Goal: Contribute content: Contribute content

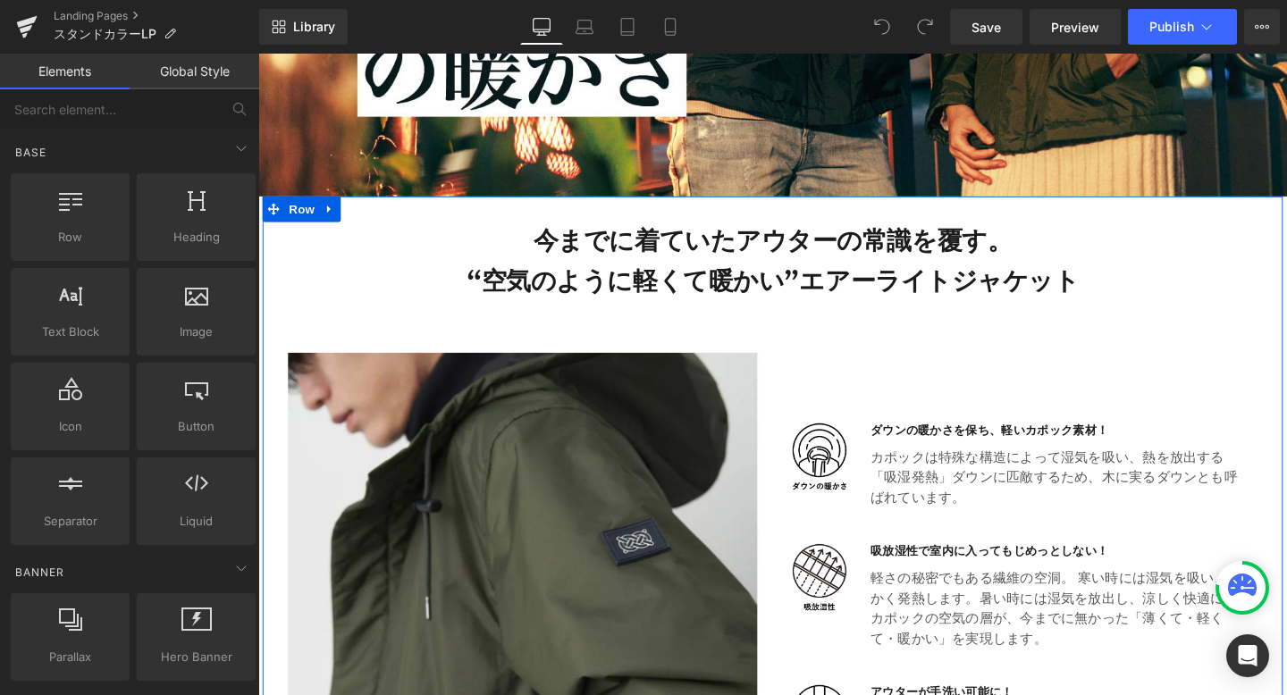
scroll to position [578, 0]
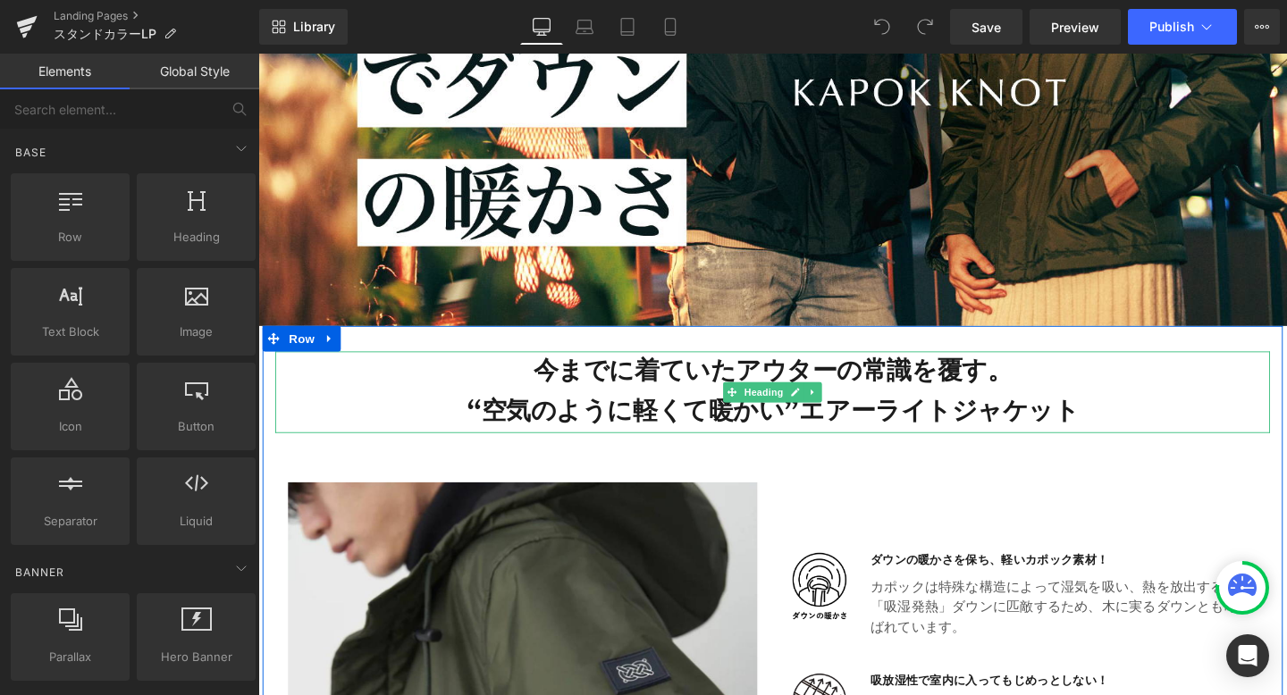
click at [585, 399] on h3 "今までに着ていたアウターの常識を覆す。 “空気のように軽くて暖かい” エアーライトジャケット" at bounding box center [799, 409] width 1046 height 86
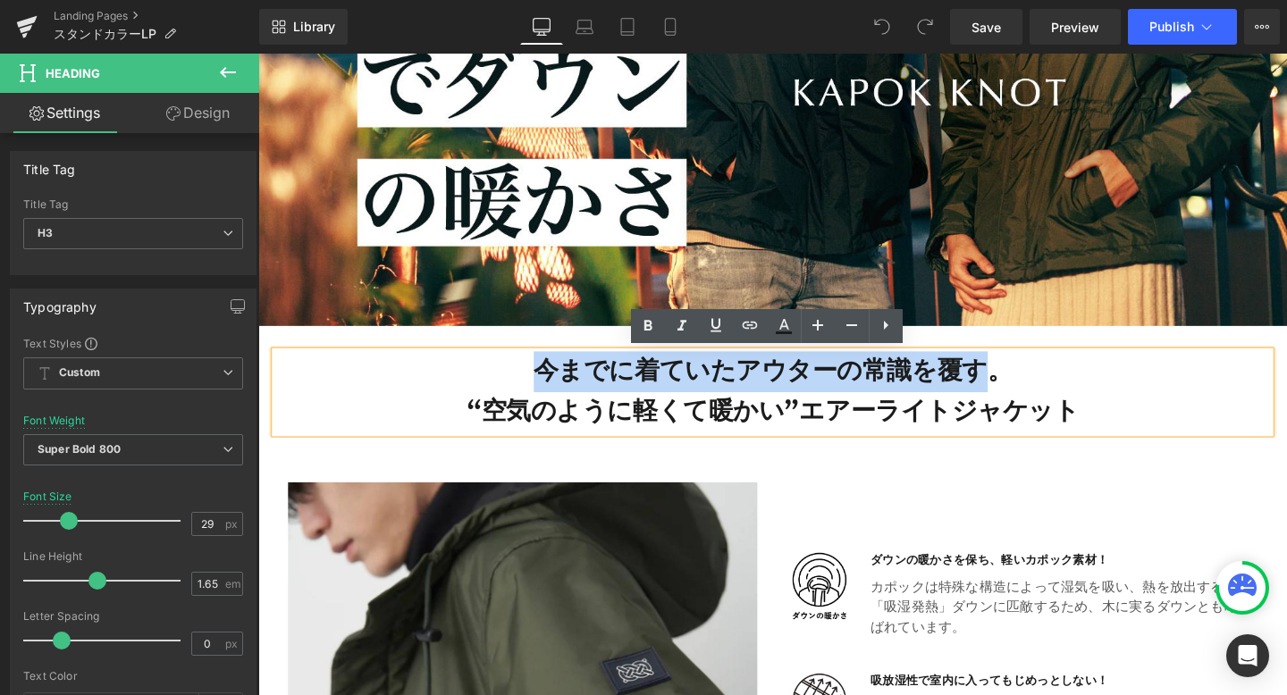
drag, startPoint x: 564, startPoint y: 384, endPoint x: 1030, endPoint y: 380, distance: 465.6
click at [1030, 380] on h3 "今までに着ていたアウターの常識を覆す。 “空気のように軽くて暖かい” エアーライトジャケット" at bounding box center [799, 409] width 1046 height 86
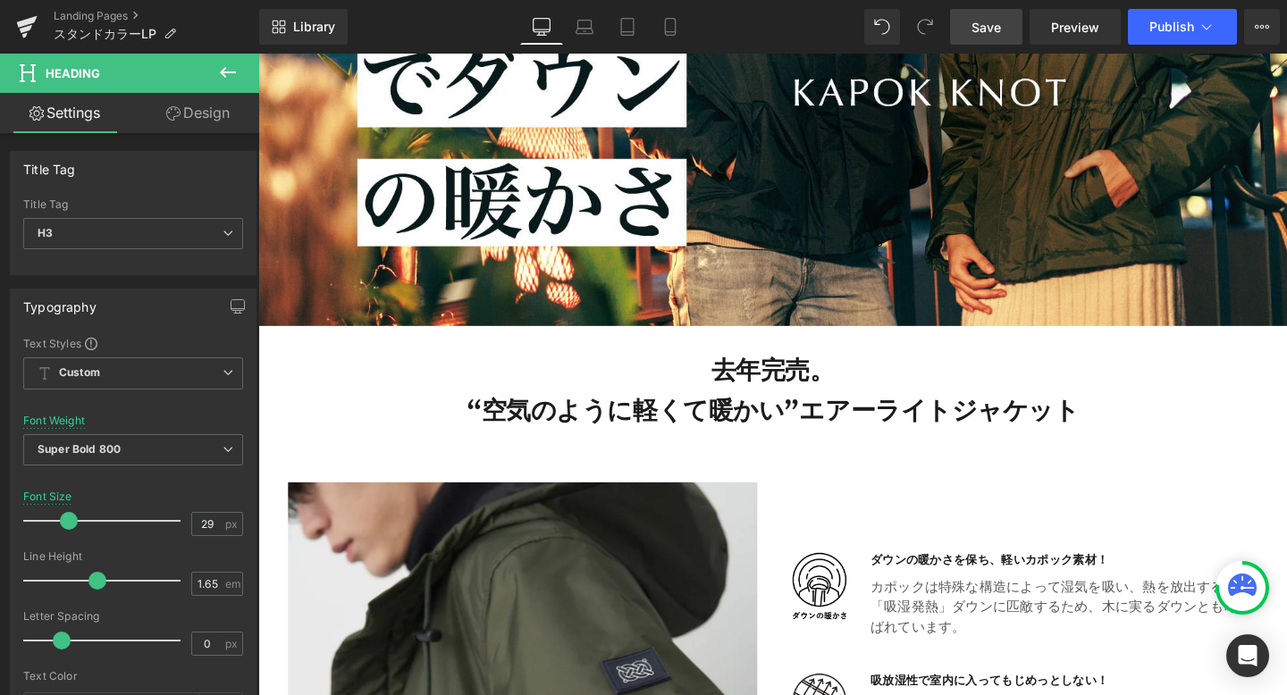
click at [969, 21] on link "Save" at bounding box center [986, 27] width 72 height 36
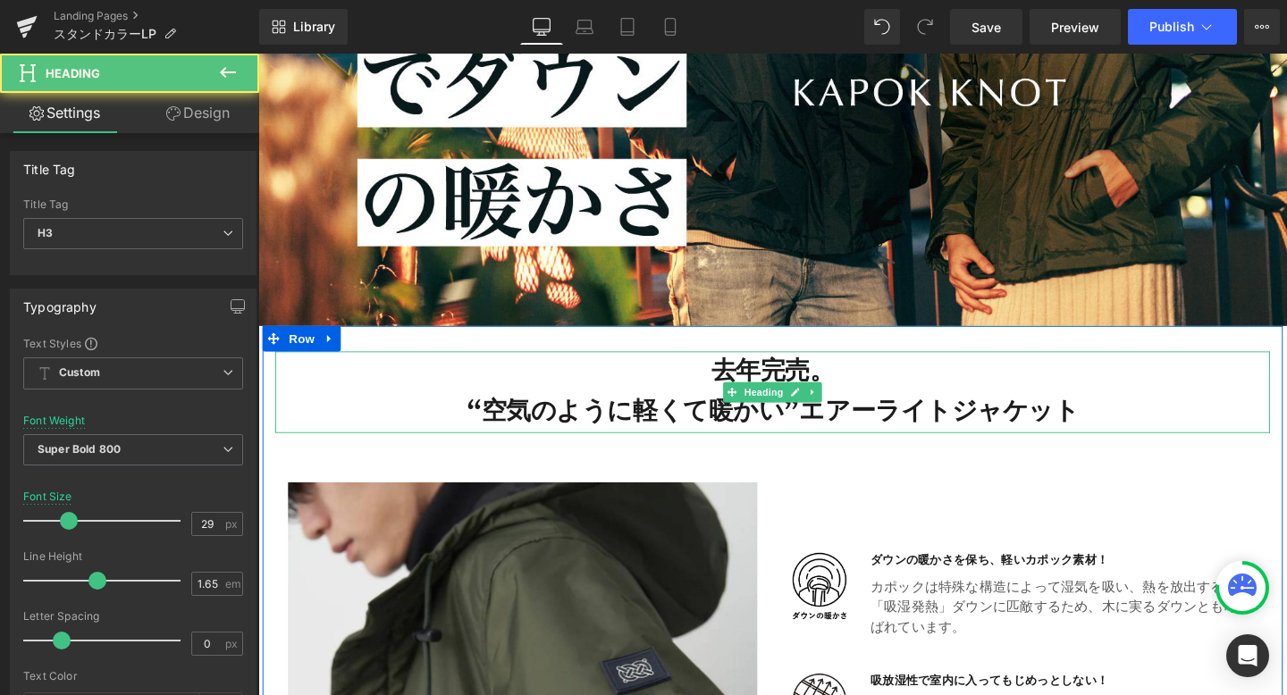
click at [783, 381] on h3 "去年完売。 “空気のように軽くて暖かい” エアーライトジャケット" at bounding box center [799, 409] width 1046 height 86
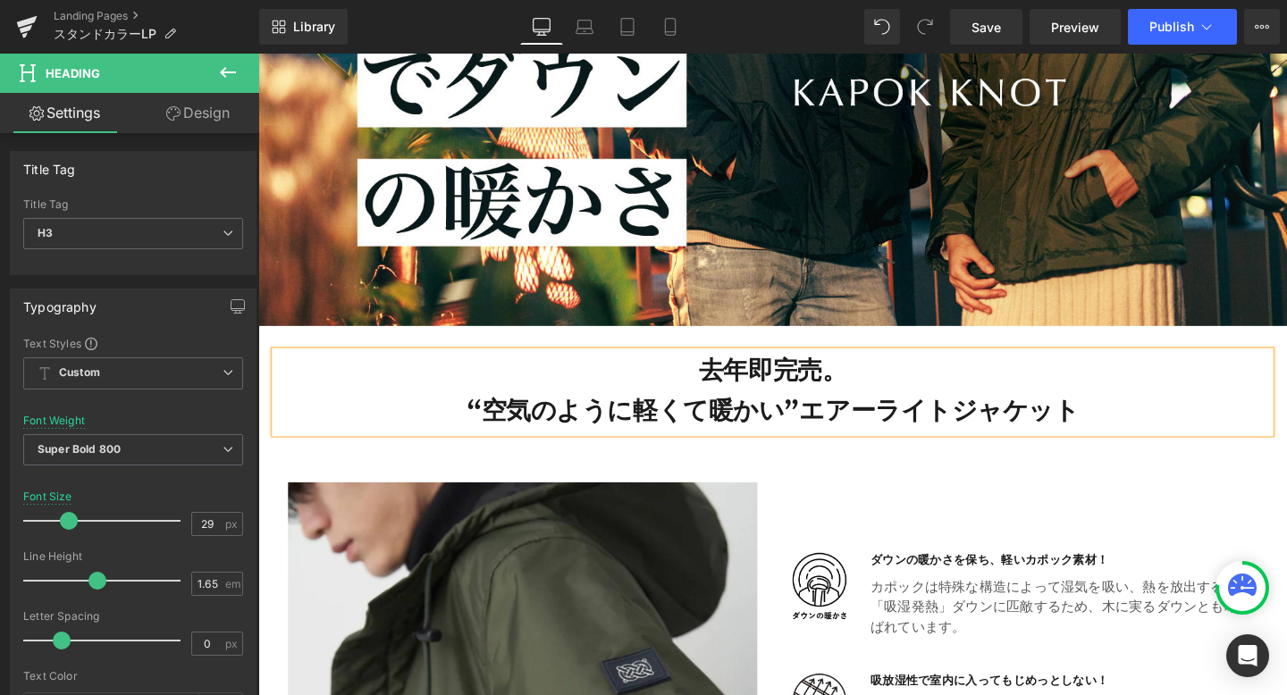
click at [860, 391] on h3 "去年即完売。 “空気のように軽くて暖かい” エアーライトジャケット" at bounding box center [799, 409] width 1046 height 86
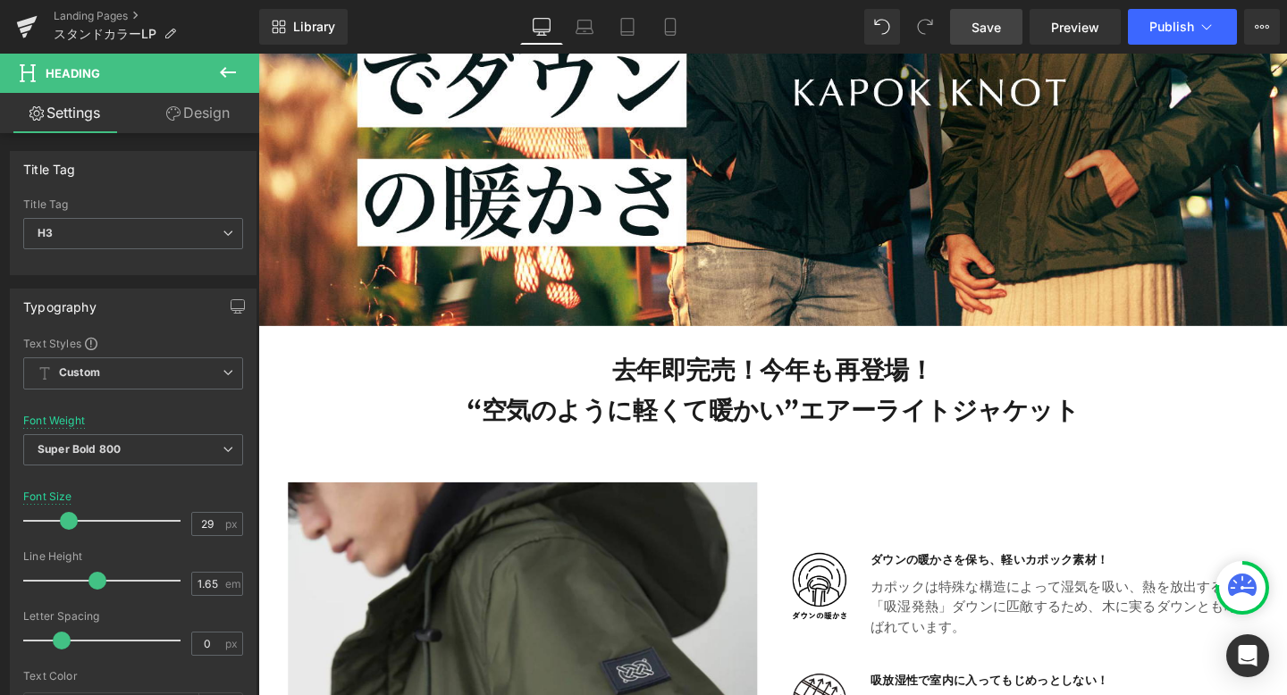
click at [975, 11] on link "Save" at bounding box center [986, 27] width 72 height 36
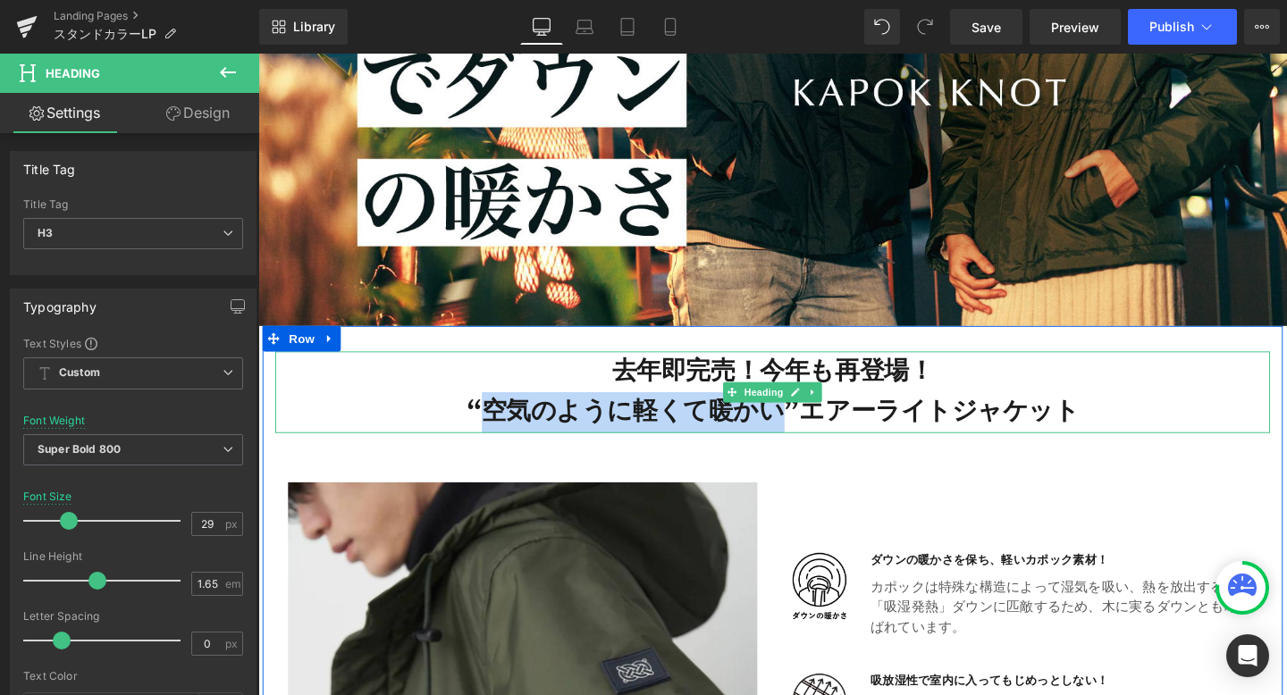
drag, startPoint x: 808, startPoint y: 433, endPoint x: 525, endPoint y: 442, distance: 282.5
click at [523, 440] on h3 "去年即完売！今年も再登場！ “空気のように軽くて暖かい” エアーライトジャケット" at bounding box center [799, 409] width 1046 height 86
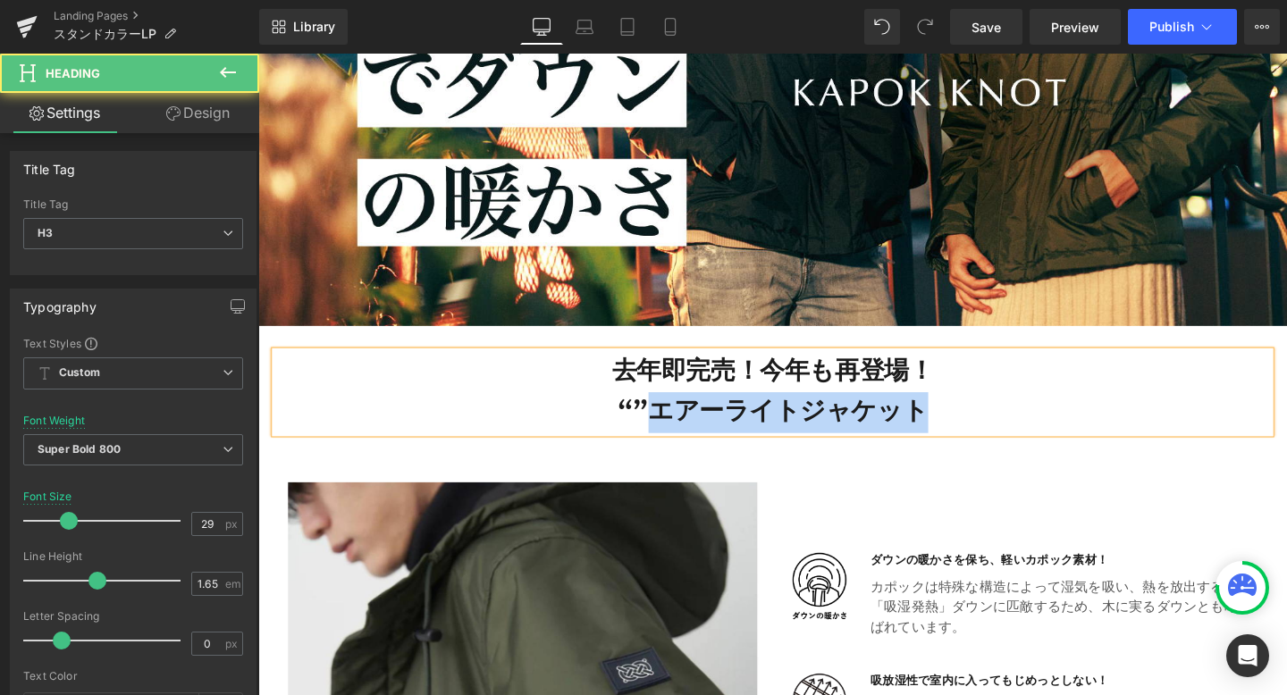
drag, startPoint x: 680, startPoint y: 429, endPoint x: 946, endPoint y: 441, distance: 265.7
click at [946, 441] on span "エアーライトジャケット" at bounding box center [815, 430] width 294 height 36
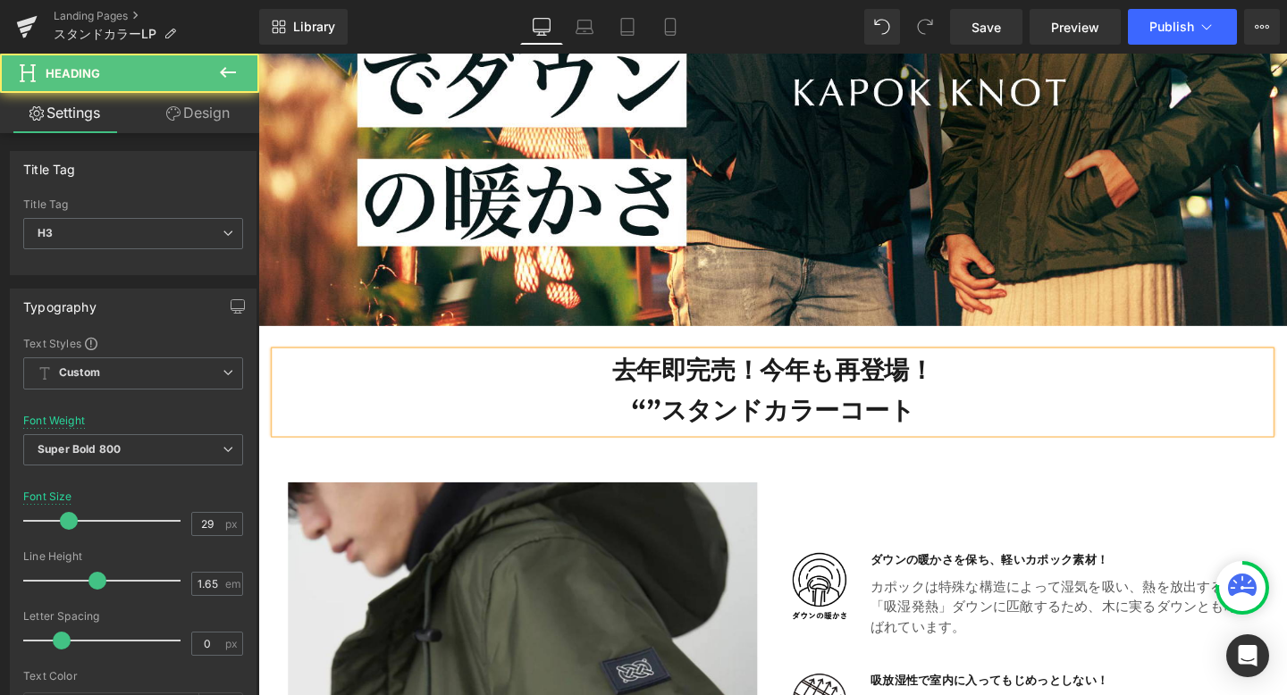
click at [668, 432] on h3 "去年即完売！今年も再登場！ “” スタンドカラーコート" at bounding box center [799, 409] width 1046 height 86
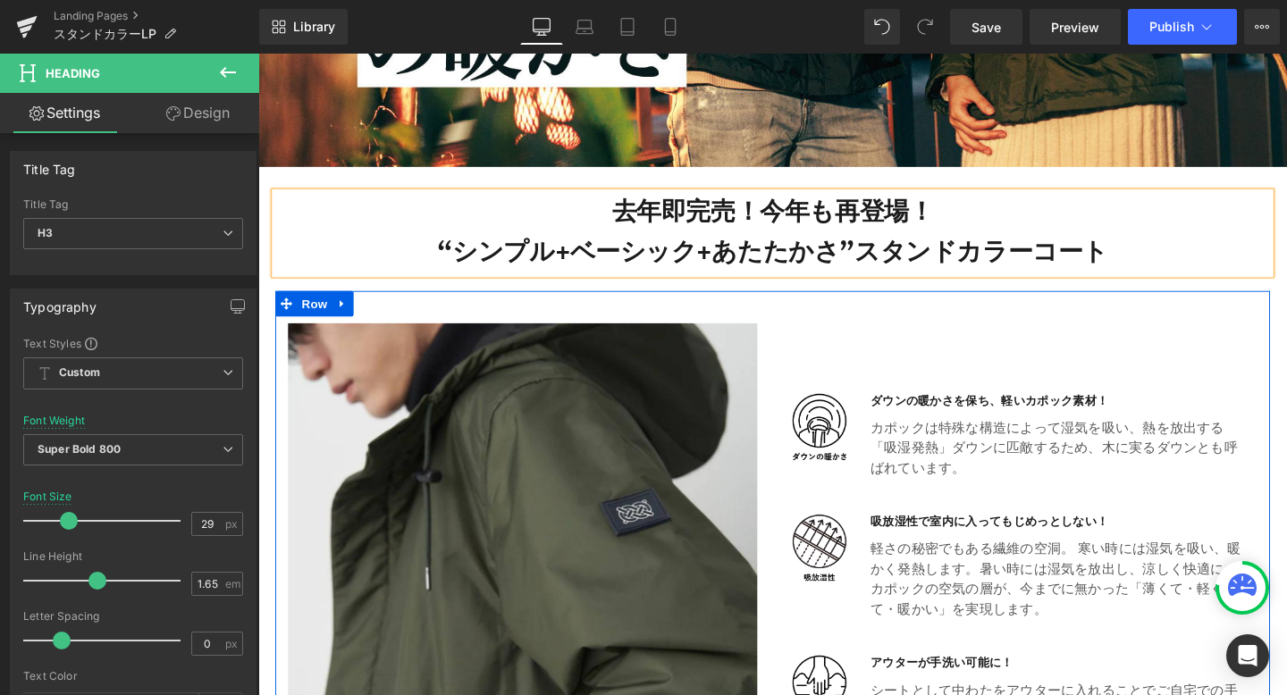
scroll to position [749, 0]
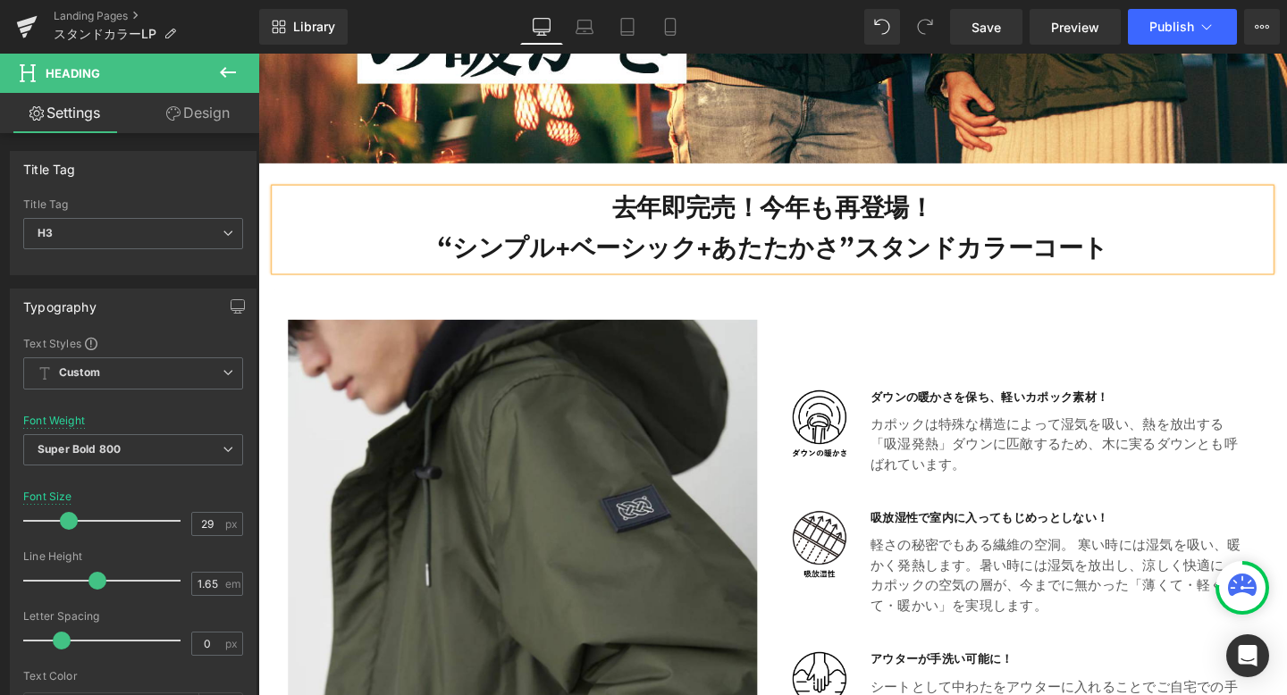
click at [1207, 388] on div "Image ダウンの暖かさを保ち、軽いカポック素材！ Heading カポックは特殊な構造によって湿気を吸い、熱を放出する「吸湿発熱」ダウンに匹敵するため、 …" at bounding box center [1060, 581] width 523 height 496
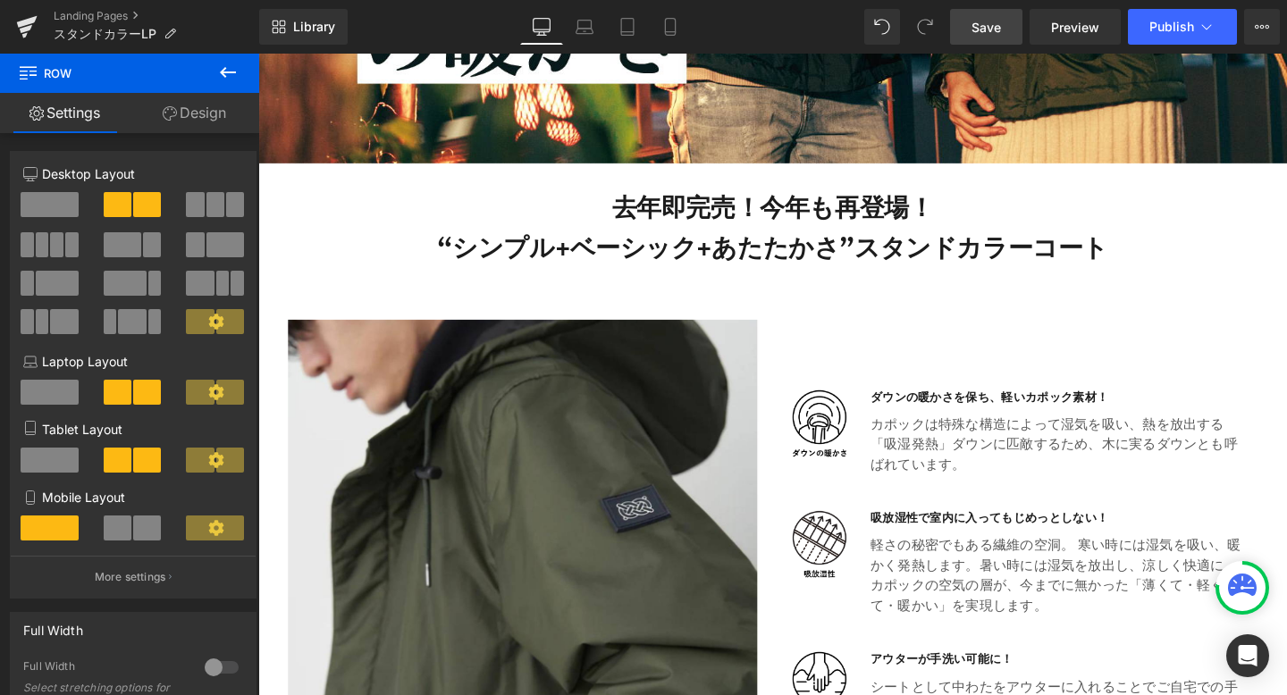
click at [991, 21] on span "Save" at bounding box center [985, 27] width 29 height 19
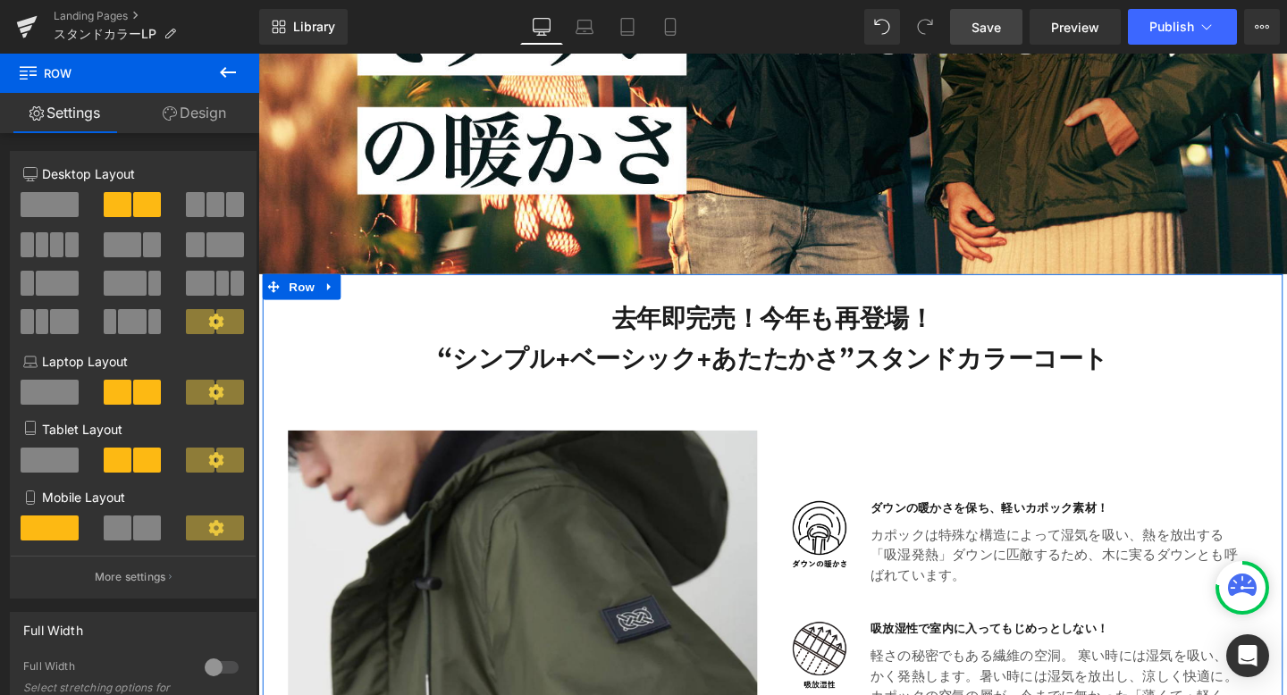
scroll to position [509, 0]
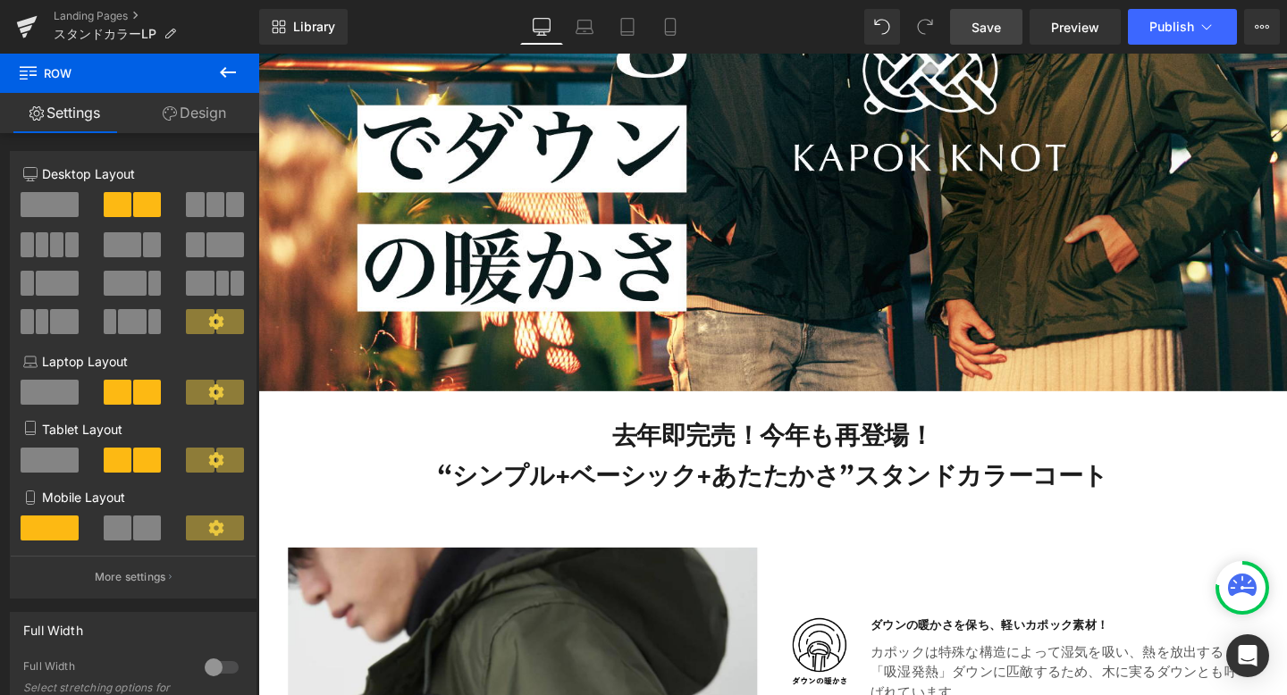
click at [220, 75] on icon at bounding box center [227, 72] width 21 height 21
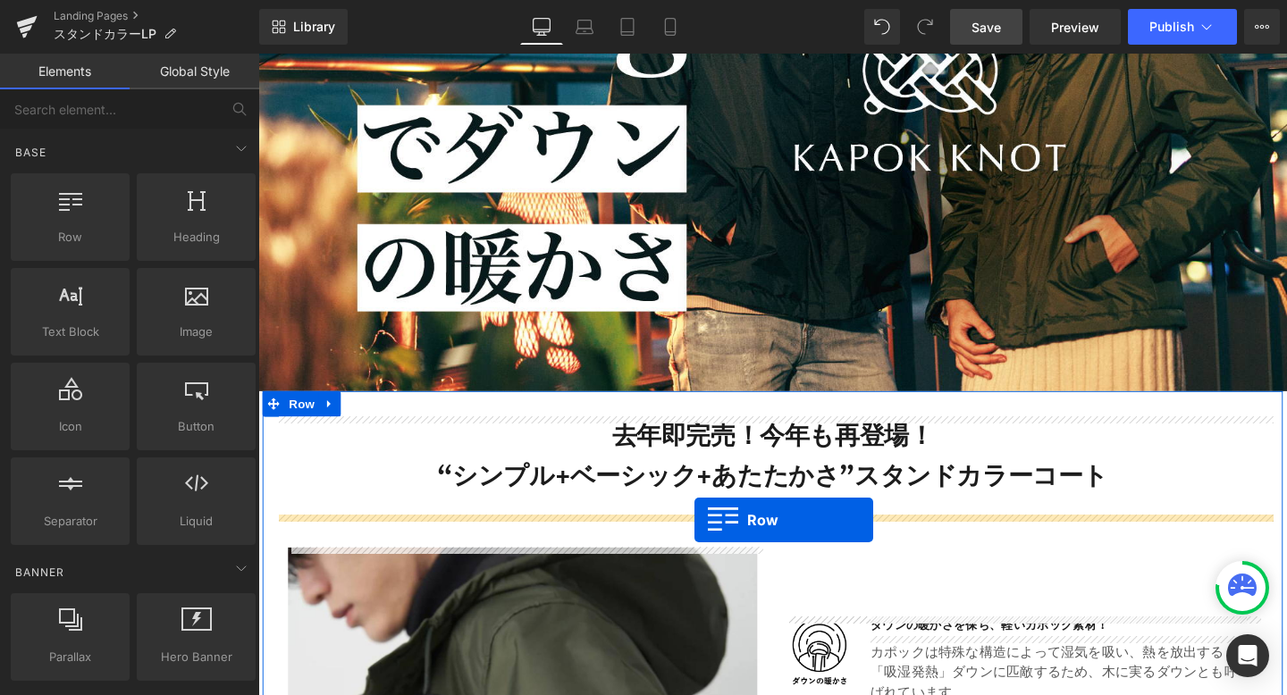
drag, startPoint x: 336, startPoint y: 265, endPoint x: 717, endPoint y: 544, distance: 472.4
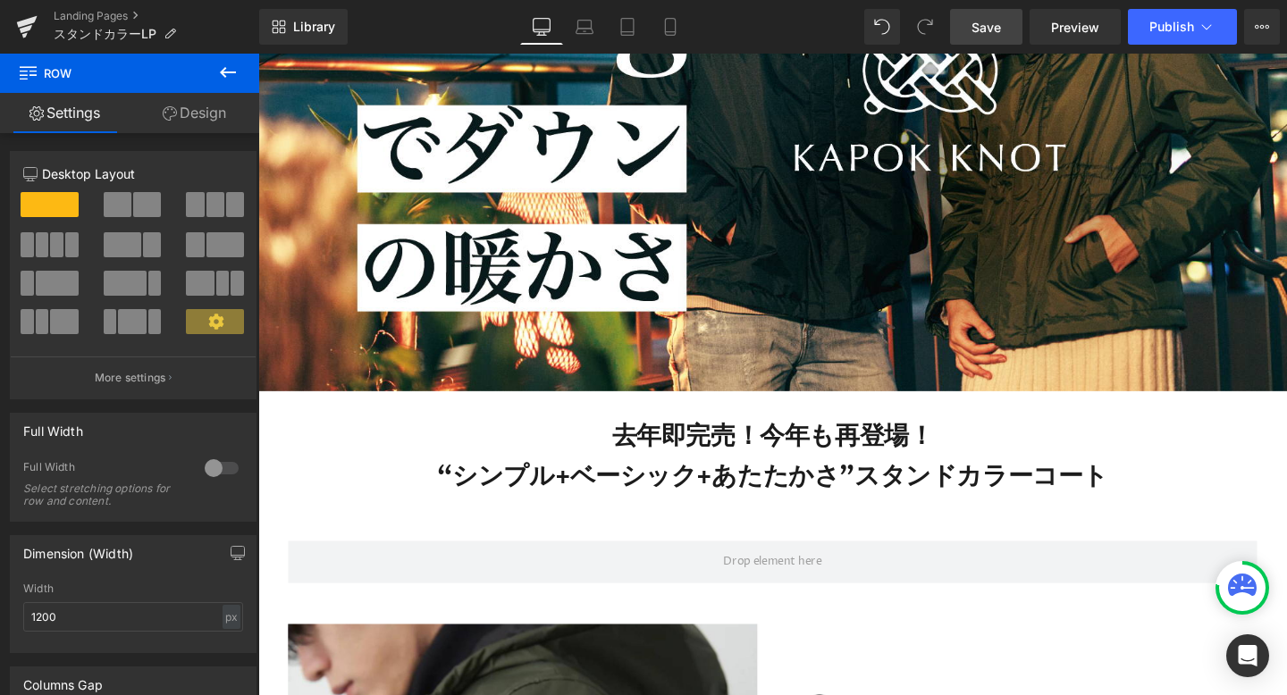
click at [229, 75] on icon at bounding box center [227, 72] width 21 height 21
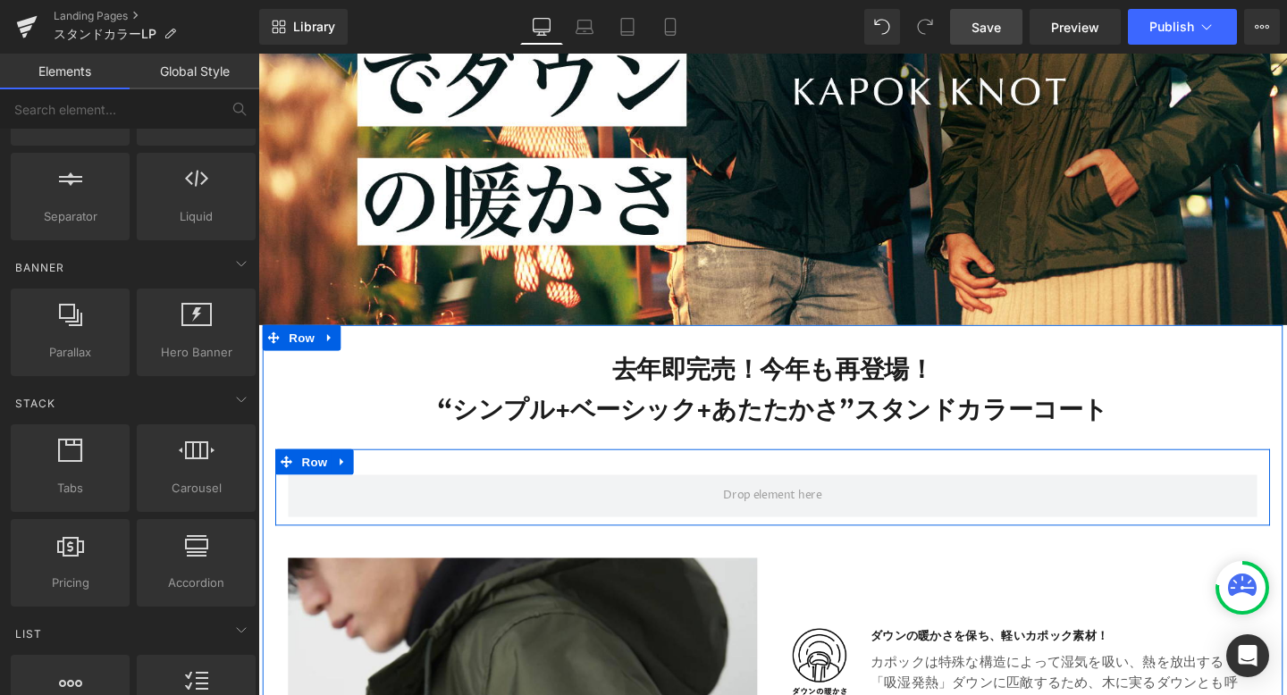
scroll to position [589, 0]
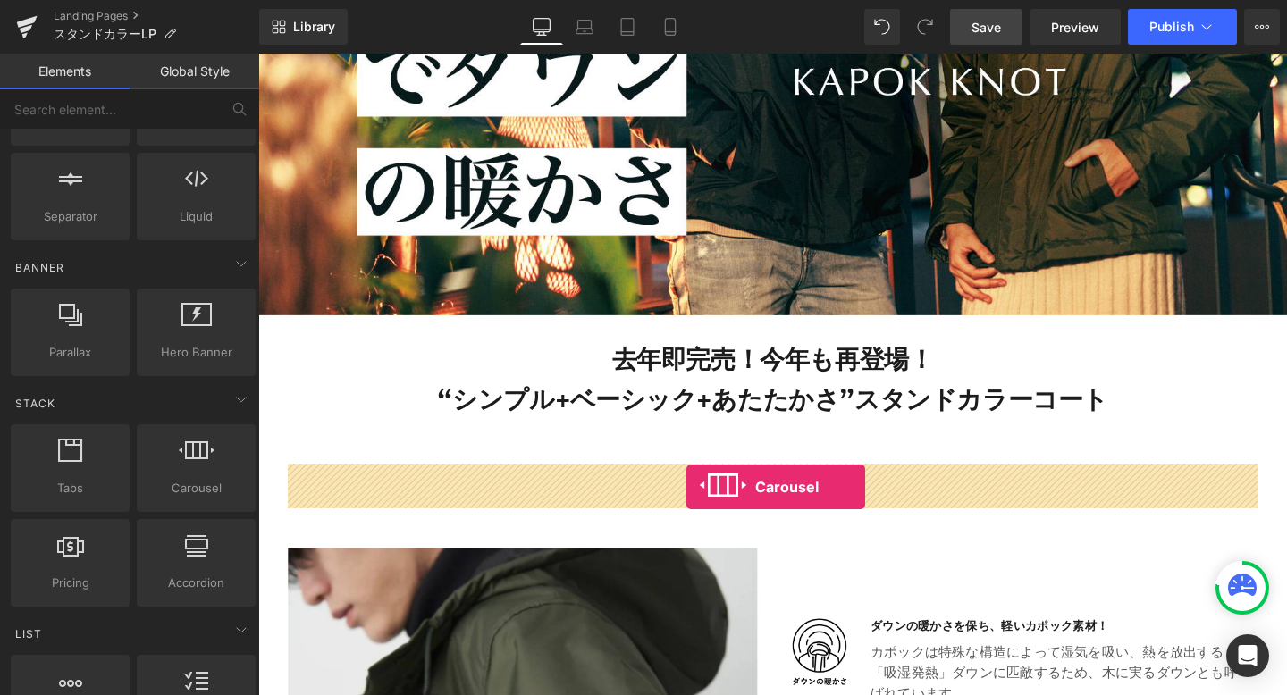
drag, startPoint x: 454, startPoint y: 527, endPoint x: 710, endPoint y: 507, distance: 256.4
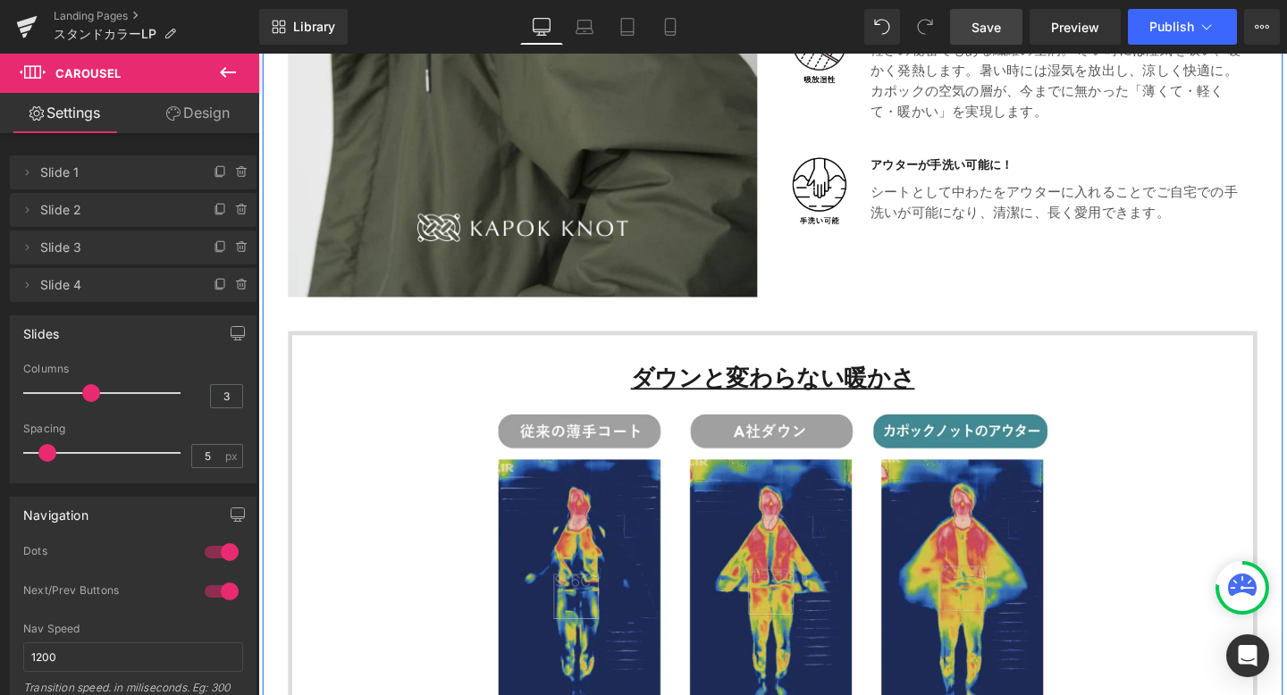
scroll to position [1461, 0]
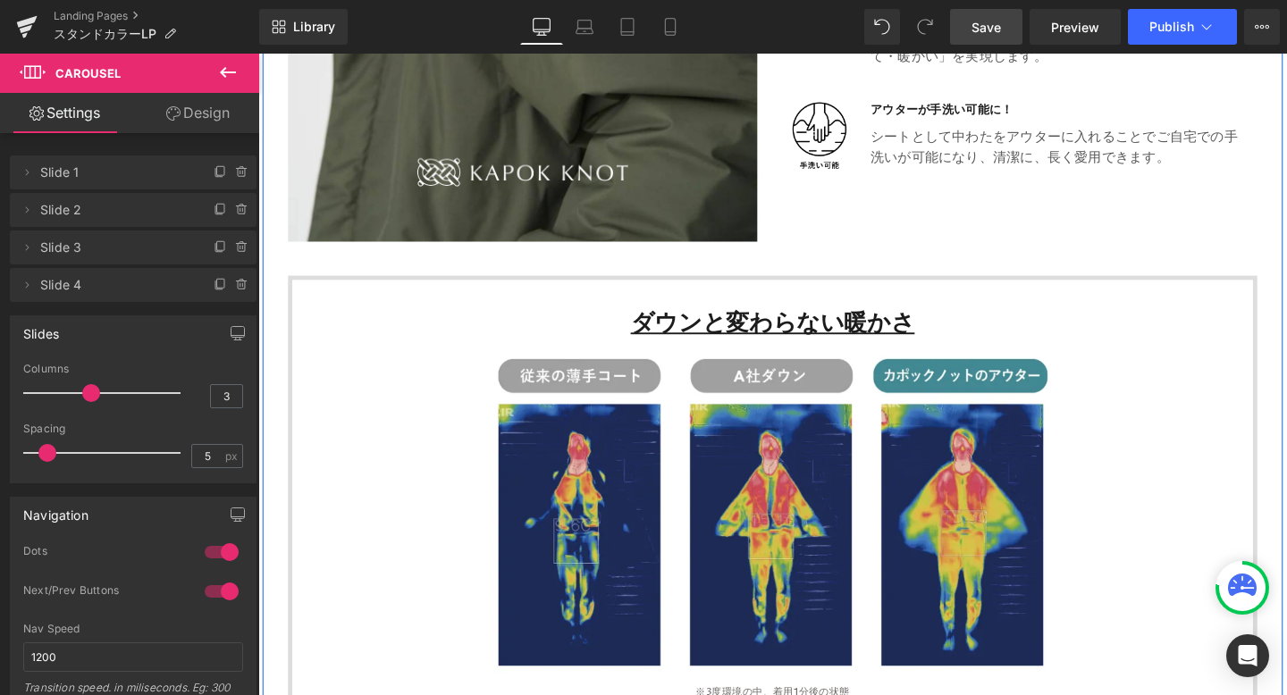
click at [306, 293] on div "ダウンと変わらない暖かさ Heading Image ※3度環境の中、着用1分後の状態 ※こちらの商品はカポックの中綿シートを使用している 別の商品のものにな…" at bounding box center [799, 543] width 1019 height 512
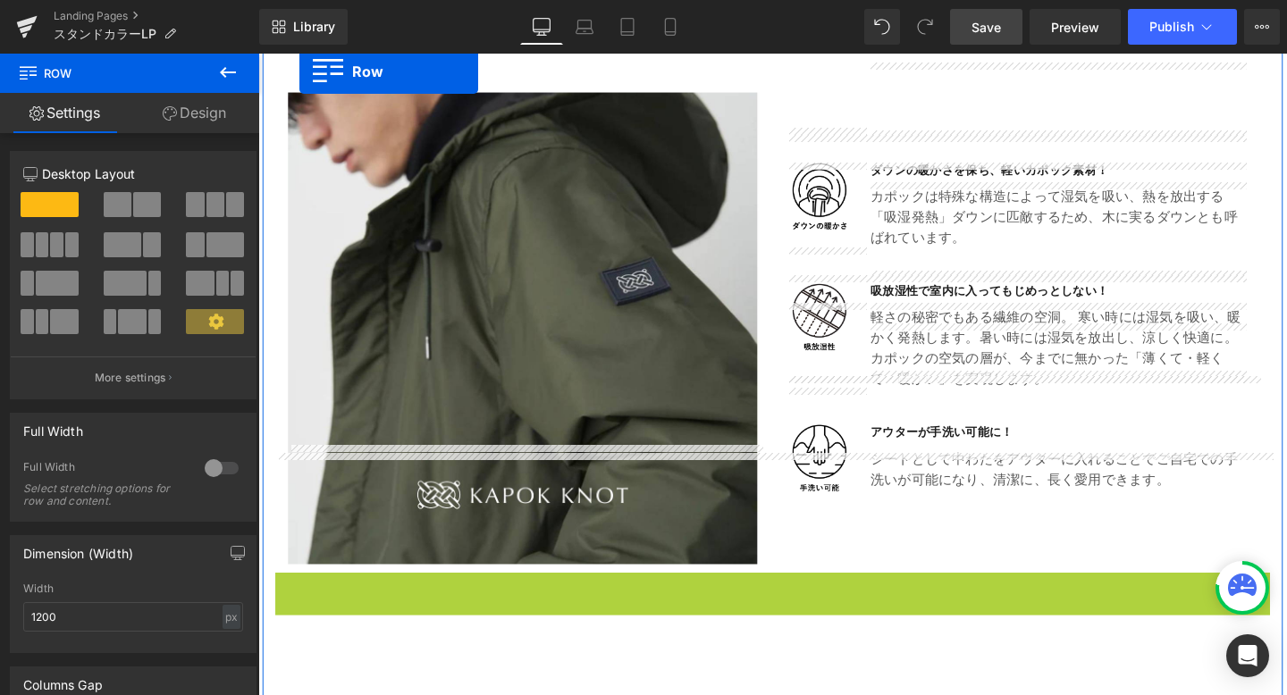
scroll to position [1050, 0]
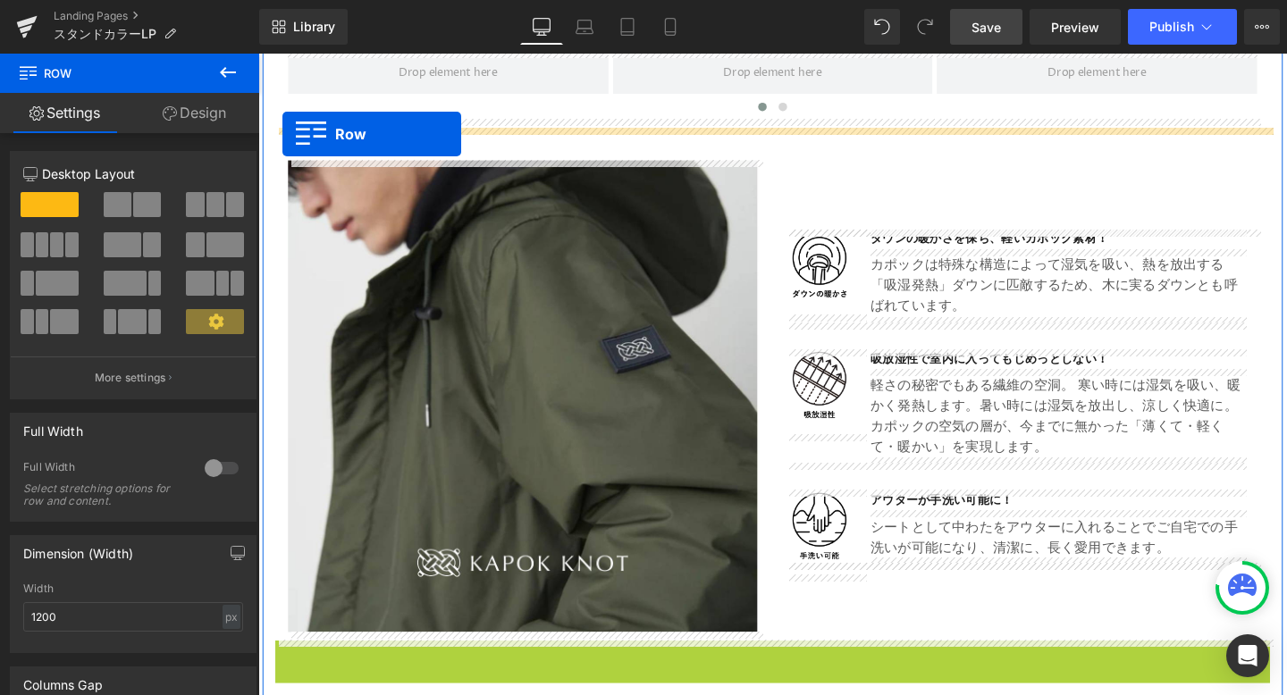
drag, startPoint x: 284, startPoint y: 276, endPoint x: 283, endPoint y: 142, distance: 134.1
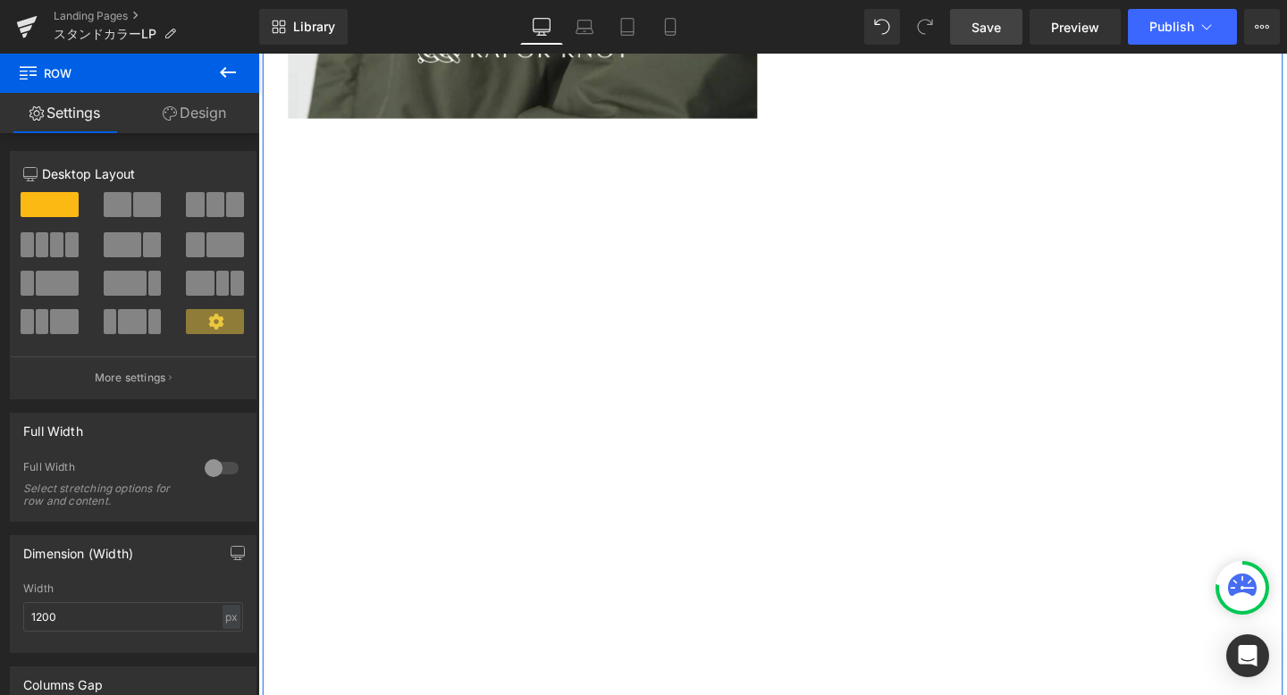
scroll to position [2150, 0]
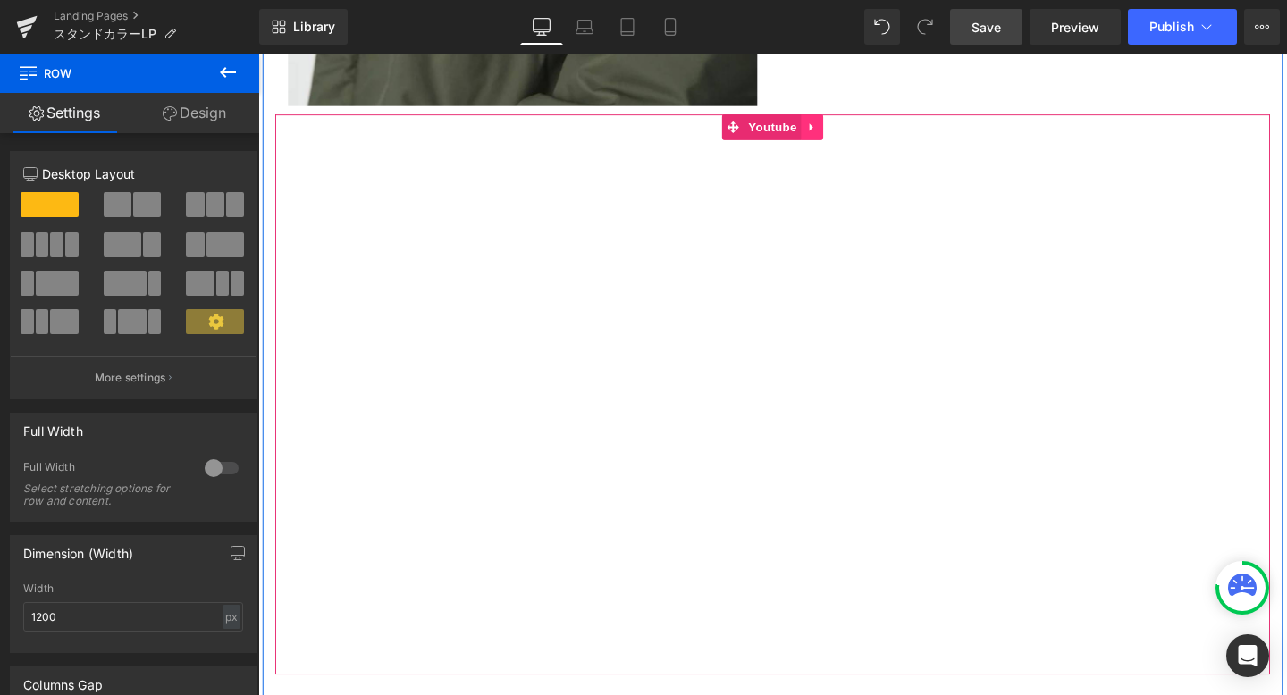
click at [836, 133] on icon at bounding box center [841, 131] width 13 height 13
click at [850, 130] on icon at bounding box center [852, 131] width 13 height 13
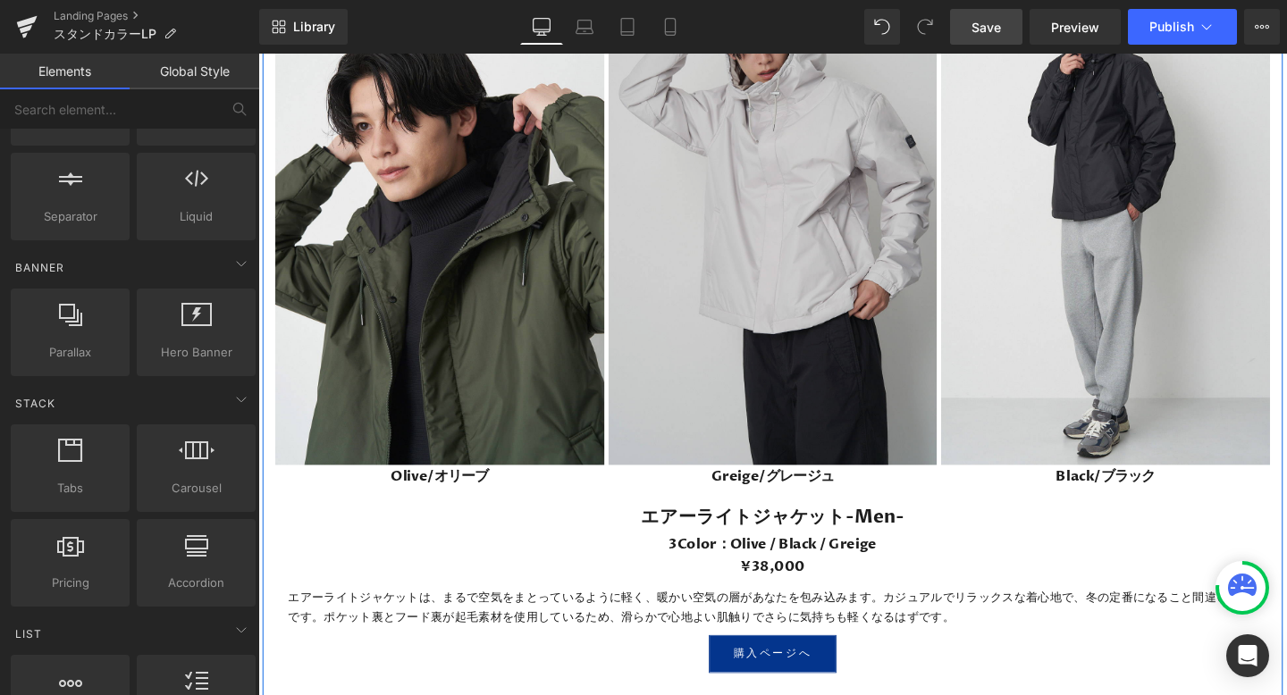
scroll to position [2419, 0]
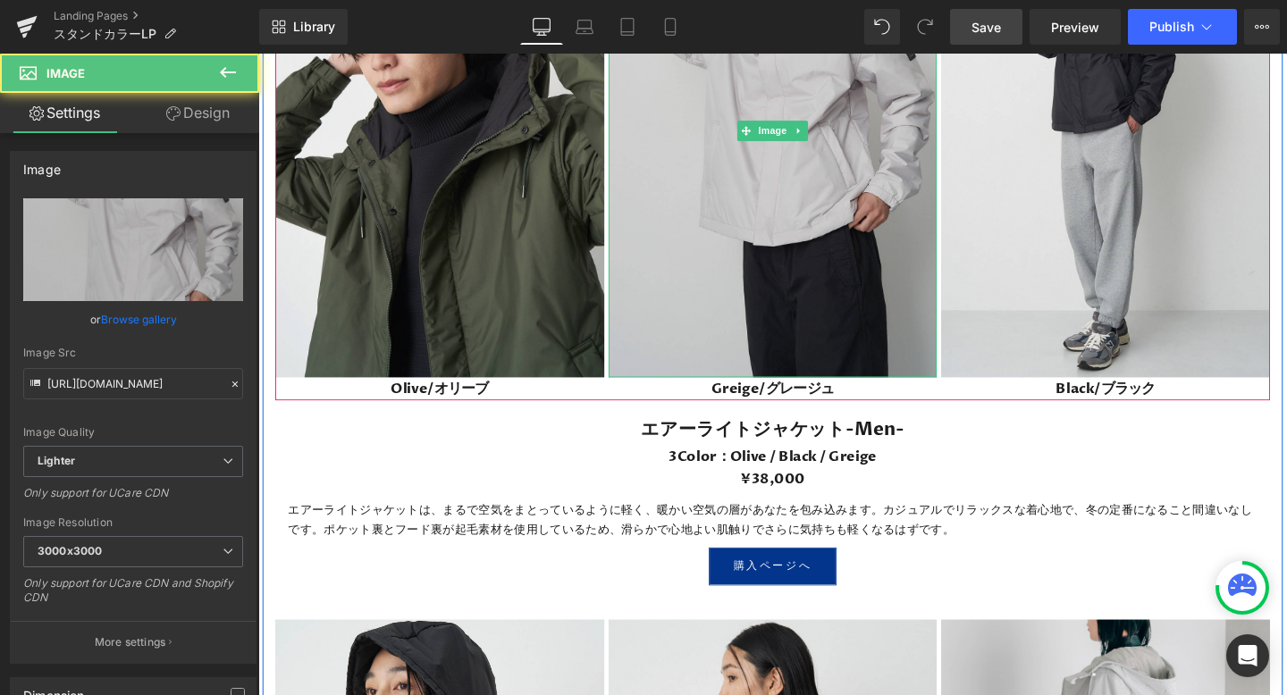
click at [693, 338] on img at bounding box center [799, 135] width 346 height 518
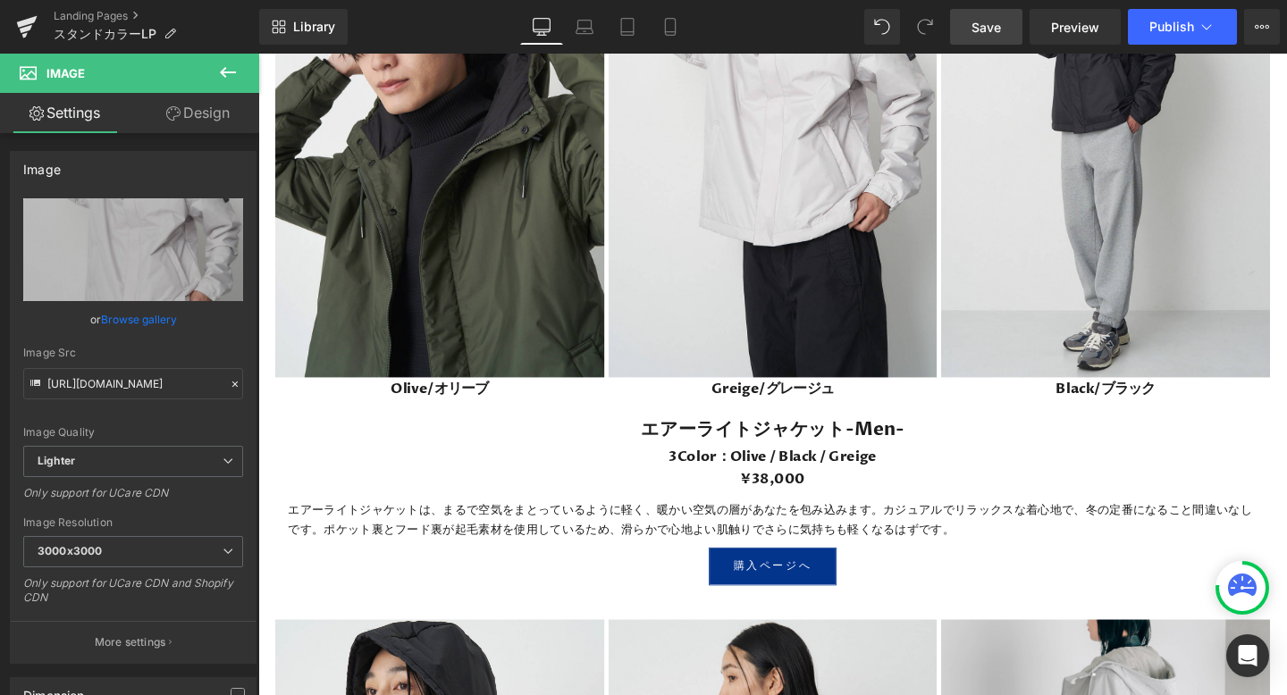
click at [221, 69] on icon at bounding box center [227, 72] width 21 height 21
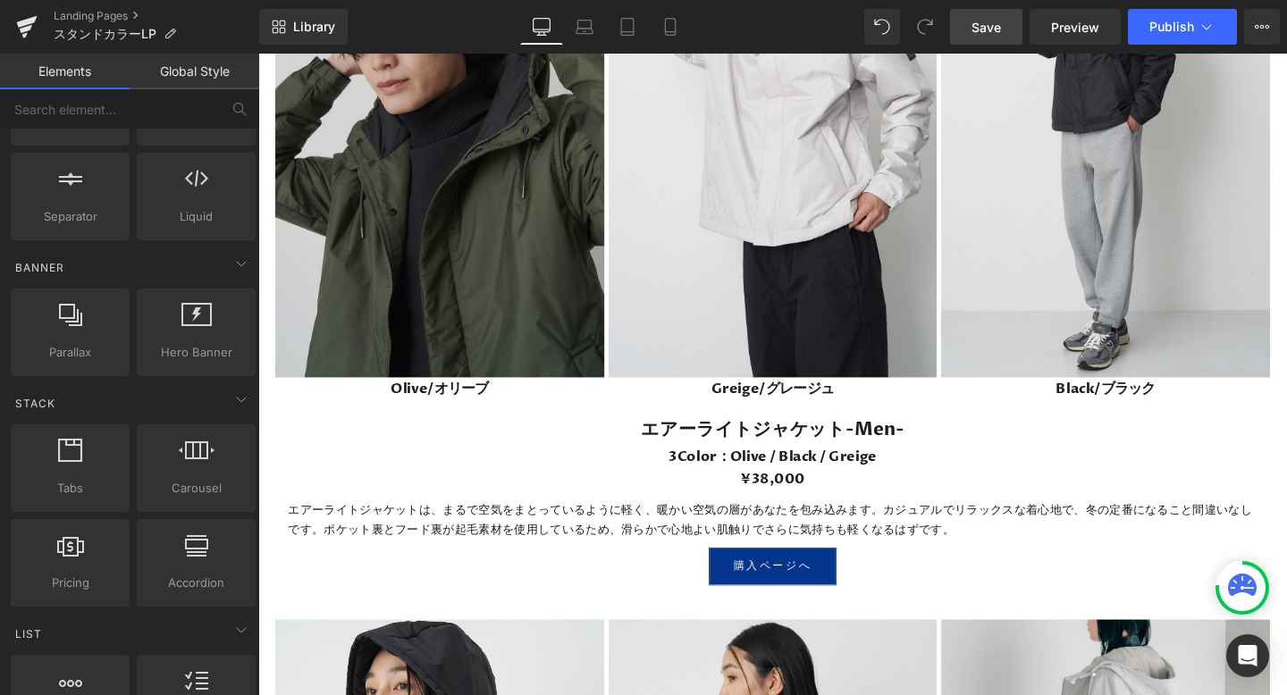
click at [539, 261] on img at bounding box center [449, 135] width 346 height 518
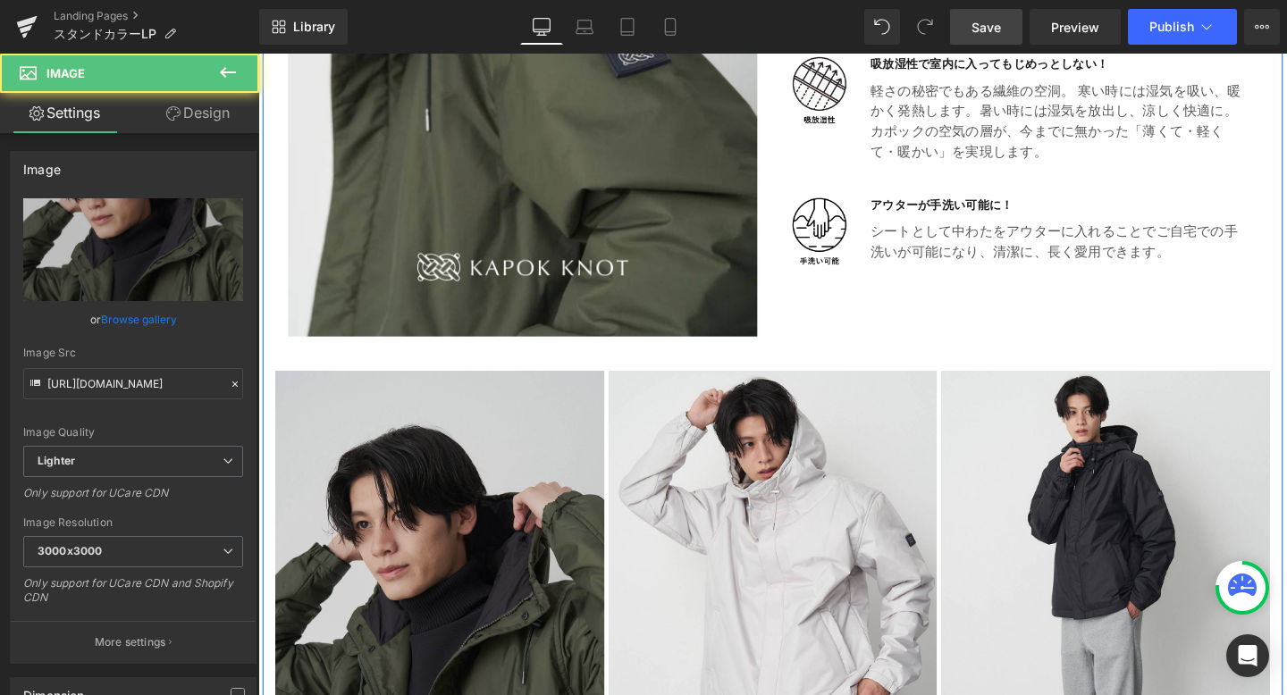
scroll to position [1864, 0]
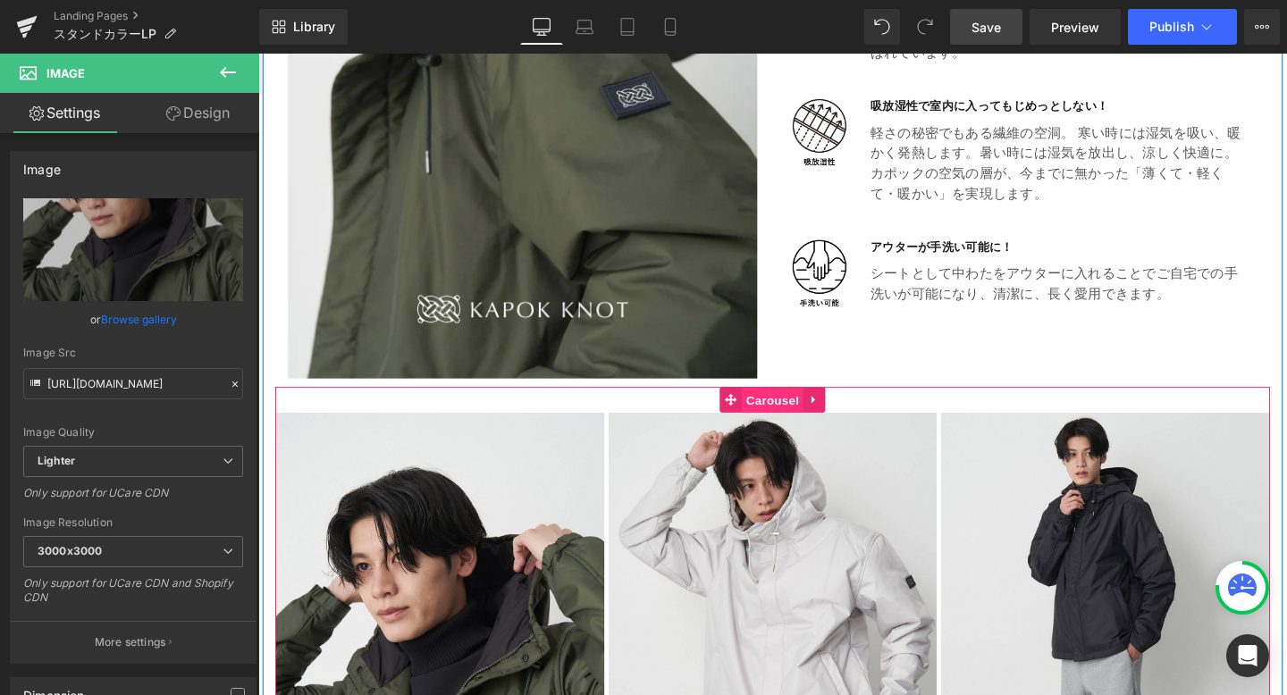
click at [799, 418] on span "Carousel" at bounding box center [799, 418] width 64 height 27
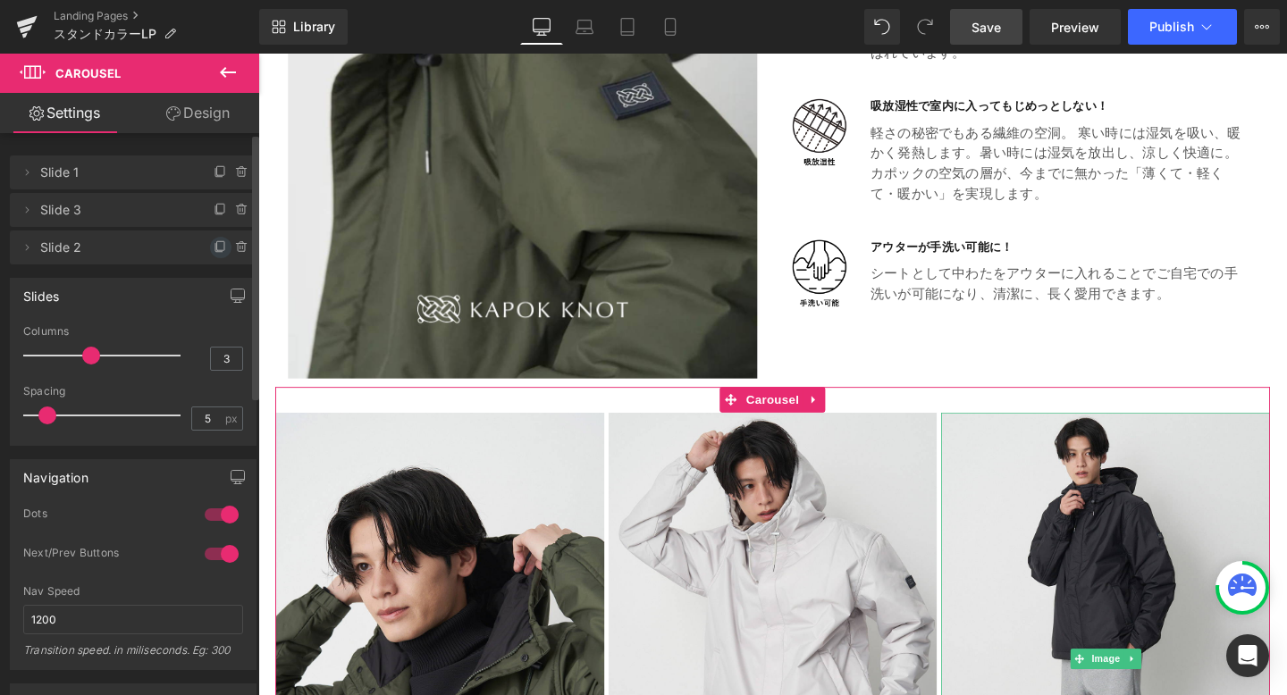
click at [215, 242] on icon at bounding box center [221, 247] width 14 height 14
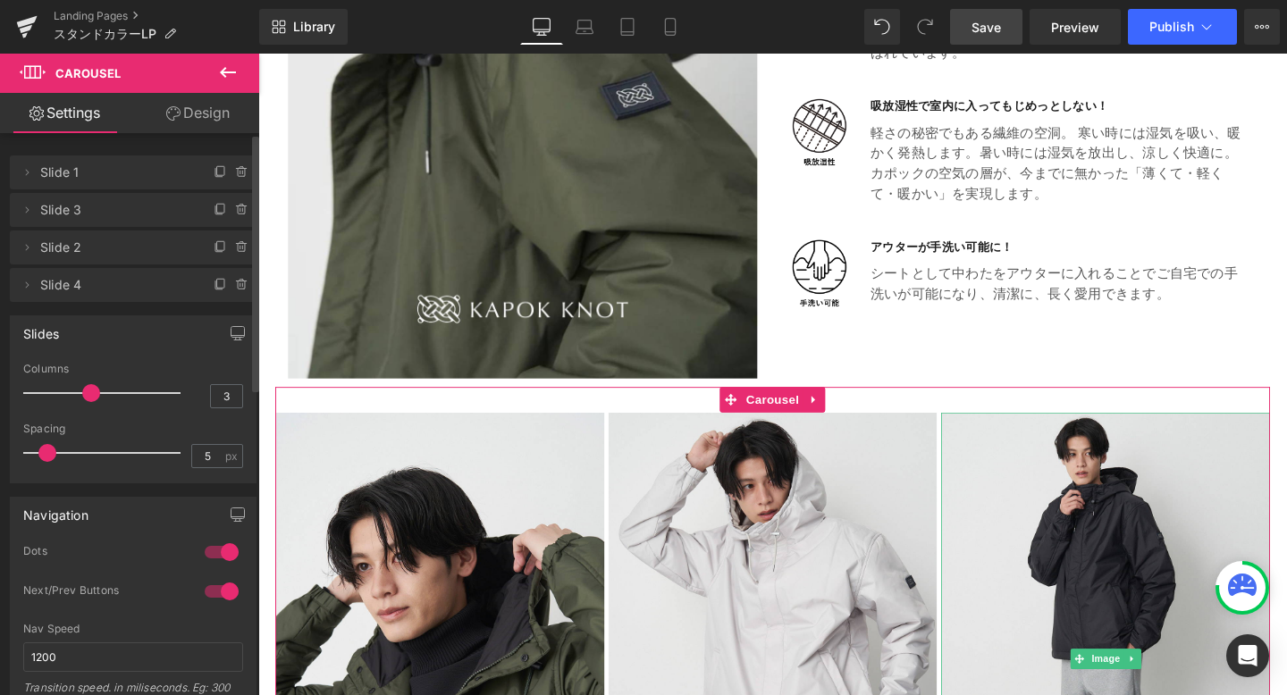
click at [215, 242] on icon at bounding box center [221, 247] width 14 height 14
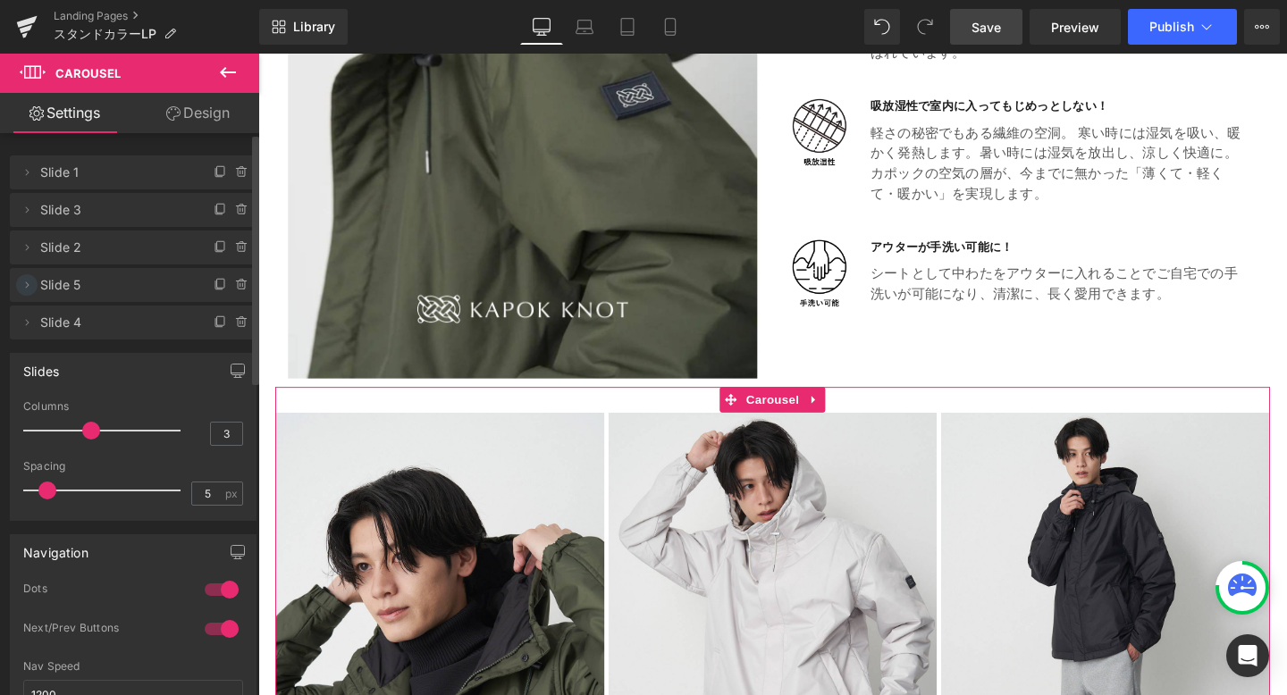
drag, startPoint x: 26, startPoint y: 319, endPoint x: 28, endPoint y: 277, distance: 42.0
click at [28, 152] on ul "Delete Cancel Slide 1 Slide 1 Delete Cancel Slide 3 Slide 3 Delete Cancel Slide…" at bounding box center [133, 152] width 247 height 0
drag, startPoint x: 29, startPoint y: 321, endPoint x: 29, endPoint y: 293, distance: 27.7
click at [29, 152] on ul "Delete Cancel Slide 1 Slide 1 Delete Cancel Slide 3 Slide 3 Delete Cancel Slide…" at bounding box center [133, 152] width 247 height 0
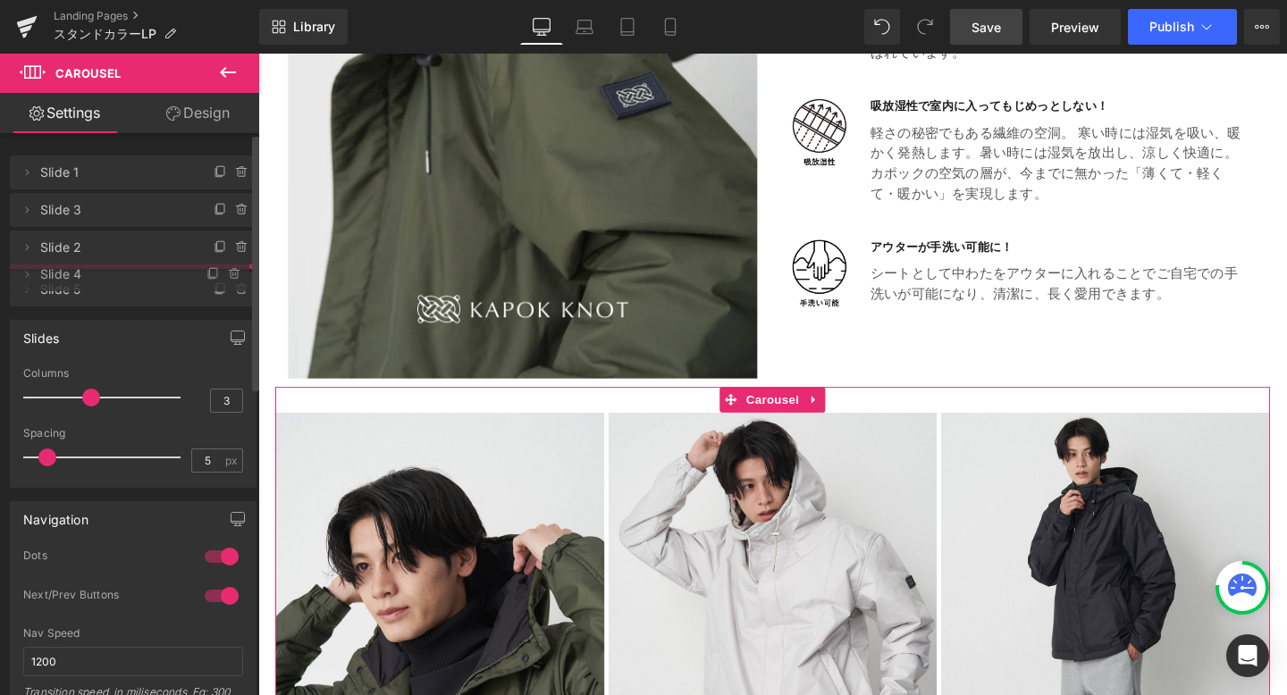
drag, startPoint x: 155, startPoint y: 319, endPoint x: 156, endPoint y: 271, distance: 48.3
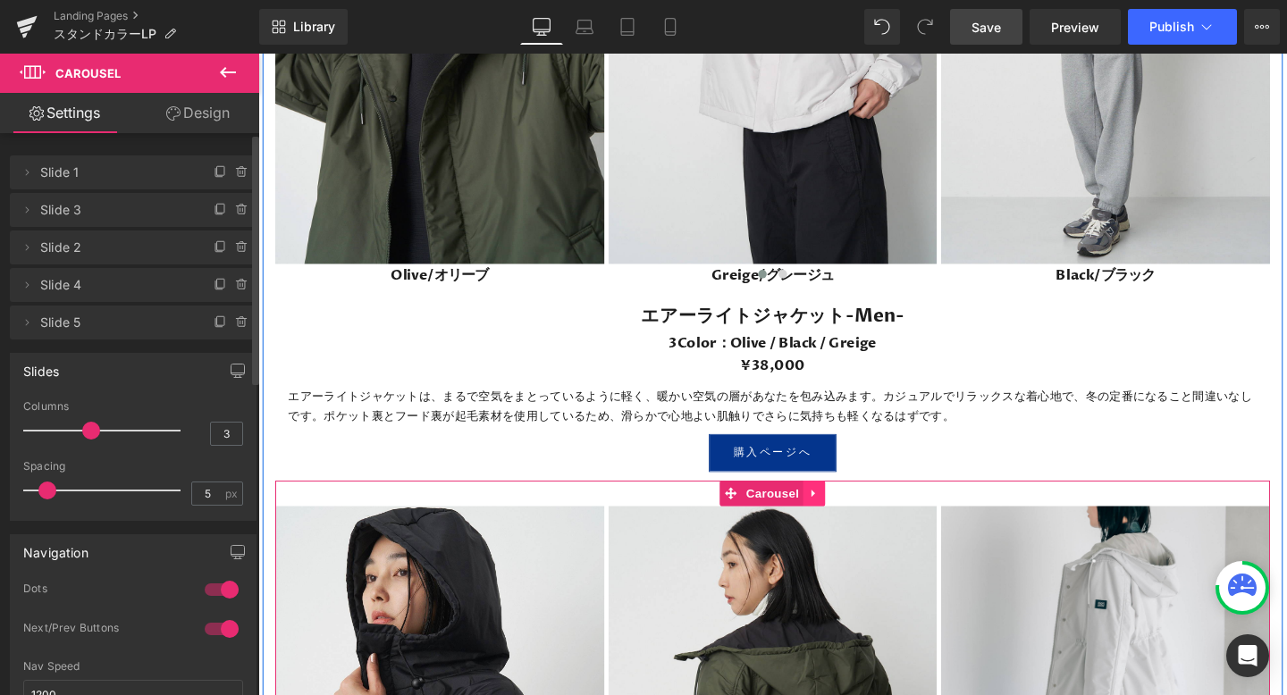
scroll to position [2540, 0]
click at [845, 514] on icon at bounding box center [842, 514] width 13 height 13
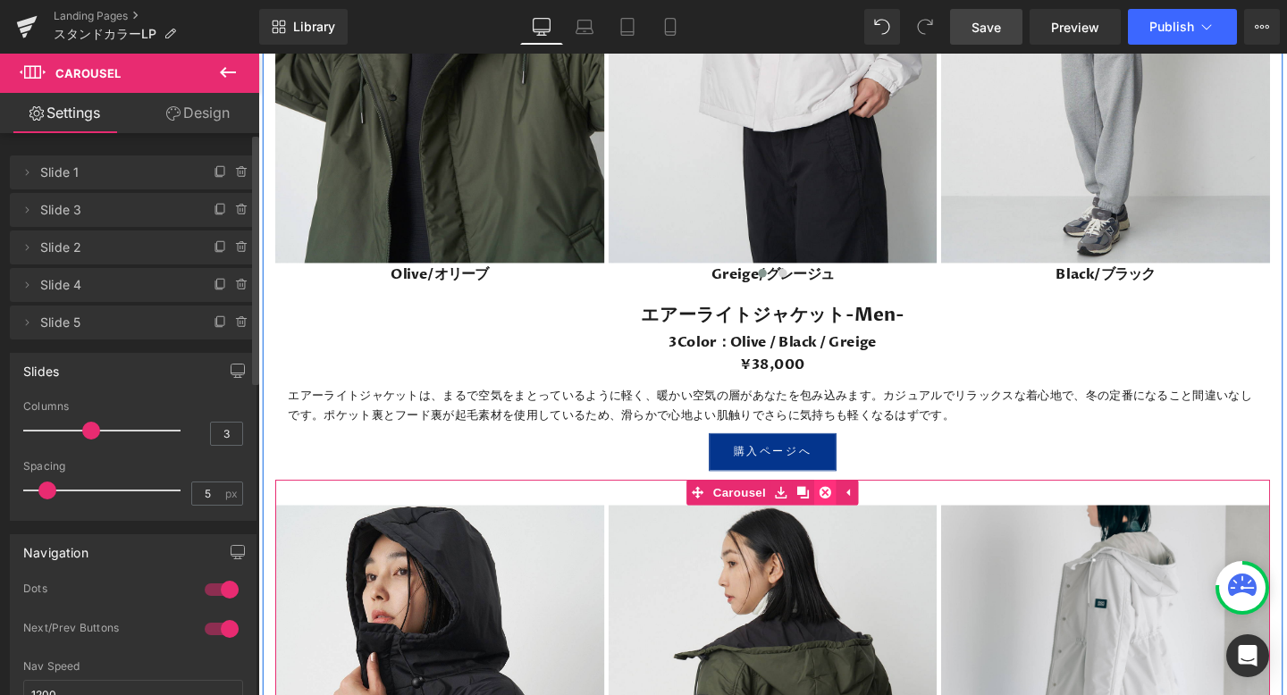
click at [853, 514] on icon at bounding box center [854, 514] width 13 height 13
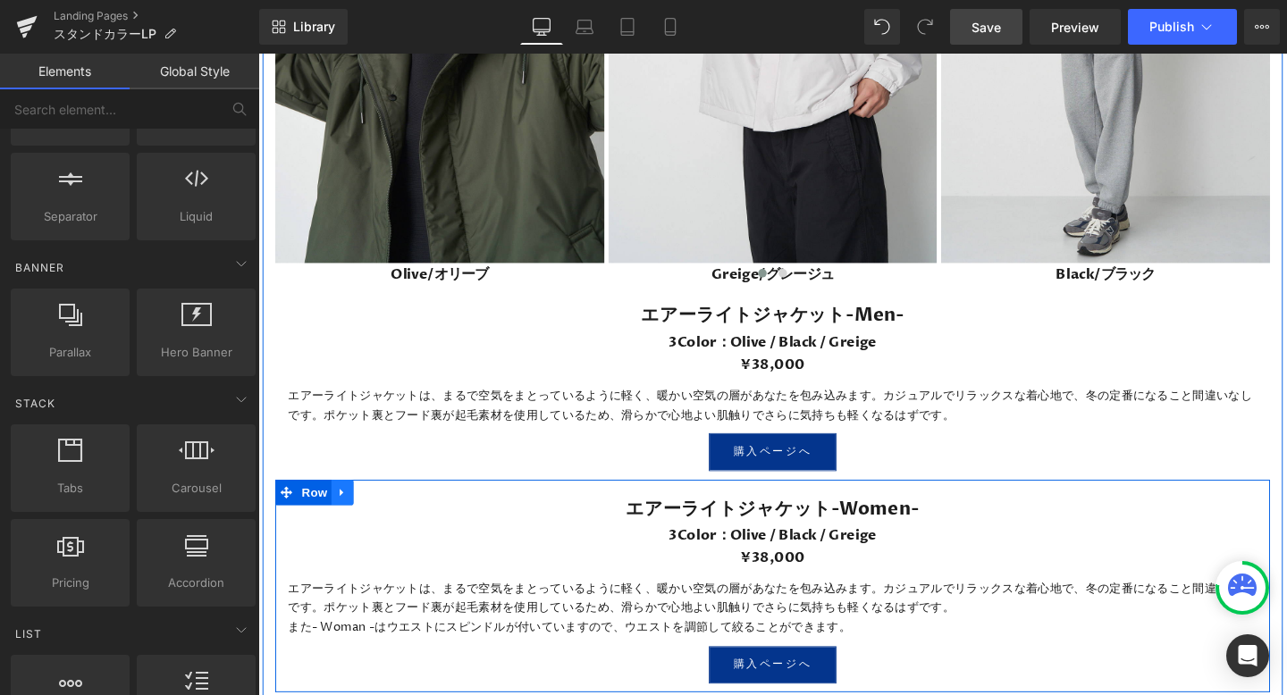
click at [349, 512] on icon at bounding box center [346, 514] width 13 height 13
click at [395, 517] on icon at bounding box center [393, 515] width 13 height 13
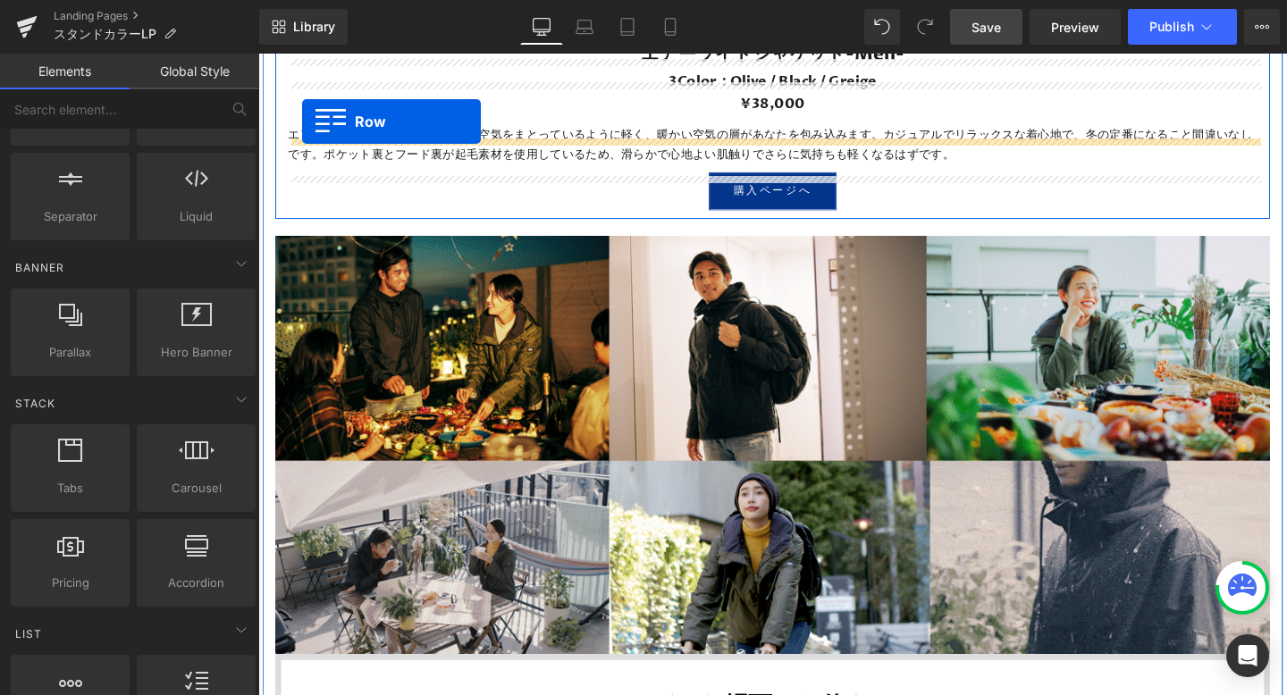
scroll to position [2635, 0]
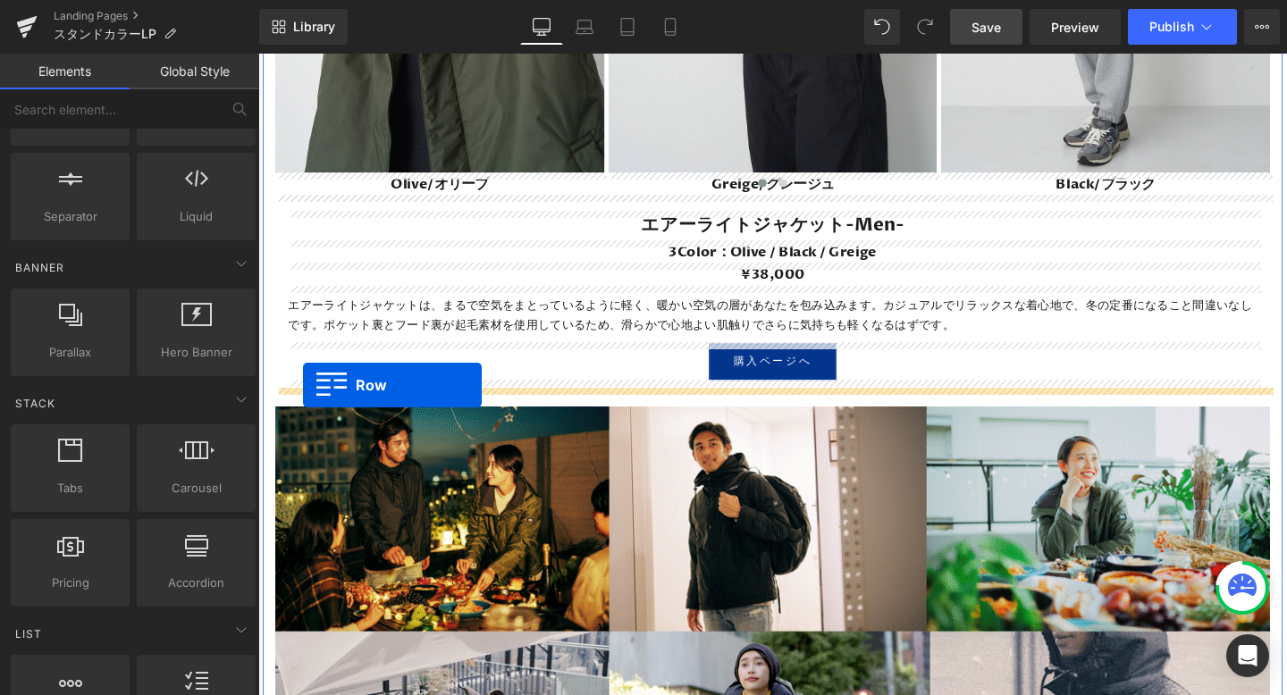
drag, startPoint x: 288, startPoint y: 282, endPoint x: 306, endPoint y: 401, distance: 121.1
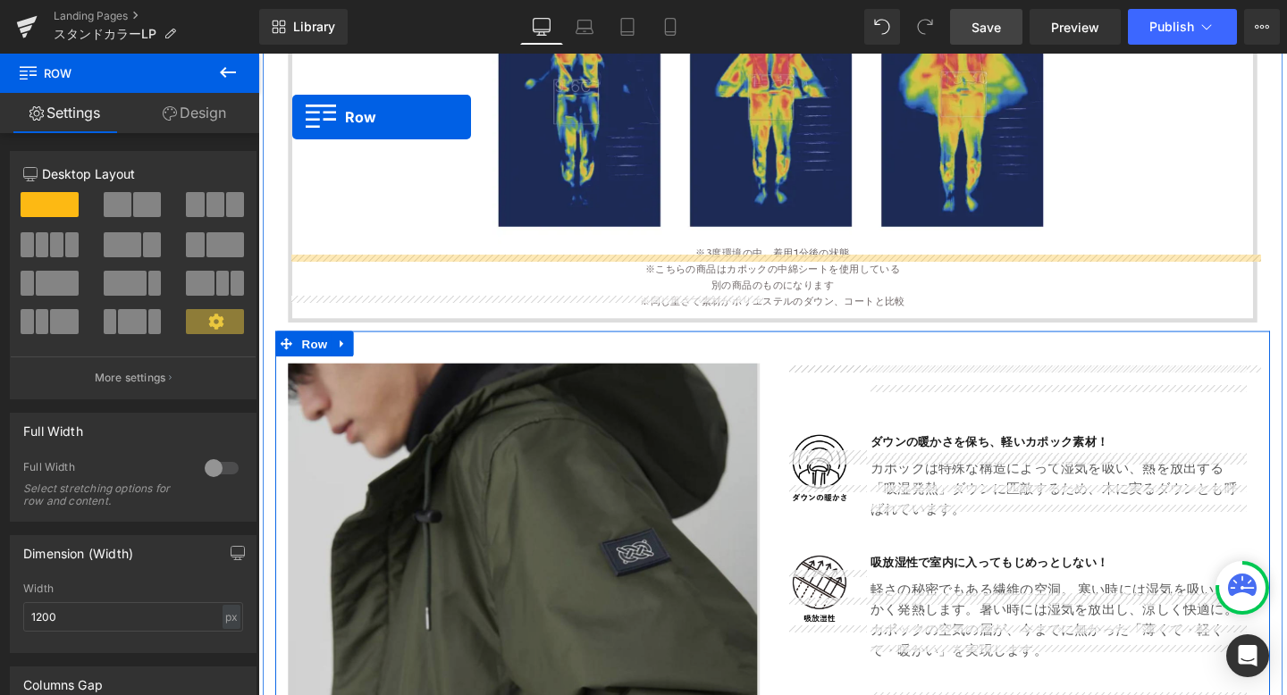
scroll to position [1366, 0]
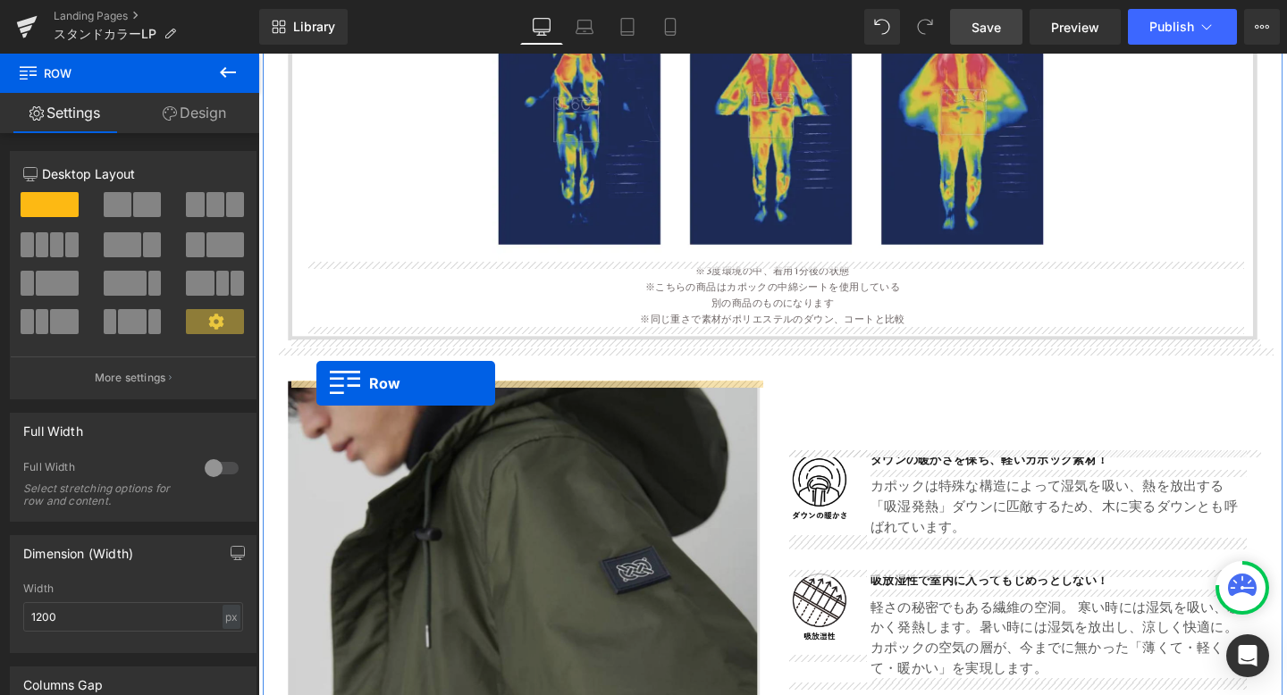
drag, startPoint x: 290, startPoint y: 276, endPoint x: 319, endPoint y: 399, distance: 125.7
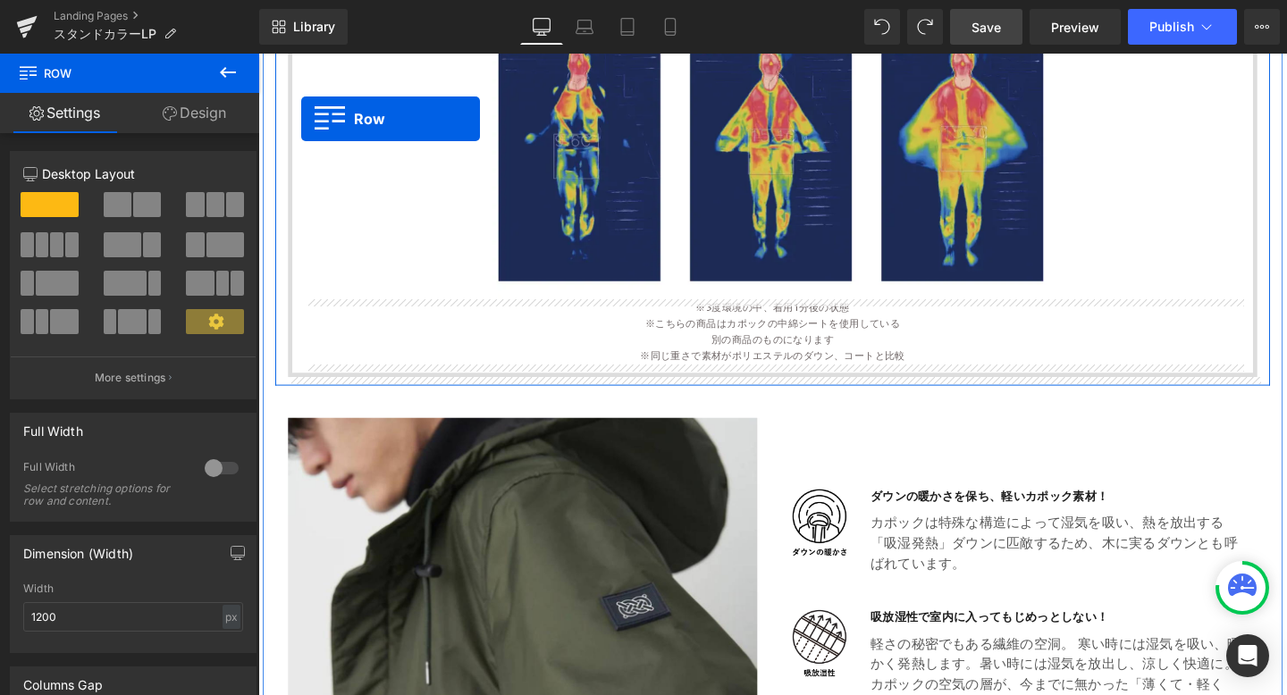
scroll to position [1308, 0]
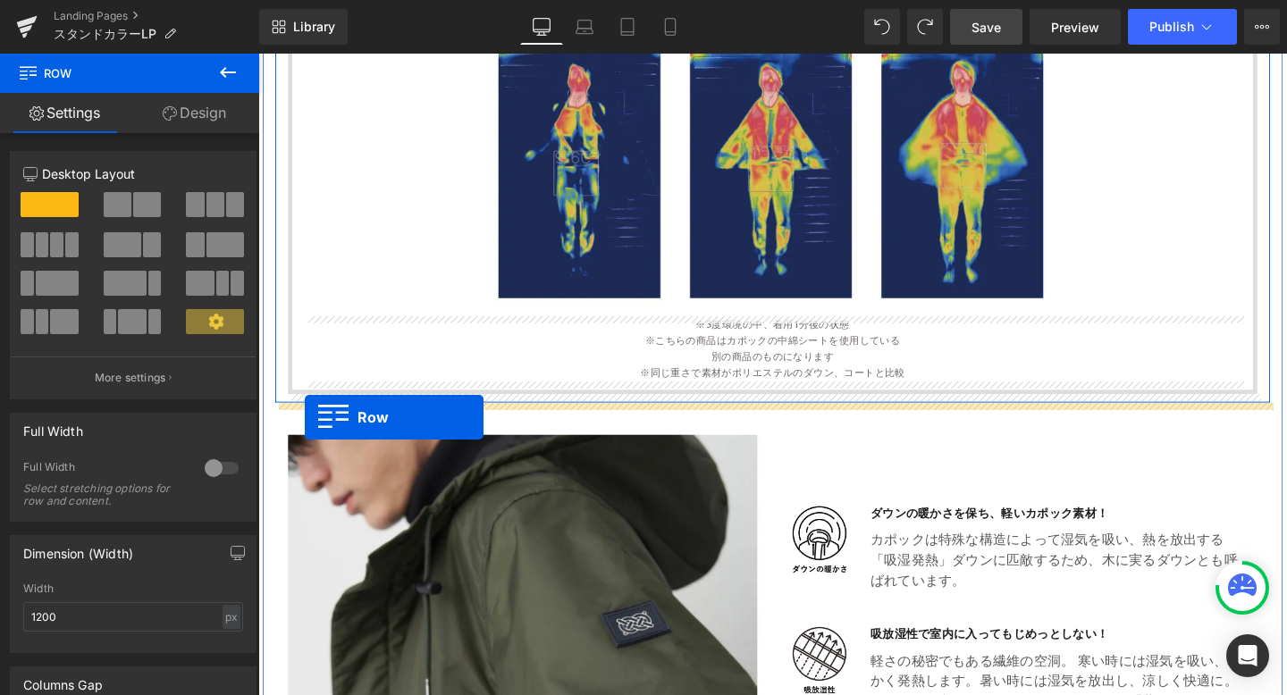
drag, startPoint x: 285, startPoint y: 175, endPoint x: 307, endPoint y: 431, distance: 256.6
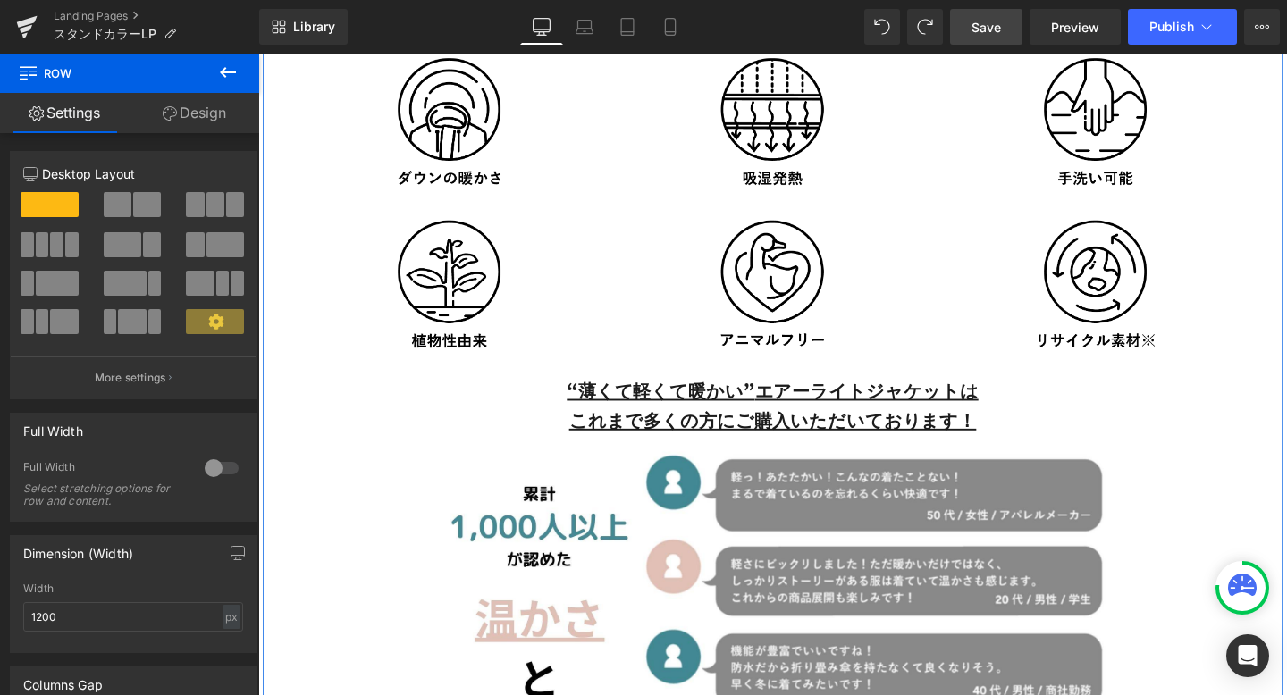
scroll to position [1758, 0]
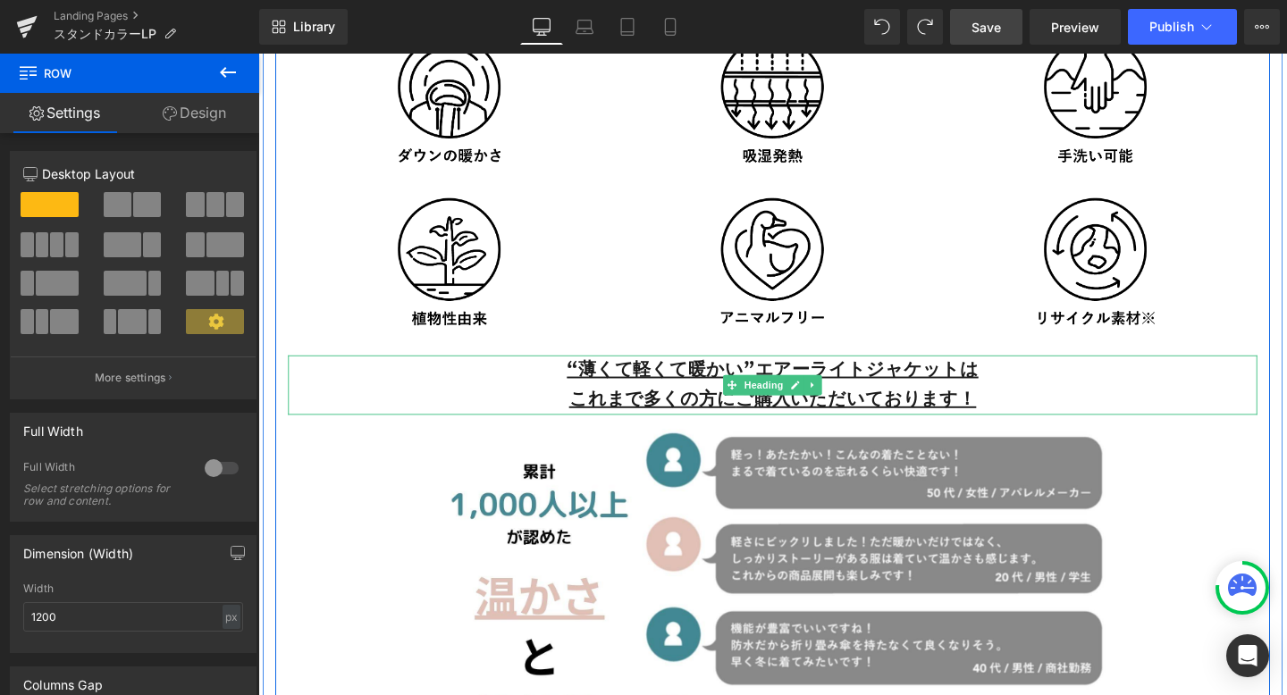
click at [463, 416] on h2 "これまで多くの方に ご購入いただいております！" at bounding box center [799, 417] width 1019 height 31
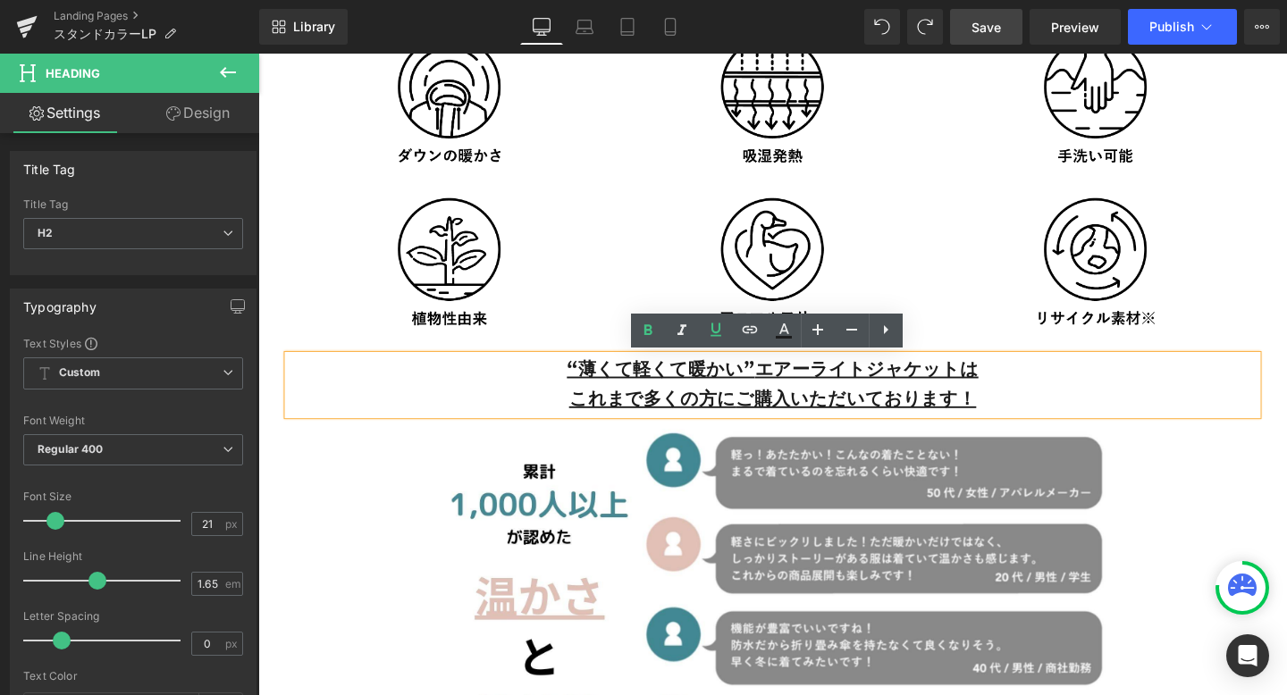
click at [1001, 404] on h2 "これまで多くの方に ご購入いただいております！" at bounding box center [799, 417] width 1019 height 31
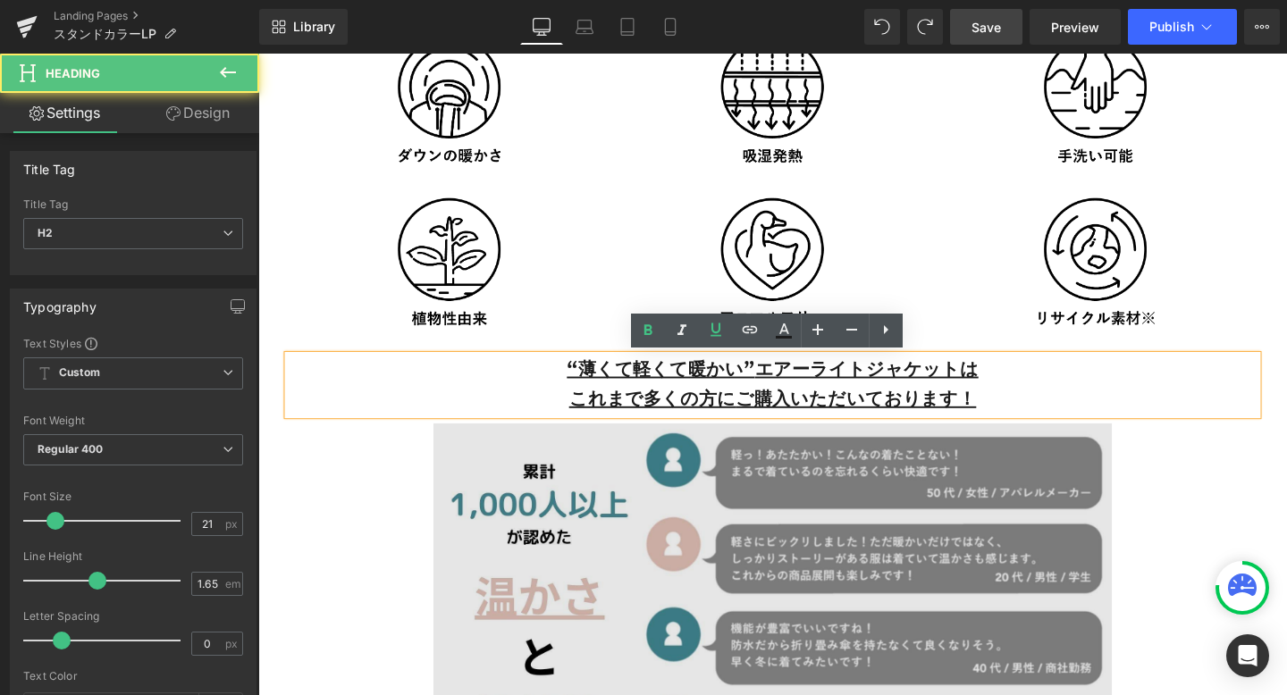
scroll to position [1749, 0]
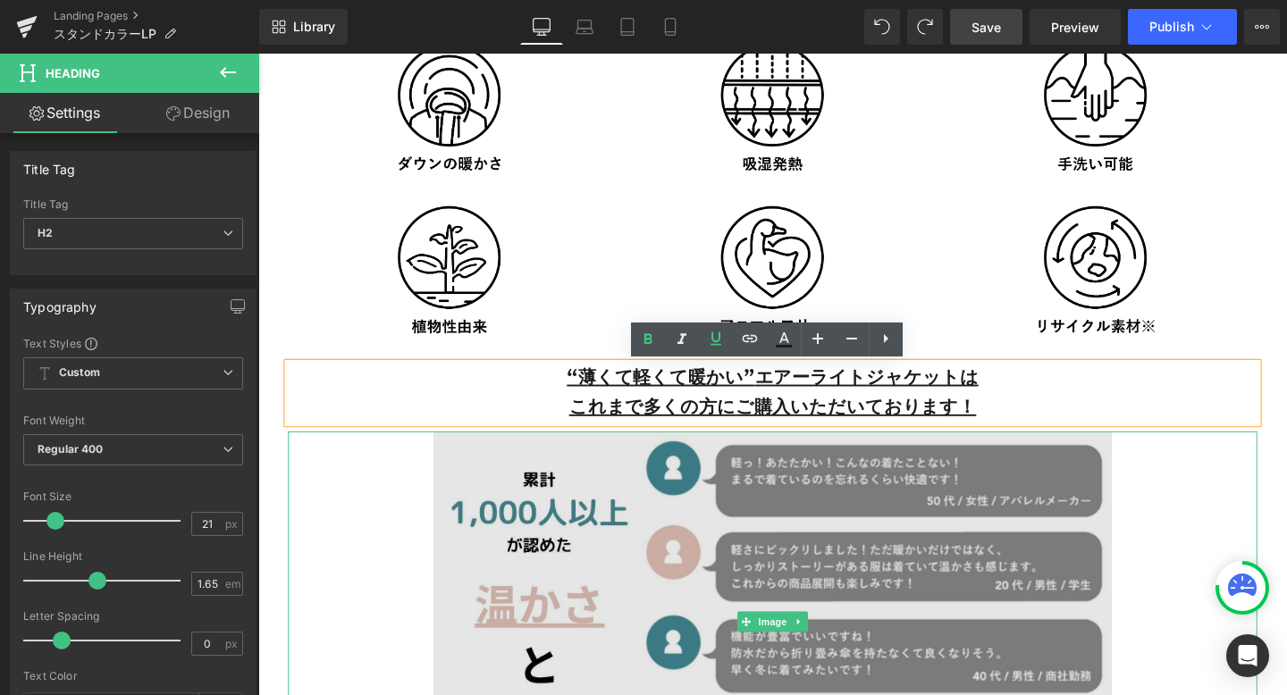
click at [595, 486] on img at bounding box center [798, 651] width 713 height 401
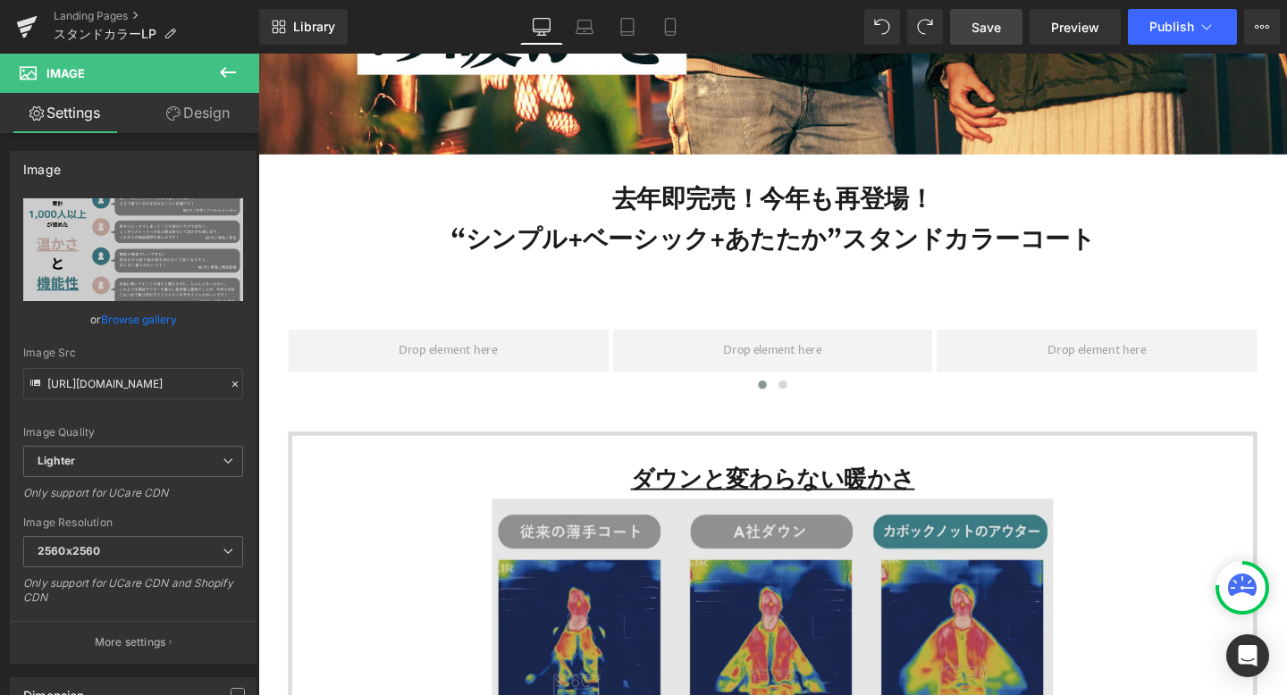
scroll to position [809, 0]
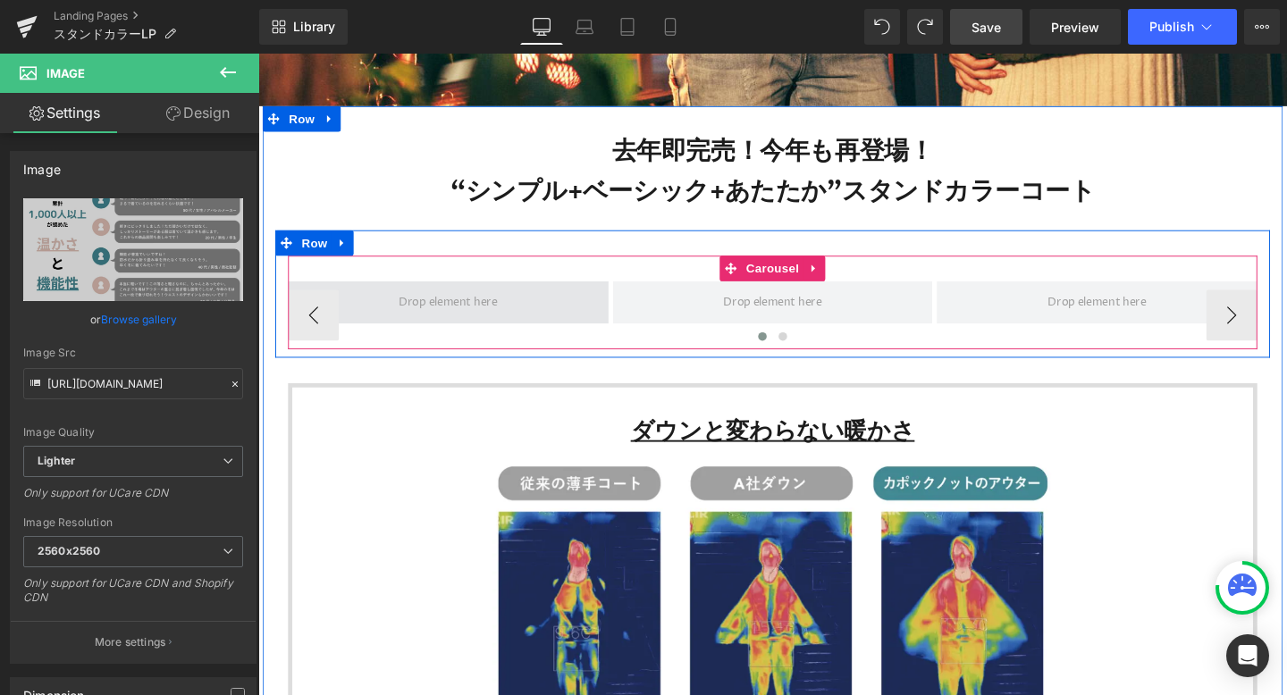
click at [506, 320] on span at bounding box center [457, 315] width 116 height 28
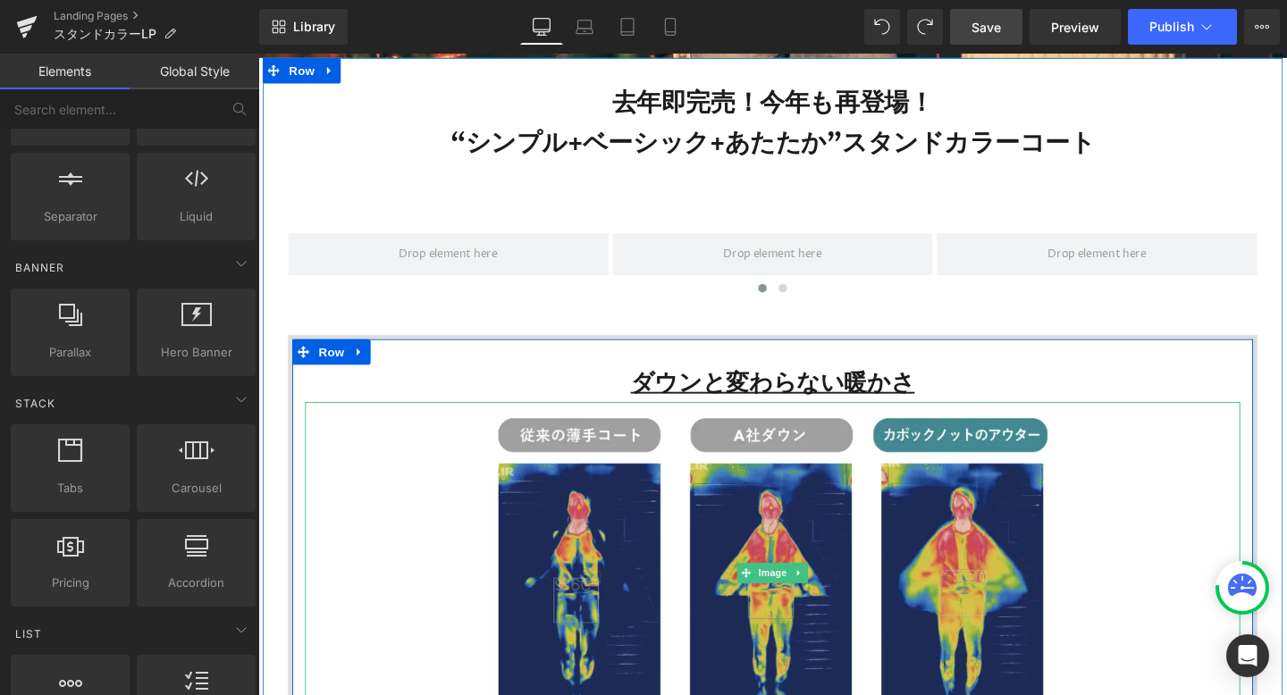
scroll to position [867, 0]
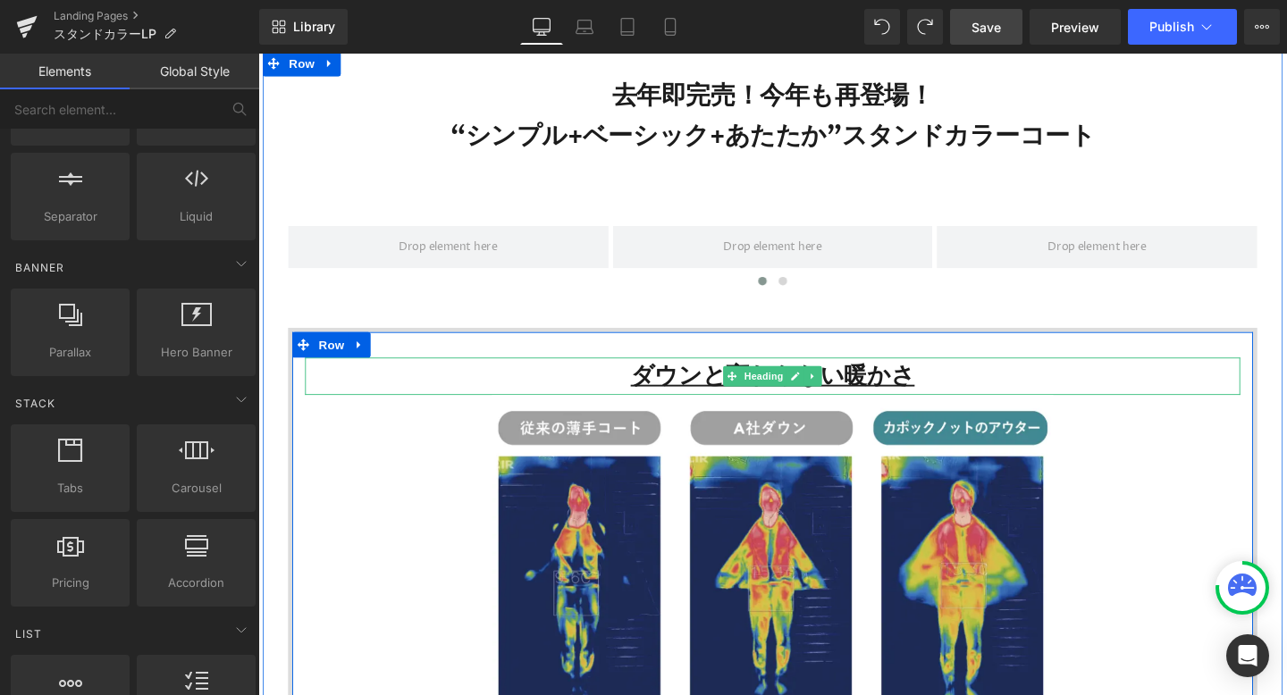
click at [933, 391] on u "ダウンと変わらない暖かさ" at bounding box center [799, 392] width 298 height 33
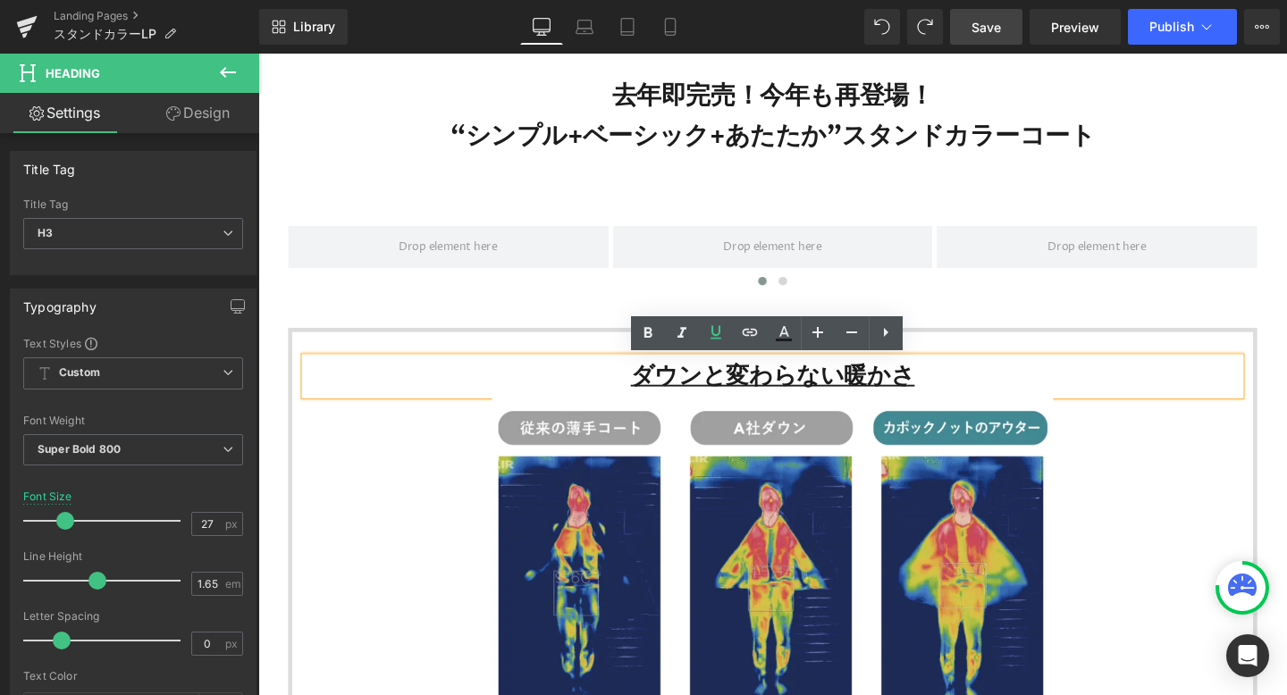
click at [666, 390] on u "ダウンと変わらない暖かさ" at bounding box center [799, 392] width 298 height 33
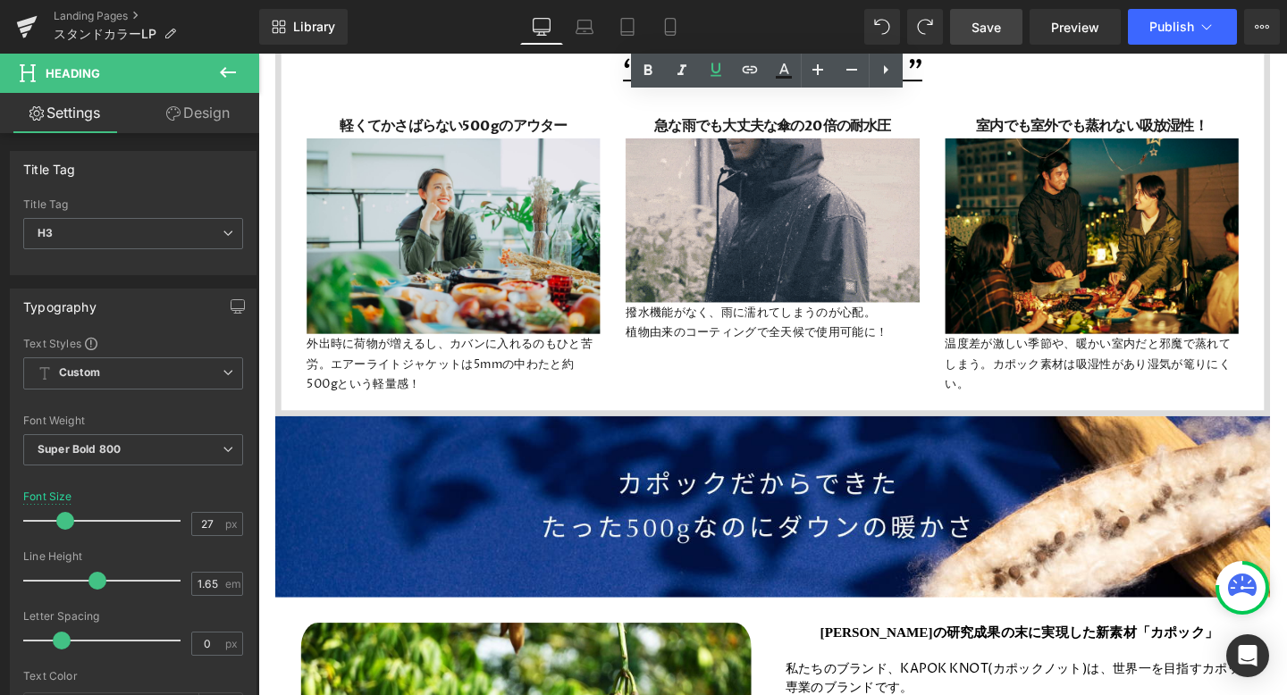
scroll to position [4396, 0]
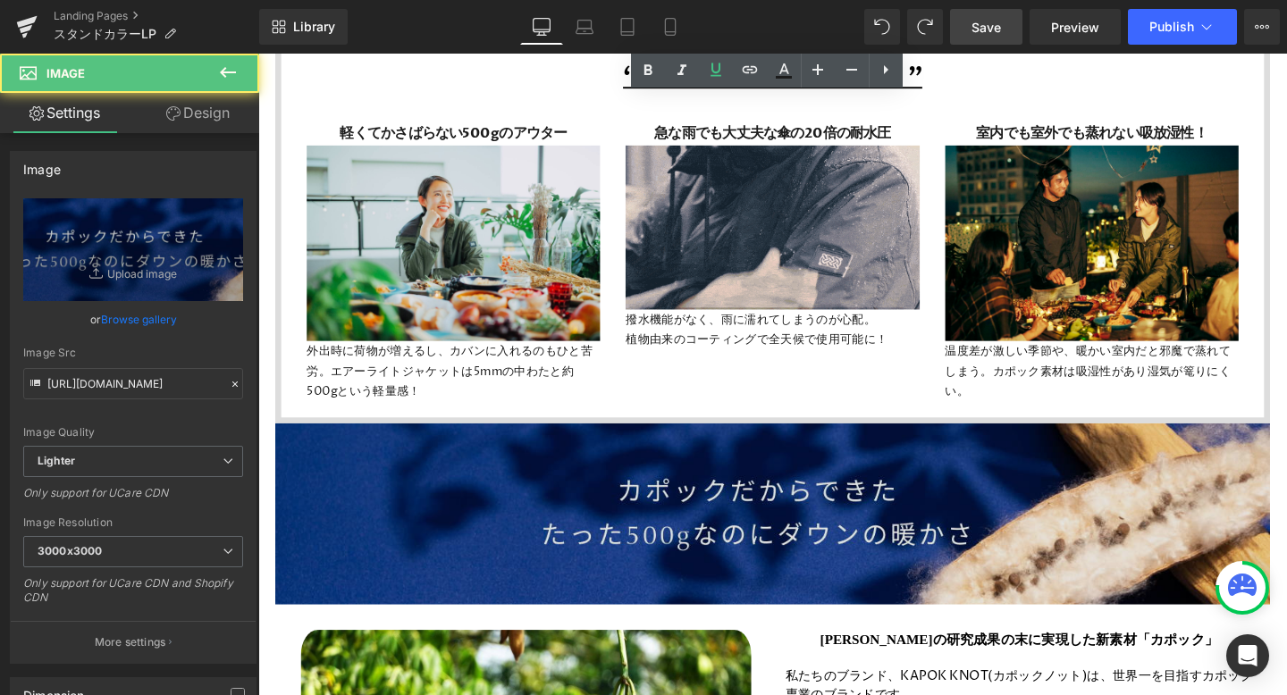
click at [368, 492] on img at bounding box center [799, 537] width 1046 height 190
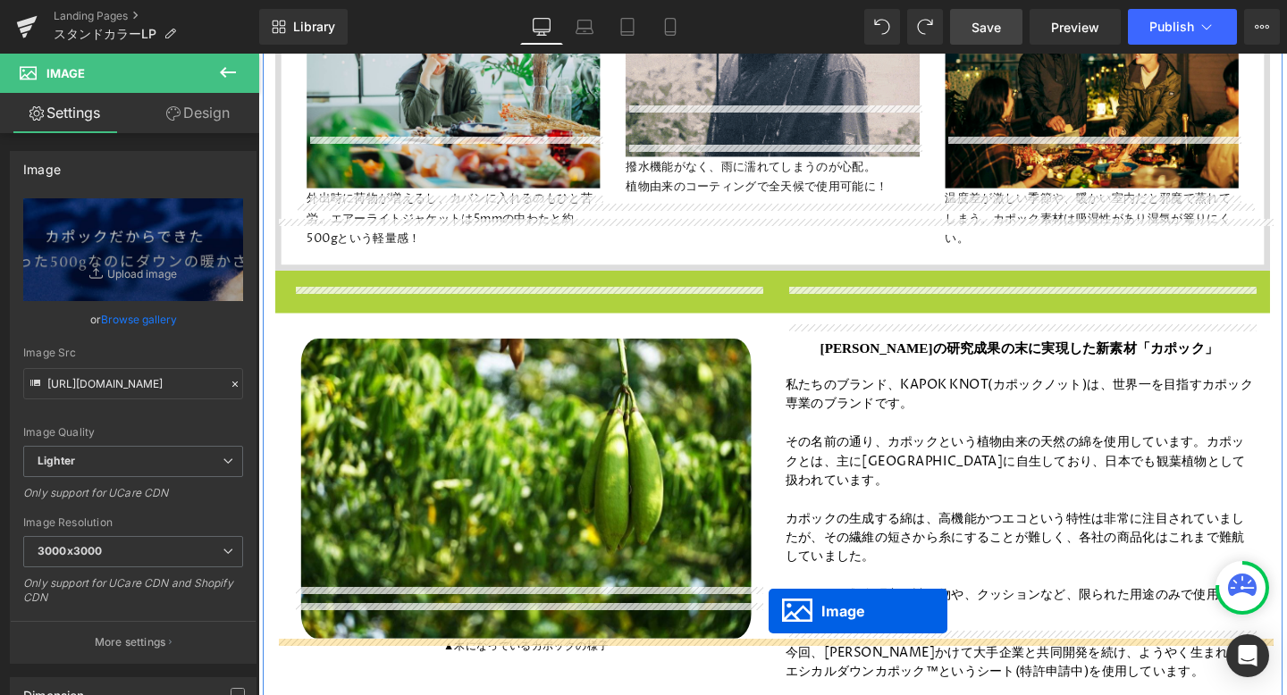
scroll to position [4610, 0]
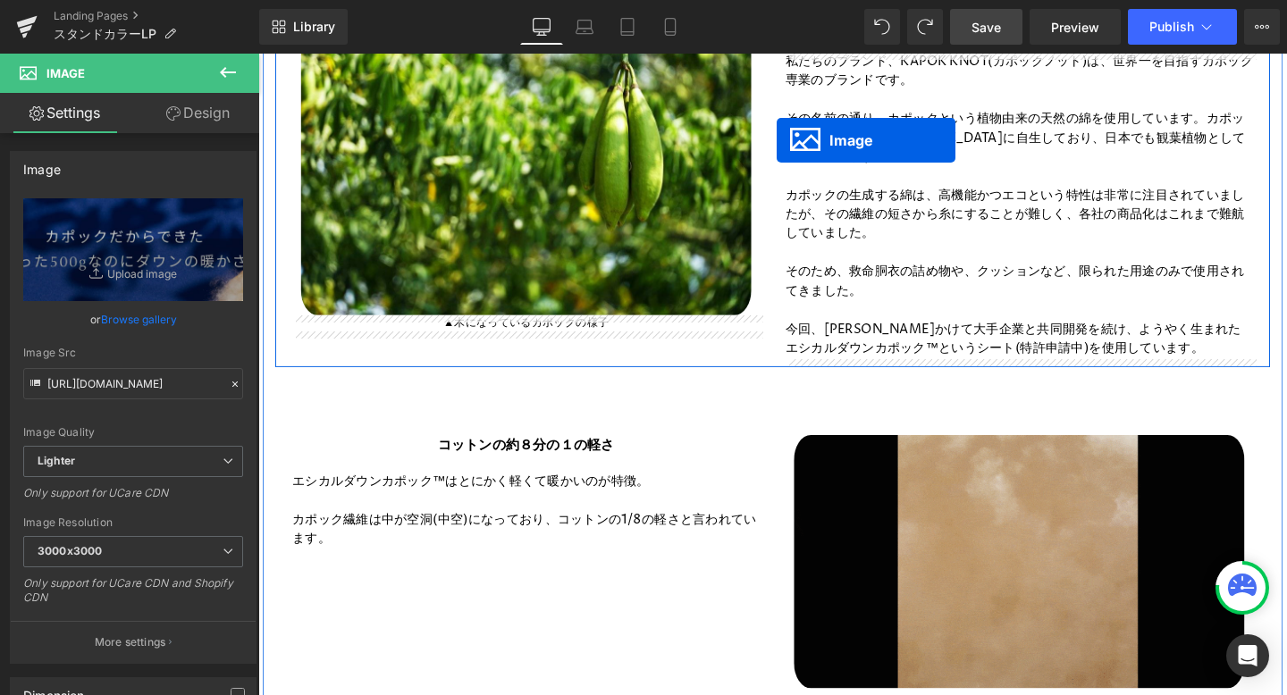
drag, startPoint x: 773, startPoint y: 537, endPoint x: 806, endPoint y: 143, distance: 395.5
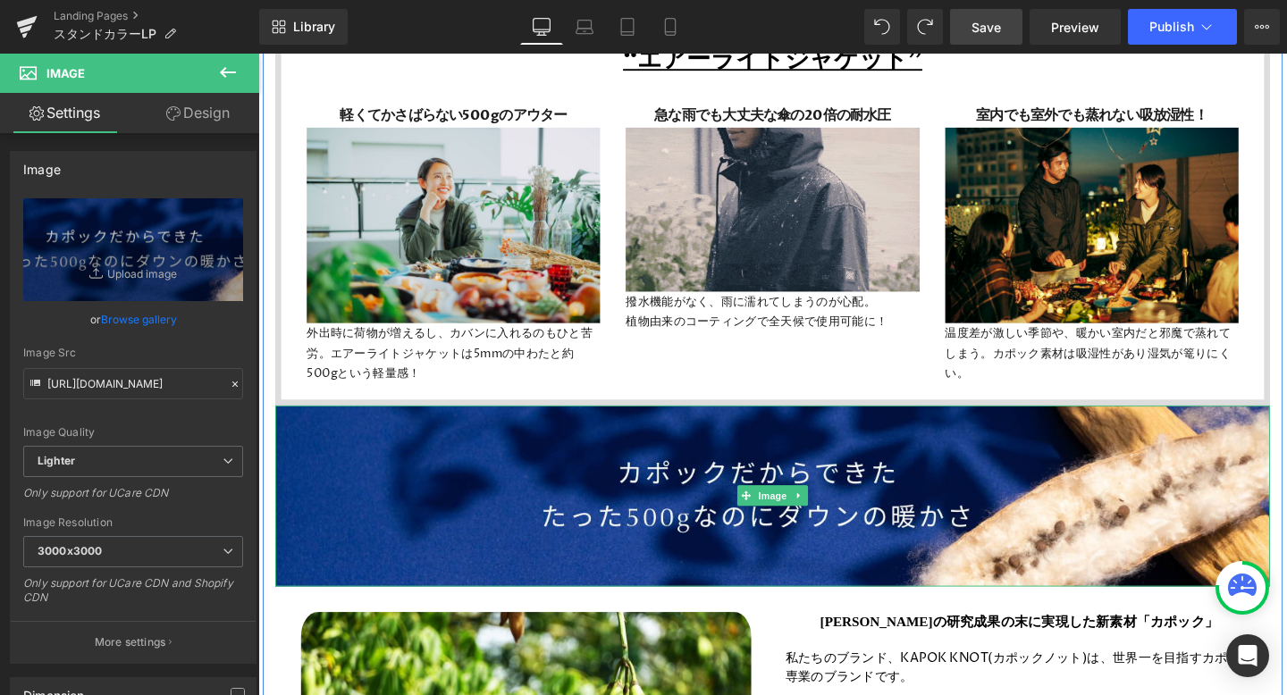
scroll to position [4307, 0]
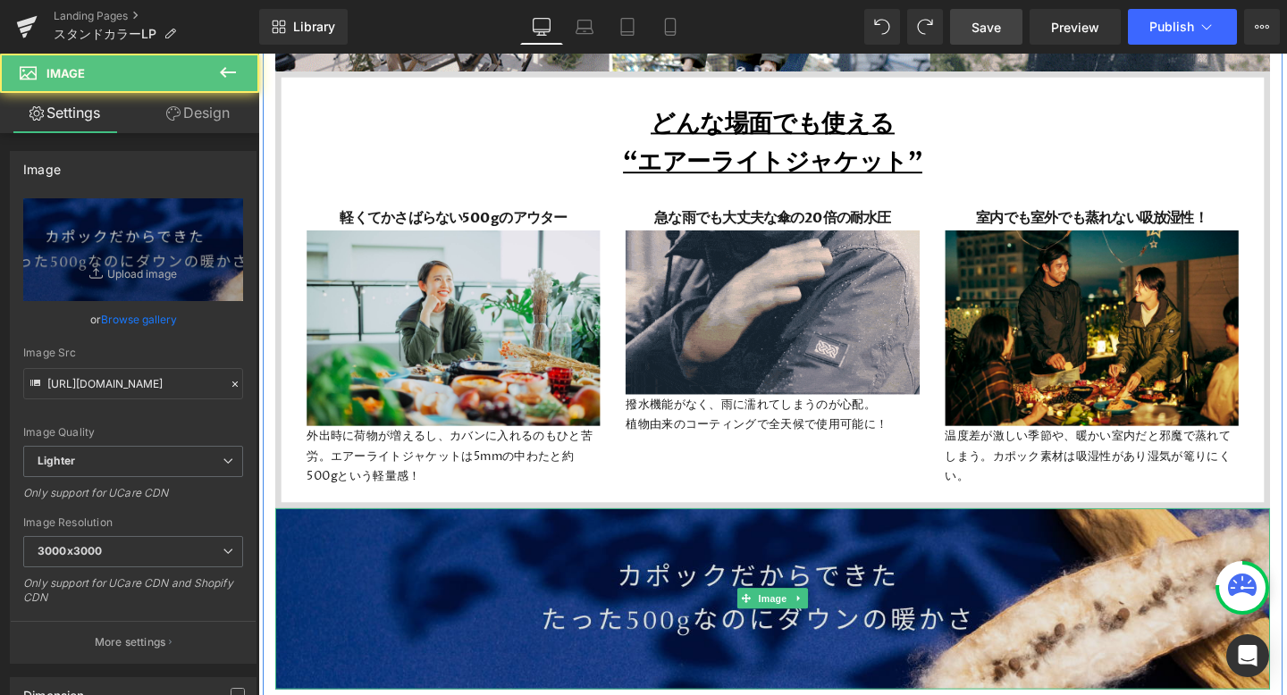
click at [755, 614] on img at bounding box center [799, 627] width 1046 height 190
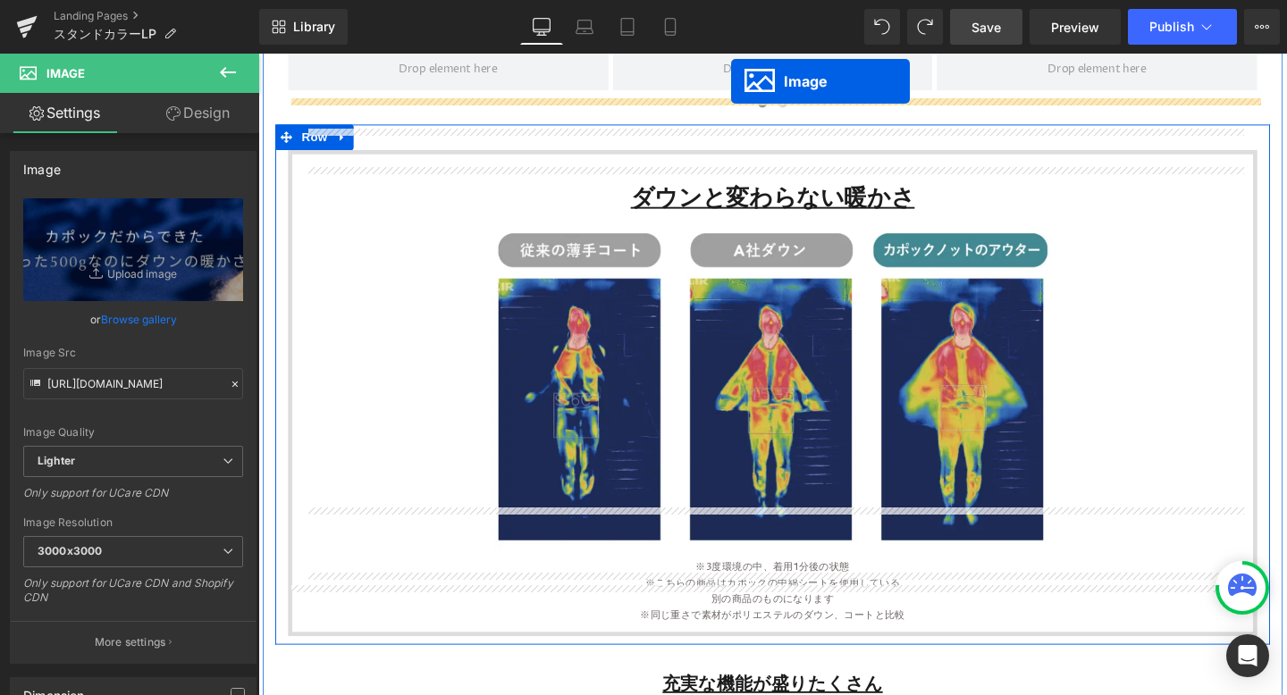
scroll to position [964, 0]
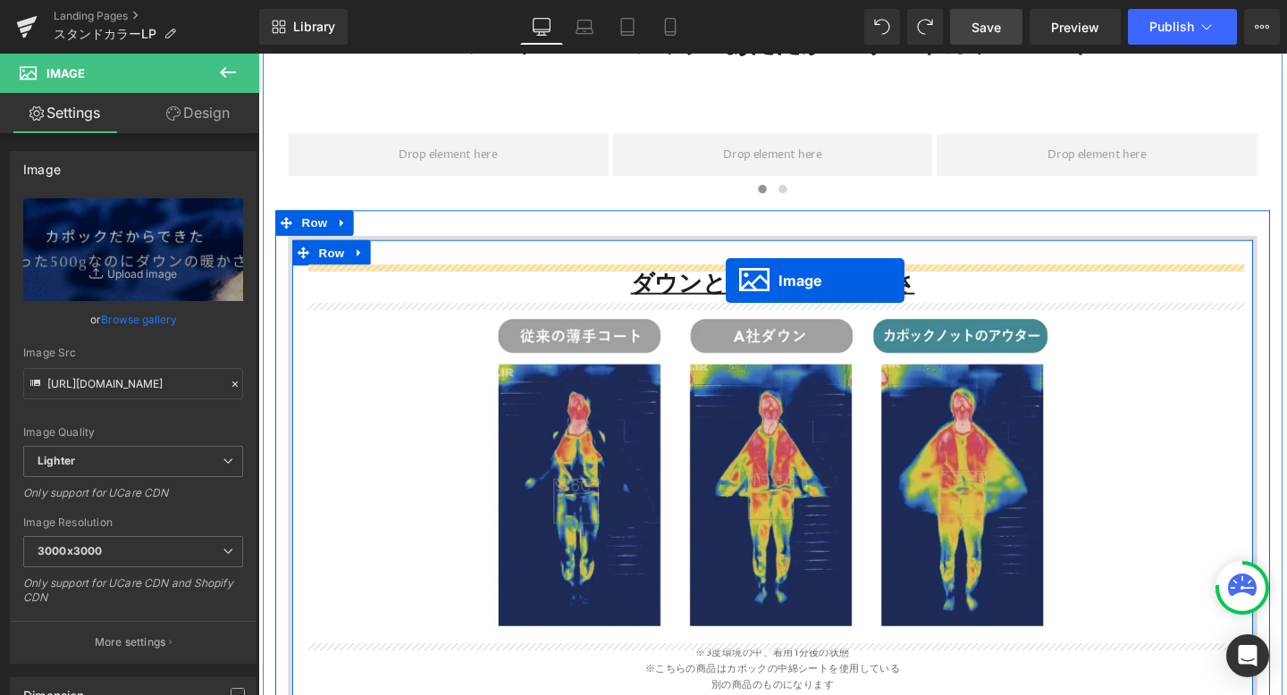
drag, startPoint x: 773, startPoint y: 624, endPoint x: 750, endPoint y: 291, distance: 333.3
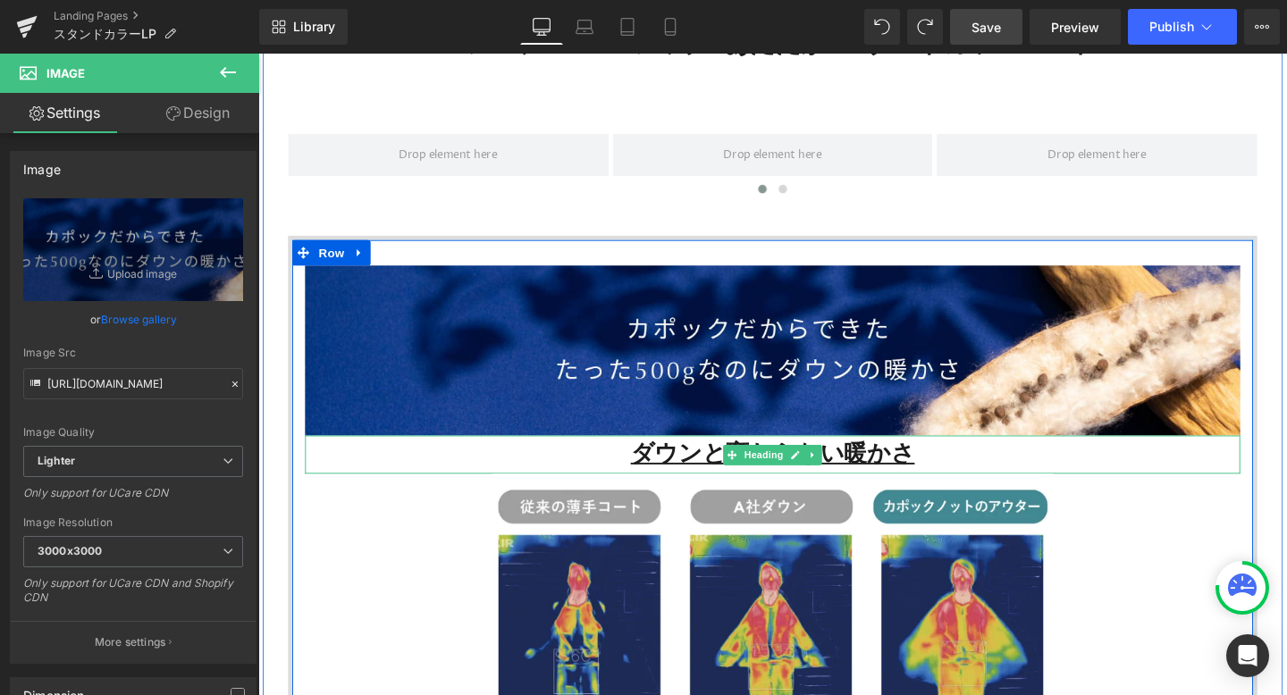
click at [944, 470] on div "ダウンと変わらない暖かさ" at bounding box center [798, 475] width 983 height 40
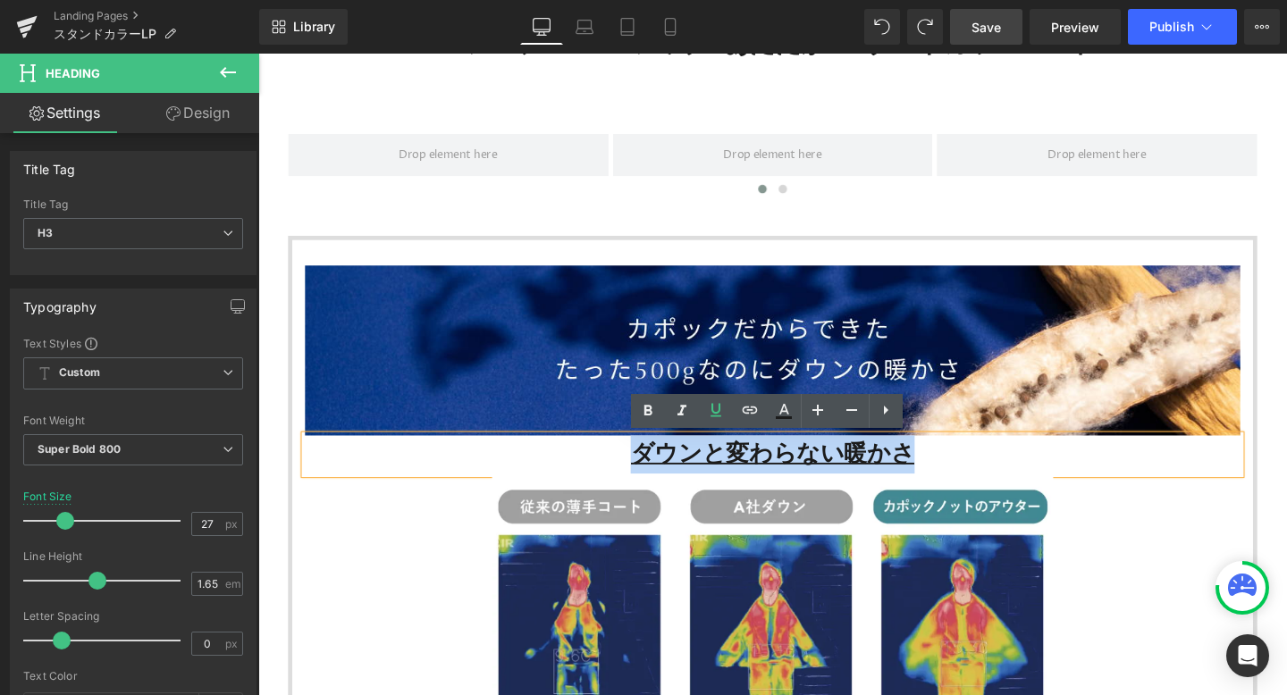
drag, startPoint x: 946, startPoint y: 477, endPoint x: 641, endPoint y: 477, distance: 304.7
click at [641, 477] on div "ダウンと変わらない暖かさ" at bounding box center [798, 475] width 983 height 40
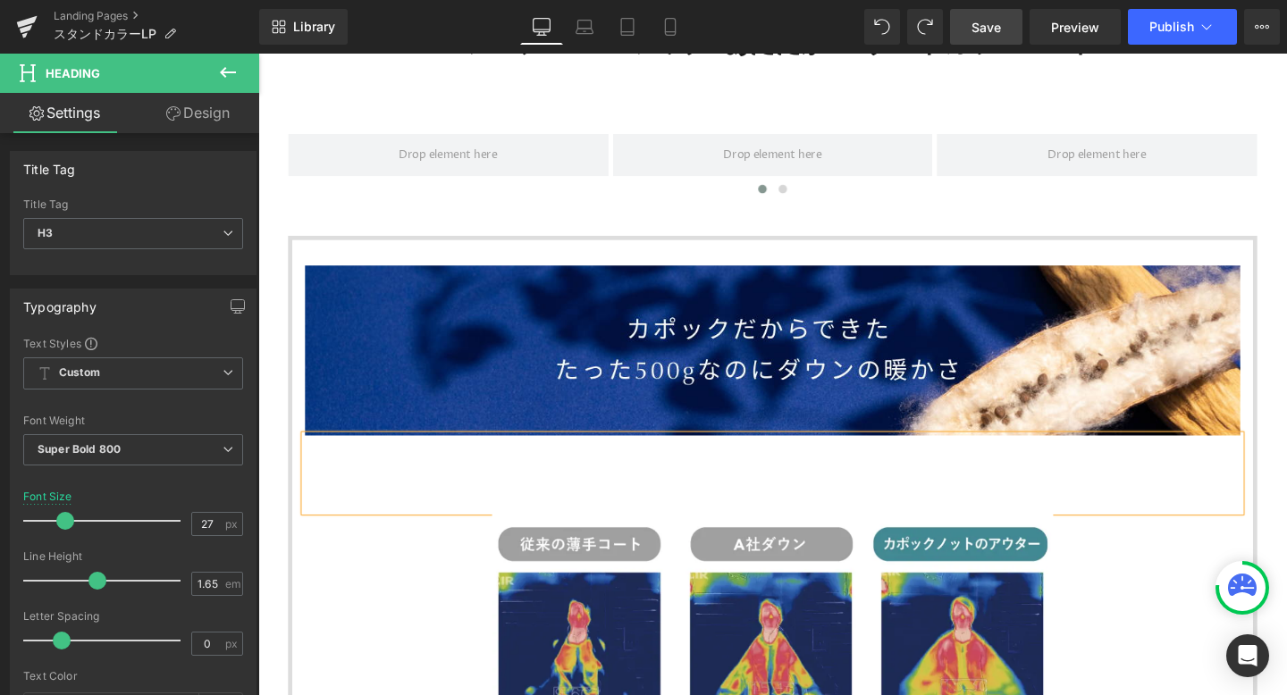
click at [1084, 517] on div at bounding box center [798, 495] width 983 height 80
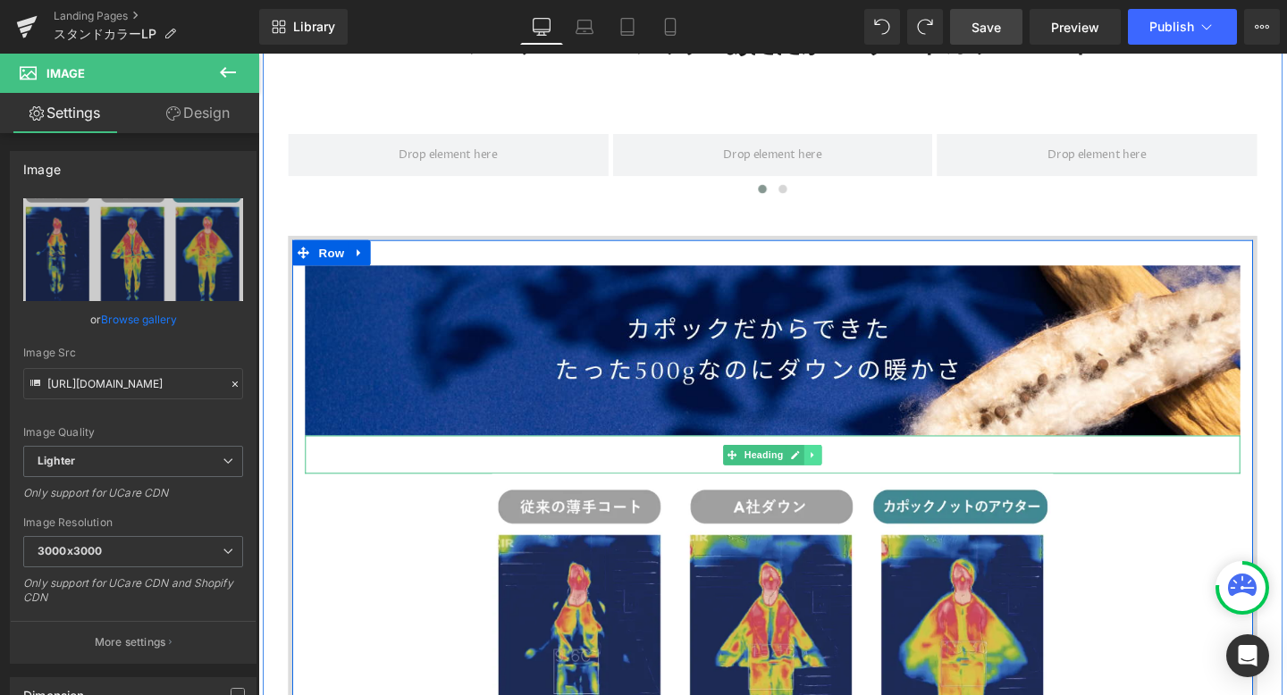
click at [837, 473] on icon at bounding box center [841, 475] width 10 height 11
click at [848, 474] on icon at bounding box center [851, 475] width 10 height 10
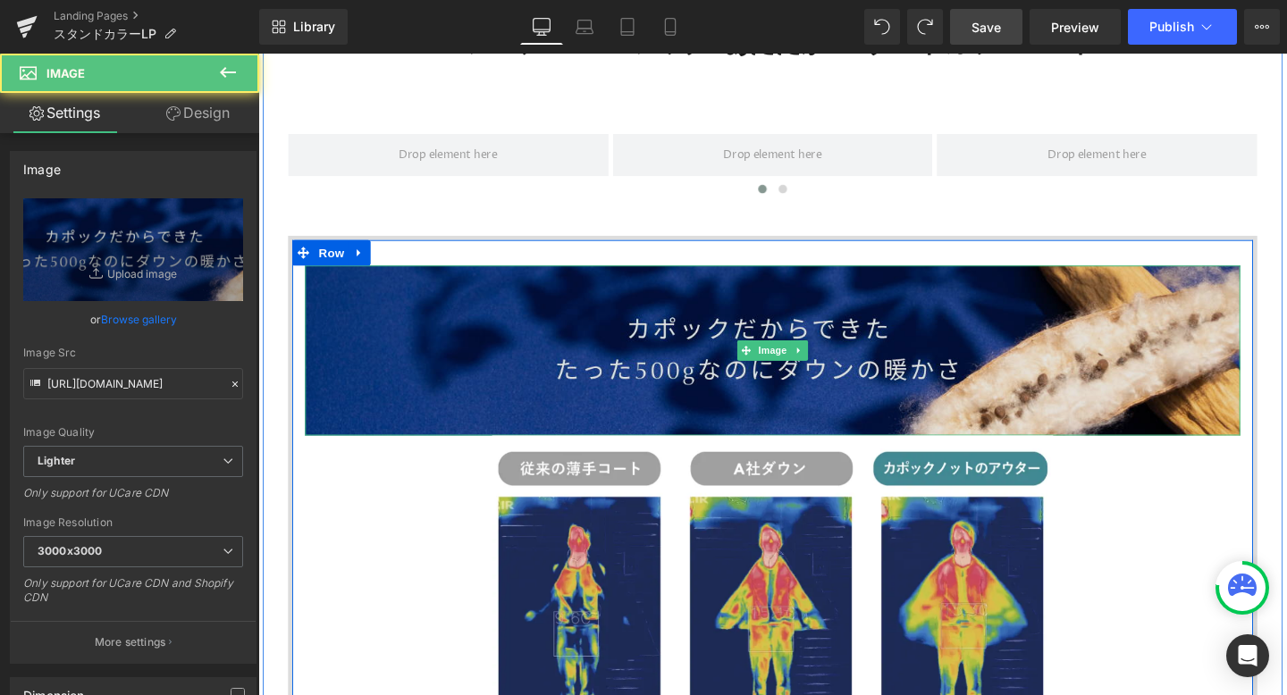
click at [691, 376] on img at bounding box center [798, 365] width 983 height 179
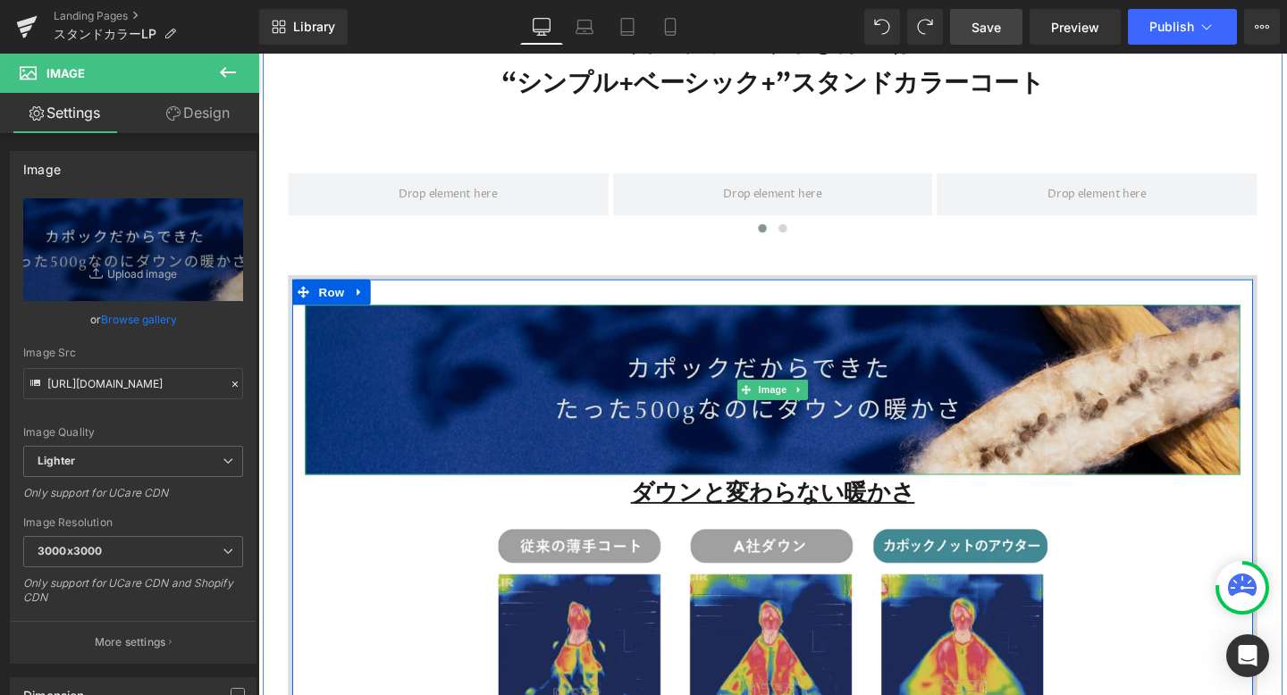
scroll to position [923, 0]
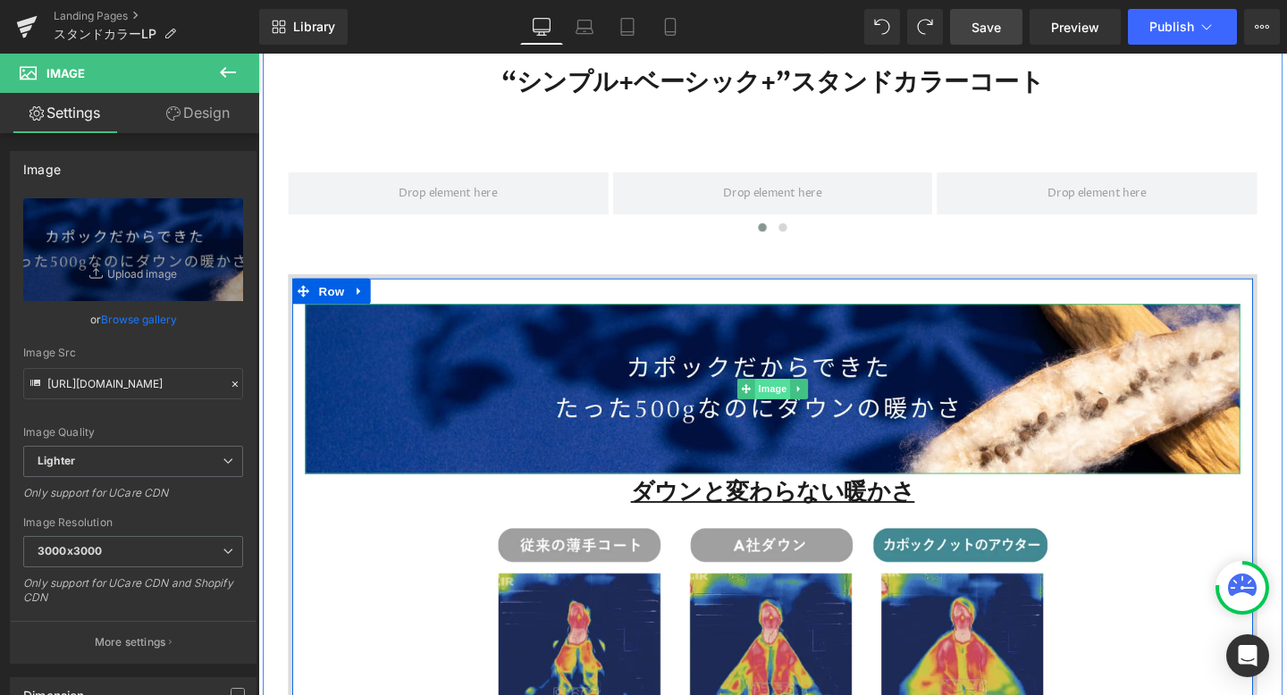
click at [798, 401] on span "Image" at bounding box center [799, 406] width 38 height 21
click at [832, 406] on link at bounding box center [827, 406] width 19 height 21
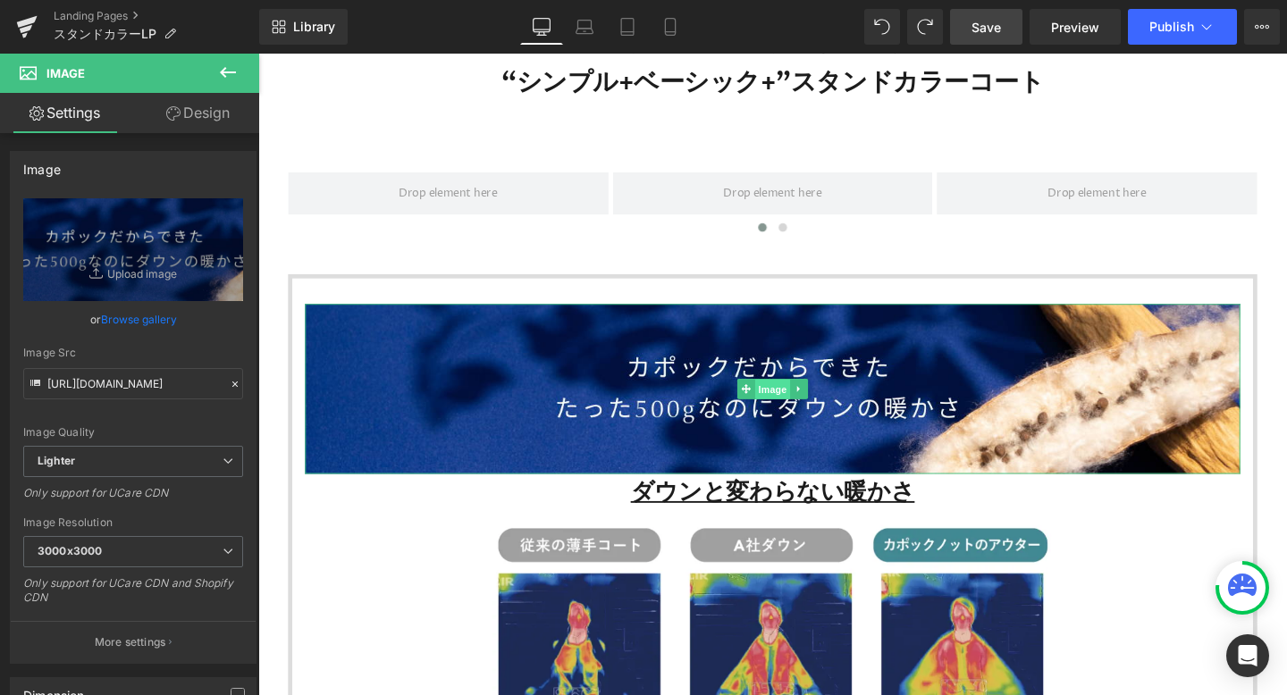
click at [776, 405] on link "Image" at bounding box center [788, 406] width 55 height 21
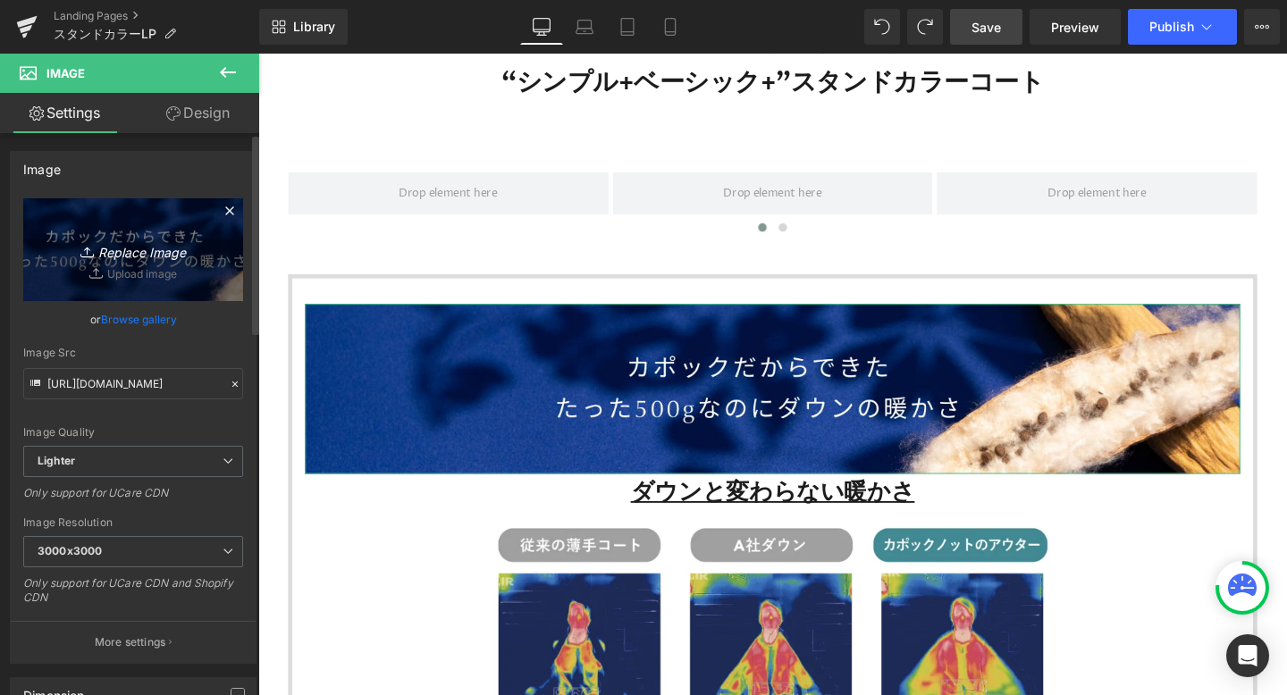
click at [139, 247] on icon "Replace Image" at bounding box center [133, 250] width 143 height 22
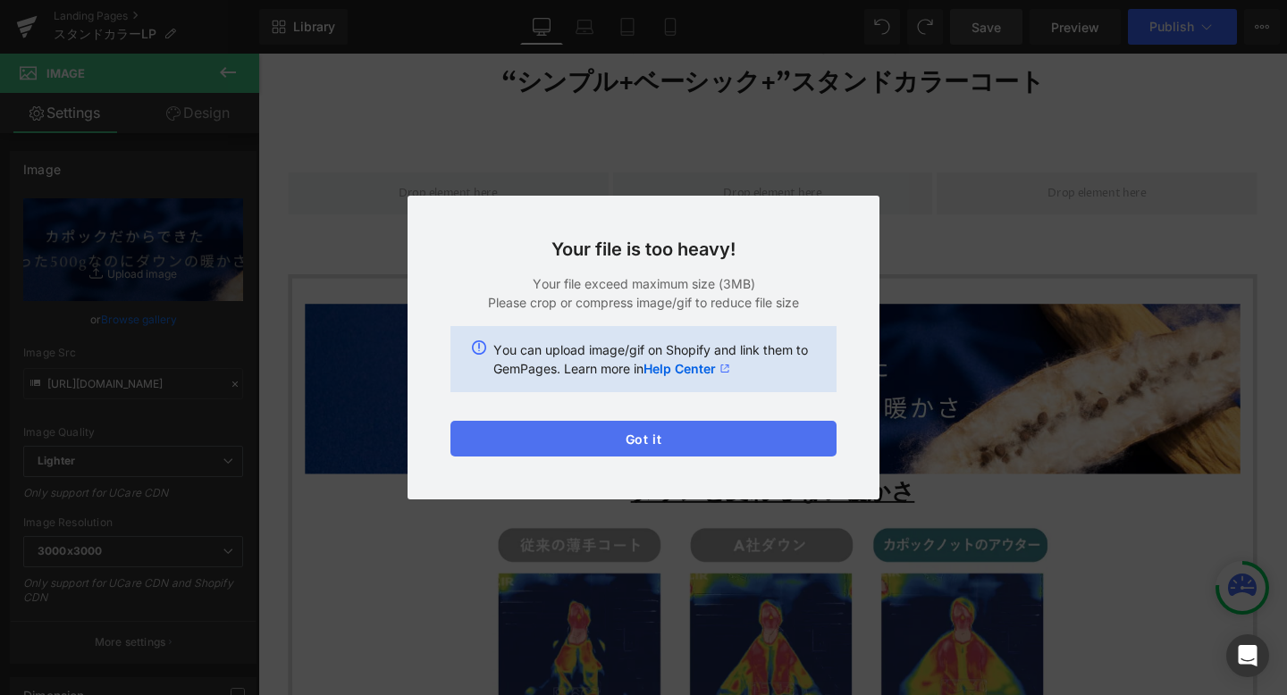
click at [751, 429] on button "Got it" at bounding box center [643, 439] width 386 height 36
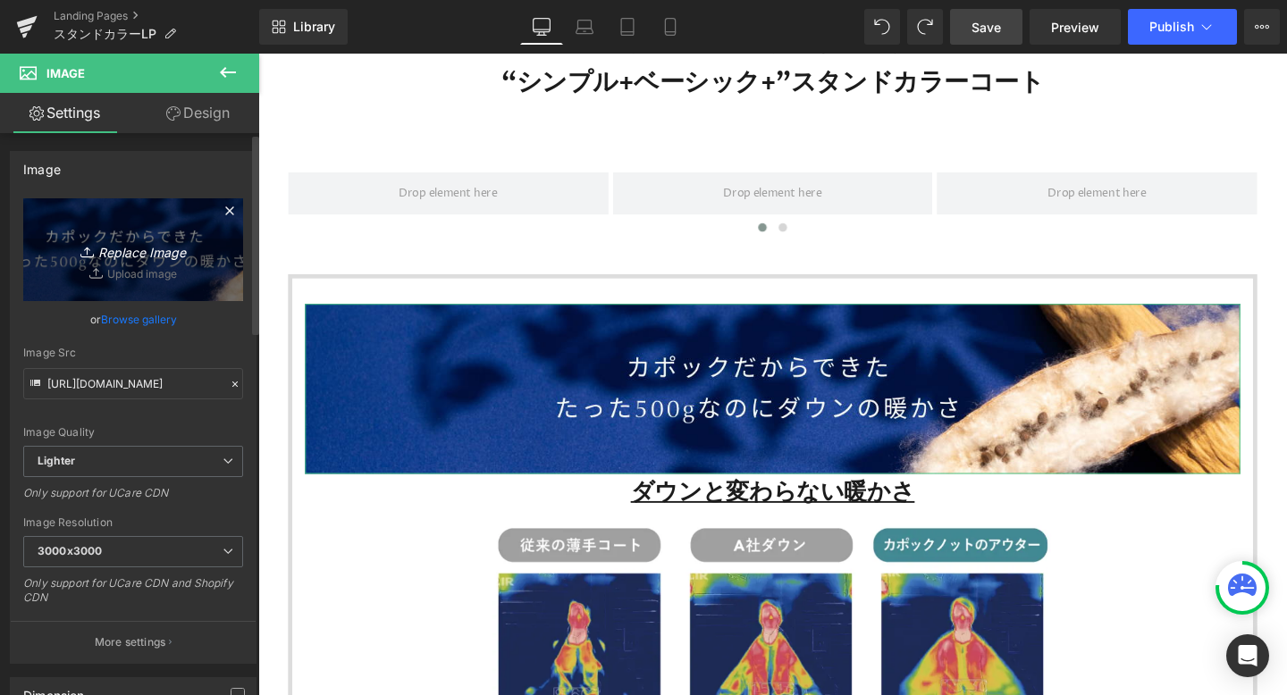
click at [129, 252] on icon "Replace Image" at bounding box center [133, 250] width 143 height 22
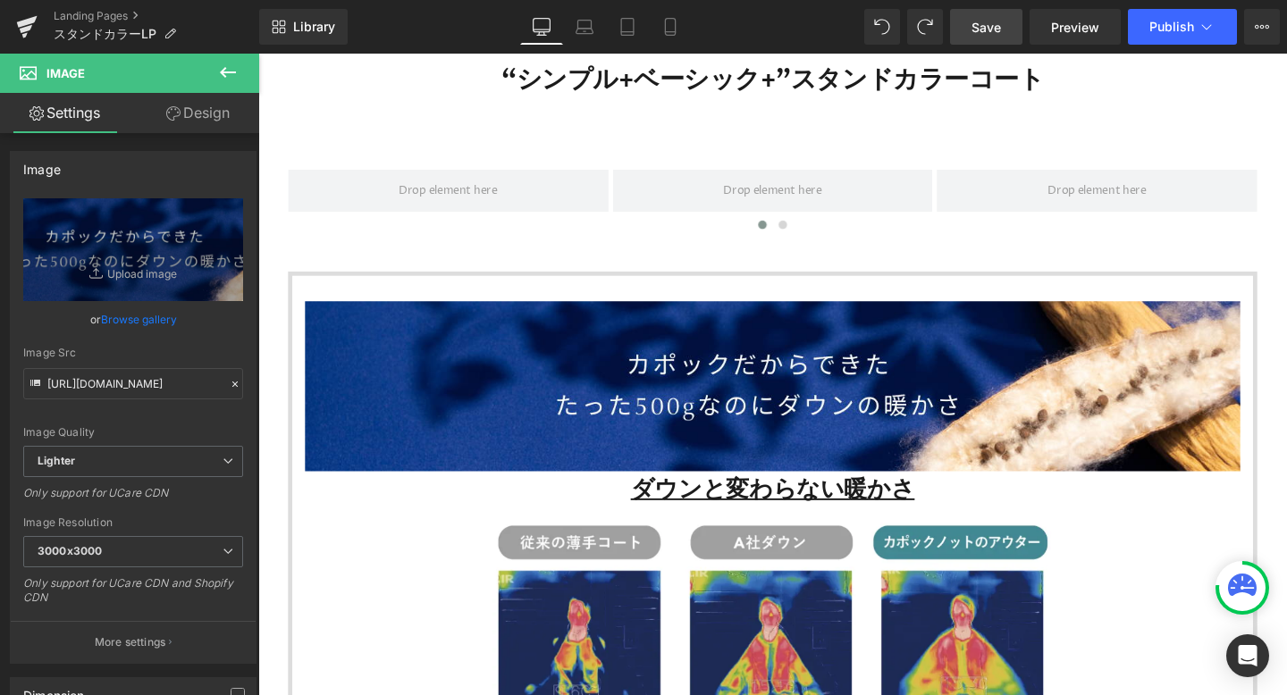
scroll to position [953, 0]
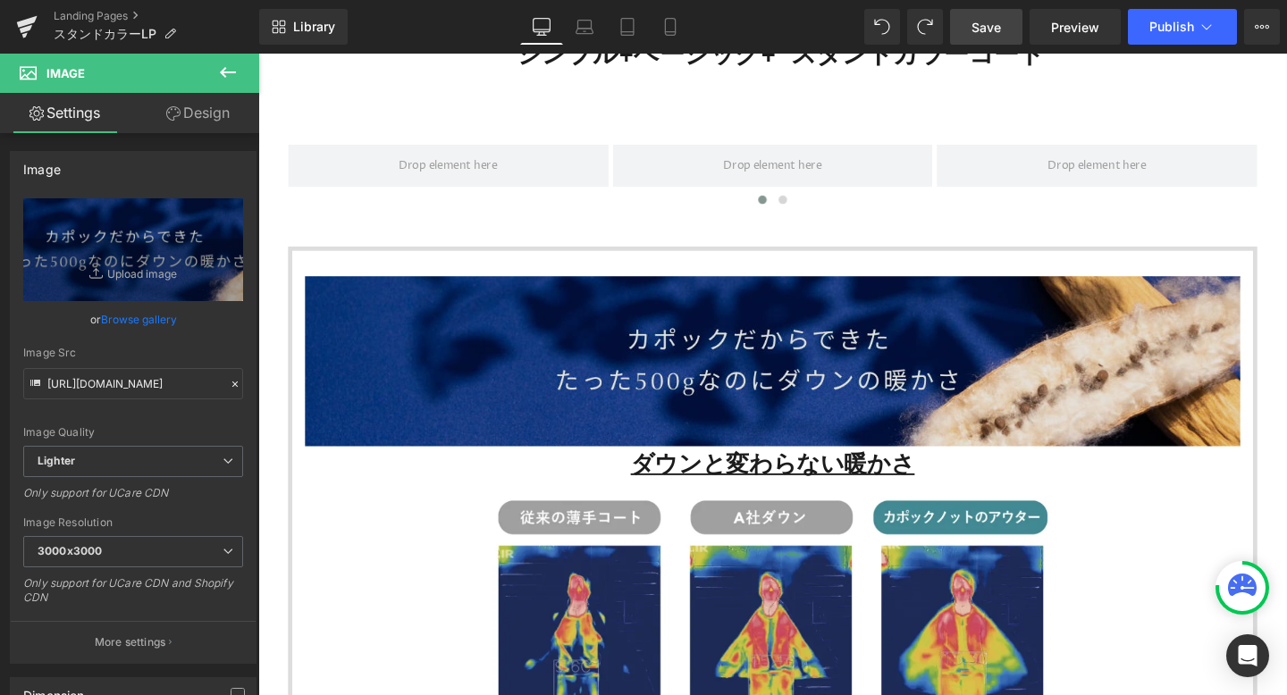
click at [790, 385] on div "Image" at bounding box center [798, 377] width 983 height 179
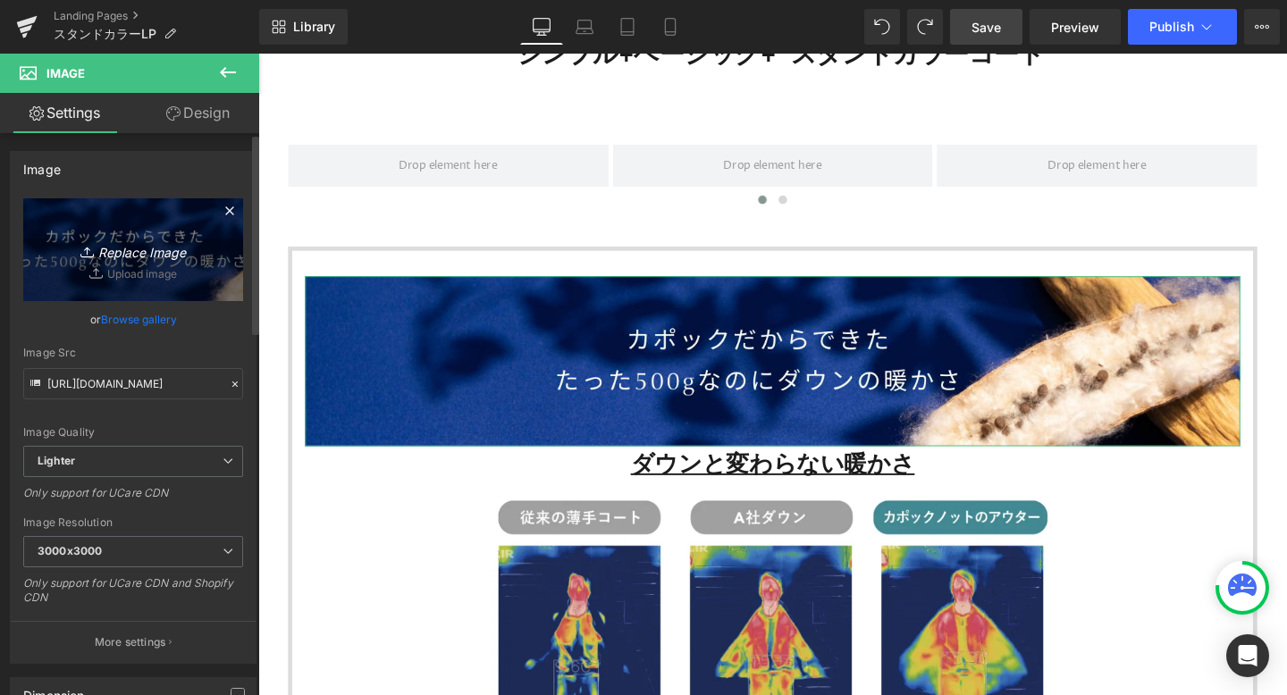
click at [151, 253] on icon "Replace Image" at bounding box center [133, 250] width 143 height 22
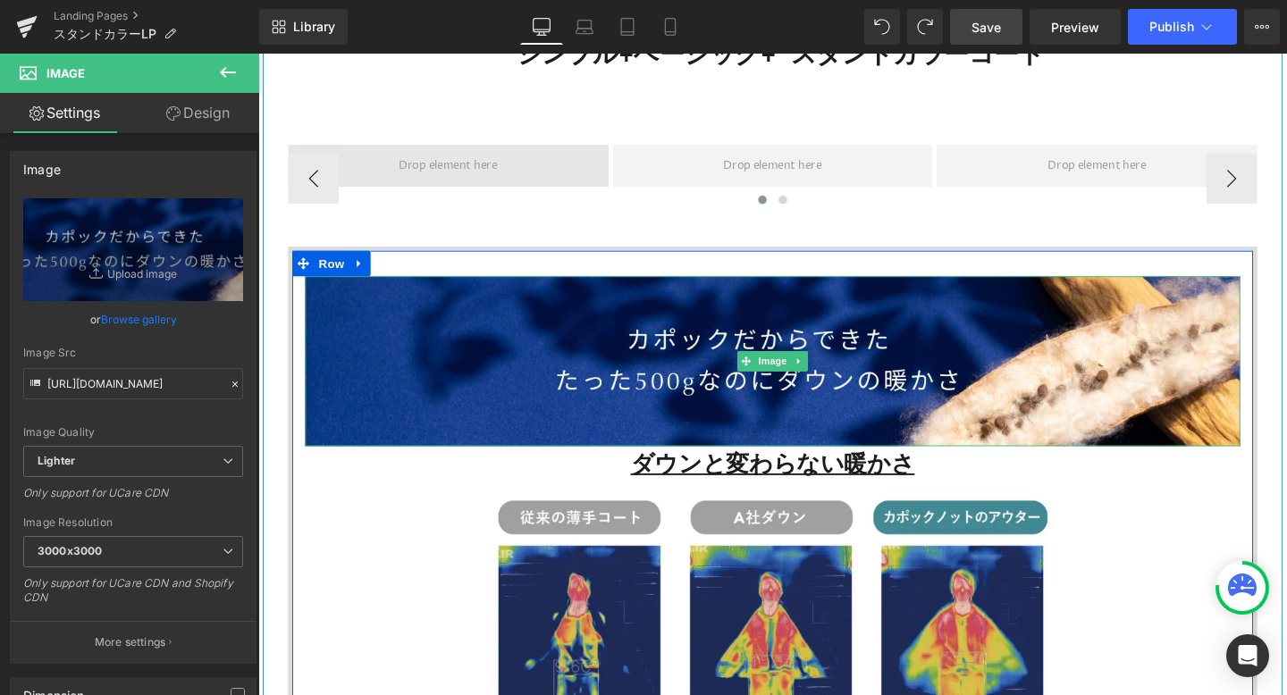
scroll to position [954, 0]
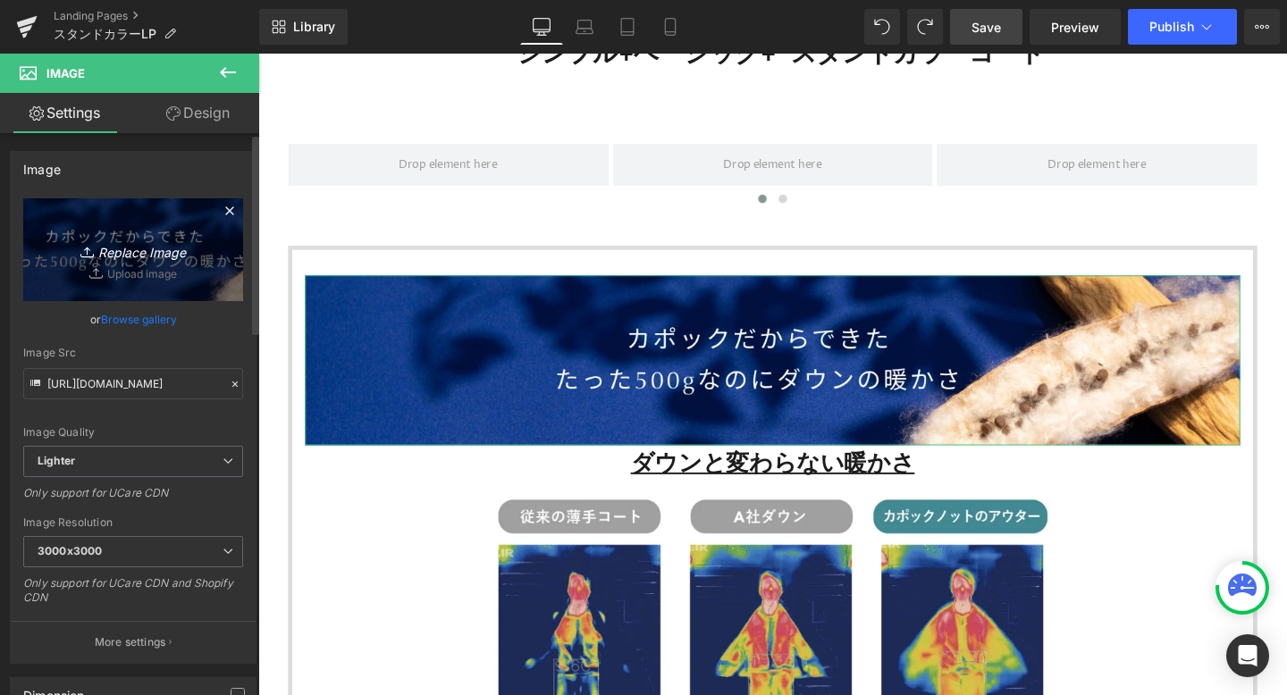
click at [137, 248] on icon "Replace Image" at bounding box center [133, 250] width 143 height 22
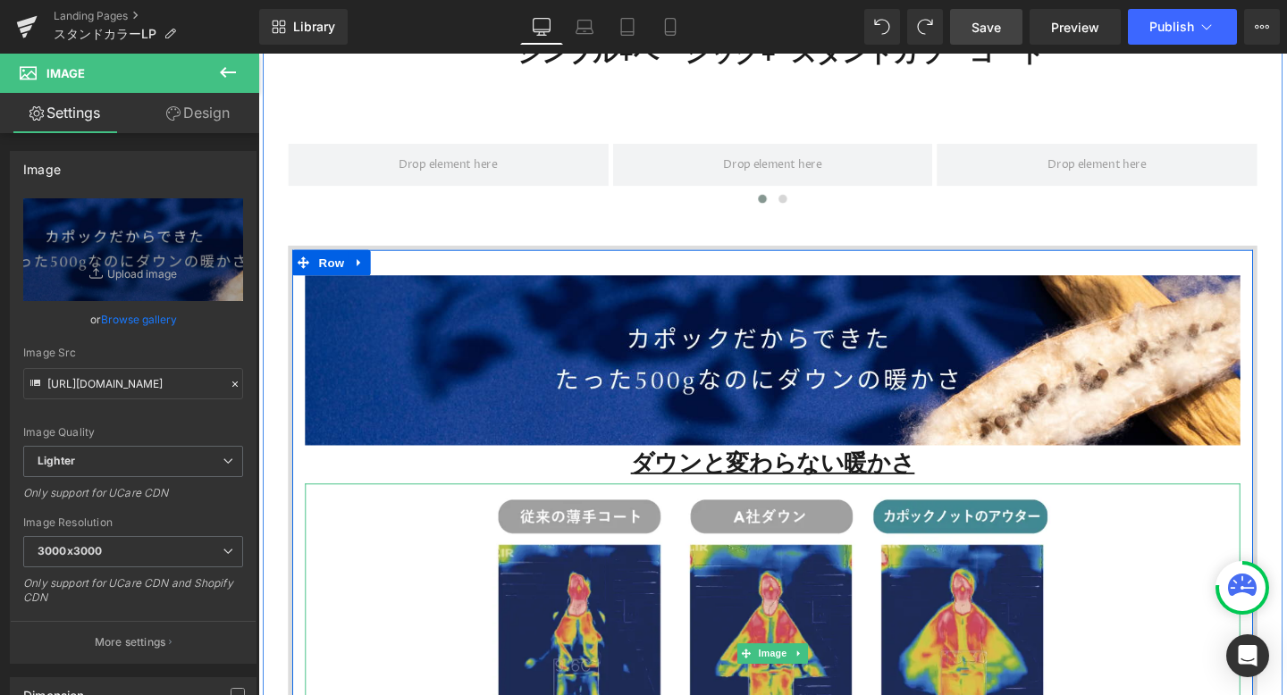
click at [1162, 559] on div at bounding box center [798, 685] width 983 height 358
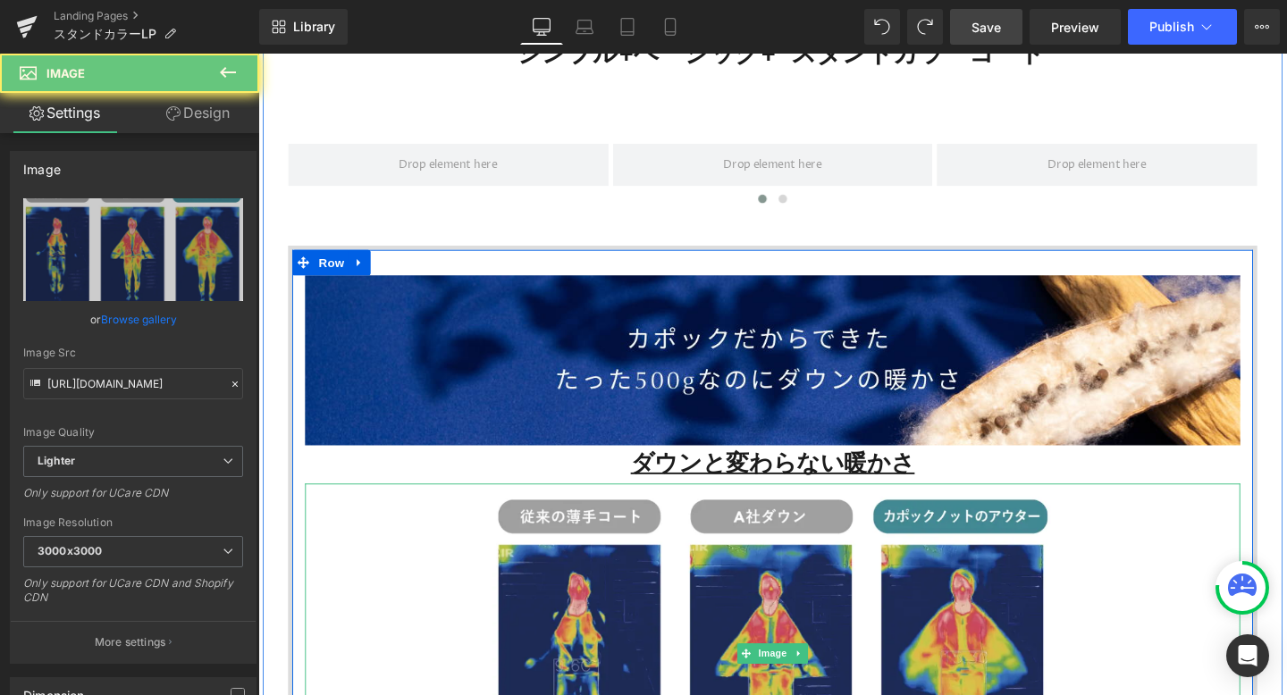
click at [1170, 660] on div at bounding box center [798, 685] width 983 height 358
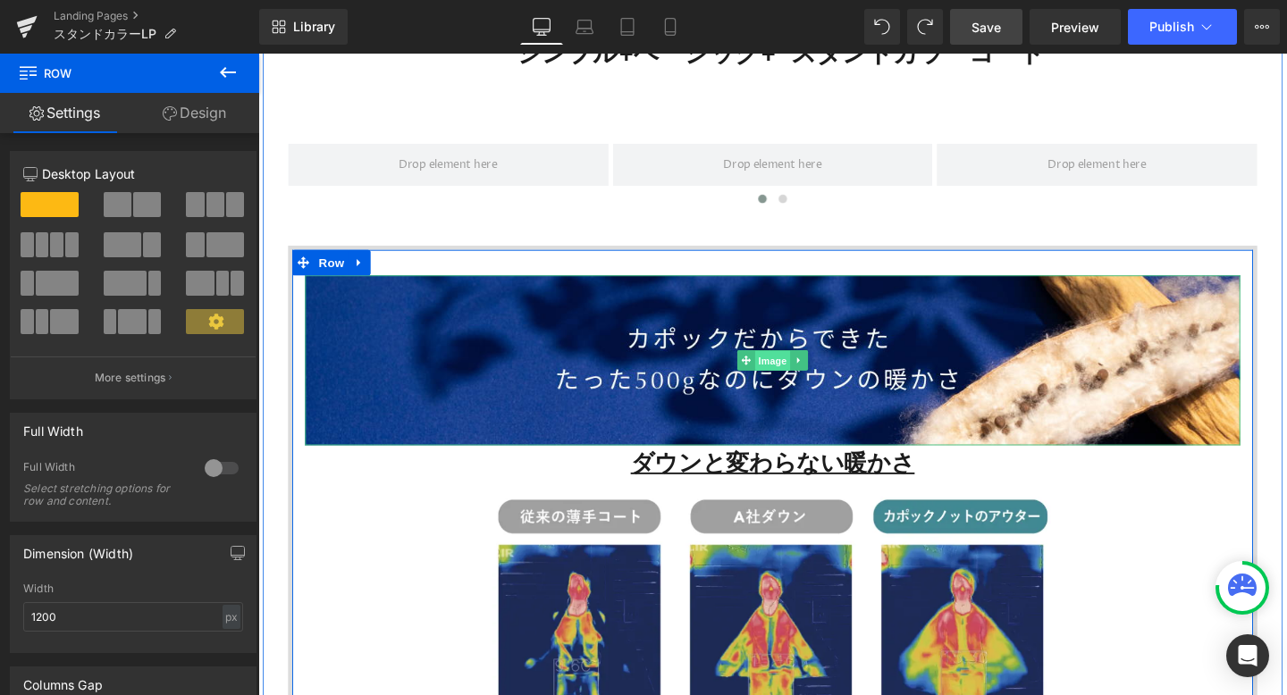
click at [789, 381] on span "Image" at bounding box center [799, 376] width 38 height 21
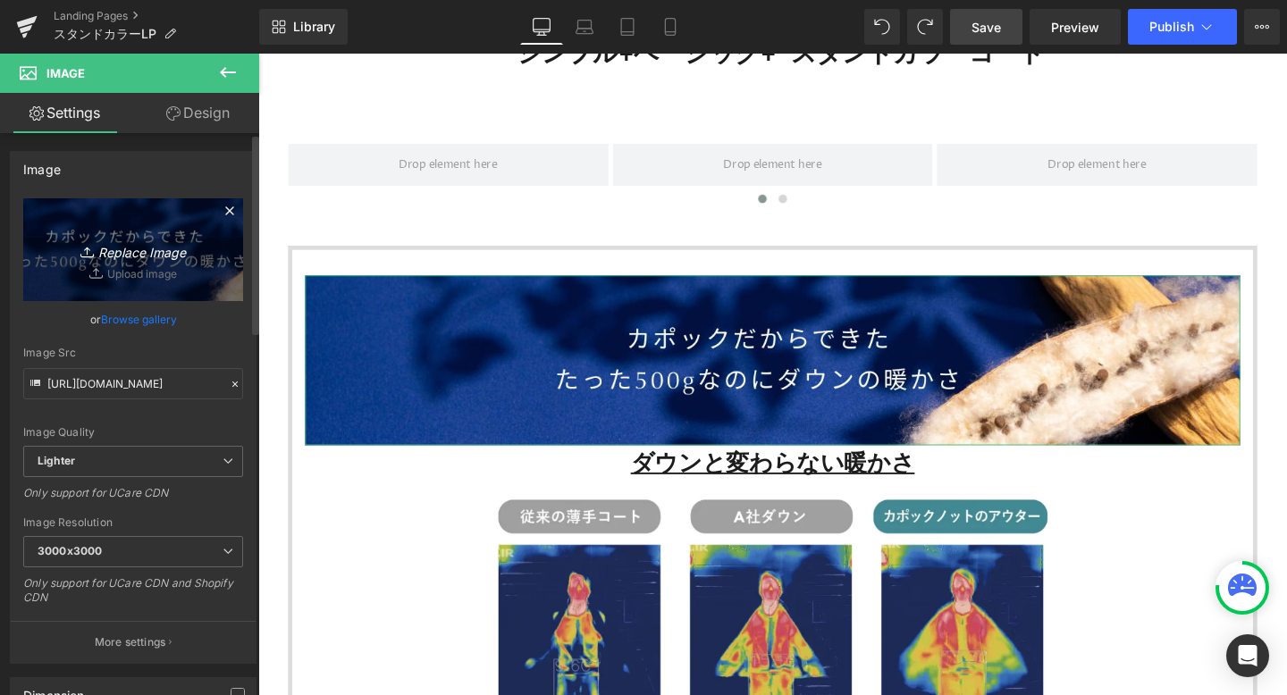
click at [143, 253] on icon "Replace Image" at bounding box center [133, 250] width 143 height 22
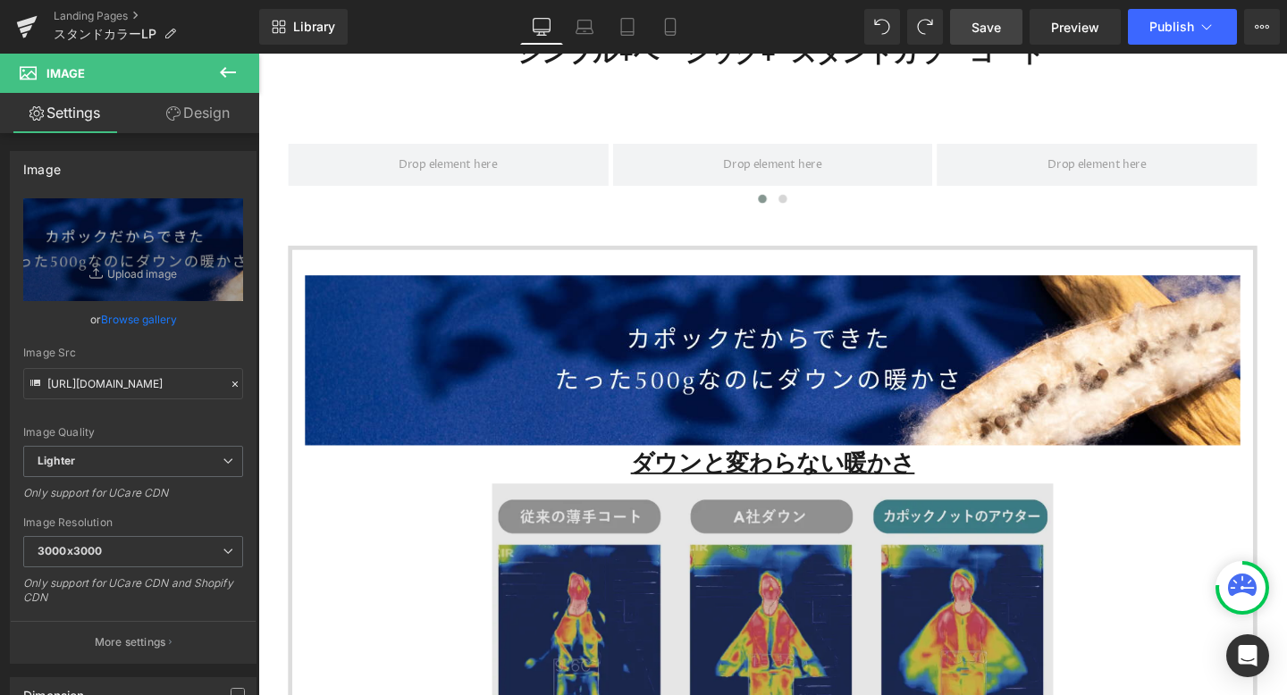
type input "C:\fakepath\KK_LINEリッチ (52).png"
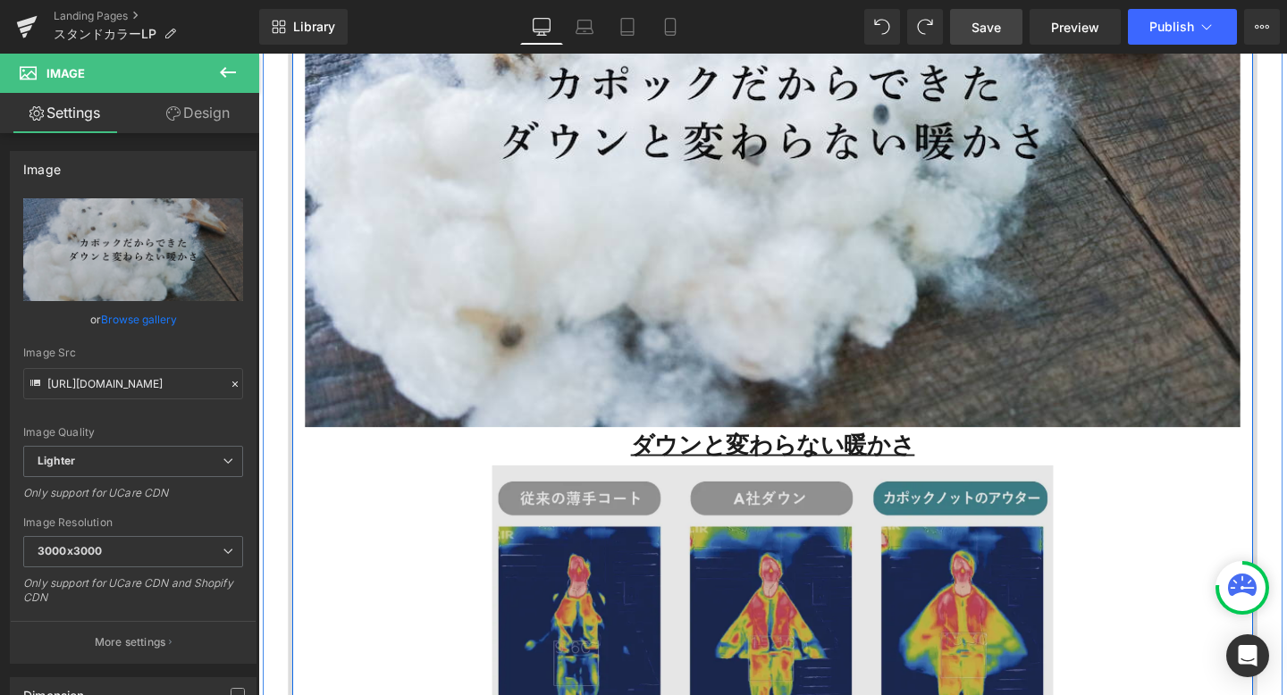
scroll to position [1466, 0]
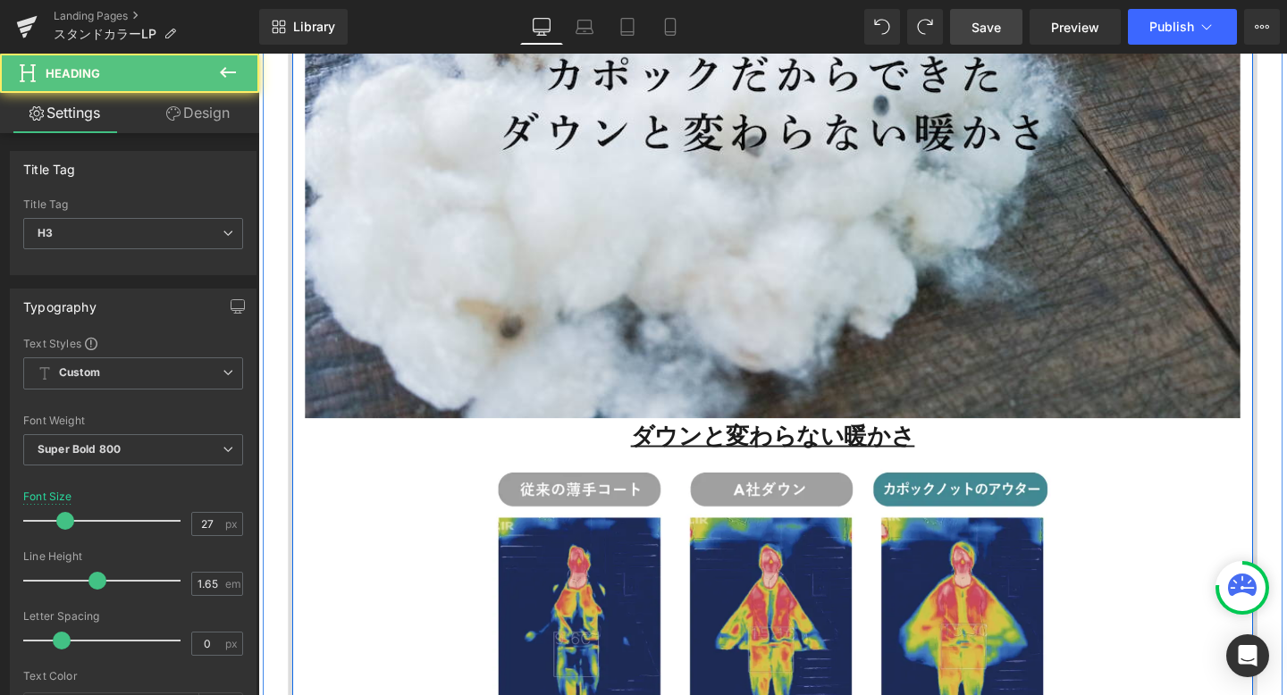
click at [863, 458] on u "ダウンと変わらない暖かさ" at bounding box center [799, 456] width 298 height 33
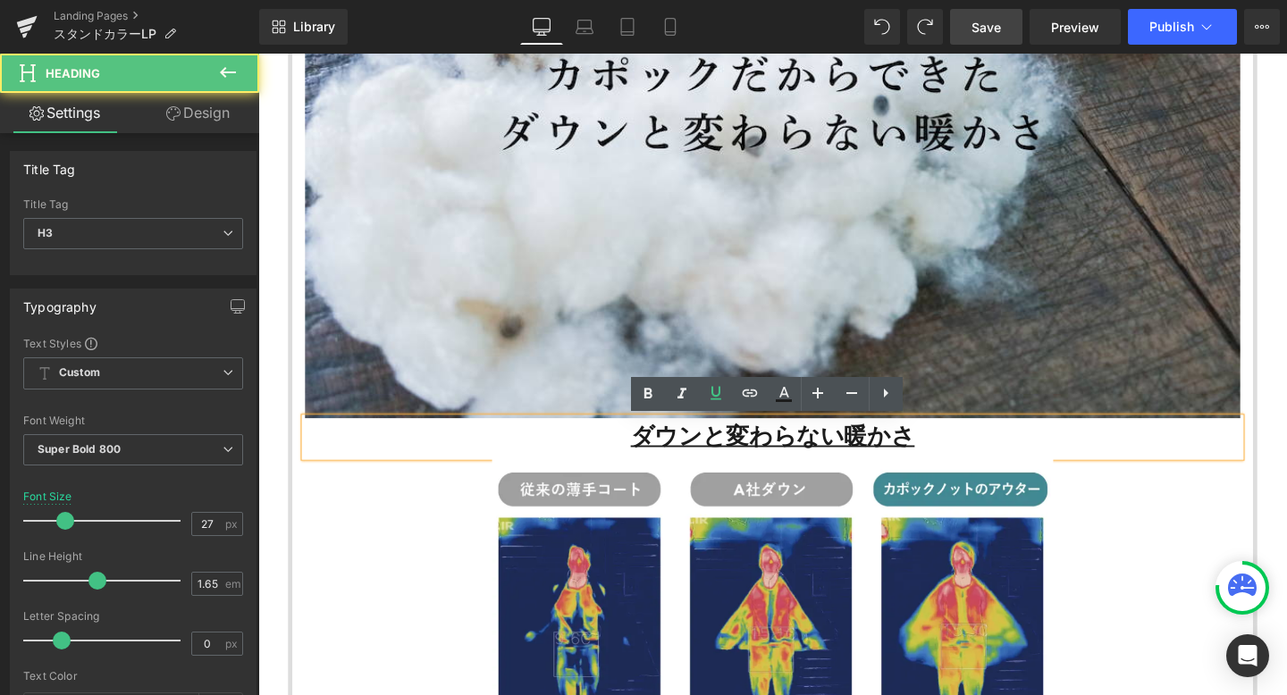
click at [949, 454] on div "ダウンと変わらない暖かさ" at bounding box center [798, 457] width 983 height 40
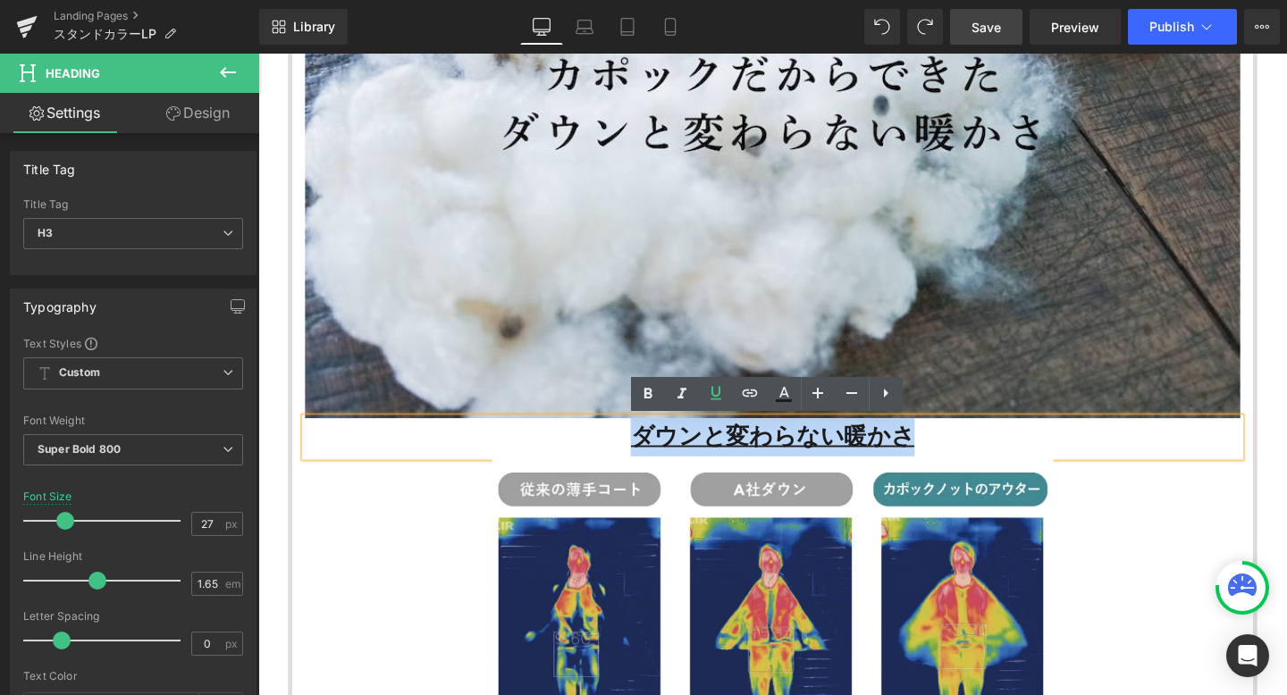
drag, startPoint x: 949, startPoint y: 454, endPoint x: 646, endPoint y: 449, distance: 303.0
click at [646, 449] on div "ダウンと変わらない暖かさ" at bounding box center [798, 457] width 983 height 40
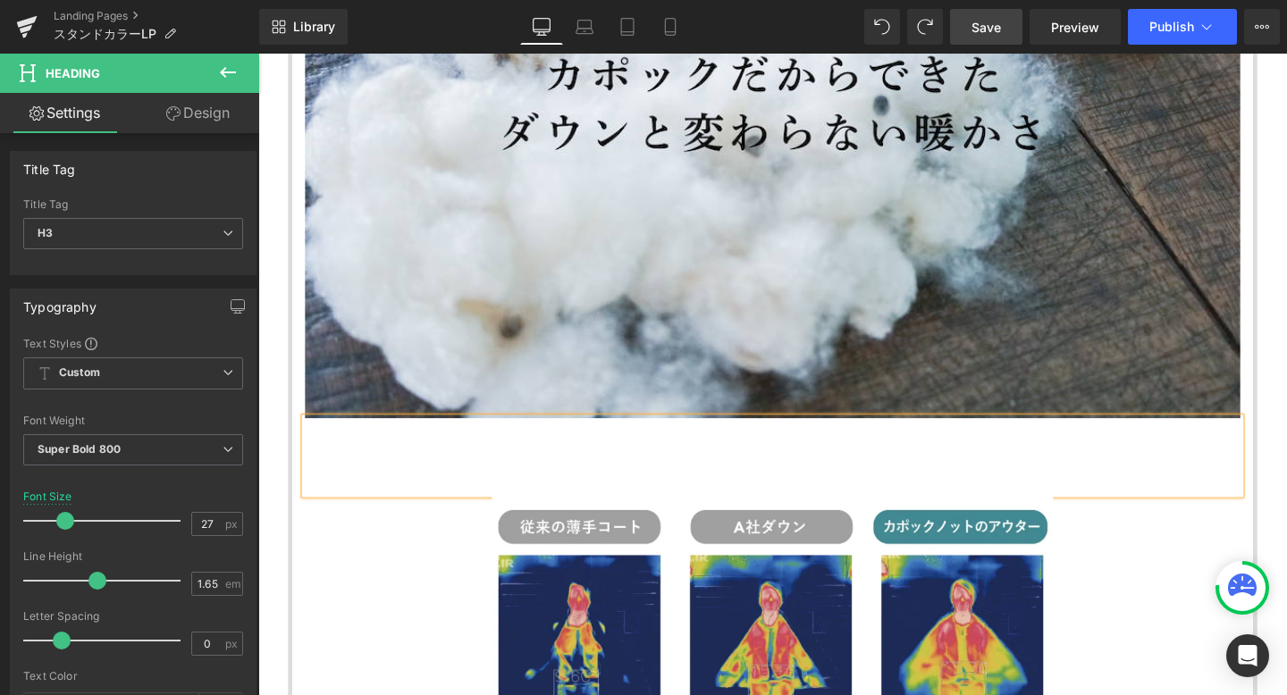
click at [810, 491] on div at bounding box center [798, 477] width 983 height 80
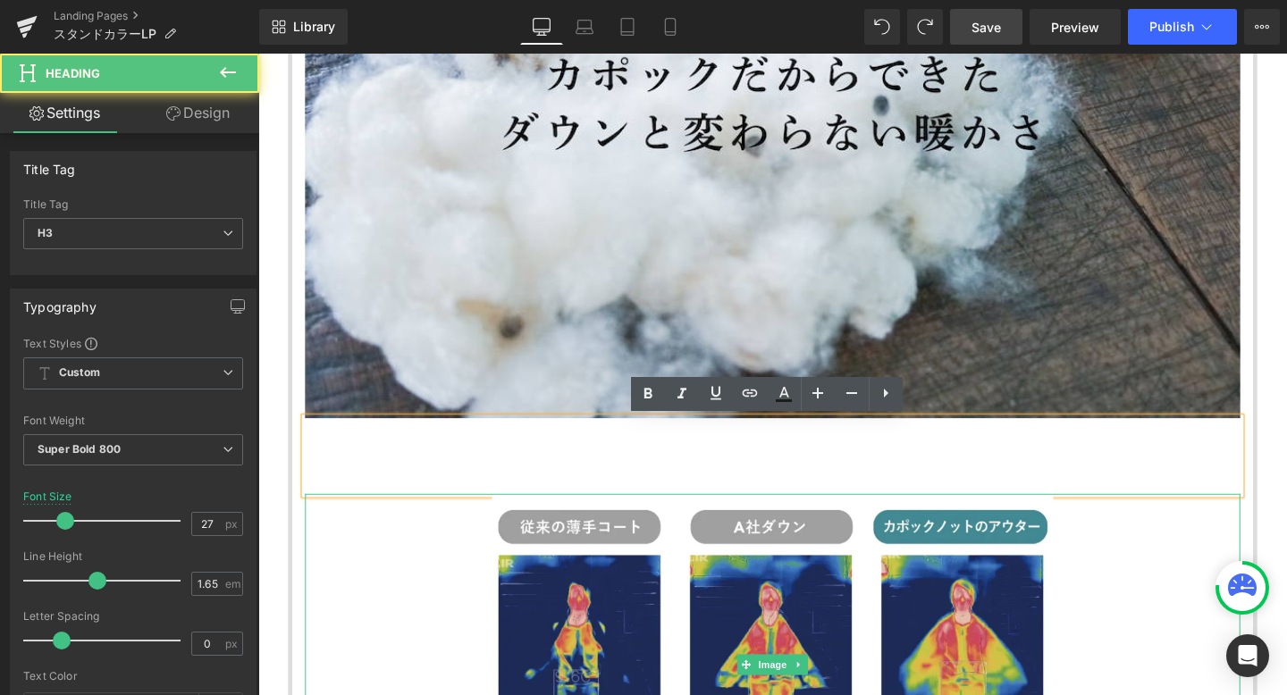
click at [470, 534] on div at bounding box center [798, 696] width 983 height 358
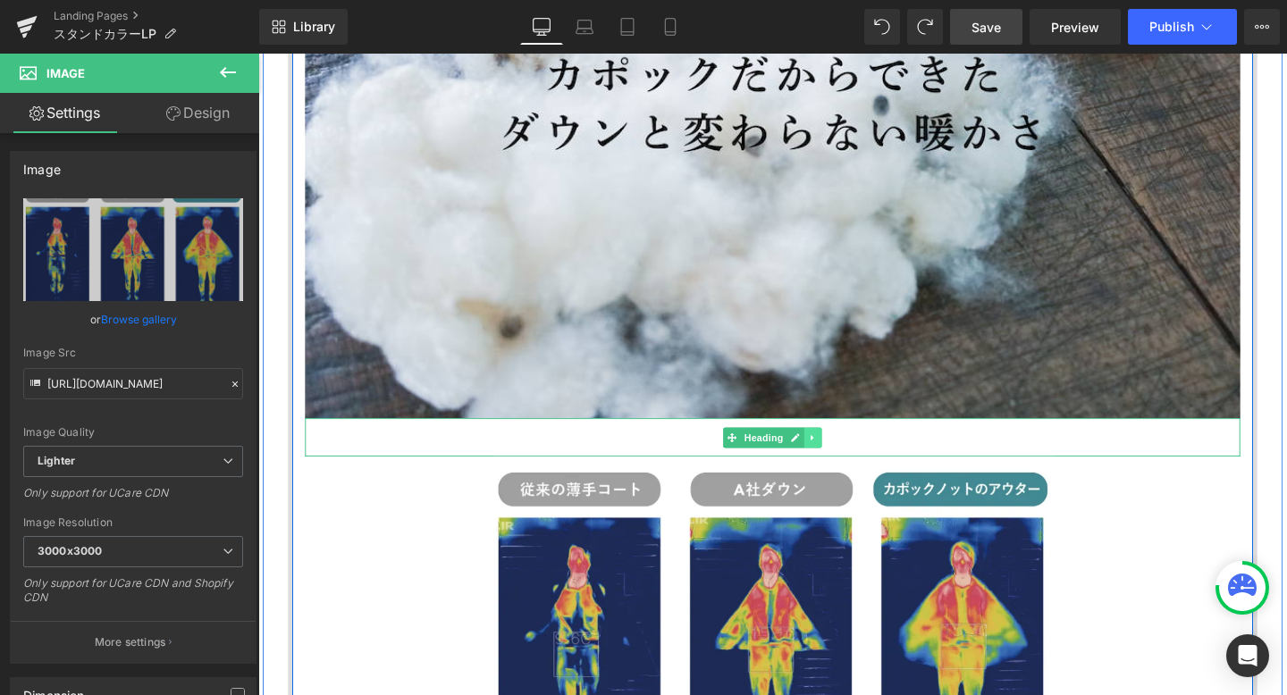
click at [841, 455] on icon at bounding box center [841, 457] width 10 height 11
click at [848, 455] on icon at bounding box center [851, 457] width 10 height 11
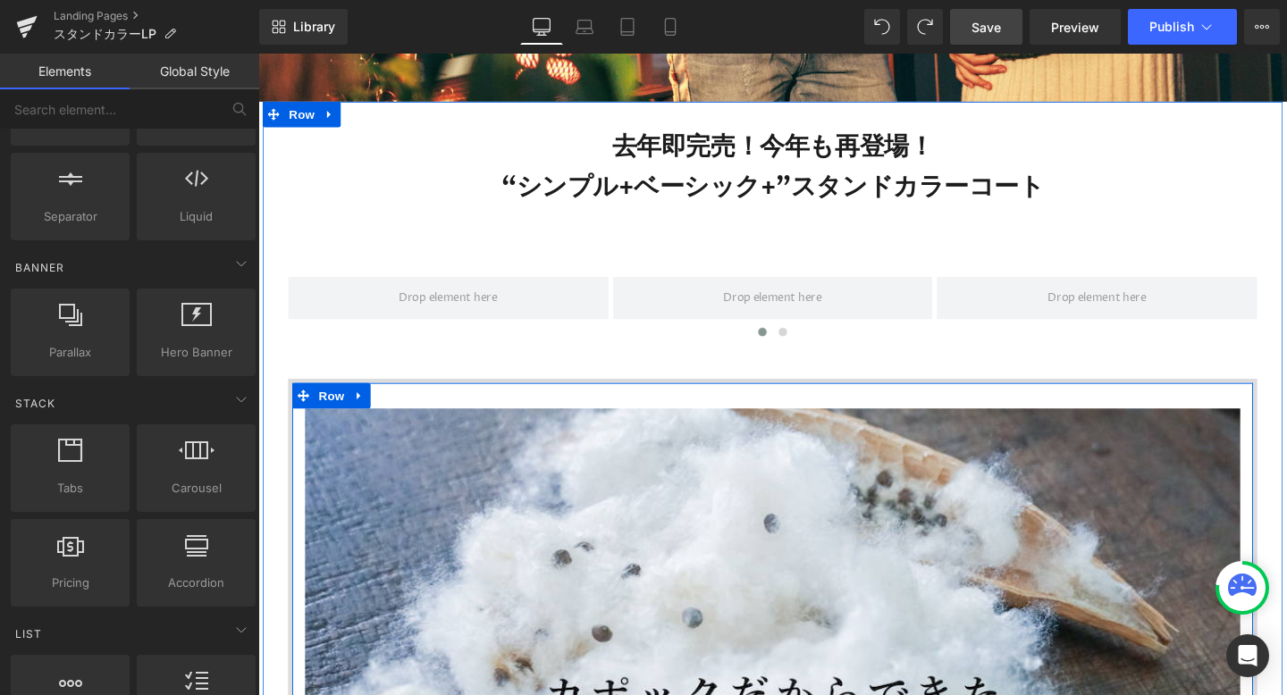
scroll to position [810, 0]
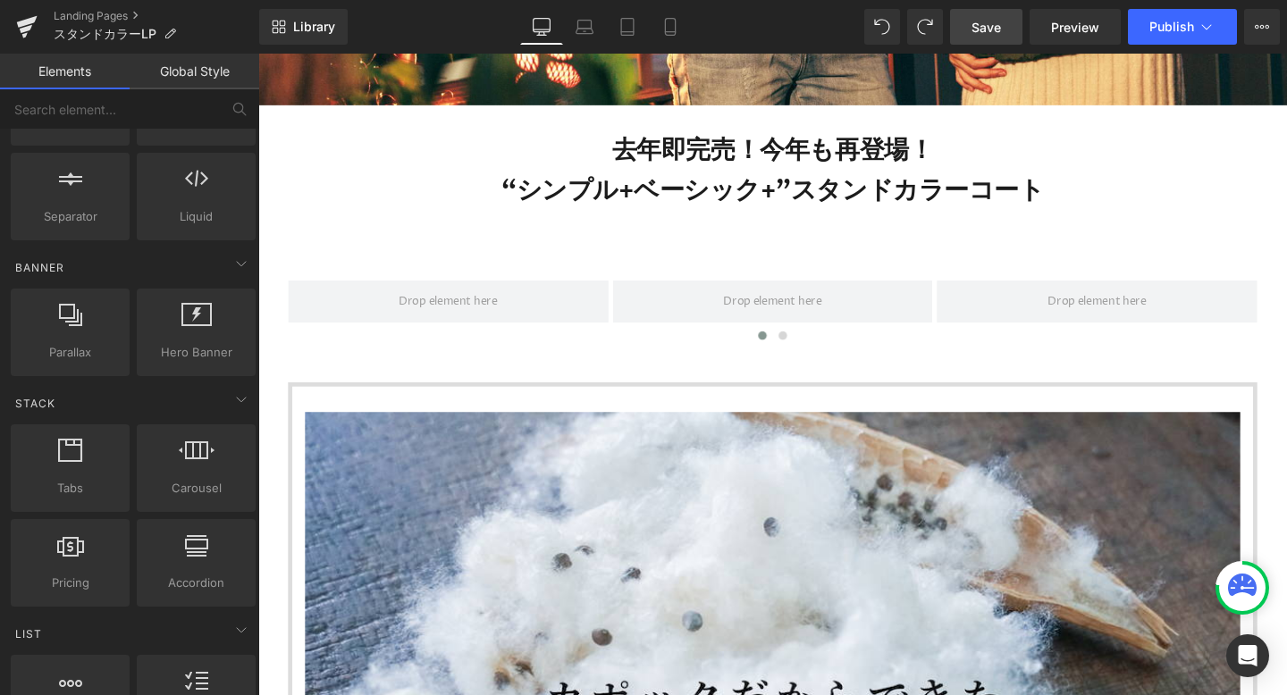
click at [980, 5] on div "Library Desktop Desktop Laptop Tablet Mobile Save Preview Publish Scheduled Vie…" at bounding box center [773, 27] width 1028 height 54
click at [985, 34] on span "Save" at bounding box center [985, 27] width 29 height 19
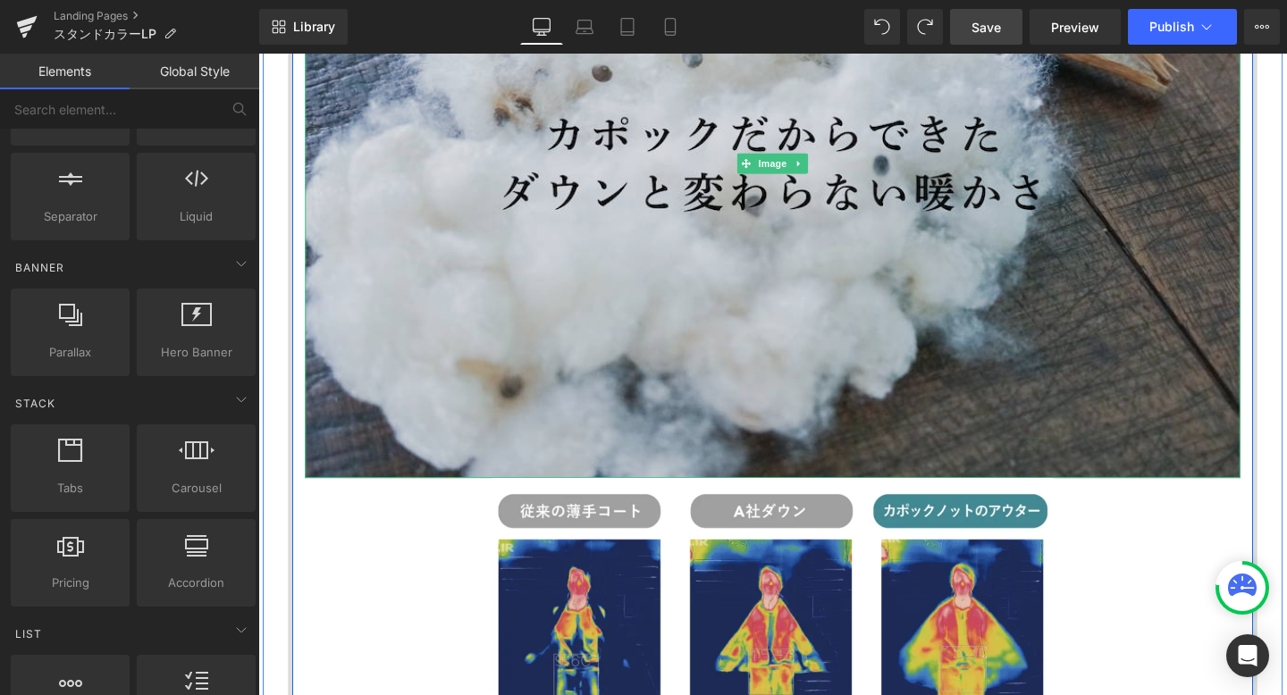
scroll to position [1408, 0]
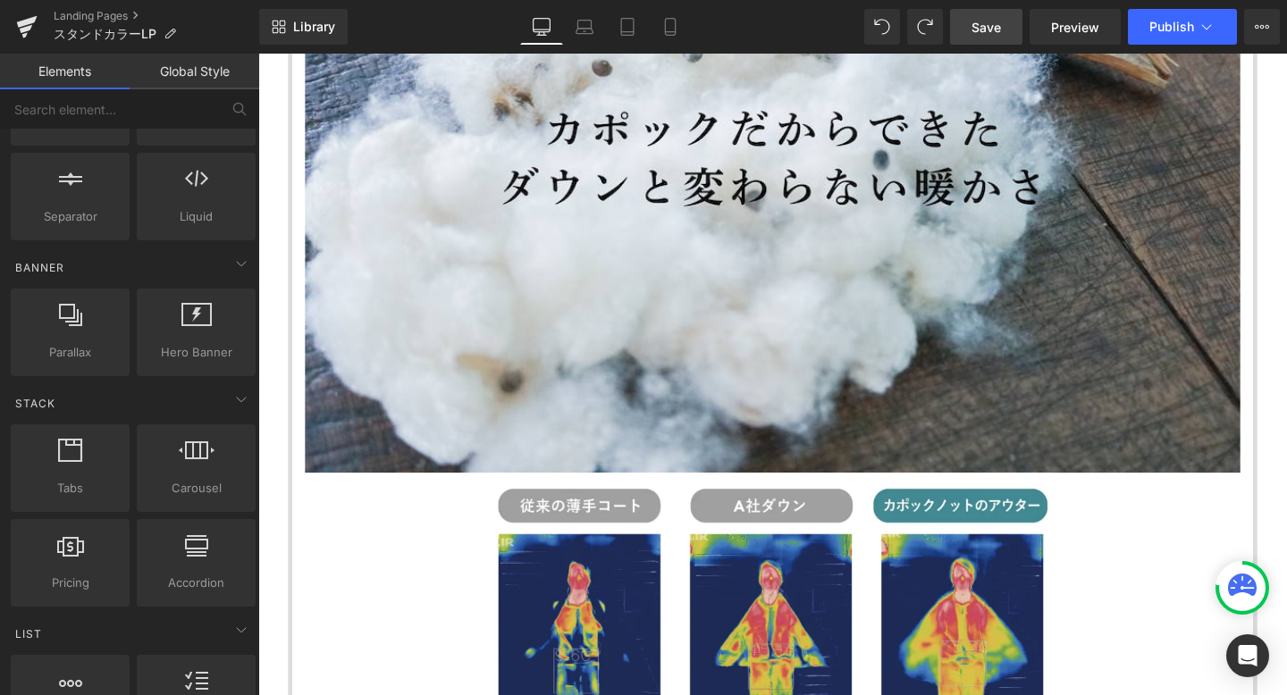
click at [989, 23] on span "Save" at bounding box center [985, 27] width 29 height 19
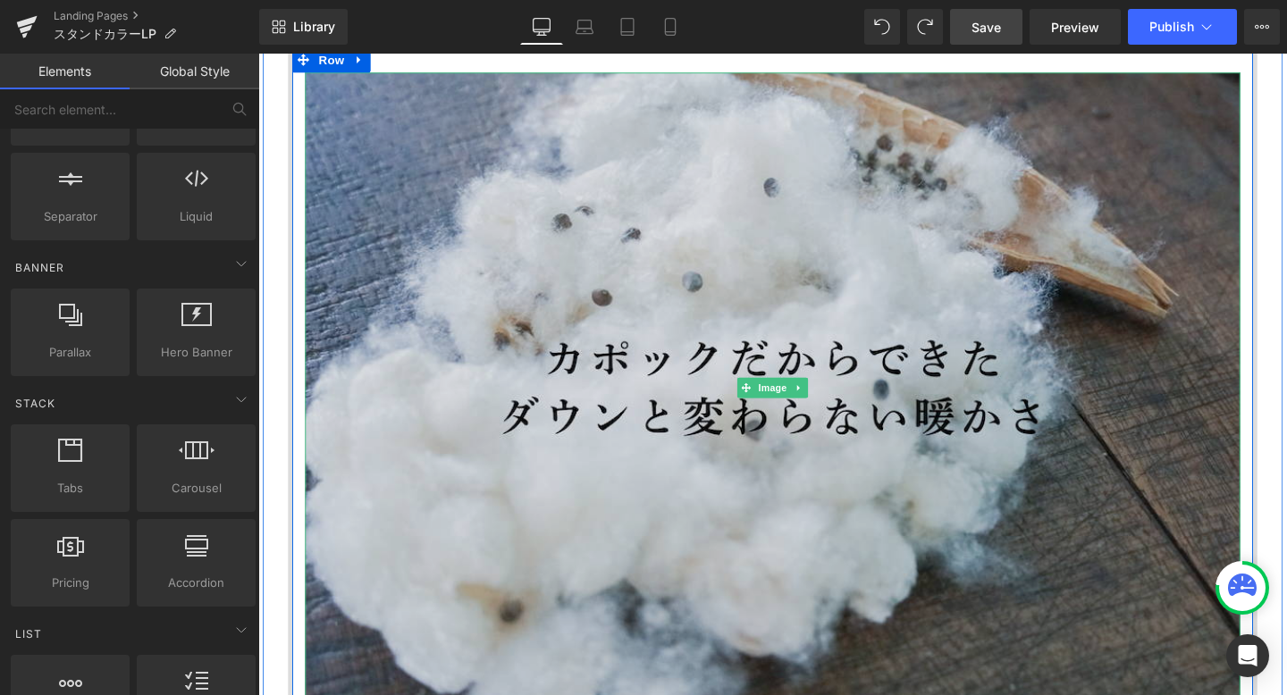
scroll to position [1173, 0]
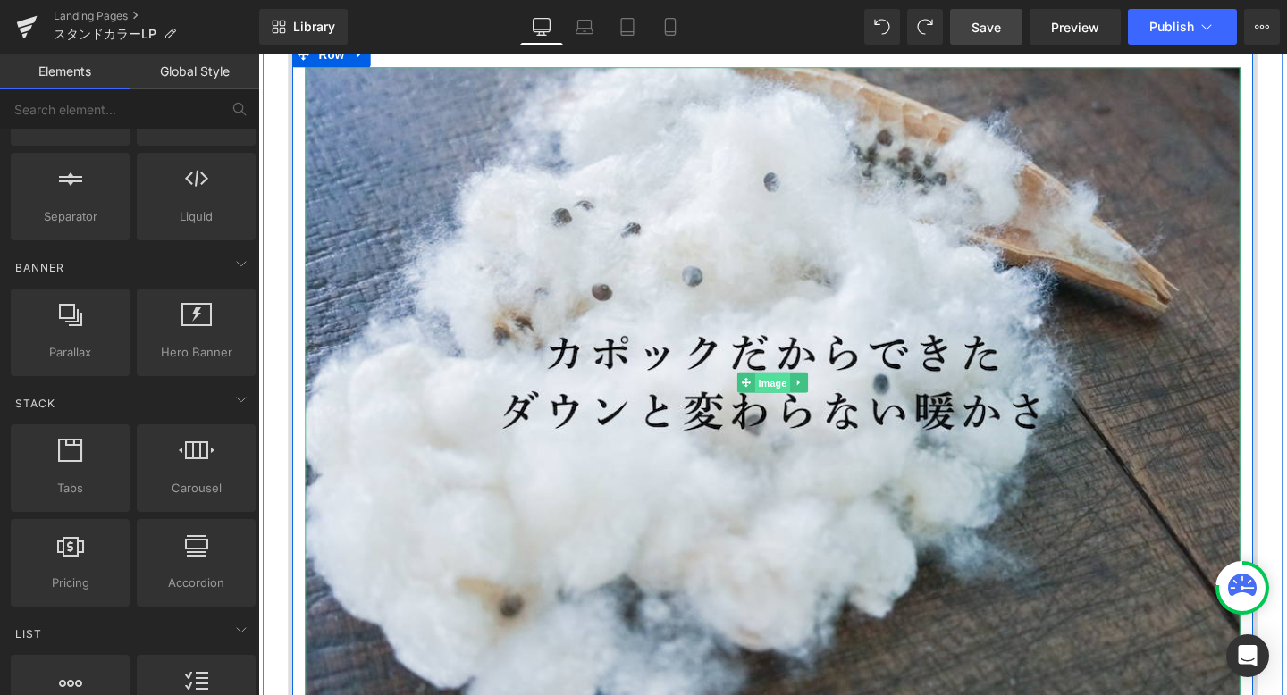
click at [797, 408] on span "Image" at bounding box center [799, 399] width 38 height 21
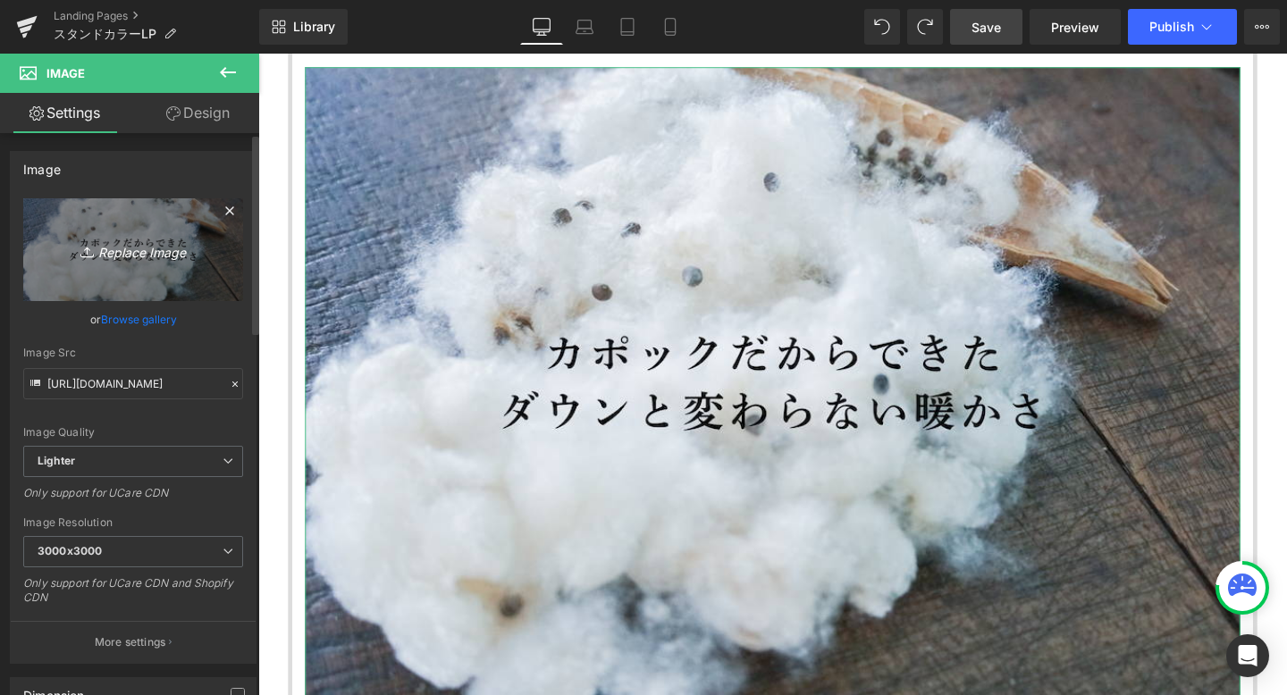
click at [130, 252] on icon "Replace Image" at bounding box center [133, 250] width 143 height 22
type input "C:\fakepath\名称未設定のデザイン (39).png"
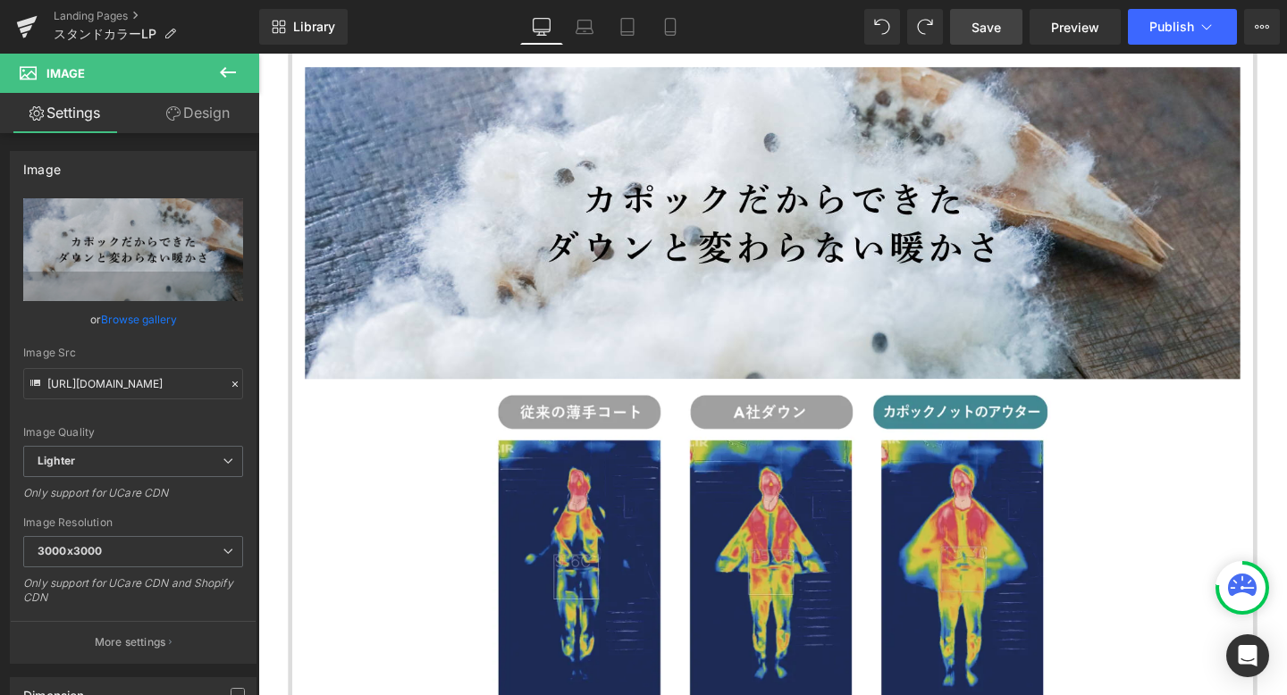
click at [223, 66] on icon at bounding box center [227, 72] width 21 height 21
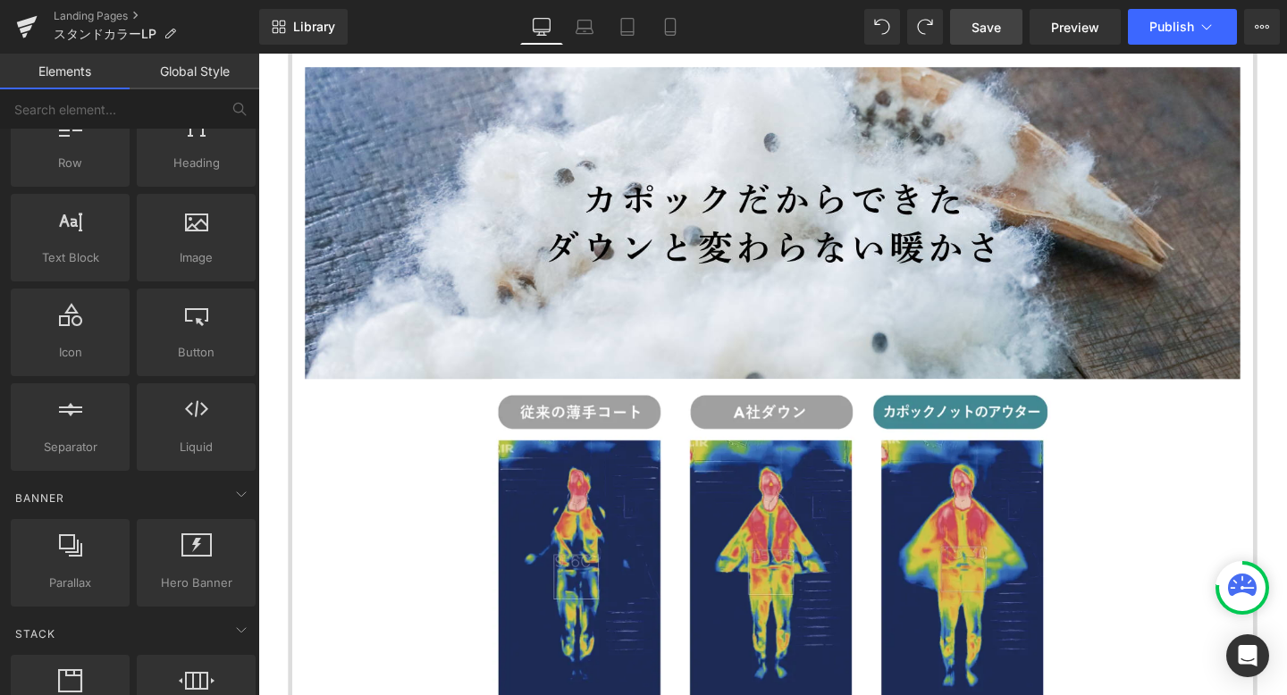
scroll to position [0, 0]
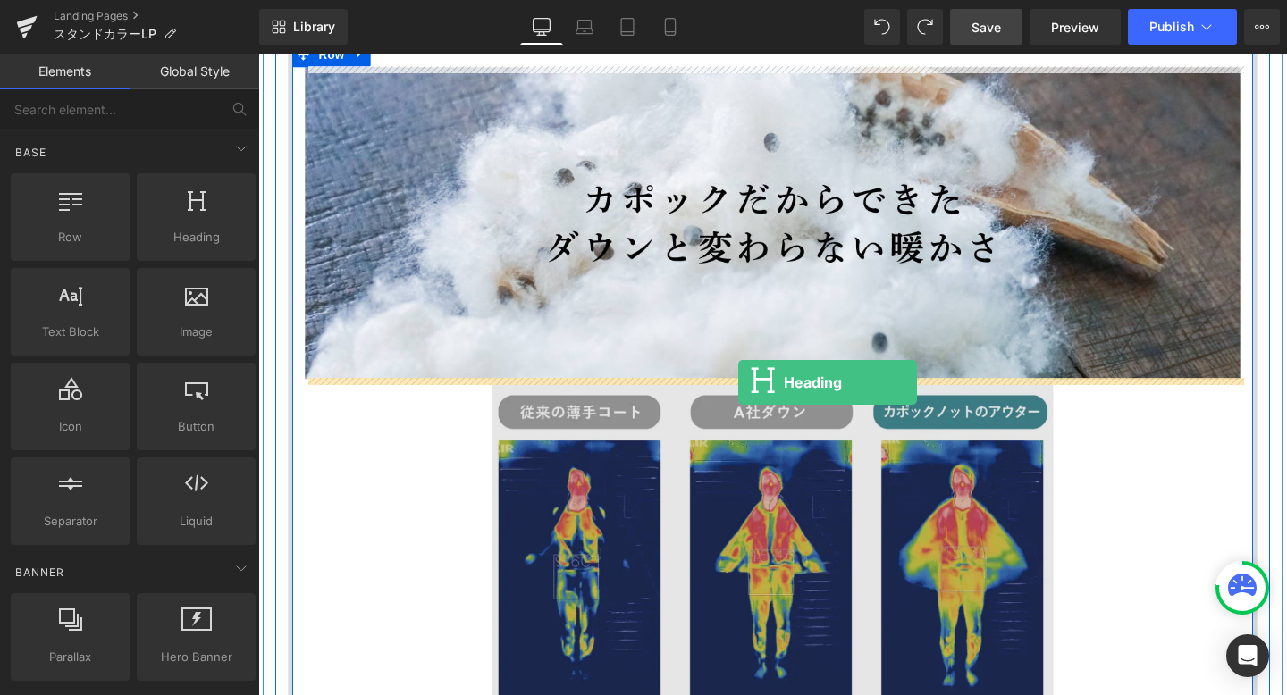
drag, startPoint x: 467, startPoint y: 298, endPoint x: 763, endPoint y: 399, distance: 313.4
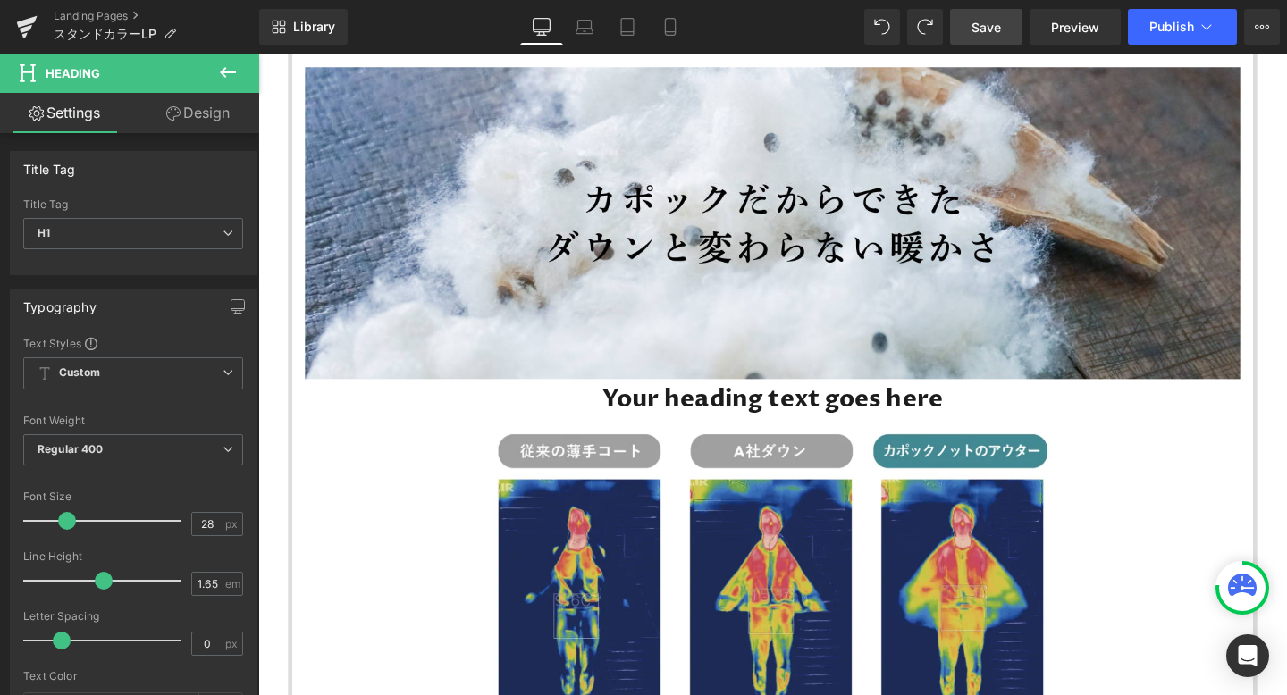
click at [222, 73] on icon at bounding box center [228, 72] width 16 height 11
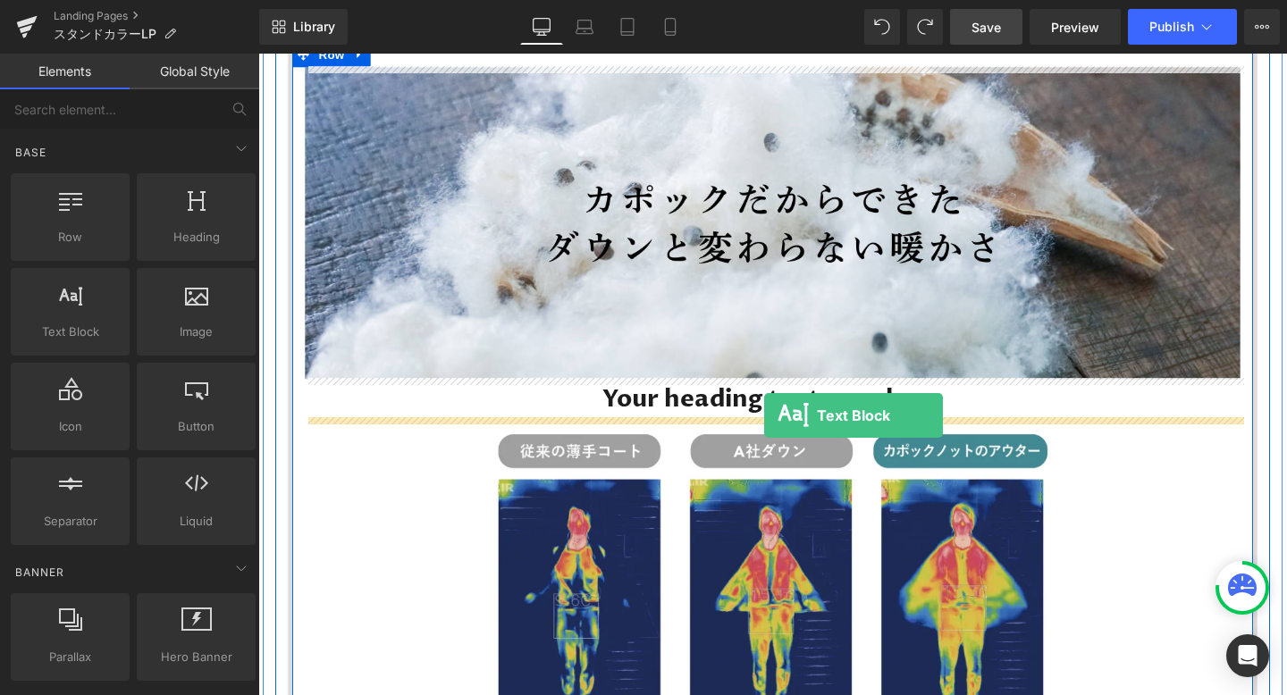
drag, startPoint x: 333, startPoint y: 383, endPoint x: 789, endPoint y: 432, distance: 458.3
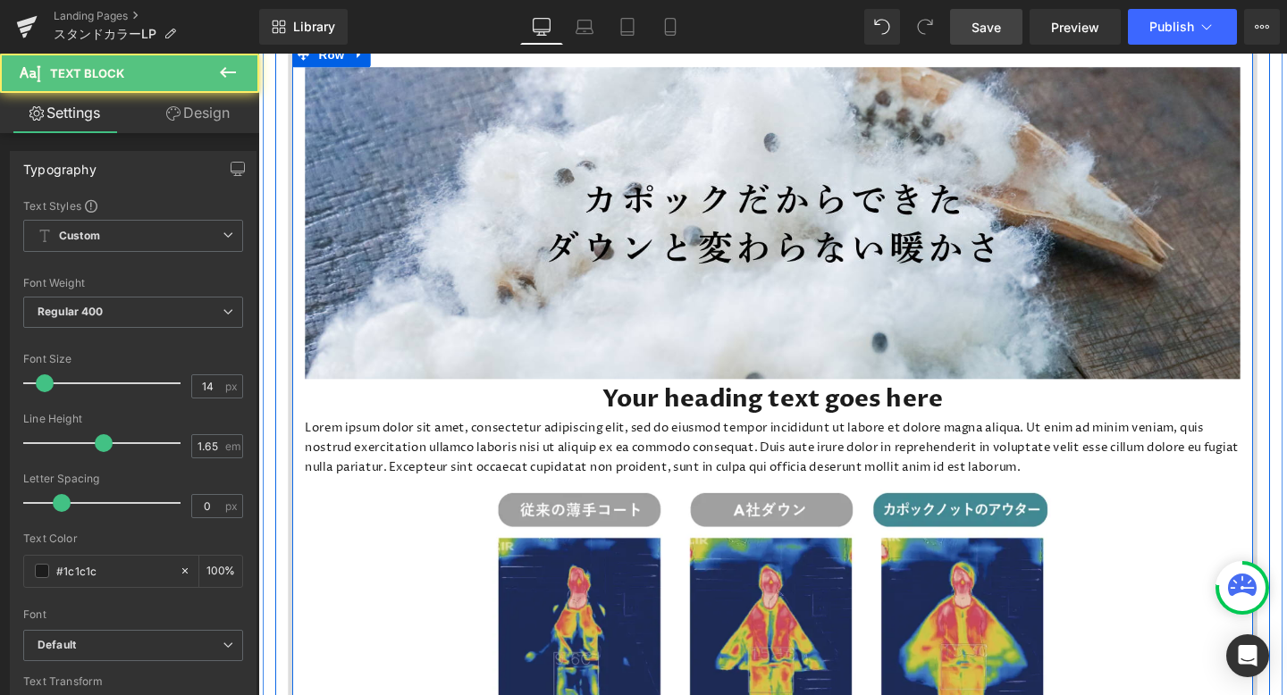
click at [809, 421] on div "Your heading text goes here Heading" at bounding box center [798, 416] width 983 height 41
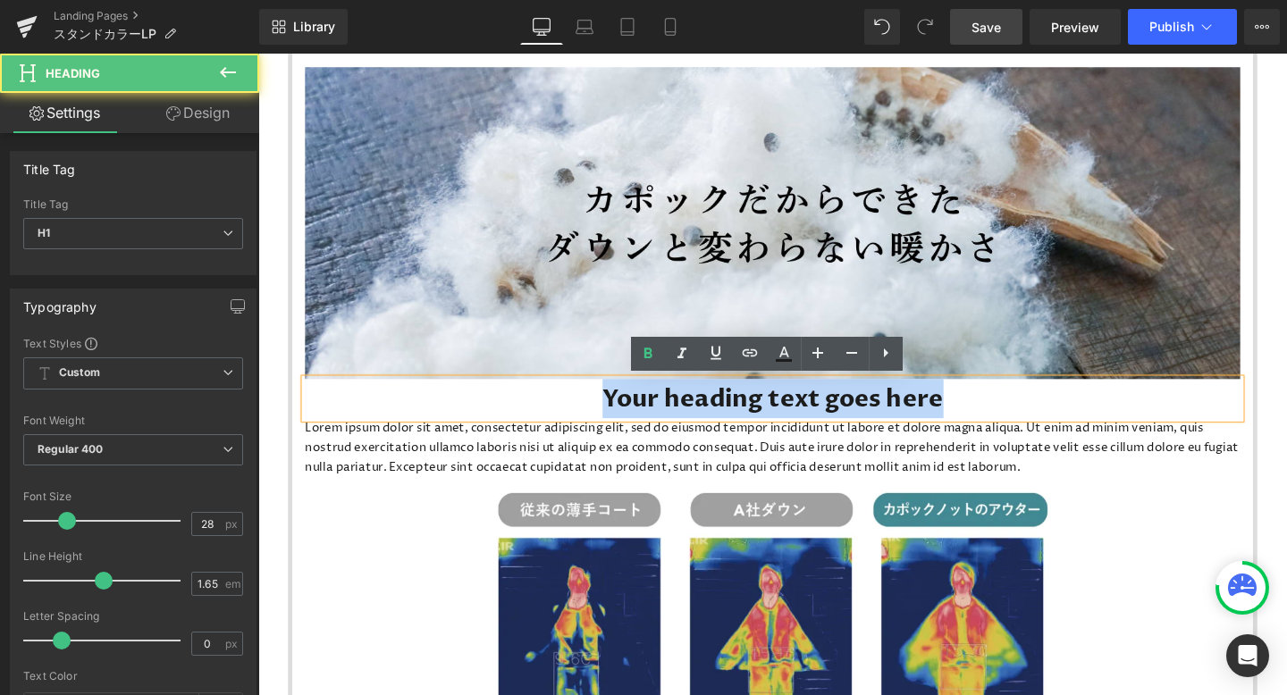
drag, startPoint x: 990, startPoint y: 422, endPoint x: 603, endPoint y: 422, distance: 387.0
click at [602, 422] on h1 "Your heading text goes here" at bounding box center [798, 416] width 983 height 41
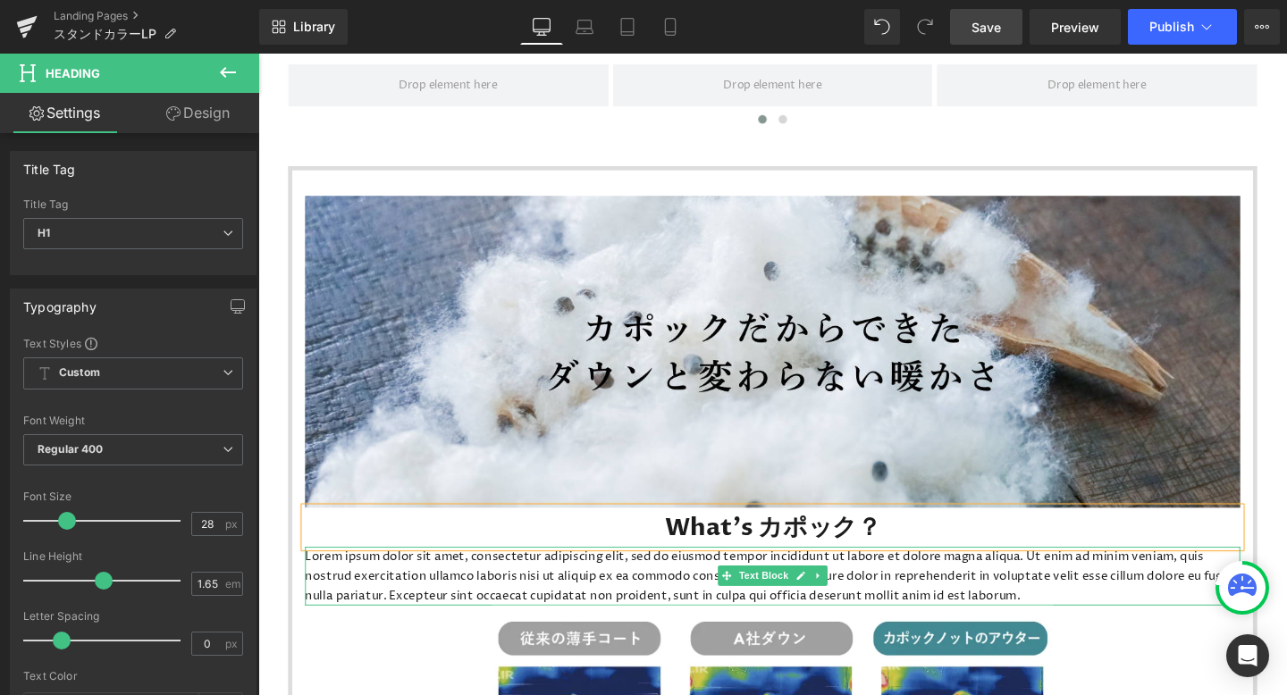
scroll to position [1058, 0]
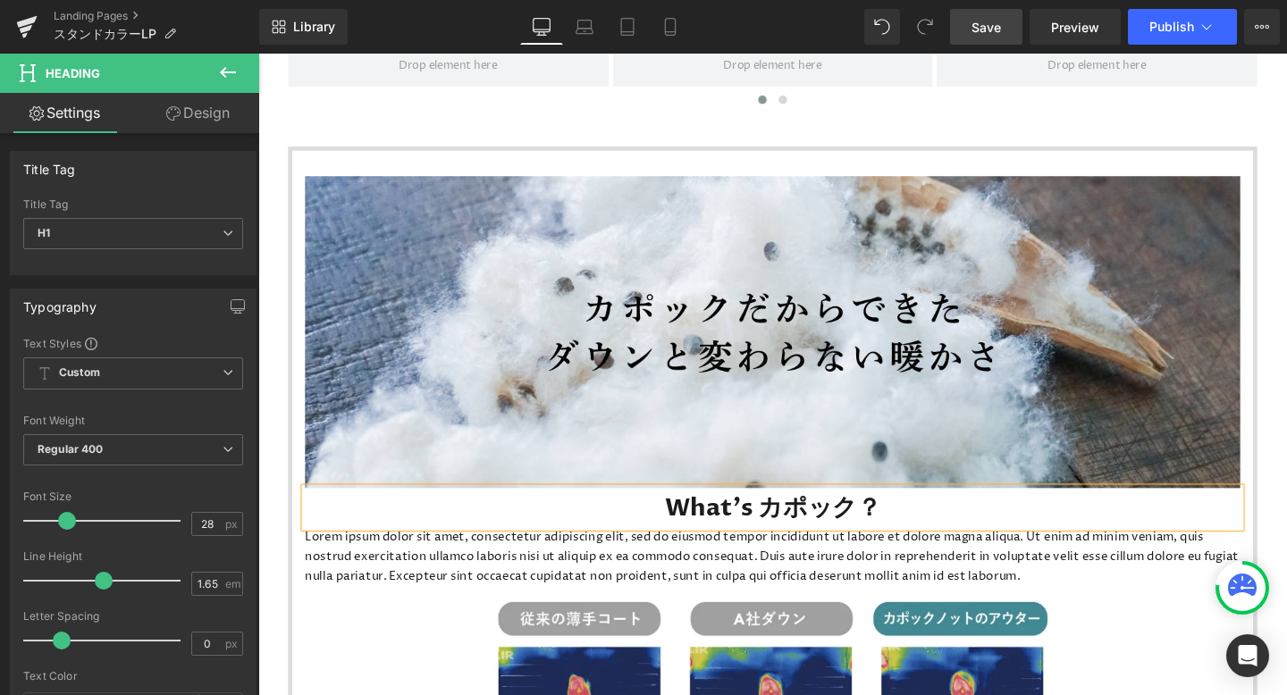
click at [1001, 595] on p "Lorem ipsum dolor sit amet, consectetur adipiscing elit, sed do eiusmod tempor …" at bounding box center [798, 582] width 983 height 62
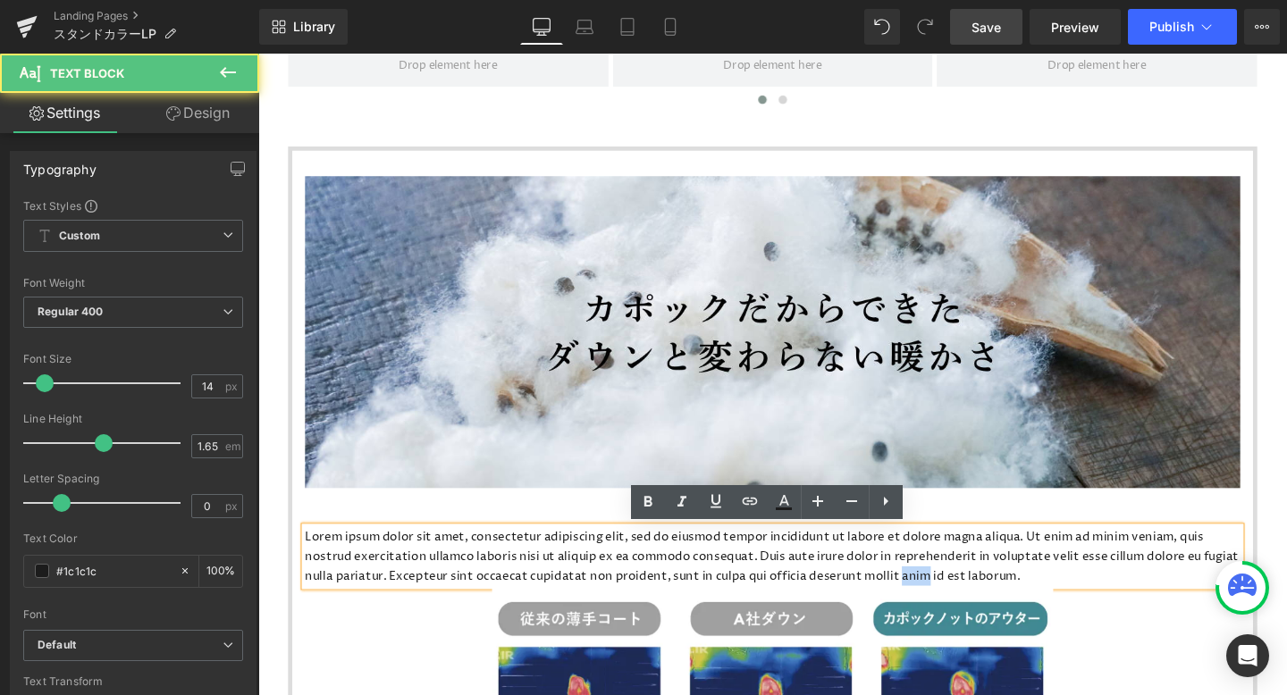
click at [1001, 595] on p "Lorem ipsum dolor sit amet, consectetur adipiscing elit, sed do eiusmod tempor …" at bounding box center [798, 582] width 983 height 62
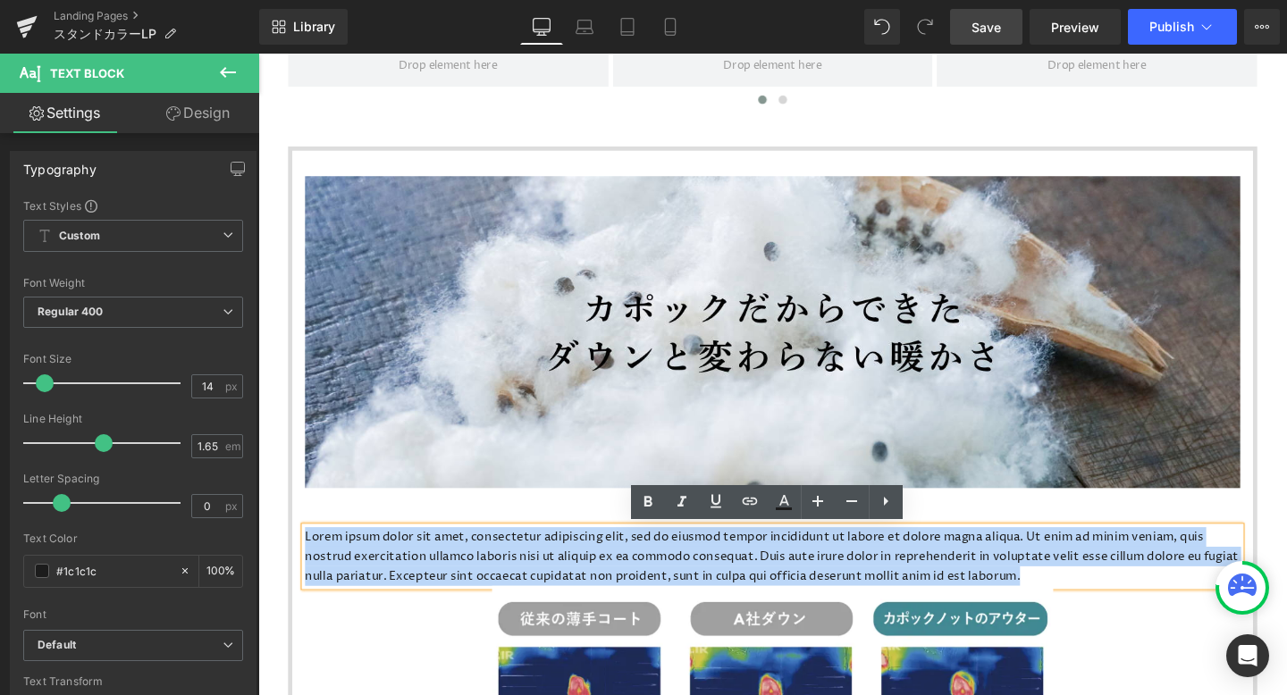
drag, startPoint x: 1114, startPoint y: 604, endPoint x: 256, endPoint y: 562, distance: 858.1
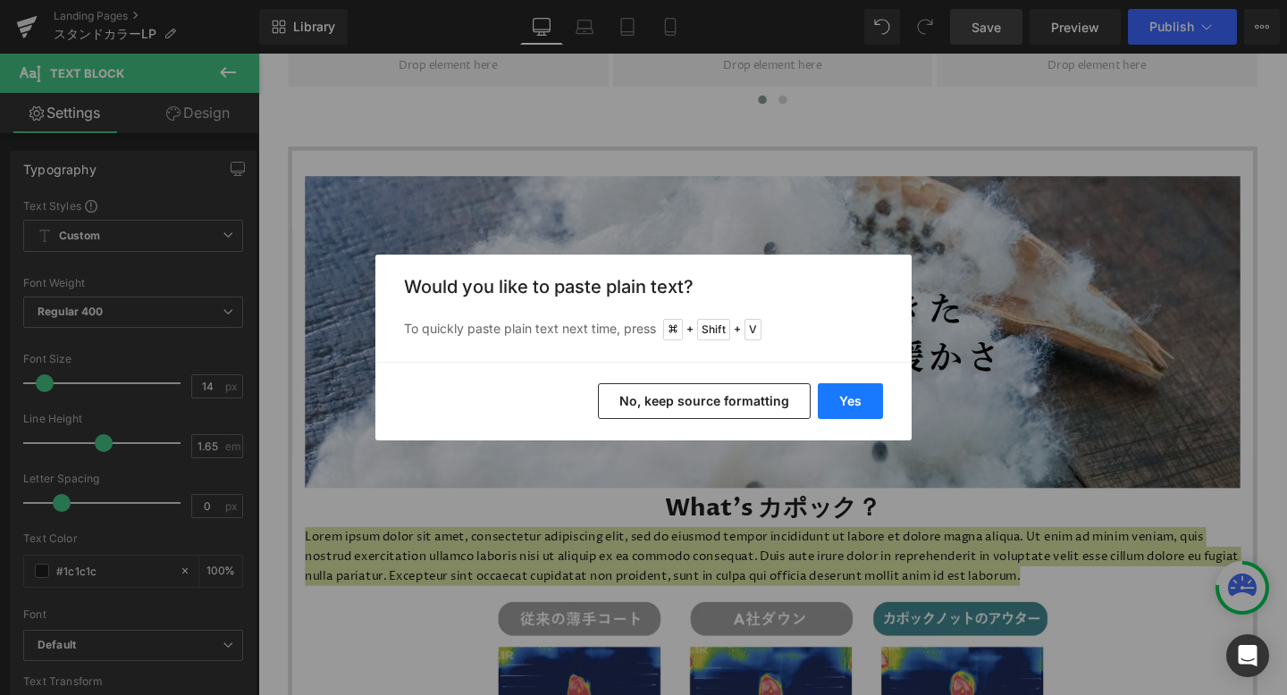
click at [864, 391] on button "Yes" at bounding box center [850, 401] width 65 height 36
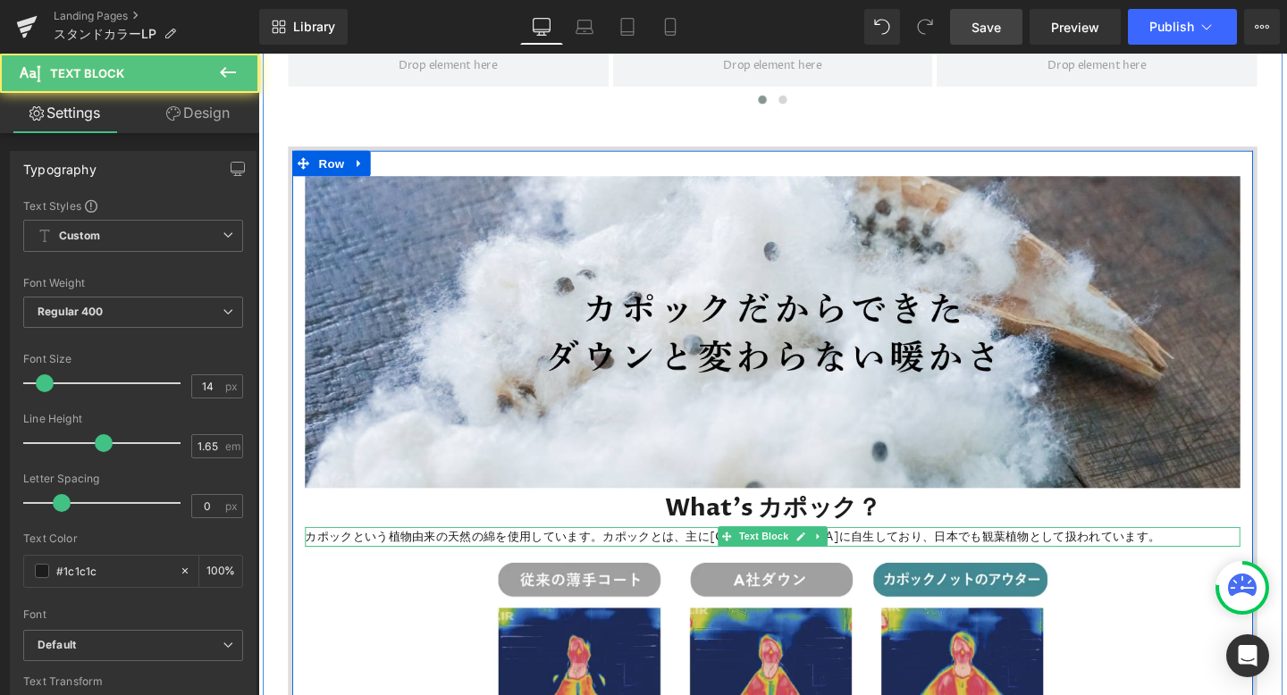
click at [877, 564] on p "カポックという植物由来の天然の綿を使用しています。カポックとは、主に[GEOGRAPHIC_DATA]に自生しており、日本でも観葉植物として扱われています。" at bounding box center [798, 561] width 983 height 21
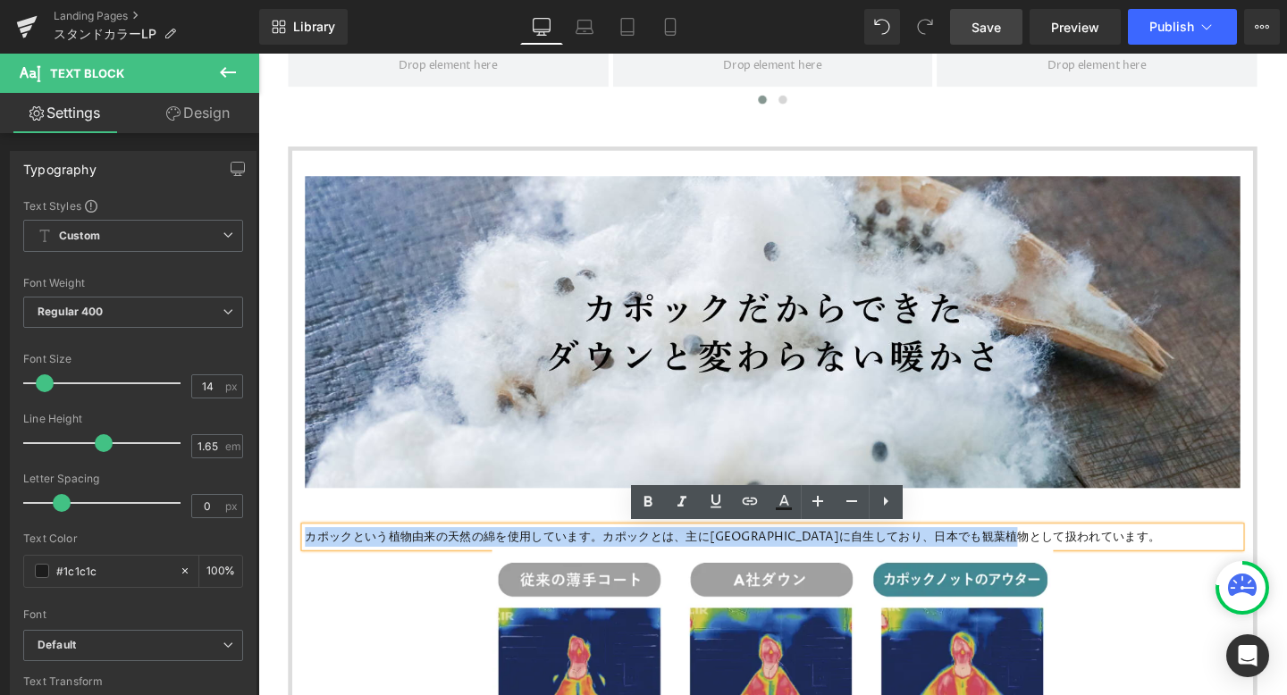
drag, startPoint x: 1140, startPoint y: 561, endPoint x: 298, endPoint y: 569, distance: 842.8
click at [297, 569] on div "Image What's カポック？ Heading カポックという植物由来の天然の綿を使用しています。カポックとは、主に[GEOGRAPHIC_DATA]に…" at bounding box center [799, 590] width 1010 height 817
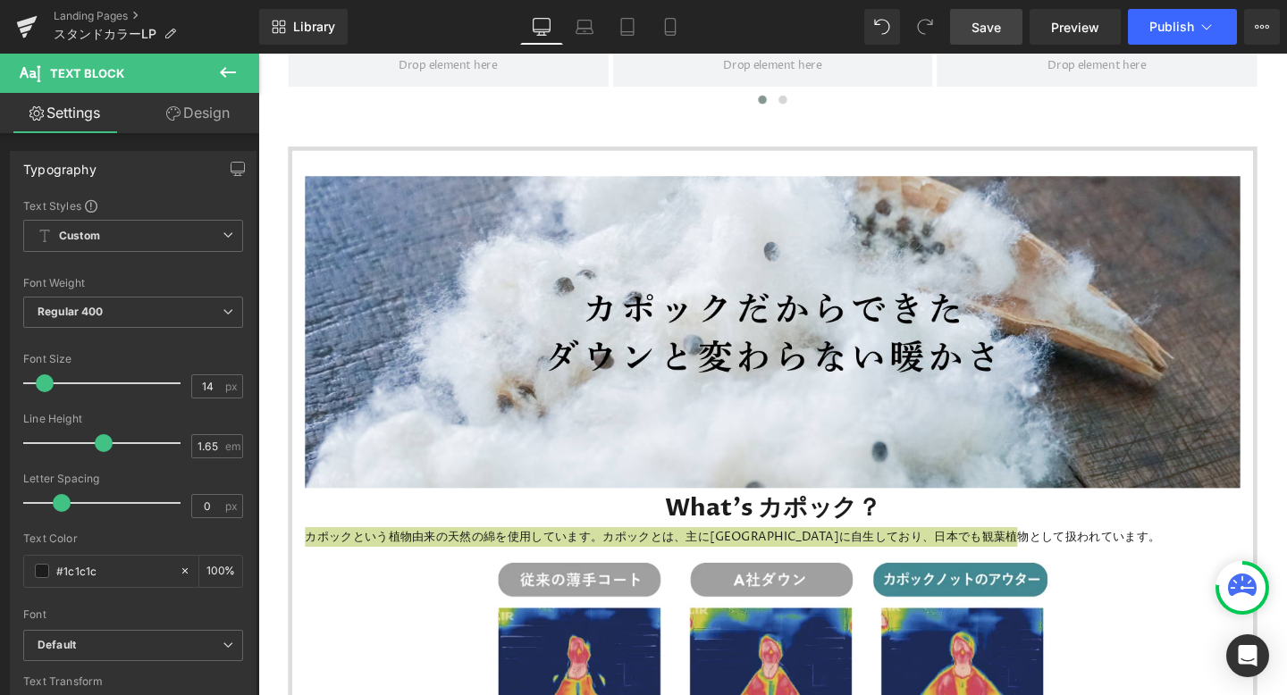
click at [203, 109] on link "Design" at bounding box center [198, 113] width 130 height 40
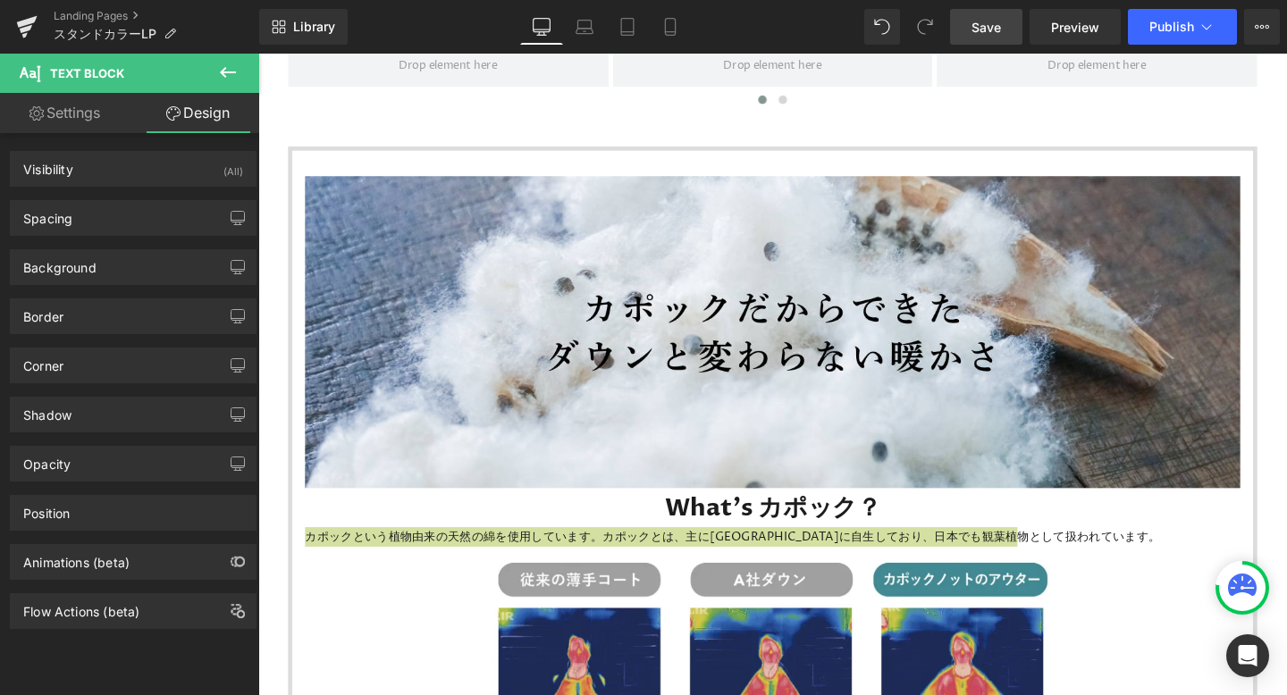
click at [95, 125] on link "Settings" at bounding box center [65, 113] width 130 height 40
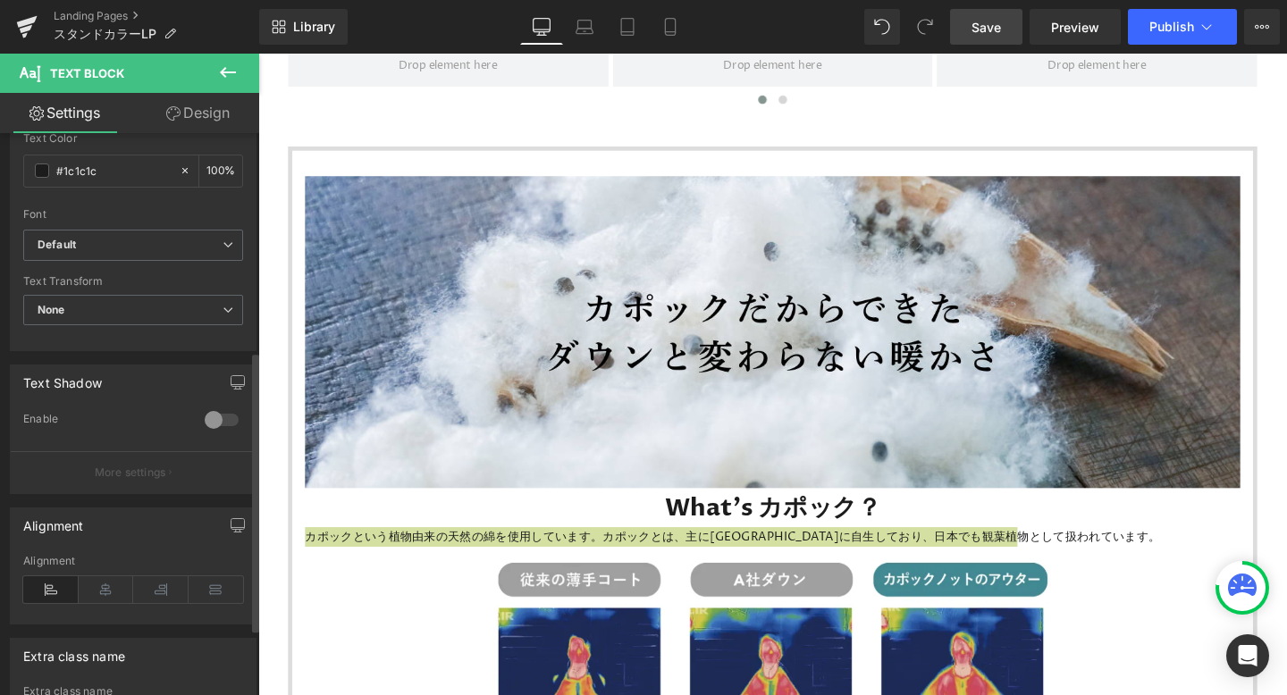
scroll to position [491, 0]
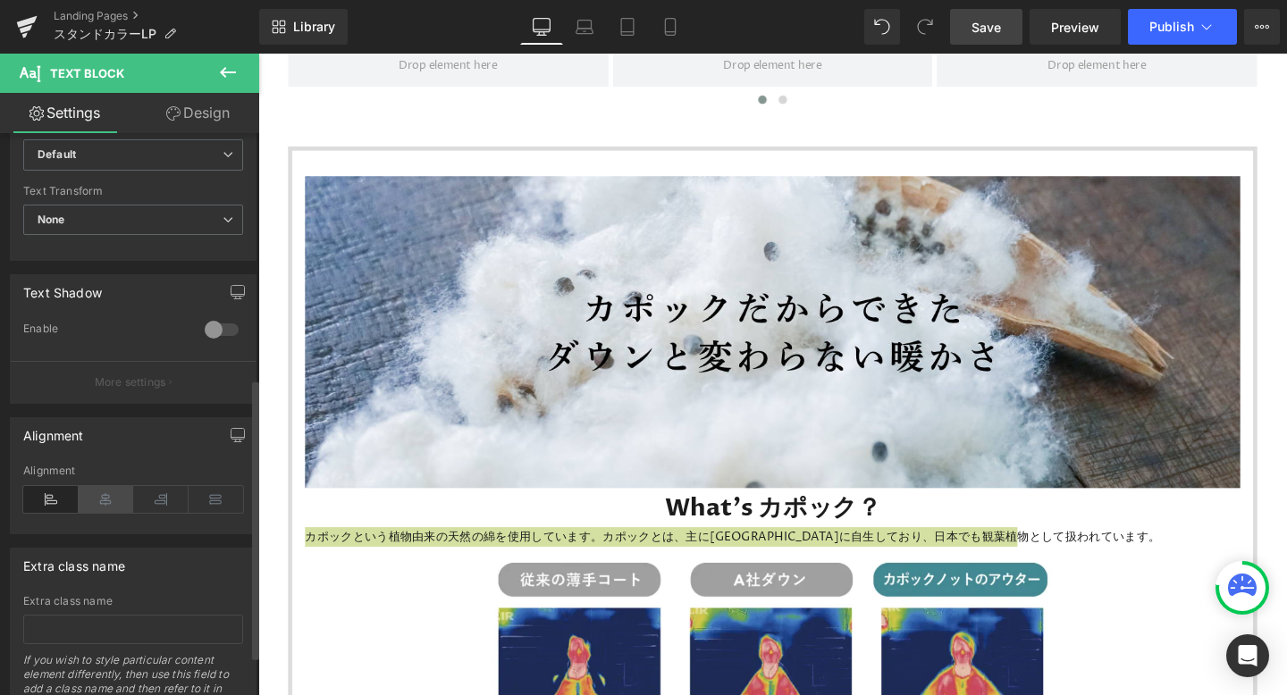
click at [102, 500] on icon at bounding box center [106, 499] width 55 height 27
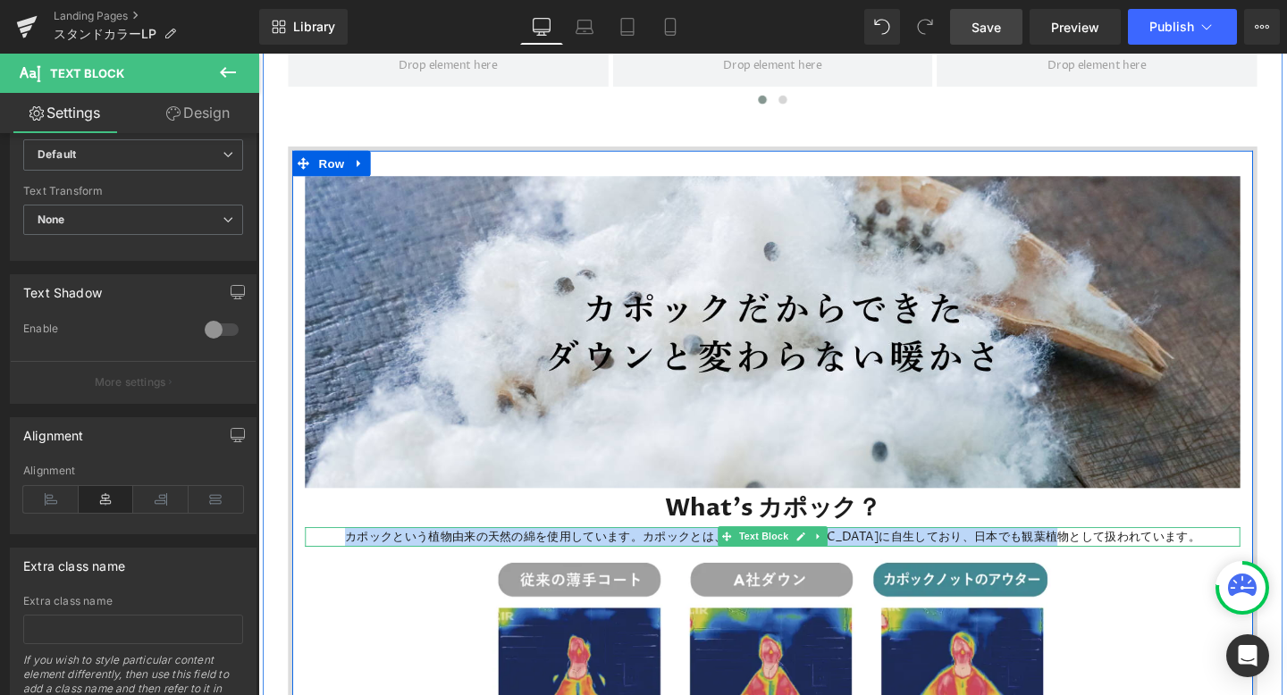
click at [1218, 559] on p "カポックという植物由来の天然の綿を使用しています。カポックとは、主に[GEOGRAPHIC_DATA]に自生しており、日本でも観葉植物として扱われています。" at bounding box center [798, 561] width 983 height 21
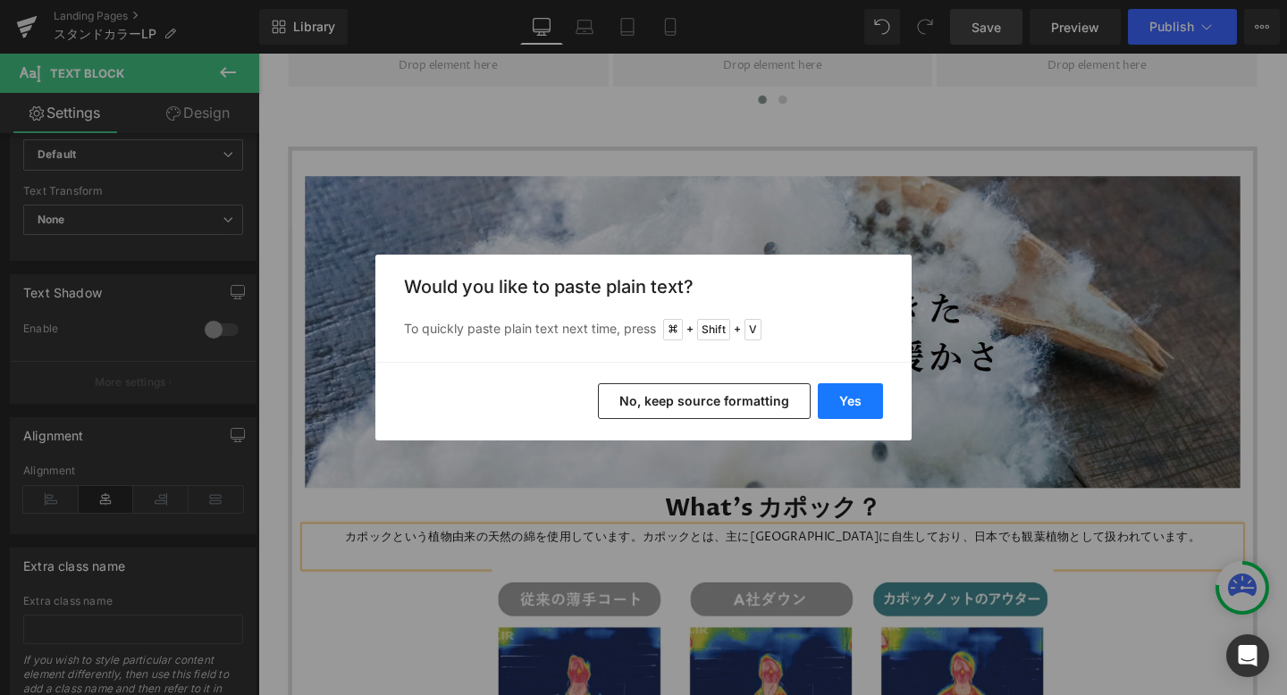
click at [869, 412] on button "Yes" at bounding box center [850, 401] width 65 height 36
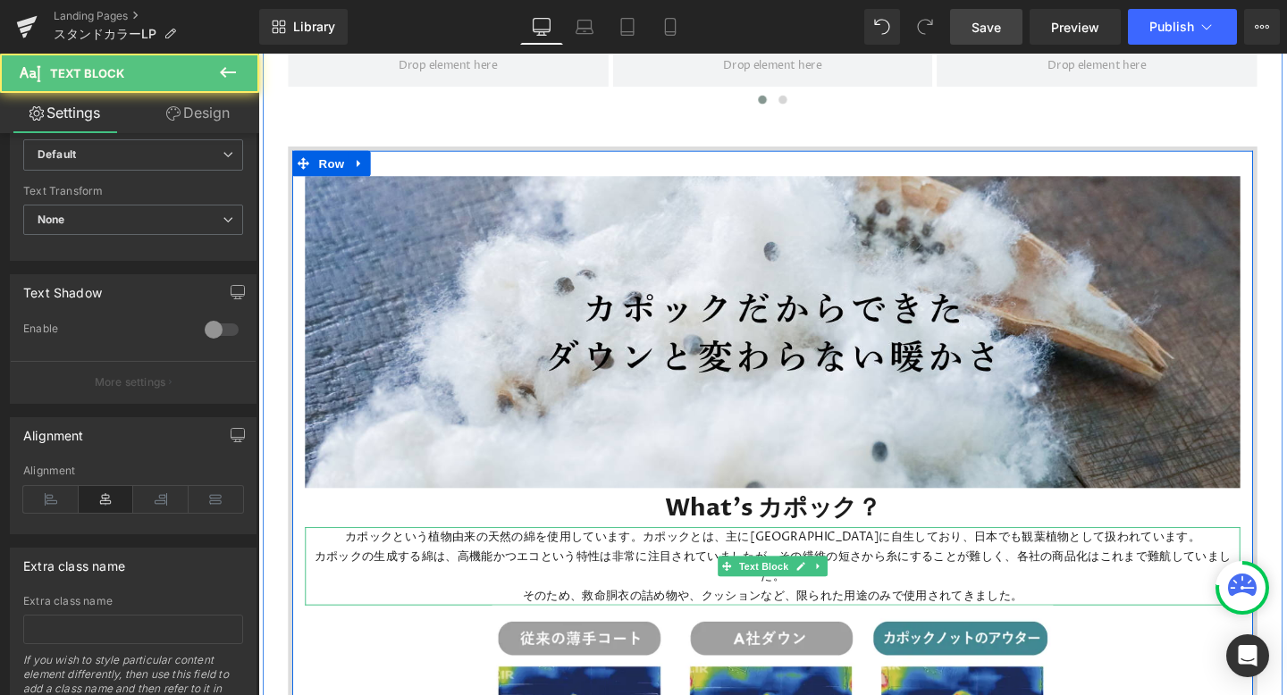
click at [1054, 584] on p "カポックの生成する綿は、高機能かつエコという特性は非常に注目されていましたが、その繊維の短さから糸にすることが難しく、各社の商品化はこれまで難航していました。" at bounding box center [798, 592] width 983 height 41
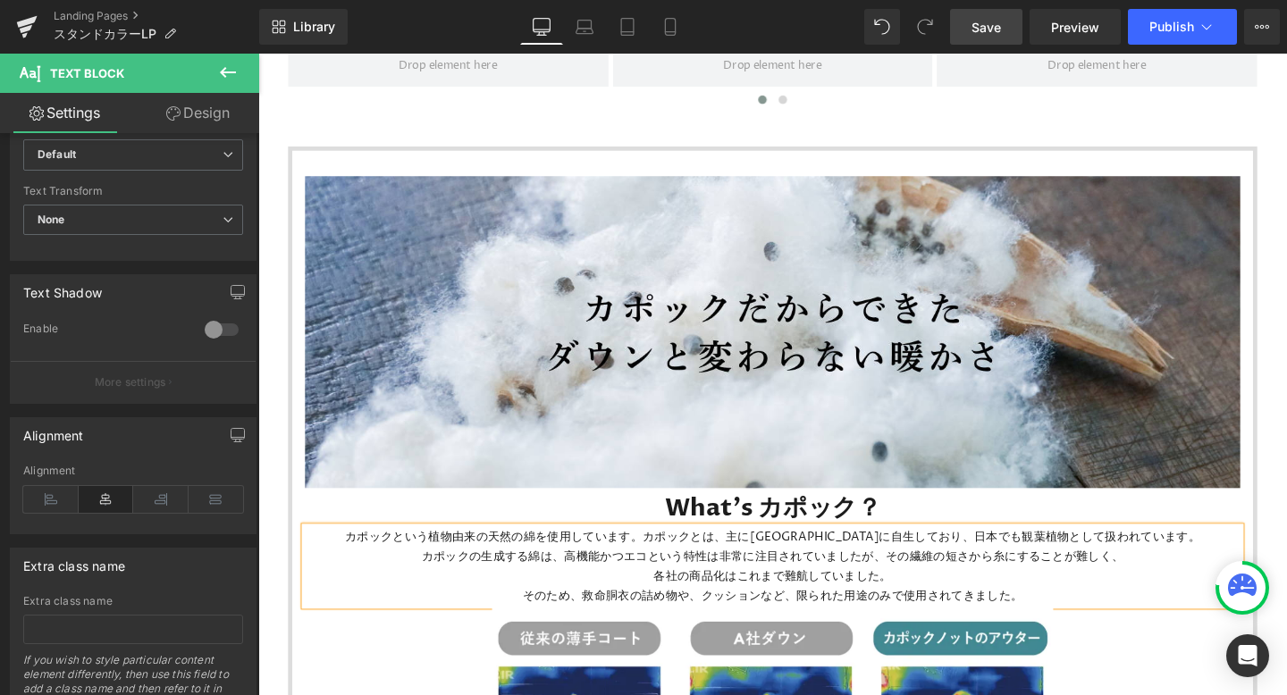
click at [1064, 626] on p "そのため、救命胴衣の詰め物や、クッションなど、限られた用途のみで使用されてきました。" at bounding box center [798, 623] width 983 height 21
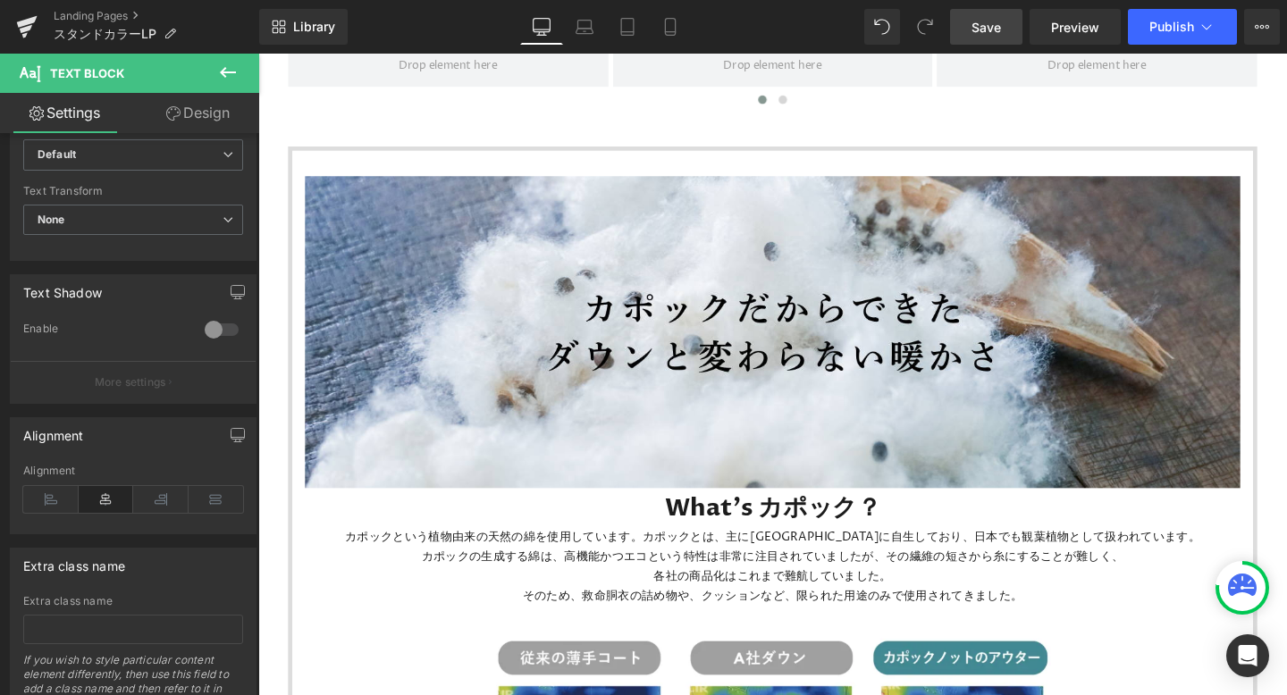
click at [221, 72] on icon at bounding box center [228, 72] width 16 height 11
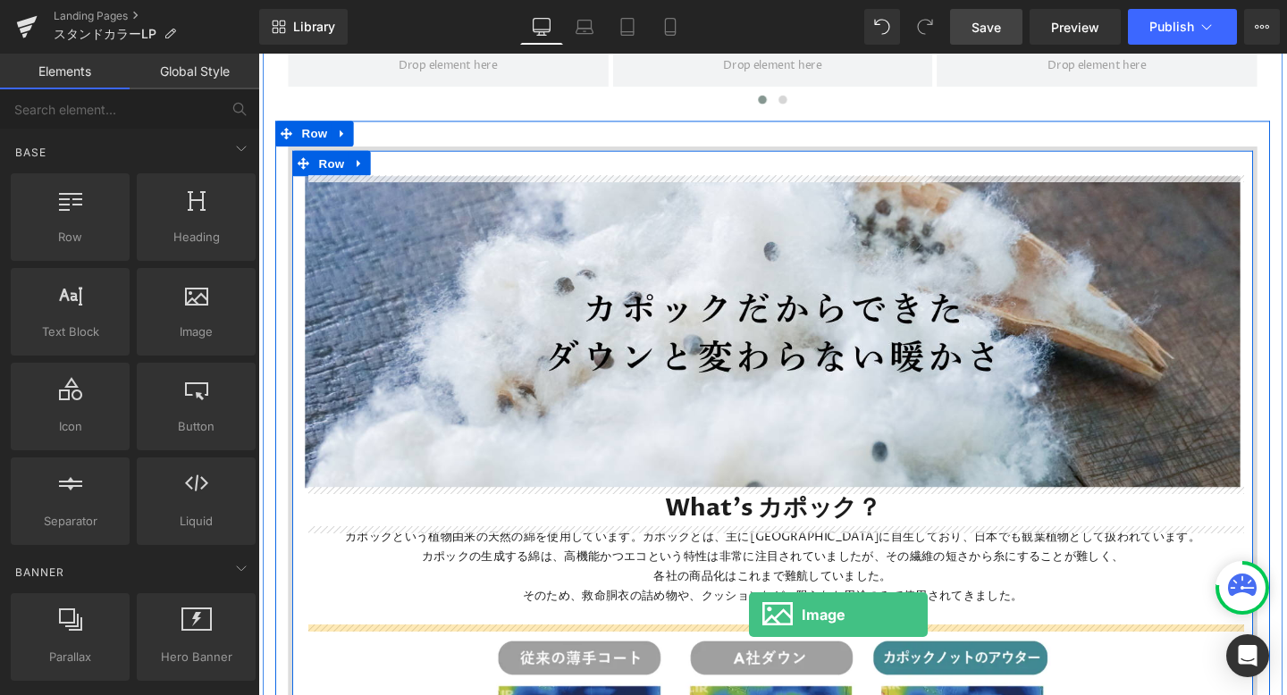
drag, startPoint x: 436, startPoint y: 372, endPoint x: 774, endPoint y: 643, distance: 433.5
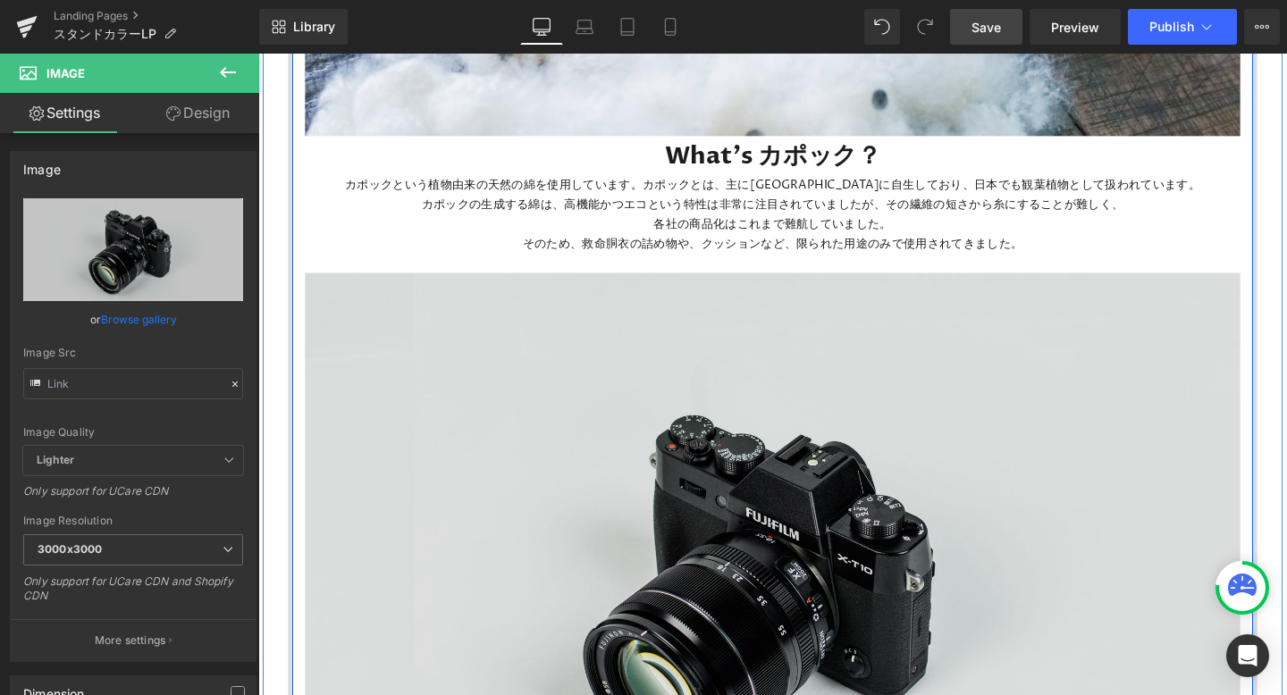
scroll to position [1439, 0]
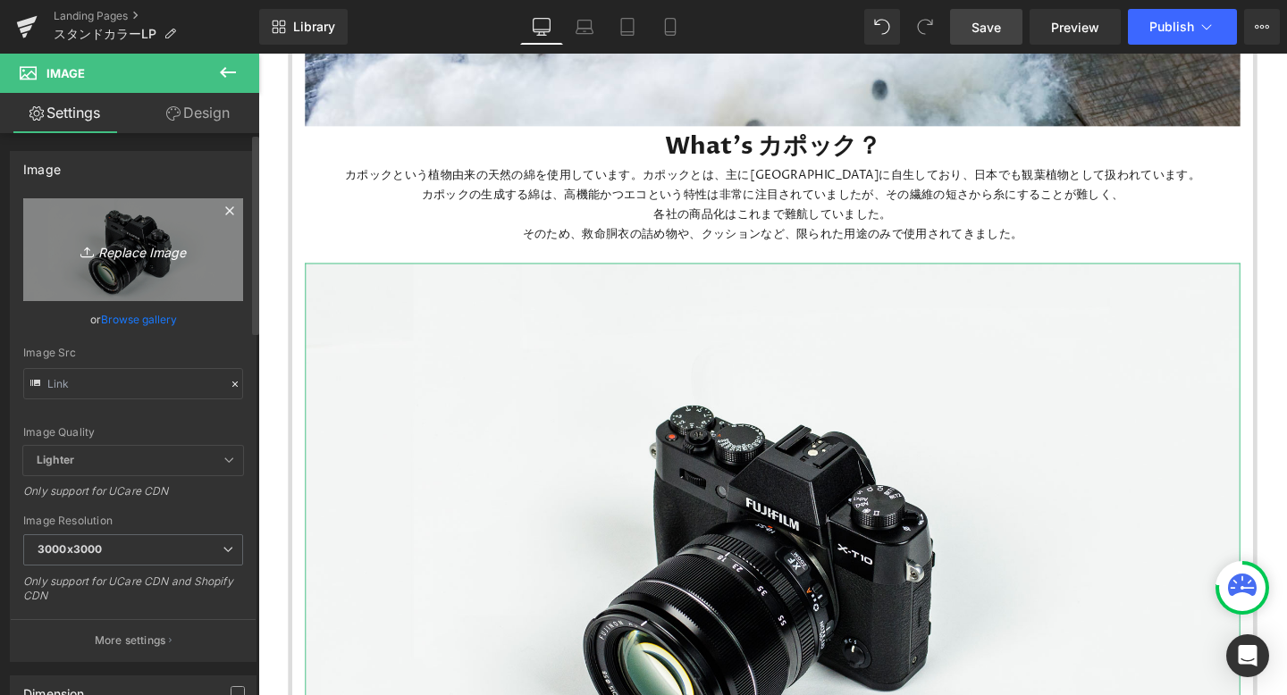
click at [160, 250] on icon "Replace Image" at bounding box center [133, 250] width 143 height 22
type input "C:\fakepath\名称未設定のデザイン (40).png"
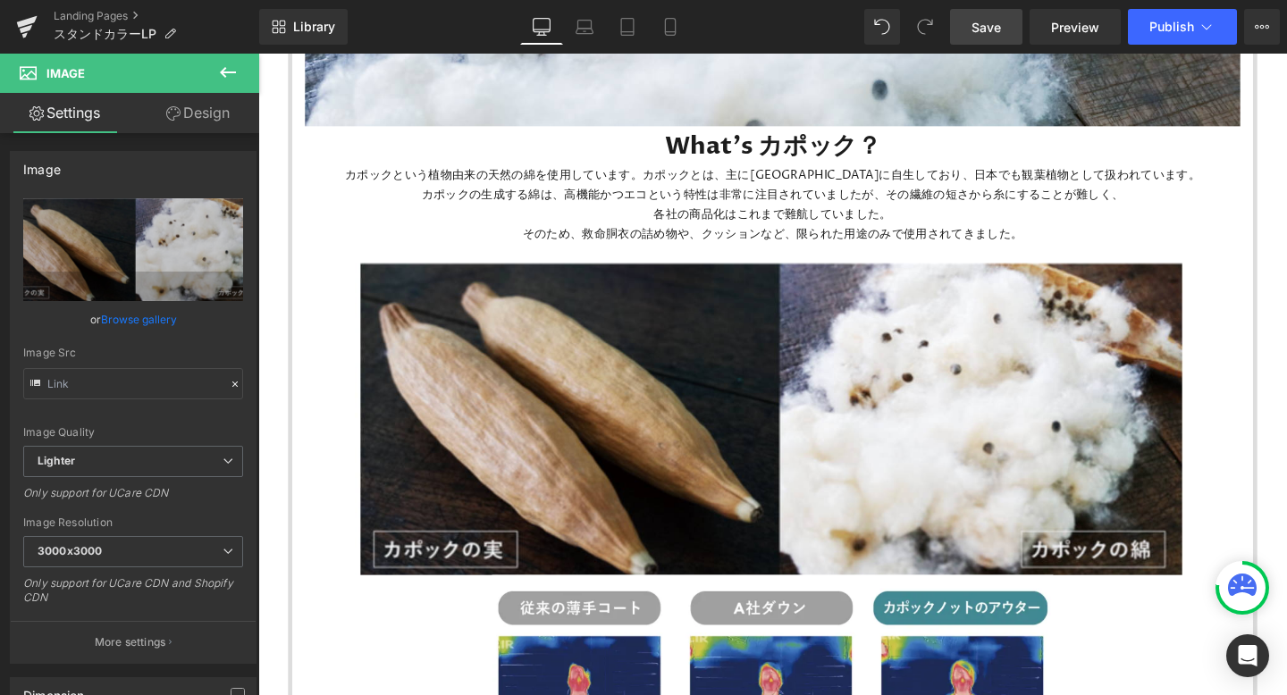
click at [222, 71] on icon at bounding box center [228, 72] width 16 height 11
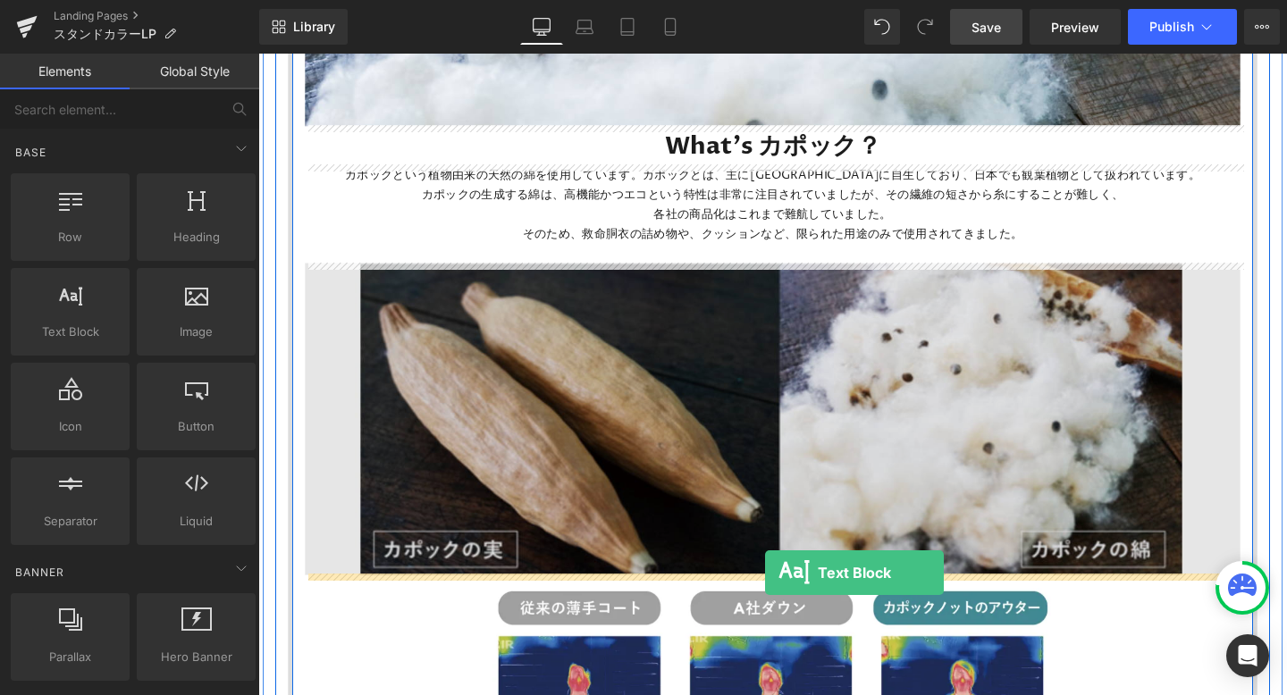
drag, startPoint x: 350, startPoint y: 357, endPoint x: 791, endPoint y: 600, distance: 502.8
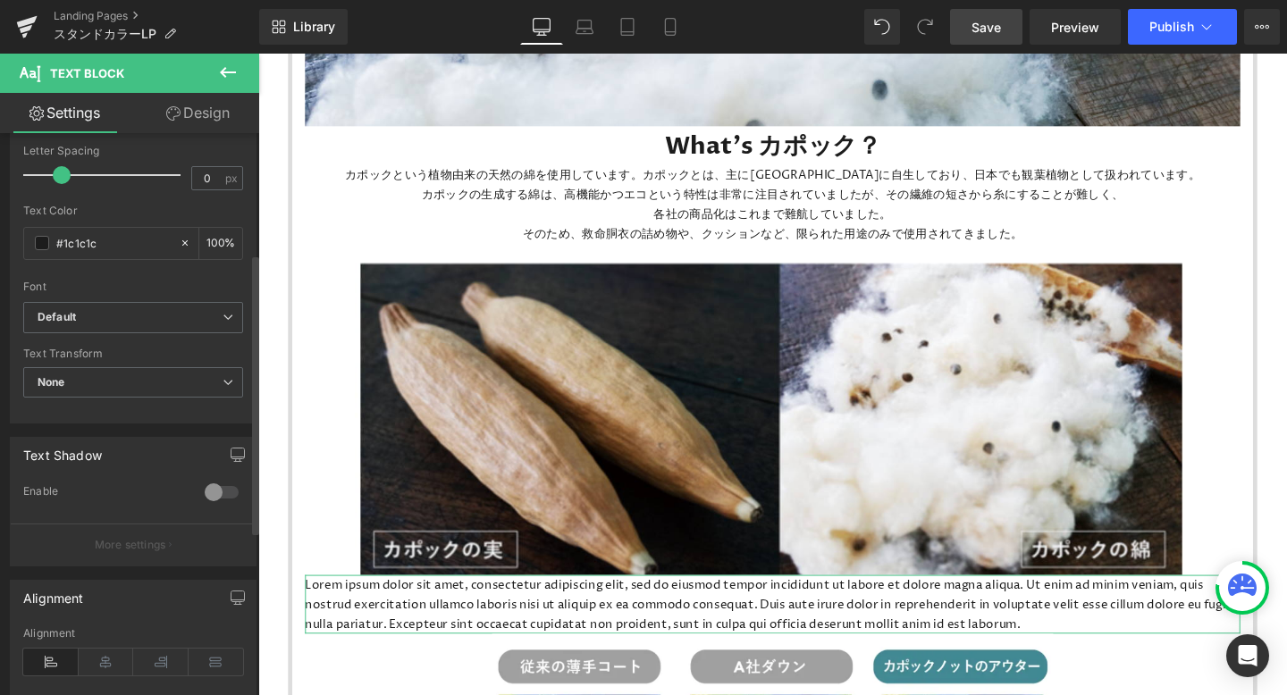
scroll to position [499, 0]
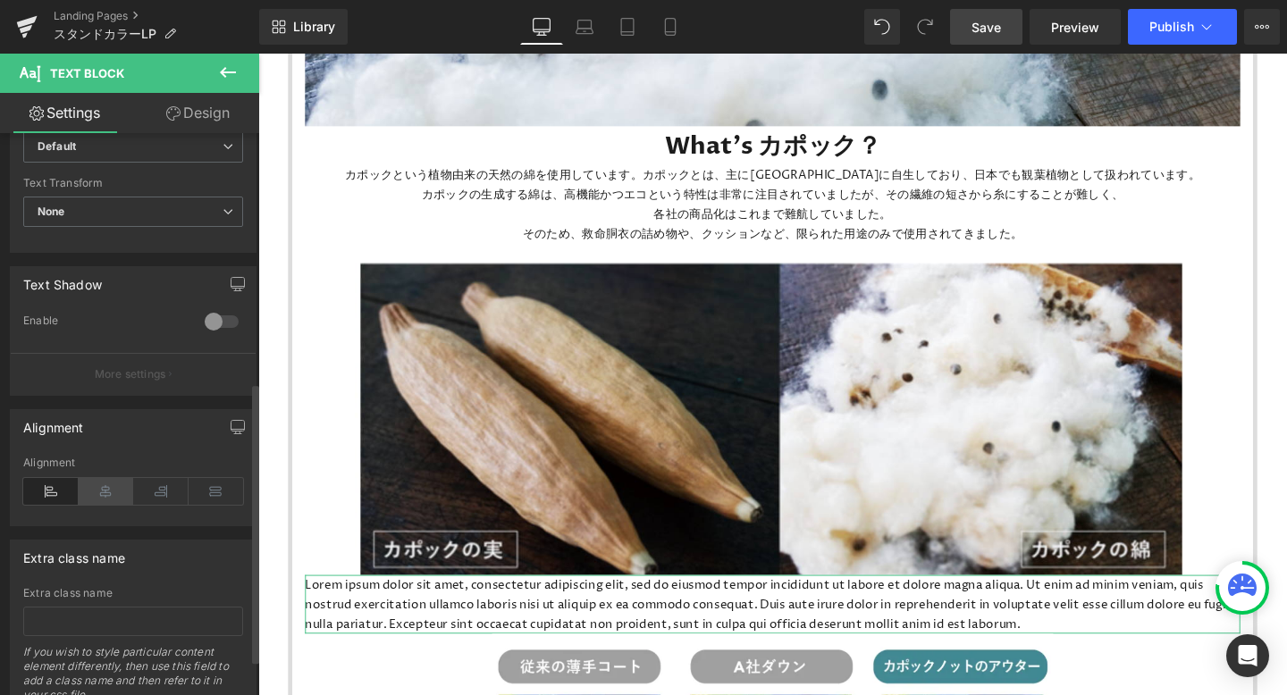
click at [115, 493] on icon at bounding box center [106, 491] width 55 height 27
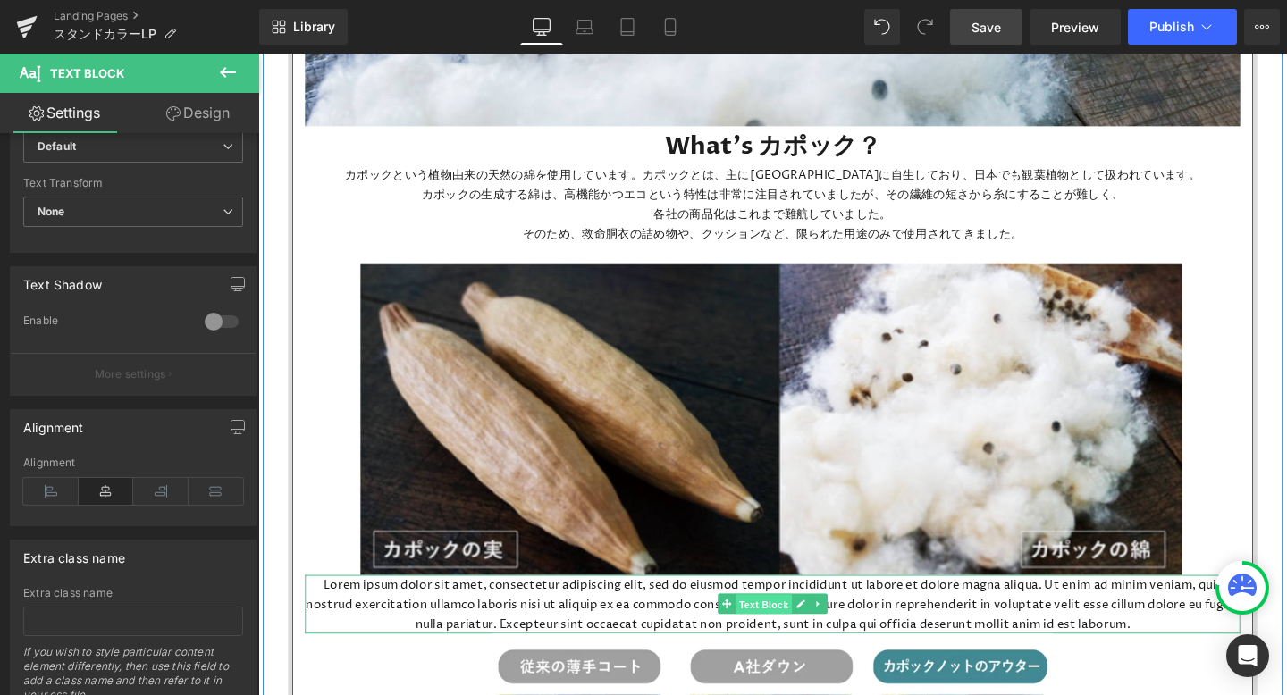
click at [811, 625] on span "Text Block" at bounding box center [789, 632] width 59 height 21
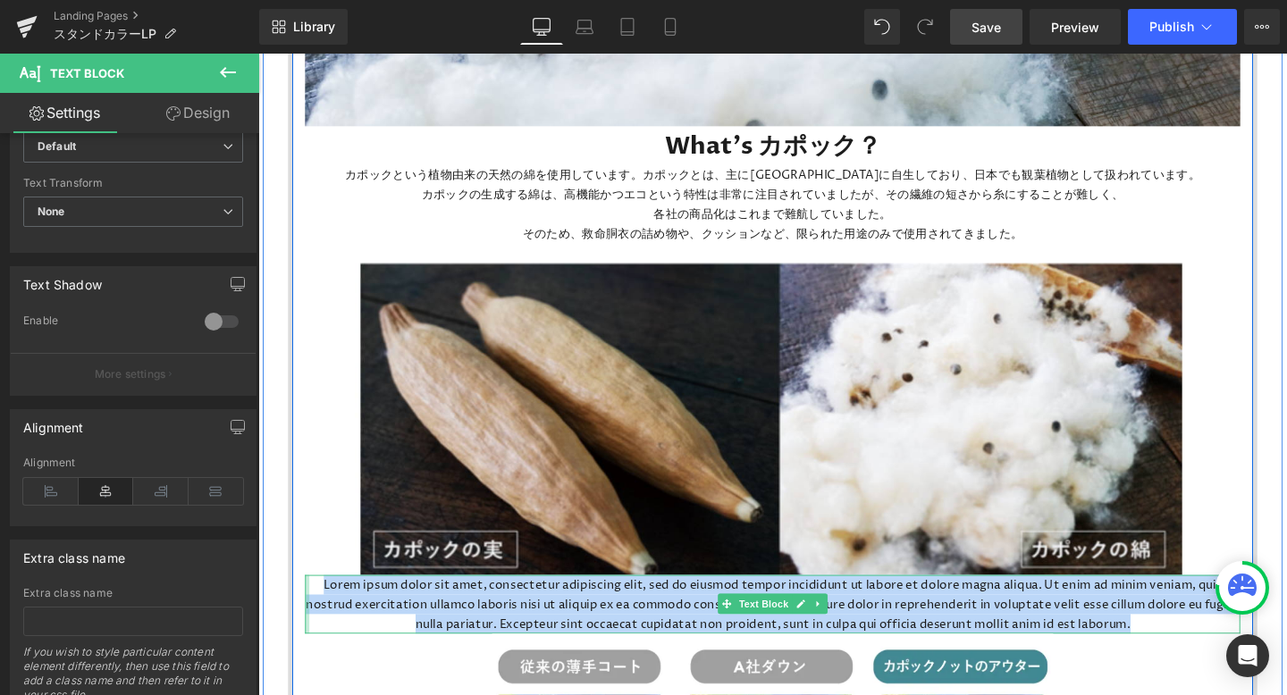
drag, startPoint x: 1206, startPoint y: 655, endPoint x: 310, endPoint y: 615, distance: 896.4
click at [310, 615] on div "Lorem ipsum dolor sit amet, consectetur adipiscing elit, sed do eiusmod tempor …" at bounding box center [798, 632] width 983 height 62
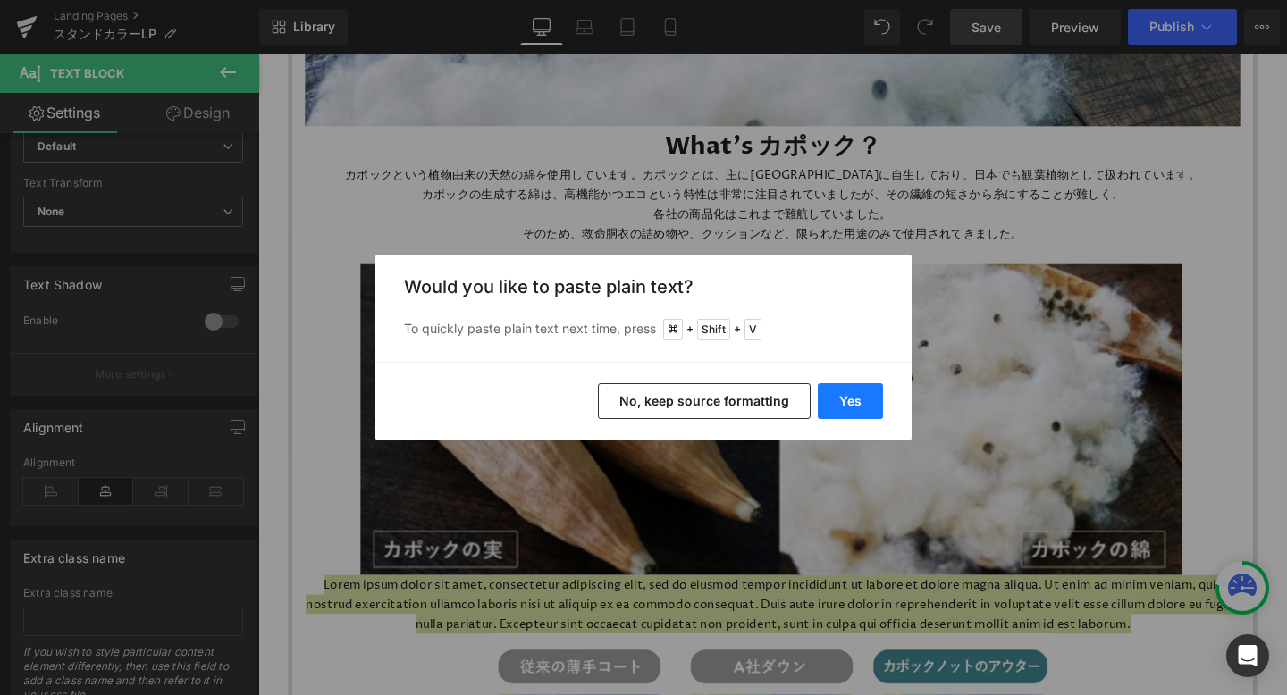
click at [873, 399] on button "Yes" at bounding box center [850, 401] width 65 height 36
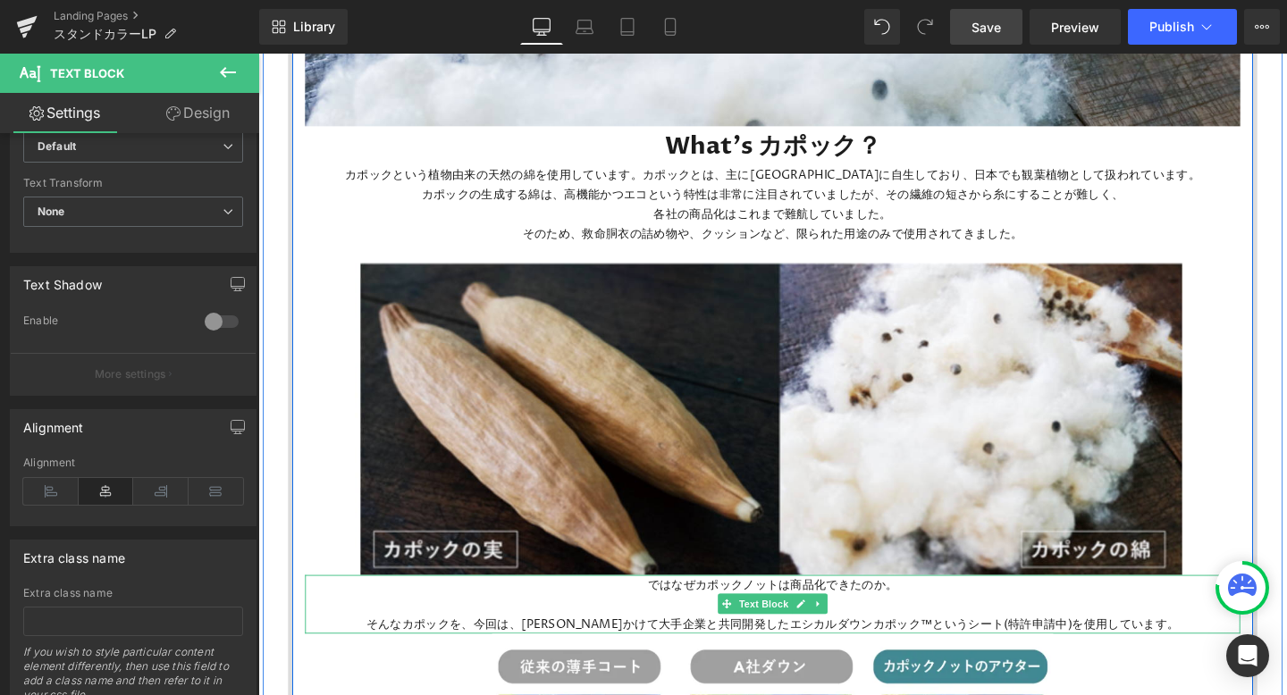
click at [419, 651] on p "そんなカポックを、今回は、[PERSON_NAME]かけて大手企業と共同開発したエシカルダウンカポック™というシート(特許申請中)を使用しています。" at bounding box center [798, 653] width 983 height 21
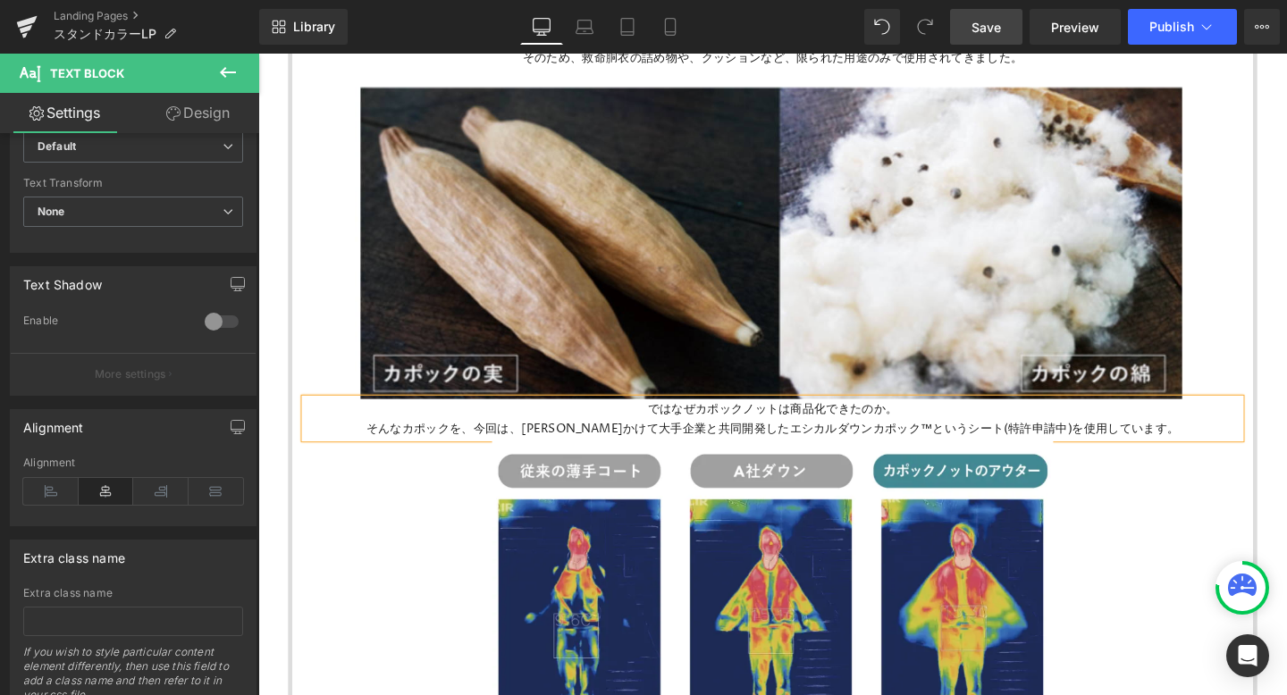
scroll to position [1627, 0]
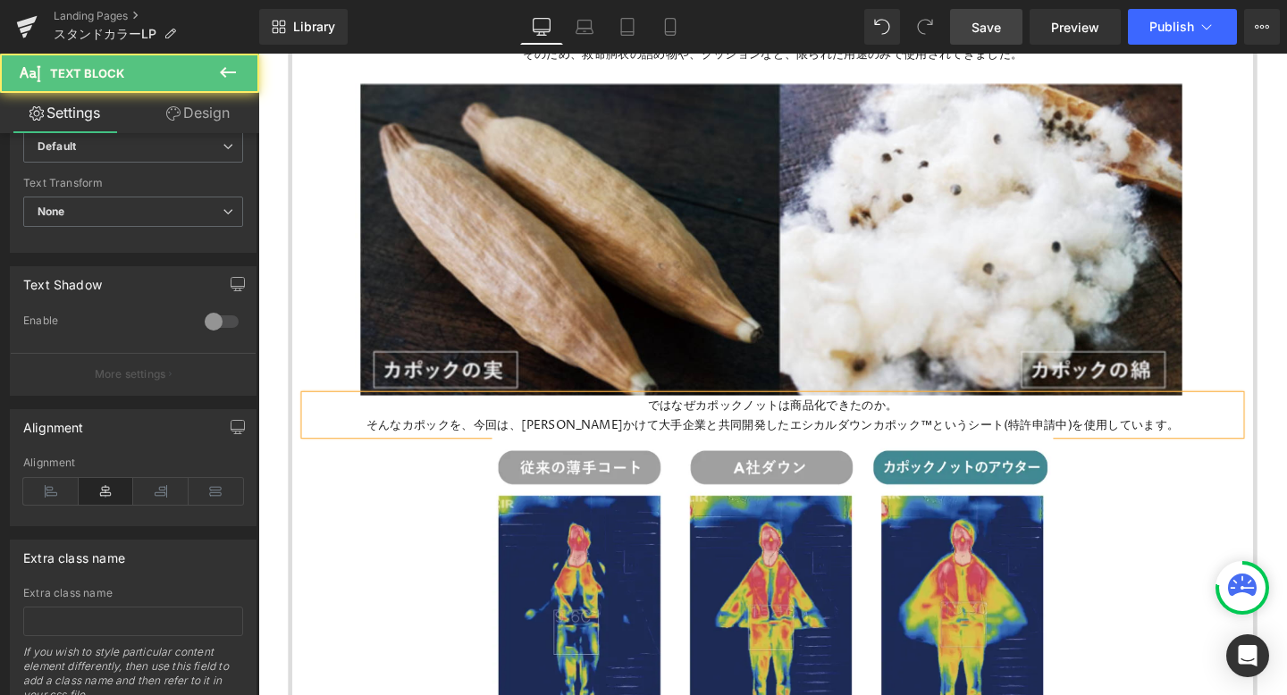
click at [1191, 441] on p "そんなカポックを、今回は、[PERSON_NAME]かけて大手企業と共同開発したエシカルダウンカポック™というシート(特許申請中)を使用しています。" at bounding box center [798, 443] width 983 height 21
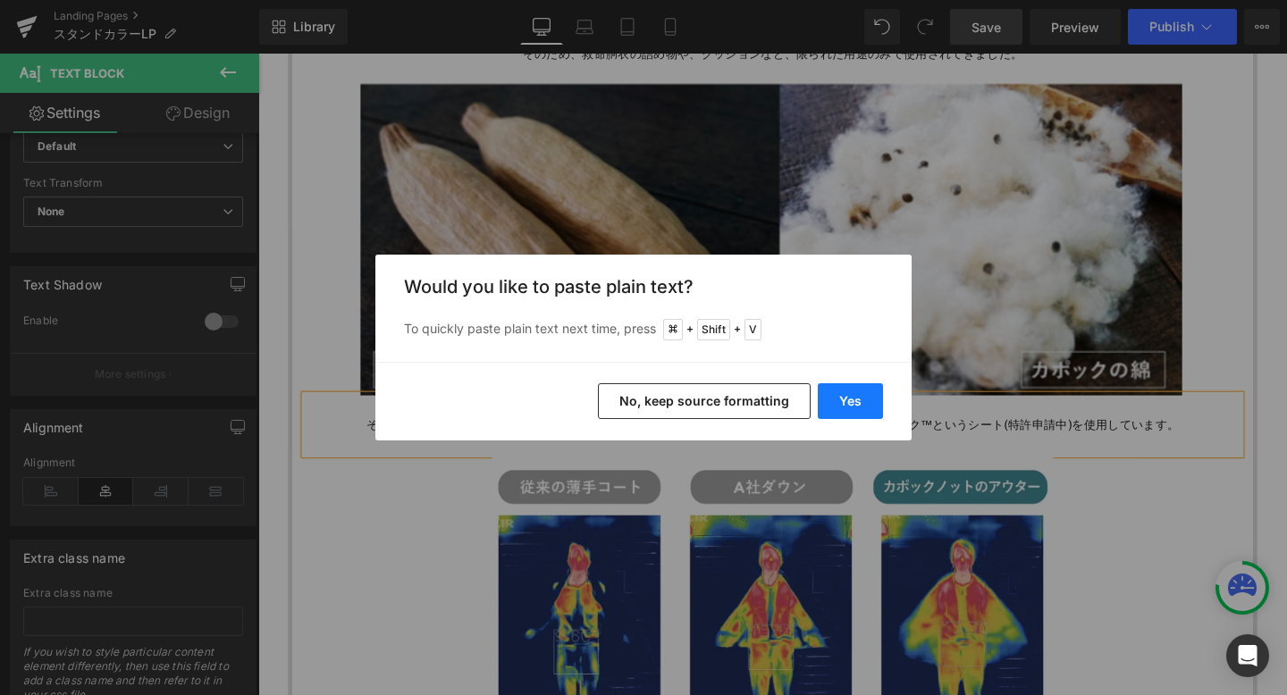
click at [853, 408] on button "Yes" at bounding box center [850, 401] width 65 height 36
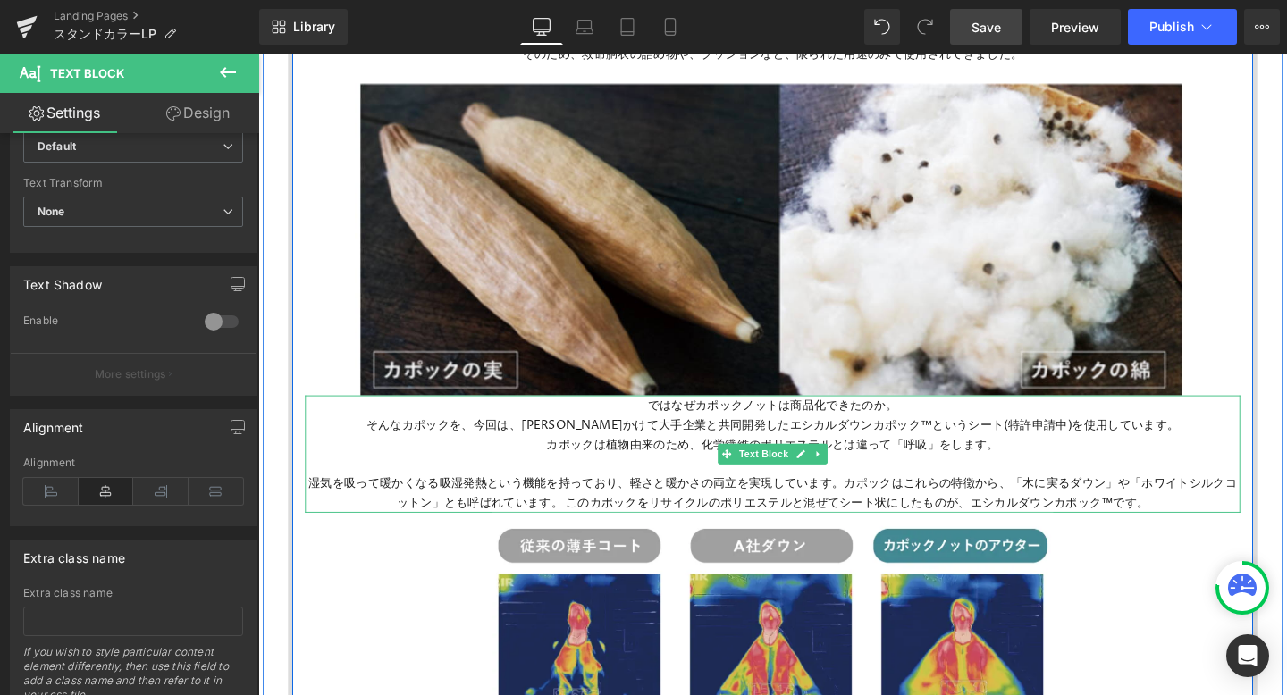
click at [870, 507] on span "湿気を吸って暖かくなる吸湿発熱という機能を持っており、軽さと暖かさの両立を実現しています。カポックはこれらの特徴から、「木に実るダウン」や「ホワイトシルクコッ…" at bounding box center [799, 516] width 976 height 38
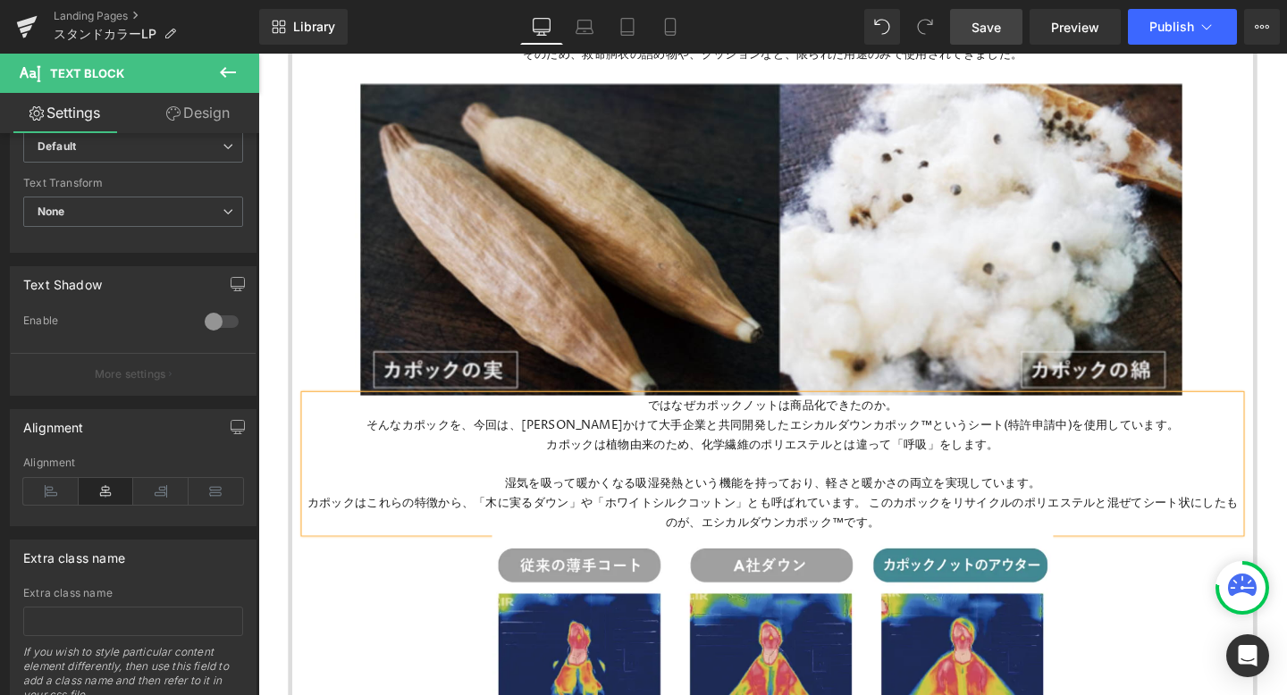
click at [894, 528] on span "カポックはこれらの特徴から、「木に実るダウン」や「ホワイトシルクコットン」とも呼ばれています。 このカポックをリサイクルのポリエステルと混ぜてシート状にしたも…" at bounding box center [799, 536] width 979 height 38
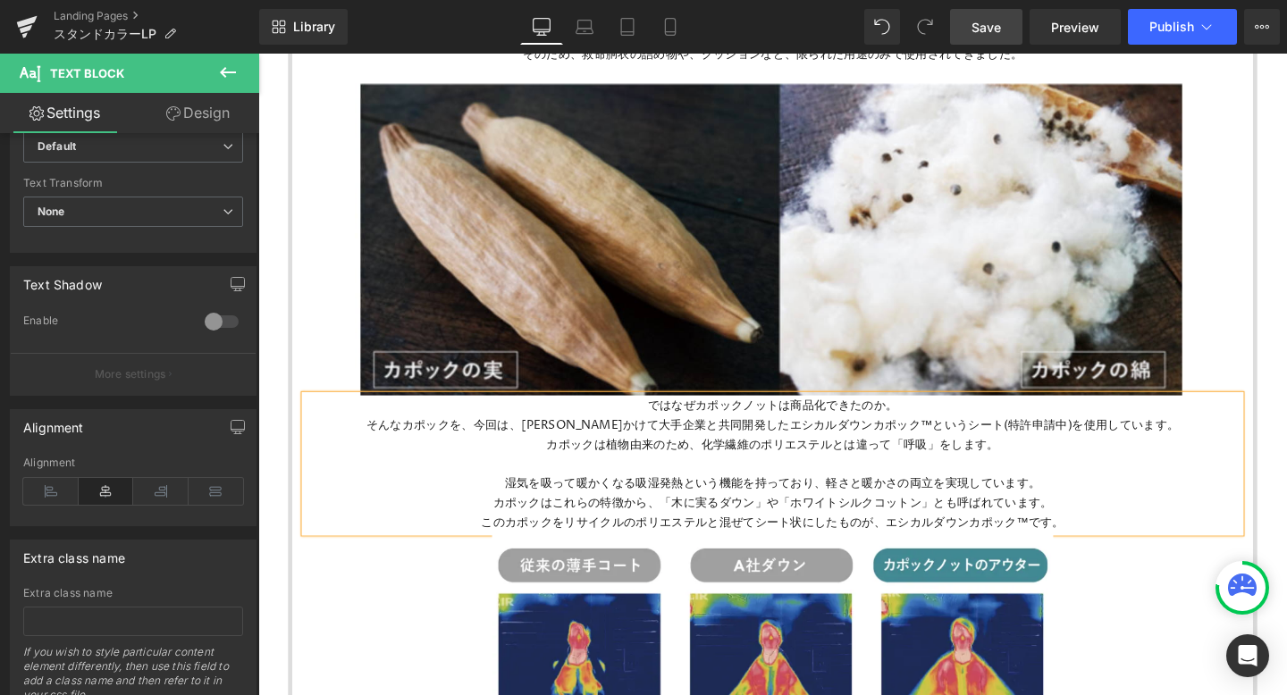
click at [1104, 537] on p "このカポックをリサイクルのポリエステルと混ぜてシート状にしたものが、エシカルダウンカポック™です。" at bounding box center [798, 546] width 983 height 21
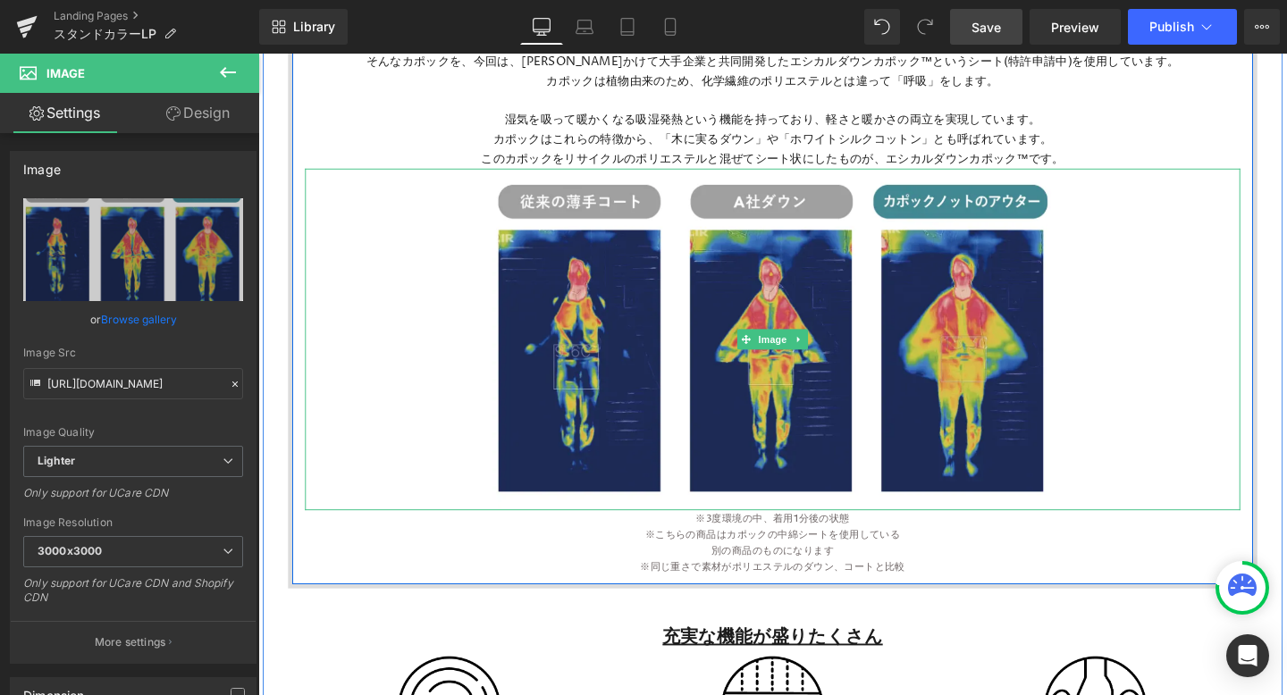
scroll to position [2017, 0]
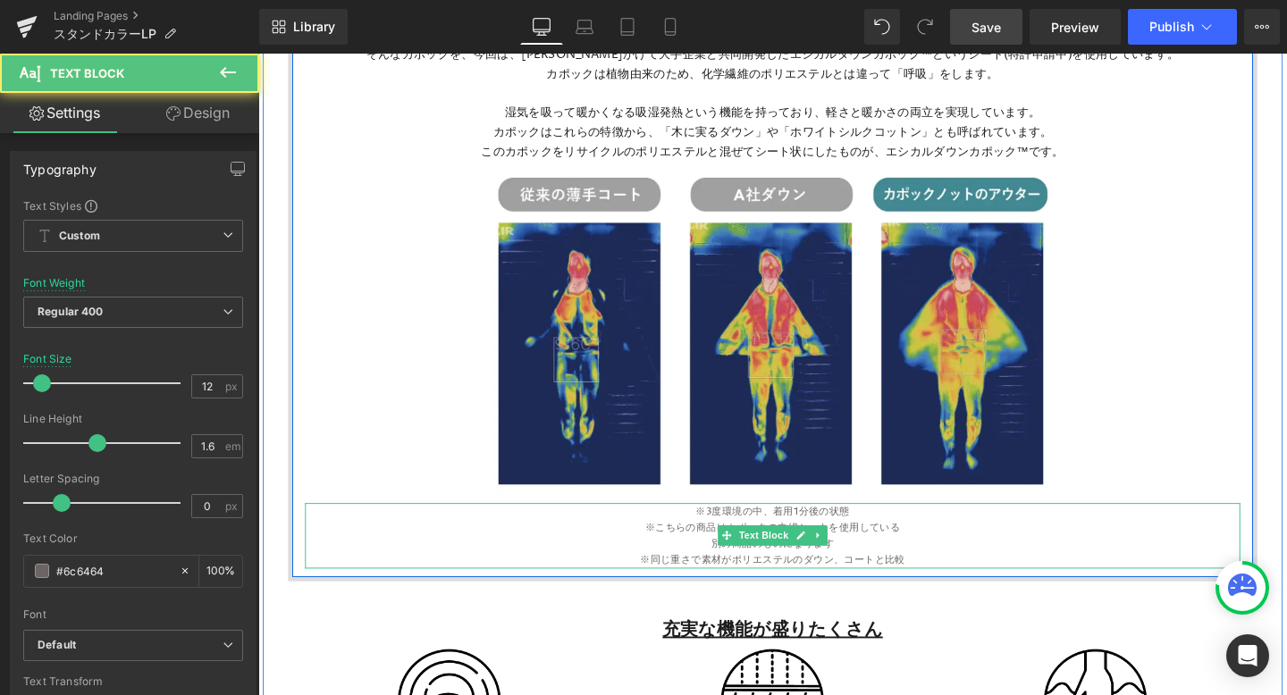
click at [937, 580] on p "※同じ重さで素材がポリエステルのダウン、コートと比較" at bounding box center [798, 585] width 983 height 17
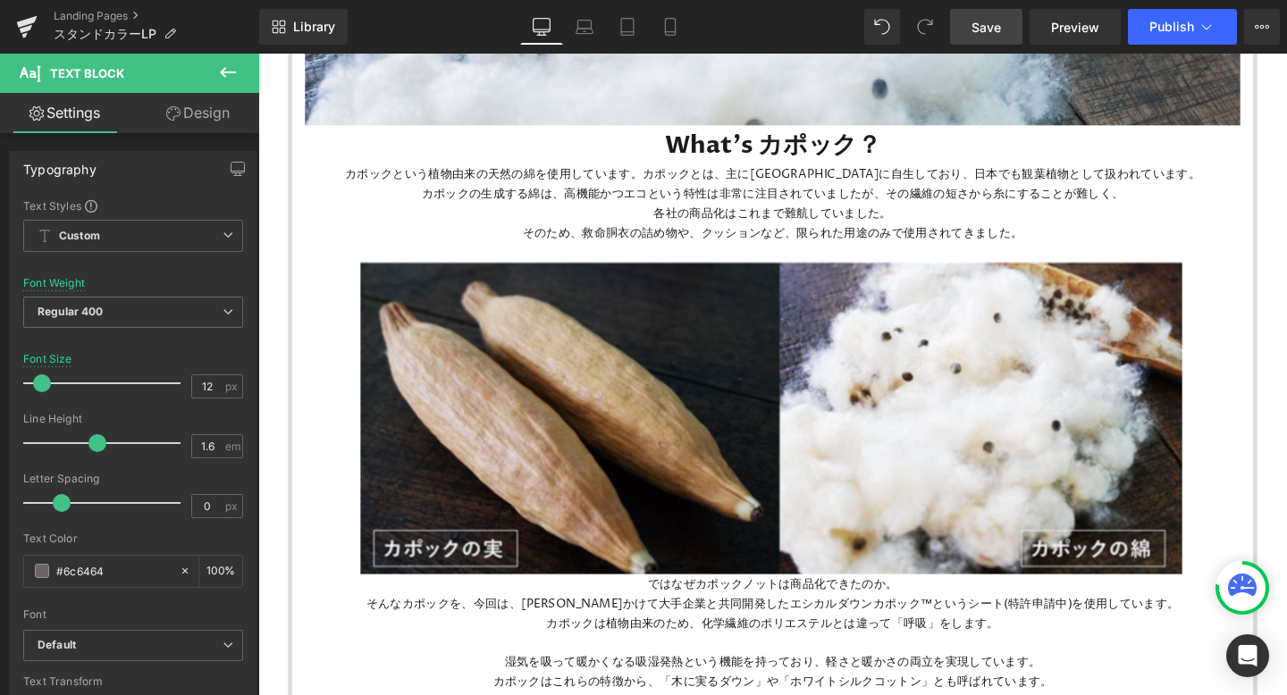
scroll to position [1348, 0]
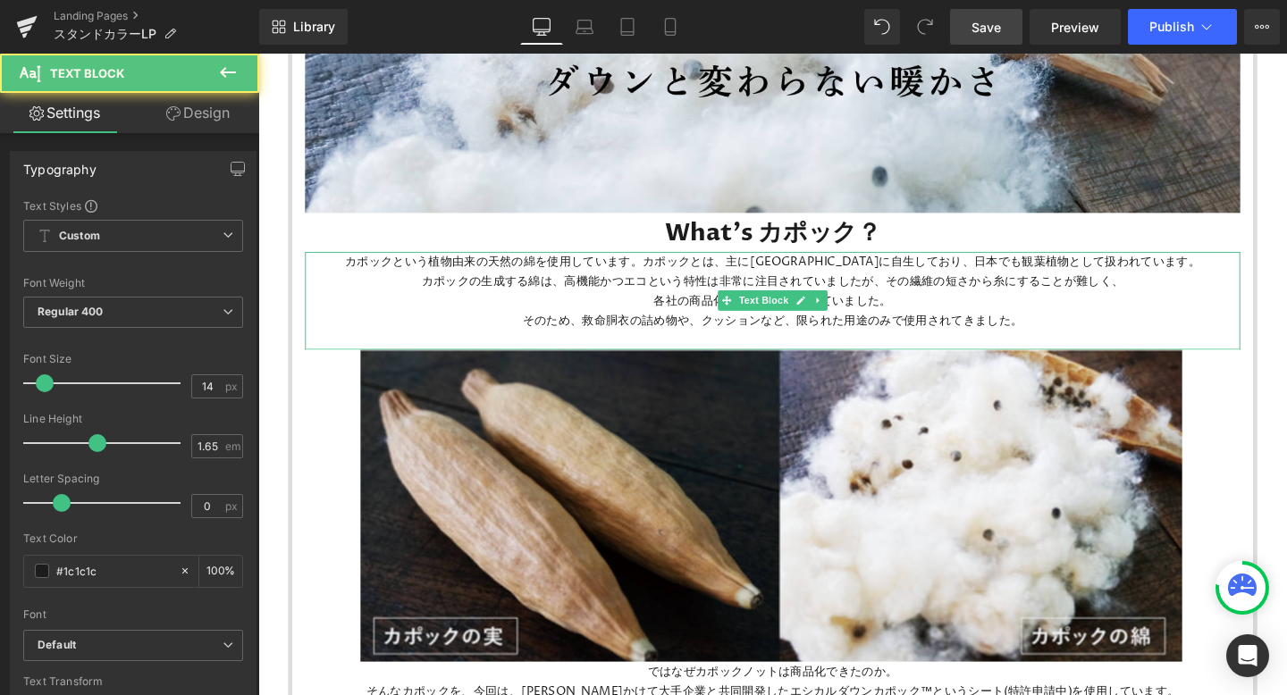
click at [800, 352] on p at bounding box center [798, 354] width 983 height 21
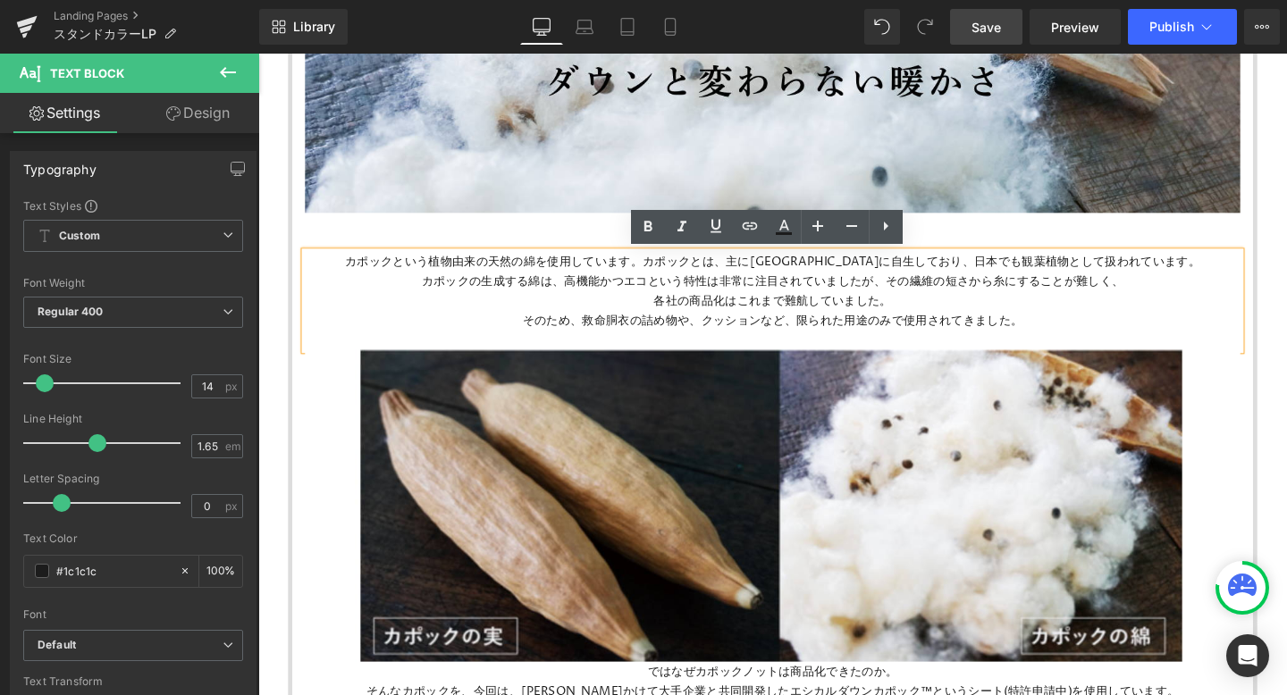
click at [854, 353] on p at bounding box center [798, 354] width 983 height 21
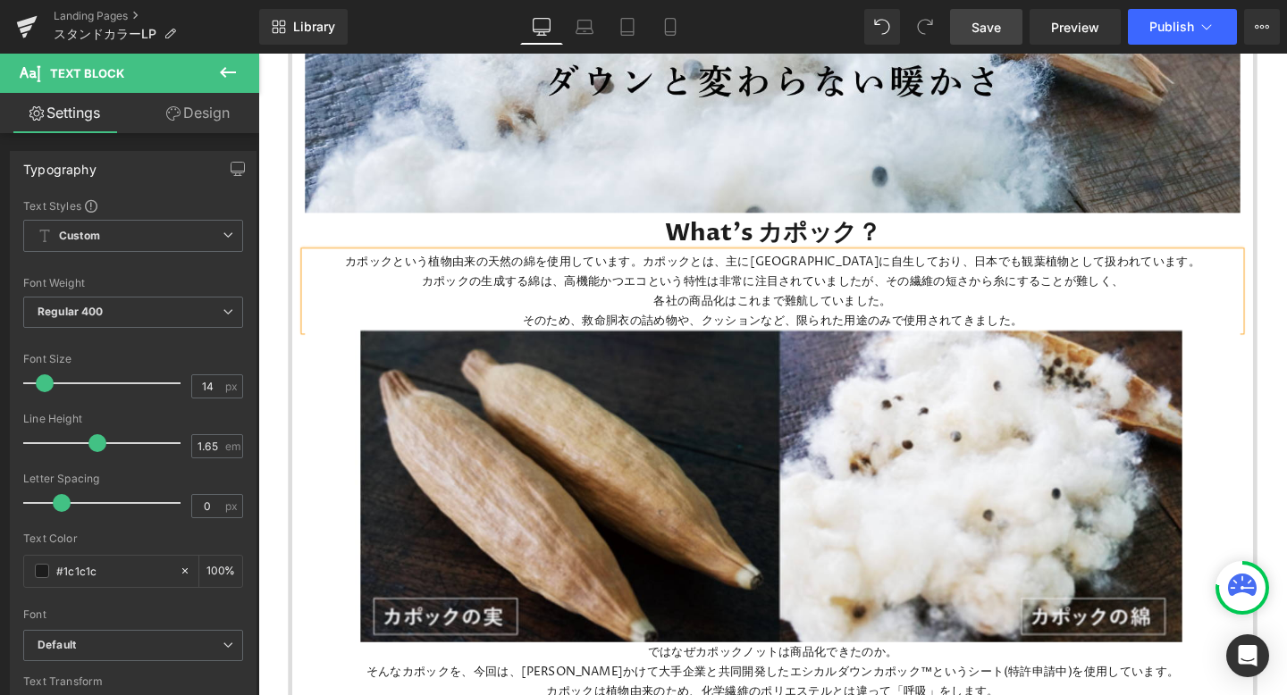
click at [1286, 288] on div "Image What's カポック？ Heading カポックという植物由来の天然の綿を使用しています。カポックとは、主に[GEOGRAPHIC_DATA]に…" at bounding box center [799, 559] width 1046 height 1396
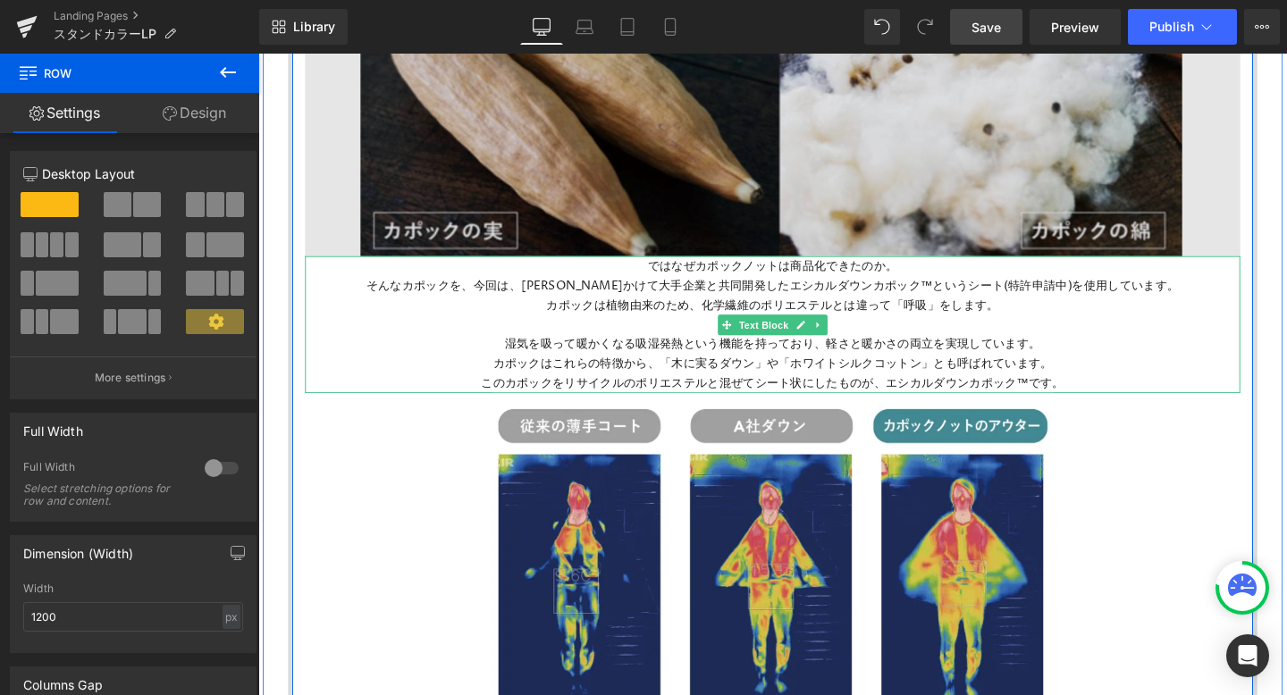
scroll to position [1765, 0]
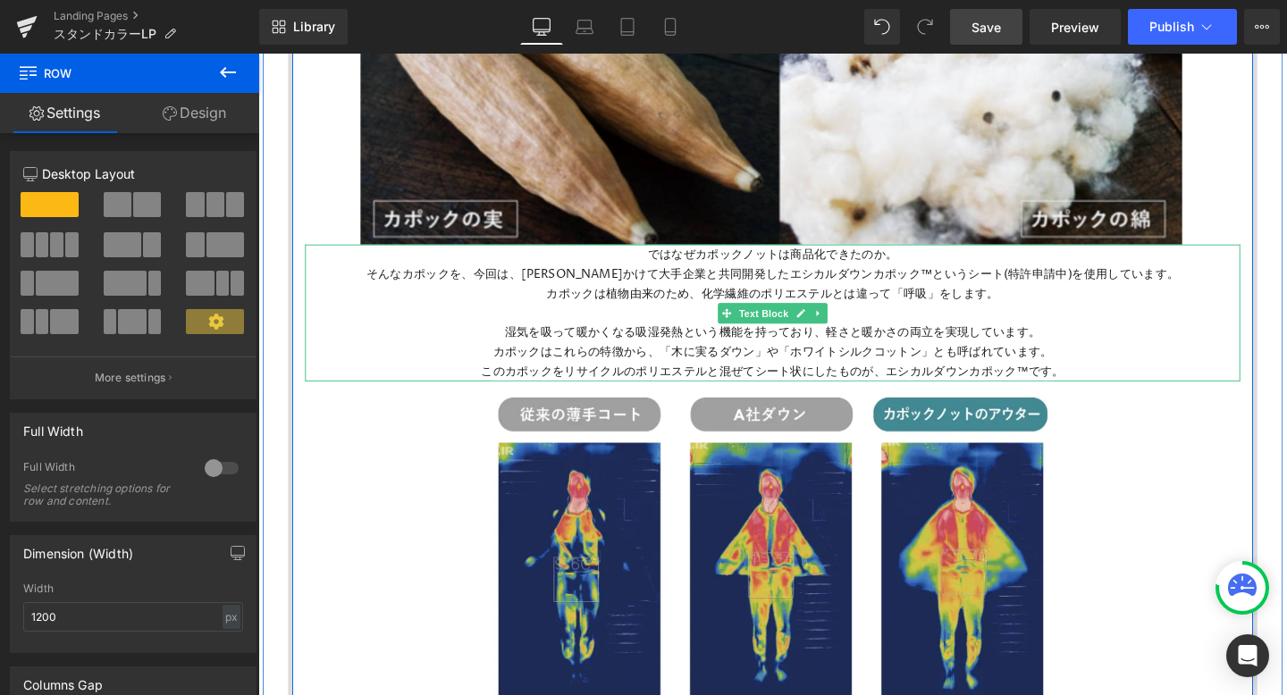
click at [1114, 386] on p "このカポックをリサイクルのポリエステルと混ぜてシート状にしたものが、エシカルダウンカポック™です。" at bounding box center [798, 388] width 983 height 21
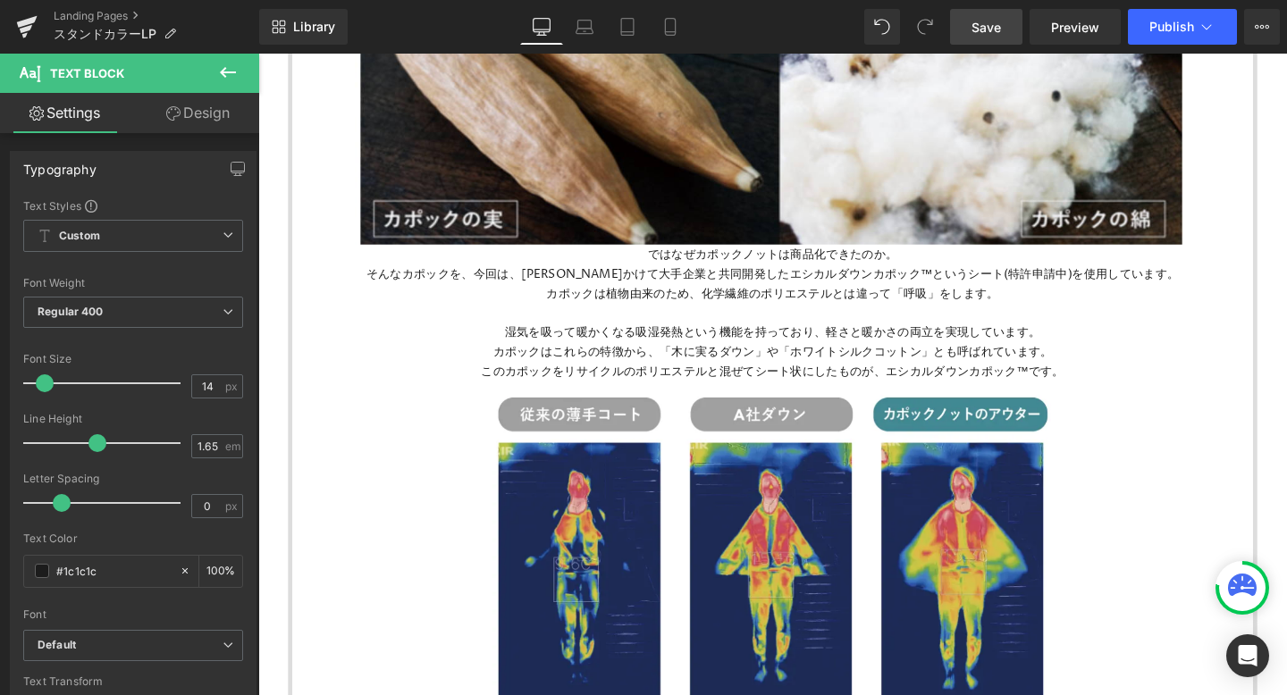
click at [226, 63] on icon at bounding box center [227, 72] width 21 height 21
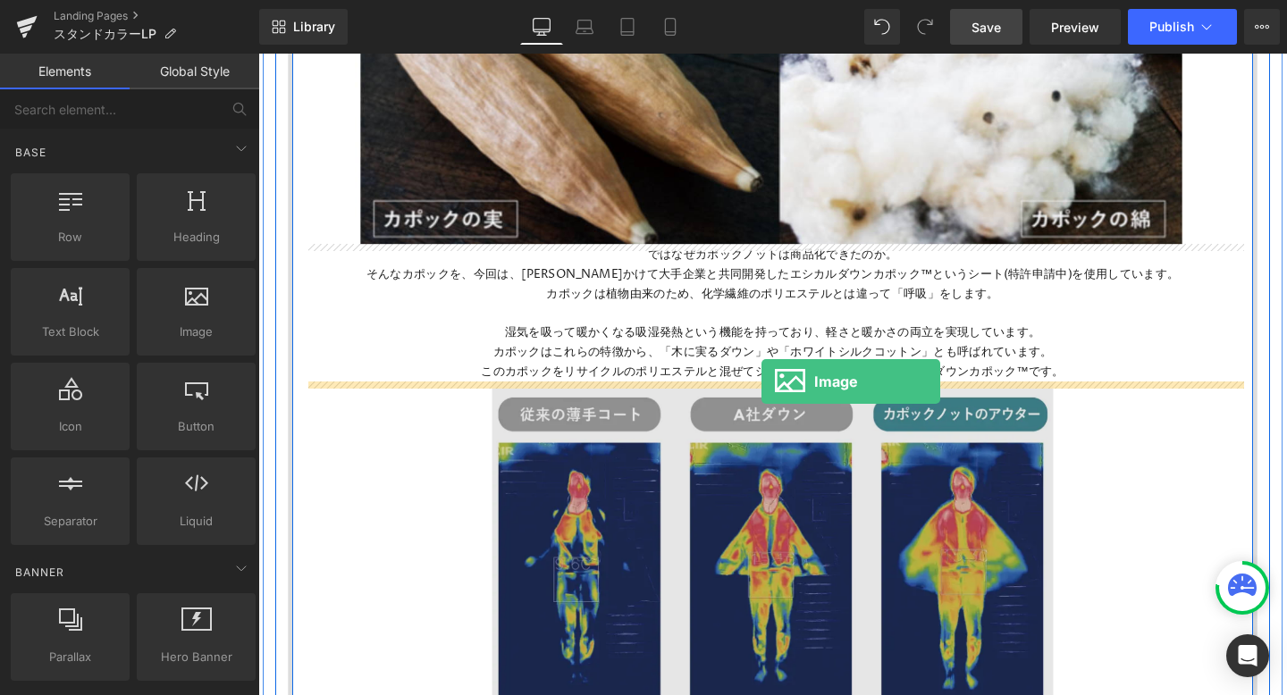
drag, startPoint x: 453, startPoint y: 358, endPoint x: 787, endPoint y: 399, distance: 336.8
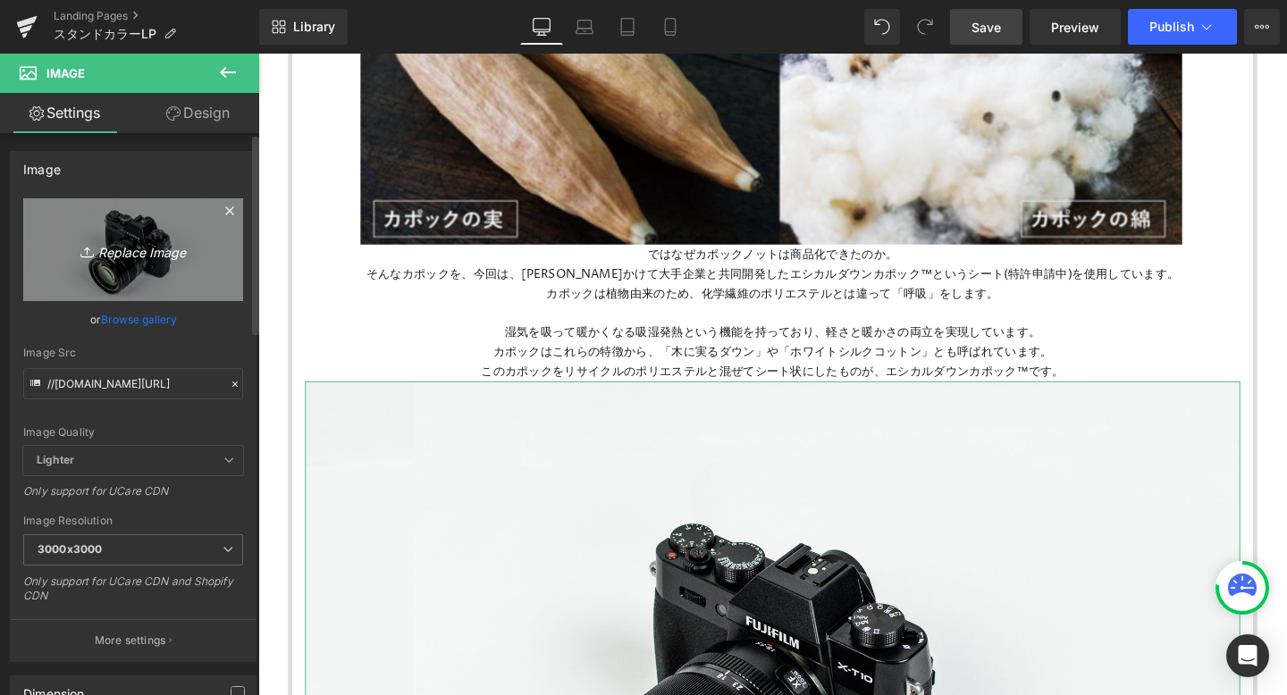
click at [145, 250] on icon "Replace Image" at bounding box center [133, 250] width 143 height 22
type input "C:\fakepath\detail_11953_15991347426367.webp"
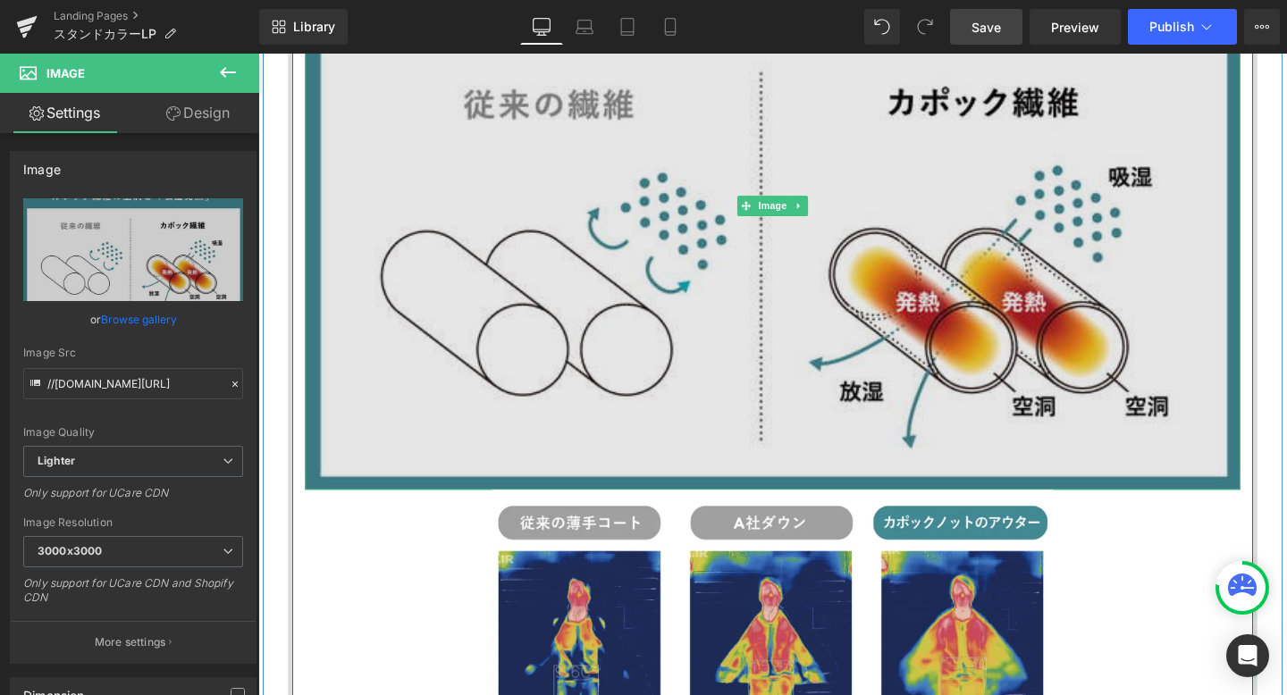
scroll to position [2252, 0]
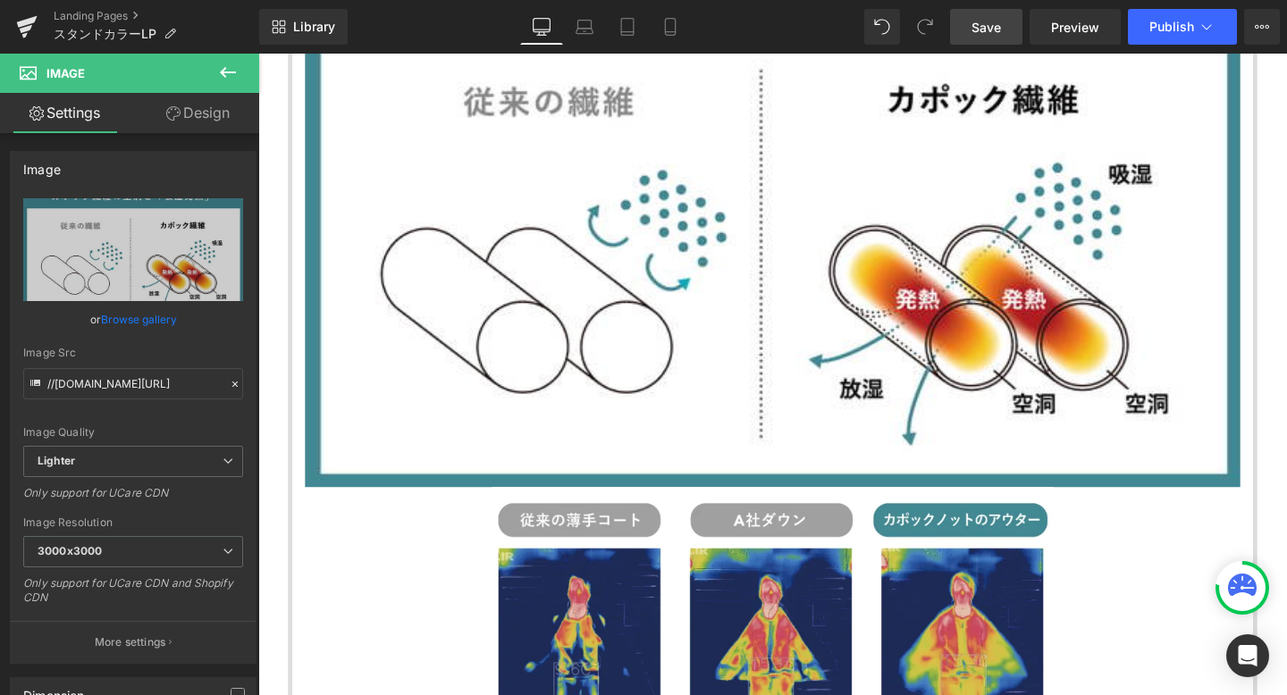
click at [231, 71] on icon at bounding box center [227, 72] width 21 height 21
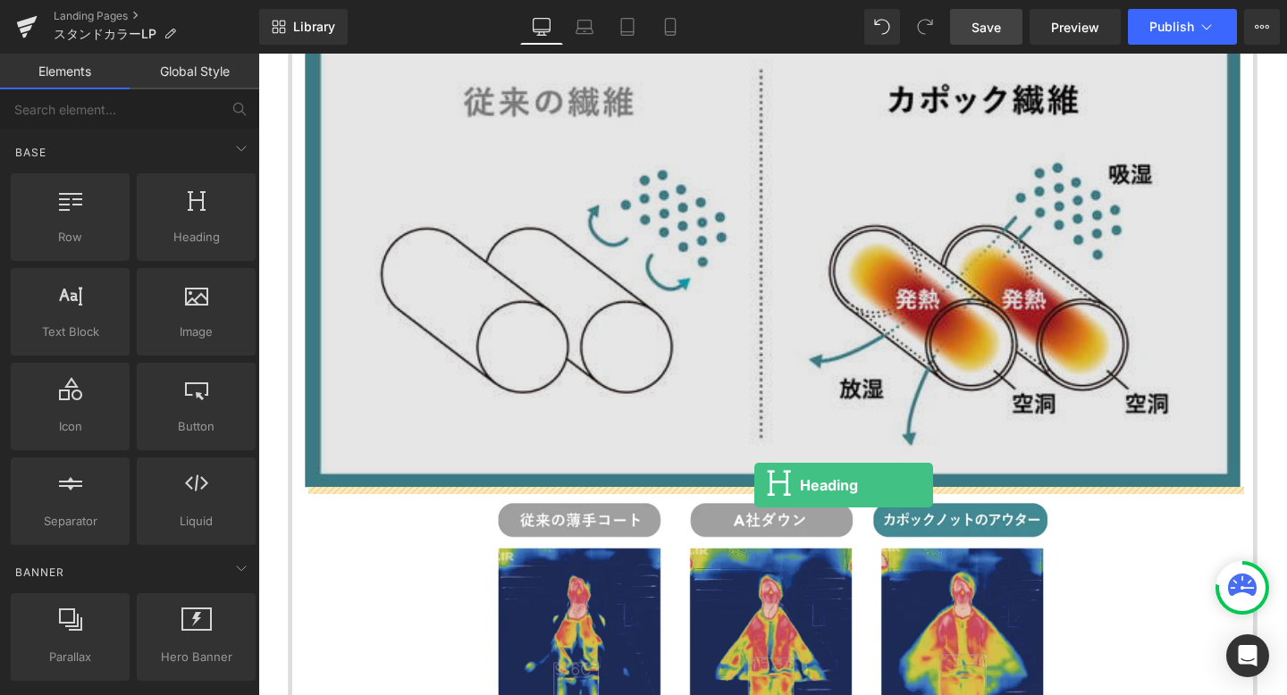
drag, startPoint x: 463, startPoint y: 288, endPoint x: 779, endPoint y: 508, distance: 385.2
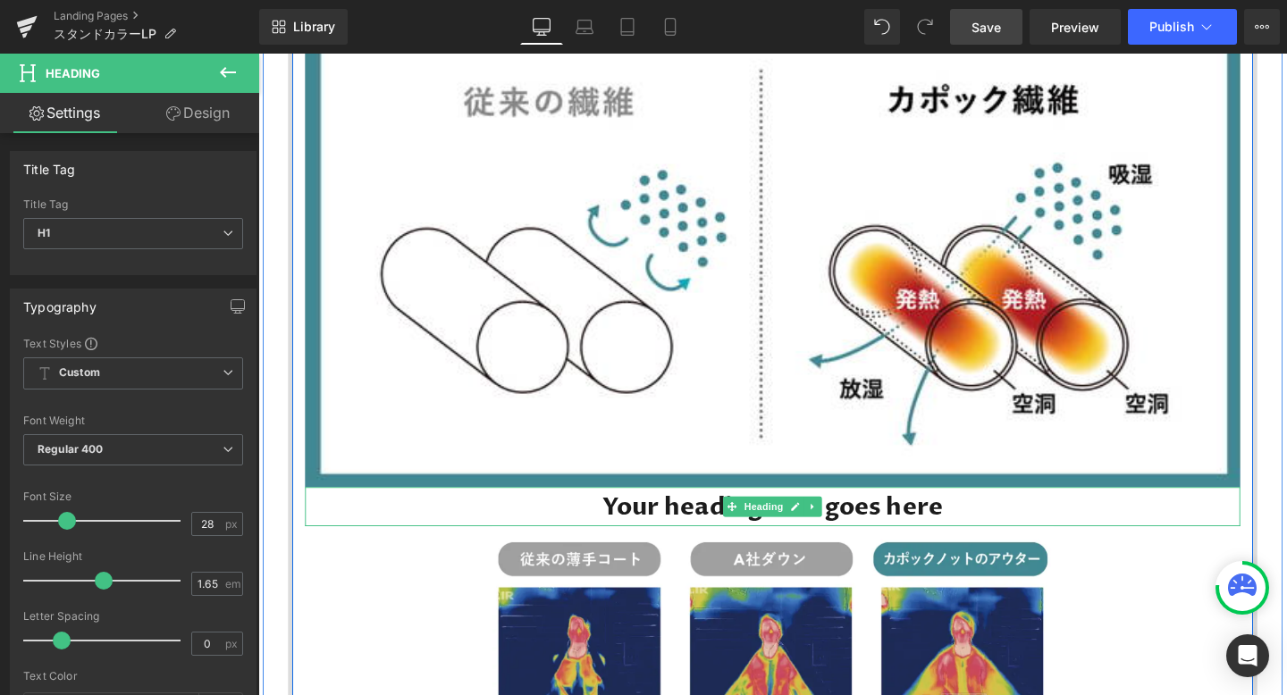
click at [710, 525] on h1 "Your heading text goes here" at bounding box center [798, 529] width 983 height 41
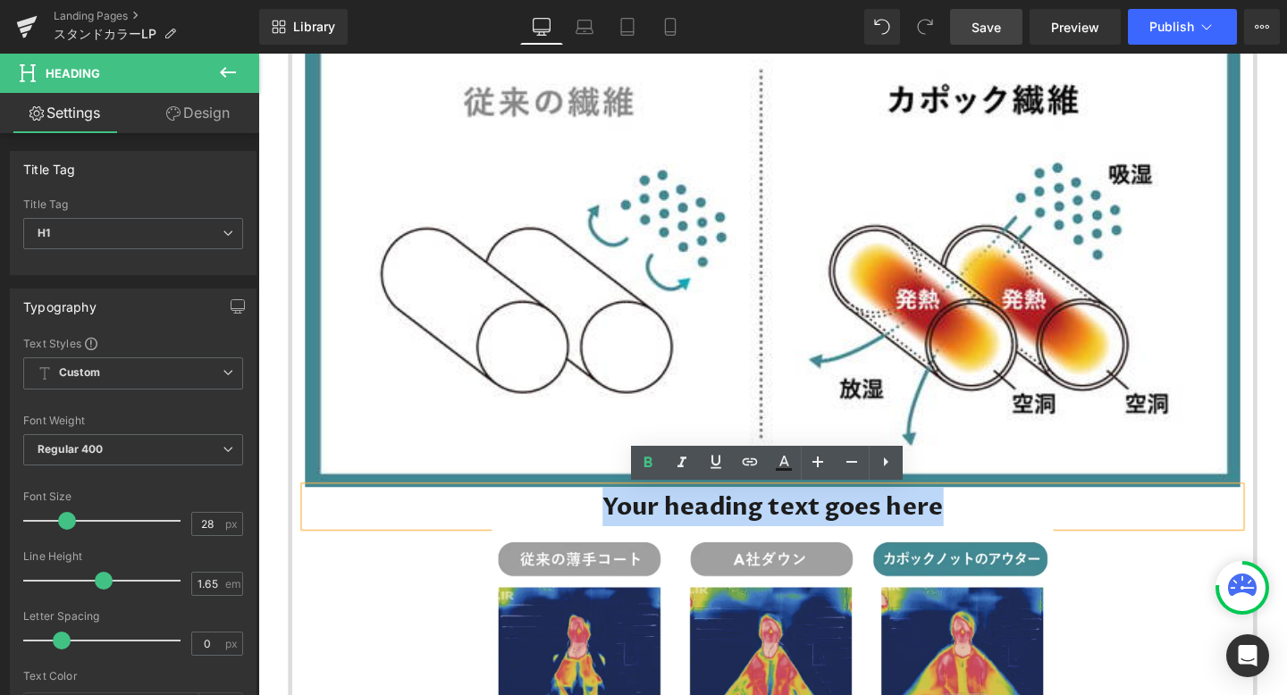
drag, startPoint x: 612, startPoint y: 526, endPoint x: 1000, endPoint y: 529, distance: 387.9
click at [1000, 529] on h1 "Your heading text goes here" at bounding box center [798, 529] width 983 height 41
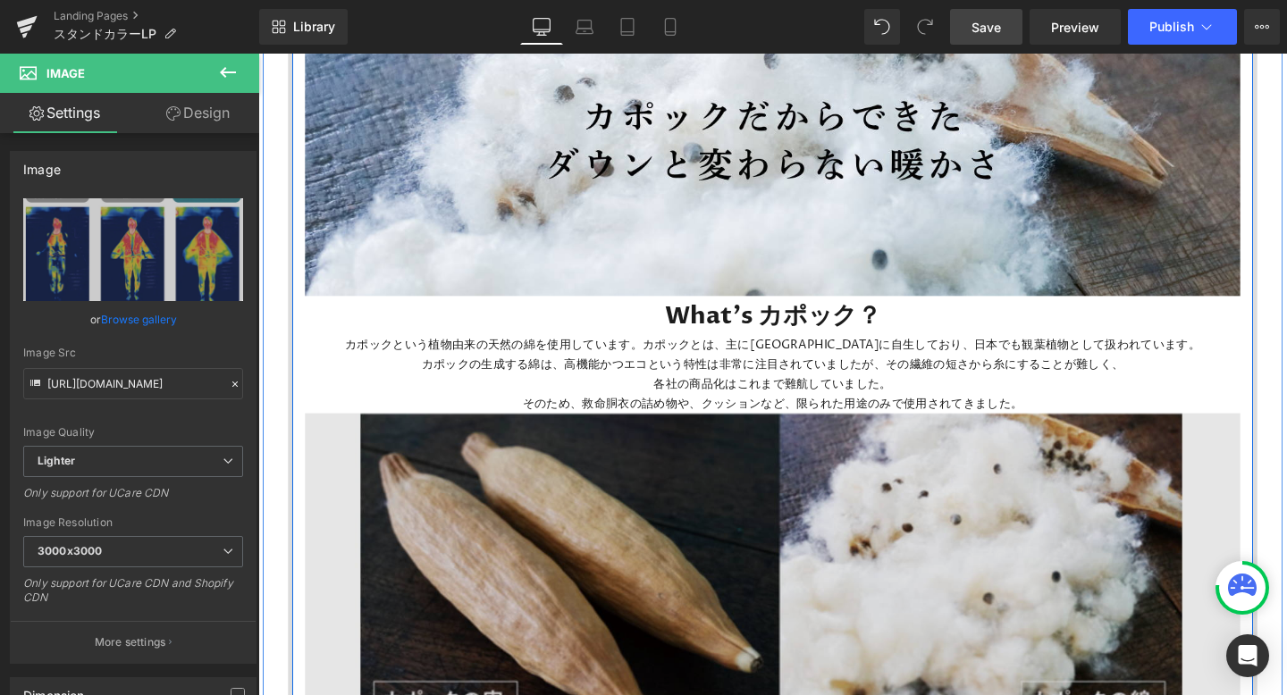
scroll to position [1300, 0]
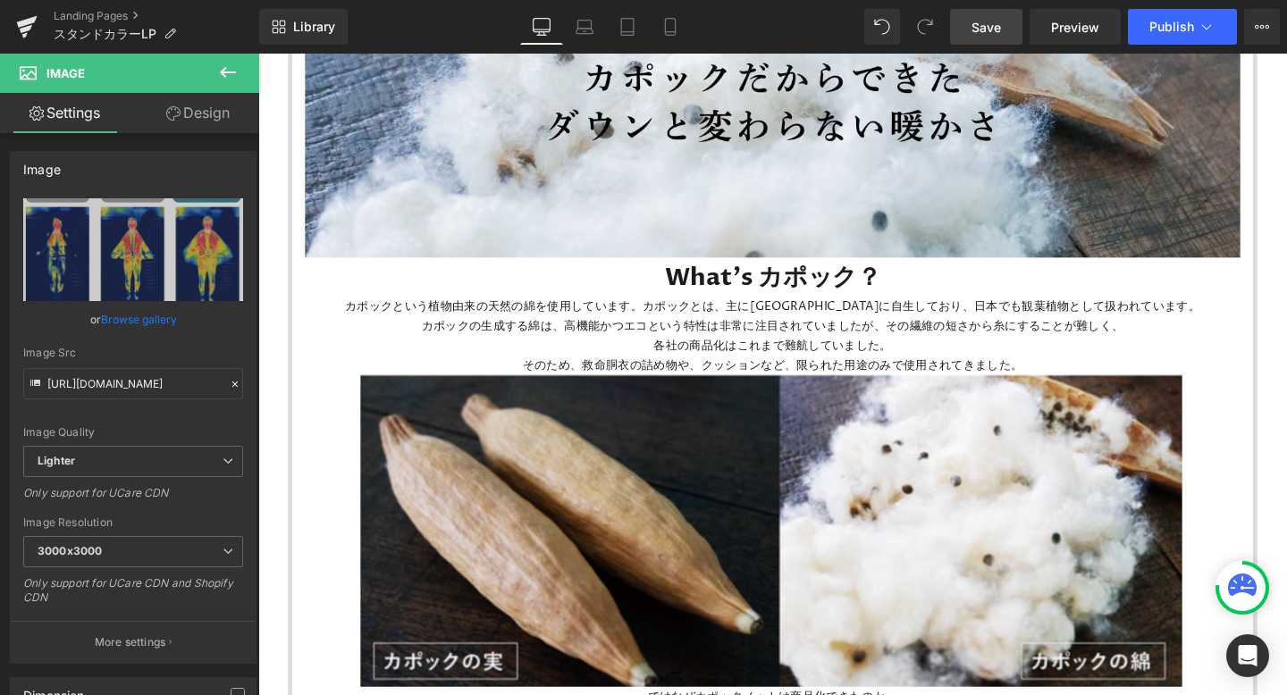
drag, startPoint x: 977, startPoint y: 29, endPoint x: 689, endPoint y: 192, distance: 331.0
click at [977, 29] on span "Save" at bounding box center [985, 27] width 29 height 19
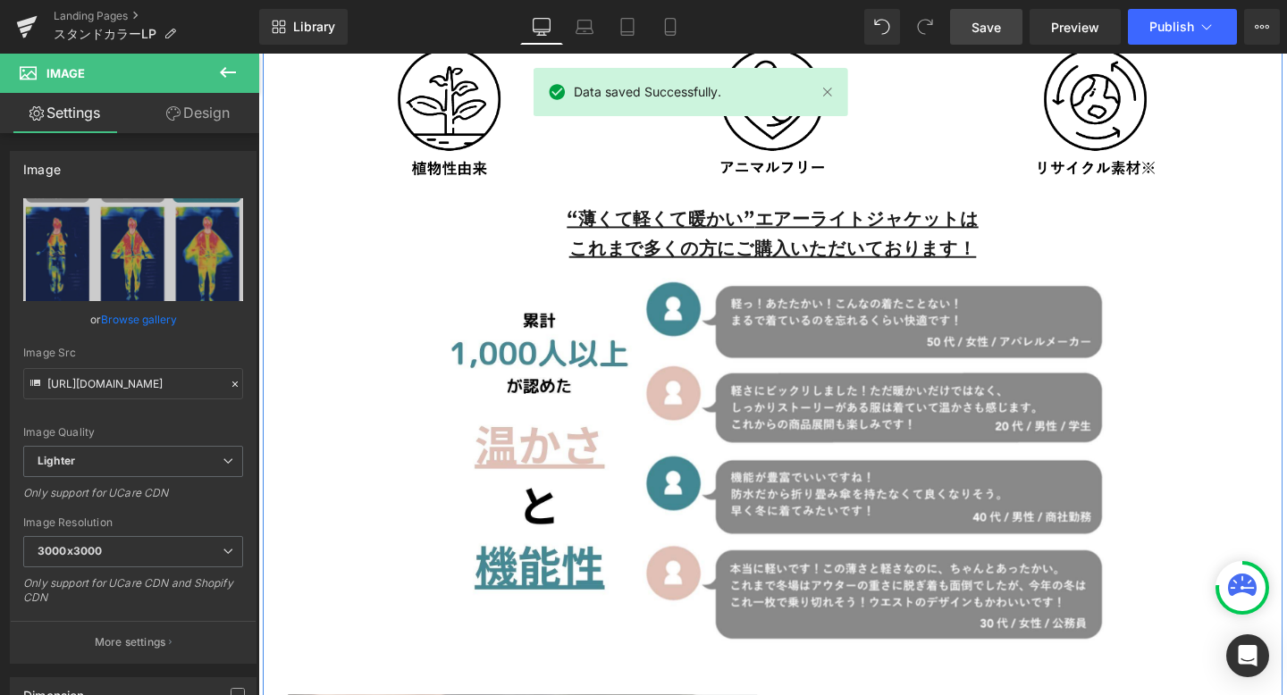
scroll to position [3365, 0]
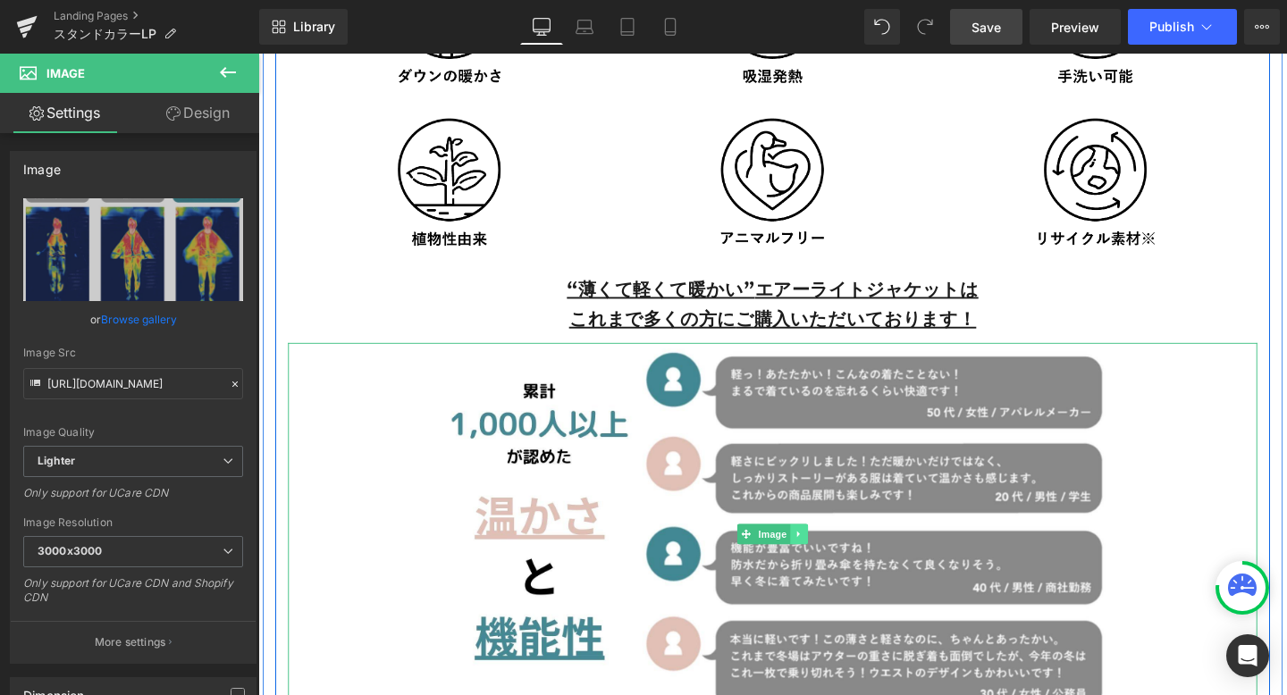
click at [830, 554] on icon at bounding box center [827, 558] width 10 height 11
click at [836, 558] on icon at bounding box center [836, 558] width 10 height 11
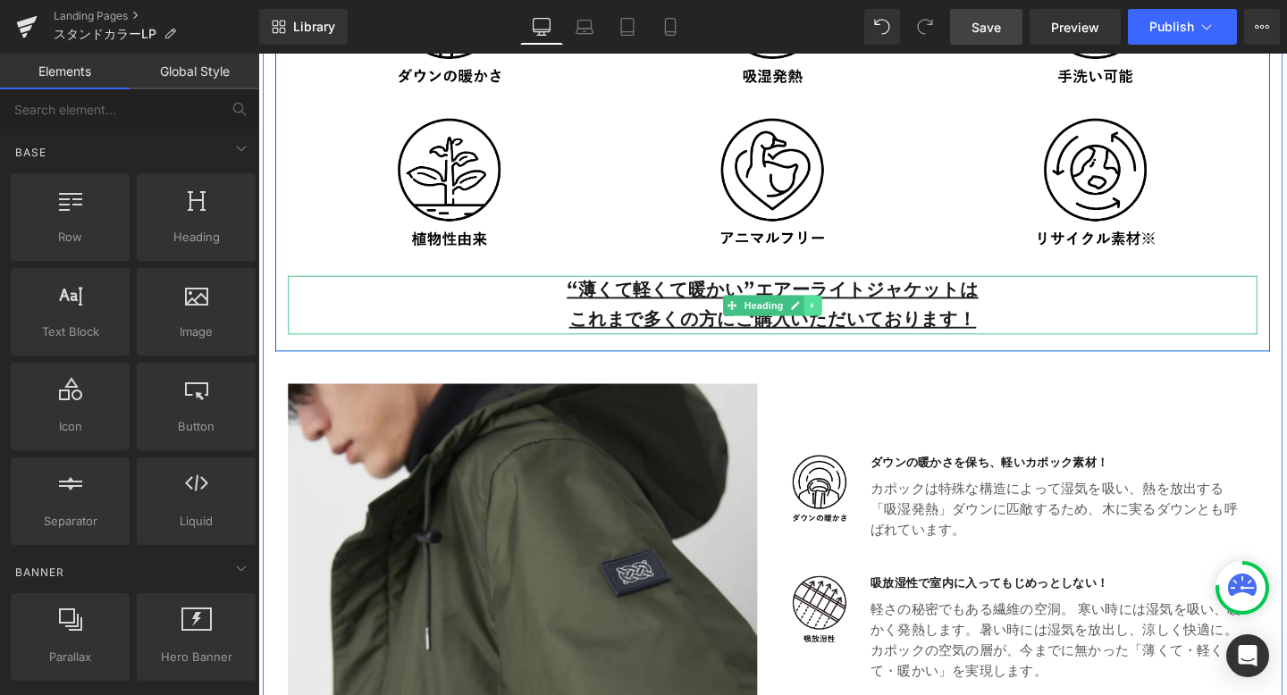
click at [840, 315] on icon at bounding box center [841, 318] width 10 height 11
click at [853, 320] on icon at bounding box center [851, 318] width 10 height 10
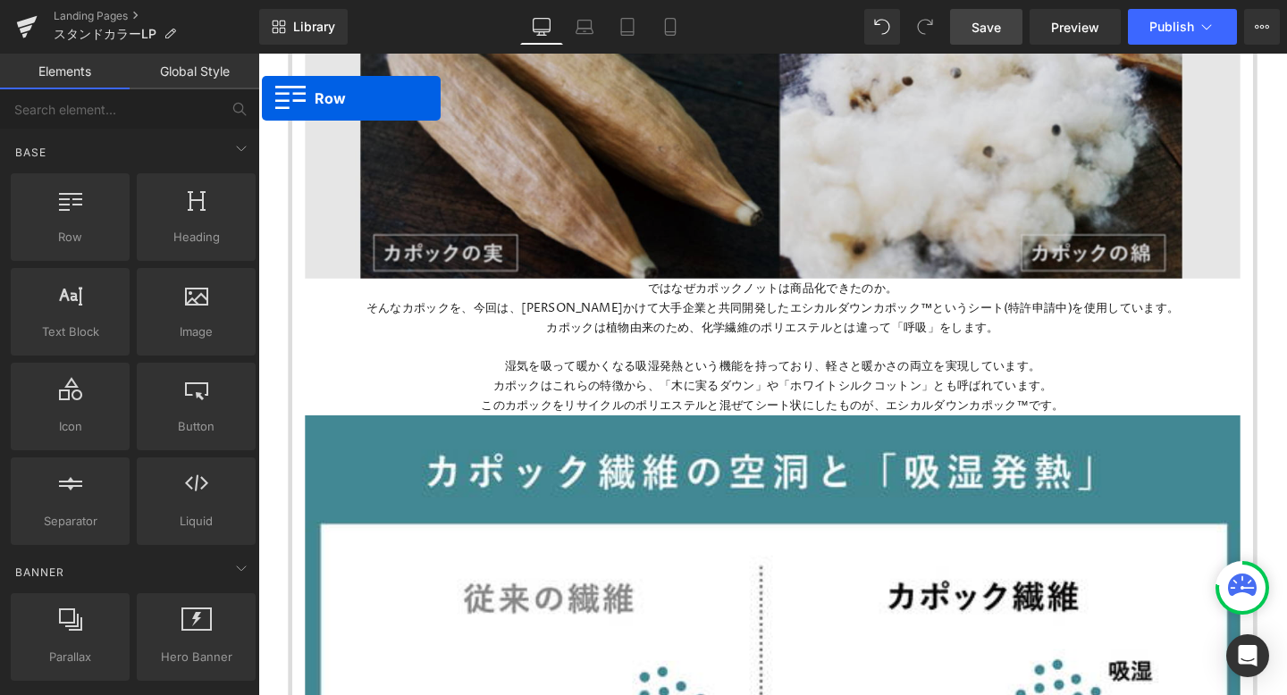
scroll to position [1622, 0]
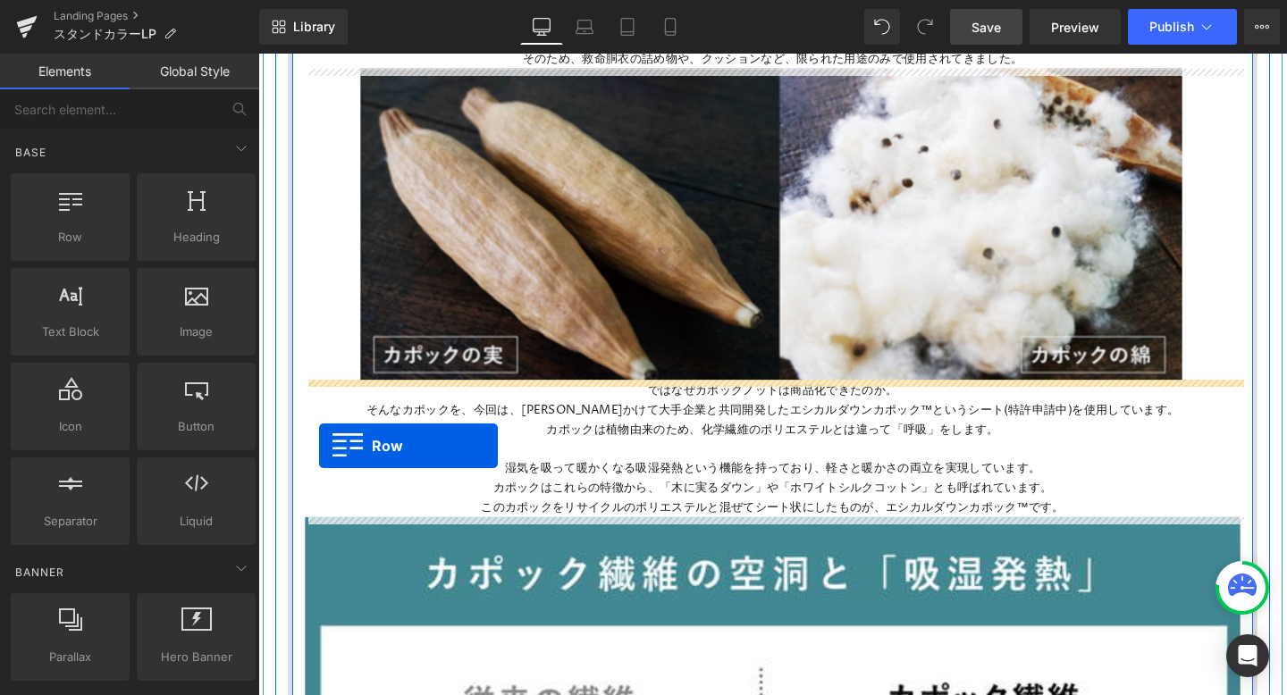
drag, startPoint x: 283, startPoint y: 368, endPoint x: 323, endPoint y: 467, distance: 106.7
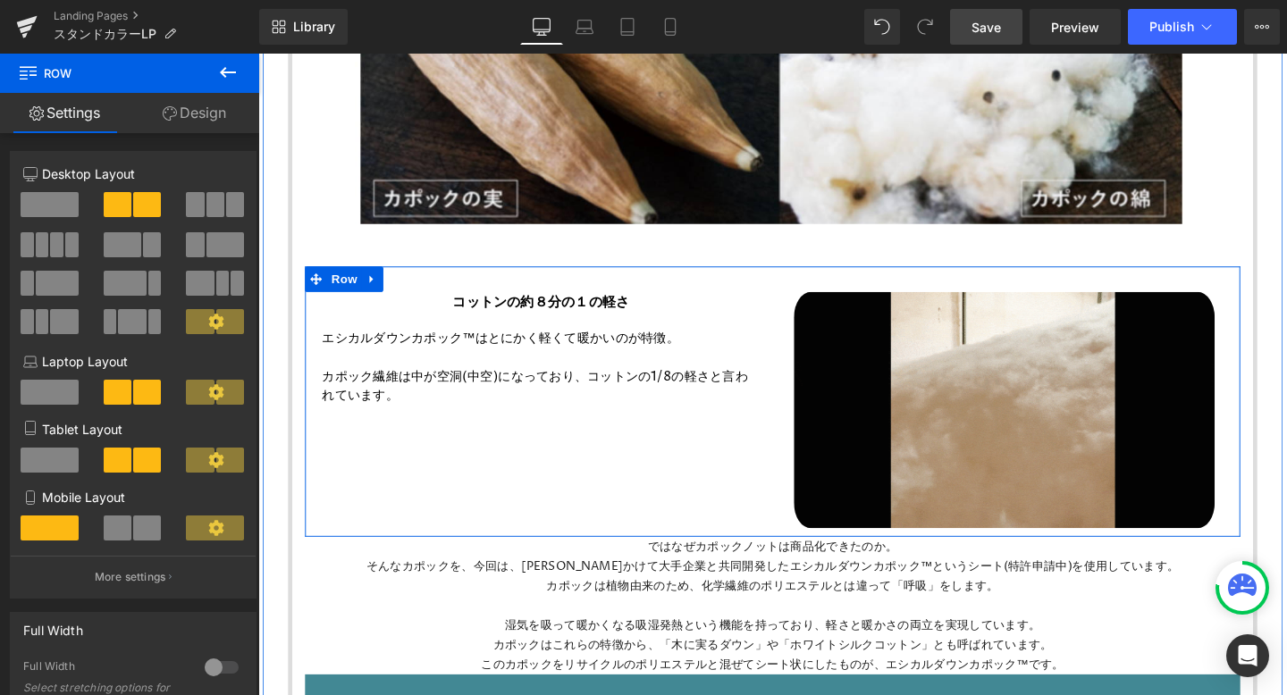
scroll to position [1800, 0]
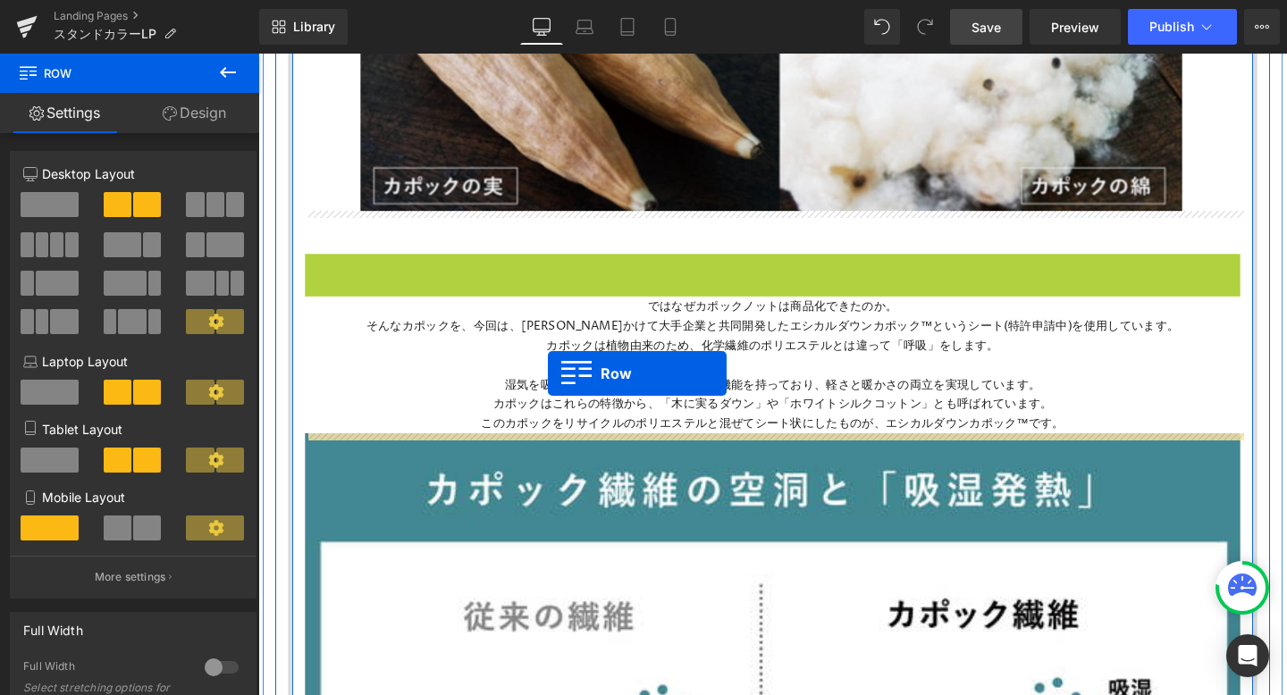
drag, startPoint x: 321, startPoint y: 285, endPoint x: 562, endPoint y: 386, distance: 261.6
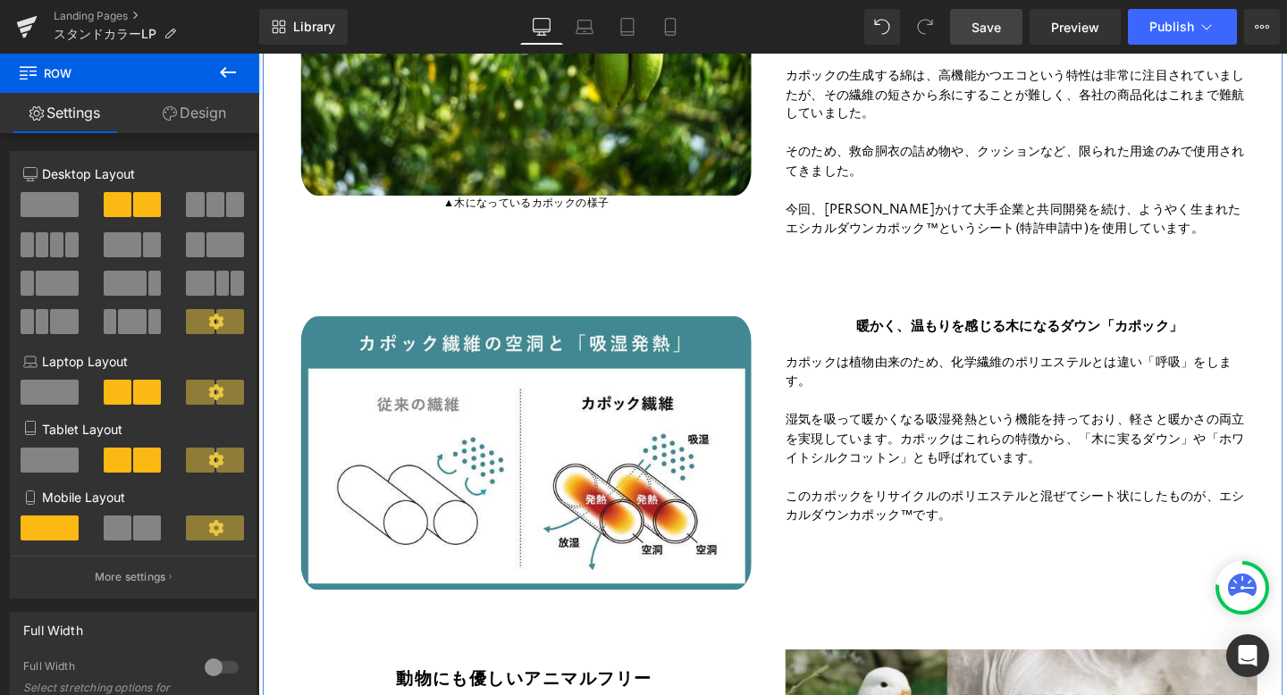
scroll to position [6331, 0]
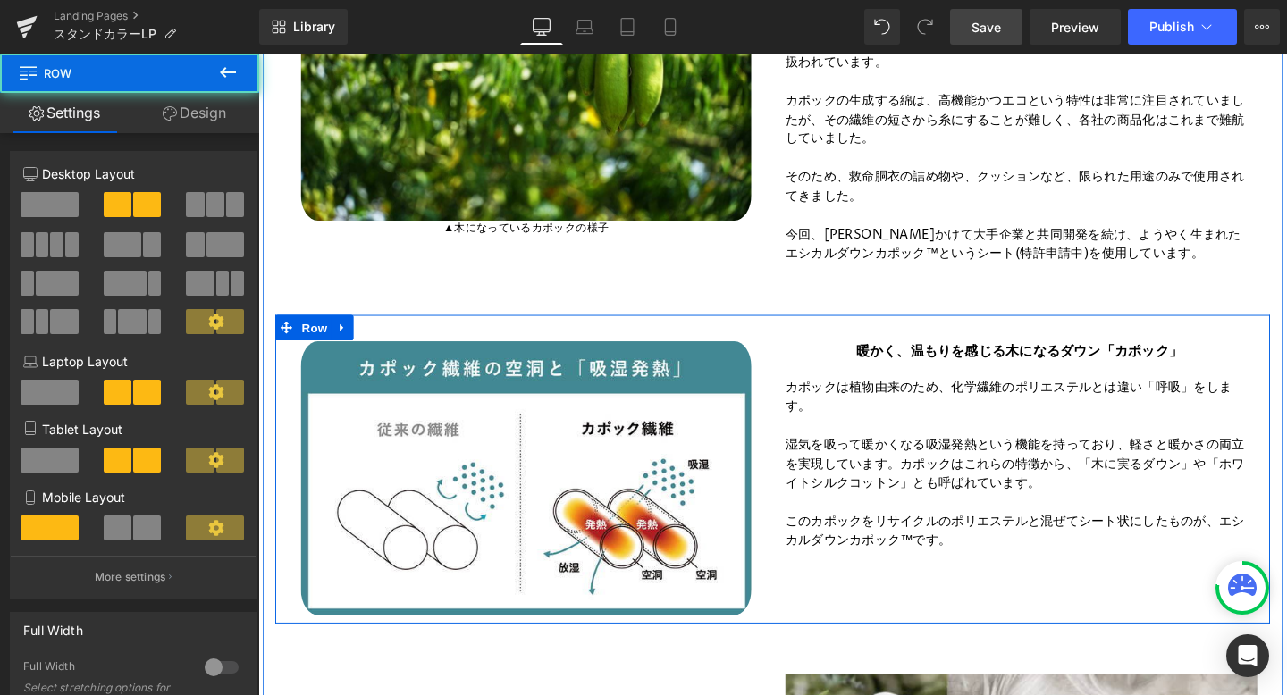
click at [443, 347] on div "Image 暖かく、温もりを感じる木になるダウン「カポック」 Heading カポックは植物由来のため、化学繊維のポリエステルとは違い「呼吸」をします。 湿気…" at bounding box center [799, 491] width 1046 height 324
click at [350, 341] on icon at bounding box center [346, 341] width 13 height 13
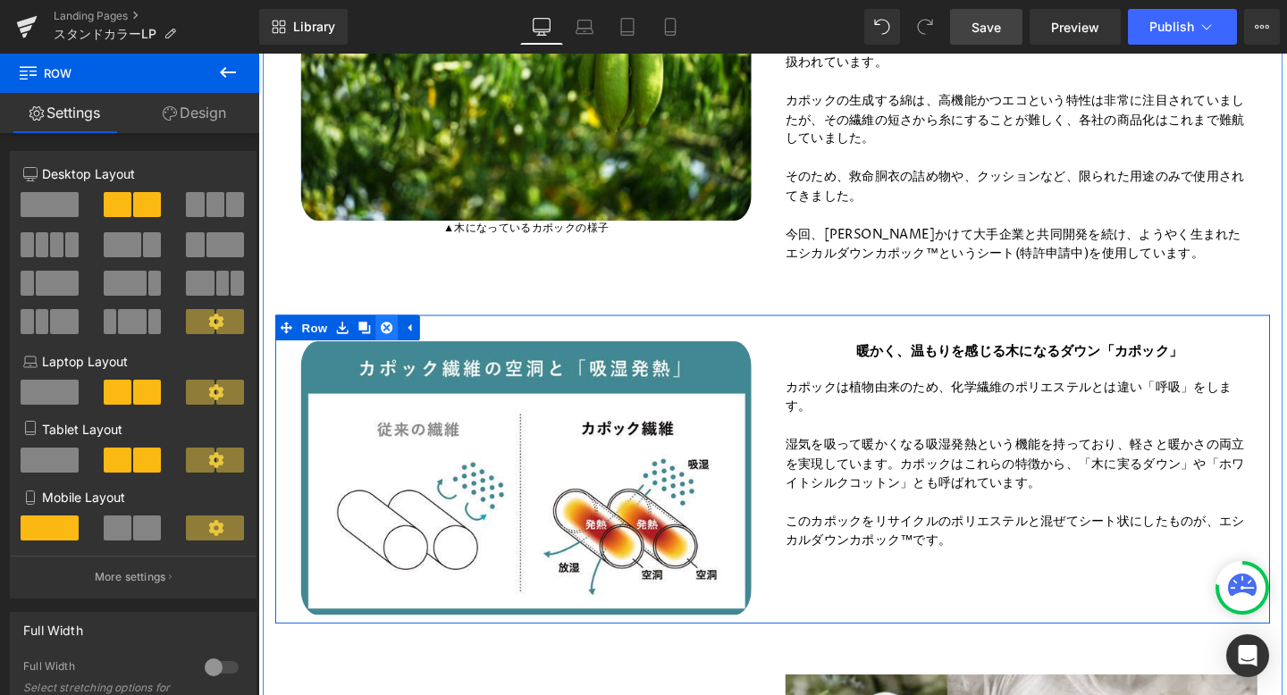
click at [391, 345] on icon at bounding box center [393, 341] width 13 height 13
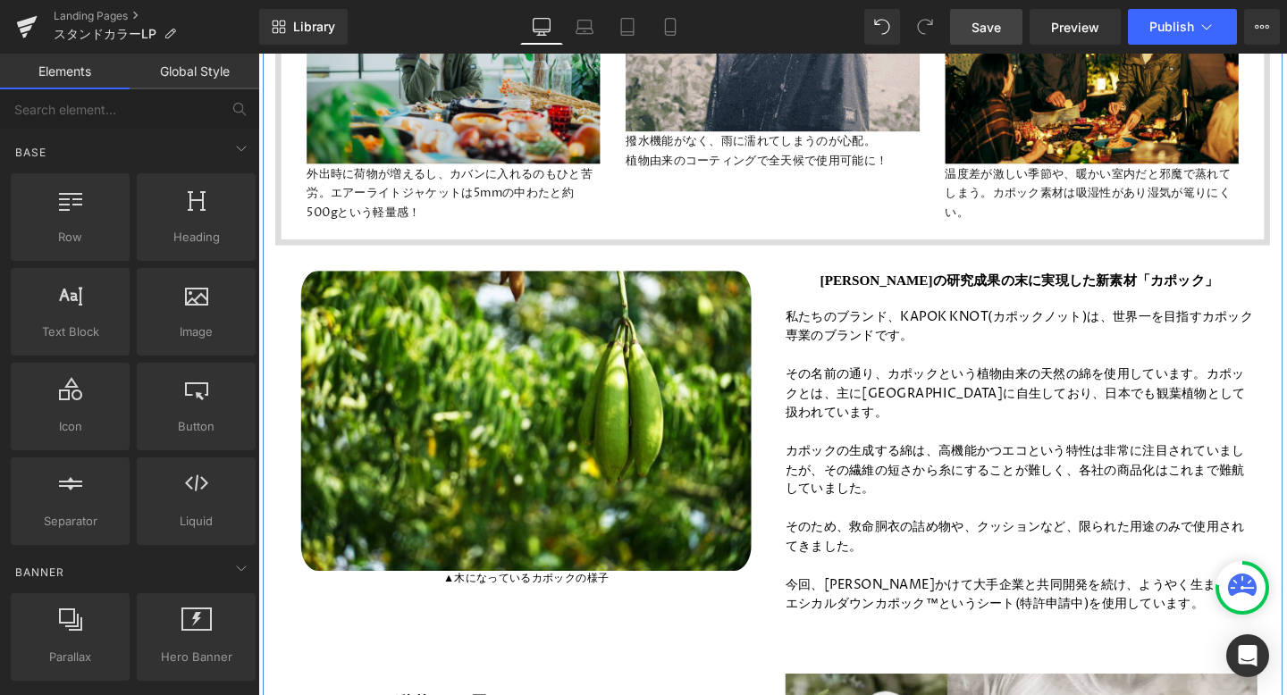
scroll to position [5955, 0]
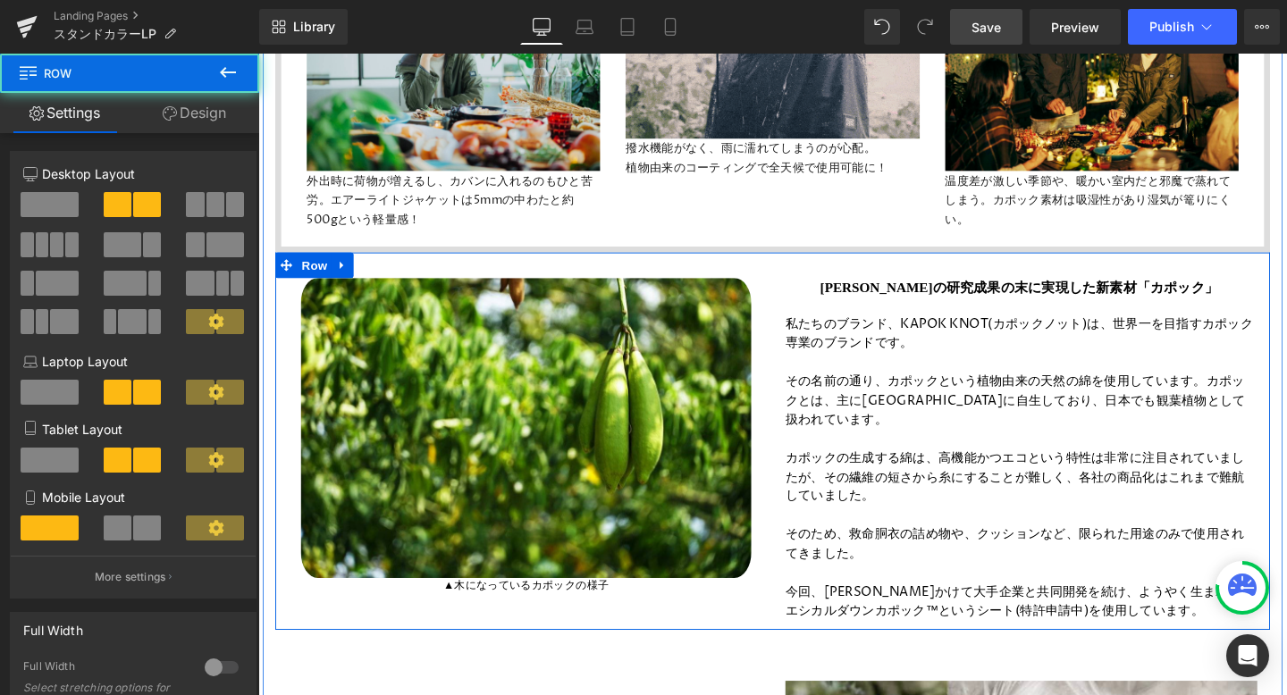
click at [317, 276] on div "Image ▲木になっているカポックの様子 Text Block [PERSON_NAME]の研究成果の末に実現した新素材「カポック」 Heading 私たち…" at bounding box center [799, 461] width 1046 height 397
click at [342, 277] on icon at bounding box center [346, 275] width 13 height 13
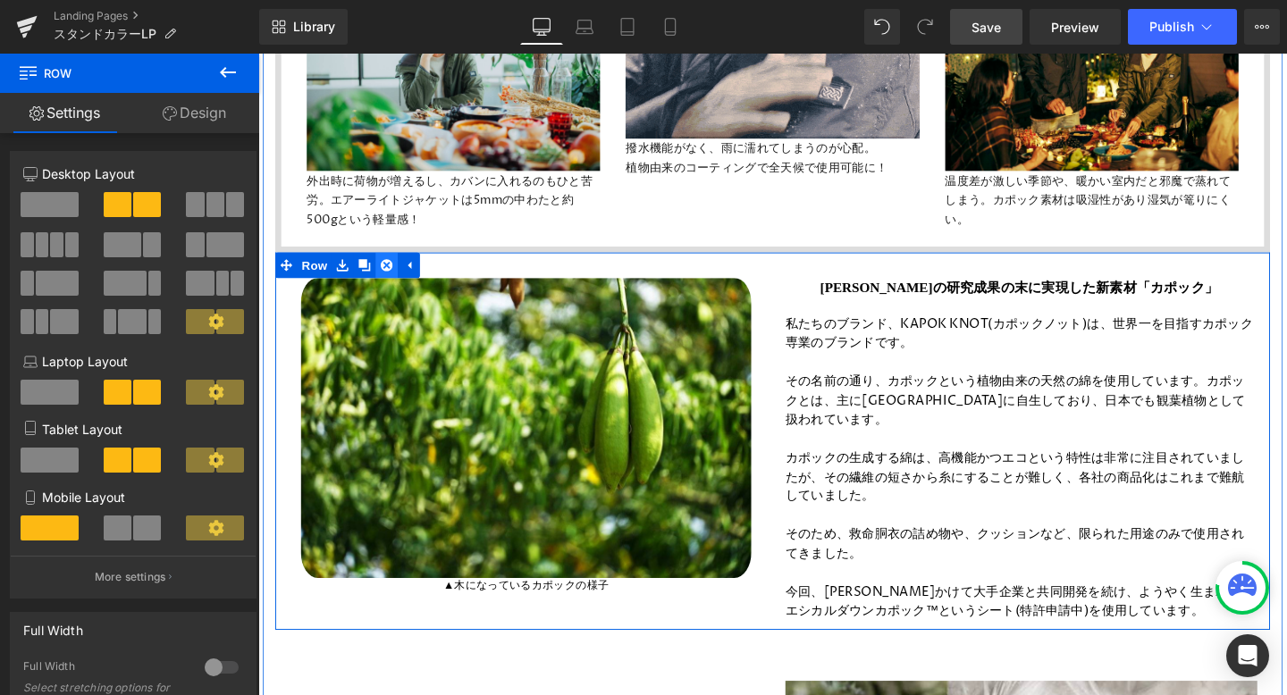
click at [391, 273] on icon at bounding box center [393, 275] width 13 height 13
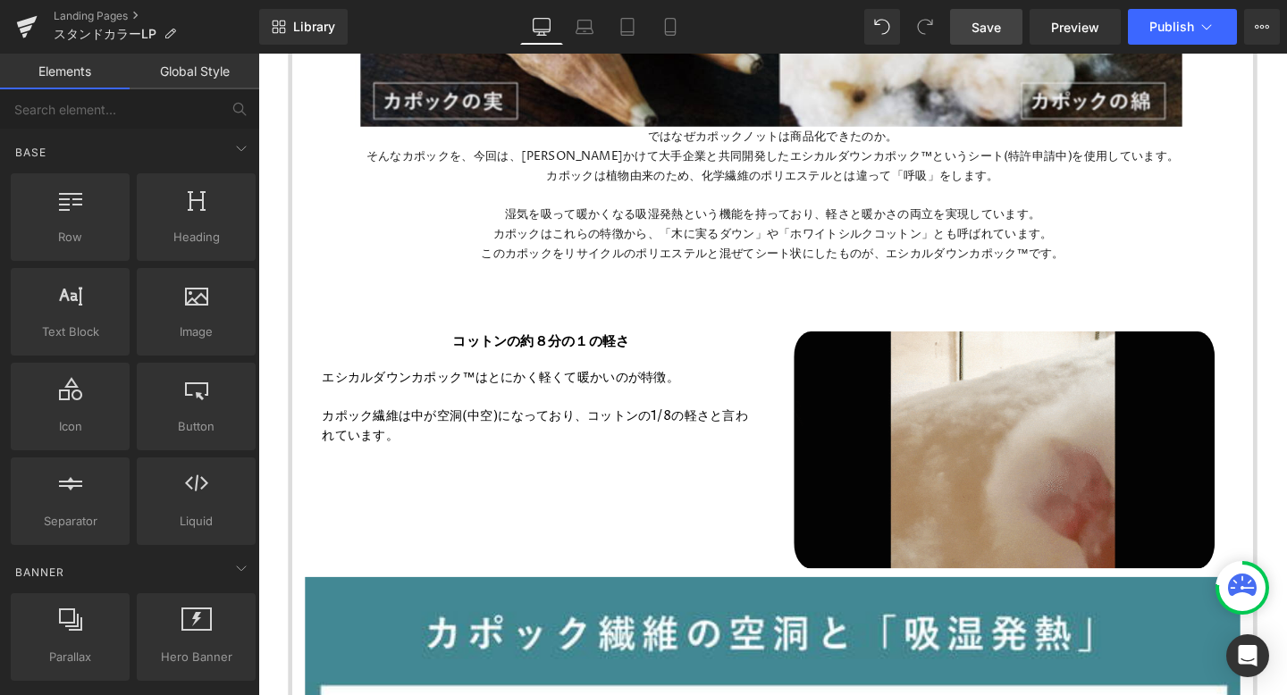
scroll to position [1875, 0]
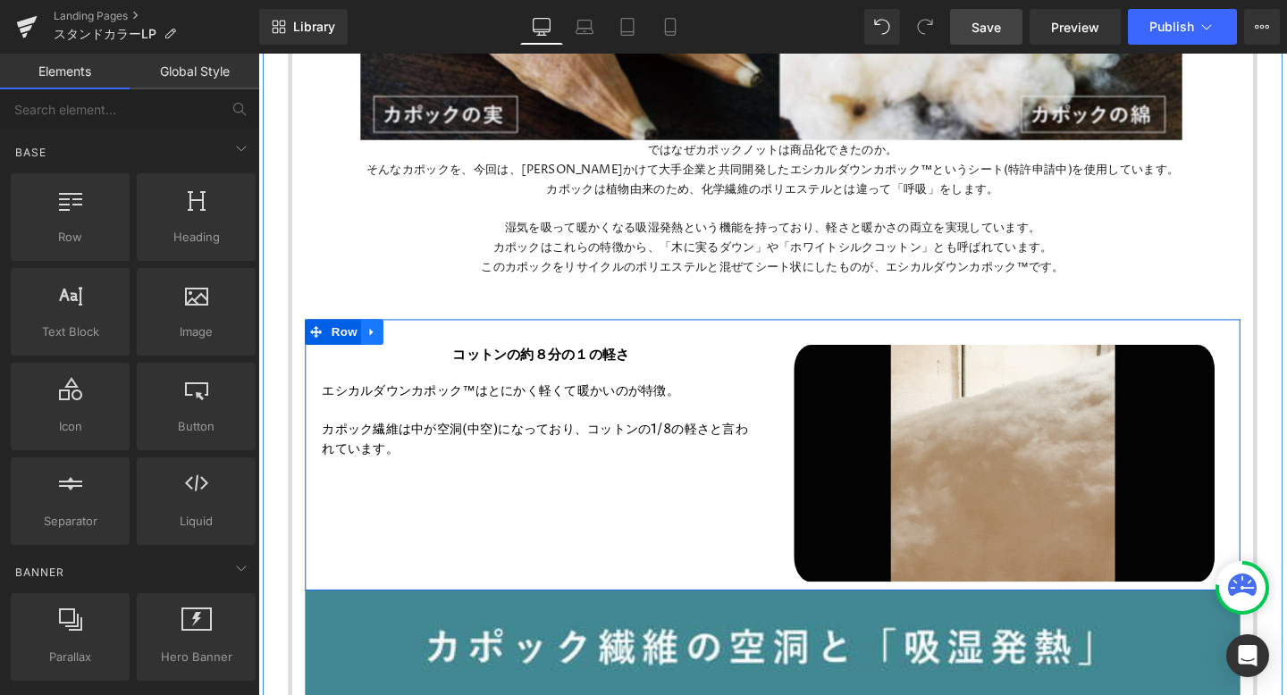
click at [377, 347] on icon at bounding box center [377, 347] width 4 height 8
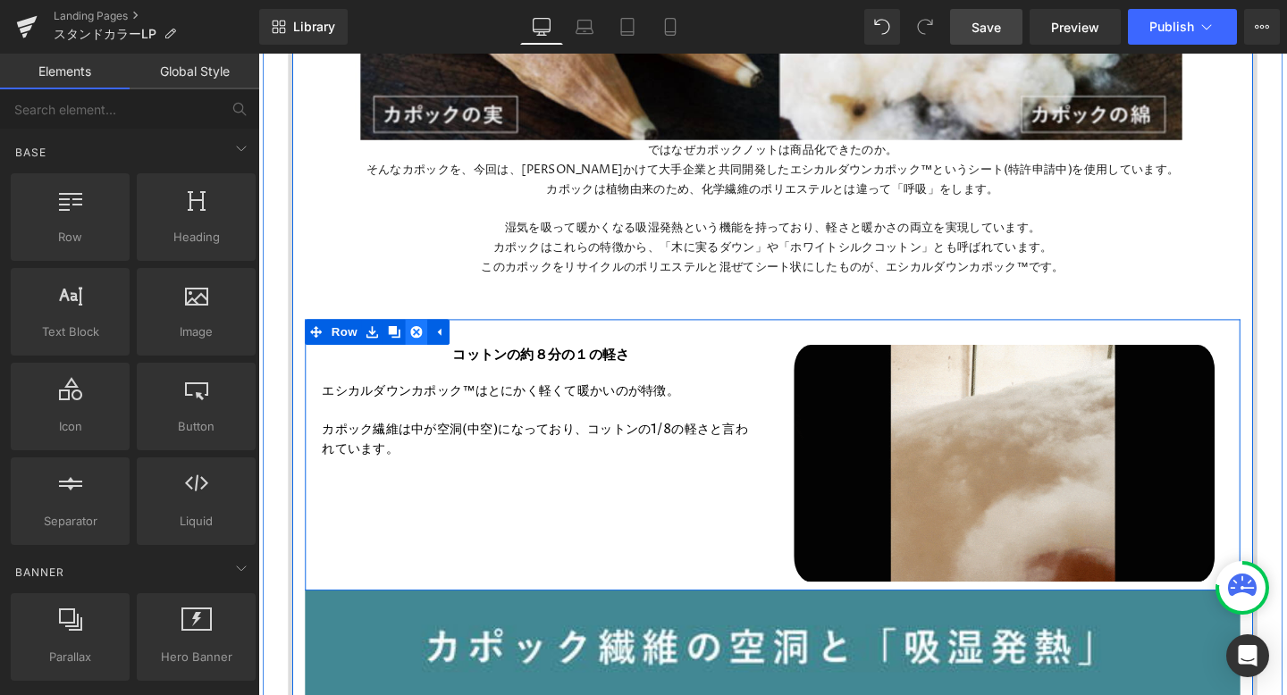
click at [427, 345] on icon at bounding box center [424, 346] width 13 height 13
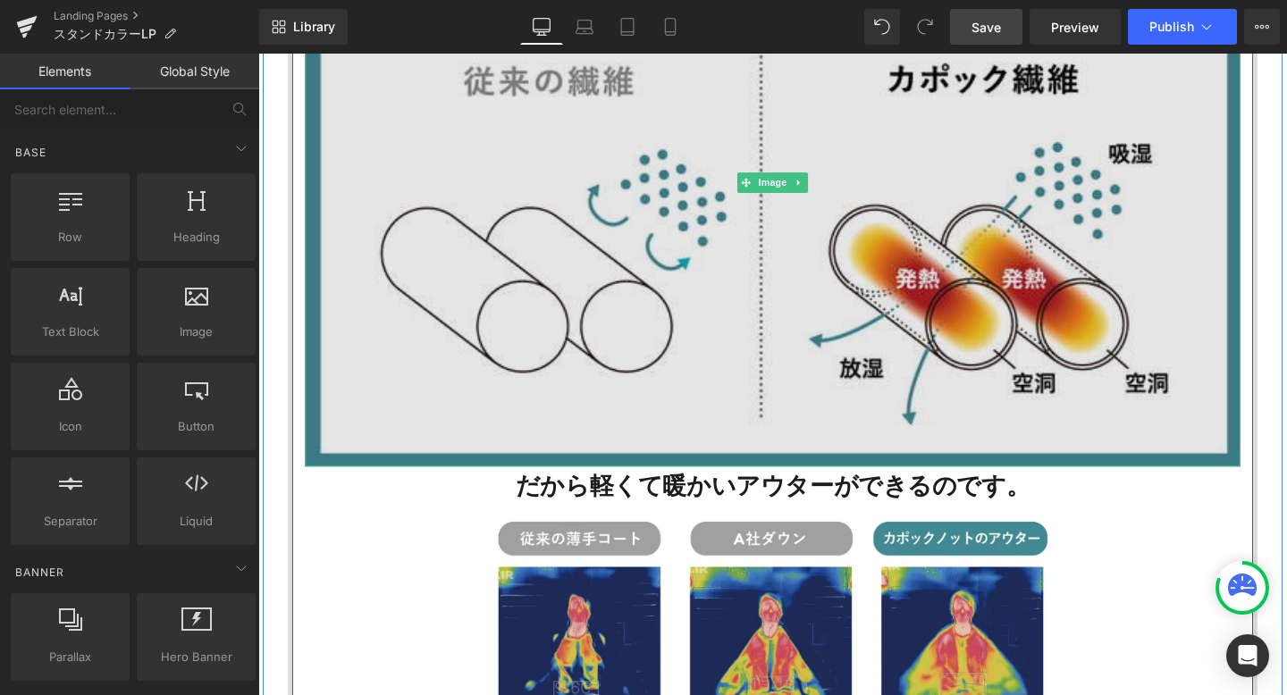
scroll to position [2349, 0]
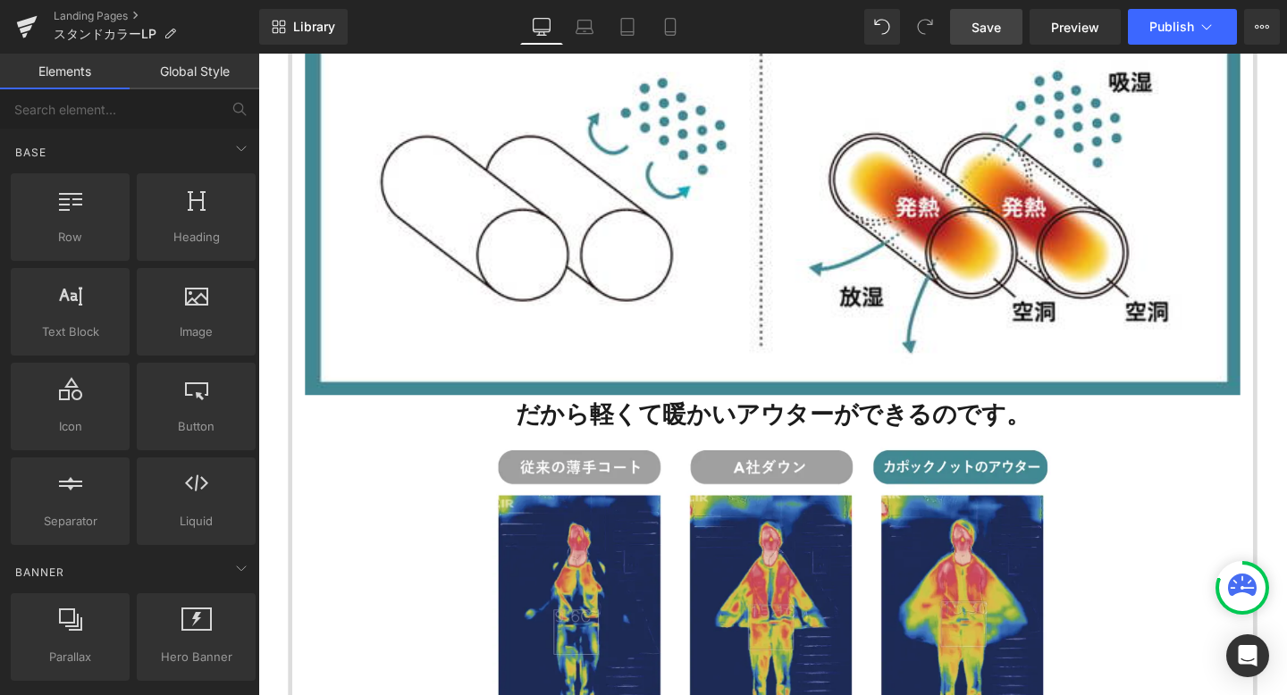
click at [978, 31] on span "Save" at bounding box center [985, 27] width 29 height 19
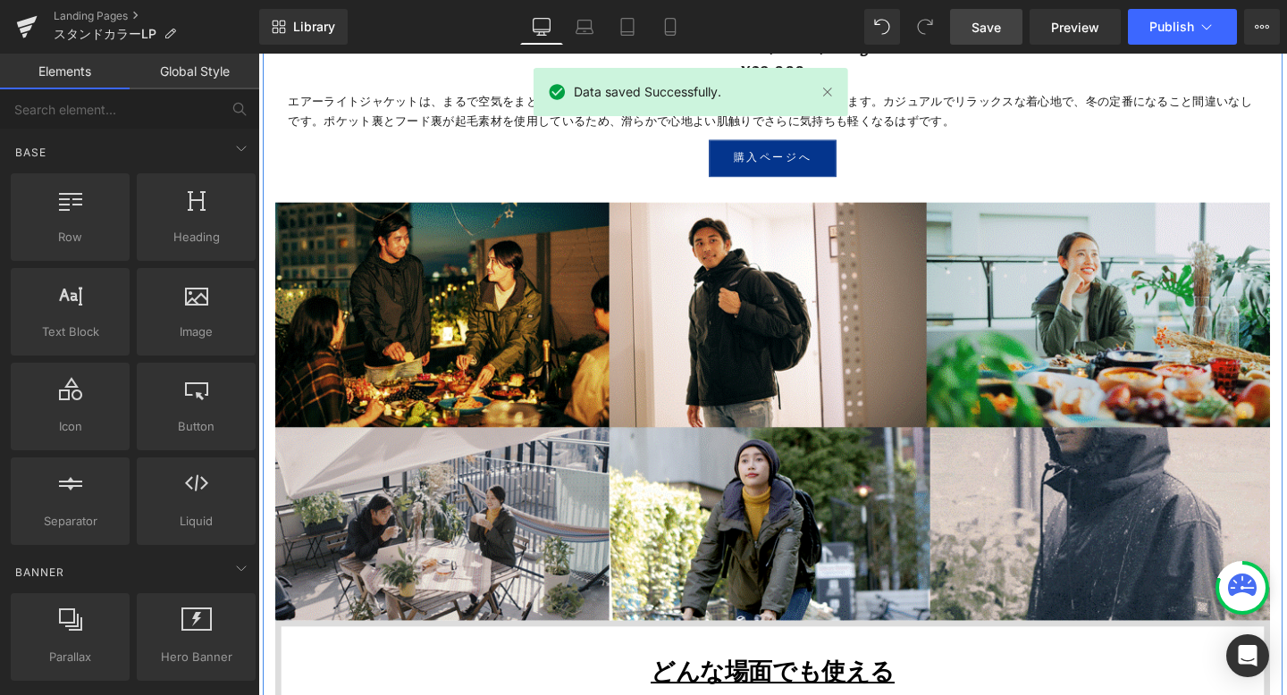
scroll to position [4782, 0]
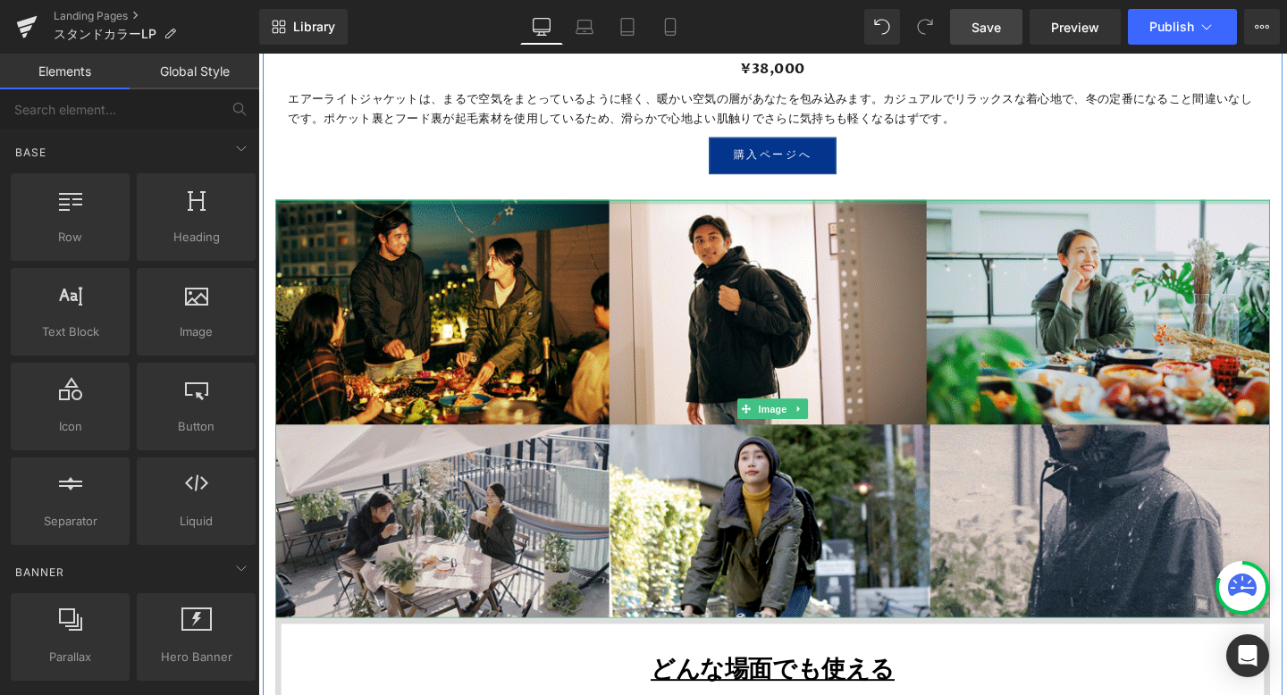
click at [293, 211] on div at bounding box center [799, 209] width 1046 height 4
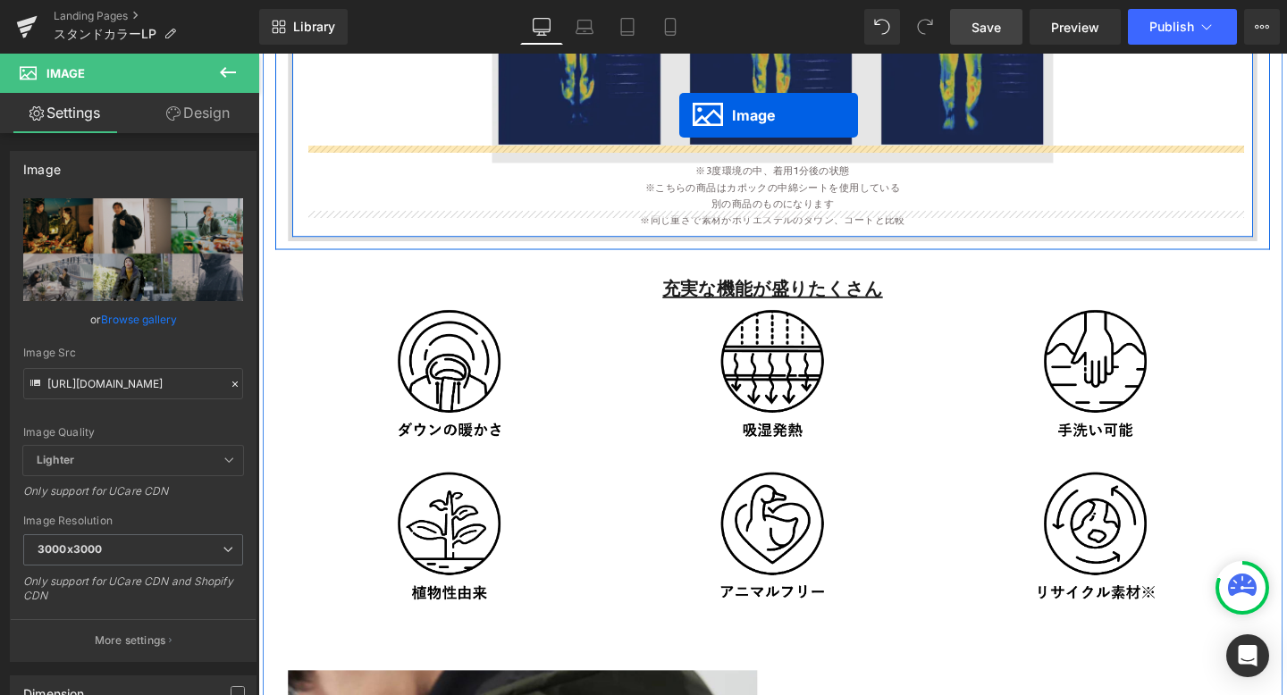
scroll to position [2921, 0]
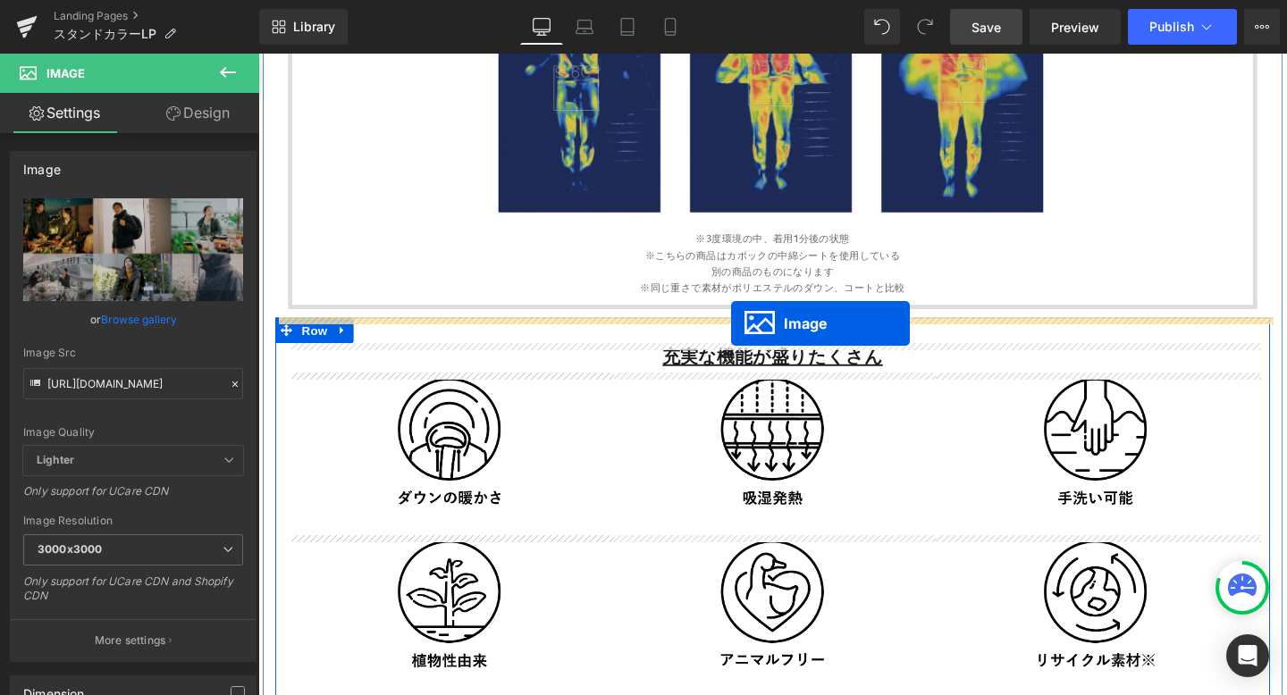
drag, startPoint x: 766, startPoint y: 425, endPoint x: 754, endPoint y: 338, distance: 88.3
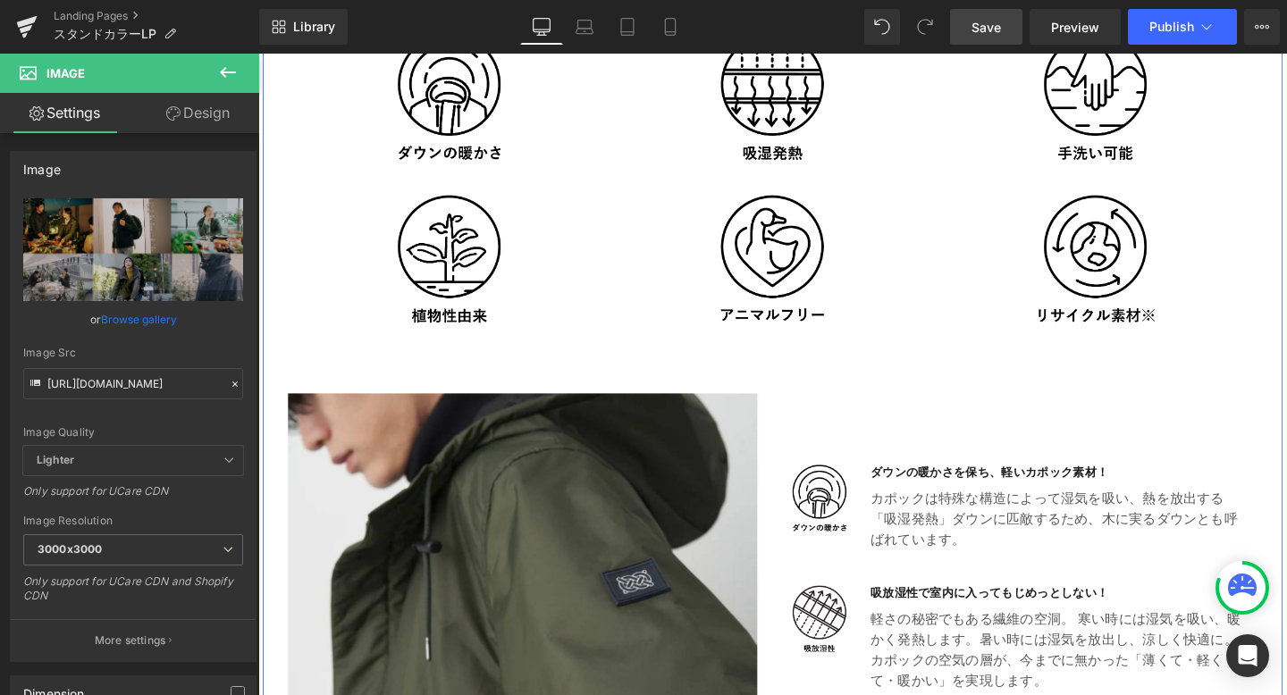
scroll to position [3744, 0]
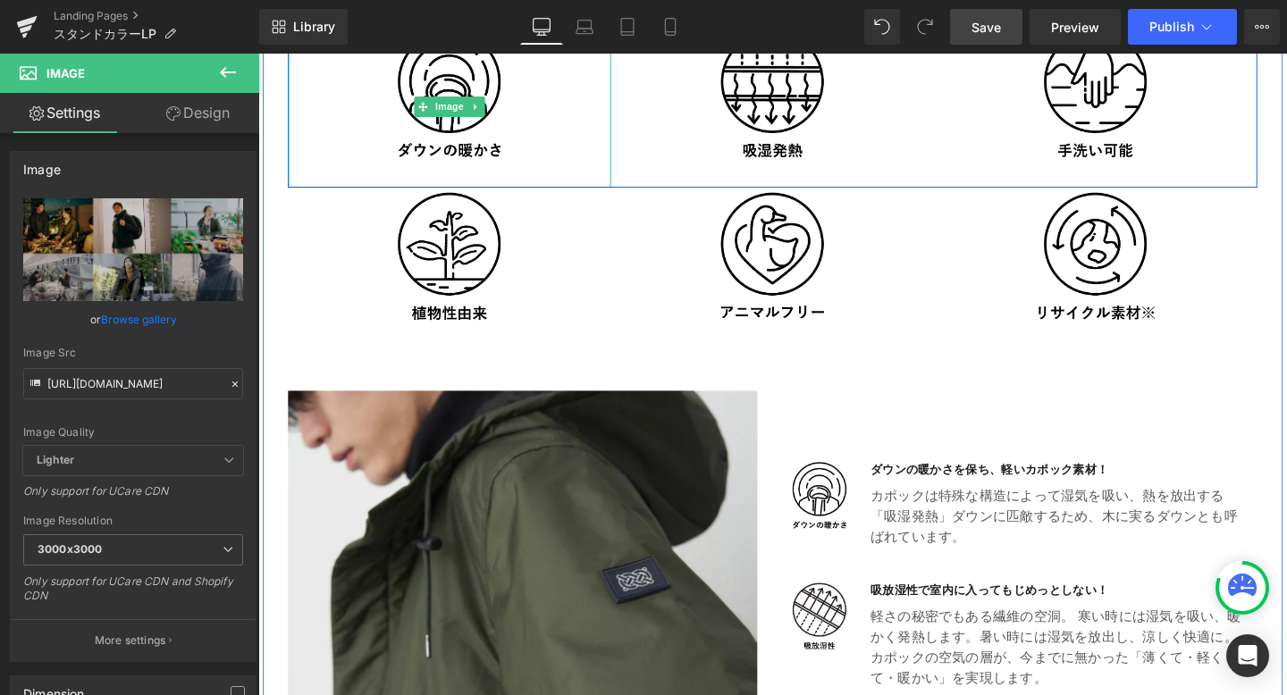
click at [489, 170] on img at bounding box center [459, 109] width 137 height 171
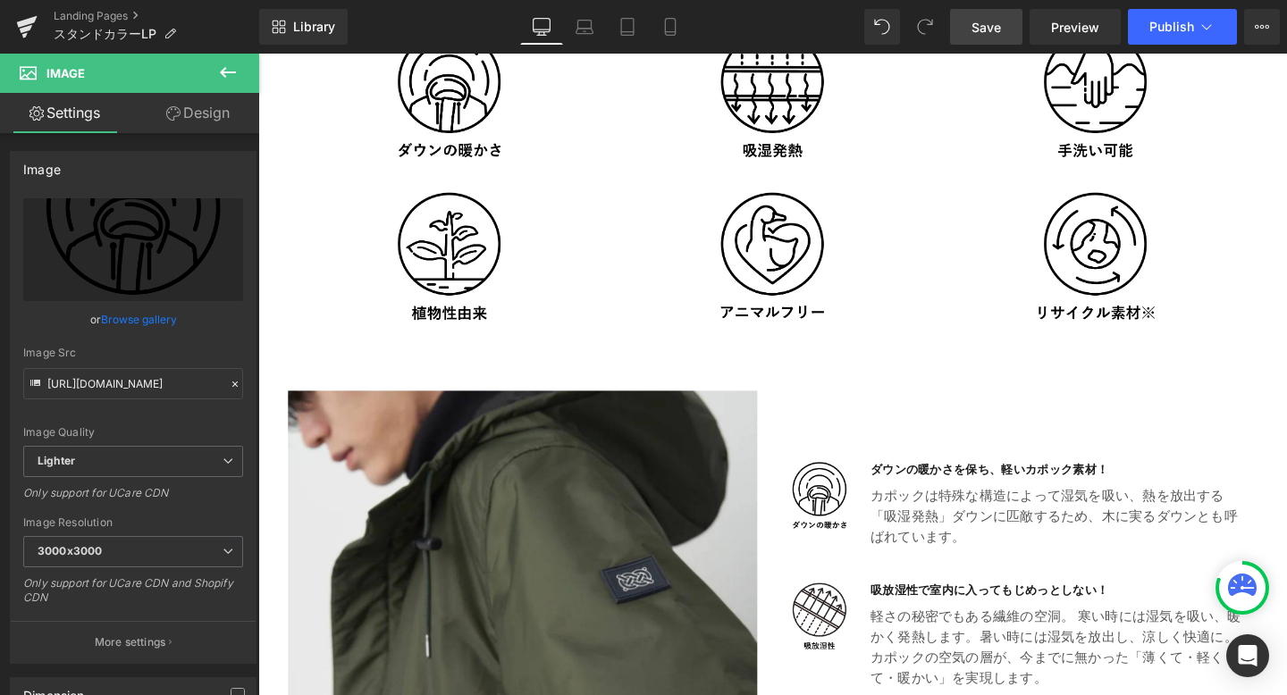
click at [215, 74] on button at bounding box center [228, 73] width 63 height 39
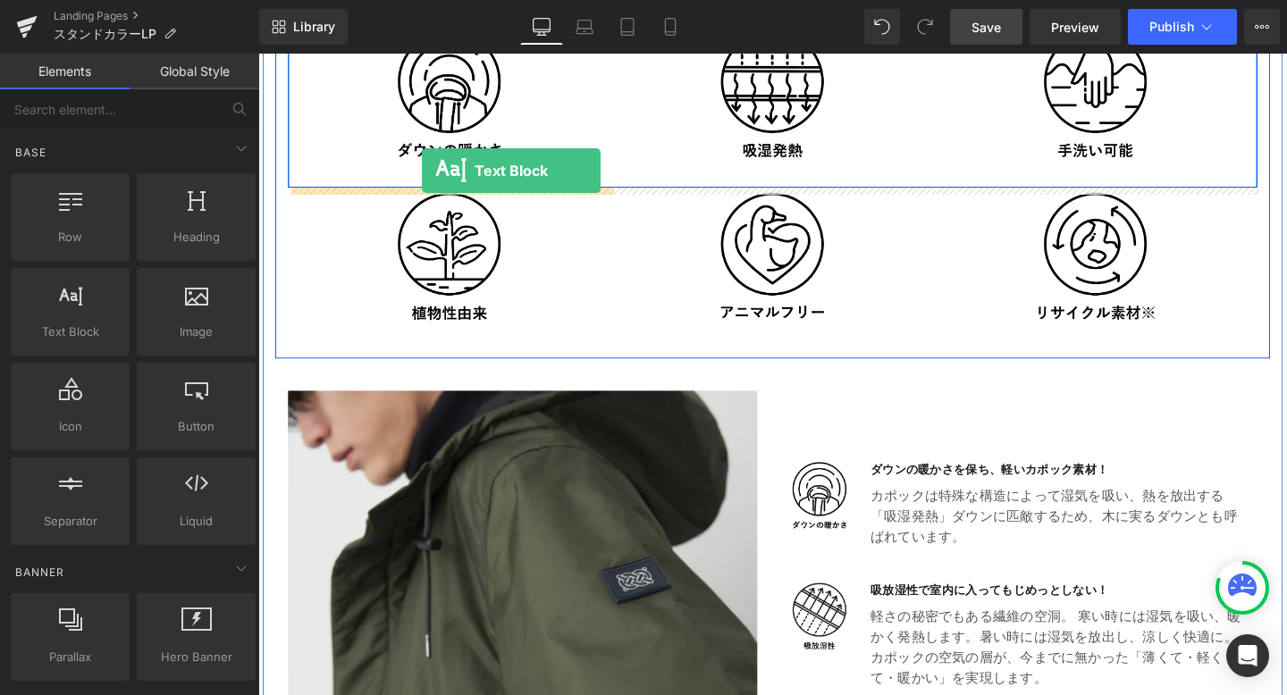
drag, startPoint x: 347, startPoint y: 367, endPoint x: 429, endPoint y: 176, distance: 208.2
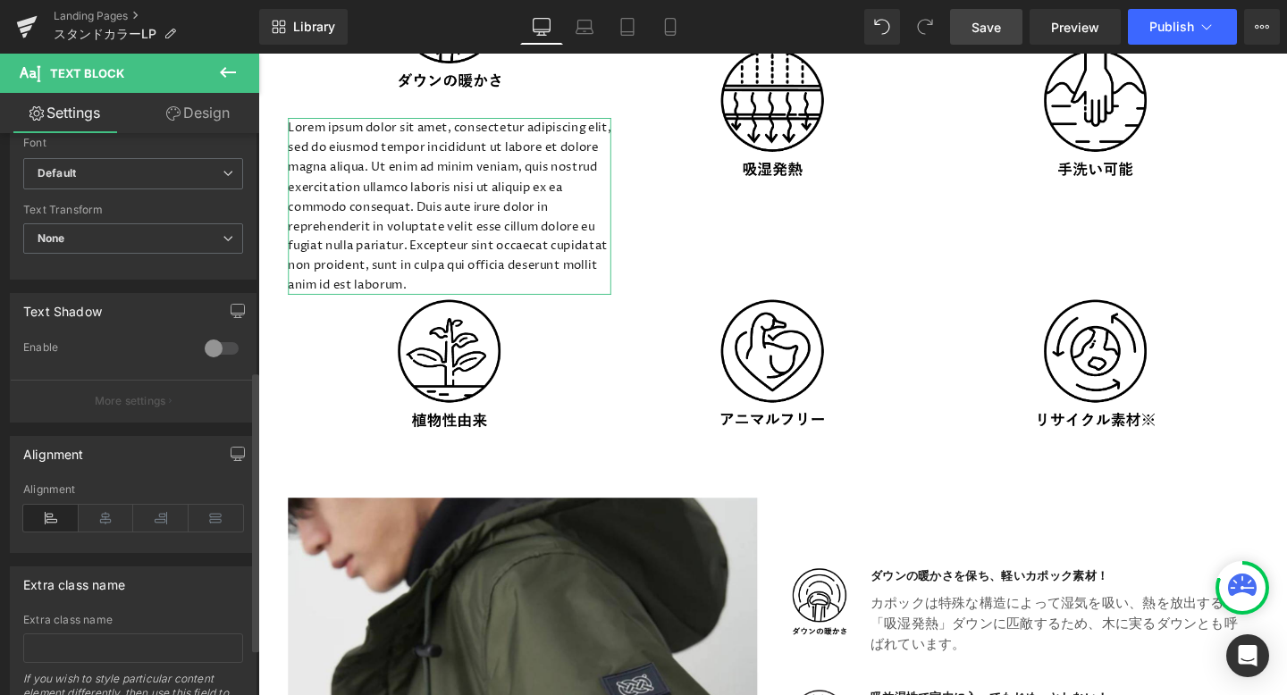
scroll to position [475, 0]
click at [107, 510] on icon at bounding box center [106, 514] width 55 height 27
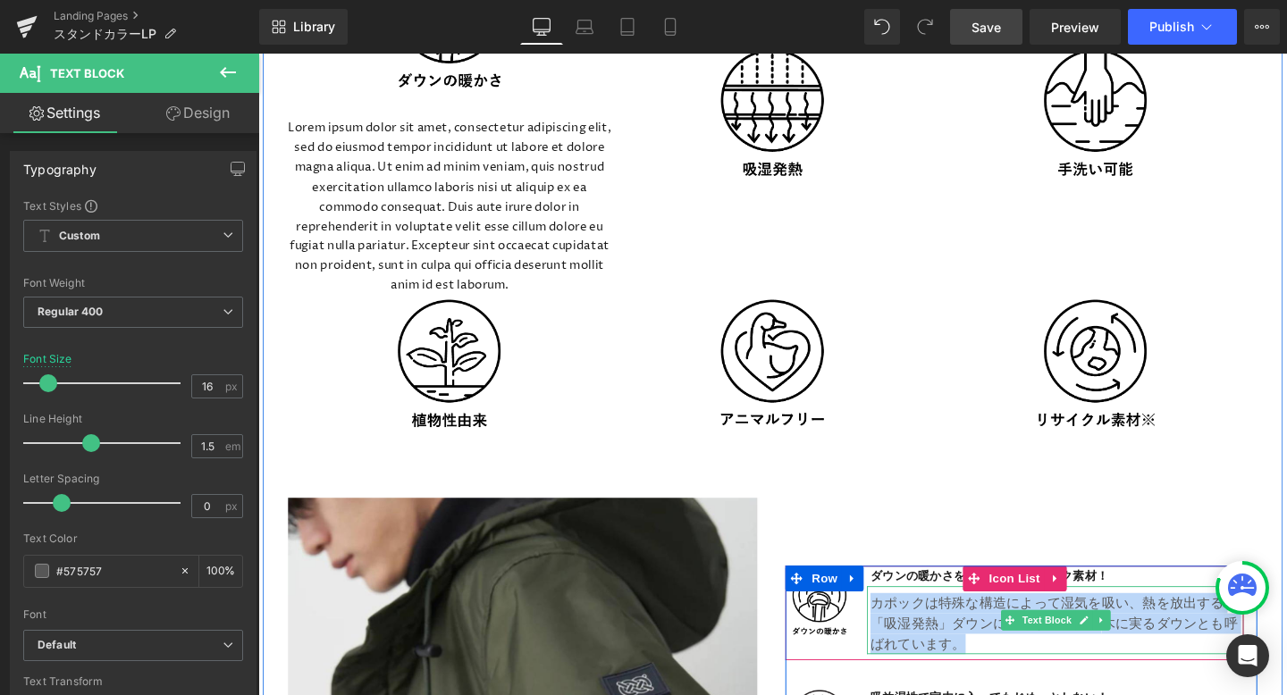
drag, startPoint x: 906, startPoint y: 629, endPoint x: 1004, endPoint y: 671, distance: 106.1
click at [1004, 671] on p "カポックは特殊な構造によって湿気を吸い、熱を放出する「吸湿発熱」ダウンに匹敵するため、 木に実るダウンとも呼ばれています。" at bounding box center [1098, 653] width 392 height 64
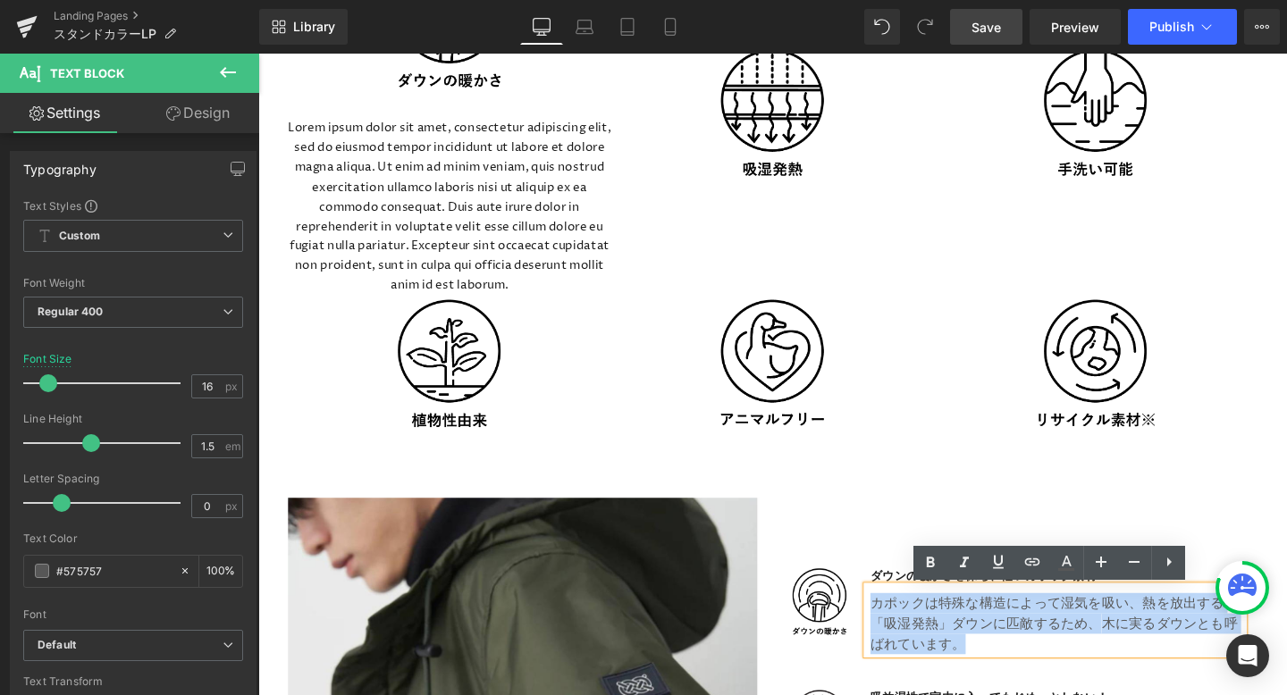
copy p "カポックは特殊な構造によって湿気を吸い、熱を放出する「吸湿発熱」ダウンに匹敵するため、 木に実るダウンとも呼ばれています。"
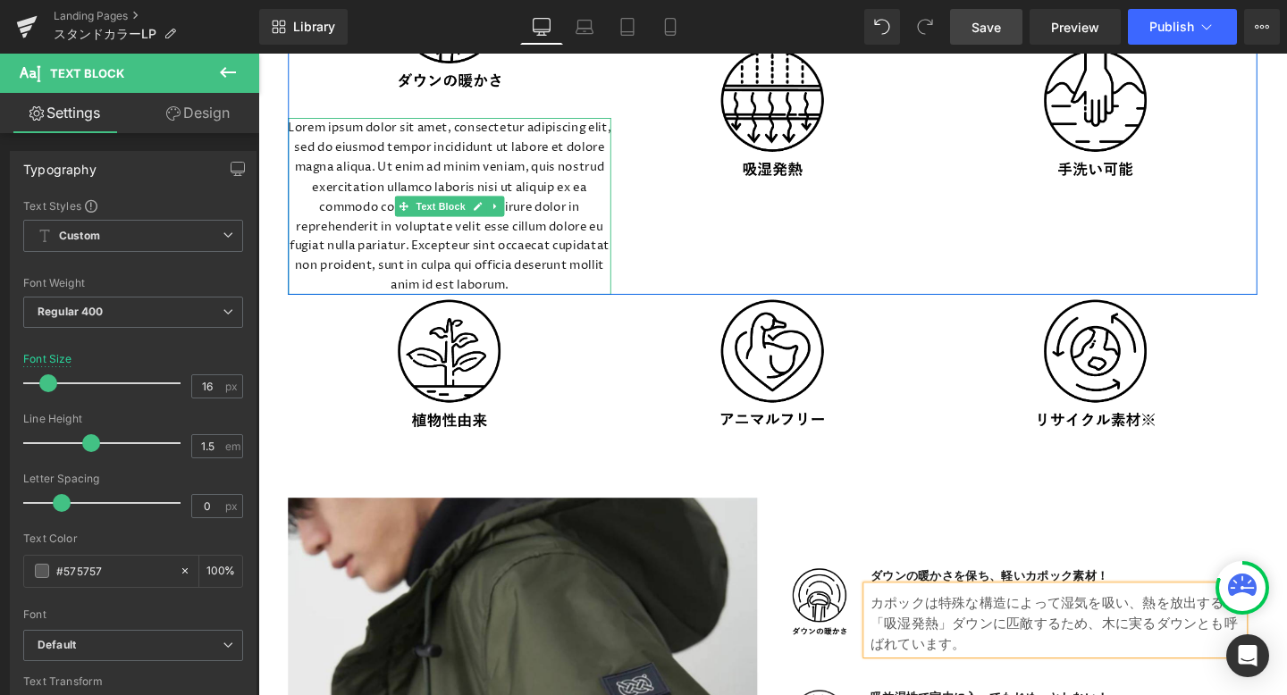
click at [492, 272] on p "Lorem ipsum dolor sit amet, consectetur adipiscing elit, sed do eiusmod tempor …" at bounding box center [460, 215] width 340 height 186
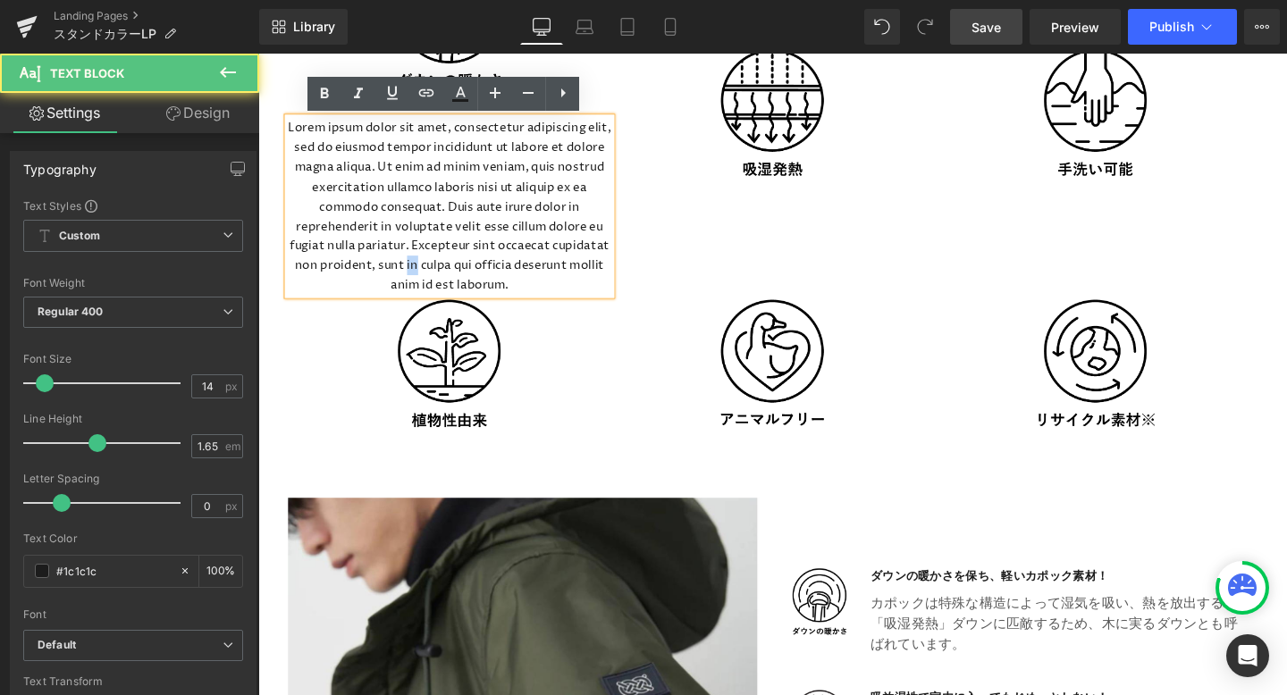
click at [492, 272] on p "Lorem ipsum dolor sit amet, consectetur adipiscing elit, sed do eiusmod tempor …" at bounding box center [460, 215] width 340 height 186
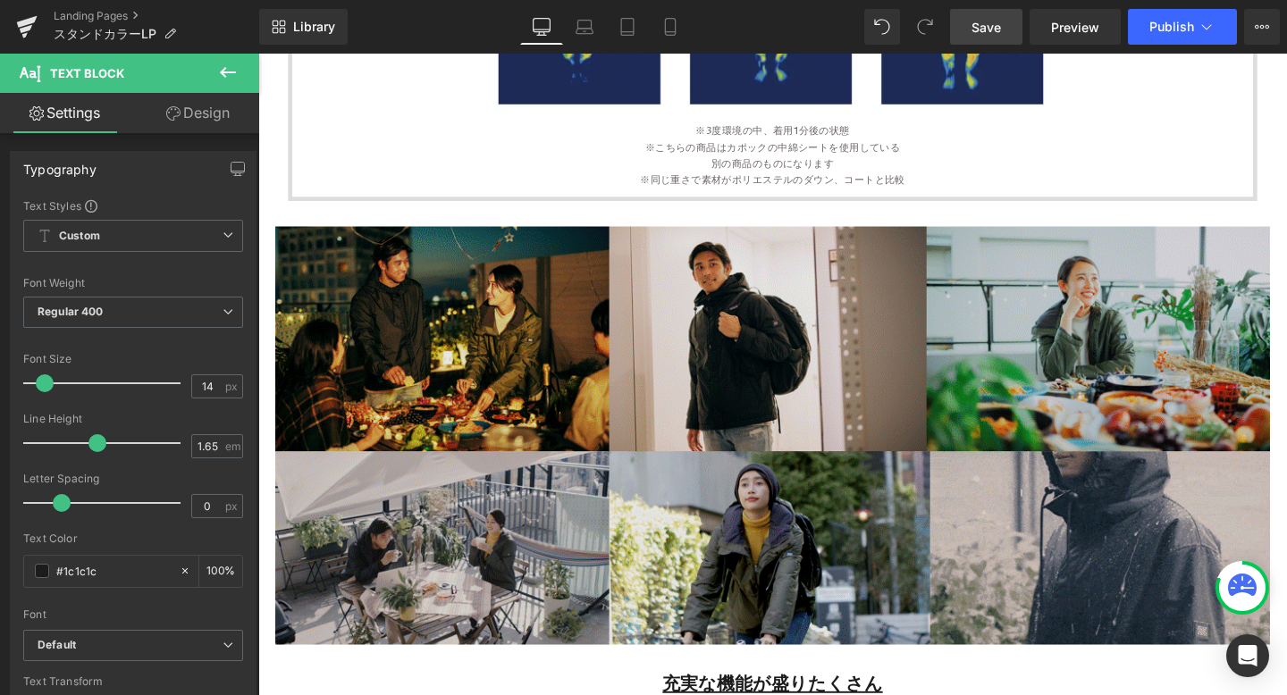
drag, startPoint x: 585, startPoint y: 302, endPoint x: 357, endPoint y: 447, distance: 270.7
click at [357, 448] on div "去年即完売！今年も再登場！ “シンプル+ベーシック+” スタンドカラーコート Heading ‹ › Carousel Row Image What's カポ…" at bounding box center [799, 629] width 1072 height 5439
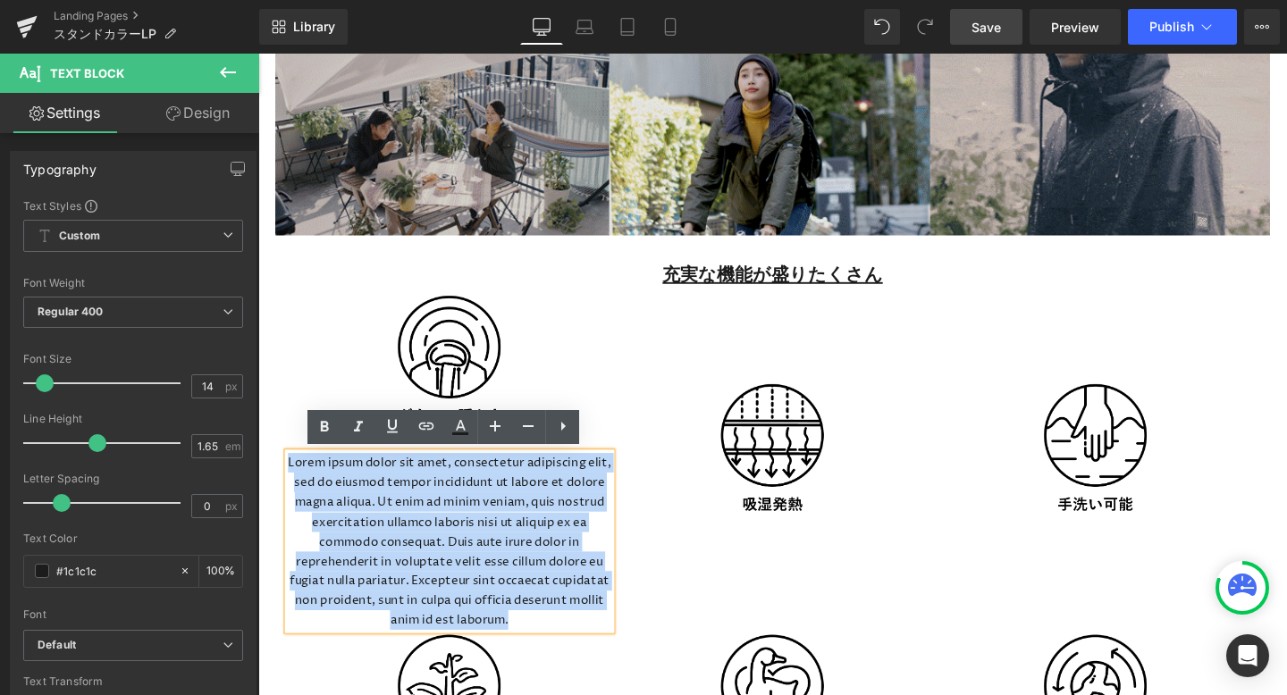
scroll to position [3467, 0]
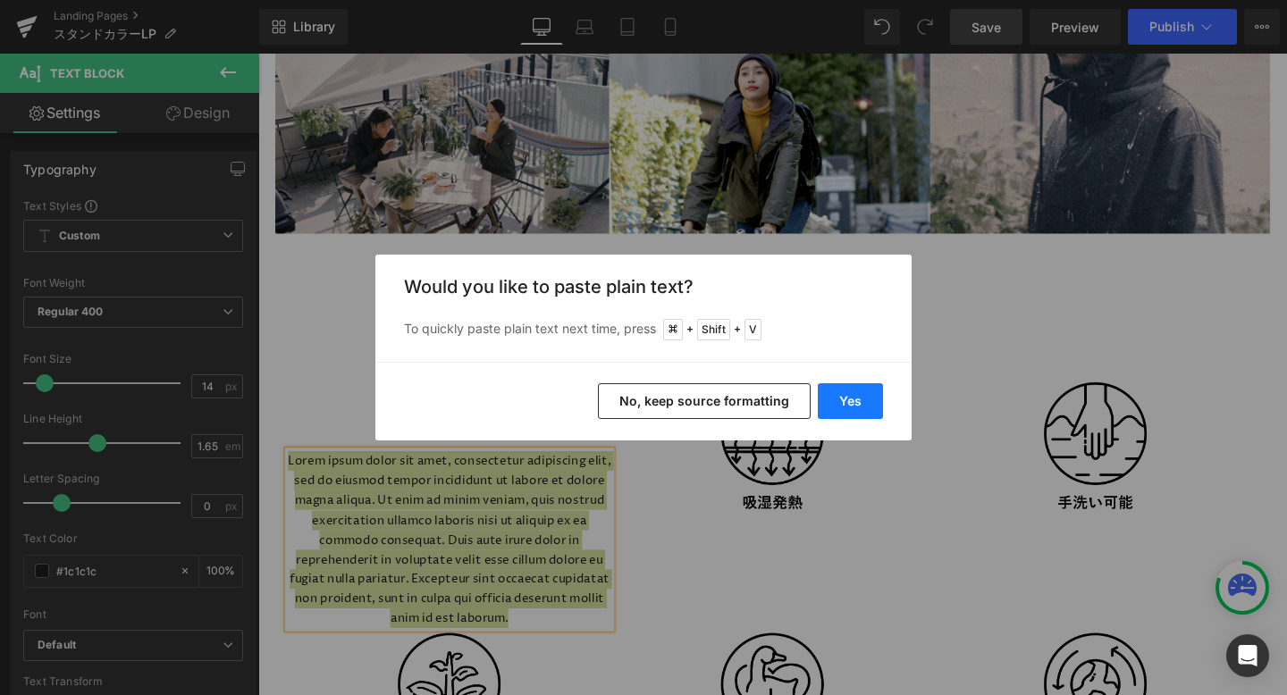
click at [845, 407] on button "Yes" at bounding box center [850, 401] width 65 height 36
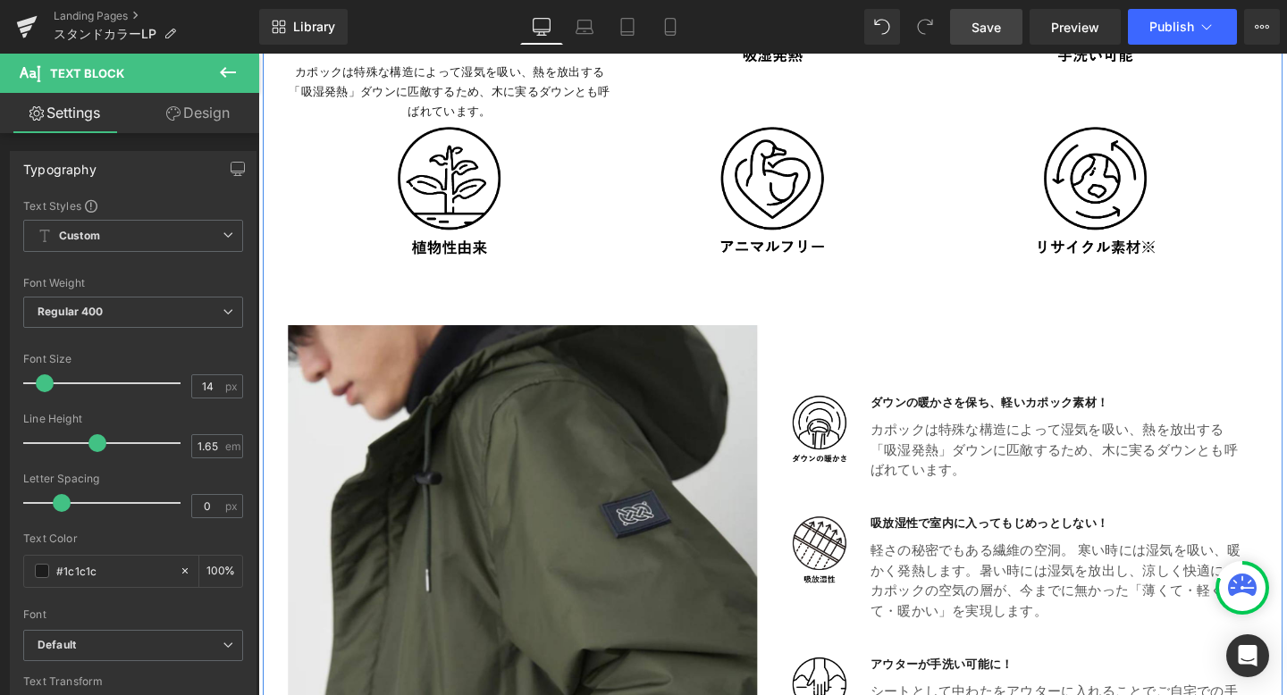
scroll to position [3882, 0]
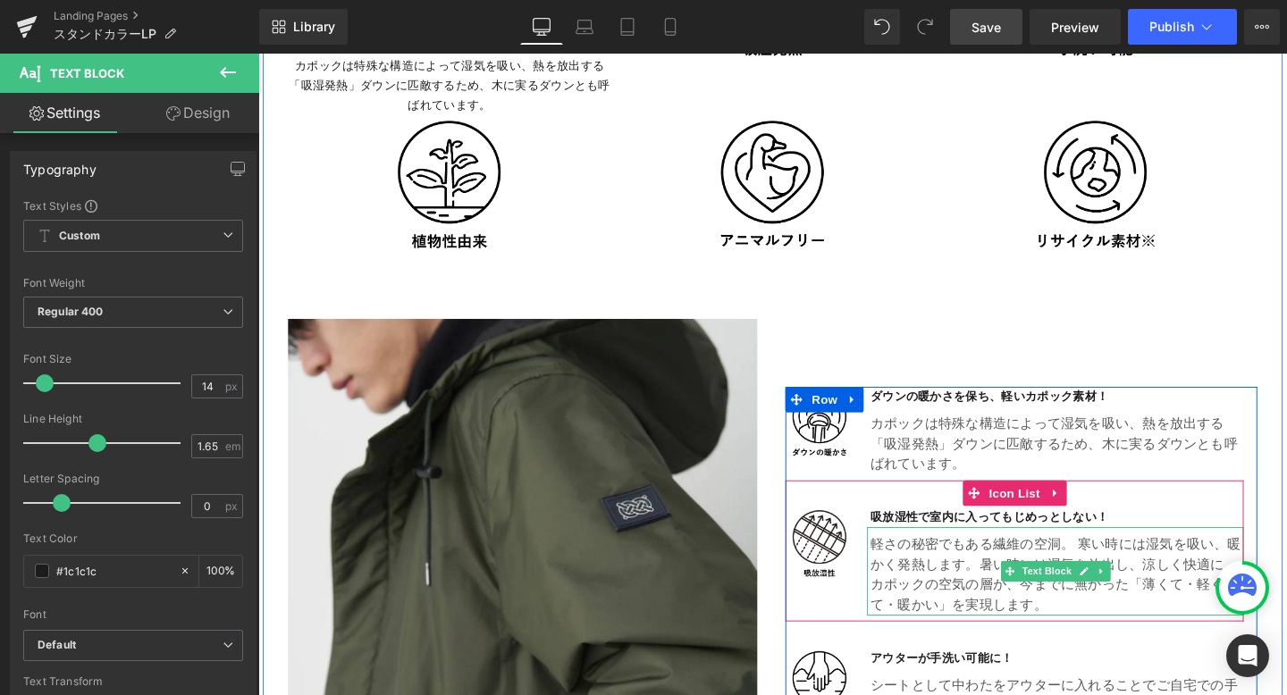
click at [909, 569] on span "軽さの秘密でもある繊維の空洞。 寒い時には湿気を吸い、暖かく発熱します。" at bounding box center [1097, 579] width 390 height 41
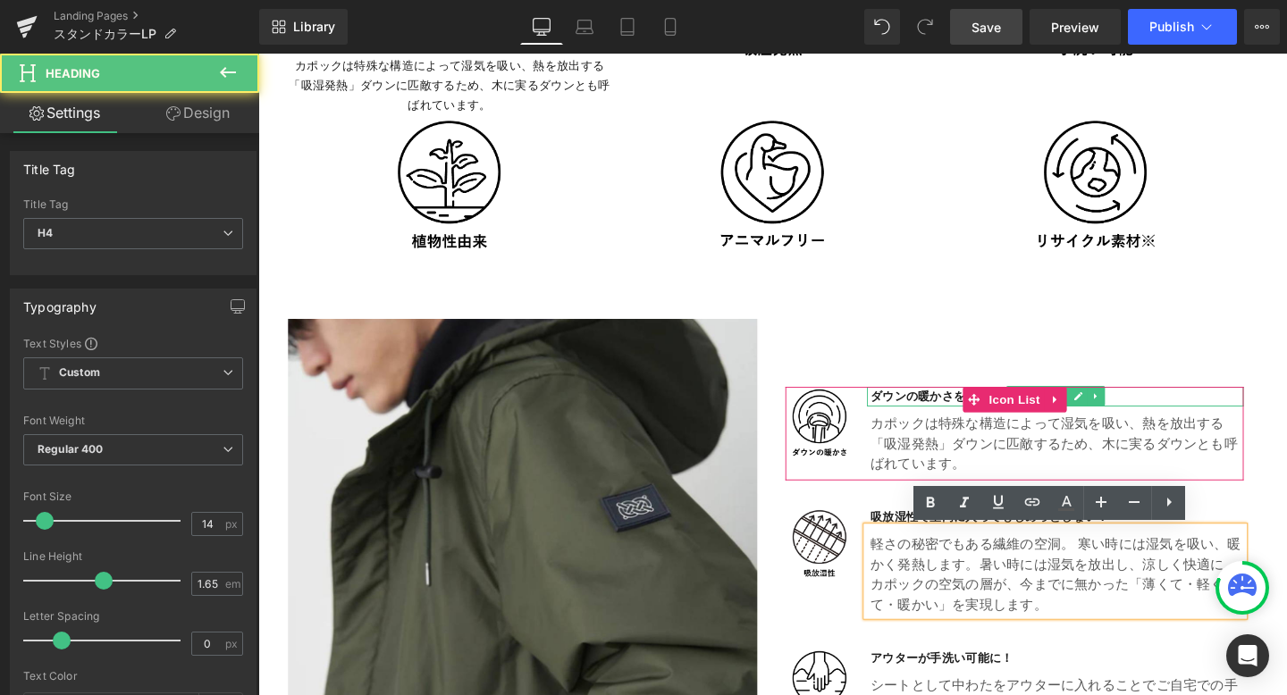
click at [906, 416] on h4 "ダウンの暖かさを保ち、軽いカポック素材！" at bounding box center [1098, 414] width 392 height 21
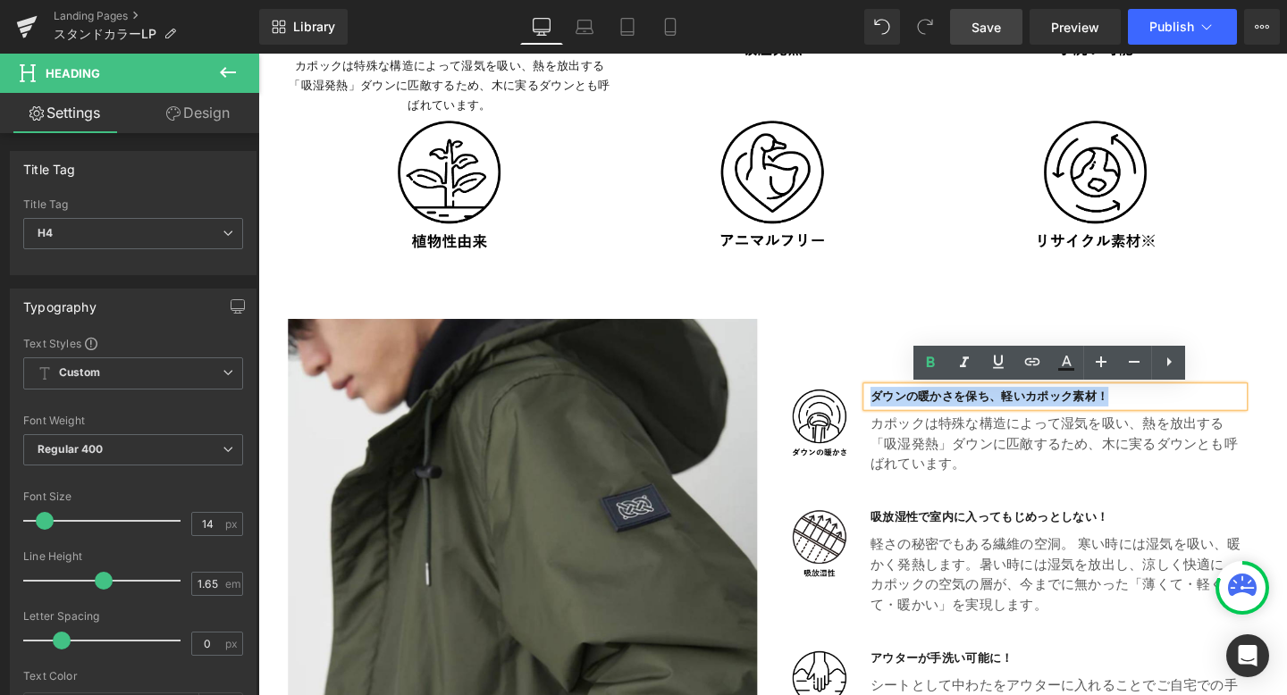
drag, startPoint x: 906, startPoint y: 416, endPoint x: 1181, endPoint y: 417, distance: 275.3
click at [1181, 417] on h4 "ダウンの暖かさを保ち、軽いカポック素材！" at bounding box center [1098, 414] width 392 height 21
copy h4 "ダウンの暖かさを保ち、軽いカポック素材！"
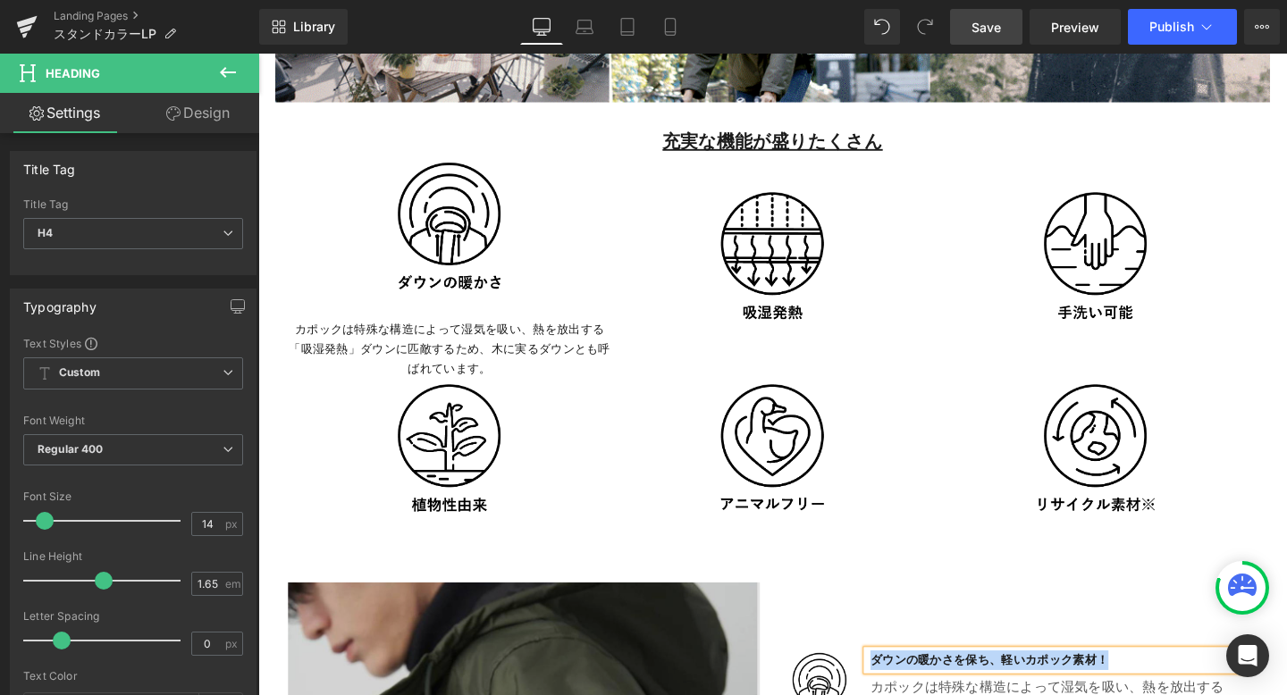
scroll to position [3594, 0]
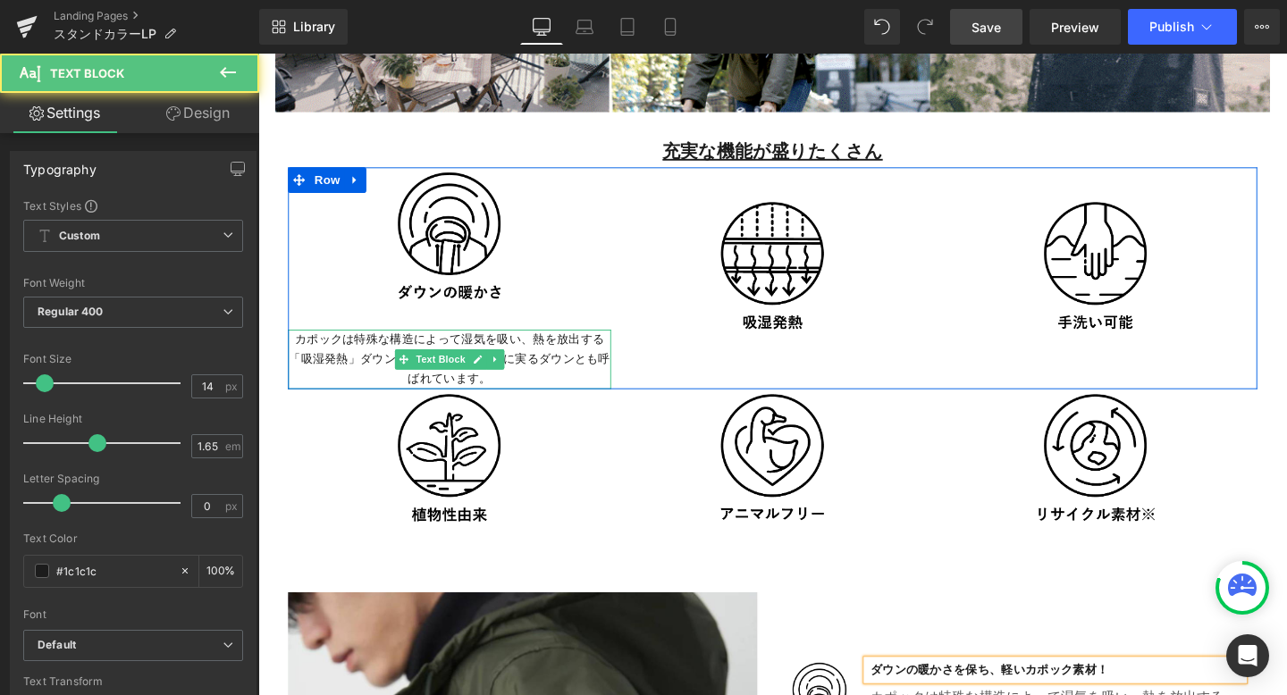
click at [298, 351] on p "カポックは特殊な構造によって湿気を吸い、熱を放出する「吸湿発熱」ダウンに匹敵するため、木に実るダウンとも呼ばれています。" at bounding box center [460, 375] width 340 height 62
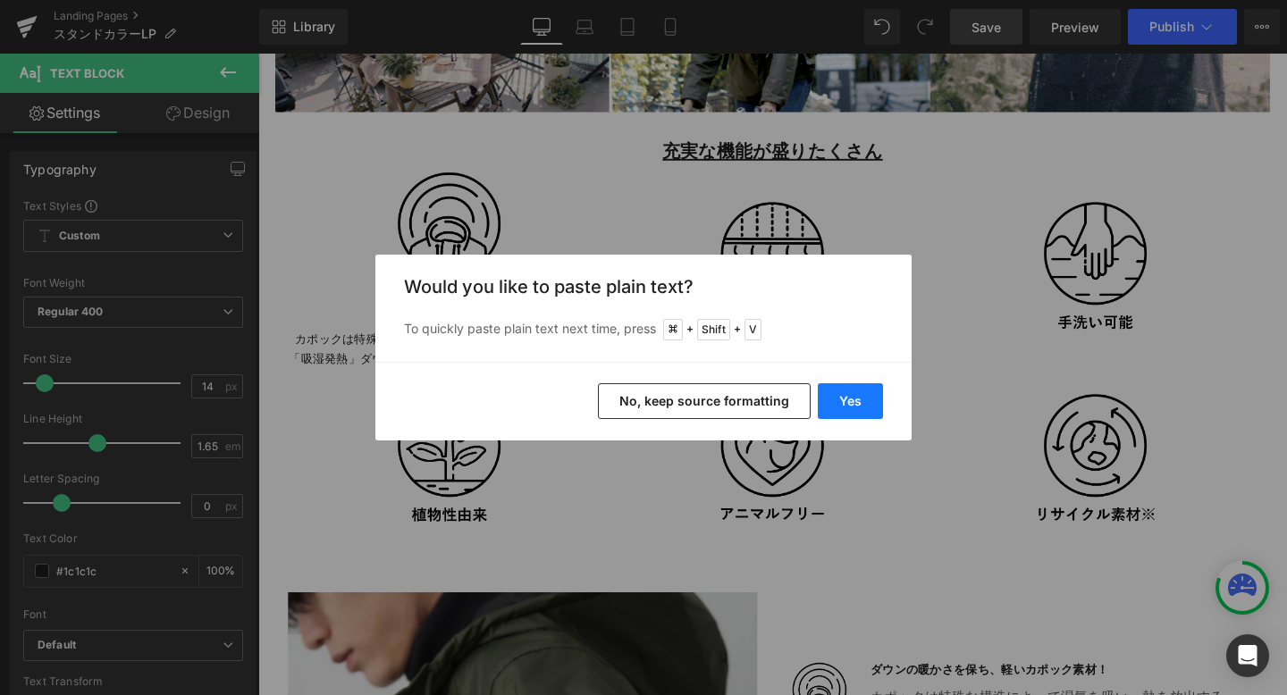
click at [845, 393] on button "Yes" at bounding box center [850, 401] width 65 height 36
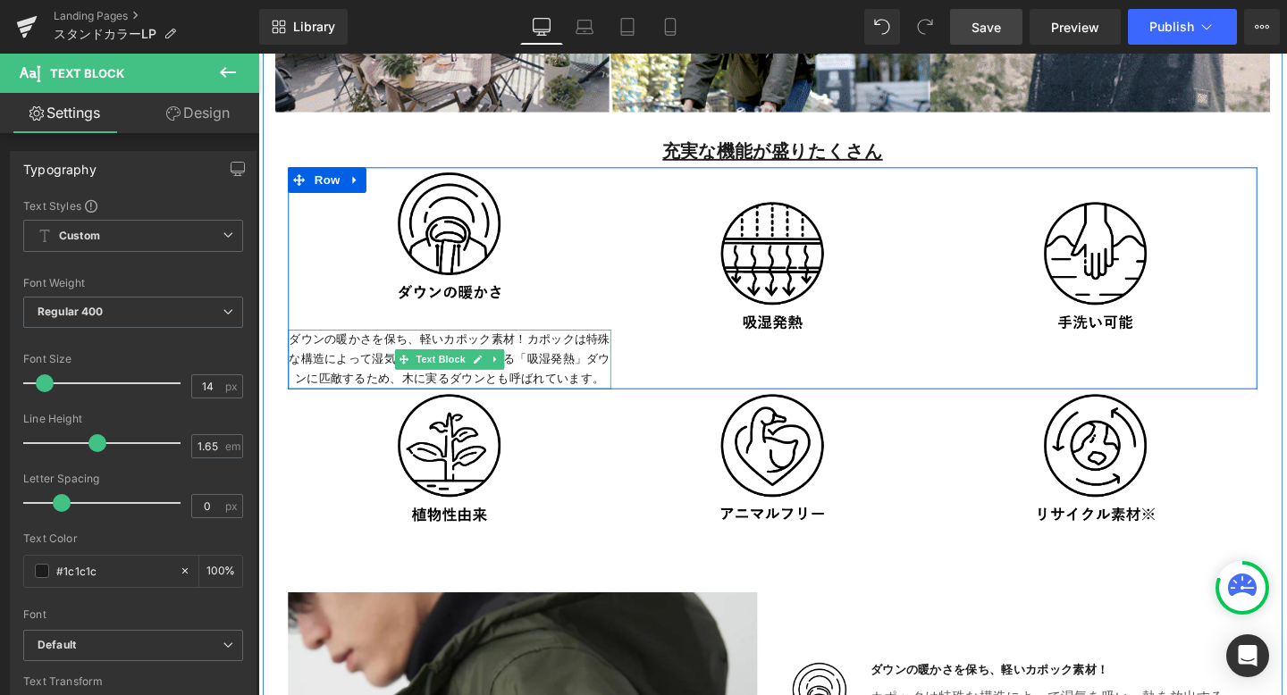
click at [542, 349] on p "ダウンの暖かさを保ち、軽いカポック素材！カポックは特殊な構造によって湿気を吸い、熱を放出する「吸湿発熱」ダウンに匹敵するため、木に実るダウンとも呼ばれています。" at bounding box center [460, 375] width 340 height 62
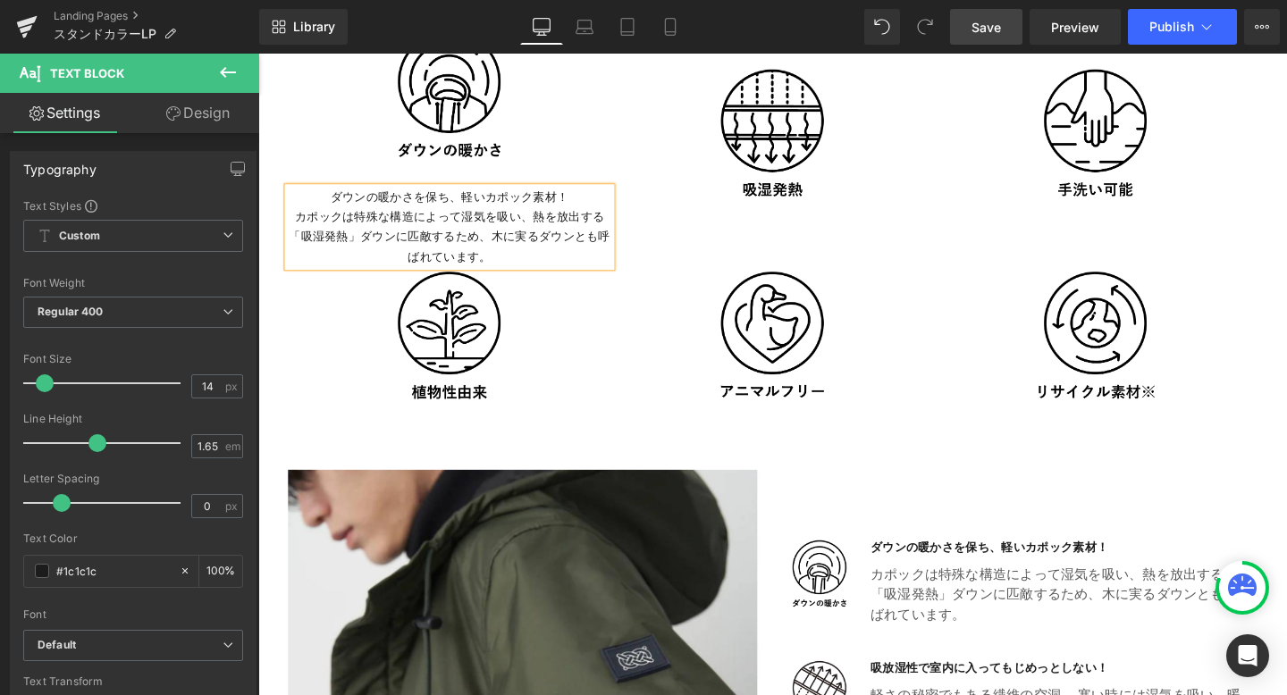
scroll to position [3729, 0]
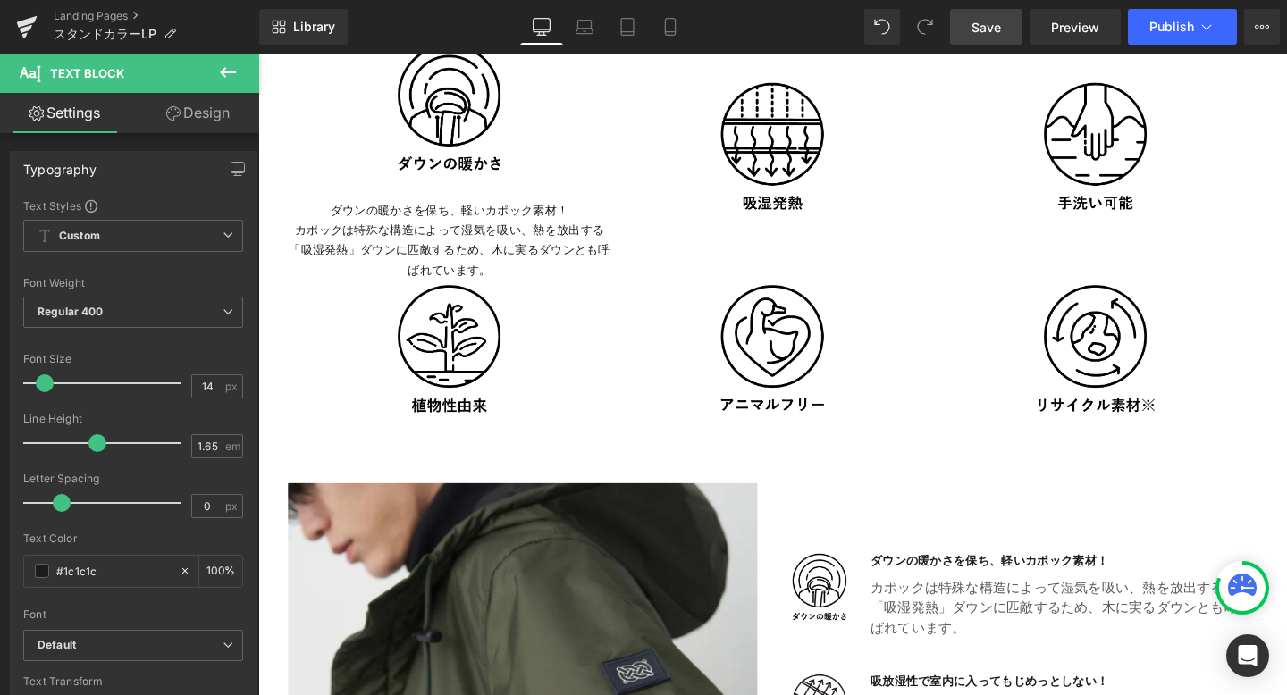
click at [232, 78] on icon at bounding box center [227, 72] width 21 height 21
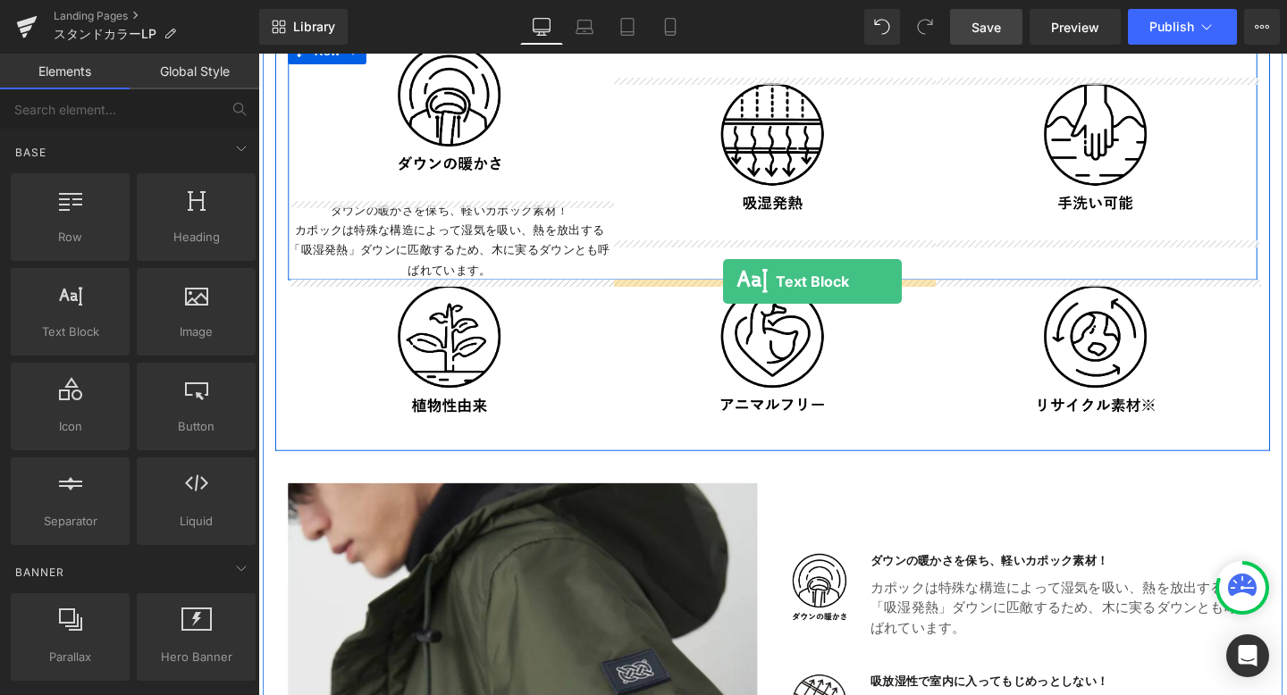
drag, startPoint x: 338, startPoint y: 387, endPoint x: 747, endPoint y: 294, distance: 419.7
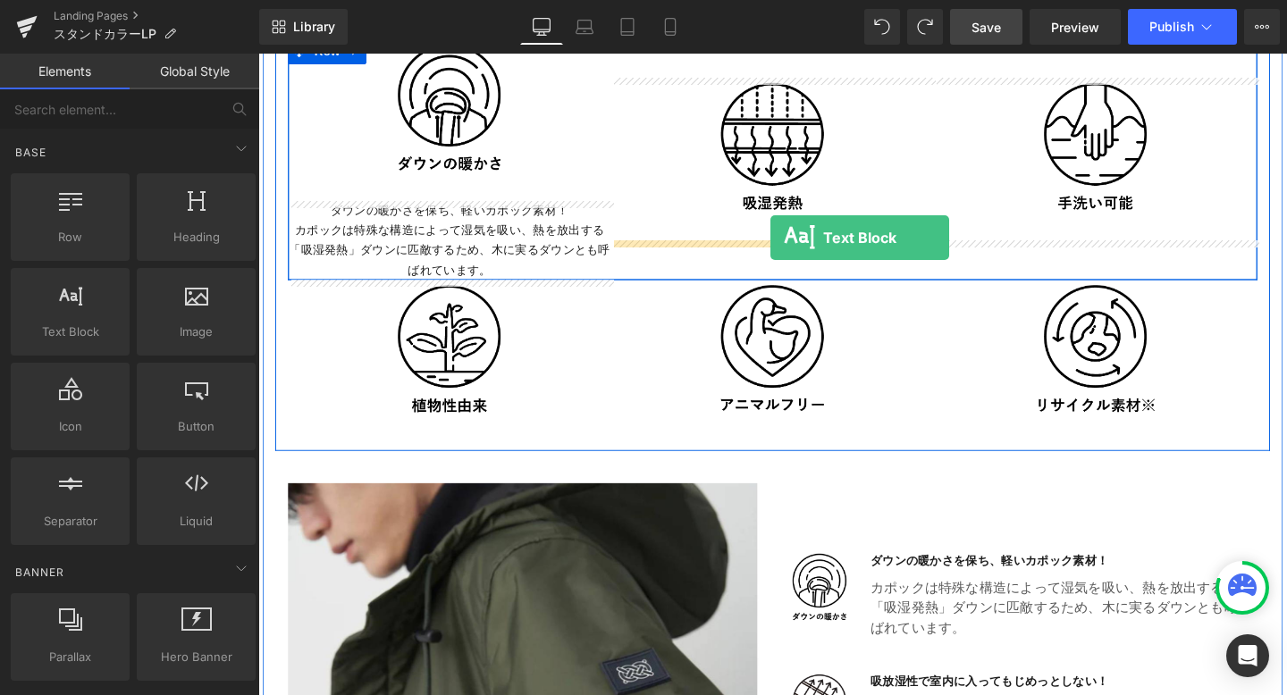
drag, startPoint x: 343, startPoint y: 389, endPoint x: 796, endPoint y: 247, distance: 474.9
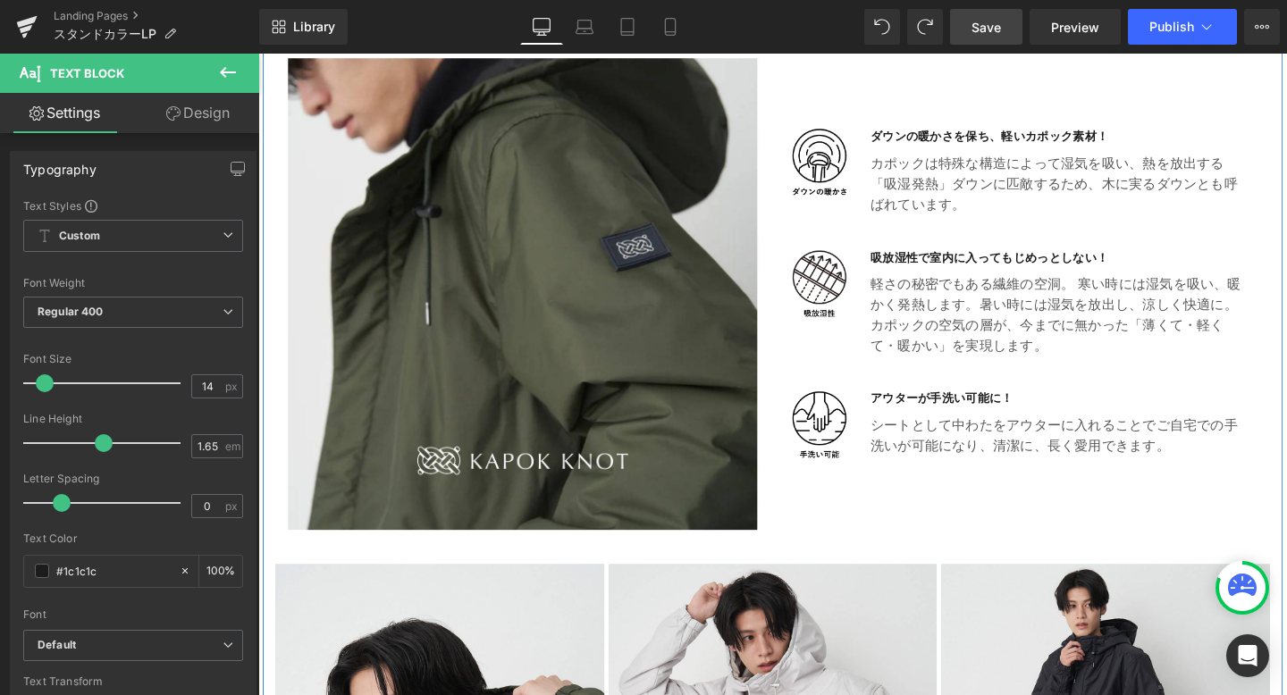
scroll to position [4263, 0]
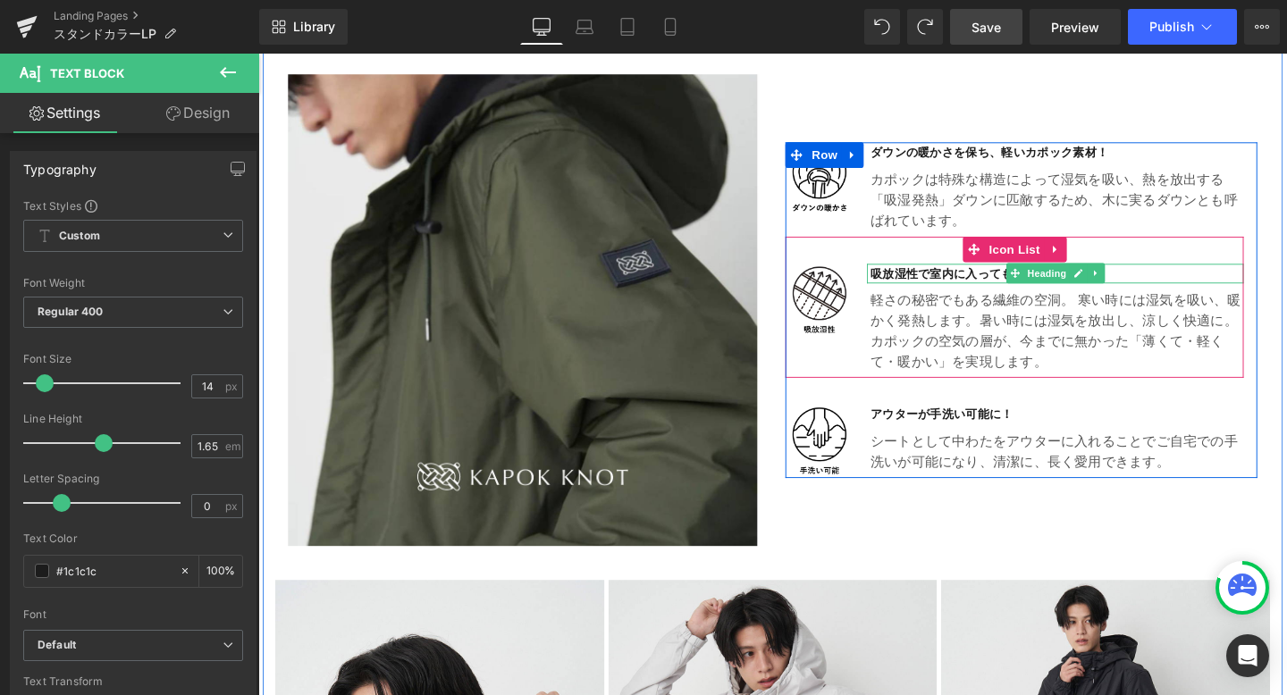
click at [1150, 285] on h4 "吸放湿性で室内に入ってもじめっとしない！" at bounding box center [1098, 284] width 392 height 21
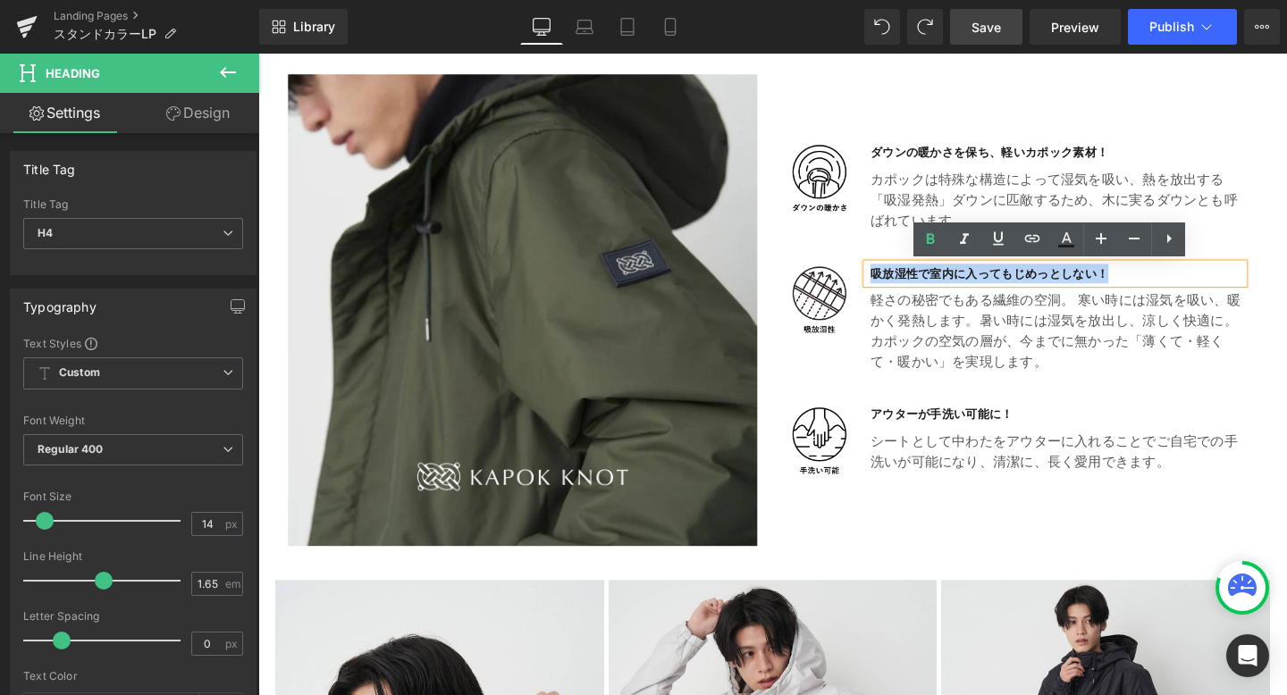
drag, startPoint x: 1150, startPoint y: 285, endPoint x: 904, endPoint y: 288, distance: 246.7
click at [904, 288] on h4 "吸放湿性で室内に入ってもじめっとしない！" at bounding box center [1098, 284] width 392 height 21
copy h4 "吸放湿性で室内に入ってもじめっとしない！"
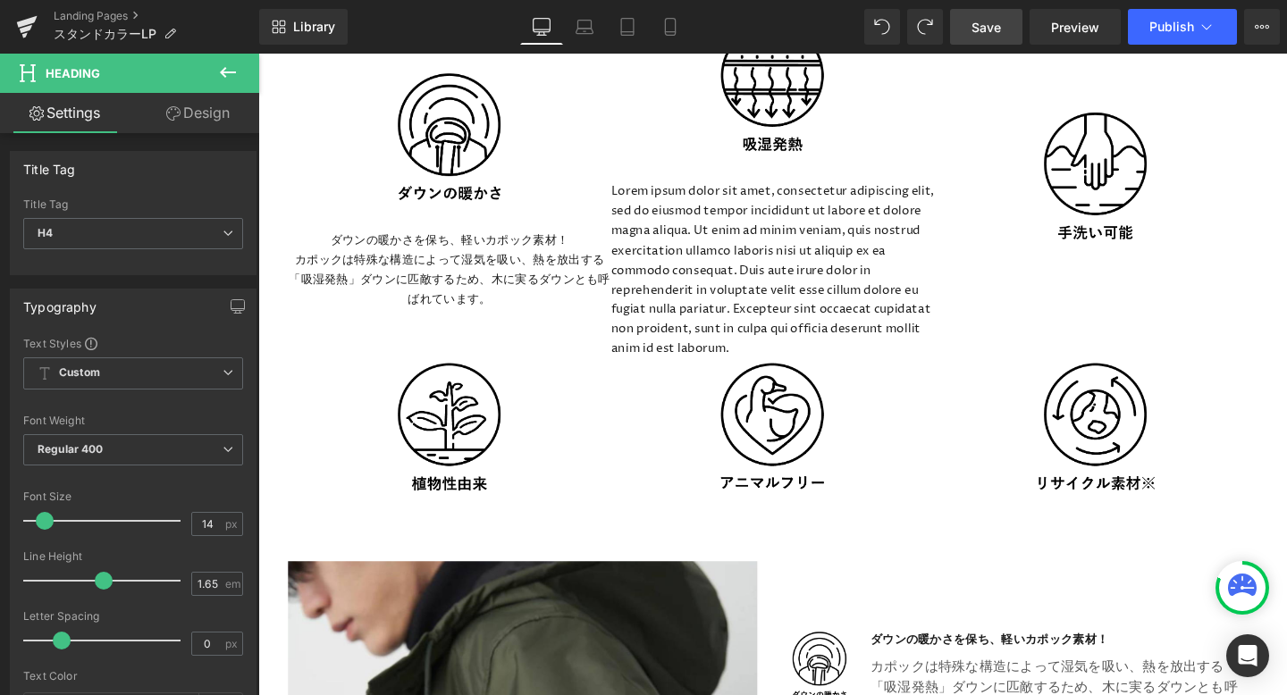
scroll to position [3717, 0]
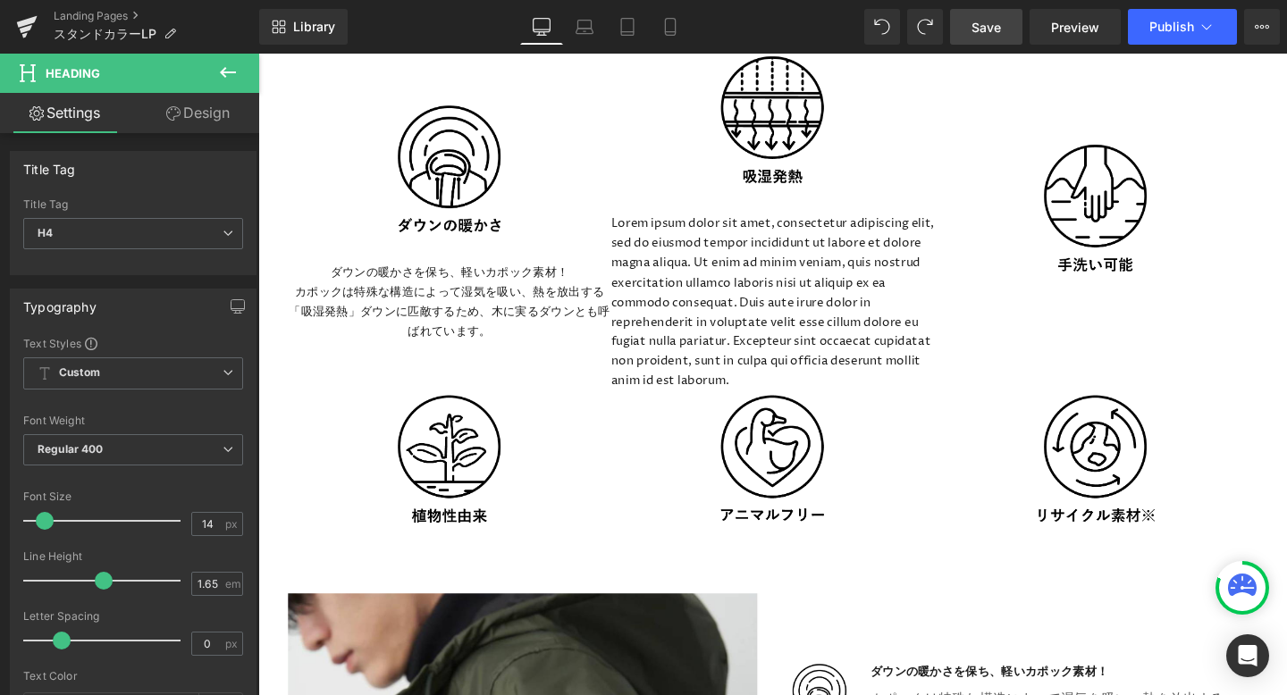
click at [791, 276] on p "Lorem ipsum dolor sit amet, consectetur adipiscing elit, sed do eiusmod tempor …" at bounding box center [799, 315] width 340 height 186
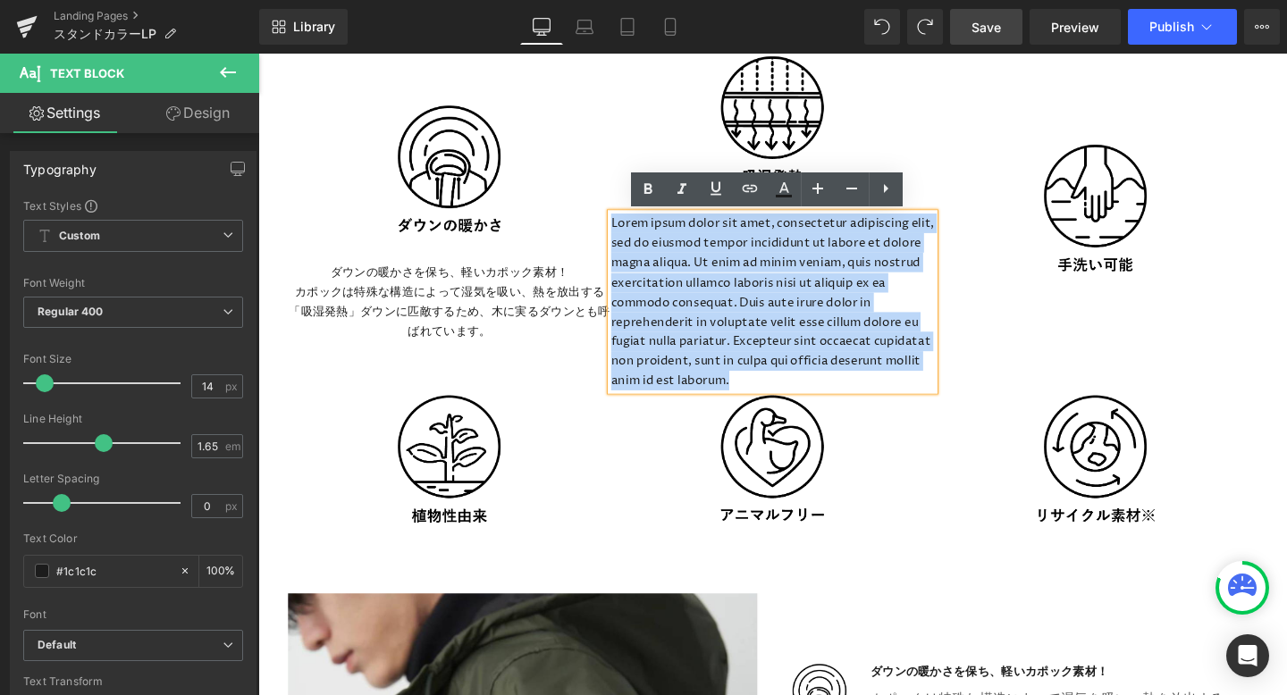
drag, startPoint x: 630, startPoint y: 233, endPoint x: 907, endPoint y: 389, distance: 317.7
click at [907, 390] on p "Lorem ipsum dolor sit amet, consectetur adipiscing elit, sed do eiusmod tempor …" at bounding box center [799, 315] width 340 height 186
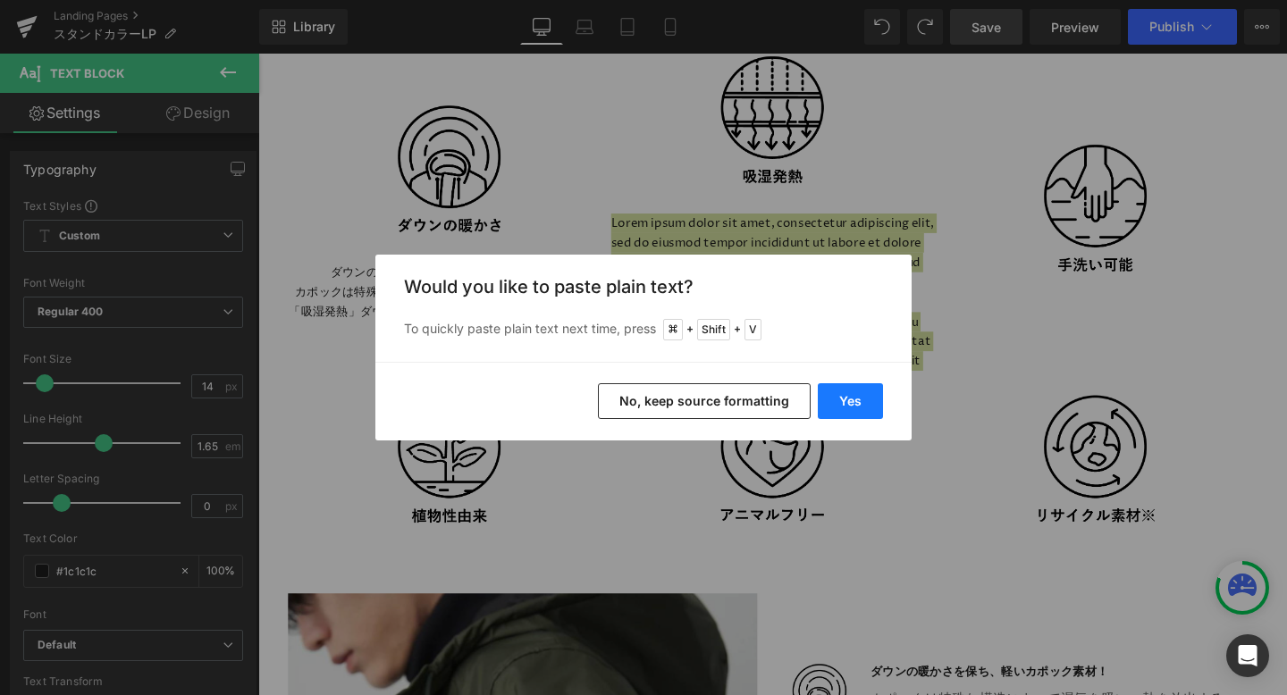
click at [881, 393] on button "Yes" at bounding box center [850, 401] width 65 height 36
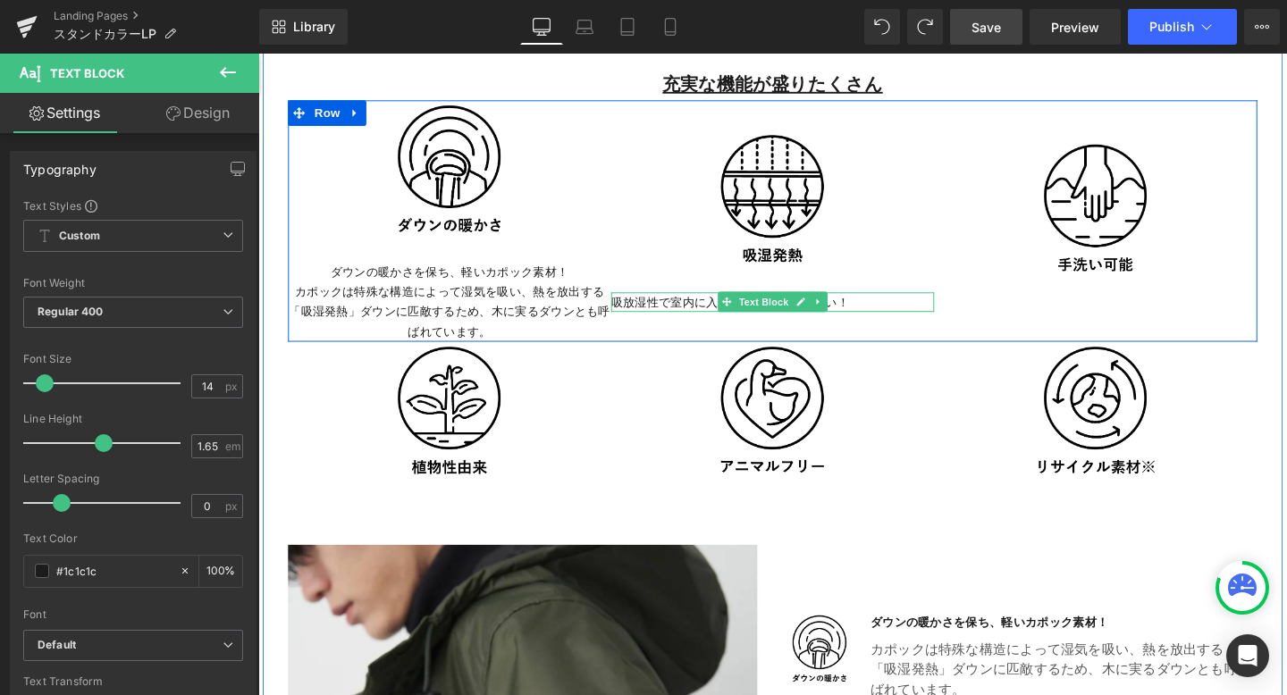
click at [857, 318] on p "吸放湿性で室内に入ってもじめっとしない！" at bounding box center [799, 315] width 340 height 21
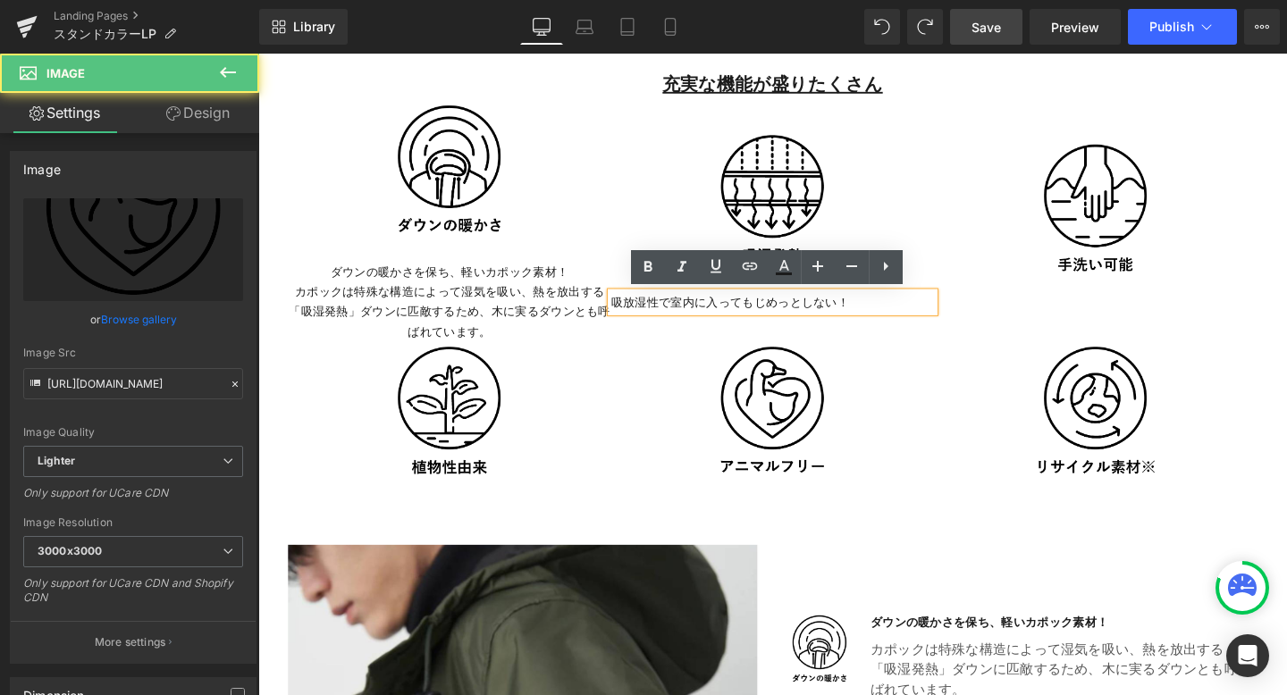
click at [885, 372] on div at bounding box center [799, 442] width 340 height 171
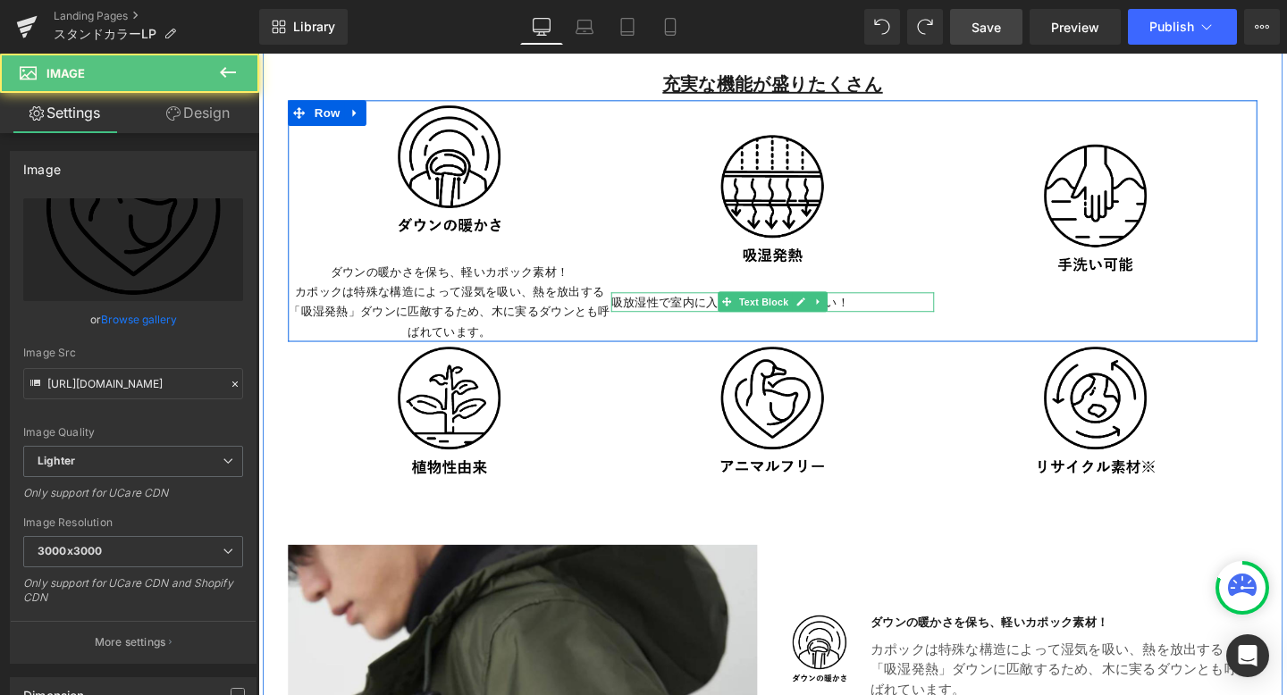
click at [878, 313] on p "吸放湿性で室内に入ってもじめっとしない！" at bounding box center [799, 315] width 340 height 21
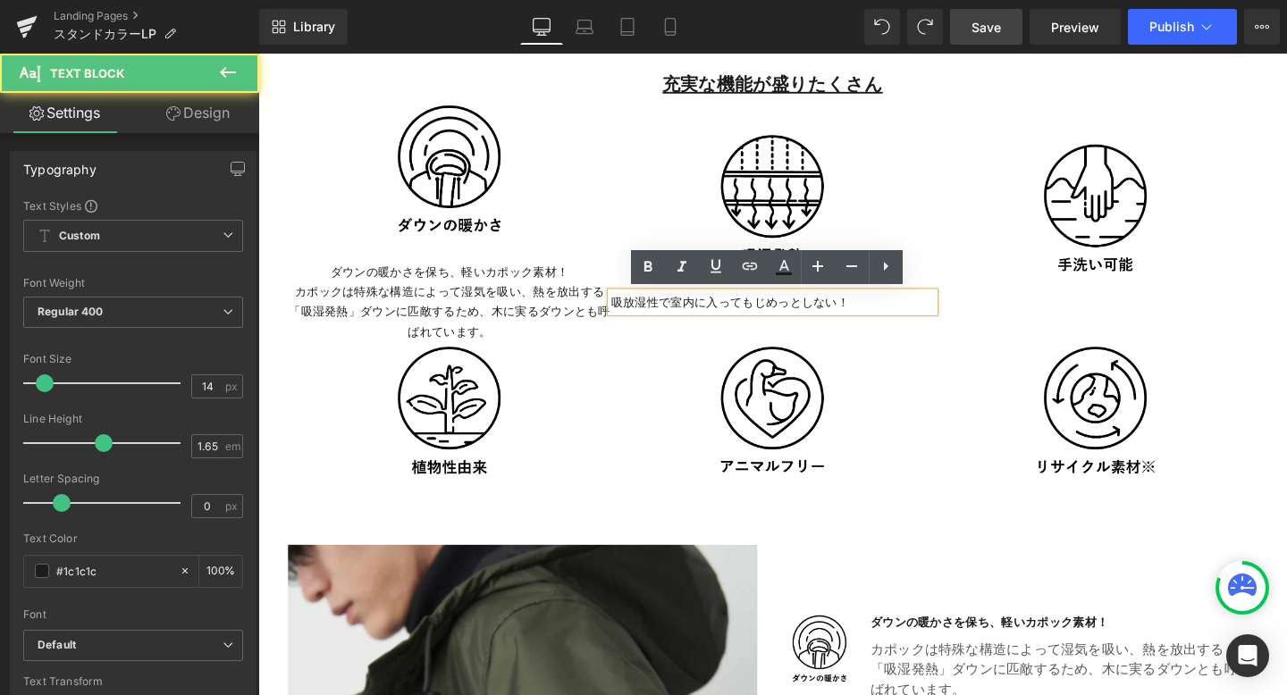
click at [892, 315] on p "吸放湿性で室内に入ってもじめっとしない！" at bounding box center [799, 315] width 340 height 21
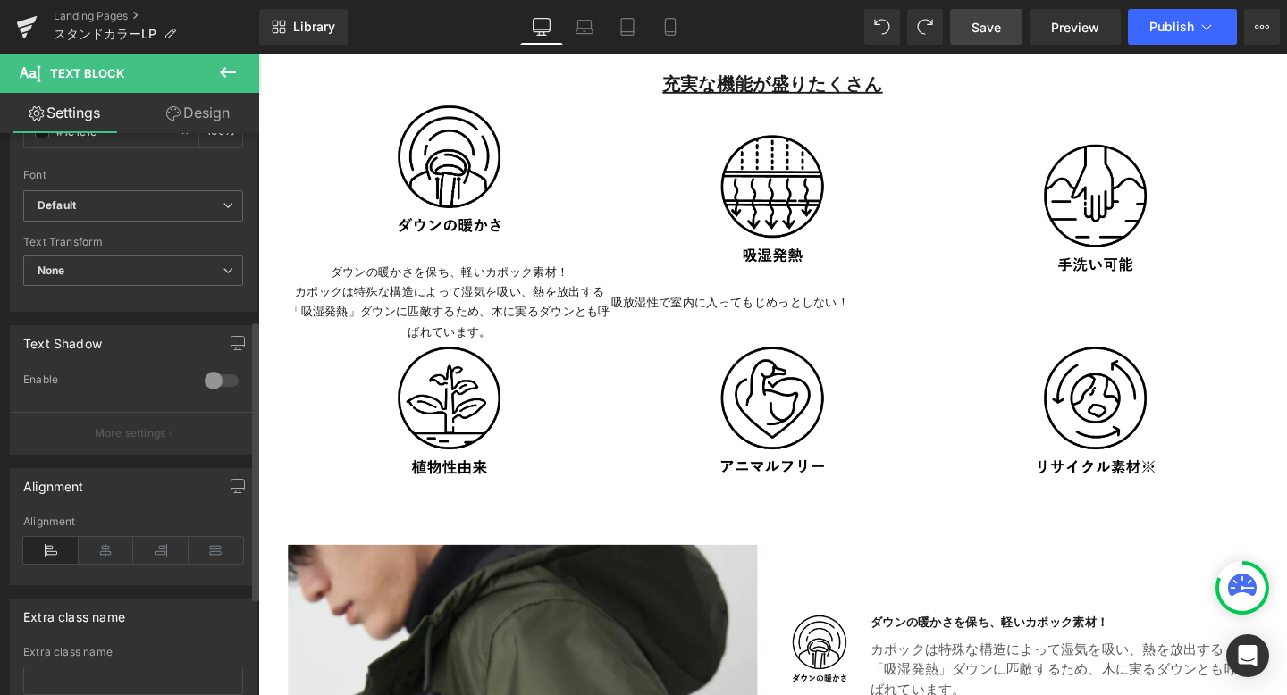
scroll to position [471, 0]
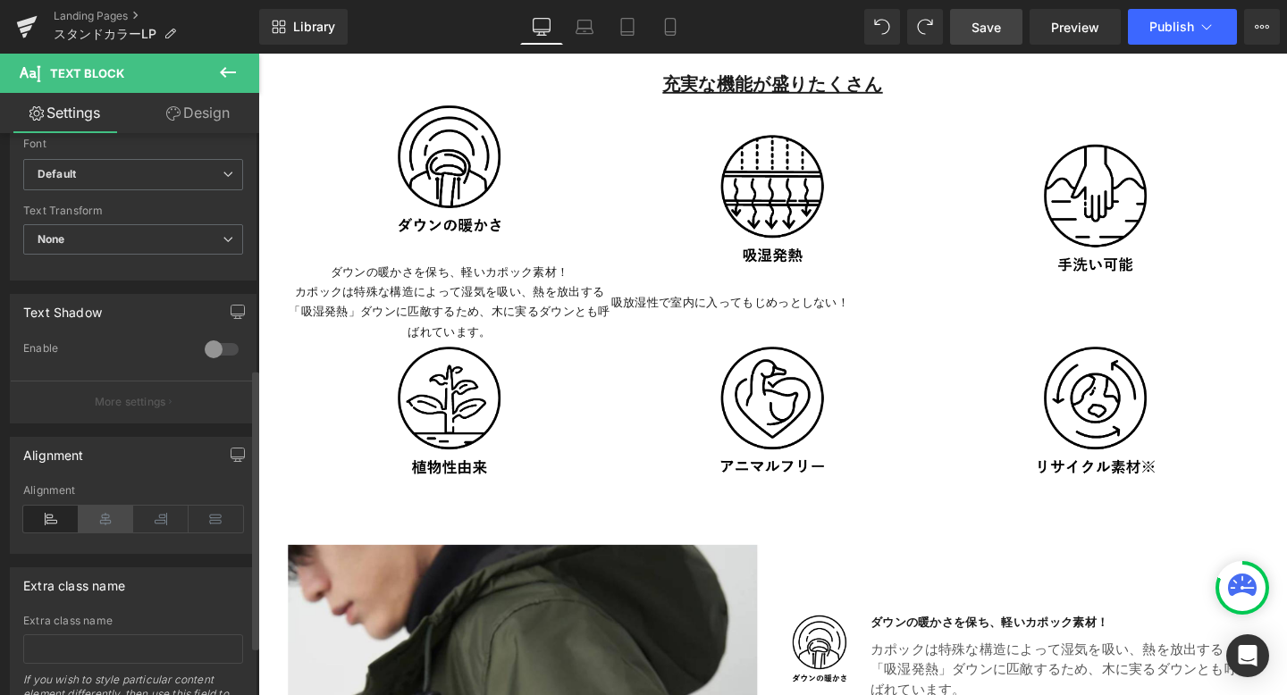
click at [105, 520] on icon at bounding box center [106, 519] width 55 height 27
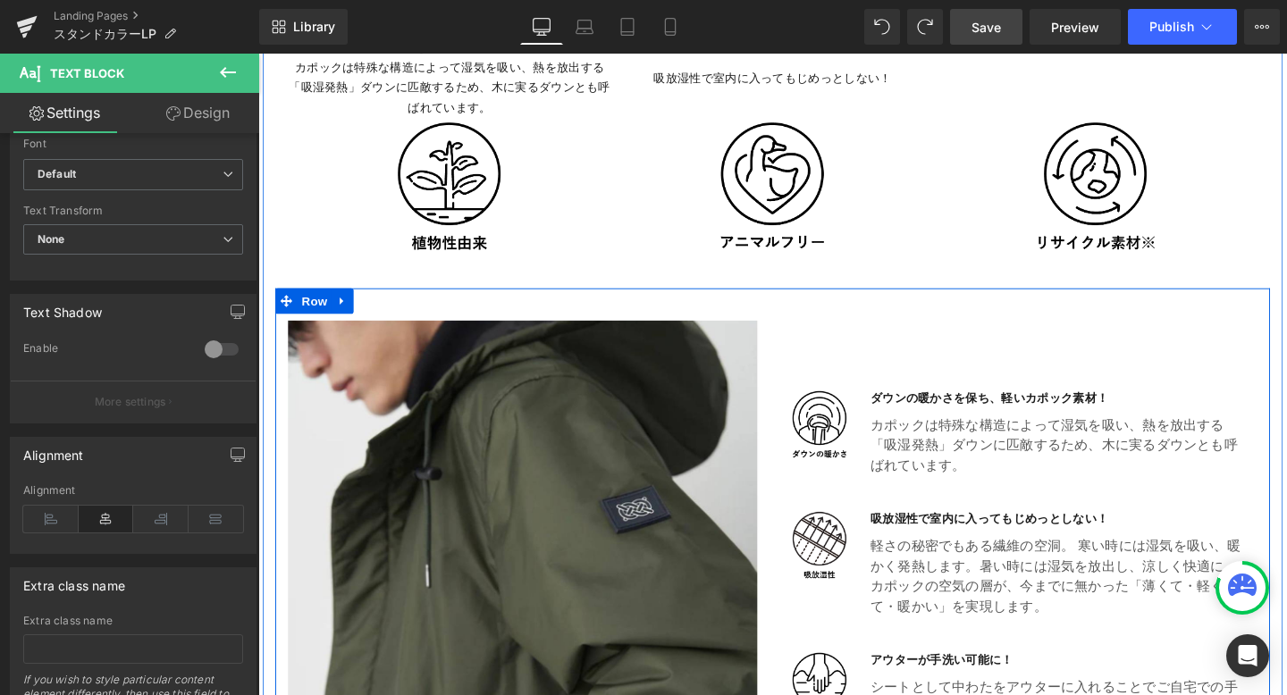
scroll to position [3902, 0]
click at [954, 580] on p "軽さの秘密でもある繊維の空洞。 寒い時には湿気を吸い、暖かく発熱します。 暑い時には湿気を放出し、涼しく快適に。カポックの空気の層が、 今までに無かった「薄く…" at bounding box center [1098, 602] width 392 height 86
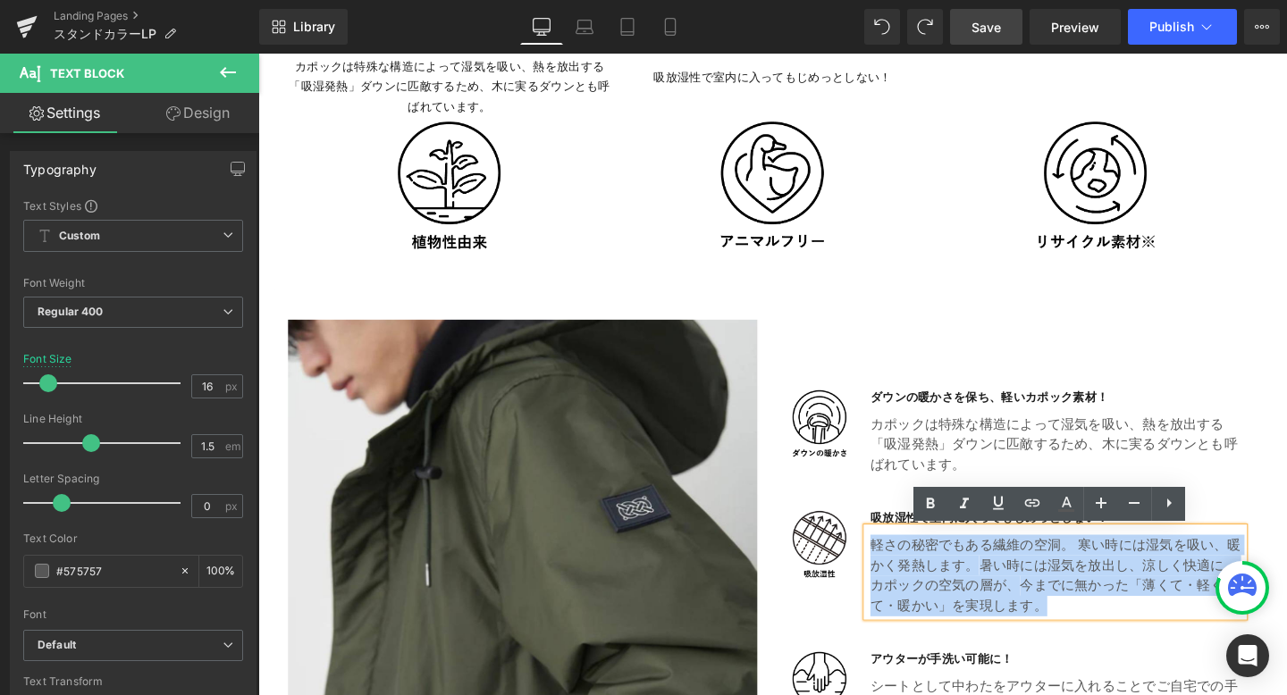
drag, startPoint x: 1071, startPoint y: 637, endPoint x: 900, endPoint y: 573, distance: 182.4
click at [900, 573] on div "軽さの秘密でもある繊維の空洞。 寒い時には湿気を吸い、暖かく発熱します。 暑い時には湿気を放出し、涼しく快適に。カポックの空気の層が、 今までに無かった「薄く…" at bounding box center [1096, 598] width 396 height 93
copy p "軽さの秘密でもある繊維の空洞。 寒い時には湿気を吸い、暖かく発熱します。 暑い時には湿気を放出し、涼しく快適に。カポックの空気の層が、 今までに無かった「薄く…"
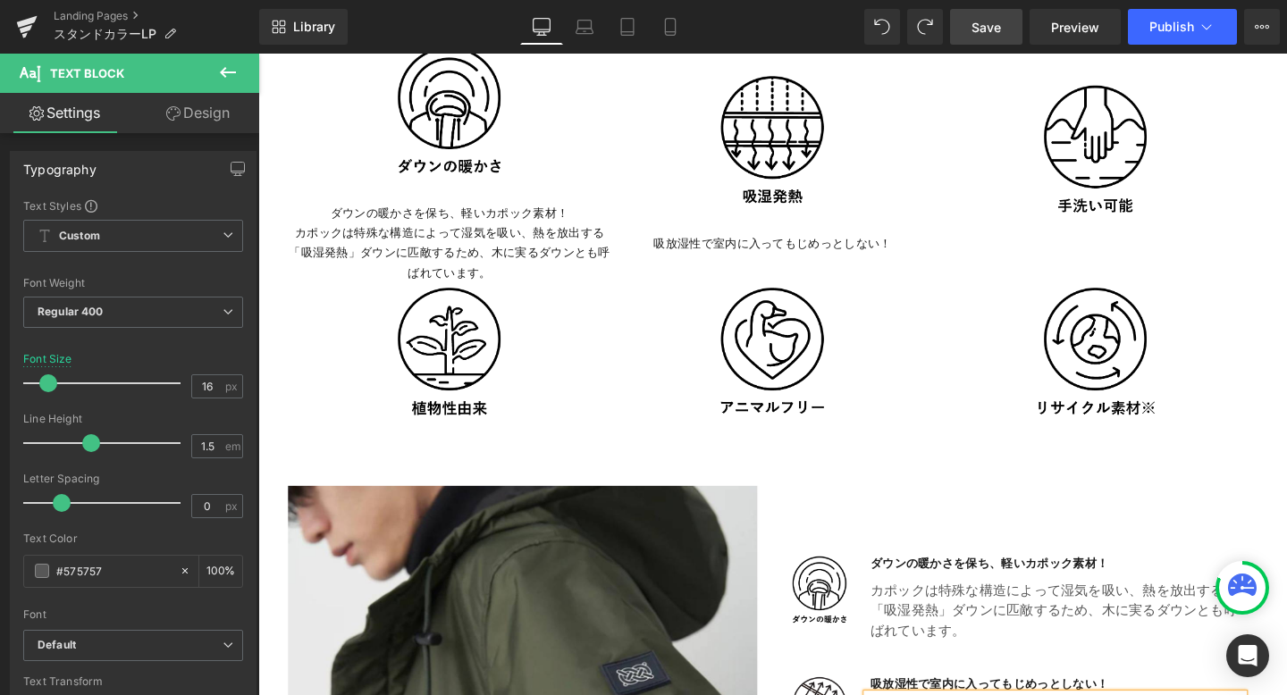
scroll to position [3640, 0]
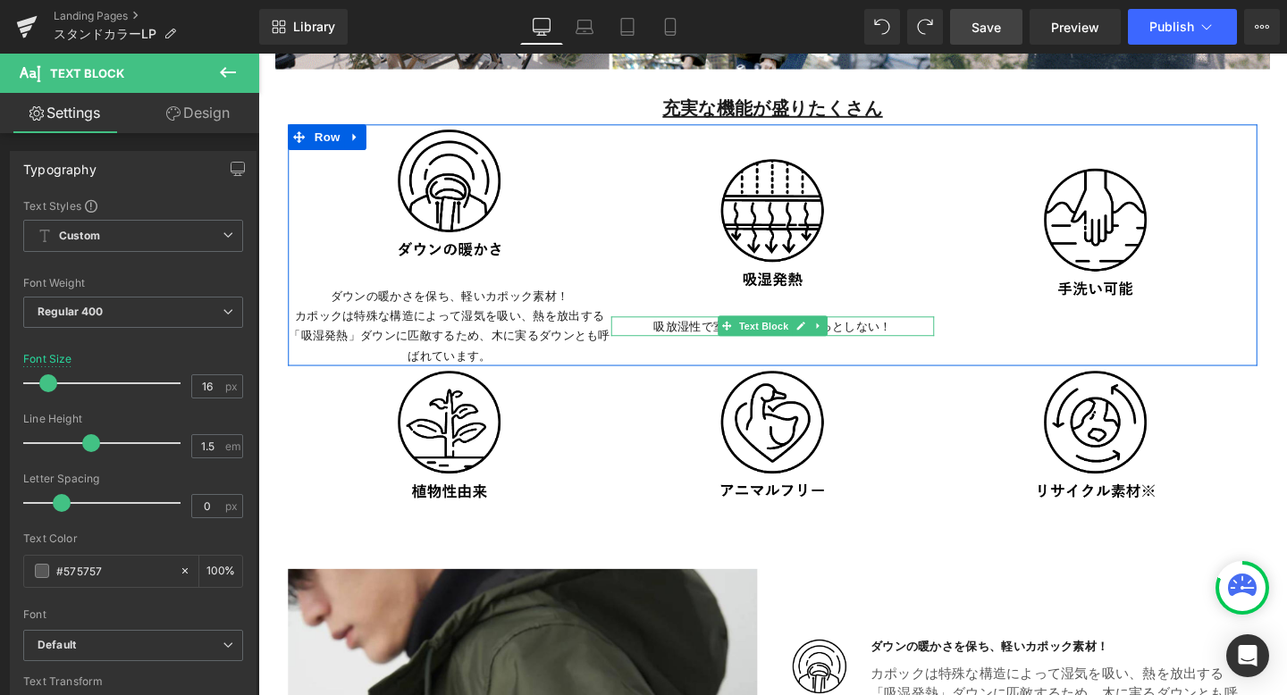
click at [919, 343] on p "吸放湿性で室内に入ってもじめっとしない！" at bounding box center [799, 340] width 340 height 21
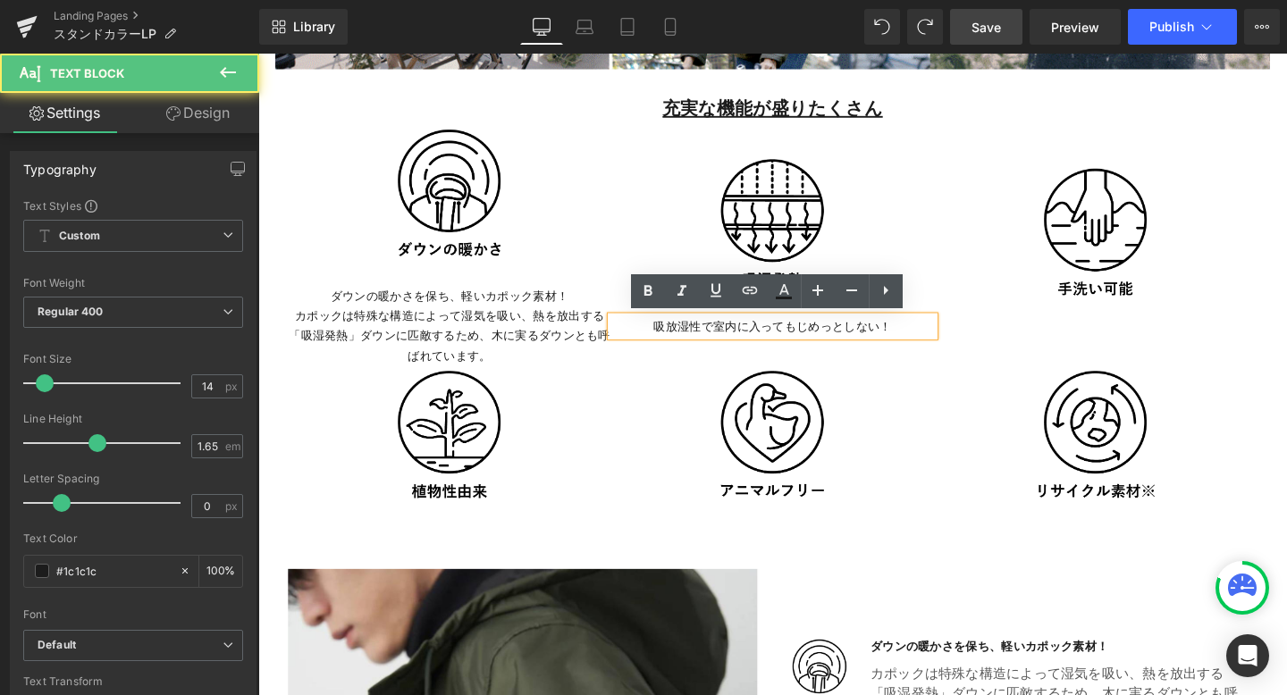
click at [928, 342] on p "吸放湿性で室内に入ってもじめっとしない！" at bounding box center [799, 340] width 340 height 21
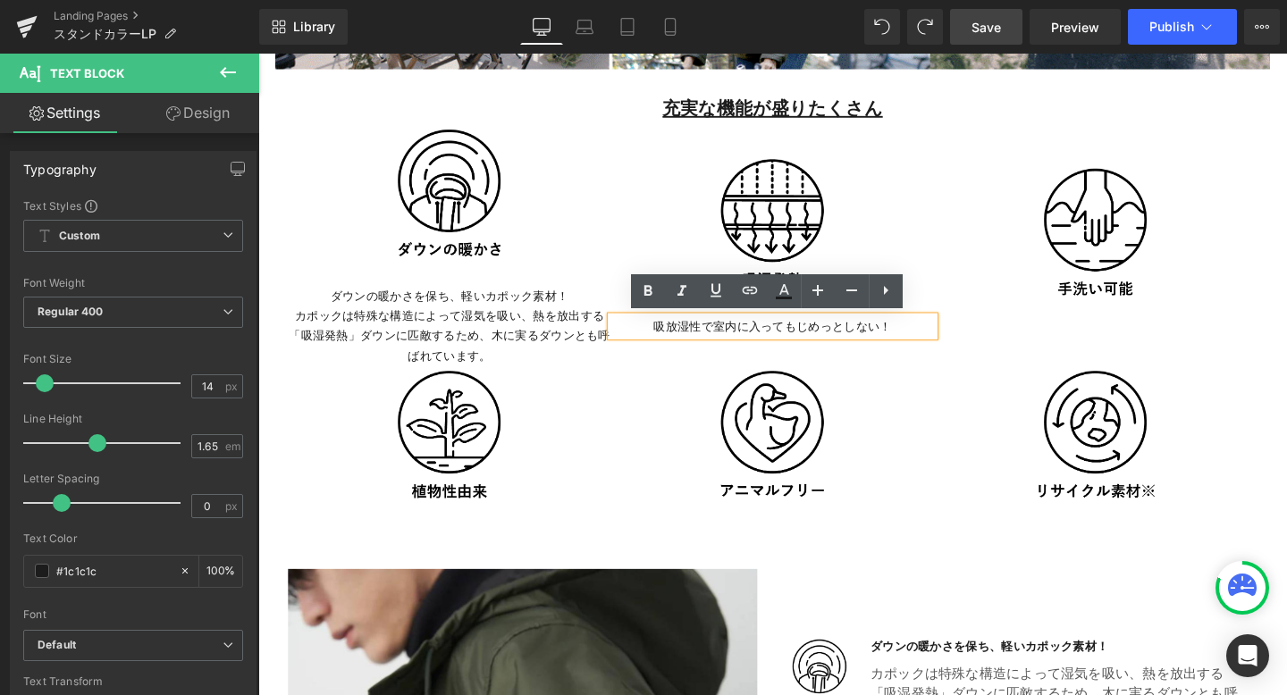
scroll to position [3630, 0]
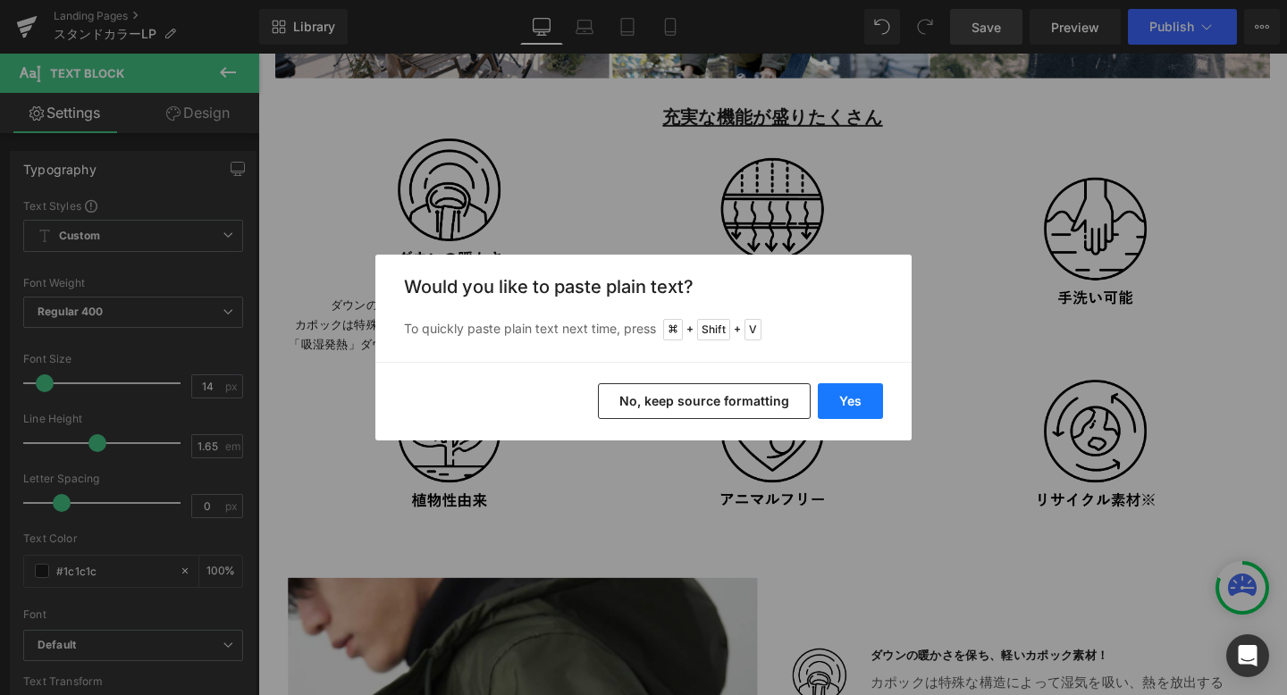
click at [862, 395] on button "Yes" at bounding box center [850, 401] width 65 height 36
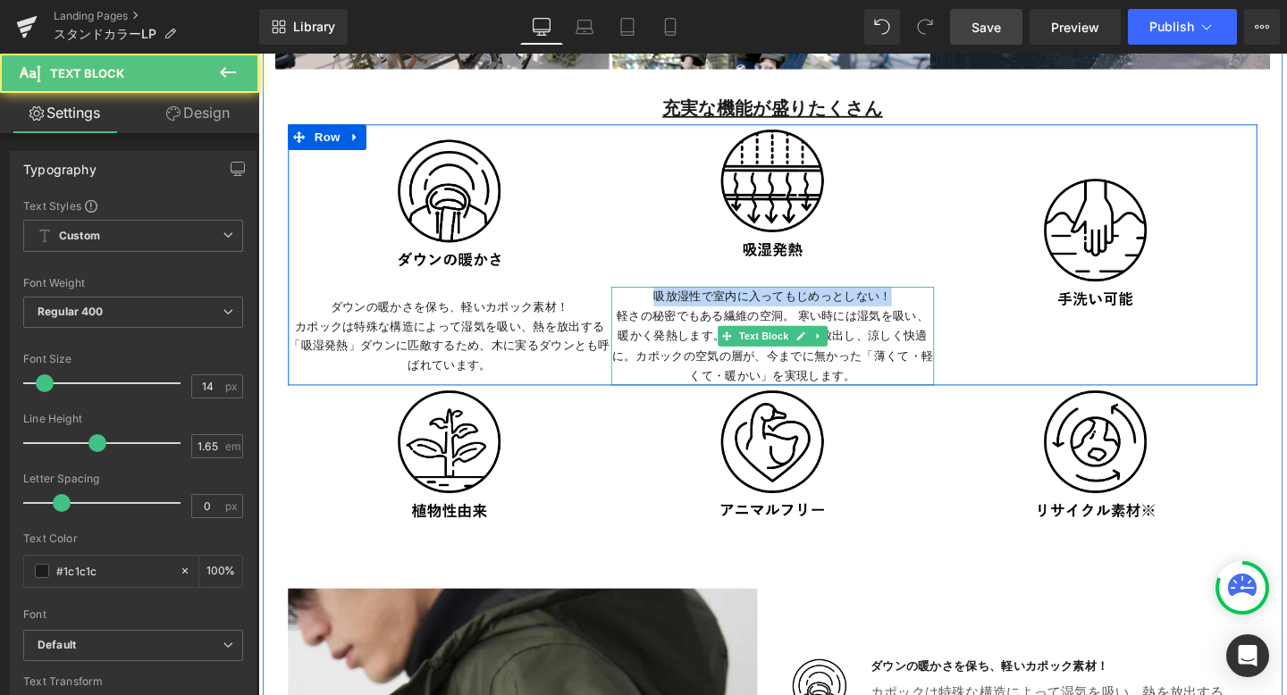
drag, startPoint x: 925, startPoint y: 309, endPoint x: 660, endPoint y: 307, distance: 264.5
click at [660, 307] on p "吸放湿性で室内に入ってもじめっとしない！ 軽さの秘密でもある繊維の空洞。 寒い時には湿気を吸い、暖かく発熱します。暑い時には湿気を放出し、涼しく快適に。カポッ…" at bounding box center [799, 349] width 340 height 103
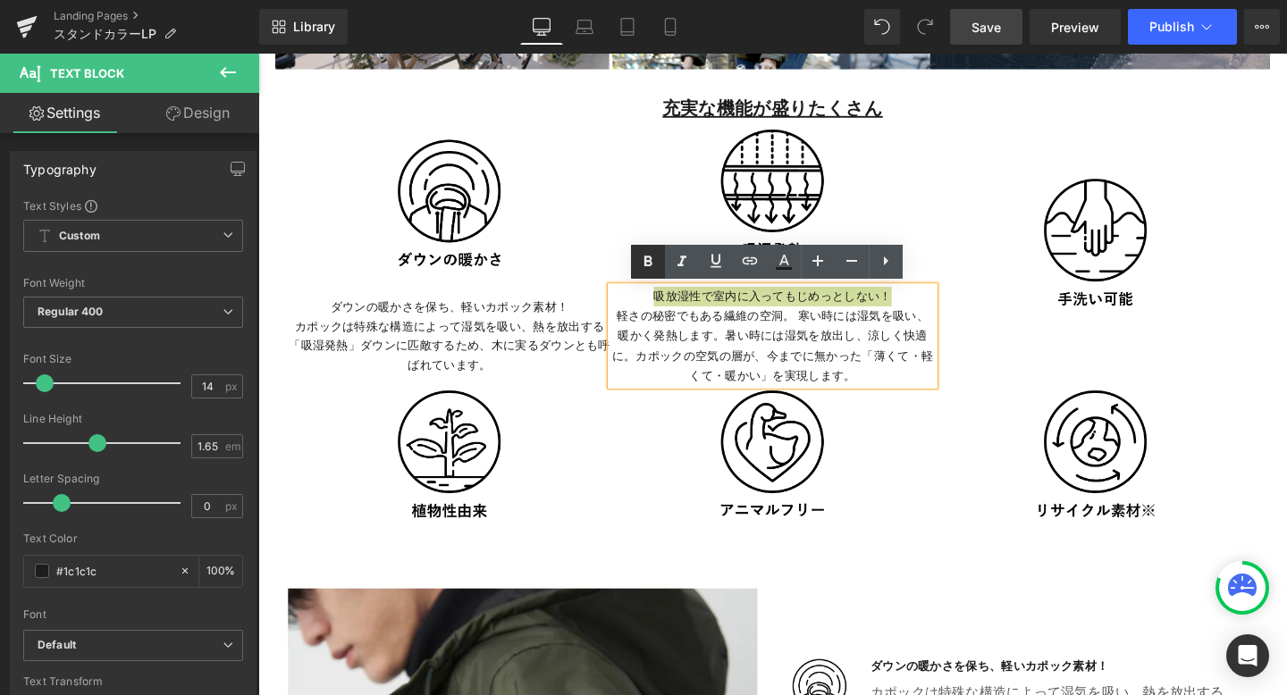
click at [653, 257] on icon at bounding box center [647, 261] width 21 height 21
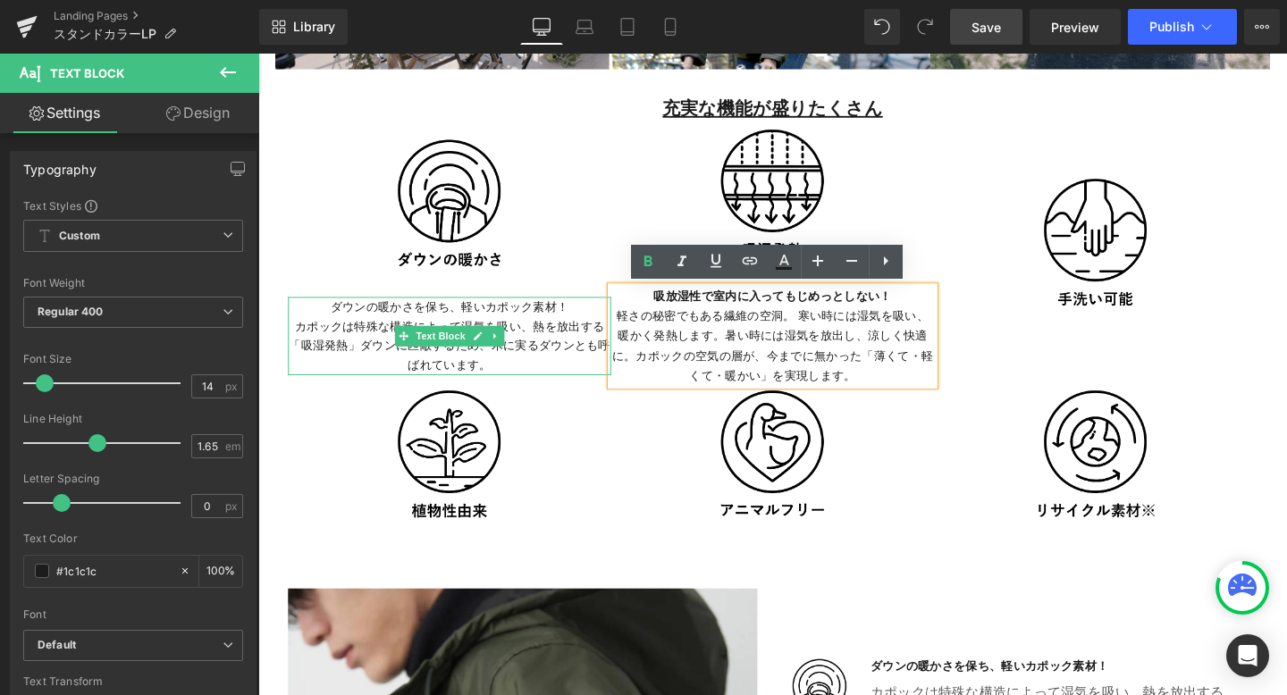
click at [547, 323] on p "ダウンの暖かさを保ち、軽いカポック素材！ カポックは特殊な構造によって湿気を吸い、熱を放出する「吸湿発熱」ダウンに匹敵するため、木に実るダウンとも呼ばれていま…" at bounding box center [460, 350] width 340 height 82
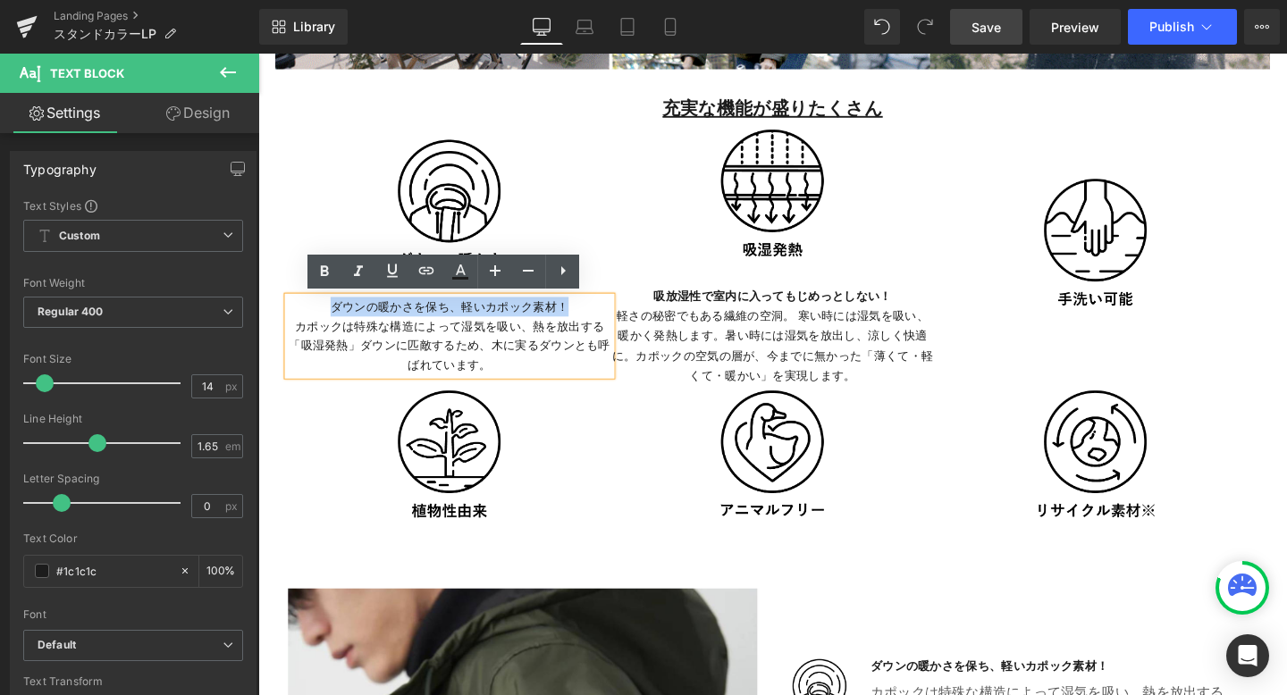
drag, startPoint x: 588, startPoint y: 320, endPoint x: 325, endPoint y: 317, distance: 262.8
click at [325, 318] on p "ダウンの暖かさを保ち、軽いカポック素材！ カポックは特殊な構造によって湿気を吸い、熱を放出する「吸湿発熱」ダウンに匹敵するため、木に実るダウンとも呼ばれていま…" at bounding box center [460, 350] width 340 height 82
click at [322, 272] on icon at bounding box center [325, 270] width 8 height 11
click at [558, 424] on div at bounding box center [460, 487] width 340 height 171
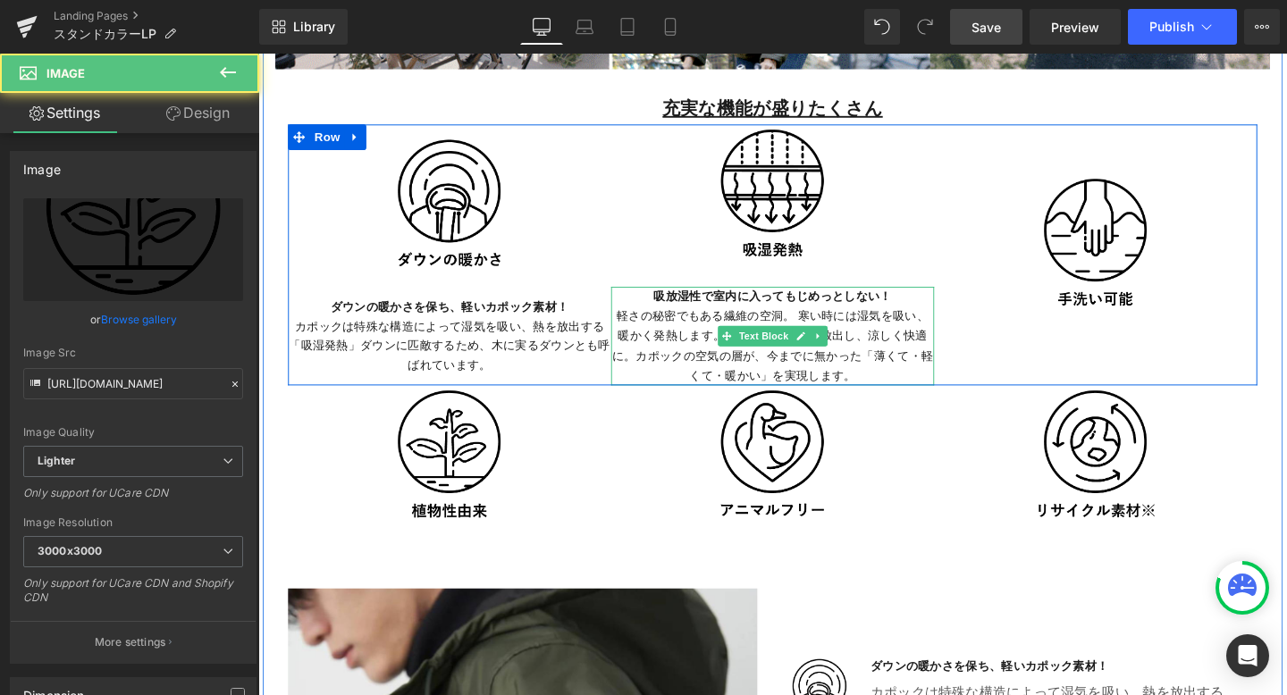
click at [648, 373] on p "吸放湿性で室内に入ってもじめっとしない！ 軽さの秘密でもある繊維の空洞。 寒い時には湿気を吸い、暖かく発熱します。暑い時には湿気を放出し、涼しく快適に。カポッ…" at bounding box center [799, 349] width 340 height 103
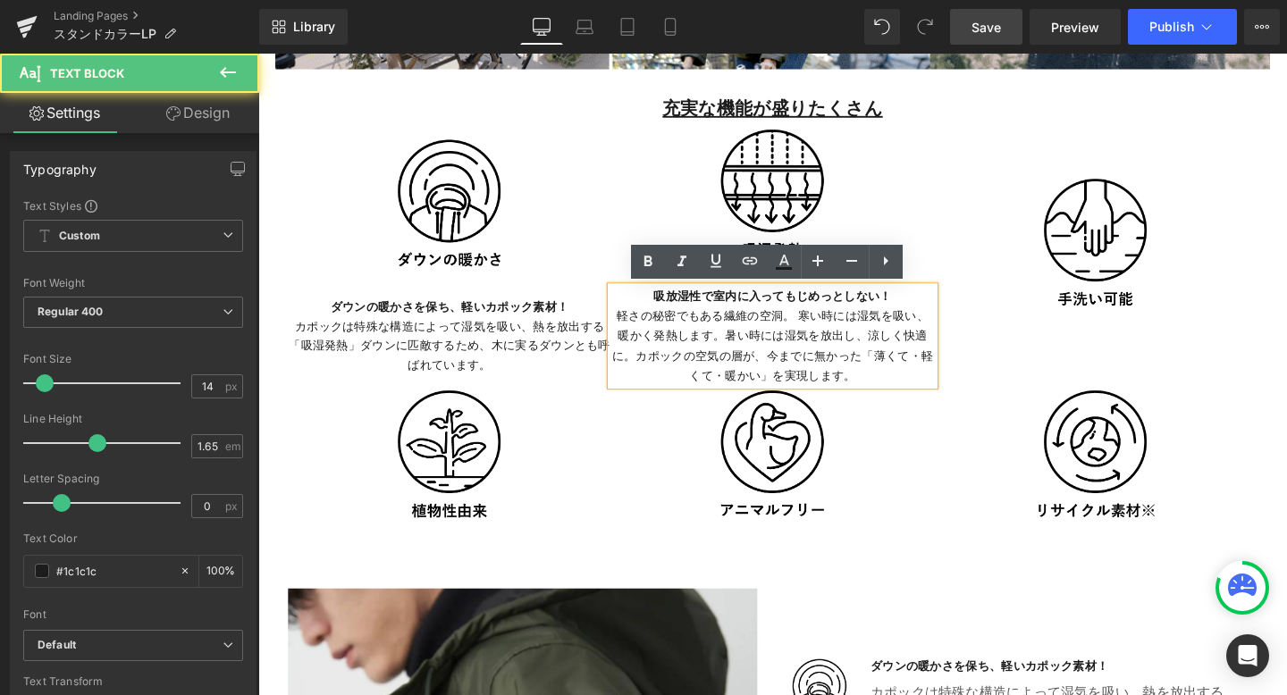
click at [708, 360] on p "吸放湿性で室内に入ってもじめっとしない！ 軽さの秘密でもある繊維の空洞。 寒い時には湿気を吸い、暖かく発熱します。暑い時には湿気を放出し、涼しく快適に。カポッ…" at bounding box center [799, 349] width 340 height 103
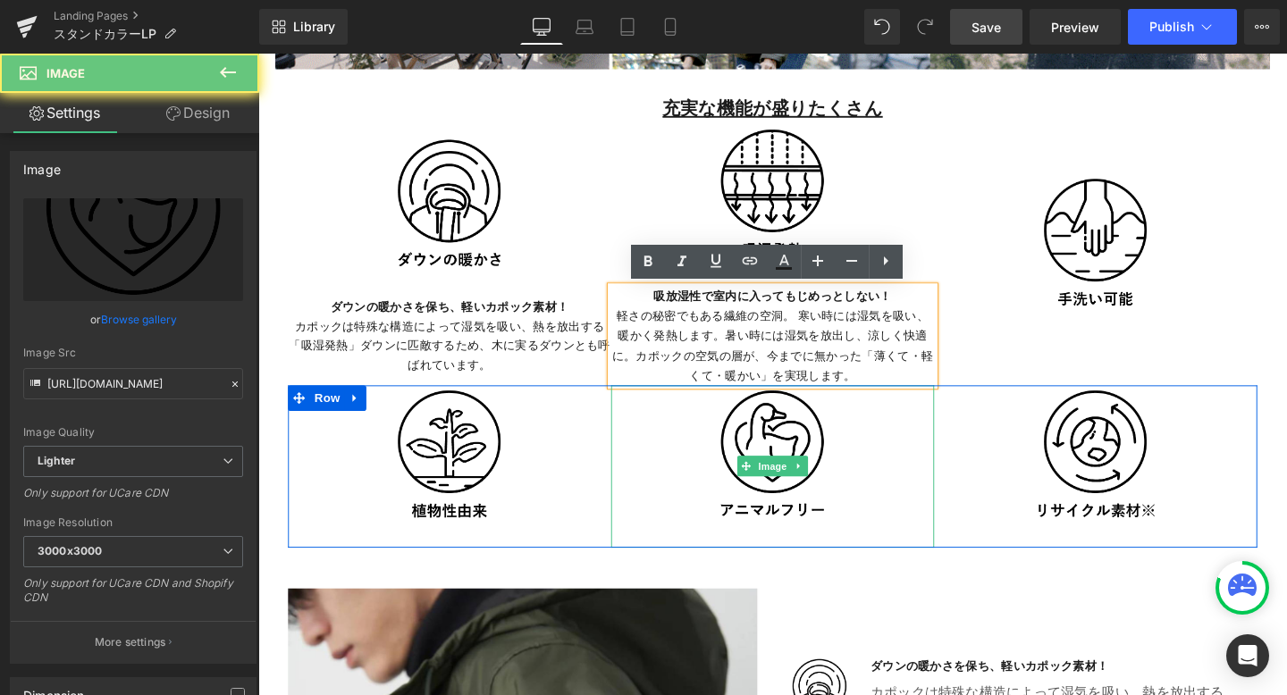
click at [643, 430] on div at bounding box center [799, 487] width 340 height 171
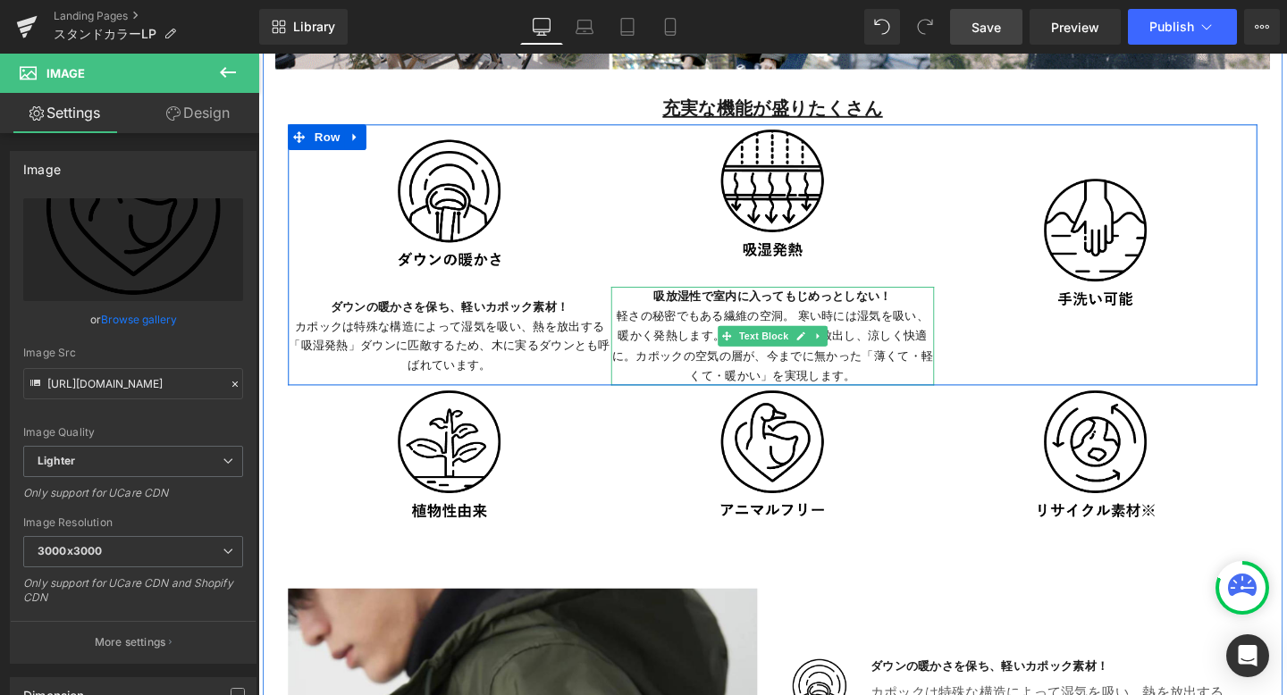
click at [651, 358] on p "吸放湿性で室内に入ってもじめっとしない！ 軽さの秘密でもある繊維の空洞。 寒い時には湿気を吸い、暖かく発熱します。暑い時には湿気を放出し、涼しく快適に。カポッ…" at bounding box center [799, 349] width 340 height 103
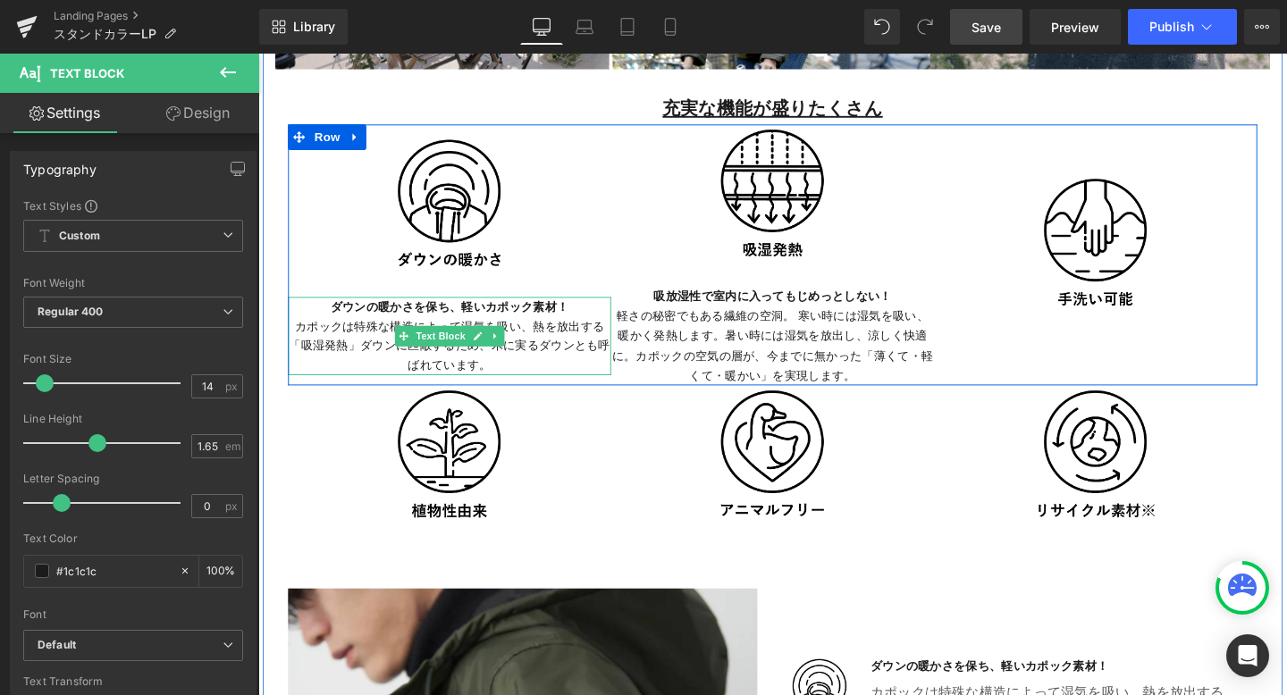
click at [537, 361] on p "ダウンの暖かさを保ち、軽いカポック素材！ カポックは特殊な構造によって湿気を吸い、熱を放出する「吸湿発熱」ダウンに匹敵するため、木に実るダウンとも呼ばれていま…" at bounding box center [460, 350] width 340 height 82
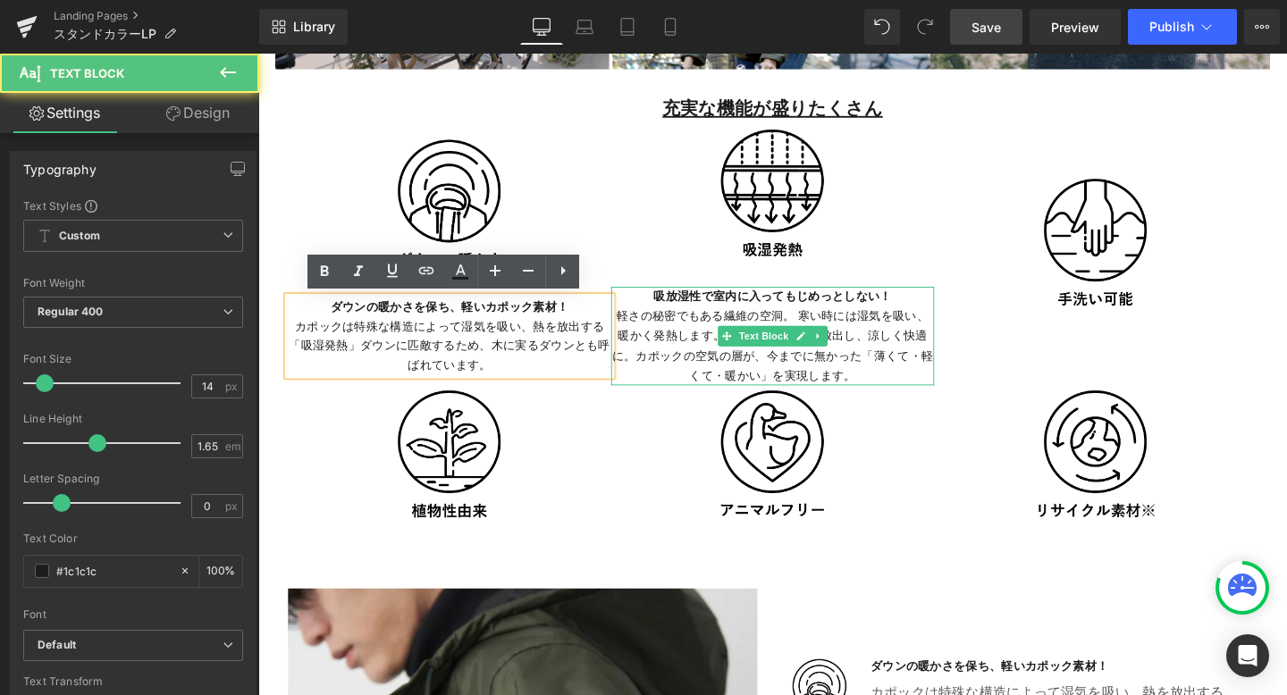
click at [733, 327] on p "吸放湿性で室内に入ってもじめっとしない！ 軽さの秘密でもある繊維の空洞。 寒い時には湿気を吸い、暖かく発熱します。暑い時には湿気を放出し、涼しく快適に。カポッ…" at bounding box center [799, 349] width 340 height 103
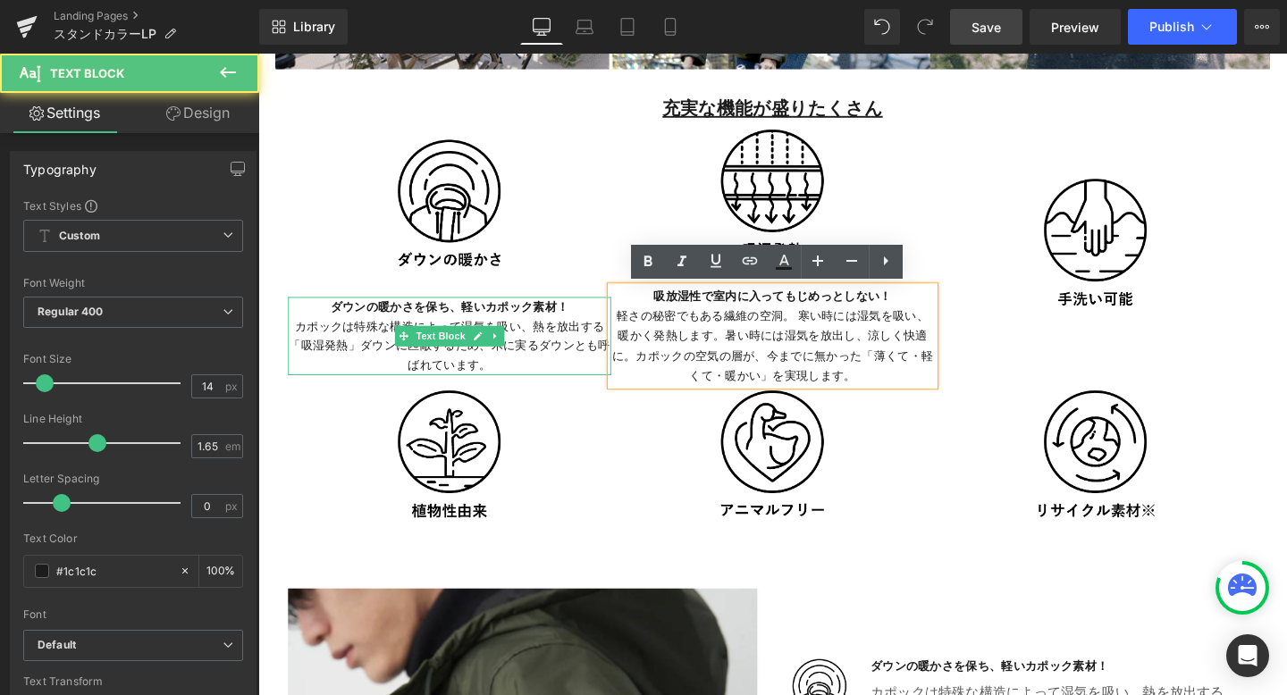
click at [527, 375] on p "ダウンの暖かさを保ち、軽いカポック素材！ カポックは特殊な構造によって湿気を吸い、熱を放出する「吸湿発熱」ダウンに匹敵するため、木に実るダウンとも呼ばれていま…" at bounding box center [460, 350] width 340 height 82
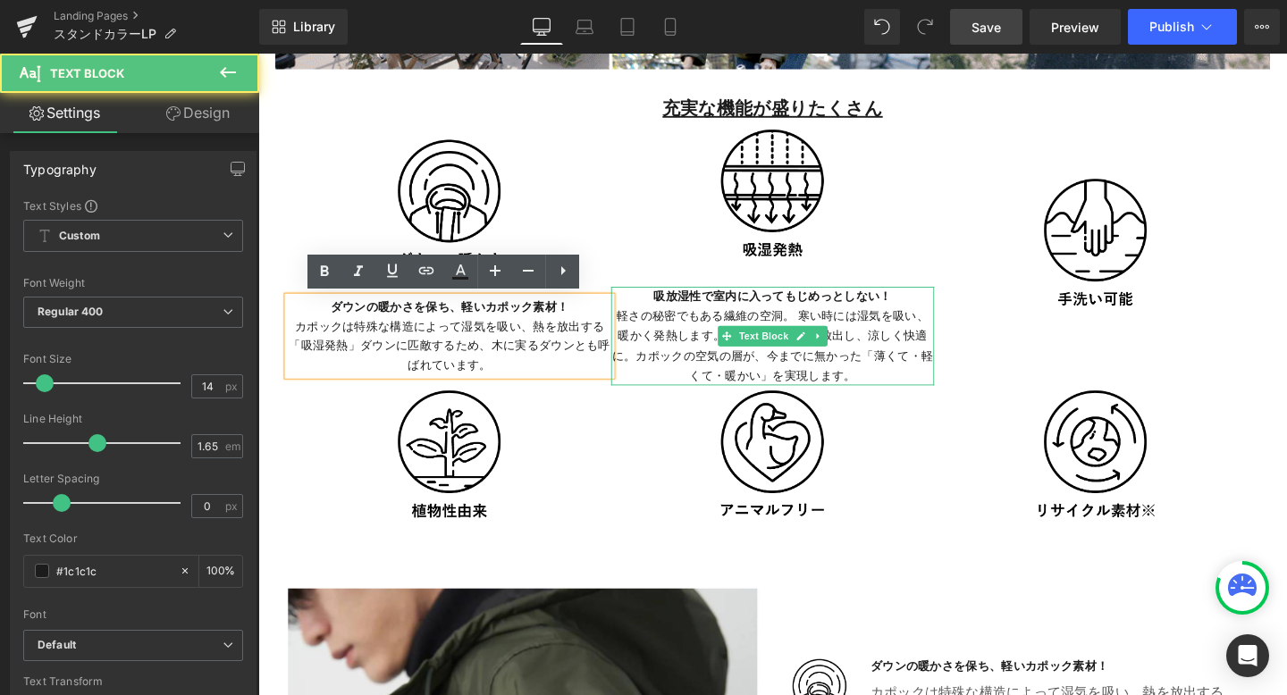
click at [764, 307] on strong "吸放湿性で室内に入ってもじめっとしない！" at bounding box center [799, 308] width 250 height 17
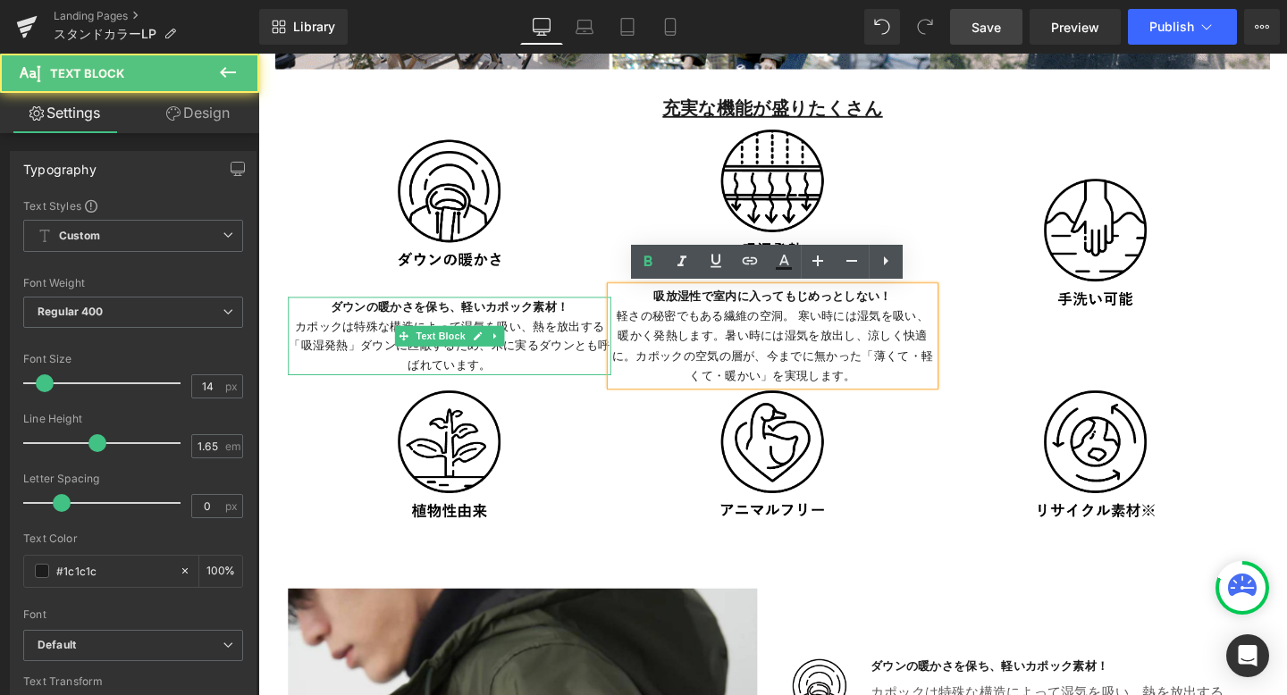
click at [559, 357] on p "ダウンの暖かさを保ち、軽いカポック素材！ カポックは特殊な構造によって湿気を吸い、熱を放出する「吸湿発熱」ダウンに匹敵するため、木に実るダウンとも呼ばれていま…" at bounding box center [460, 350] width 340 height 82
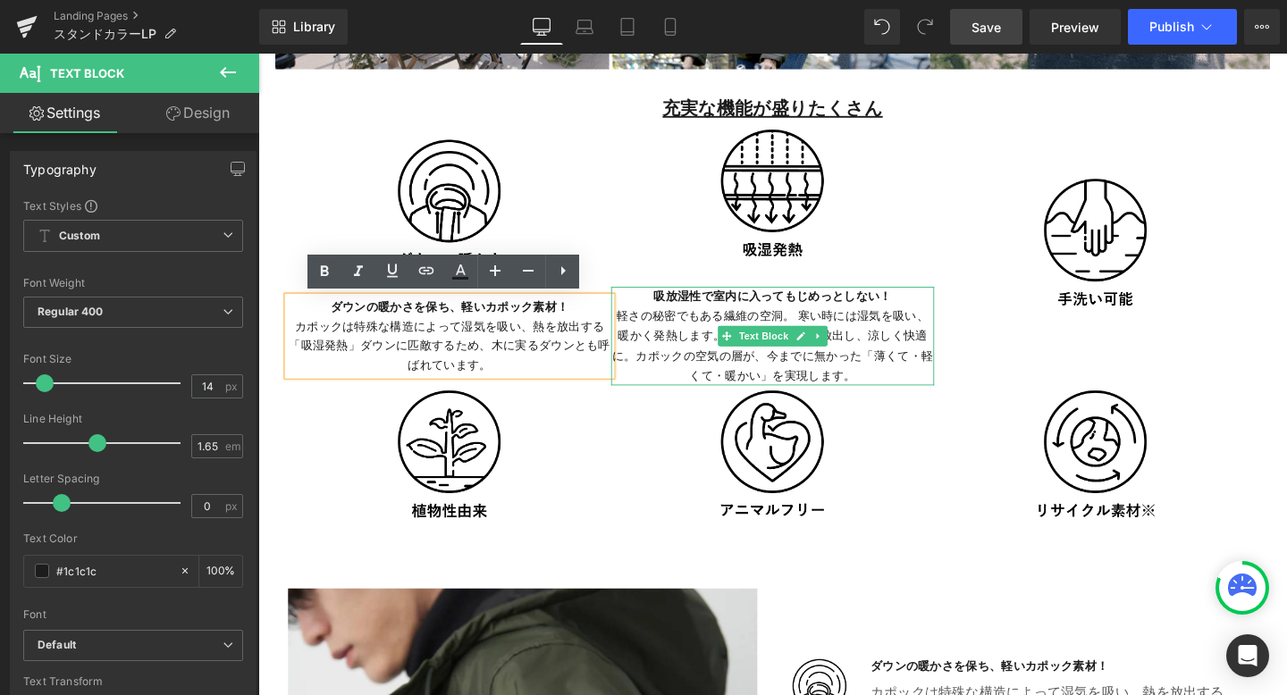
click at [696, 336] on p "吸放湿性で室内に入ってもじめっとしない！ 軽さの秘密でもある繊維の空洞。 寒い時には湿気を吸い、暖かく発熱します。暑い時には湿気を放出し、涼しく快適に。カポッ…" at bounding box center [799, 349] width 340 height 103
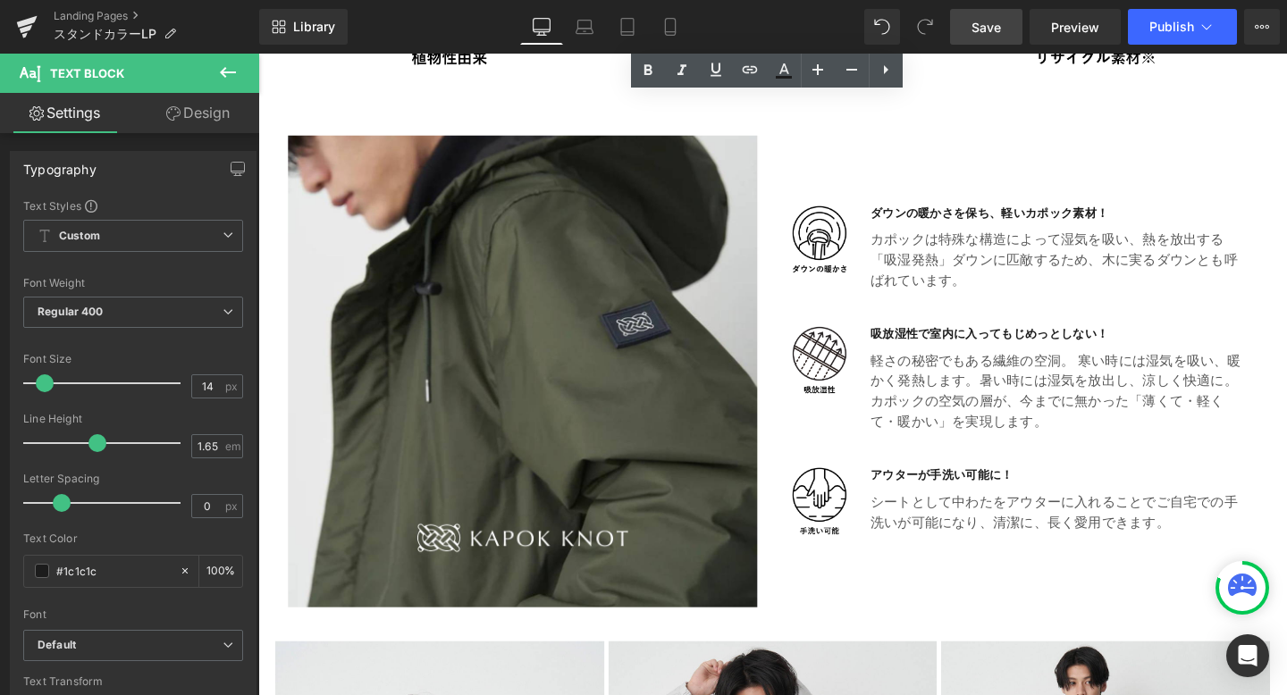
scroll to position [4139, 0]
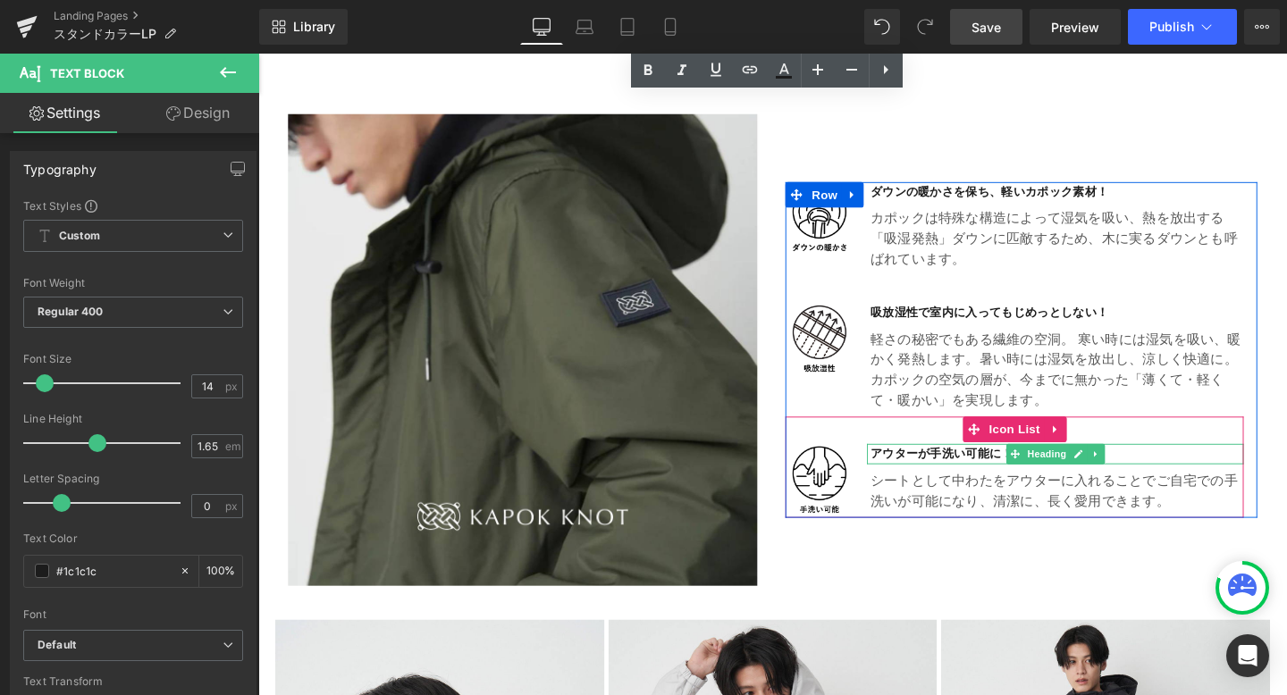
click at [1039, 475] on h4 "アウターが手洗い可能に！" at bounding box center [1098, 474] width 392 height 21
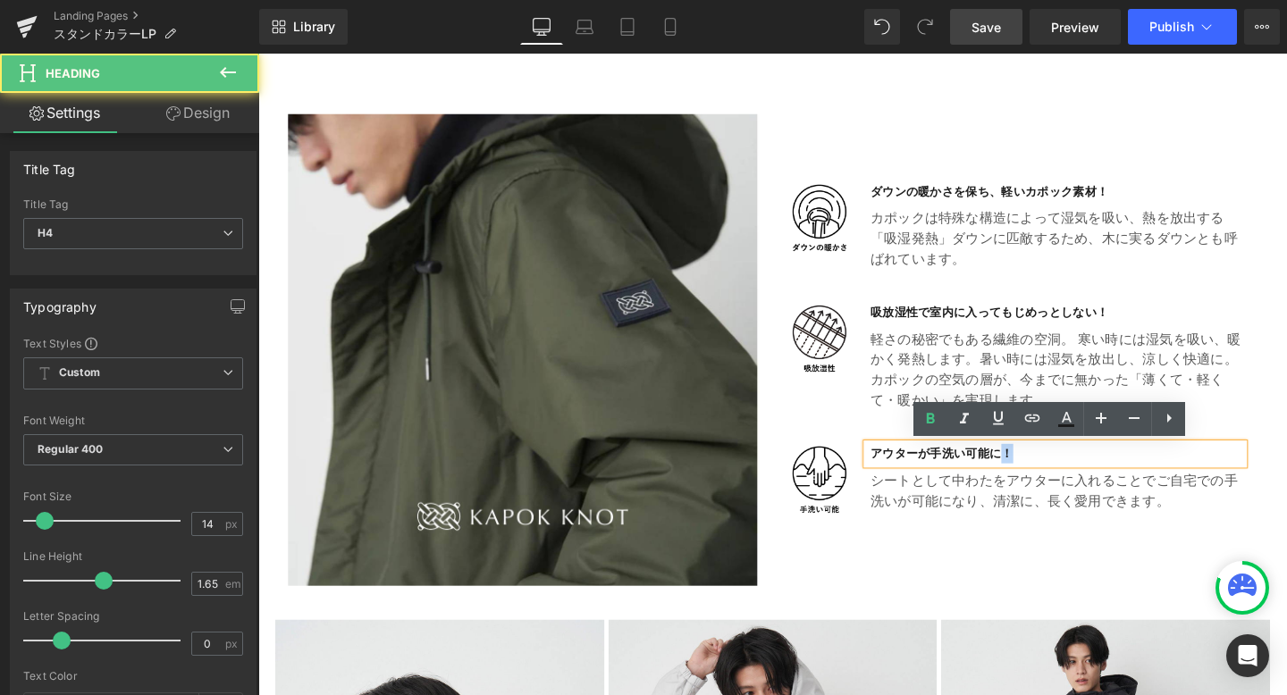
click at [1039, 475] on h4 "アウターが手洗い可能に！" at bounding box center [1098, 474] width 392 height 21
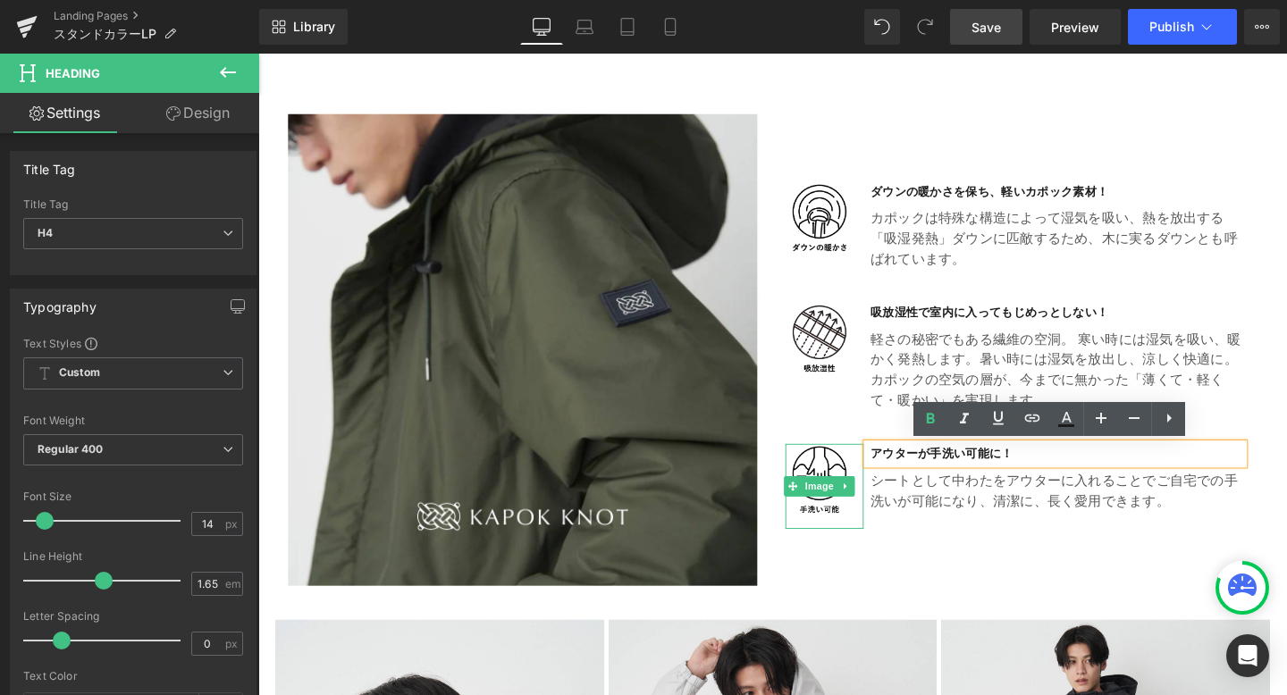
drag, startPoint x: 1058, startPoint y: 475, endPoint x: 881, endPoint y: 468, distance: 177.1
click at [881, 468] on li "Image [PERSON_NAME]が手洗い可能に！ Heading シートとして中わたをアウターに入れることでご自宅での手洗いが可能になり、 清潔に、長く…" at bounding box center [1053, 499] width 482 height 71
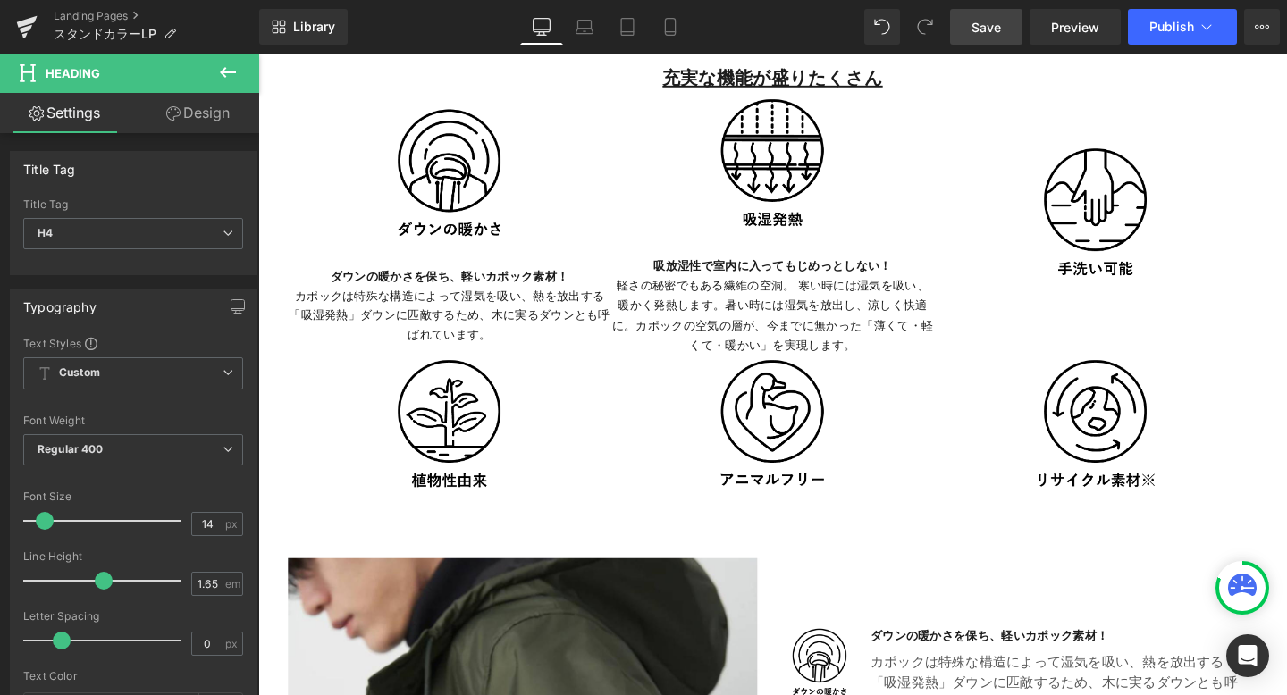
scroll to position [3654, 0]
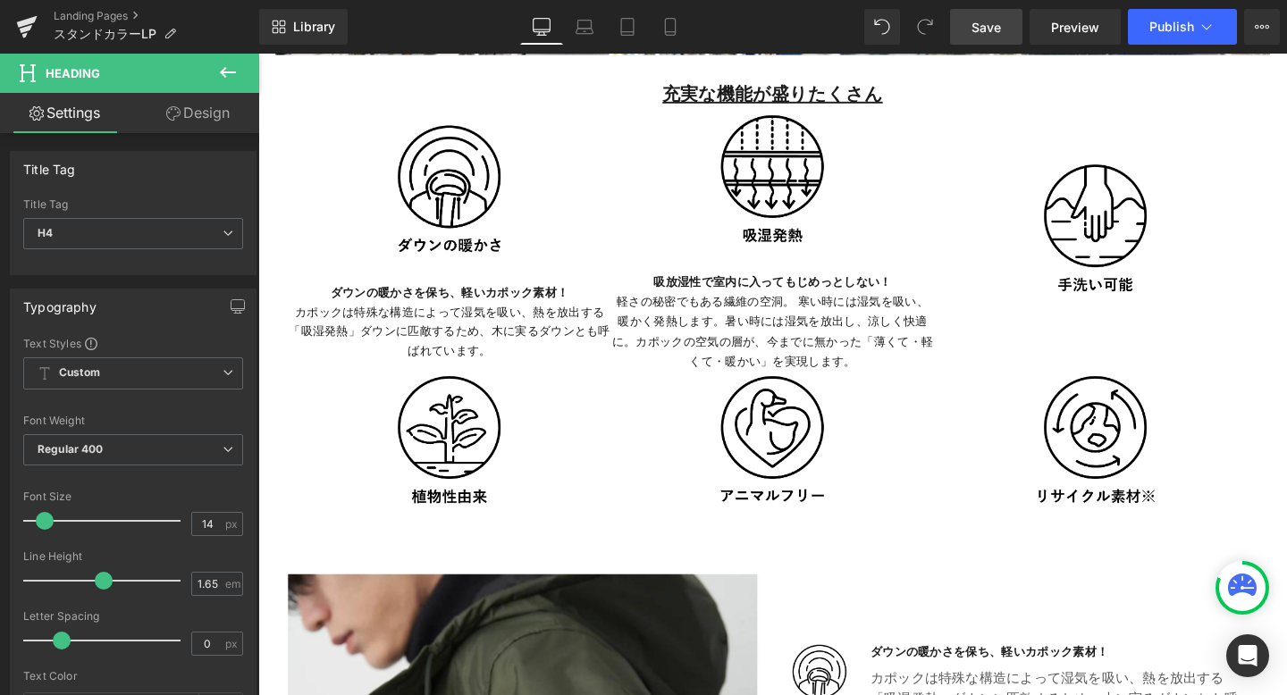
click at [226, 68] on icon at bounding box center [227, 72] width 21 height 21
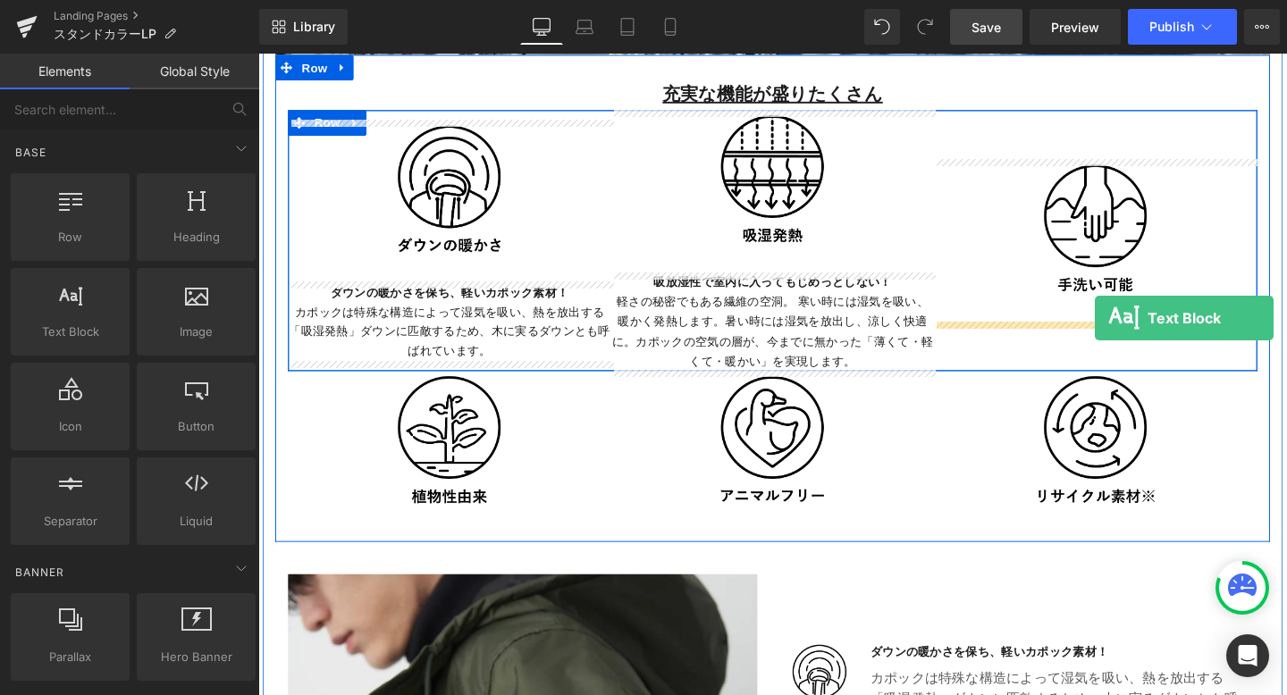
drag, startPoint x: 334, startPoint y: 385, endPoint x: 1138, endPoint y: 330, distance: 805.3
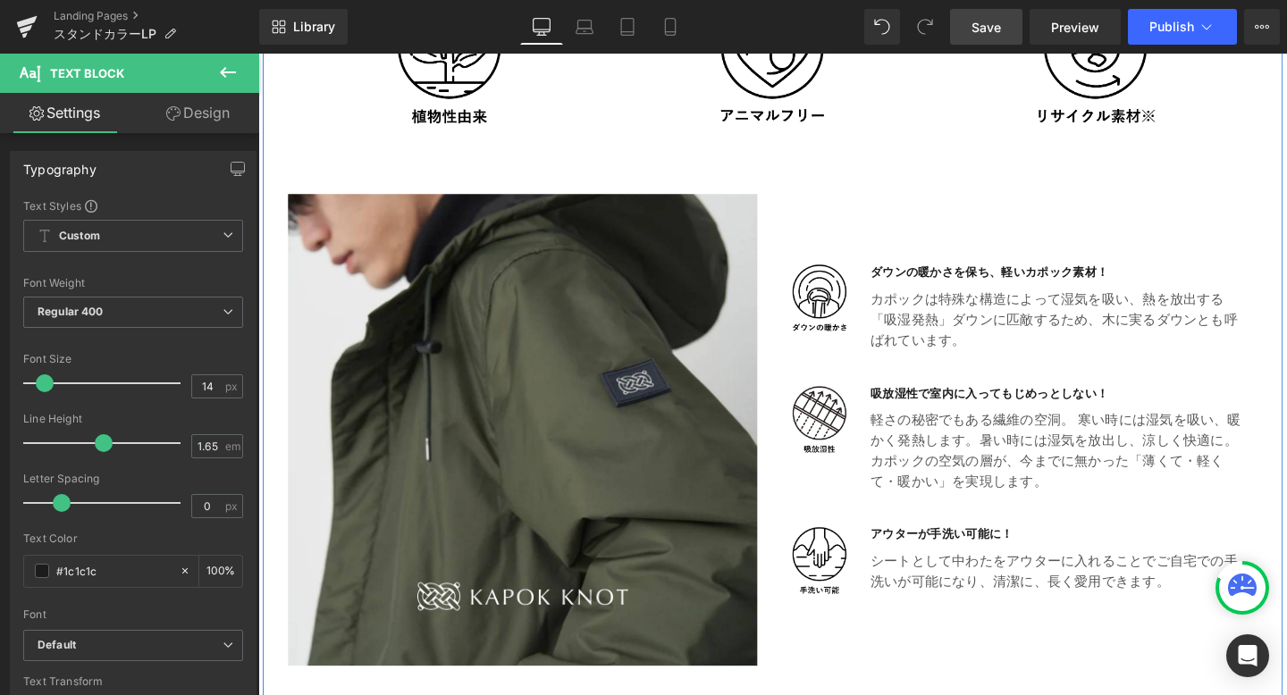
scroll to position [4153, 0]
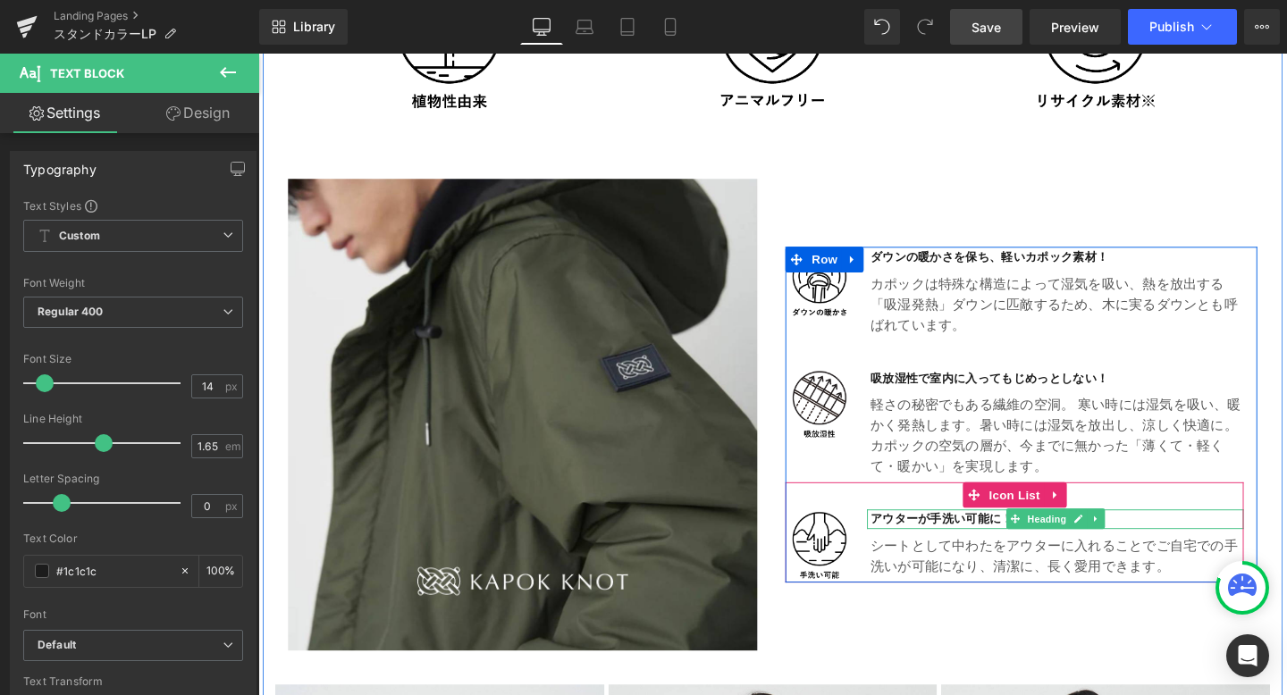
click at [1017, 545] on h4 "アウターが手洗い可能に！" at bounding box center [1098, 543] width 392 height 21
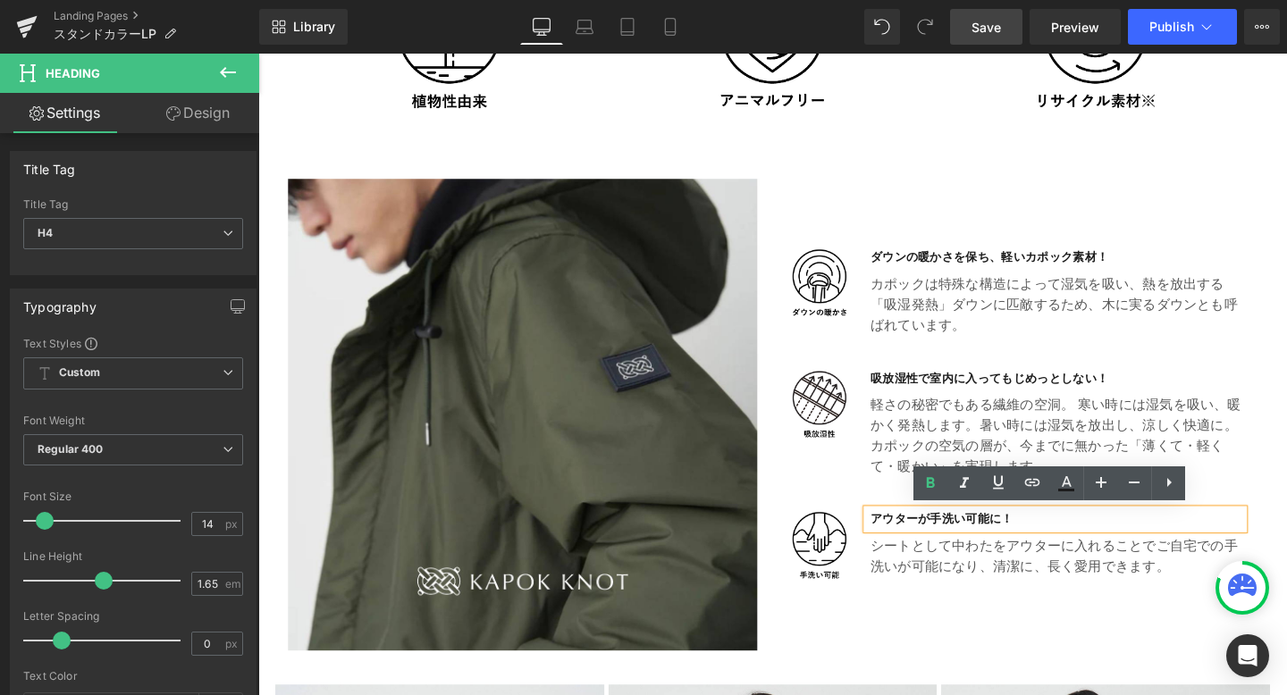
drag, startPoint x: 1067, startPoint y: 542, endPoint x: 895, endPoint y: 541, distance: 171.6
click at [898, 542] on div "アウターが手洗い可能に！" at bounding box center [1096, 543] width 396 height 21
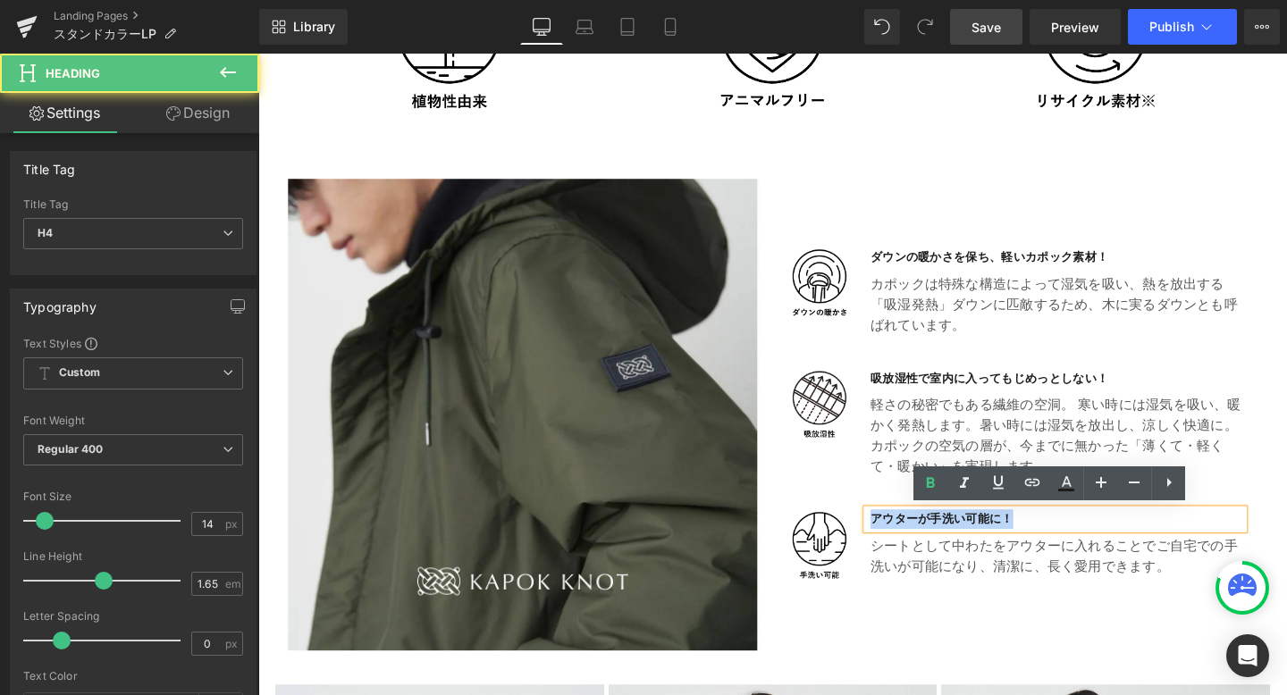
drag, startPoint x: 902, startPoint y: 542, endPoint x: 1070, endPoint y: 539, distance: 168.0
click at [1071, 540] on h4 "アウターが手洗い可能に！" at bounding box center [1098, 543] width 392 height 21
copy h4 "アウターが手洗い可能に！"
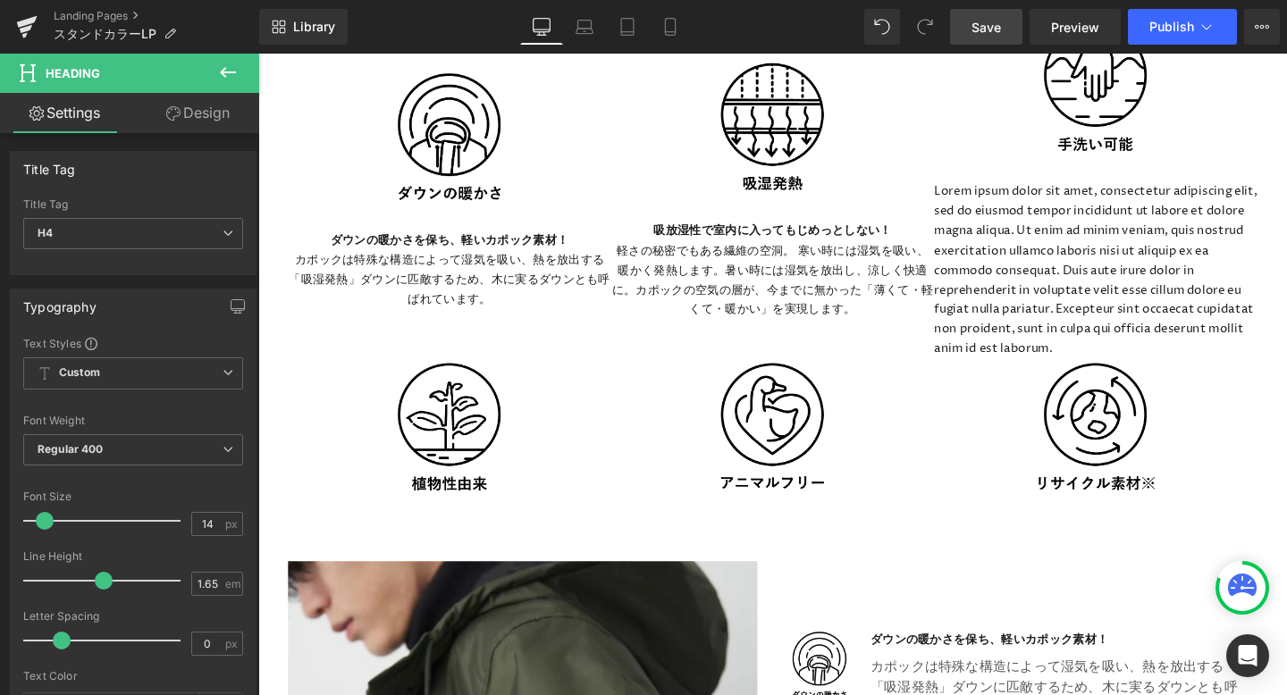
scroll to position [3705, 0]
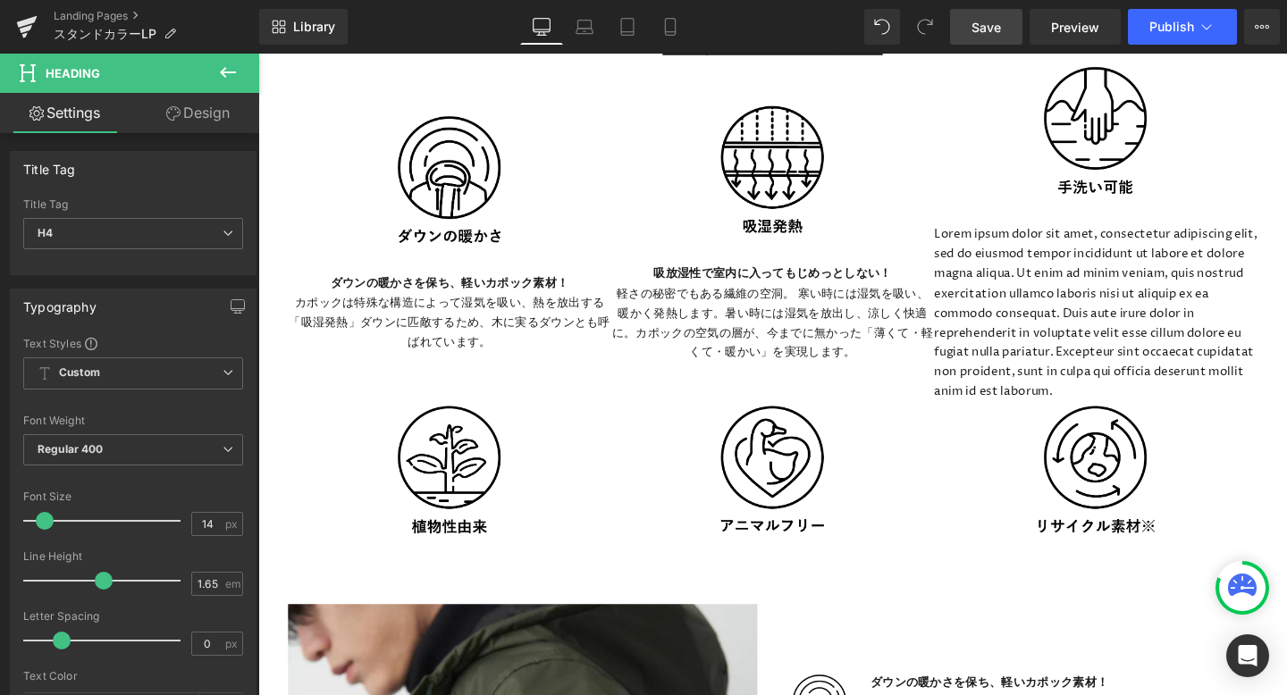
click at [1136, 254] on p "Lorem ipsum dolor sit amet, consectetur adipiscing elit, sed do eiusmod tempor …" at bounding box center [1139, 326] width 340 height 186
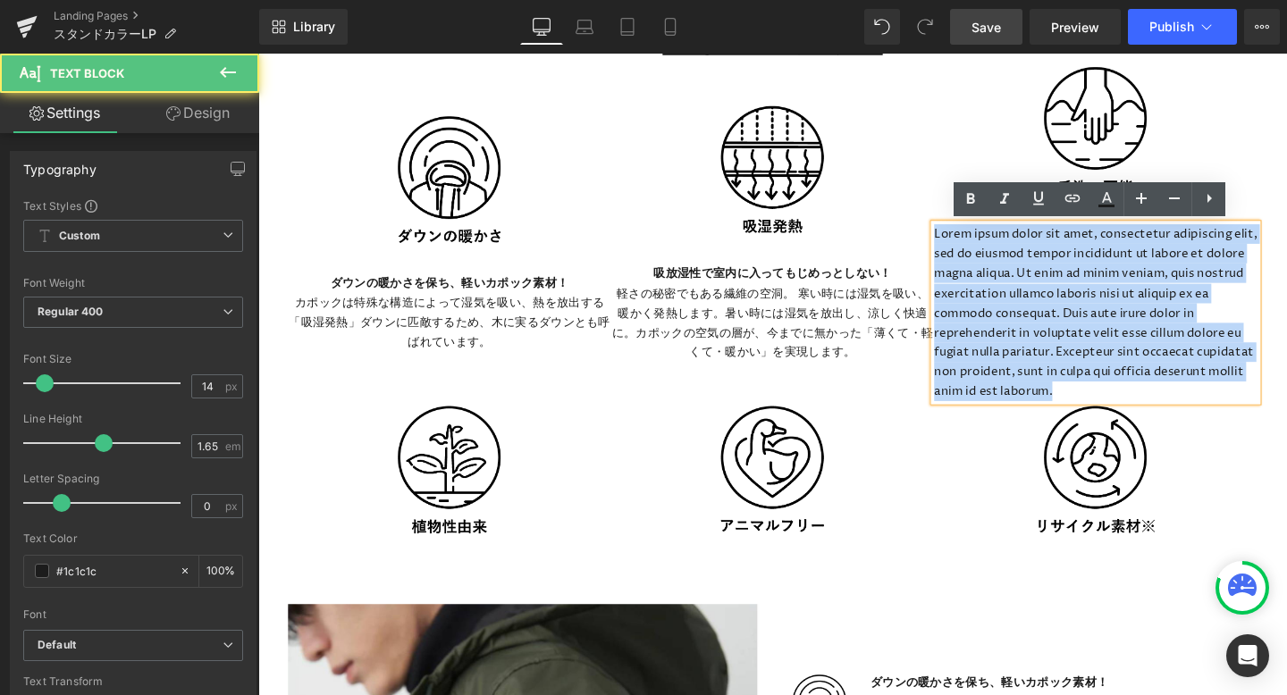
drag, startPoint x: 969, startPoint y: 242, endPoint x: 1211, endPoint y: 409, distance: 294.3
click at [1211, 409] on p "Lorem ipsum dolor sit amet, consectetur adipiscing elit, sed do eiusmod tempor …" at bounding box center [1139, 326] width 340 height 186
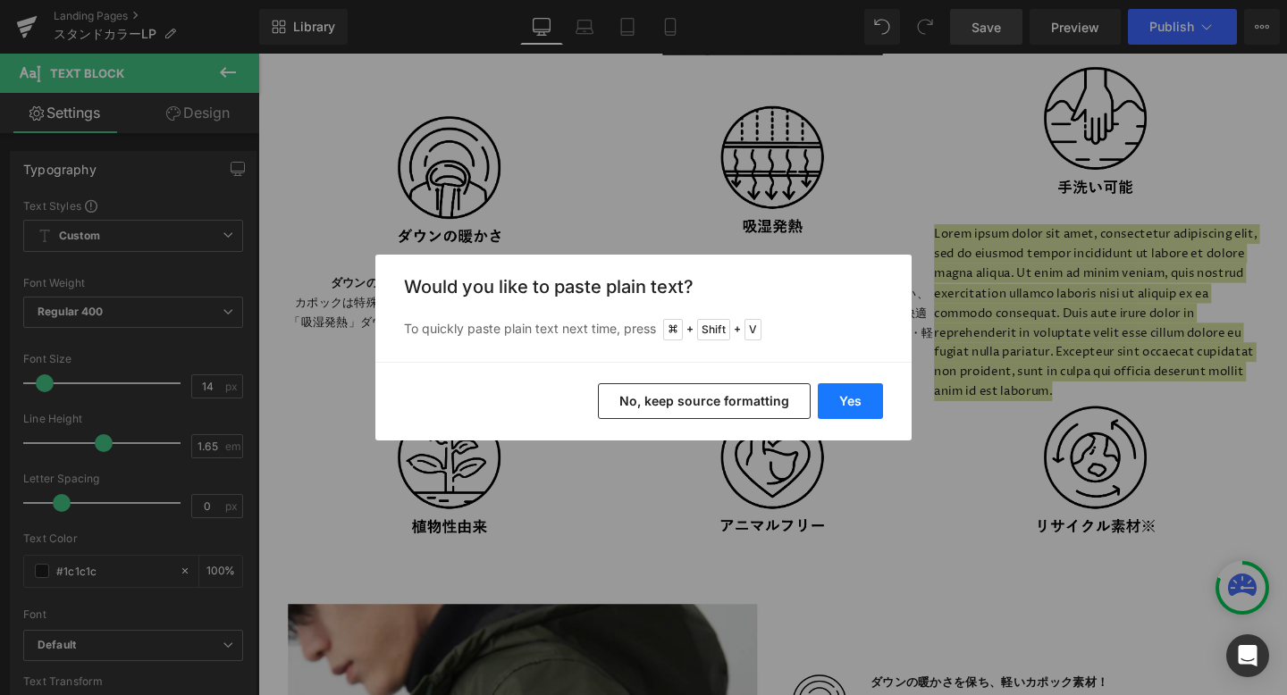
click at [843, 409] on button "Yes" at bounding box center [850, 401] width 65 height 36
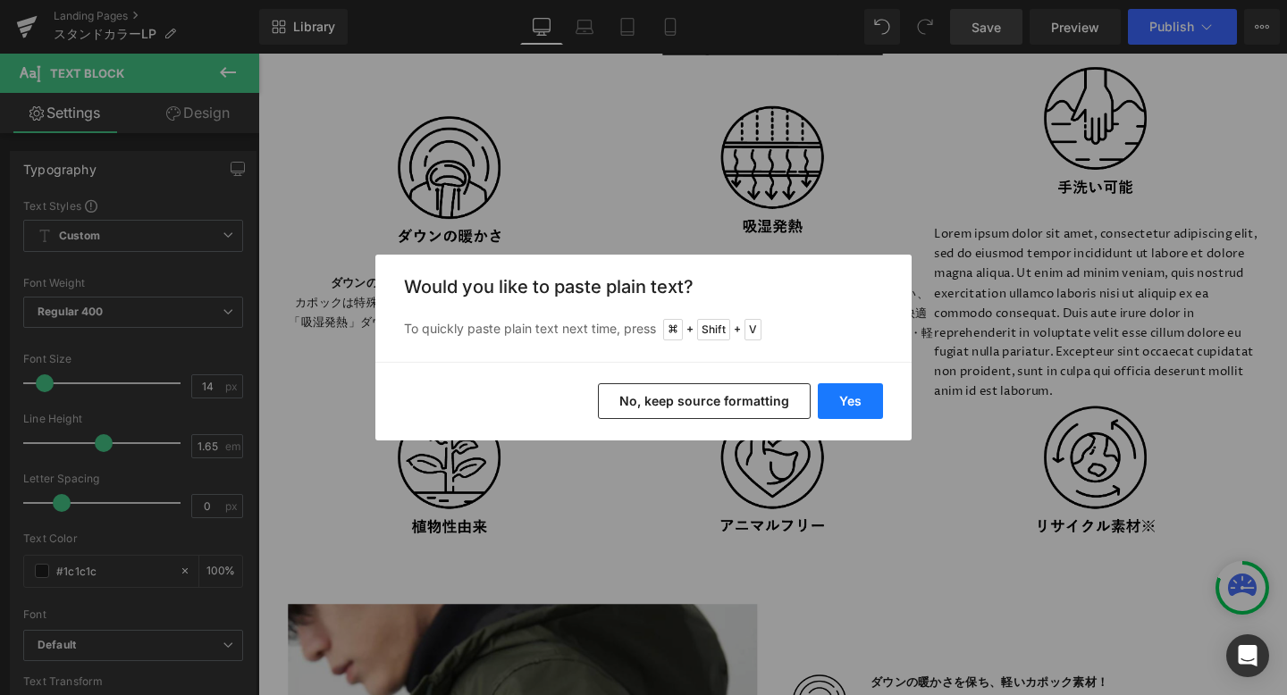
scroll to position [3664, 0]
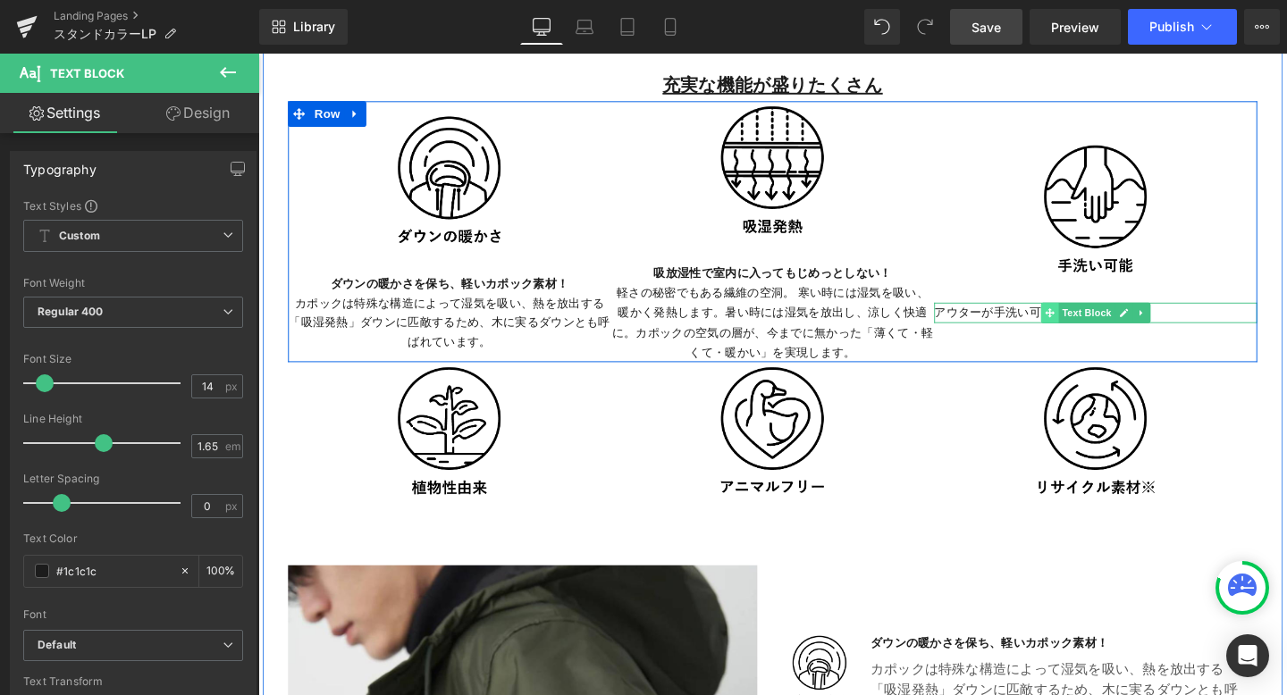
click at [1088, 321] on icon at bounding box center [1090, 326] width 10 height 11
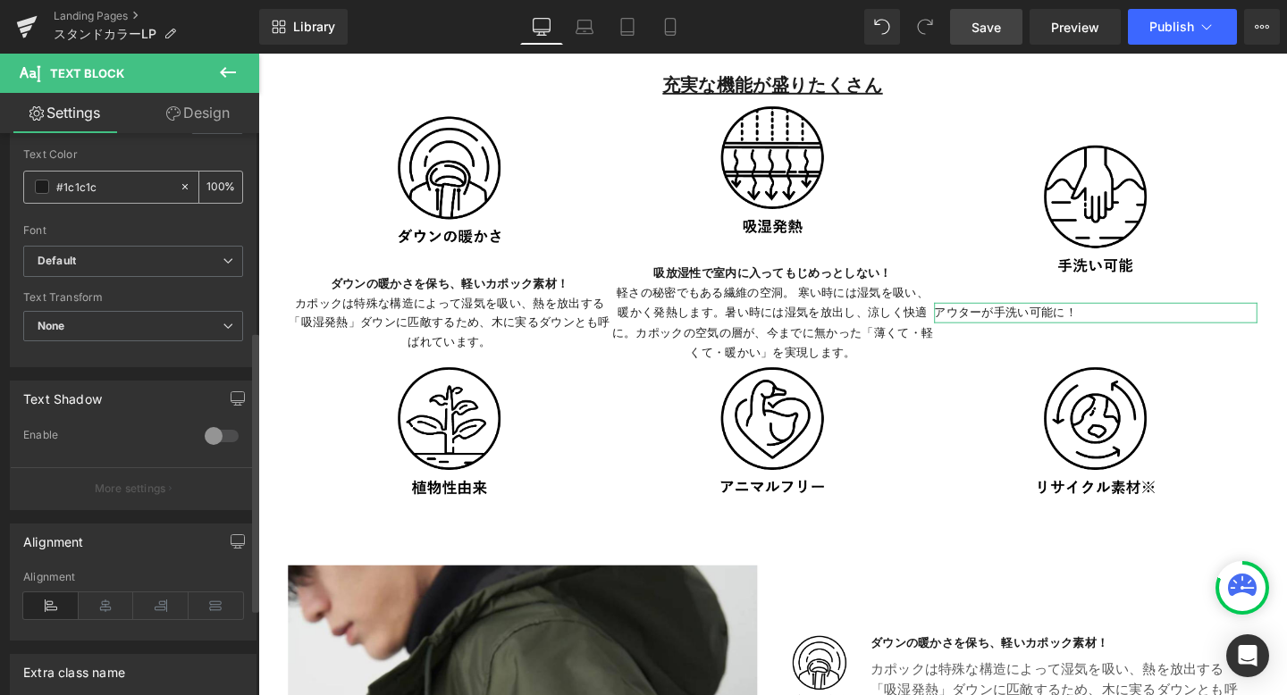
scroll to position [396, 0]
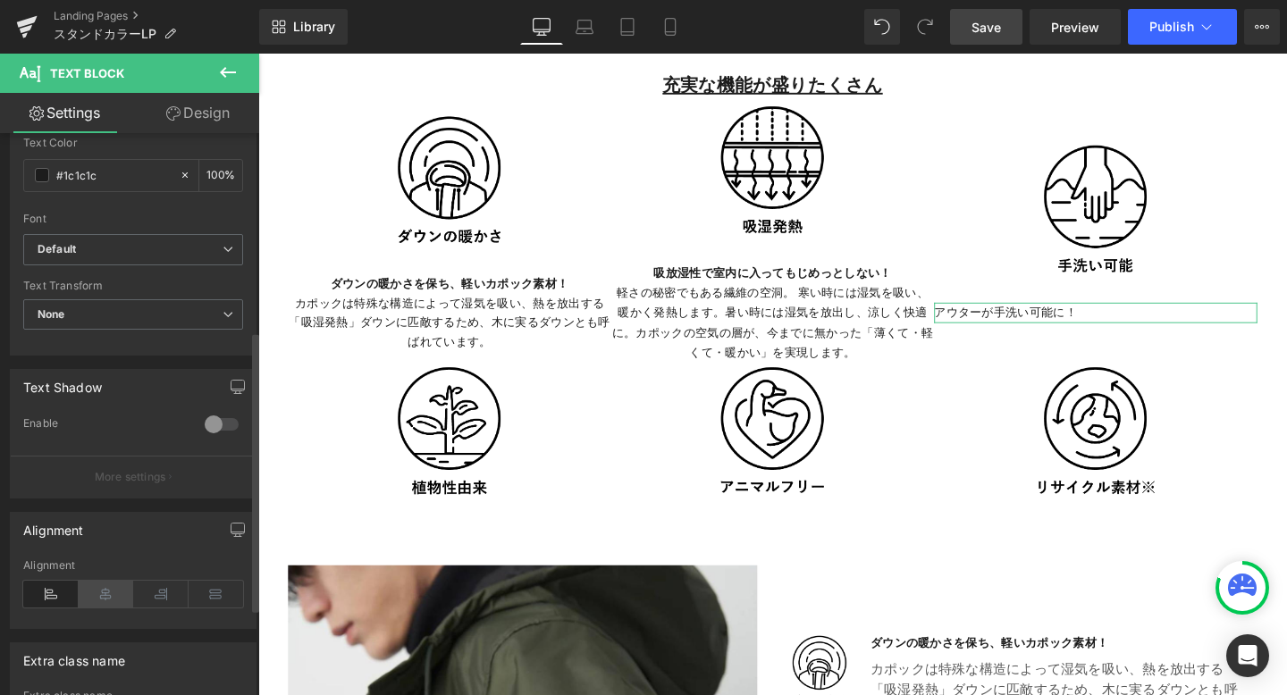
click at [113, 588] on icon at bounding box center [106, 594] width 55 height 27
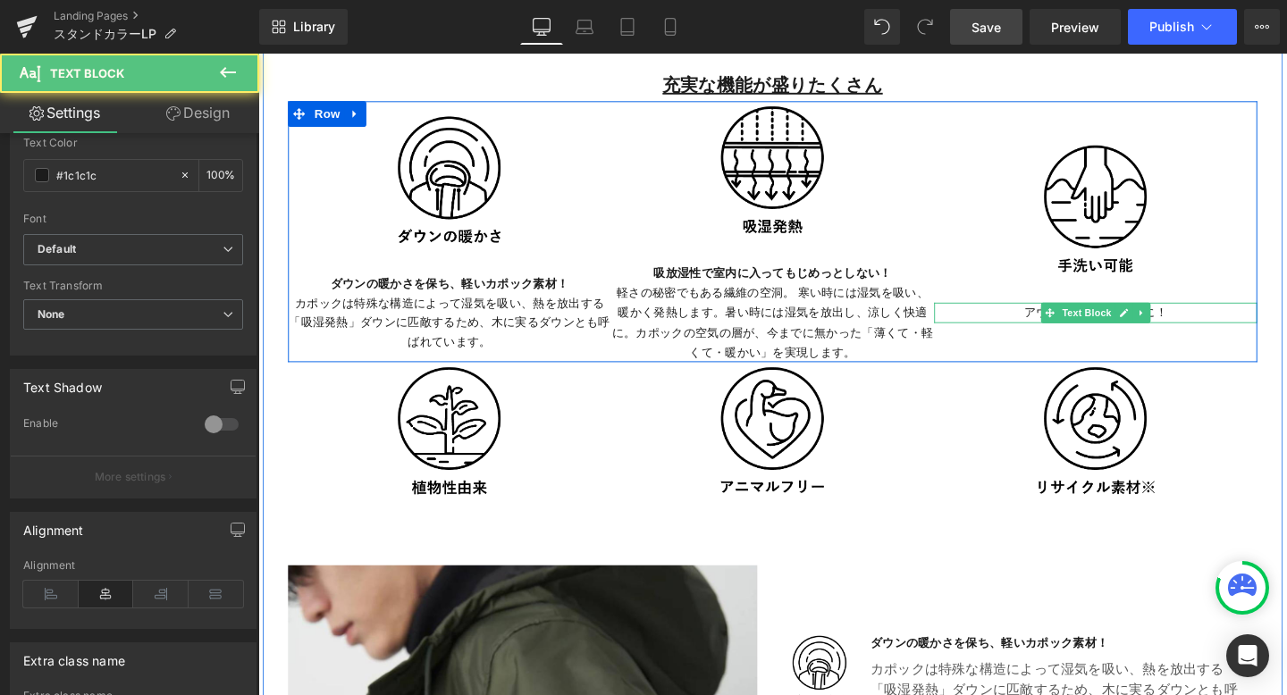
click at [1215, 322] on p "アウターが手洗い可能に！" at bounding box center [1139, 325] width 340 height 21
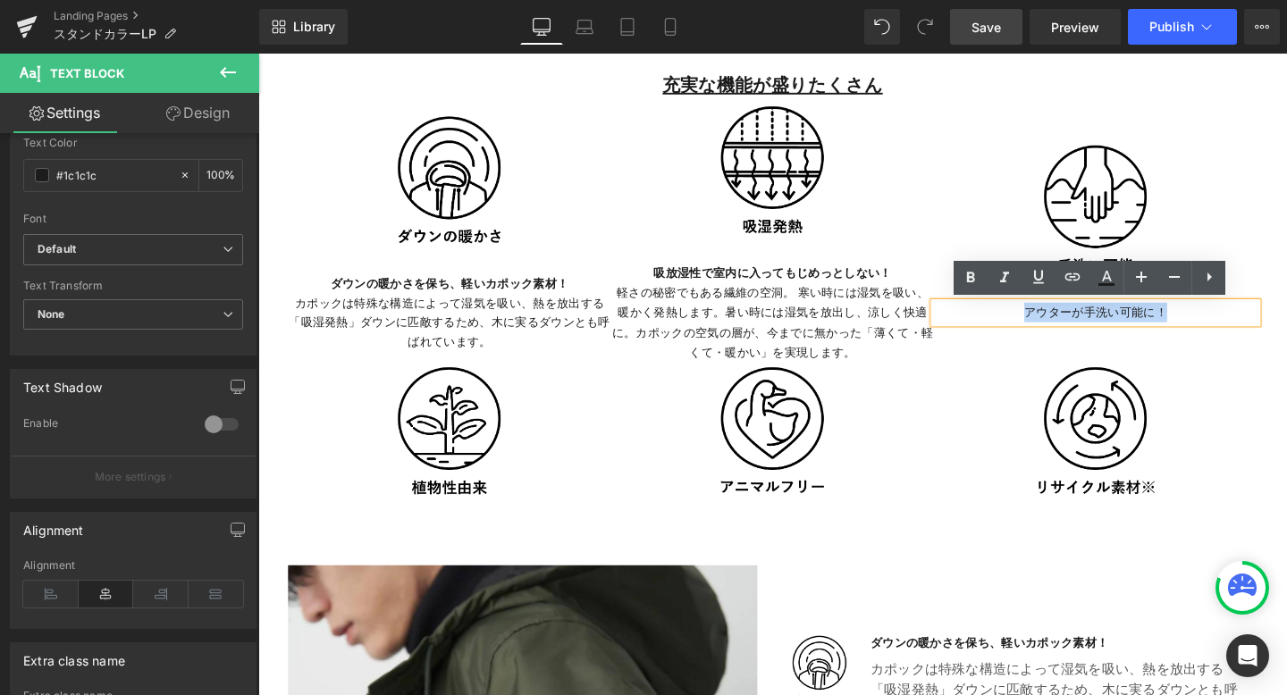
drag, startPoint x: 1215, startPoint y: 322, endPoint x: 1055, endPoint y: 325, distance: 160.9
click at [1055, 325] on p "アウターが手洗い可能に！" at bounding box center [1139, 325] width 340 height 21
click at [970, 281] on icon at bounding box center [971, 277] width 8 height 11
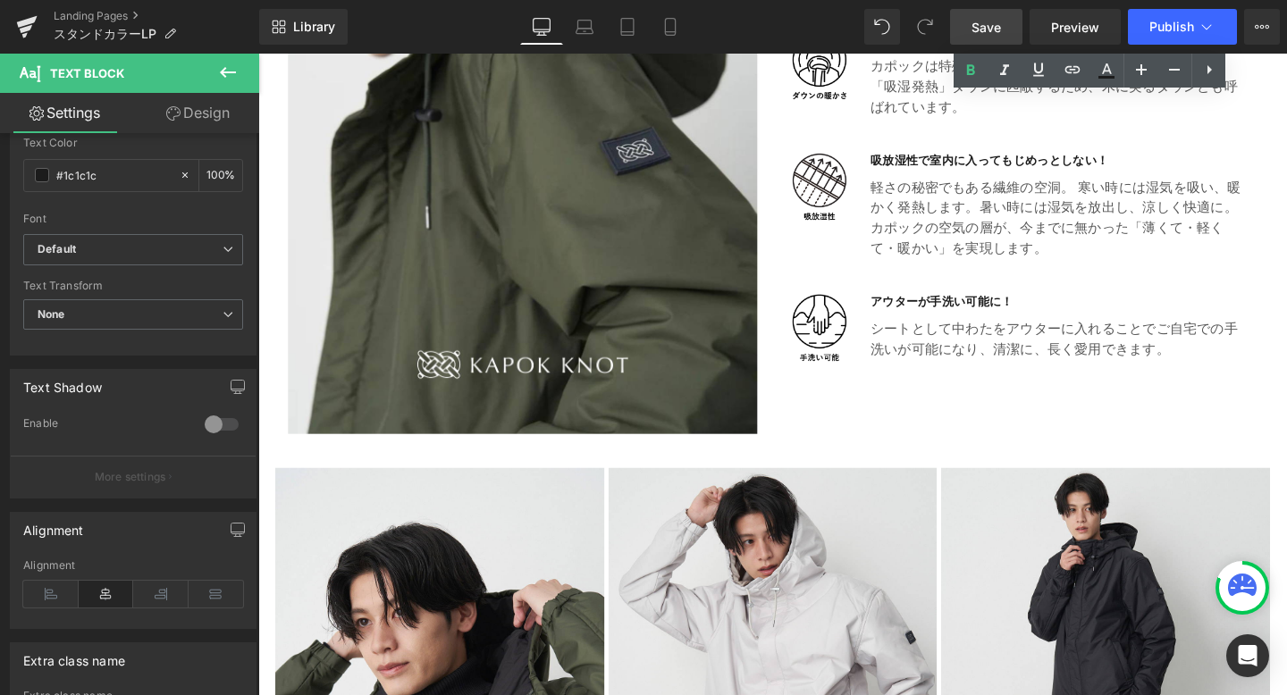
scroll to position [4273, 0]
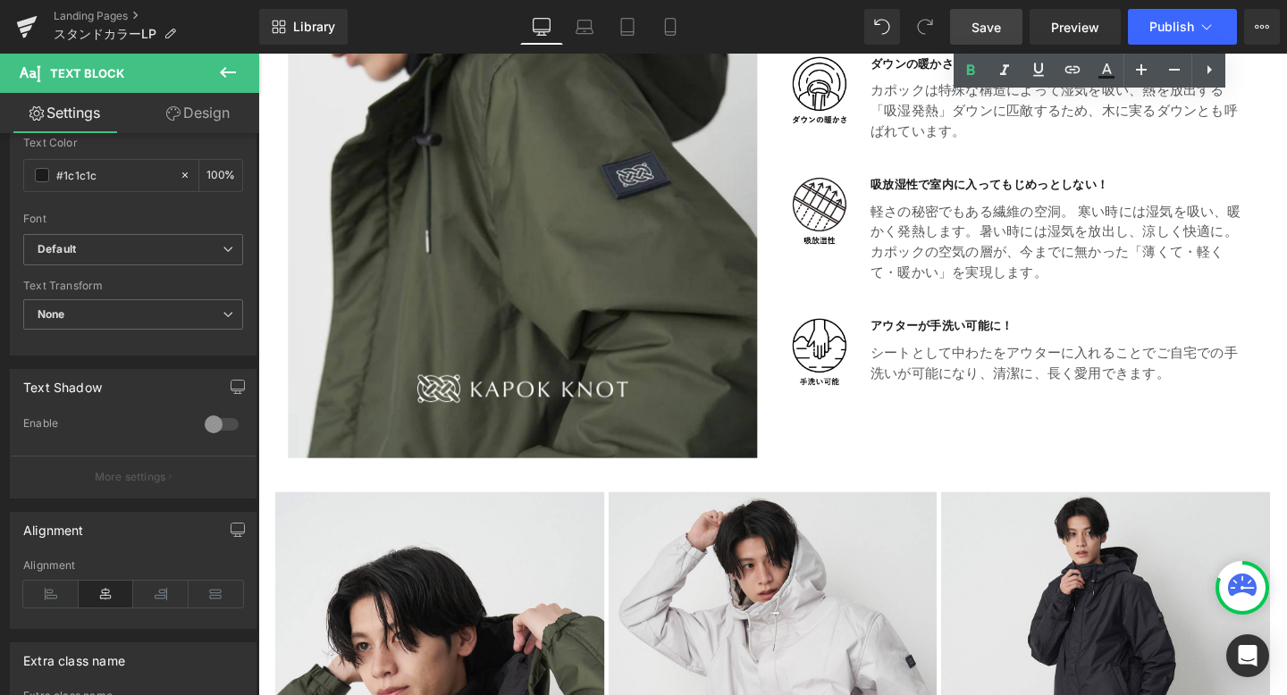
click at [967, 374] on p "シートとして中わたをアウターに入れることでご自宅での手洗いが可能になり、 清潔に、長く愛用できます。" at bounding box center [1098, 379] width 392 height 43
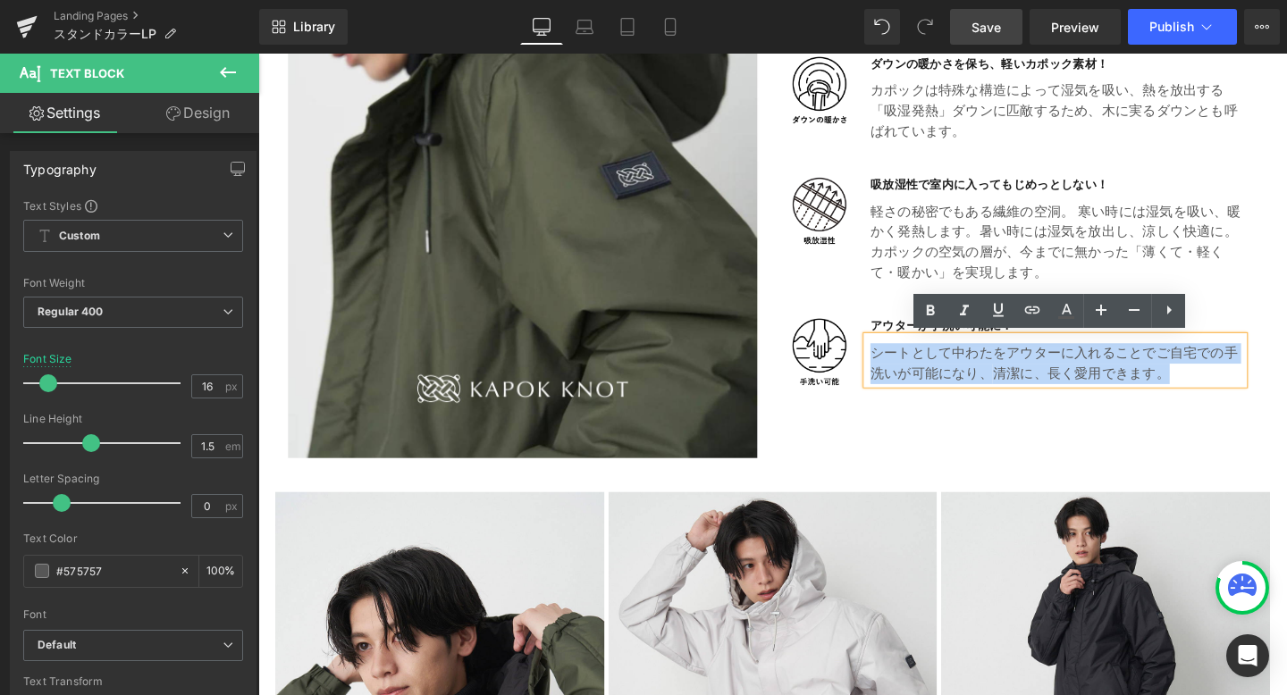
drag, startPoint x: 903, startPoint y: 366, endPoint x: 1237, endPoint y: 385, distance: 334.8
click at [1237, 386] on p "シートとして中わたをアウターに入れることでご自宅での手洗いが可能になり、 清潔に、長く愛用できます。" at bounding box center [1098, 379] width 392 height 43
copy p "シートとして中わたをアウターに入れることでご自宅での手洗いが可能になり、 清潔に、長く愛用できます。"
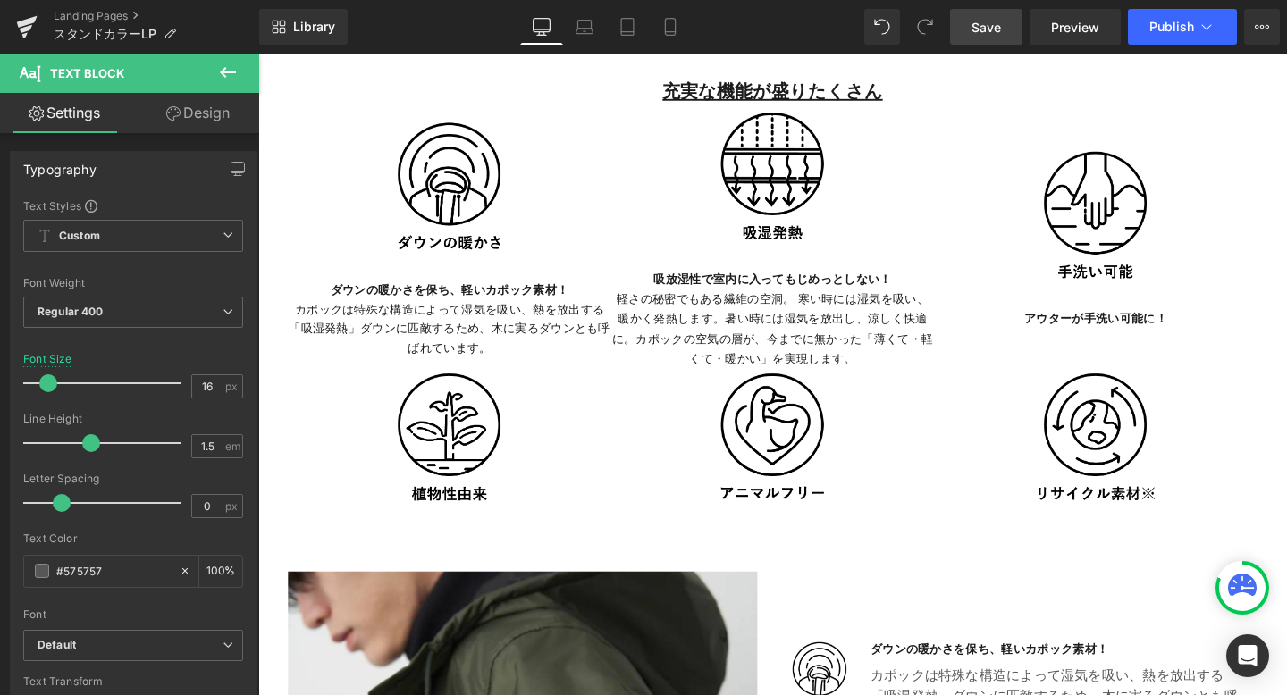
scroll to position [3660, 0]
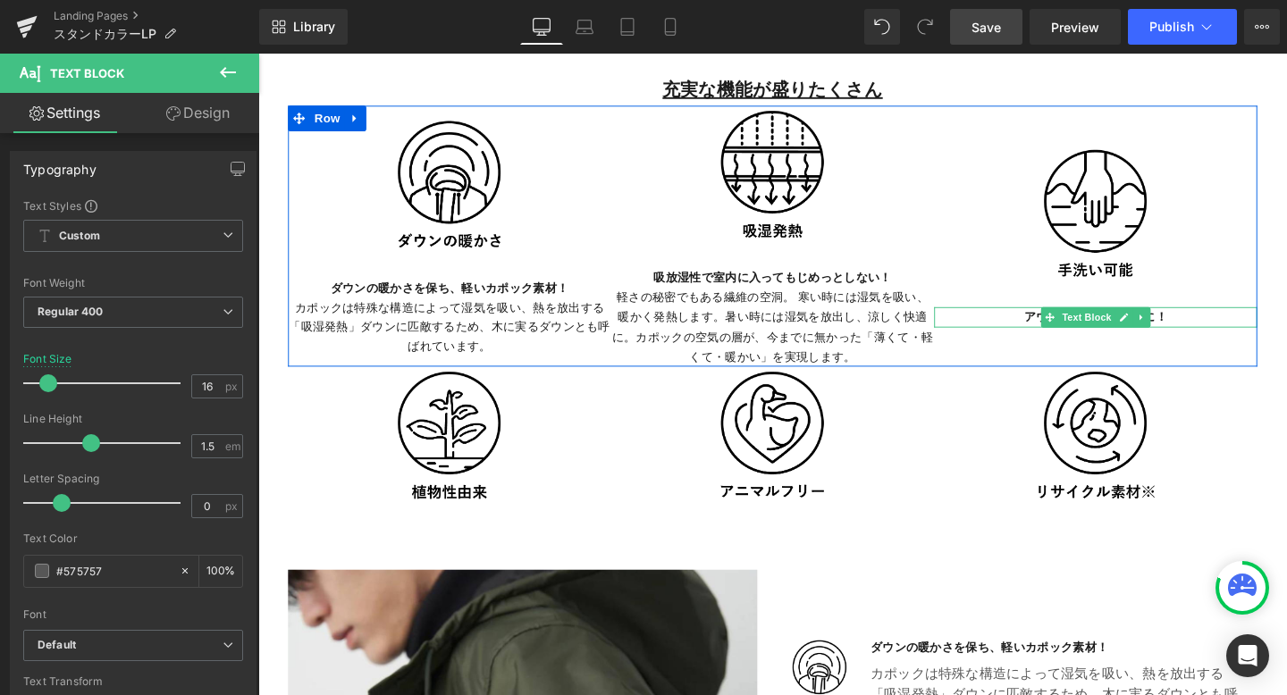
click at [1210, 331] on strong "アウターが手洗い可能に！" at bounding box center [1138, 330] width 150 height 17
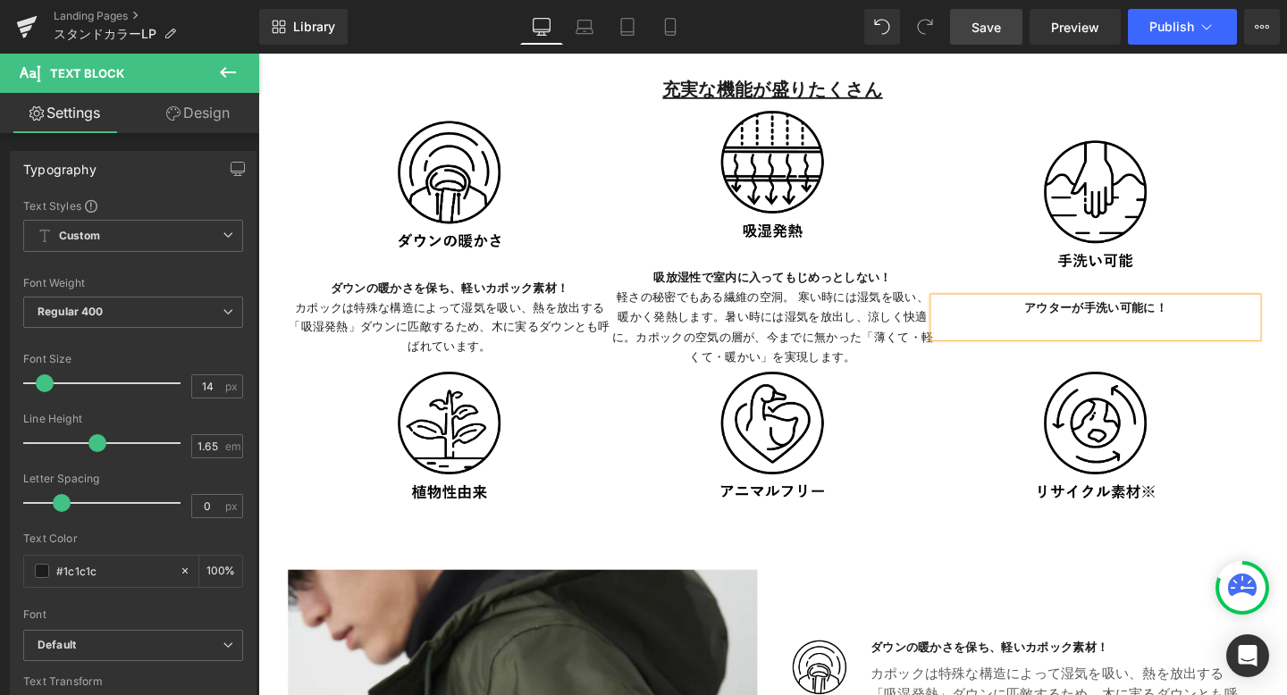
scroll to position [3650, 0]
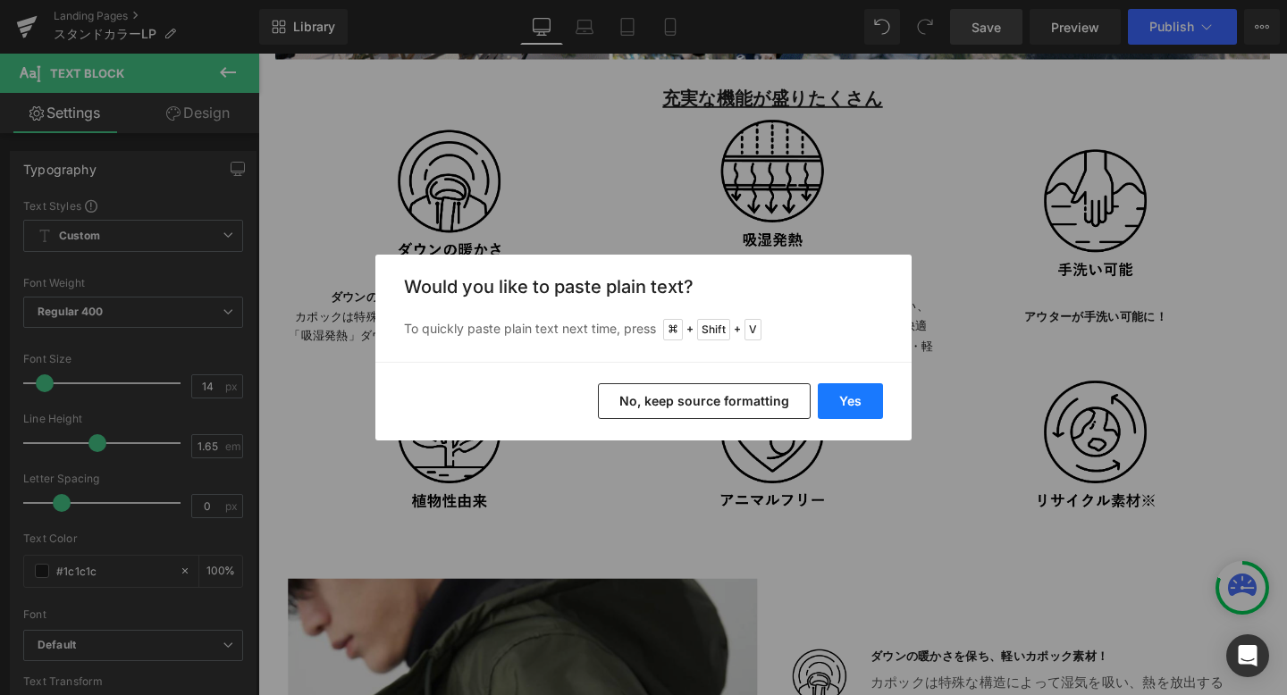
click at [860, 405] on button "Yes" at bounding box center [850, 401] width 65 height 36
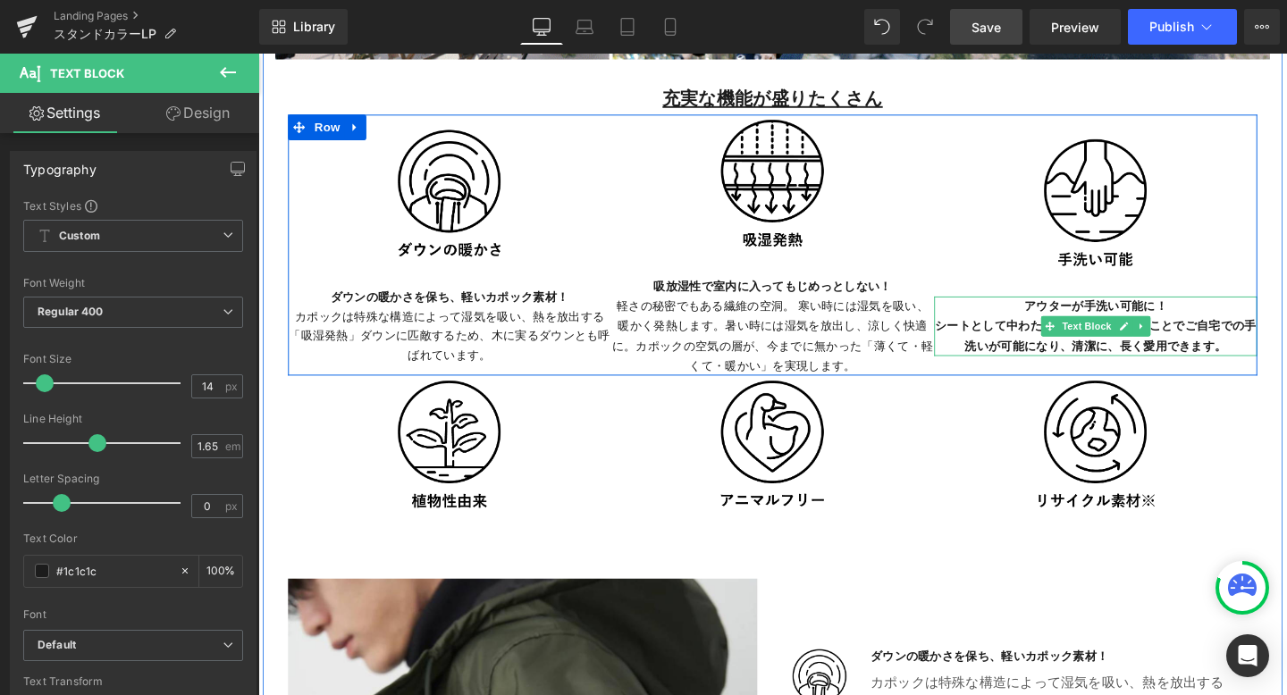
click at [1022, 349] on p "アウターが手洗い可能に！ シートとして中わたをアウターに入れることでご自宅での手洗いが可能になり、清潔に、長く愛用できます。" at bounding box center [1139, 340] width 340 height 62
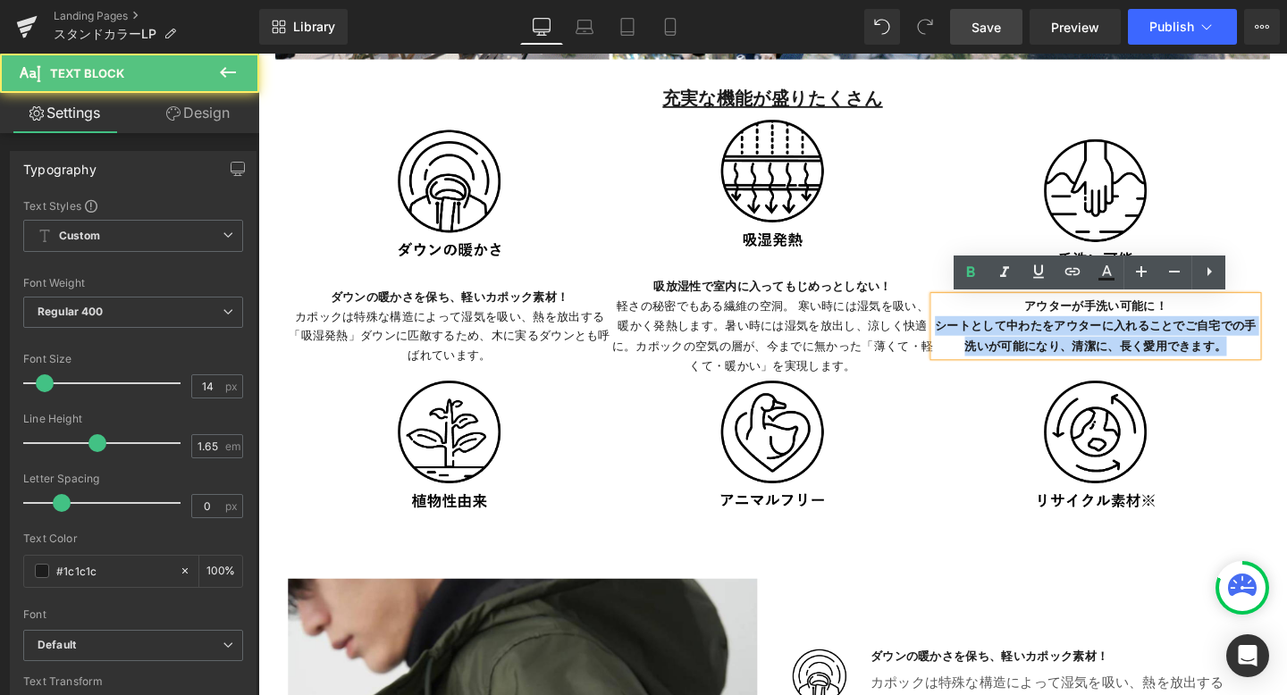
drag, startPoint x: 974, startPoint y: 342, endPoint x: 1289, endPoint y: 357, distance: 314.9
click at [1286, 357] on p "アウターが手洗い可能に！ シートとして中わたをアウターに入れることでご自宅での手洗いが可能になり、清潔に、長く愛用できます。" at bounding box center [1139, 340] width 340 height 62
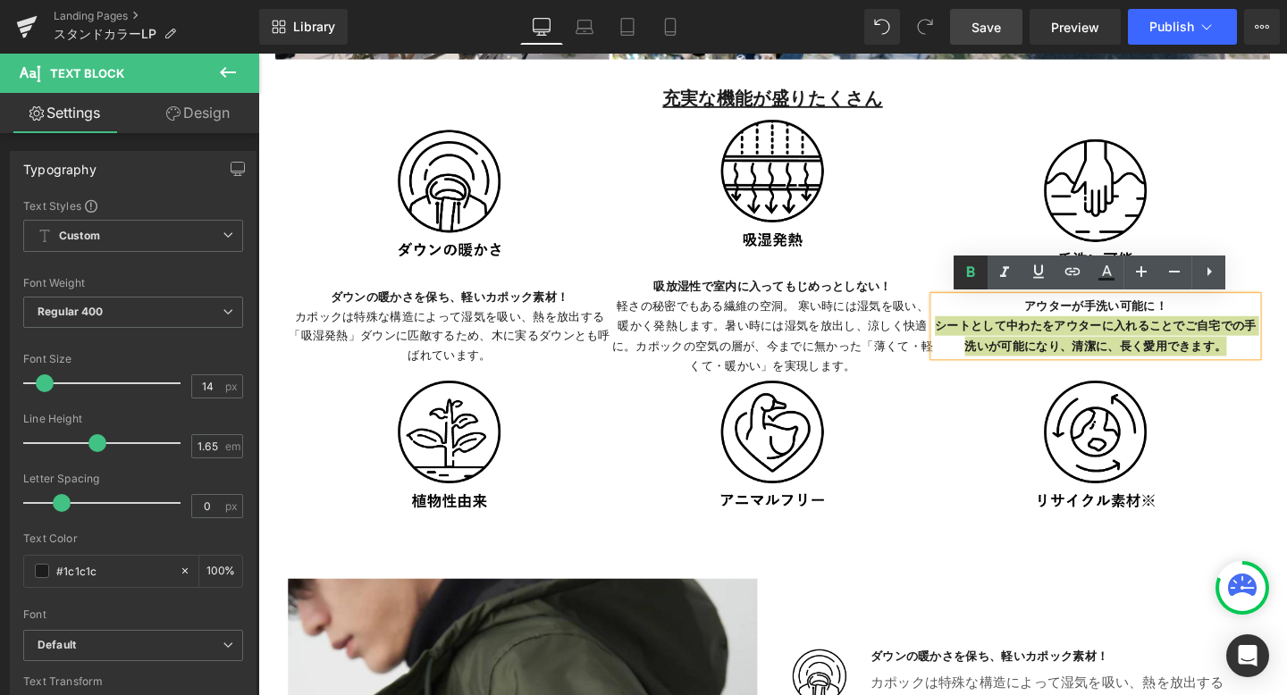
click at [970, 272] on icon at bounding box center [971, 271] width 8 height 11
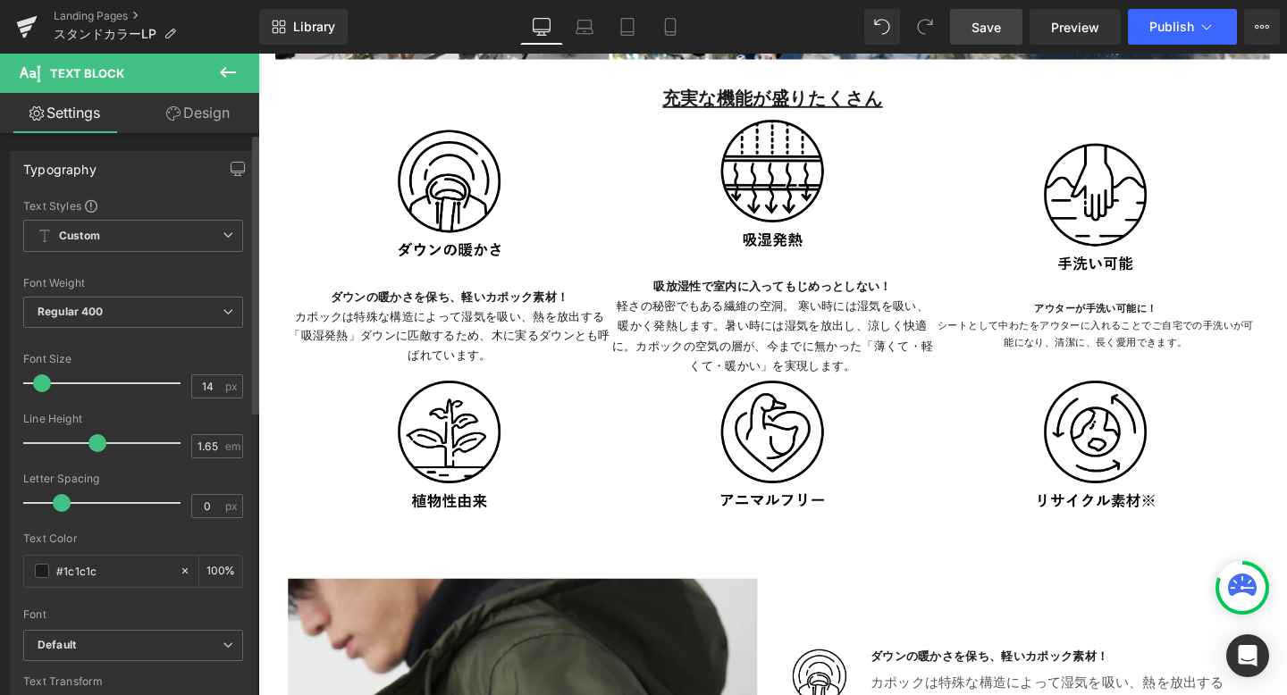
click at [46, 388] on span at bounding box center [42, 383] width 18 height 18
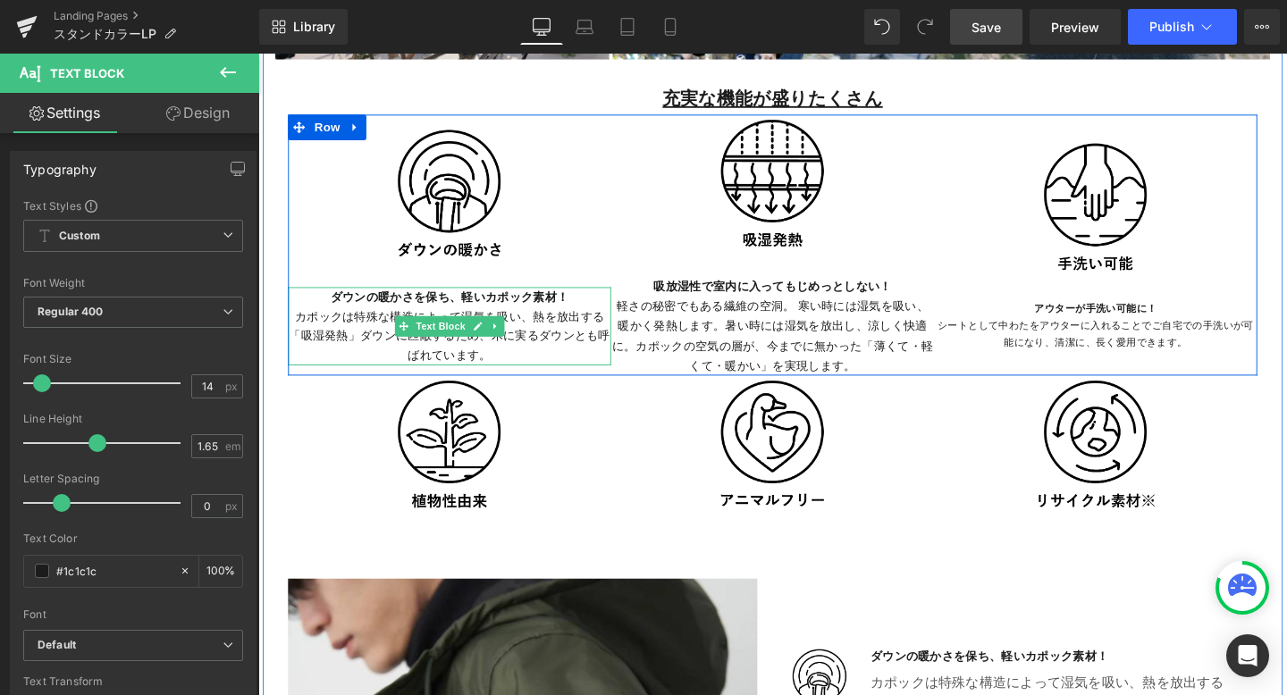
click at [547, 329] on p "ダウンの暖かさを保ち、軽いカポック素材！ カポックは特殊な構造によって湿気を吸い、熱を放出する「吸湿発熱」ダウンに匹敵するため、木に実るダウンとも呼ばれていま…" at bounding box center [460, 340] width 340 height 82
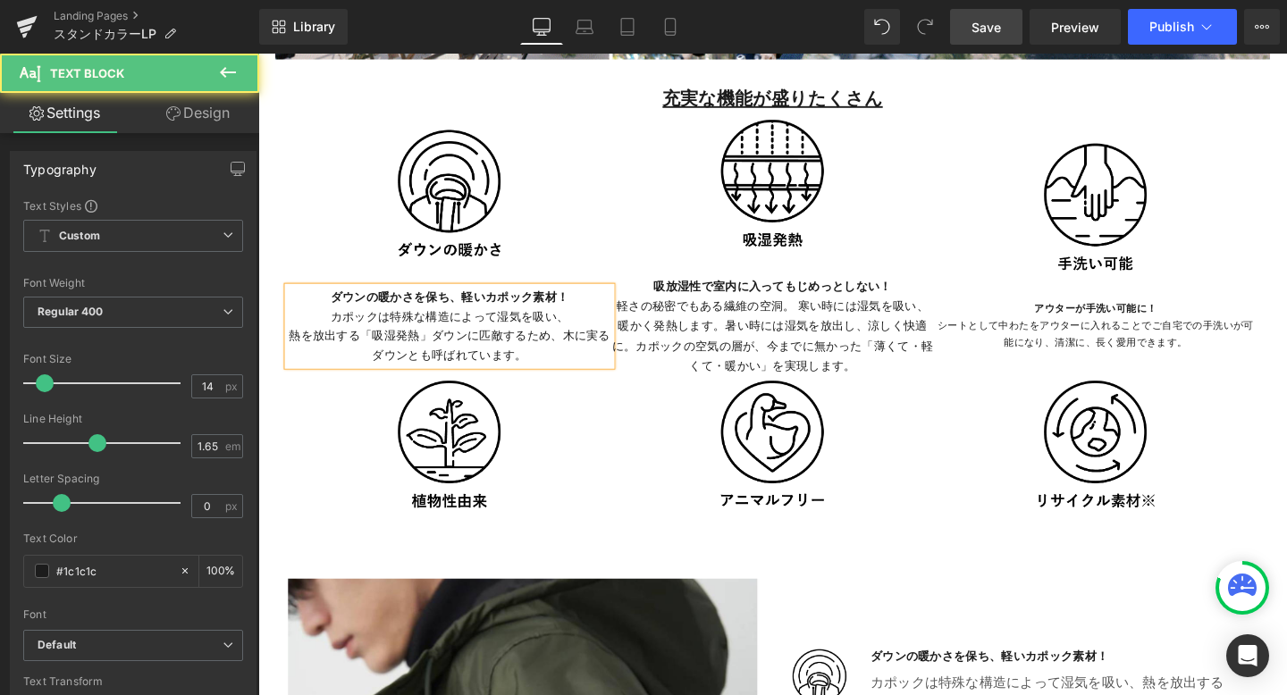
click at [583, 354] on p "熱を放出する「吸湿発熱」ダウンに匹敵するため、木に実るダウンとも呼ばれています。" at bounding box center [460, 360] width 340 height 41
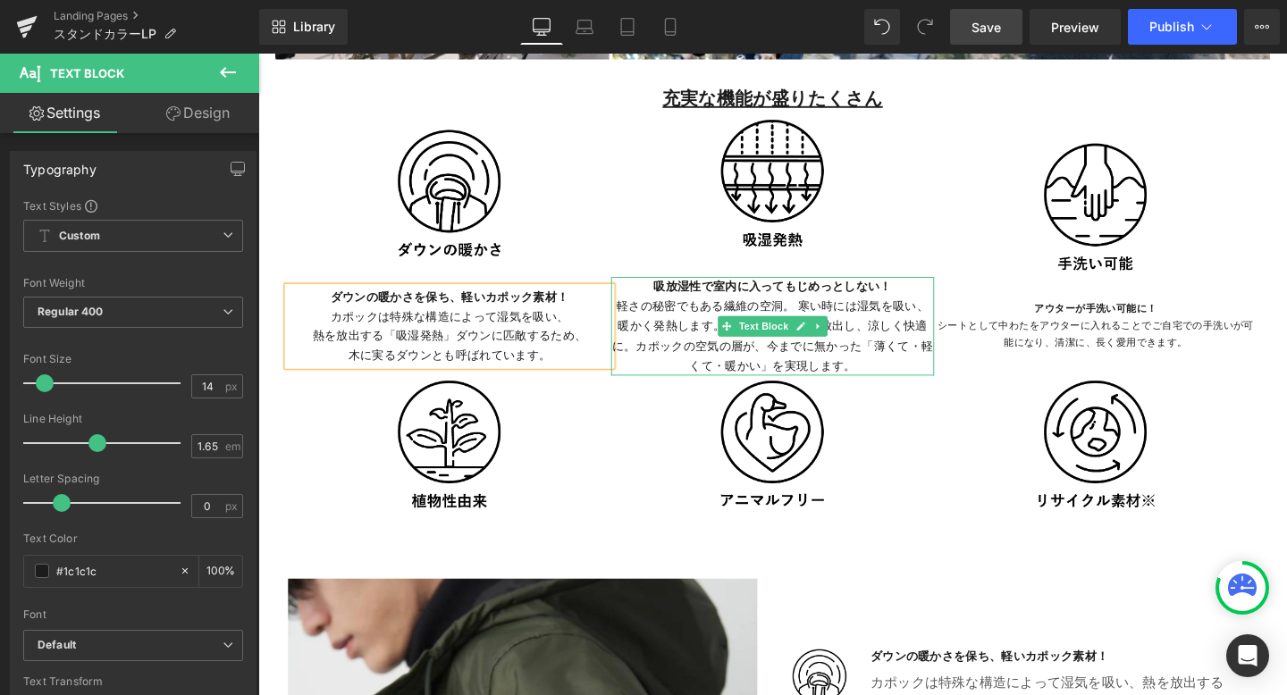
click at [778, 329] on p "吸放湿性で室内に入ってもじめっとしない！ 軽さの秘密でもある繊維の空洞。 寒い時には湿気を吸い、暖かく発熱します。暑い時には湿気を放出し、涼しく快適に。カポッ…" at bounding box center [799, 340] width 340 height 103
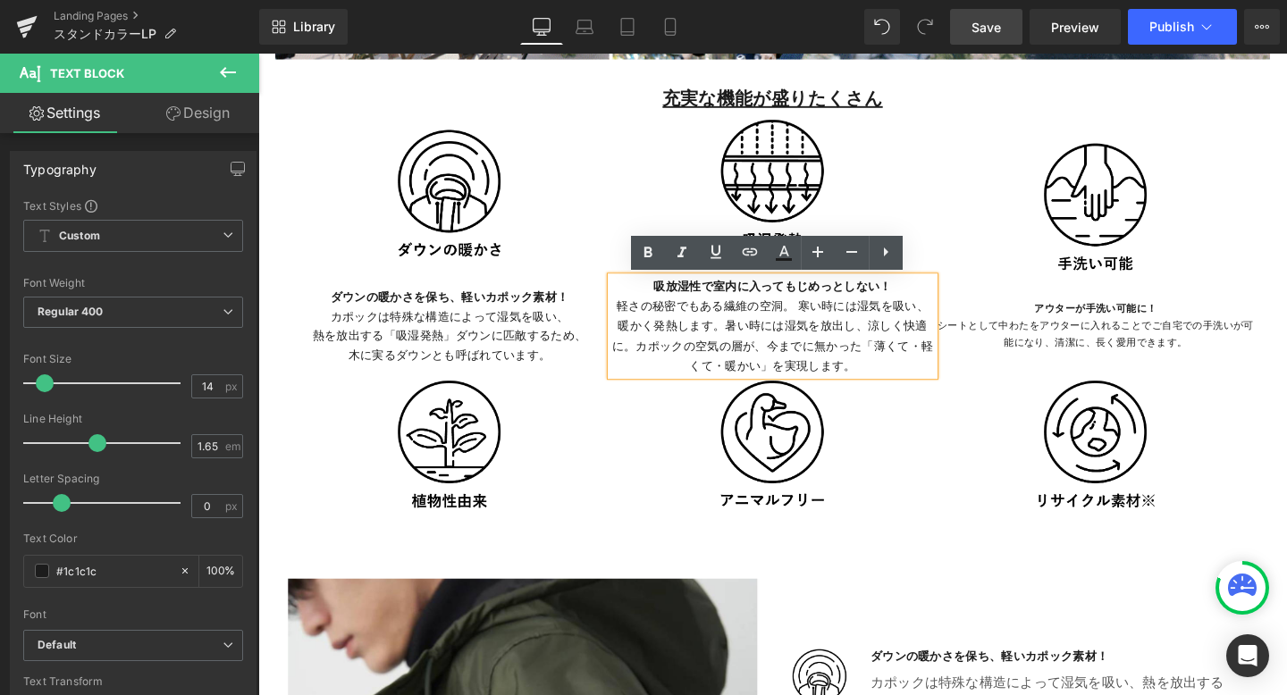
click at [828, 319] on p "吸放湿性で室内に入ってもじめっとしない！ 軽さの秘密でもある繊維の空洞。 寒い時には湿気を吸い、暖かく発熱します。暑い時には湿気を放出し、涼しく快適に。カポッ…" at bounding box center [799, 340] width 340 height 103
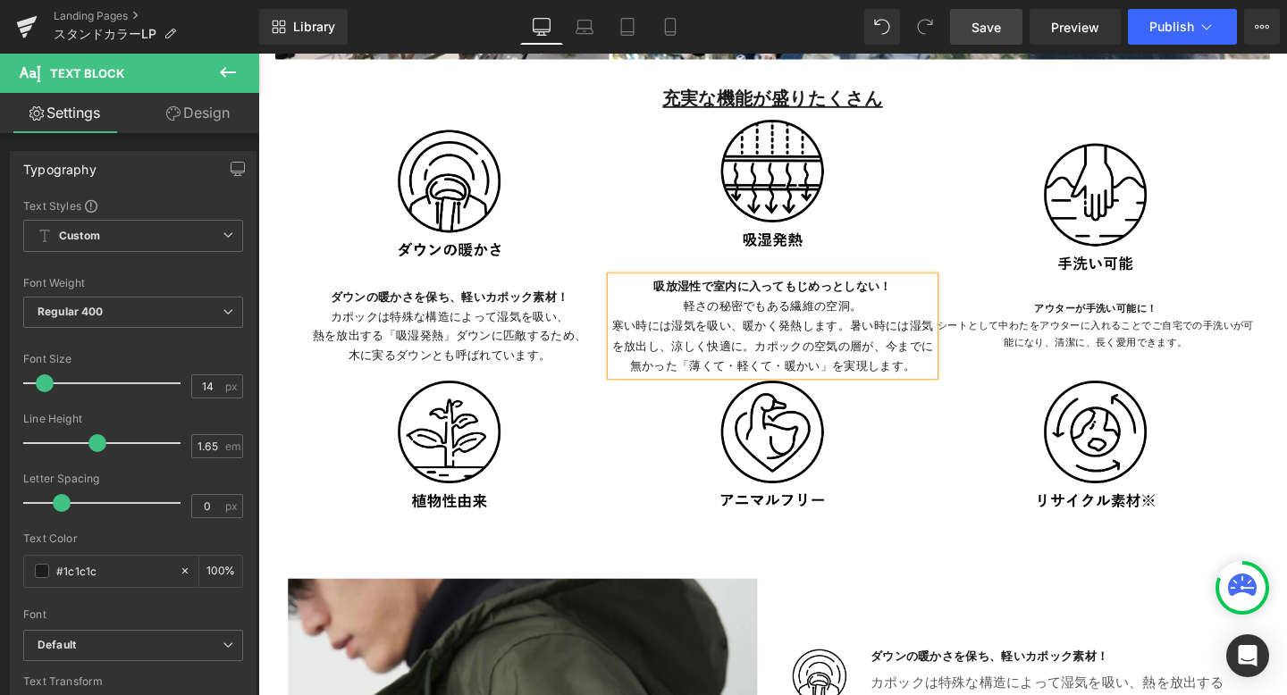
click at [879, 340] on p "寒い時には湿気を吸い、暖かく発熱します。暑い時には湿気を放出し、涼しく快適に。カポックの空気の層が、今までに無かった「薄くて・軽くて・暖かい」を実現します。" at bounding box center [799, 361] width 340 height 62
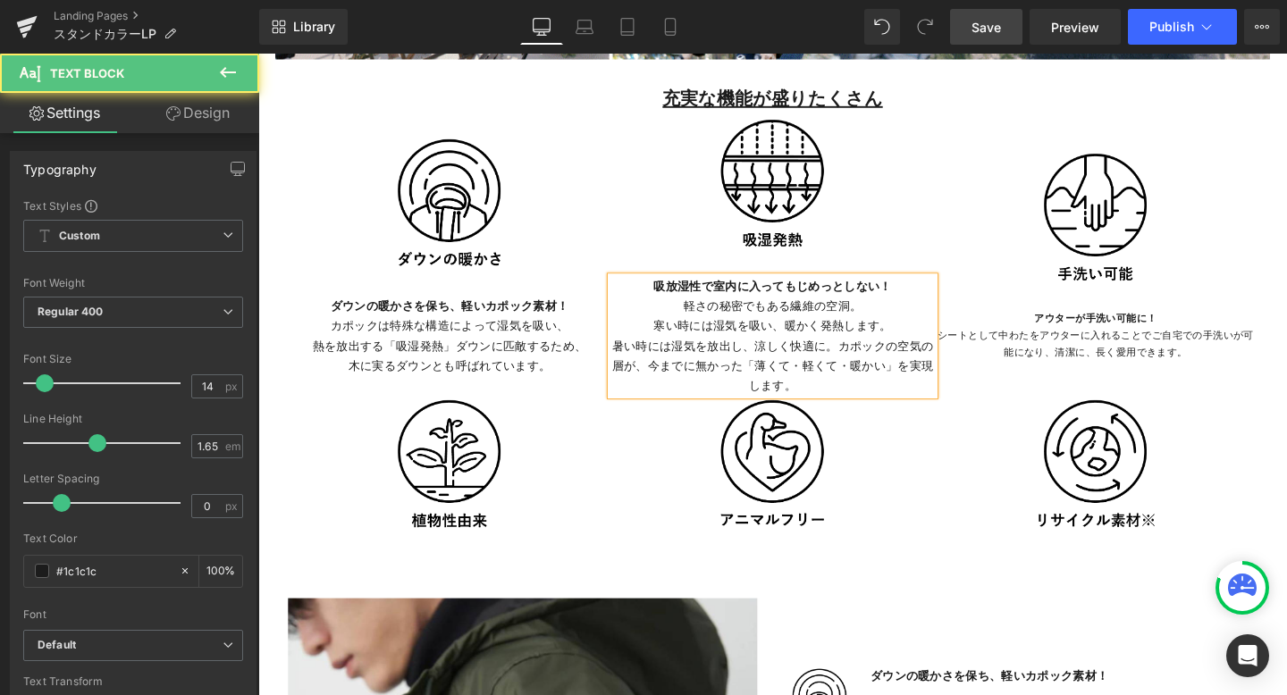
click at [870, 363] on p "暑い時には湿気を放出し、涼しく快適に。カポックの空気の層が、今までに無かった「薄くて・軽くて・暖かい」を実現します。" at bounding box center [799, 382] width 340 height 62
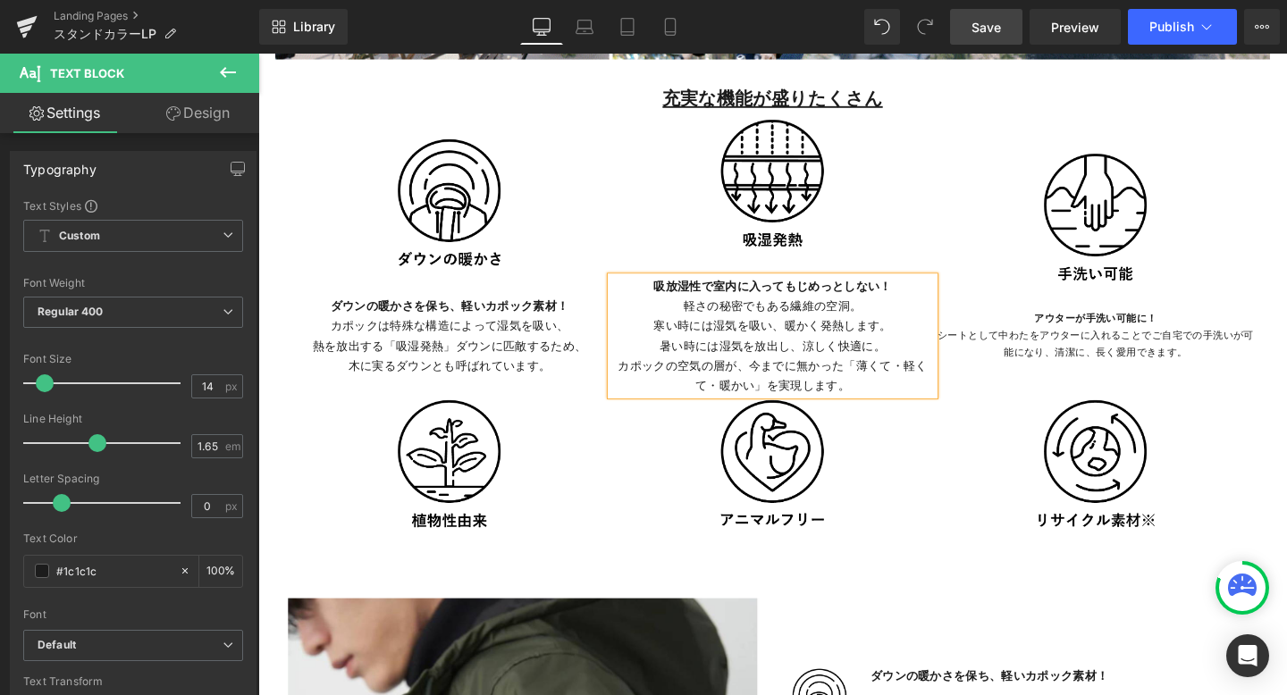
click at [875, 382] on p "カポックの空気の層が、今までに無かった「薄くて・軽くて・暖かい」を実現します。" at bounding box center [799, 392] width 340 height 41
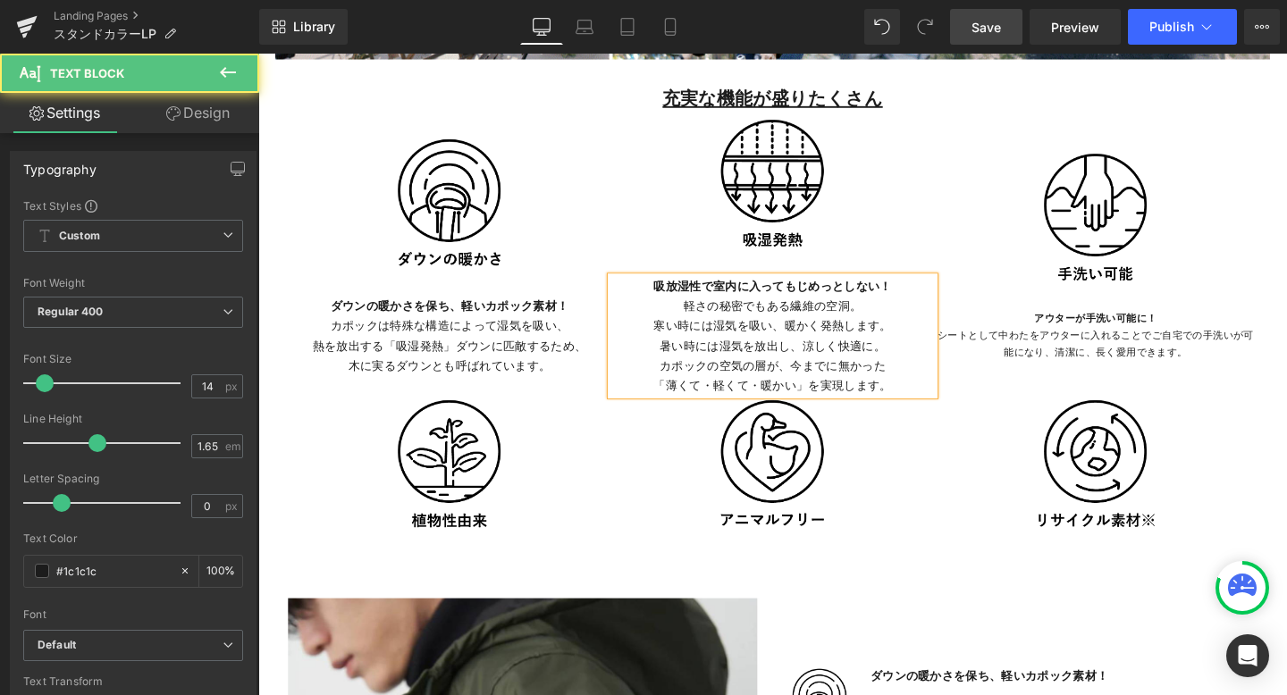
click at [828, 376] on p "カポックの空気の層が、今までに無かった" at bounding box center [799, 382] width 340 height 21
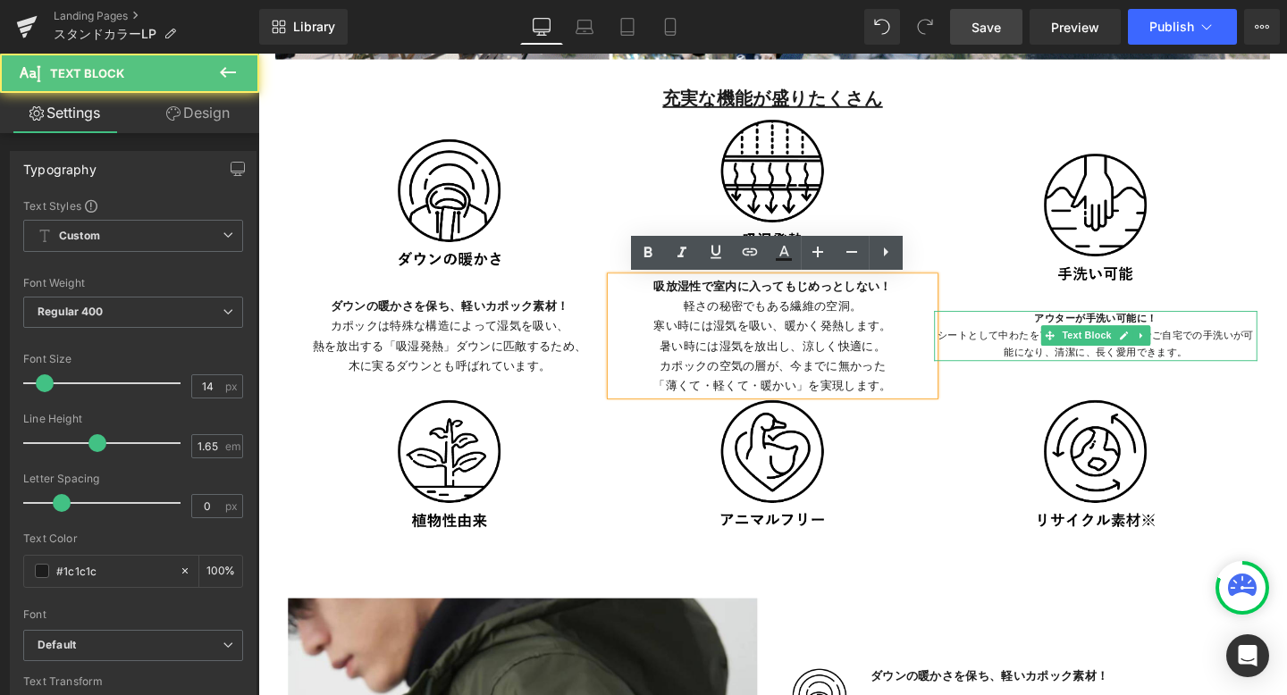
click at [1033, 364] on p "アウターが手洗い可能に！ シートとして中わたをアウターに入れることでご自宅での手洗いが可能になり、清潔に、長く愛用できます。" at bounding box center [1139, 350] width 340 height 53
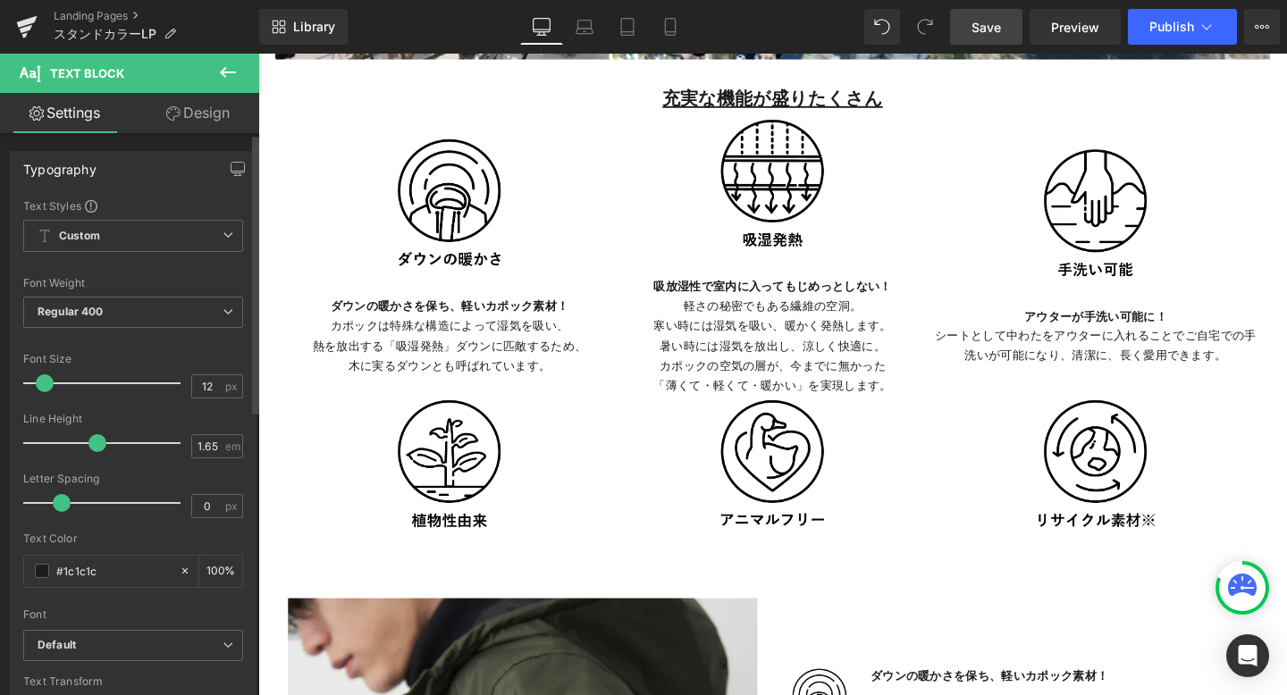
click at [47, 385] on span at bounding box center [45, 383] width 18 height 18
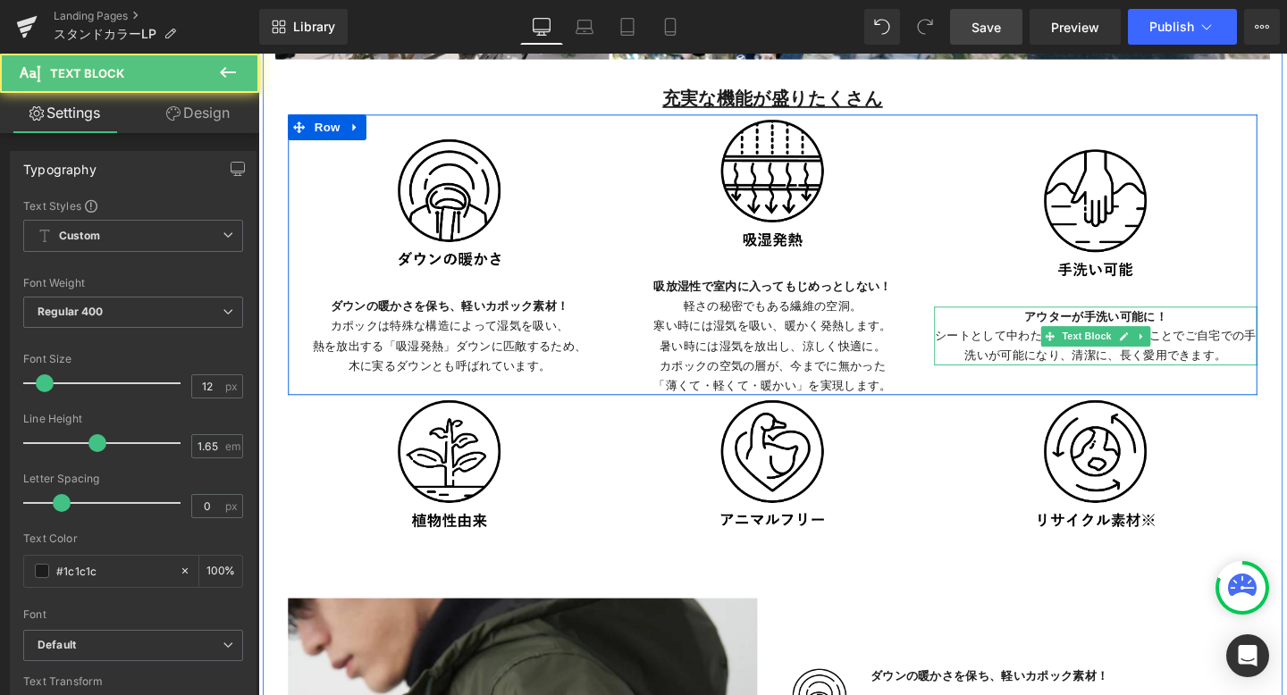
click at [1231, 350] on p "アウターが手洗い可能に！ シートとして中わたをアウターに入れることでご自宅での手洗いが可能になり、清潔に、長く愛用できます。" at bounding box center [1139, 351] width 340 height 62
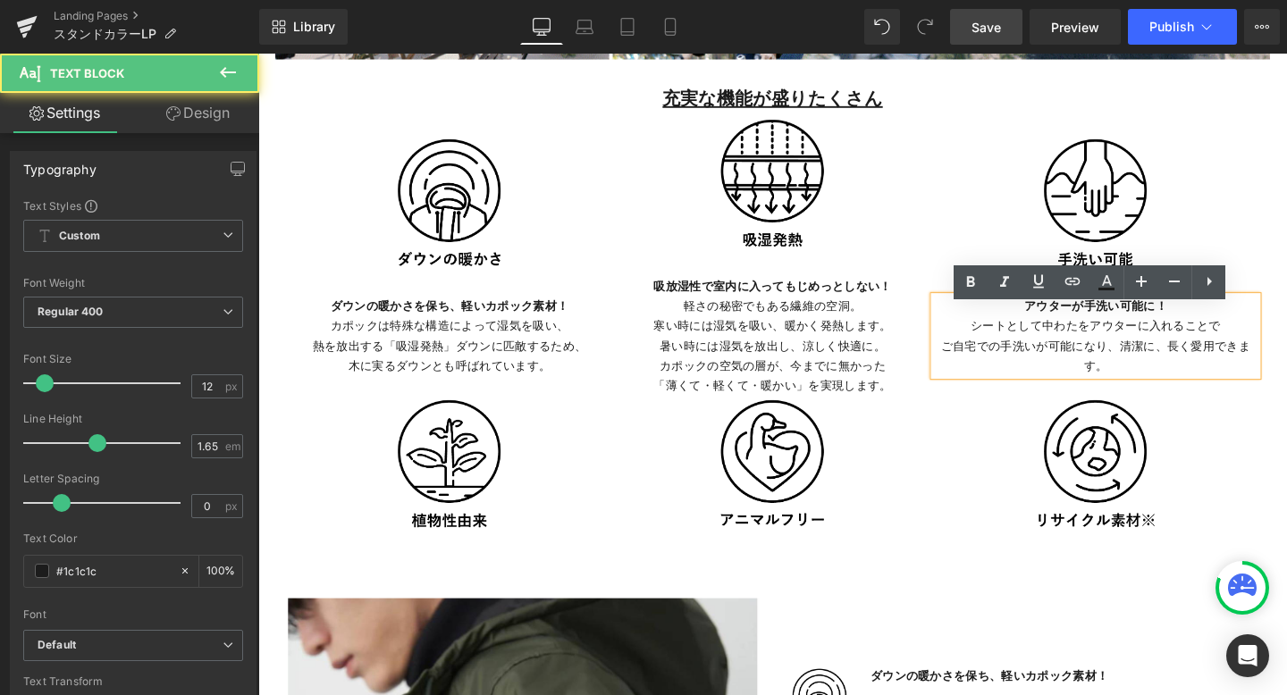
scroll to position [3639, 0]
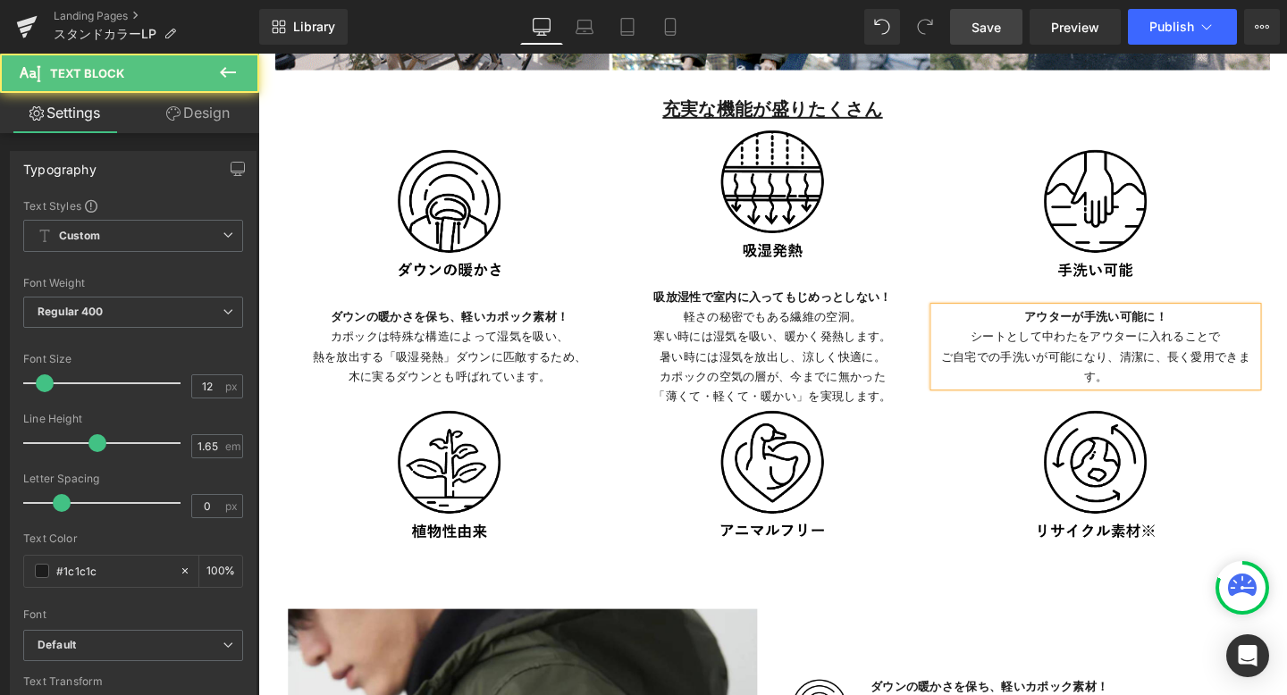
click at [1159, 374] on p "ご自宅での手洗いが可能になり、清潔に、長く愛用できます。" at bounding box center [1139, 382] width 340 height 41
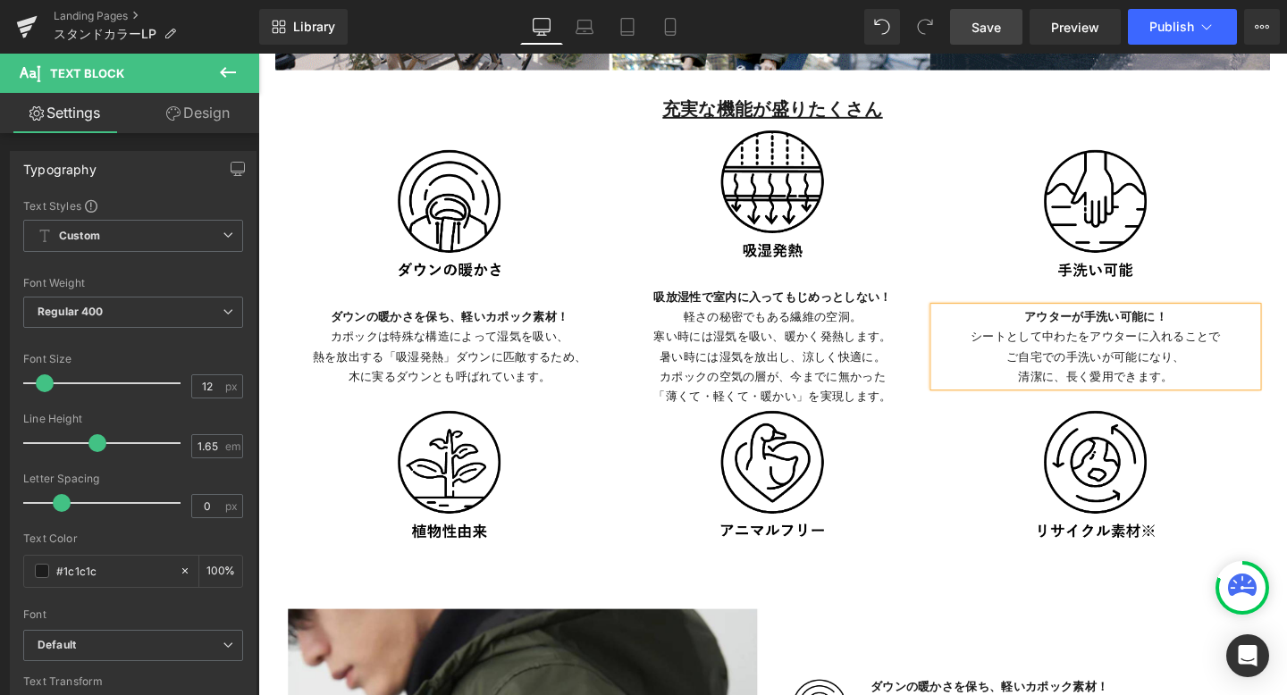
click at [1252, 419] on div "Image [PERSON_NAME]が手洗い可能に！ シートとして中わたをアウターに入れることで ご自宅での手洗いが可能になり、 清潔に、長く愛用できます。…" at bounding box center [1139, 276] width 340 height 295
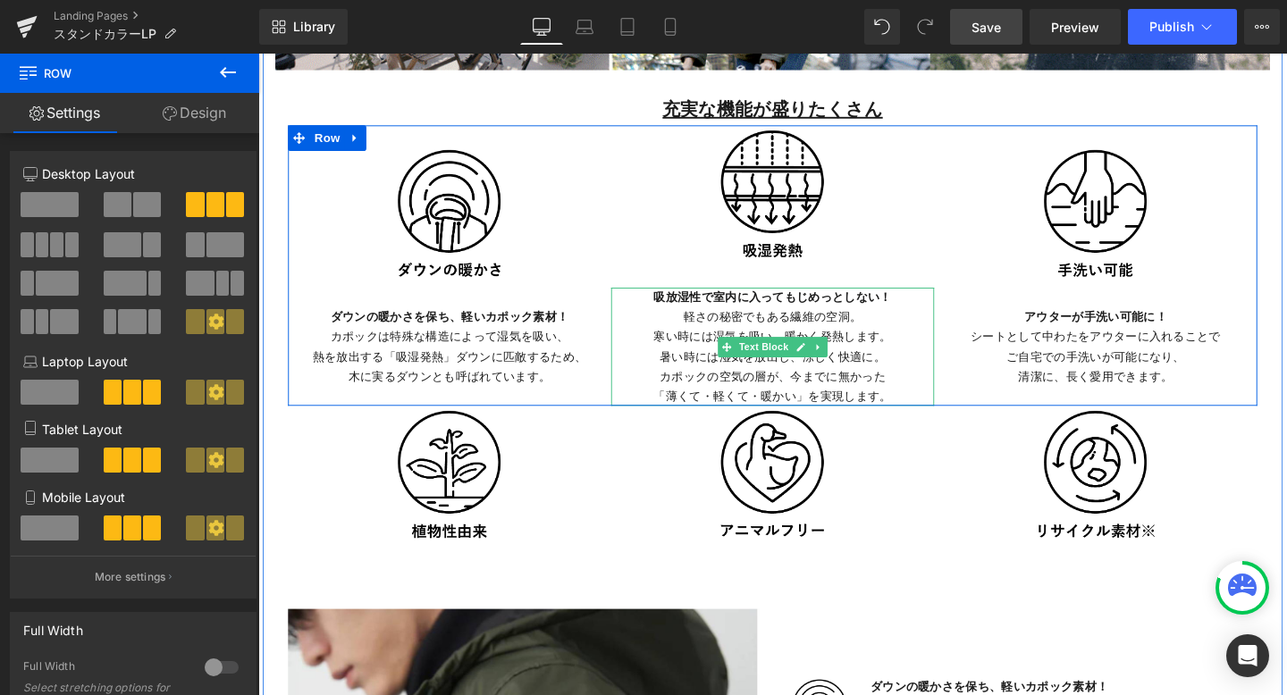
click at [821, 332] on p "吸放湿性で室内に入ってもじめっとしない！ 軽さの秘密でもある繊維の空洞。" at bounding box center [799, 319] width 340 height 41
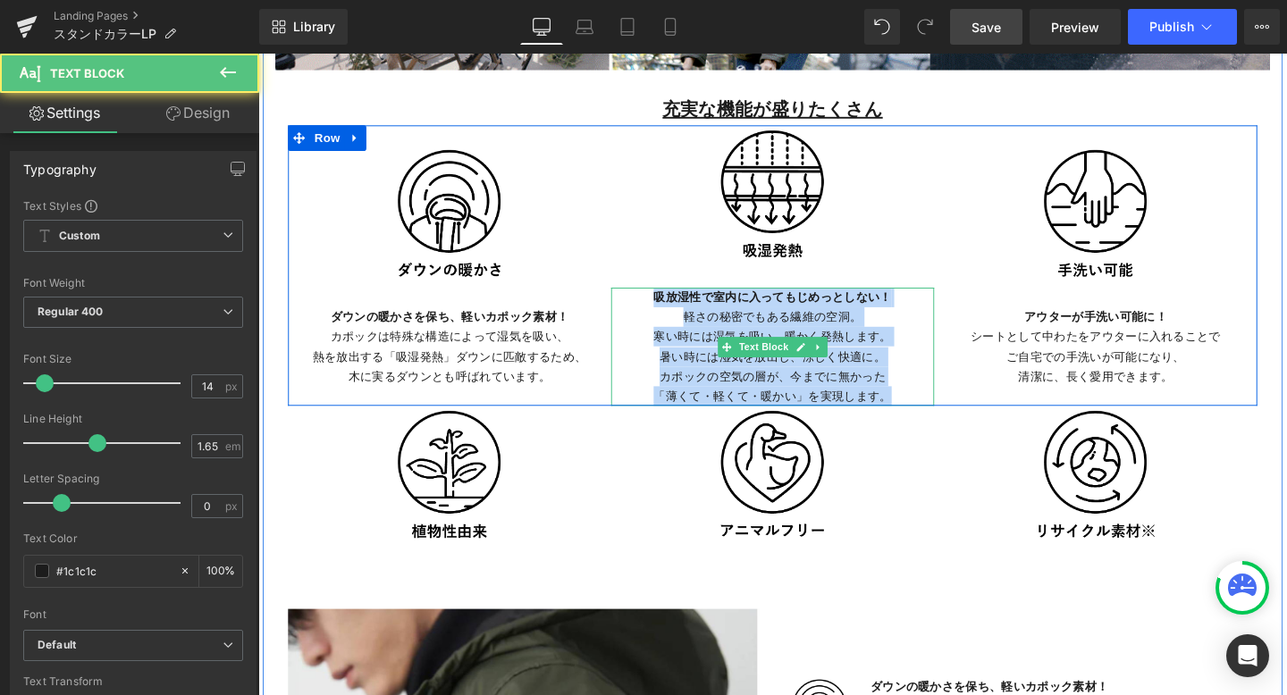
drag, startPoint x: 675, startPoint y: 314, endPoint x: 919, endPoint y: 411, distance: 262.7
click at [919, 413] on div "吸放湿性で室内に入ってもじめっとしない！ 軽さの秘密でもある繊維の空洞。 寒い時には湿気を吸い、暖かく発熱します。 暑い時には湿気を放出し、涼しく快適に。 カ…" at bounding box center [799, 361] width 340 height 124
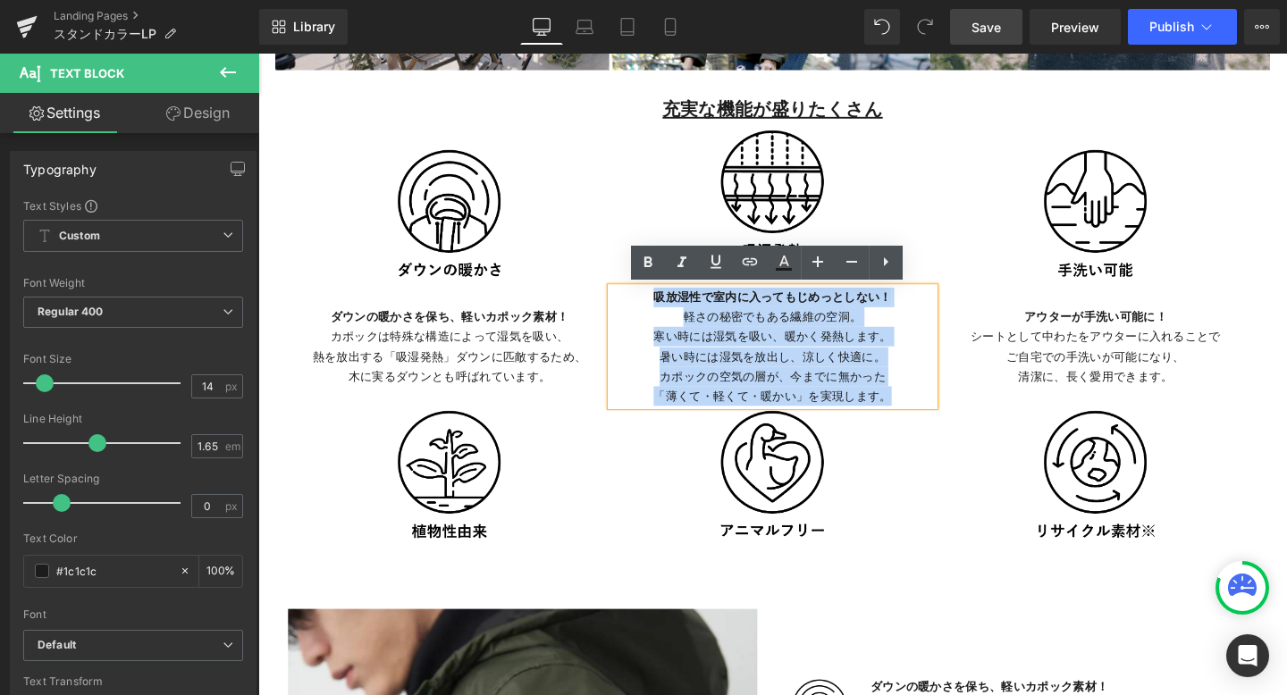
copy div "吸放湿性で室内に入ってもじめっとしない！ 軽さの秘密でもある繊維の空洞。 寒い時には湿気を吸い、暖かく発熱します。 暑い時には湿気を放出し、涼しく快適に。 カ…"
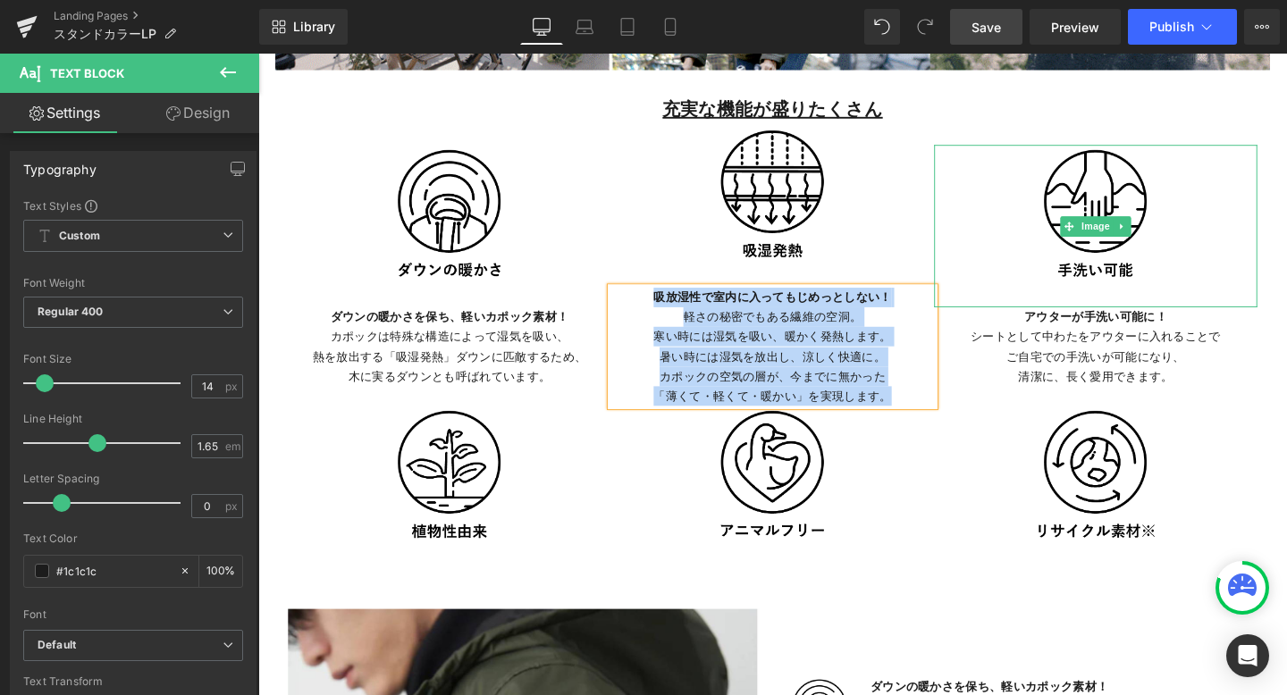
click at [1013, 269] on div at bounding box center [1139, 234] width 340 height 171
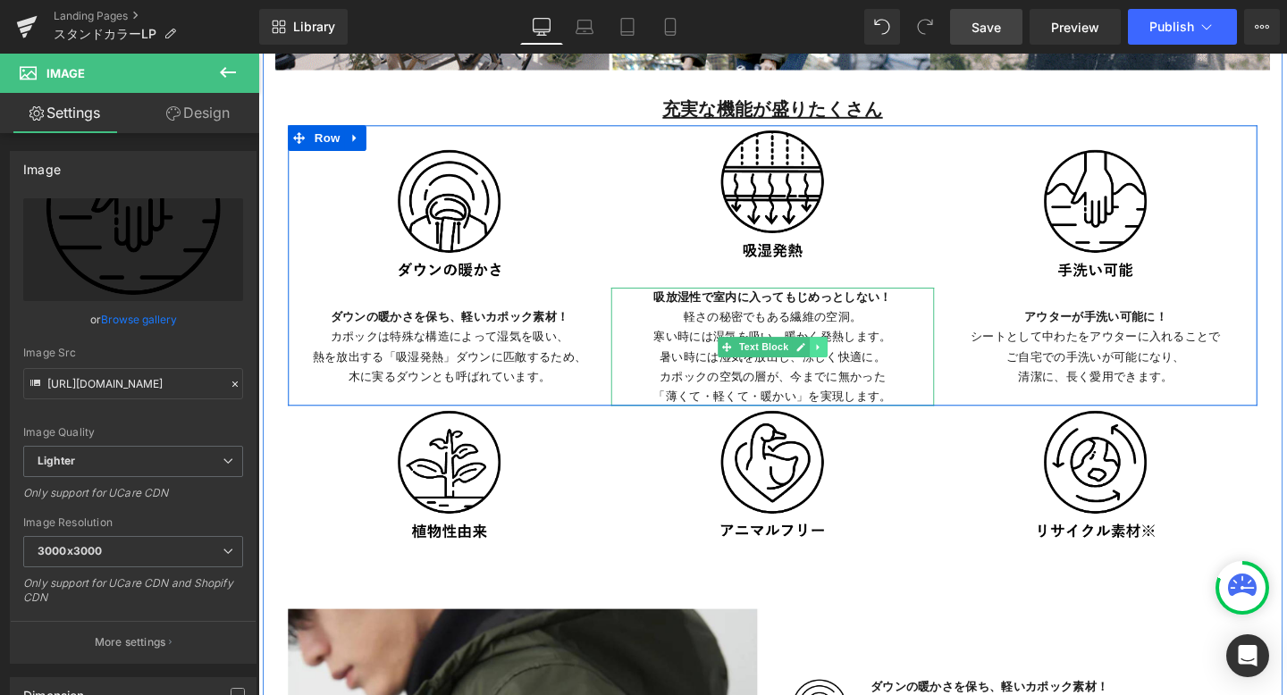
click at [850, 360] on icon at bounding box center [847, 362] width 10 height 11
click at [853, 361] on icon at bounding box center [857, 362] width 10 height 10
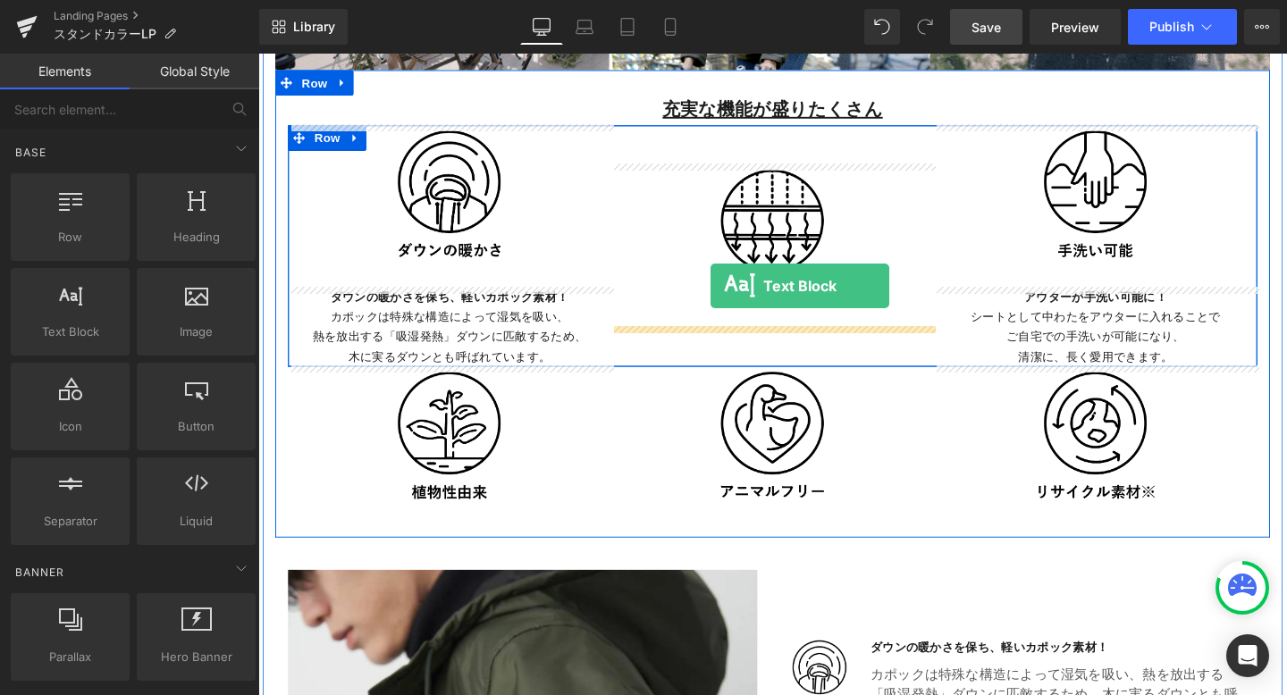
drag, startPoint x: 342, startPoint y: 379, endPoint x: 734, endPoint y: 298, distance: 399.8
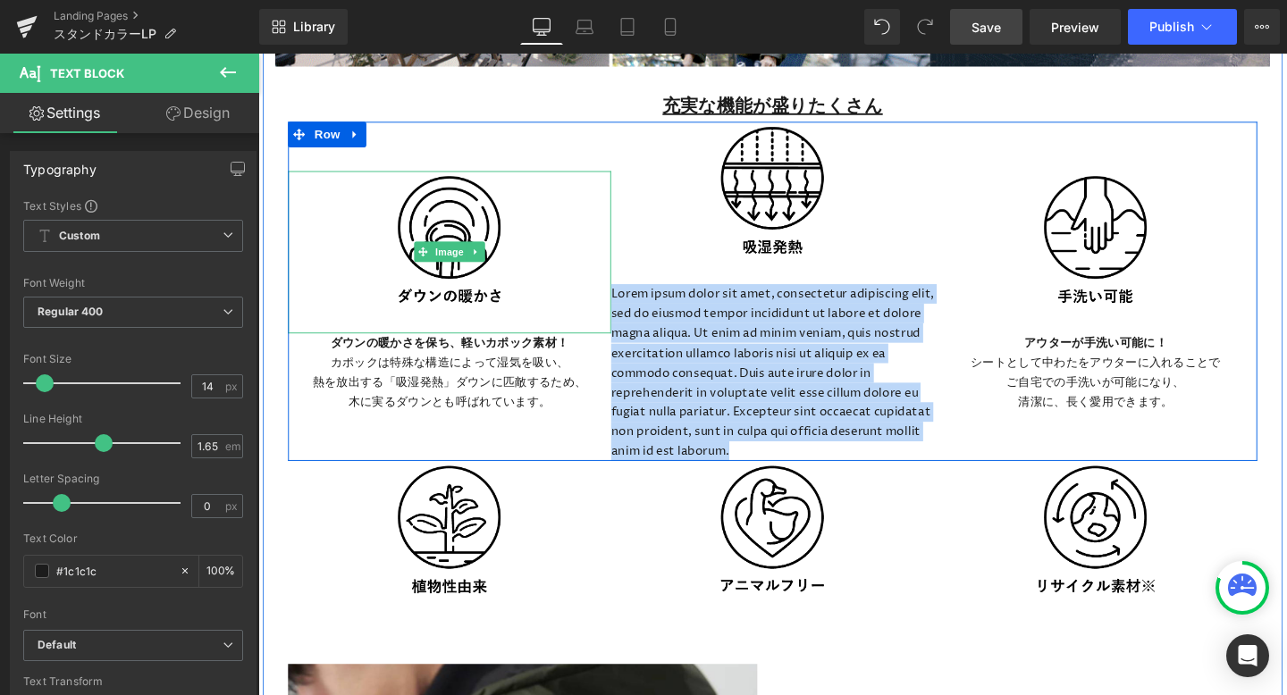
drag, startPoint x: 868, startPoint y: 467, endPoint x: 623, endPoint y: 311, distance: 290.6
click at [623, 311] on div "Image ダウンの暖かさを保ち、軽いカポック素材！ カポックは特殊な構造によって湿気を吸い、 熱を放出する「吸湿発熱」ダウンに匹敵するため、 木に実るダウン…" at bounding box center [799, 303] width 1019 height 357
paste div
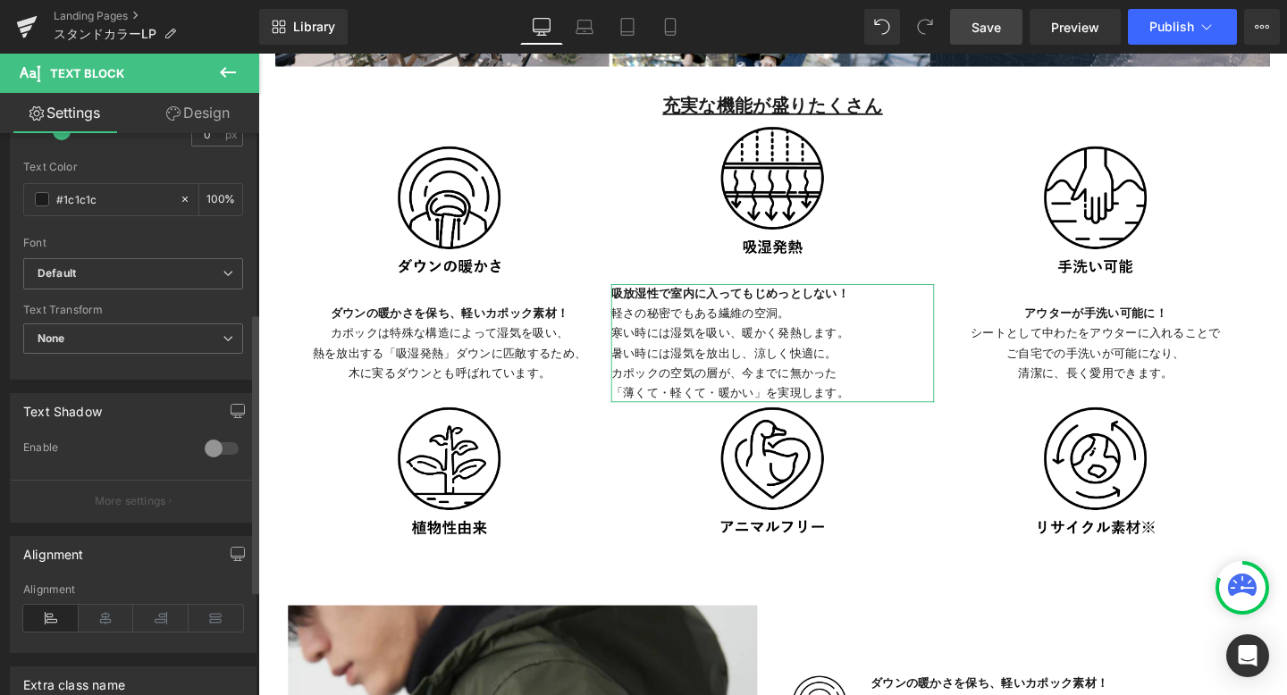
scroll to position [397, 0]
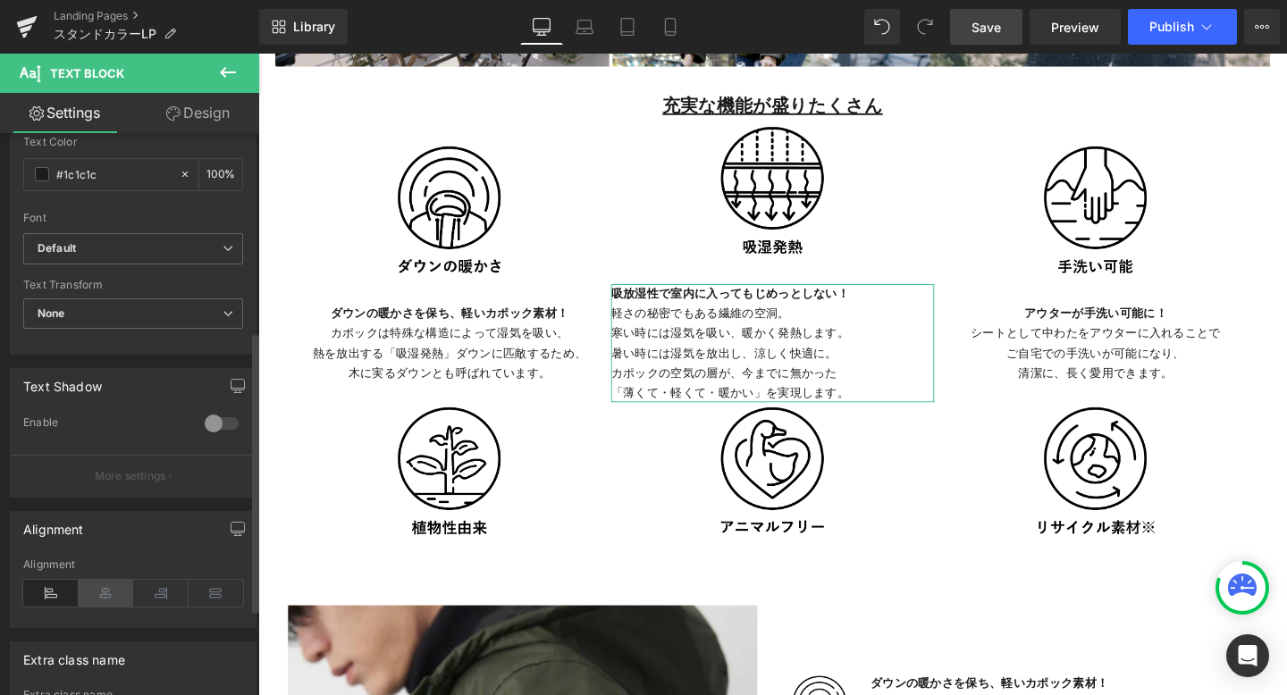
click at [105, 593] on icon at bounding box center [106, 593] width 55 height 27
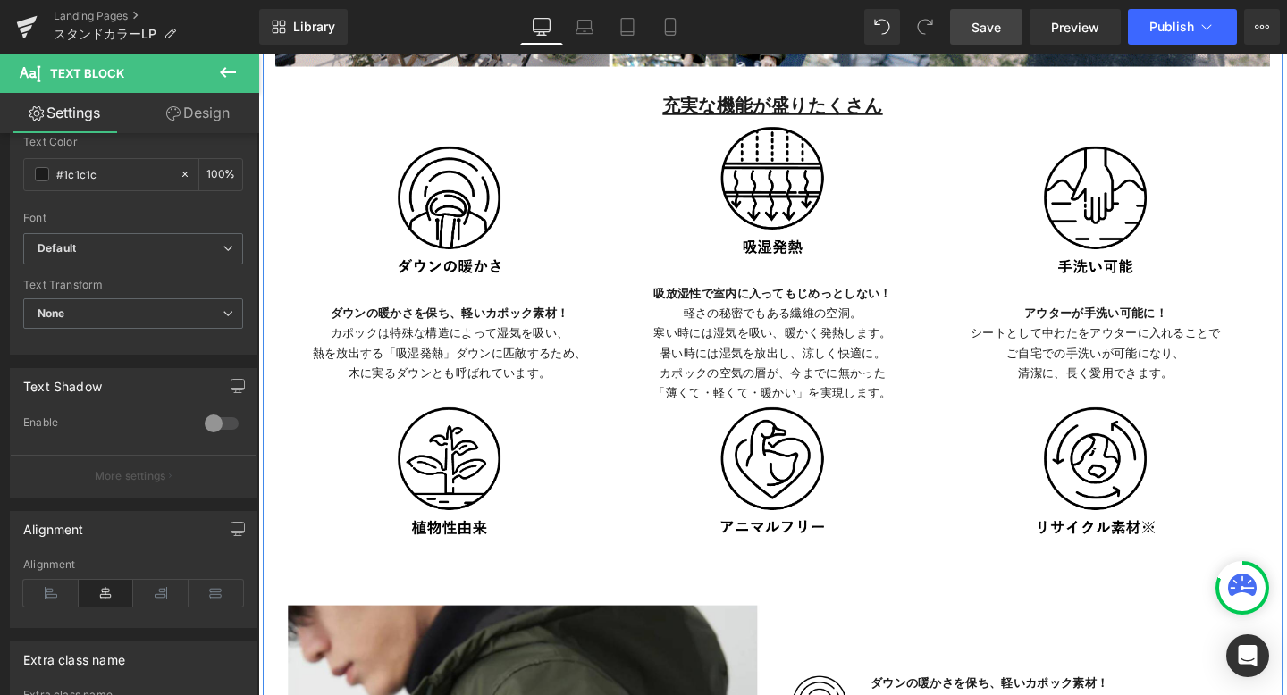
click at [1036, 396] on div "アウターが手洗い可能に！ シートとして中わたをアウターに入れることで ご自宅での手洗いが可能になり、 清潔に、長く愛用できます。 Text Block" at bounding box center [1139, 357] width 340 height 82
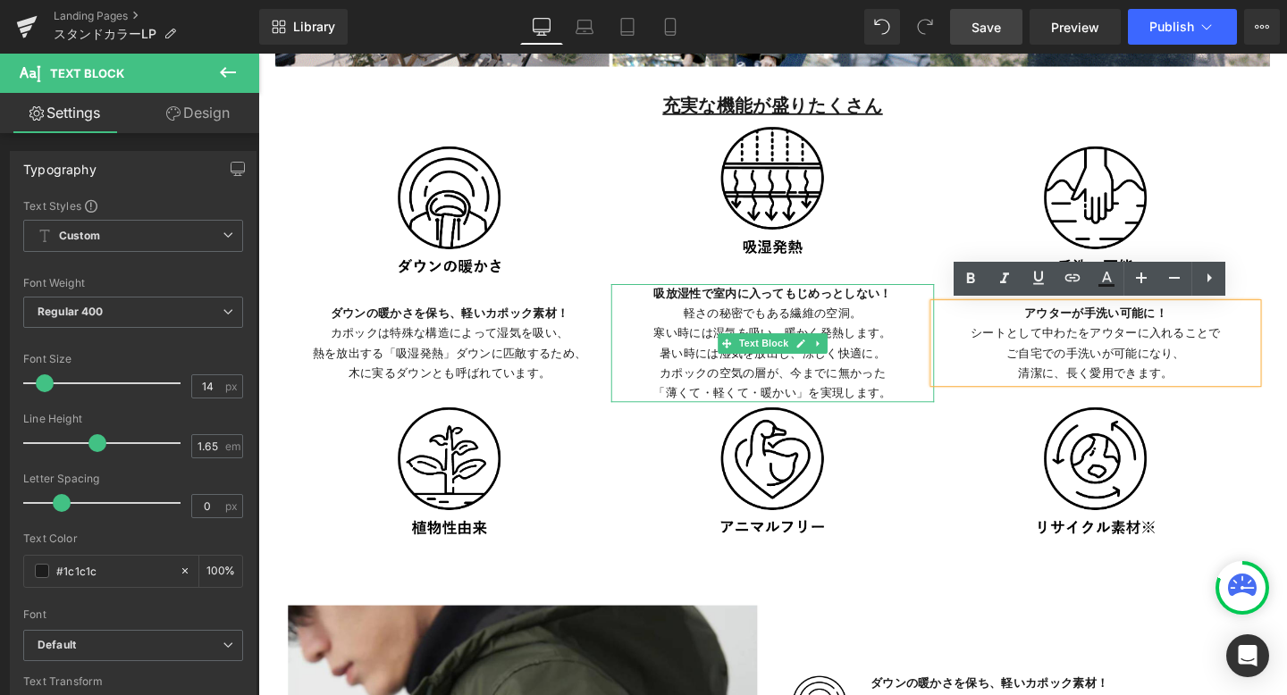
click at [914, 374] on p "暑い時には湿気を放出し、涼しく快適に。" at bounding box center [799, 368] width 340 height 21
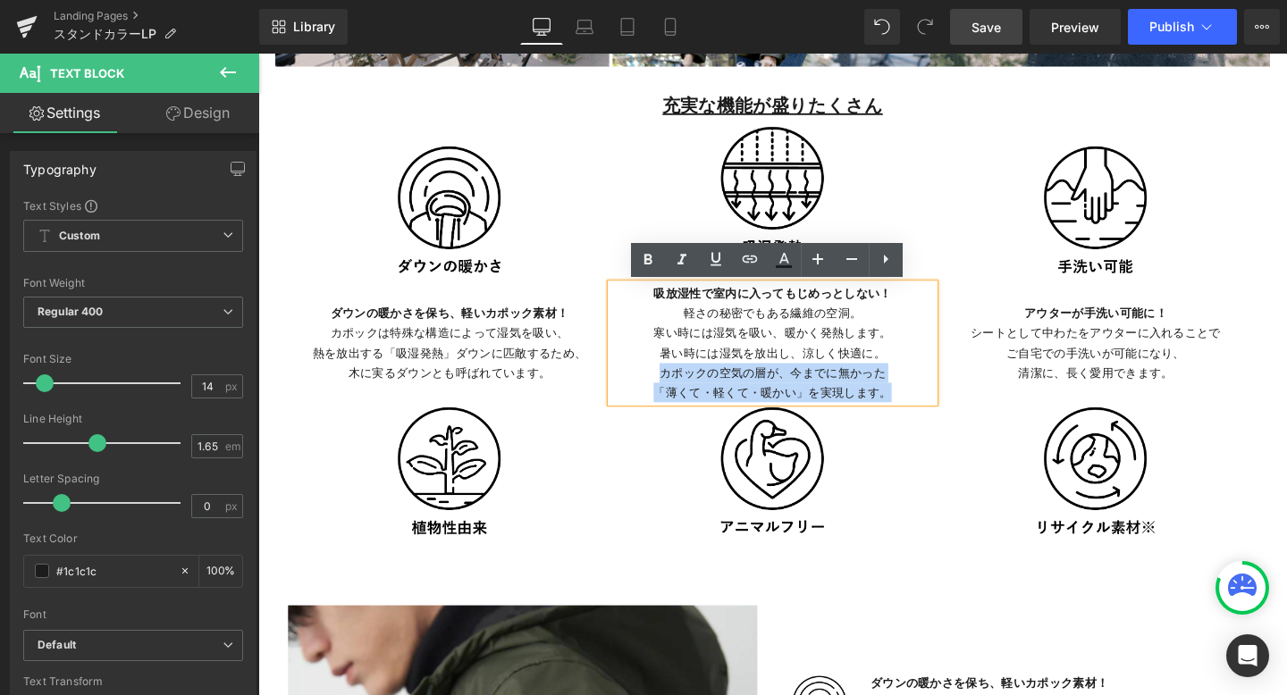
drag, startPoint x: 681, startPoint y: 390, endPoint x: 931, endPoint y: 408, distance: 250.9
click at [931, 408] on div "吸放湿性で室内に入ってもじめっとしない！ 軽さの秘密でもある繊維の空洞。 寒い時には湿気を吸い、暖かく発熱します。 暑い時には湿気を放出し、涼しく快適に。 カ…" at bounding box center [799, 358] width 340 height 124
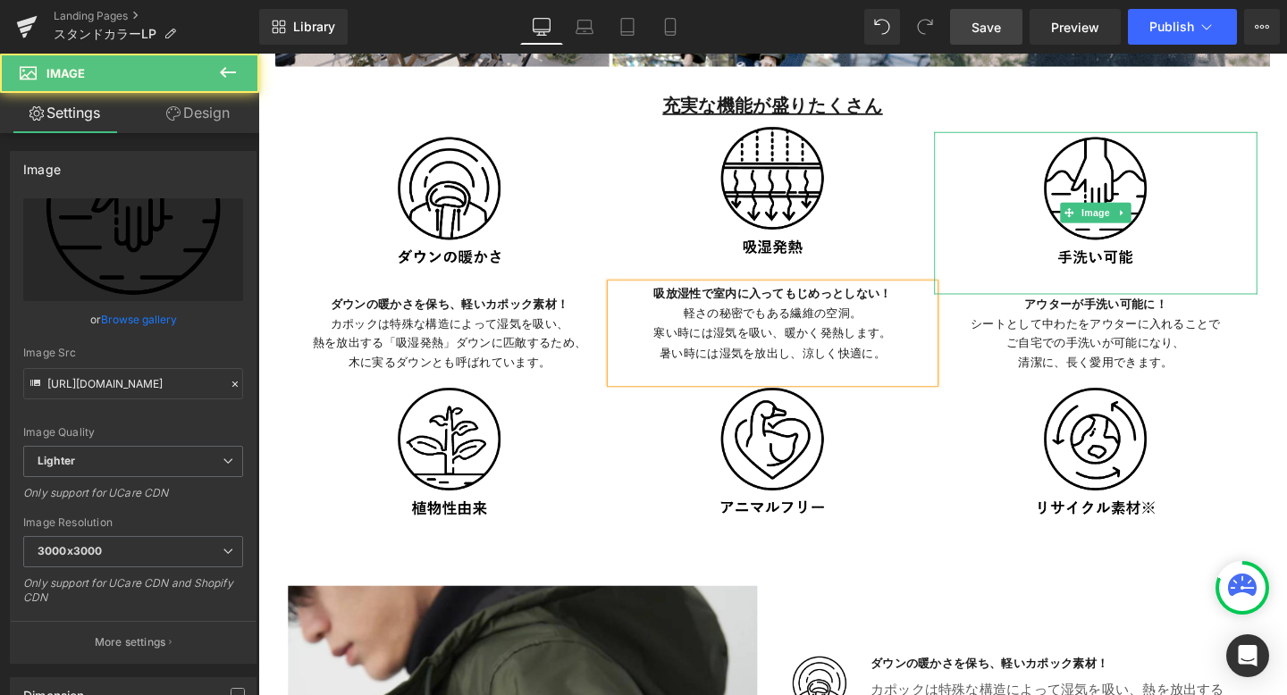
click at [1044, 267] on div at bounding box center [1139, 221] width 340 height 171
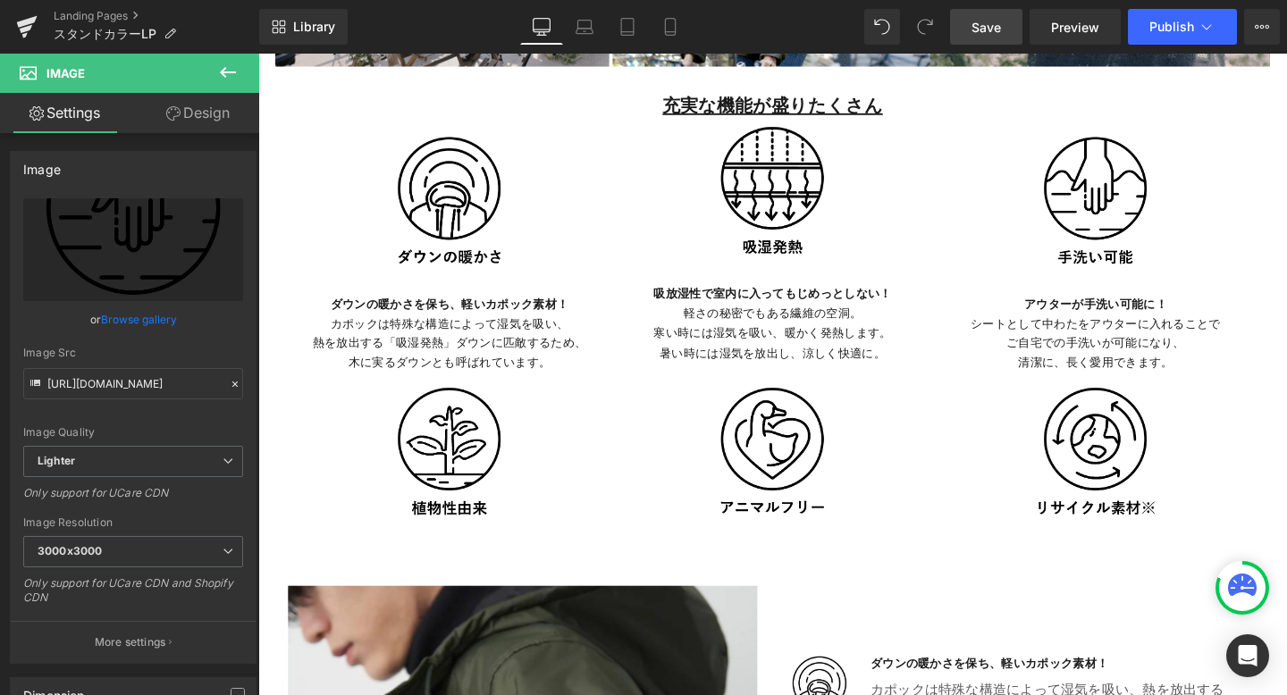
click at [224, 61] on button at bounding box center [228, 73] width 63 height 39
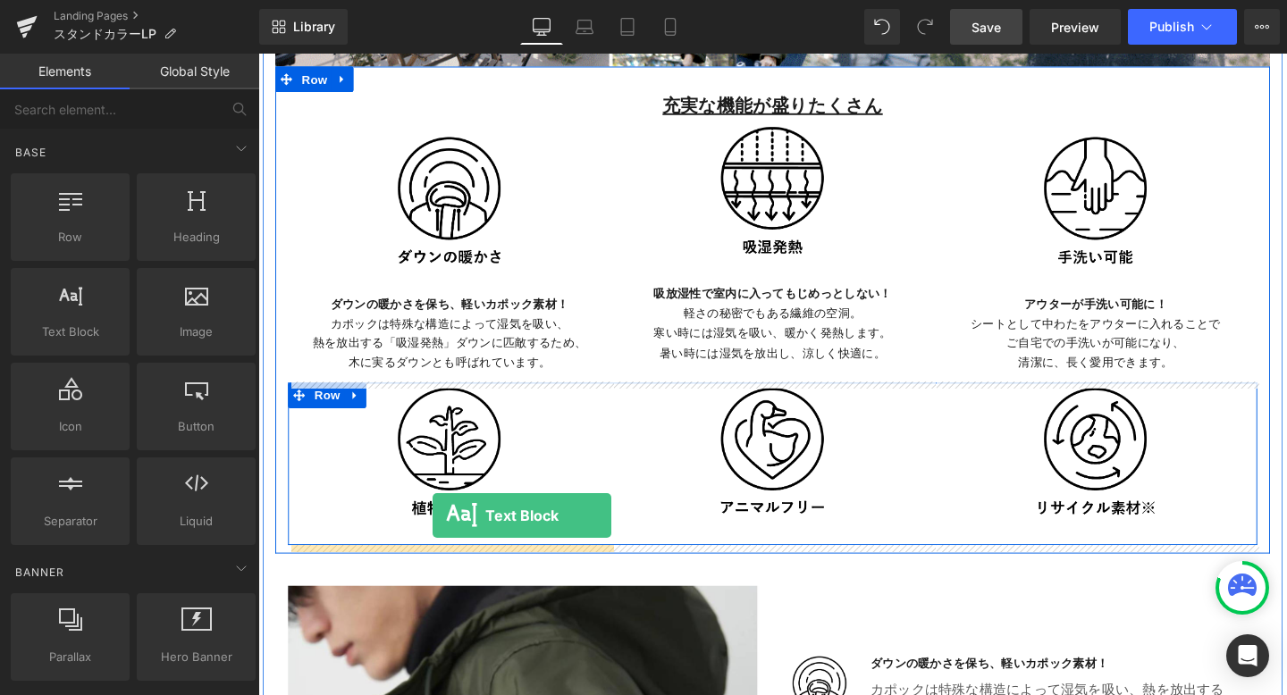
drag, startPoint x: 325, startPoint y: 391, endPoint x: 441, endPoint y: 536, distance: 186.3
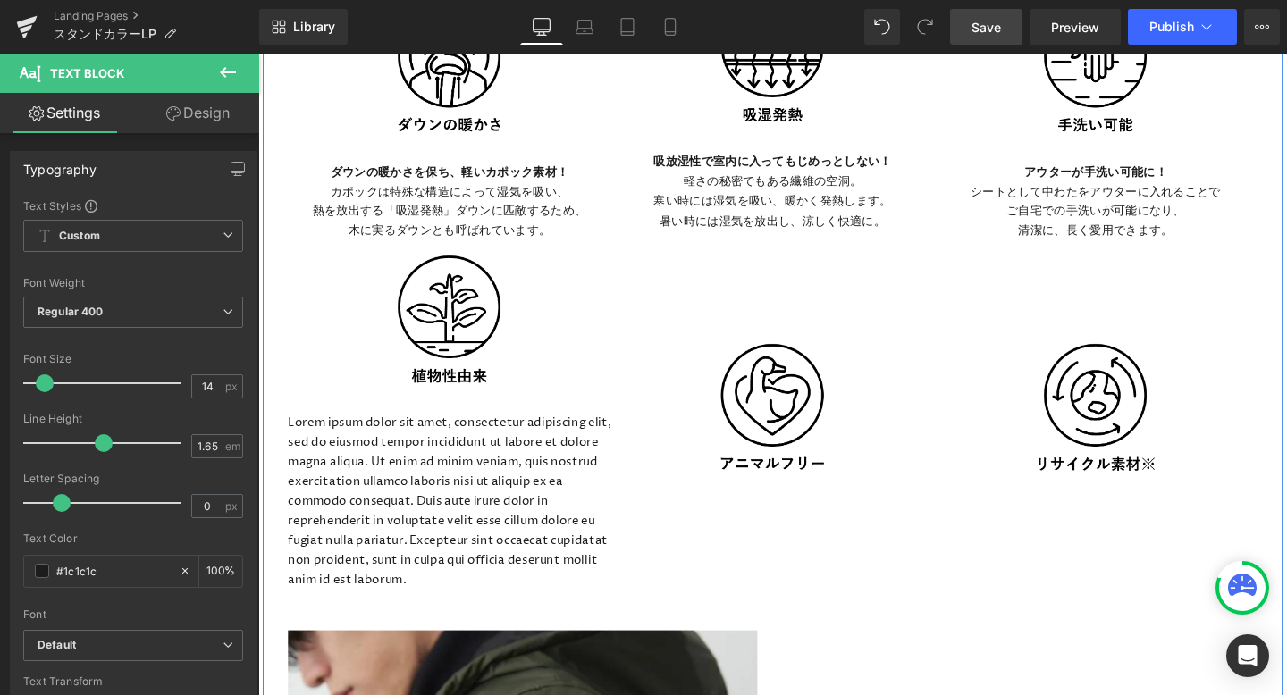
scroll to position [3795, 0]
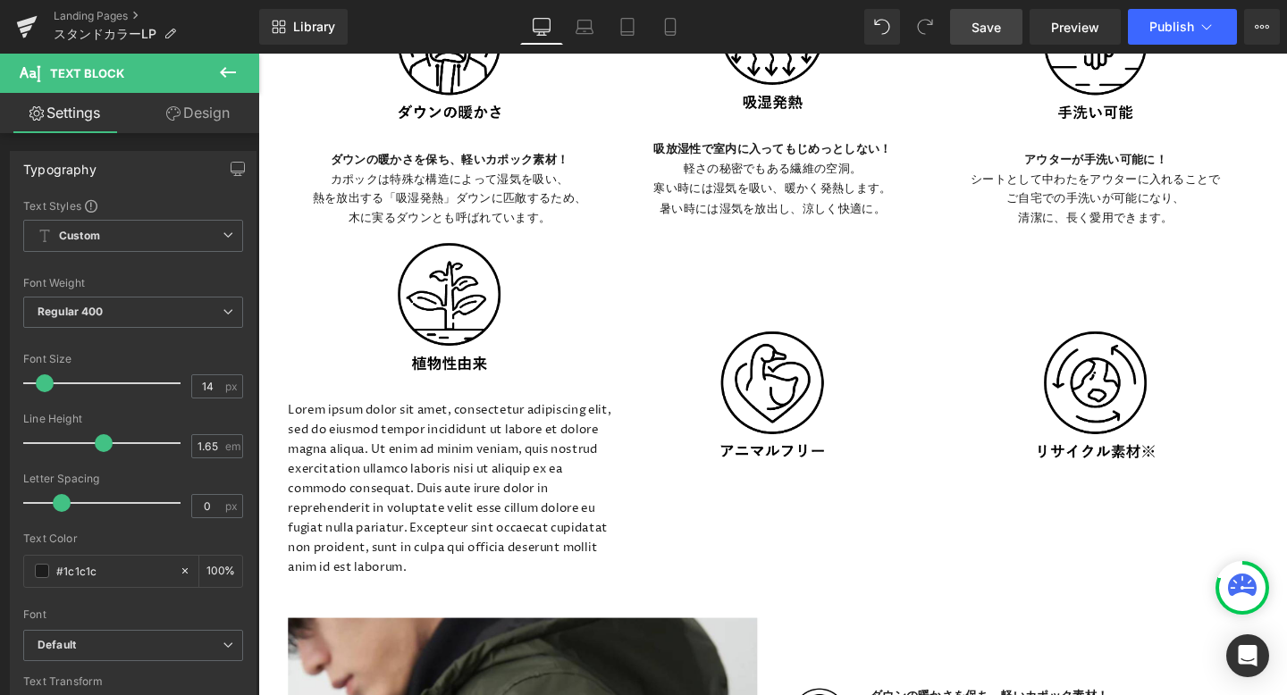
click at [229, 67] on icon at bounding box center [227, 72] width 21 height 21
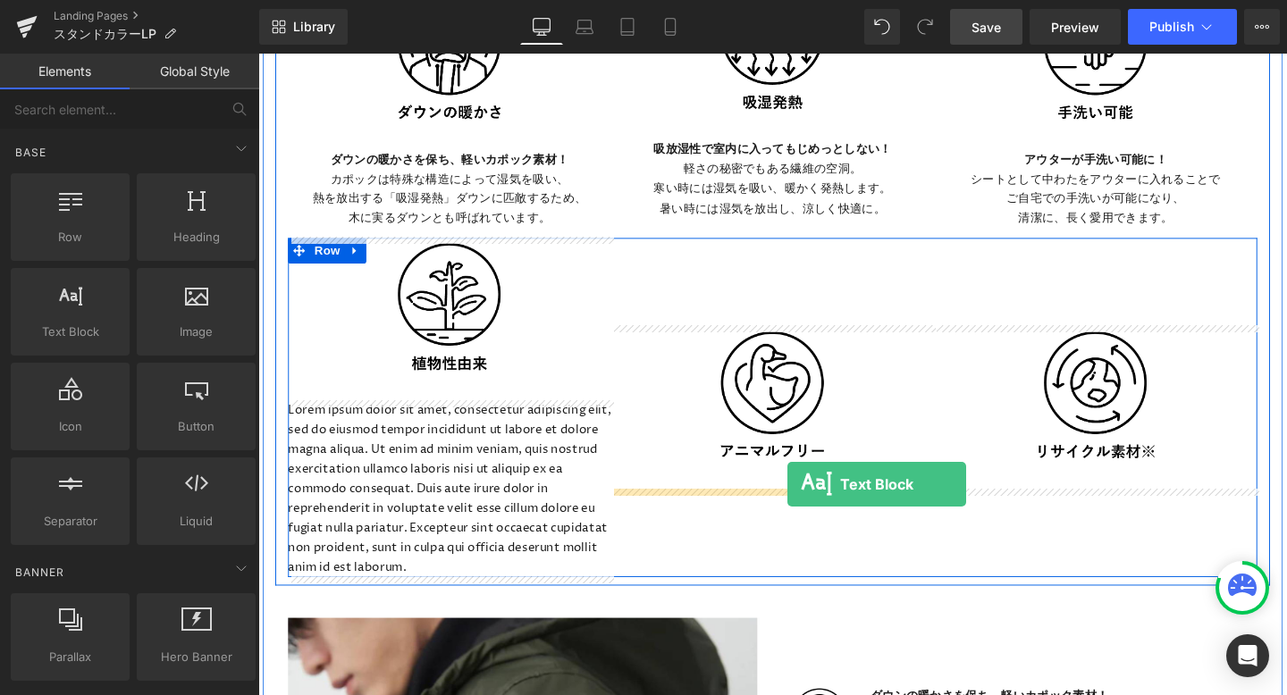
drag, startPoint x: 327, startPoint y: 383, endPoint x: 814, endPoint y: 504, distance: 501.8
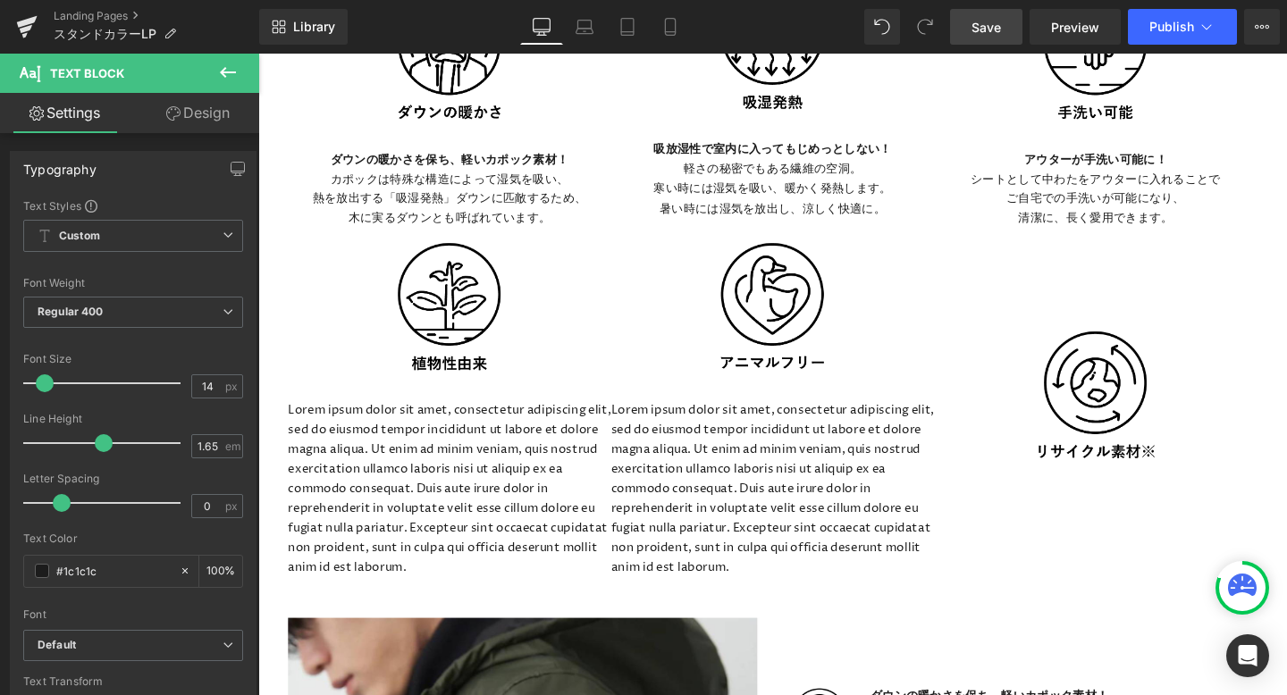
click at [231, 74] on icon at bounding box center [227, 72] width 21 height 21
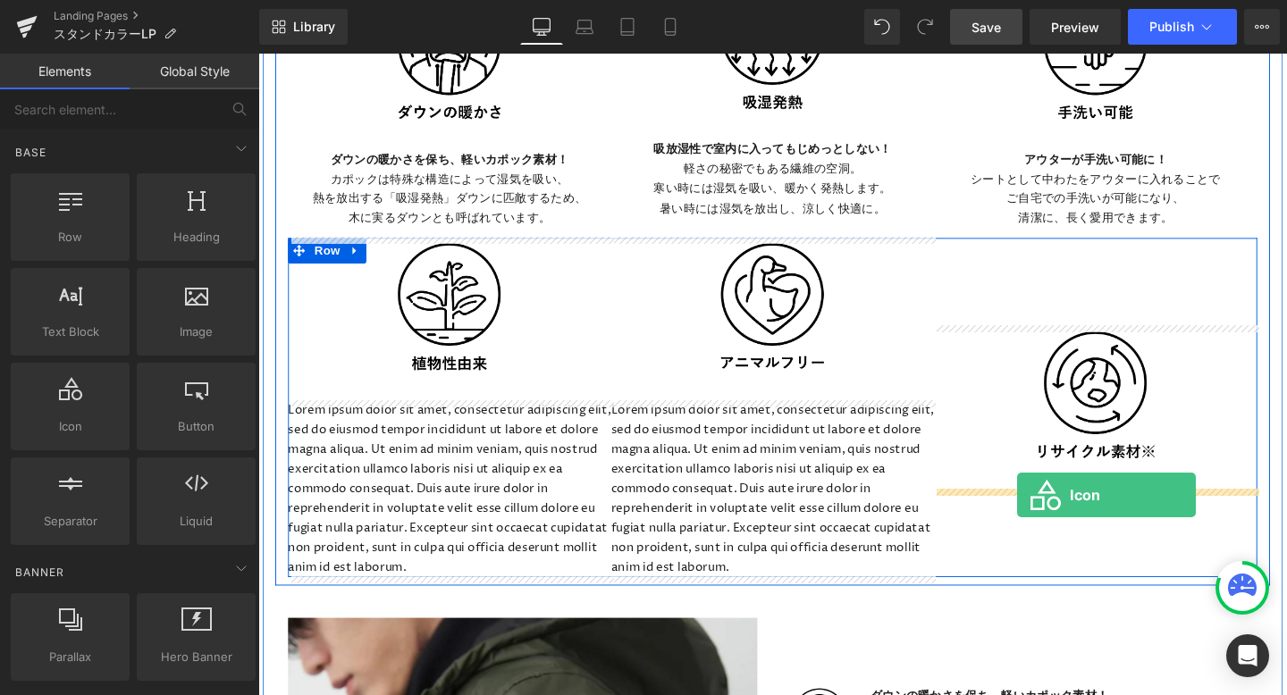
drag, startPoint x: 349, startPoint y: 474, endPoint x: 1055, endPoint y: 513, distance: 707.1
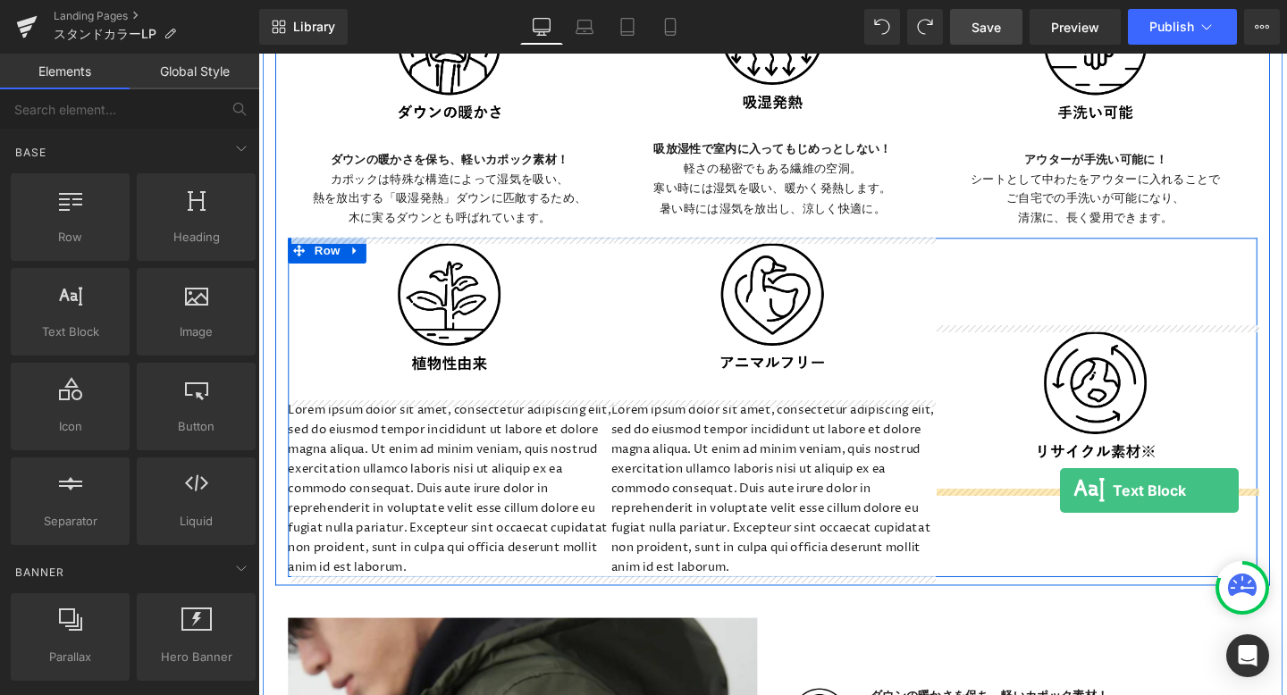
drag, startPoint x: 336, startPoint y: 370, endPoint x: 1101, endPoint y: 510, distance: 777.8
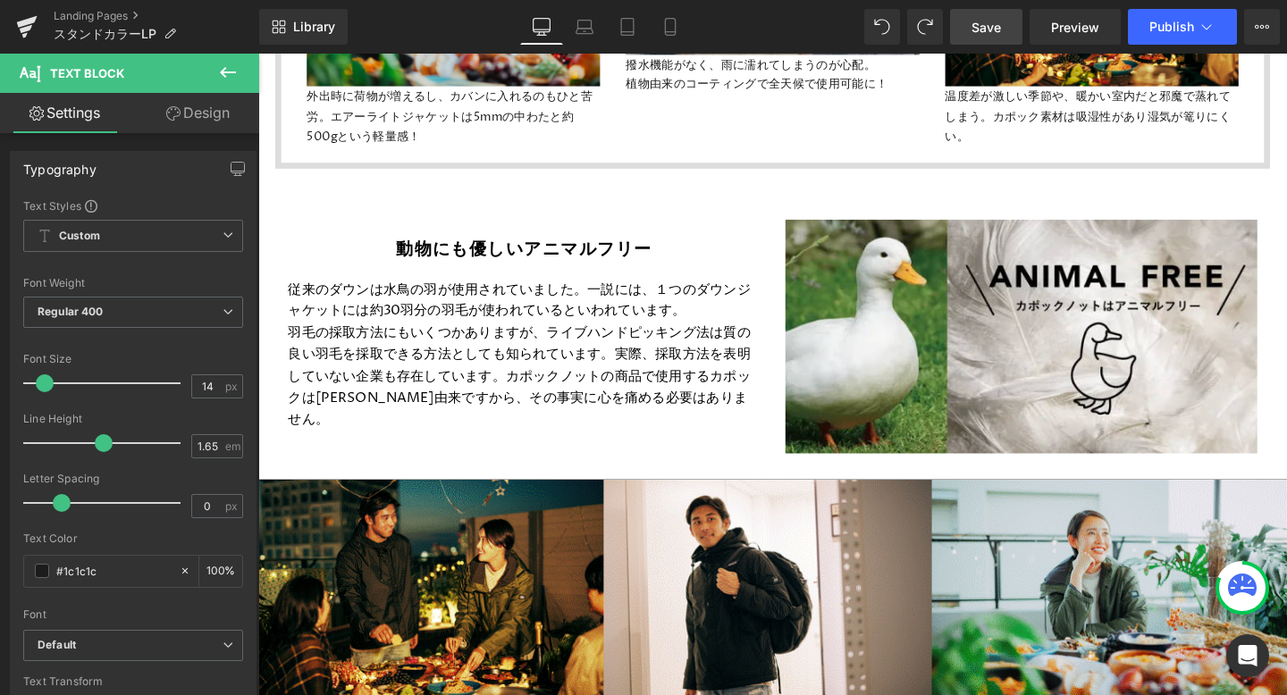
scroll to position [6003, 0]
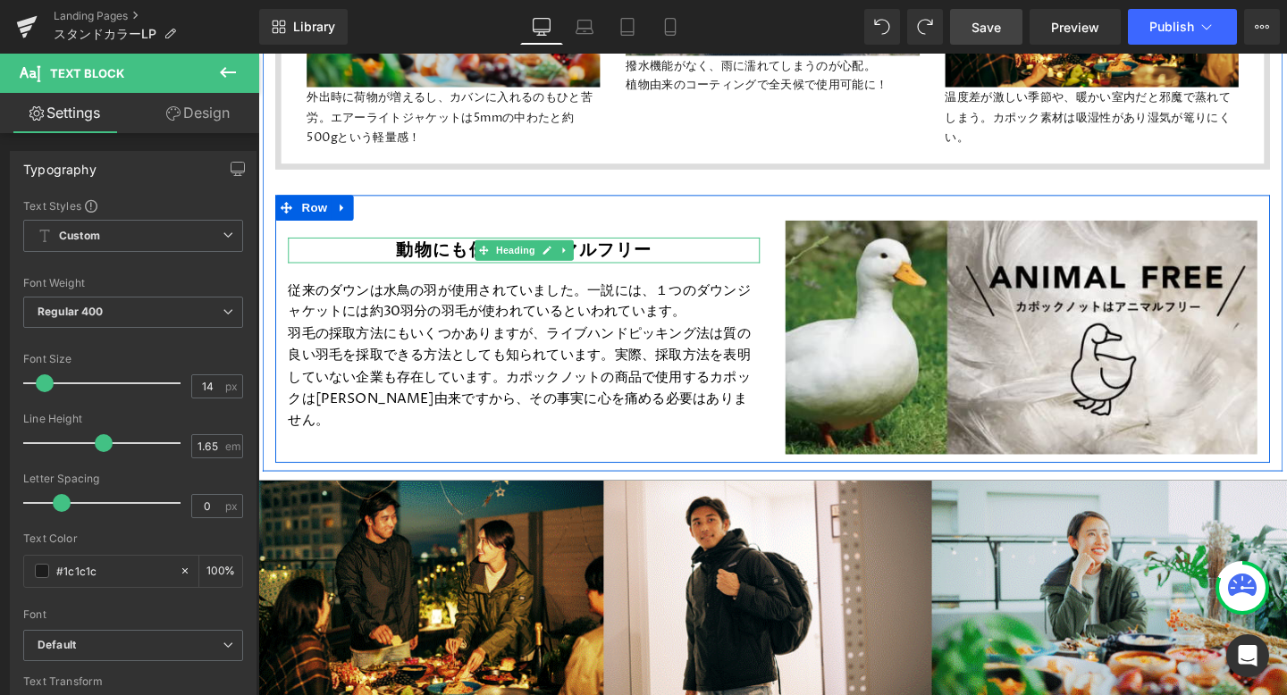
click at [403, 260] on h2 "動物にも優しいアニマルフリー" at bounding box center [538, 260] width 496 height 27
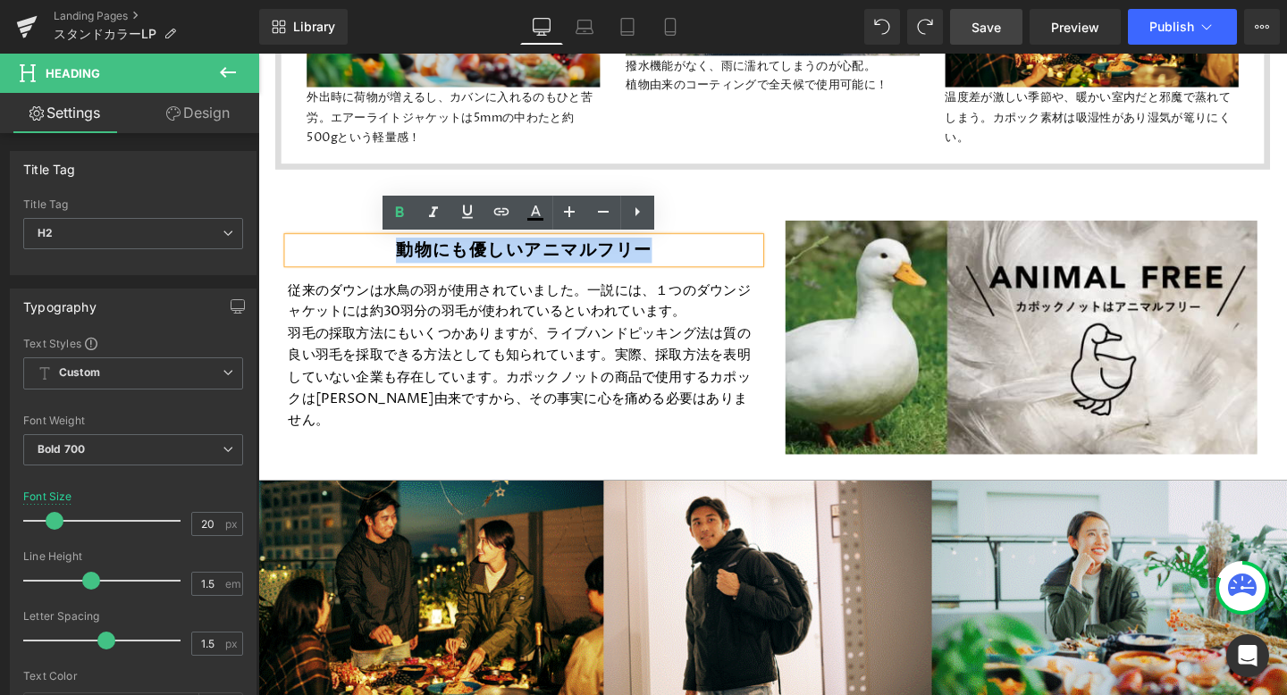
drag, startPoint x: 403, startPoint y: 260, endPoint x: 673, endPoint y: 260, distance: 269.9
click at [674, 260] on h2 "動物にも優しいアニマルフリー" at bounding box center [538, 260] width 496 height 27
copy h2 "動物にも優しいアニマルフリー"
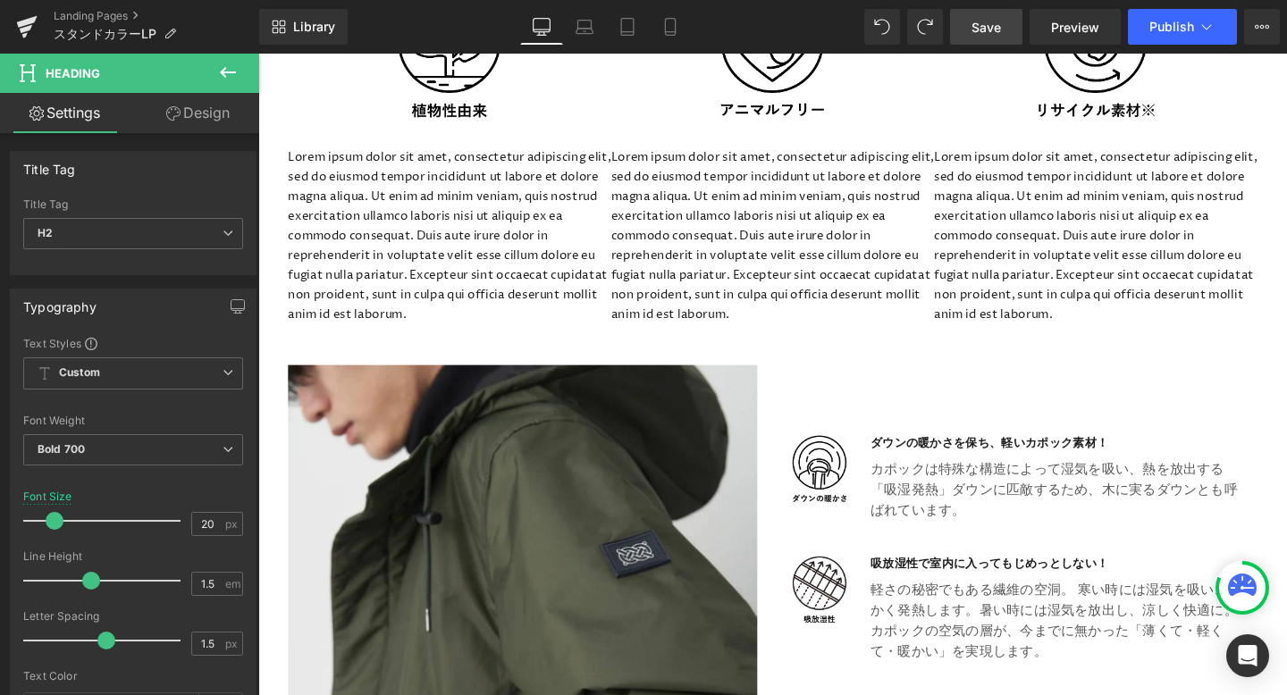
scroll to position [3846, 0]
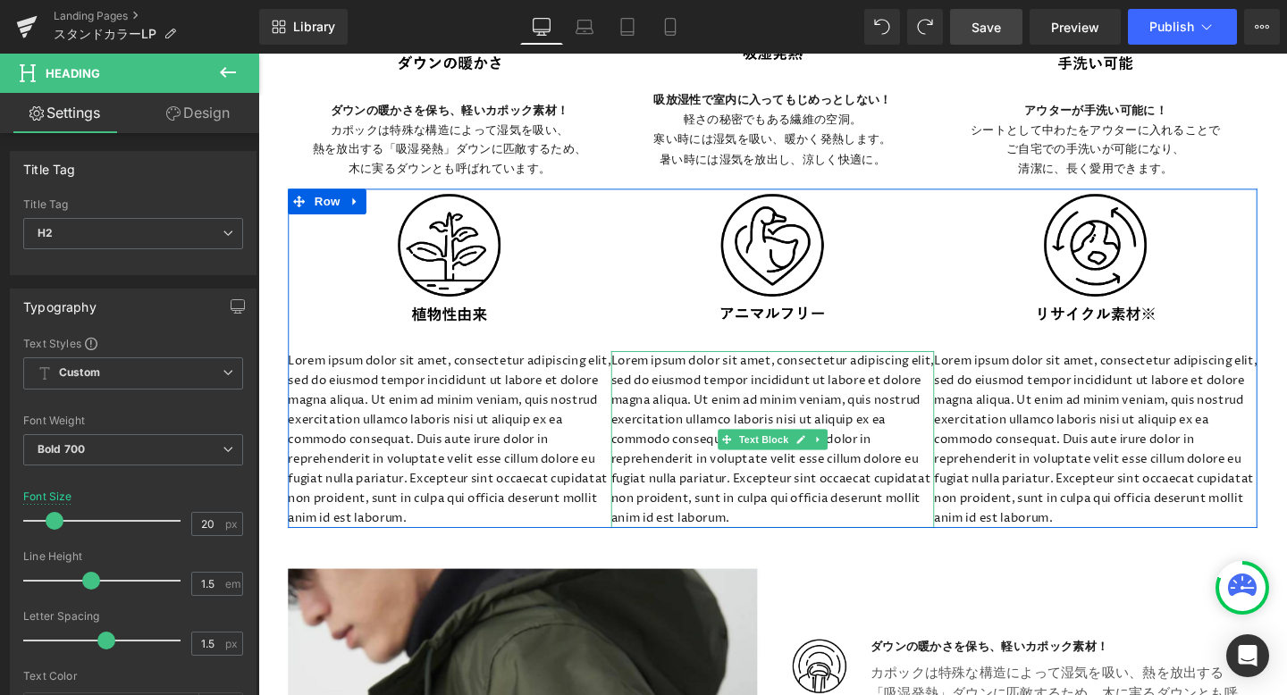
click at [735, 380] on p "Lorem ipsum dolor sit amet, consectetur adipiscing elit, sed do eiusmod tempor …" at bounding box center [799, 459] width 340 height 186
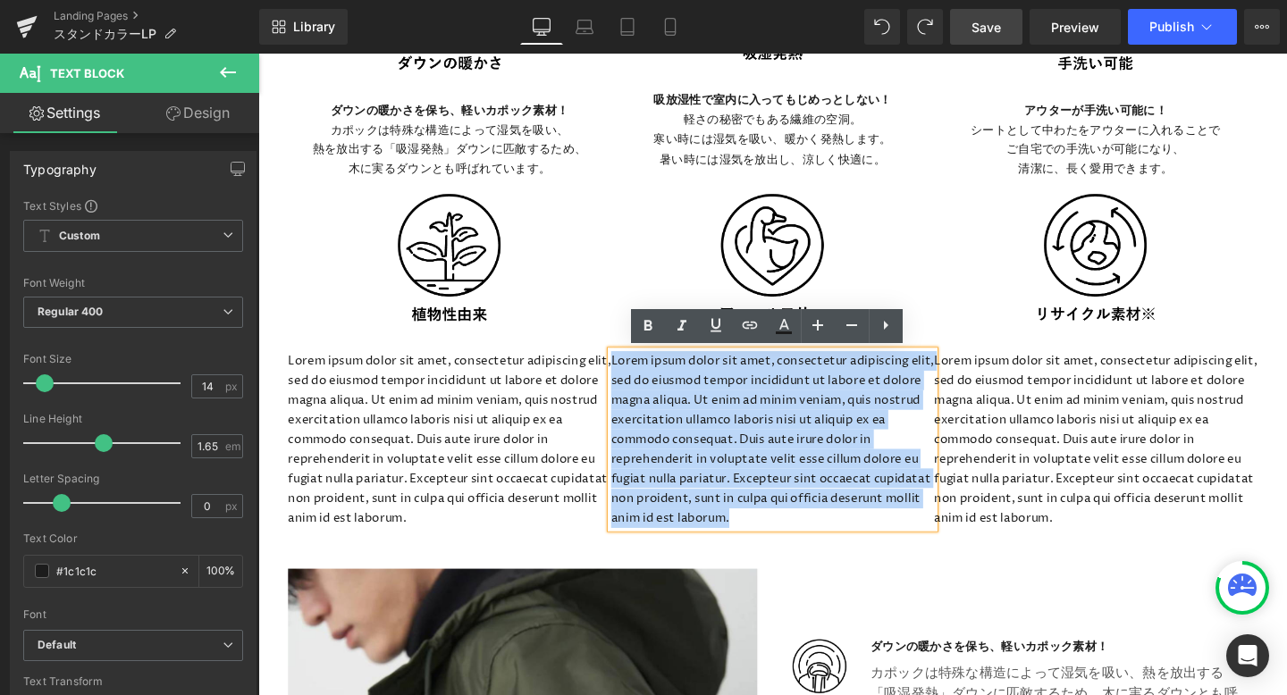
drag, startPoint x: 630, startPoint y: 373, endPoint x: 905, endPoint y: 539, distance: 321.6
click at [906, 541] on p "Lorem ipsum dolor sit amet, consectetur adipiscing elit, sed do eiusmod tempor …" at bounding box center [799, 459] width 340 height 186
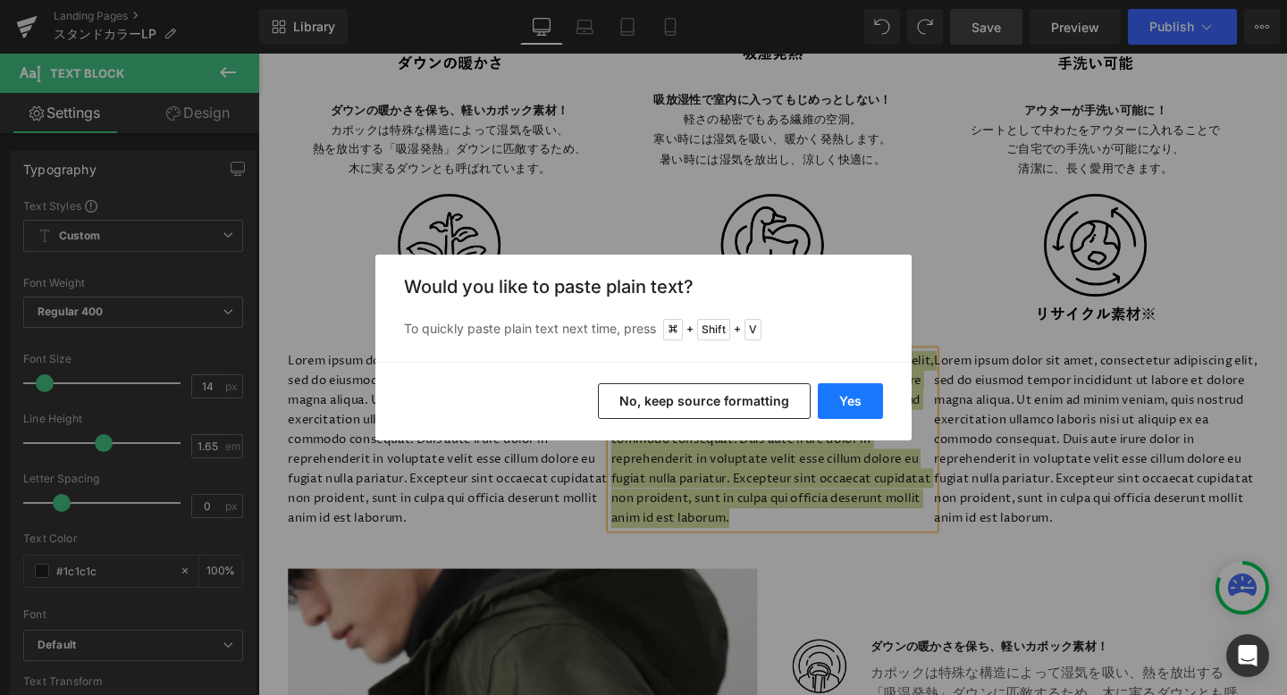
click at [860, 392] on button "Yes" at bounding box center [850, 401] width 65 height 36
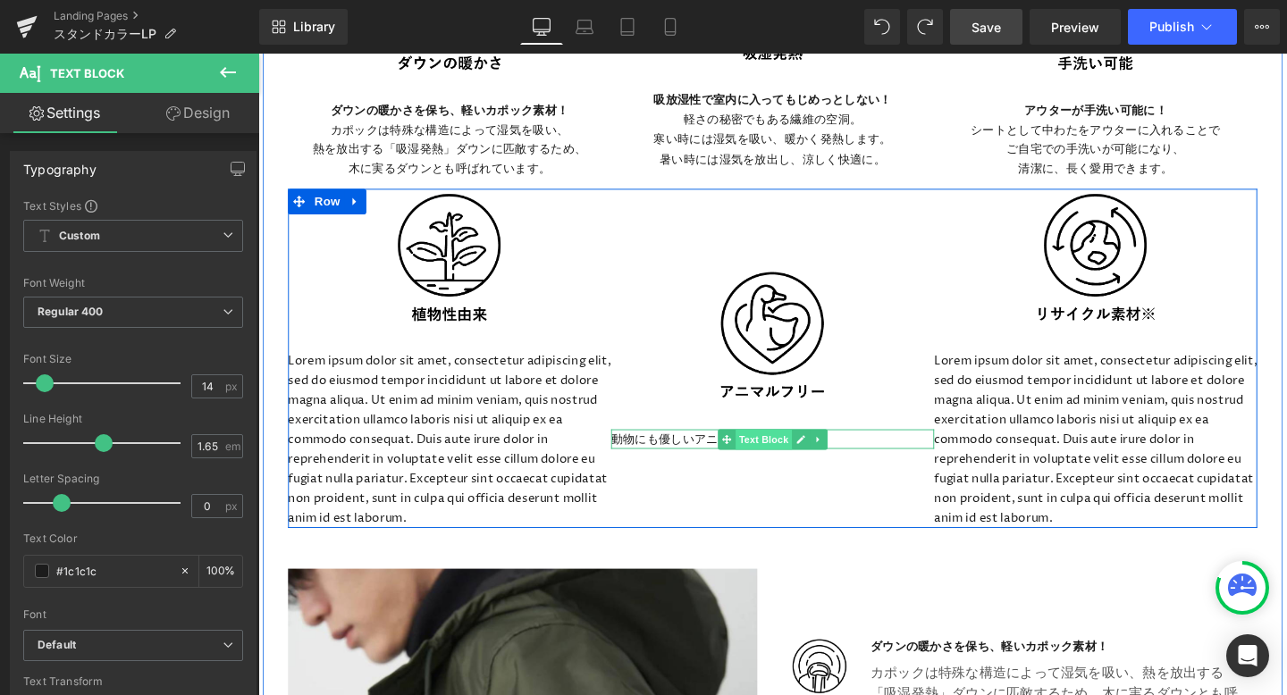
click at [790, 458] on span "Text Block" at bounding box center [789, 459] width 59 height 21
click at [865, 454] on p "動物にも優しいアニマルフリー" at bounding box center [799, 459] width 340 height 21
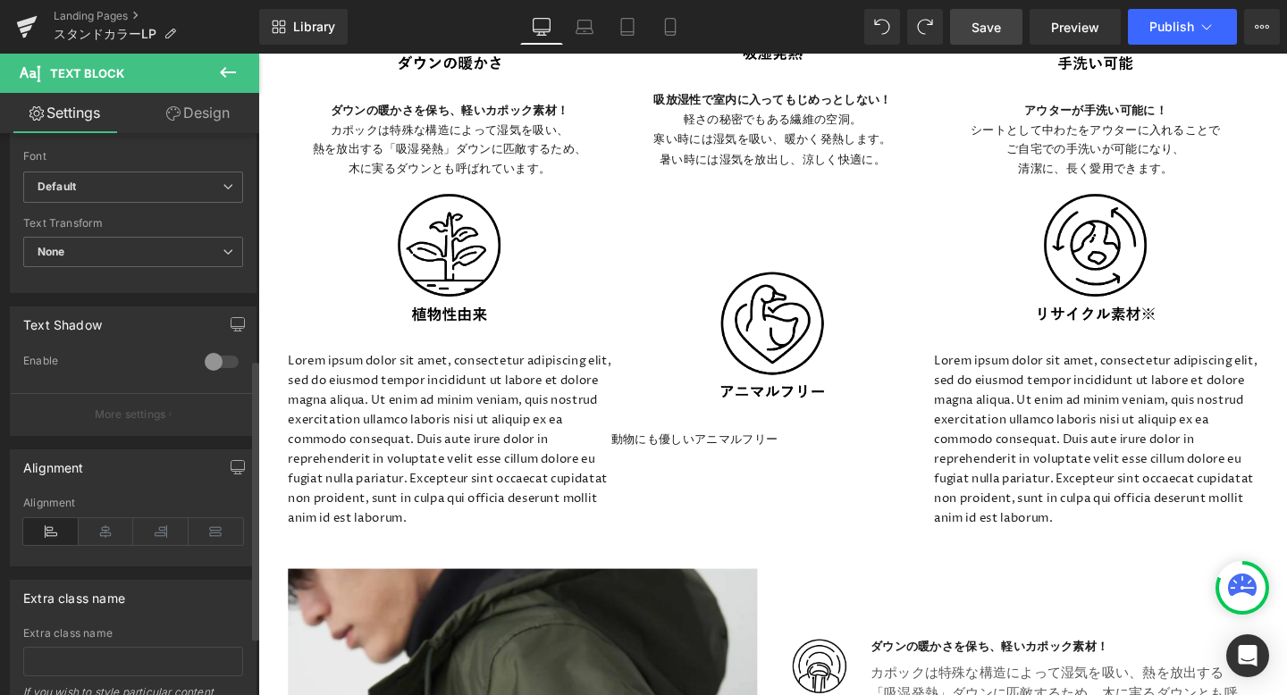
scroll to position [483, 0]
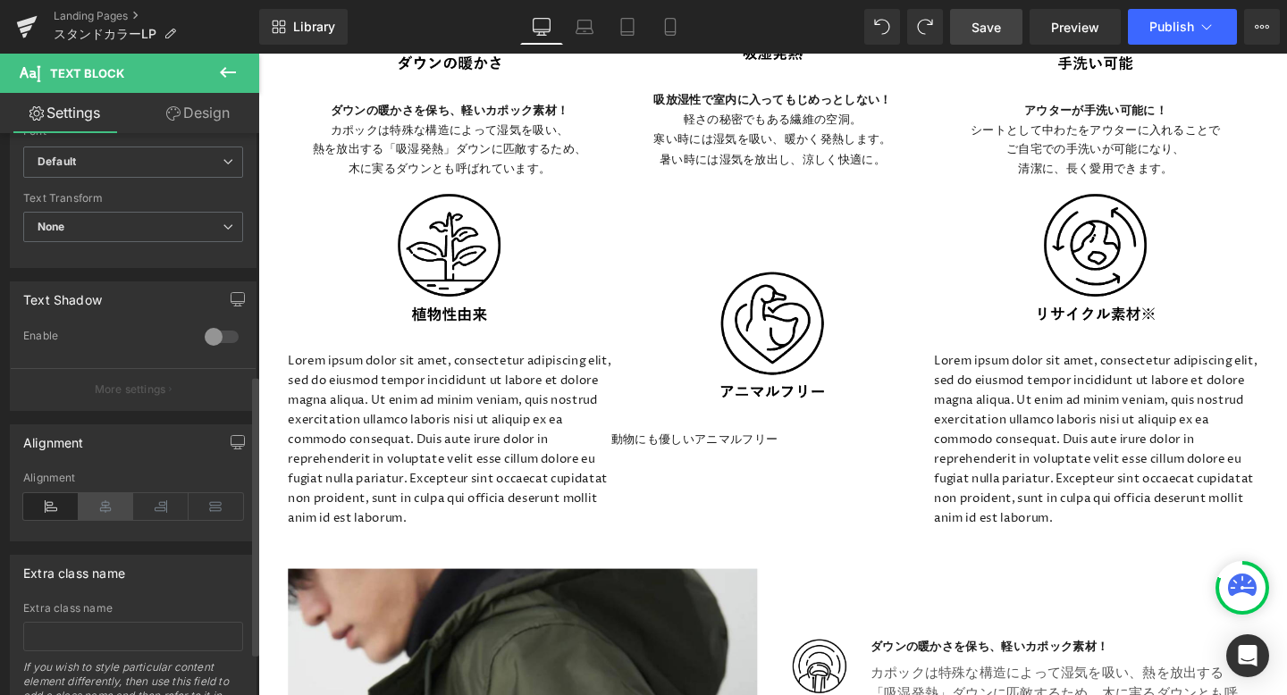
click at [113, 508] on icon at bounding box center [106, 506] width 55 height 27
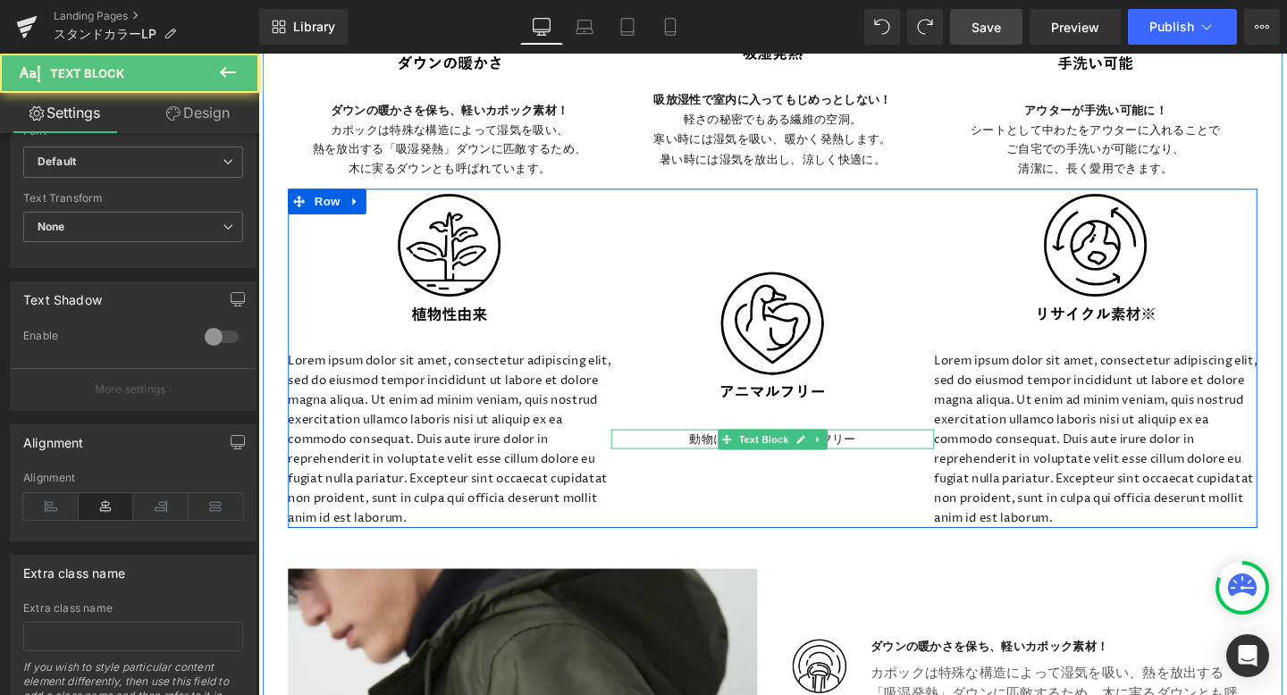
click at [894, 461] on p "動物にも優しいアニマルフリー" at bounding box center [799, 459] width 340 height 21
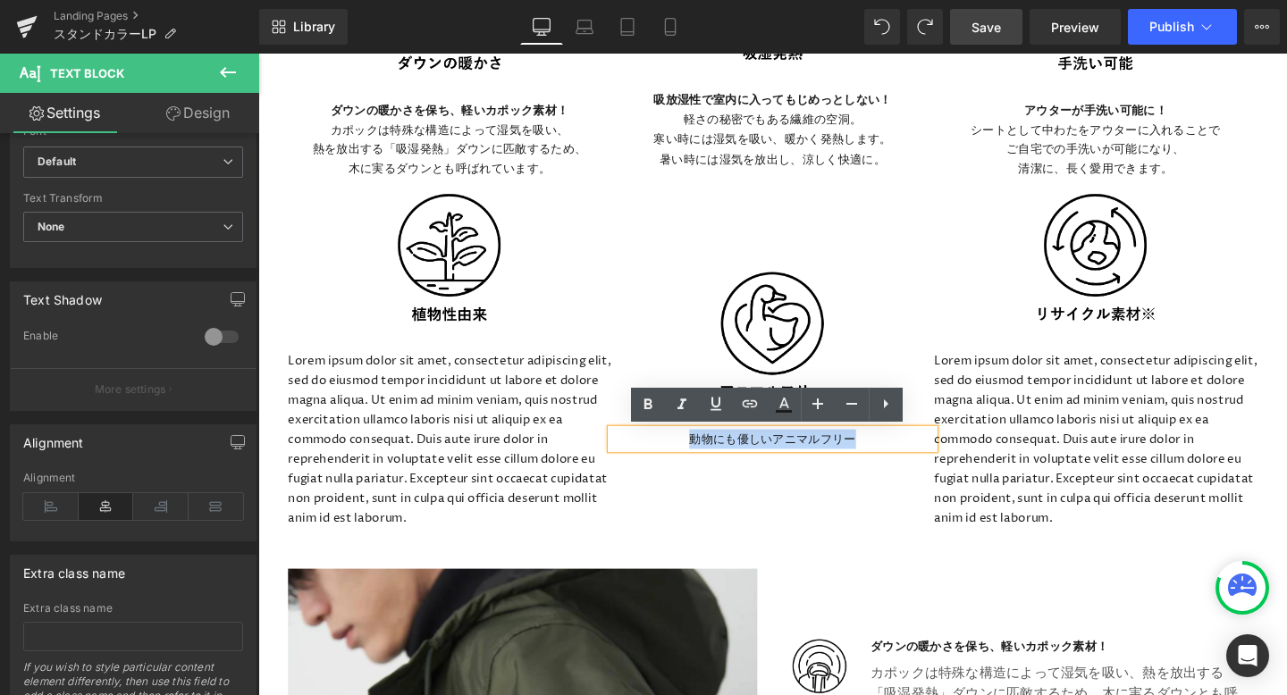
drag, startPoint x: 894, startPoint y: 461, endPoint x: 700, endPoint y: 458, distance: 193.9
click at [700, 458] on p "動物にも優しいアニマルフリー" at bounding box center [799, 459] width 340 height 21
click at [648, 401] on icon at bounding box center [647, 404] width 21 height 21
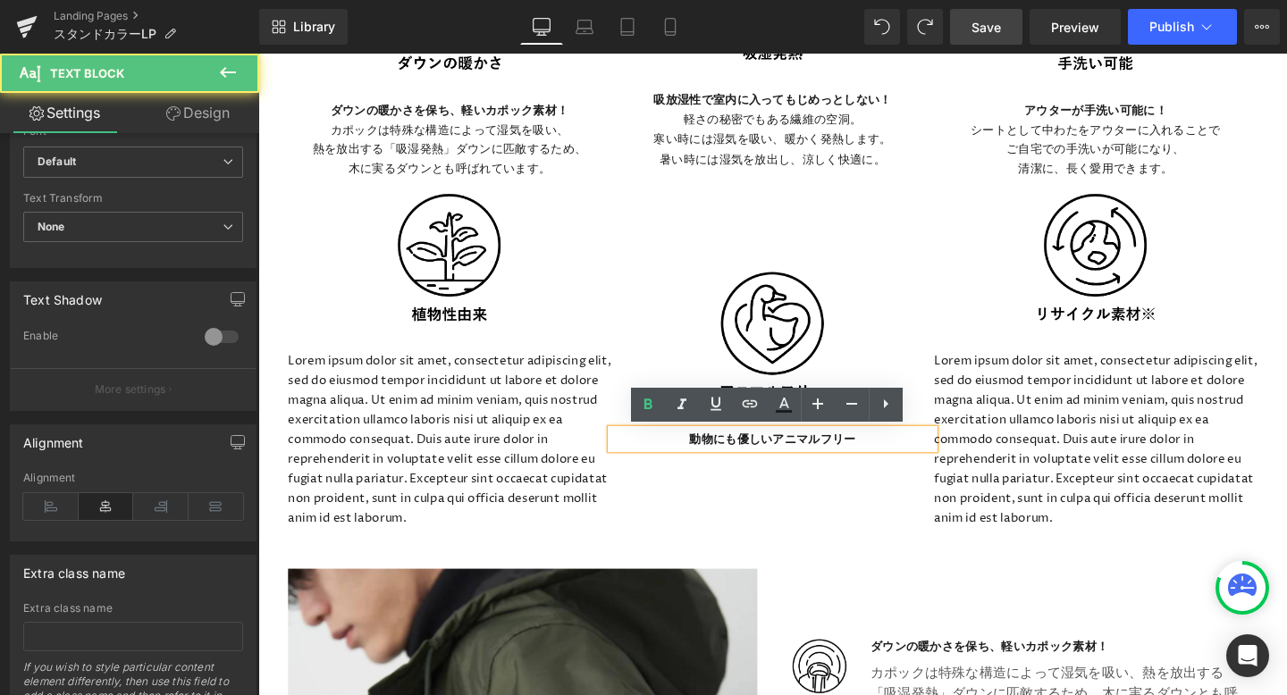
click at [898, 463] on p "動物にも優しいアニマルフリー" at bounding box center [799, 459] width 340 height 21
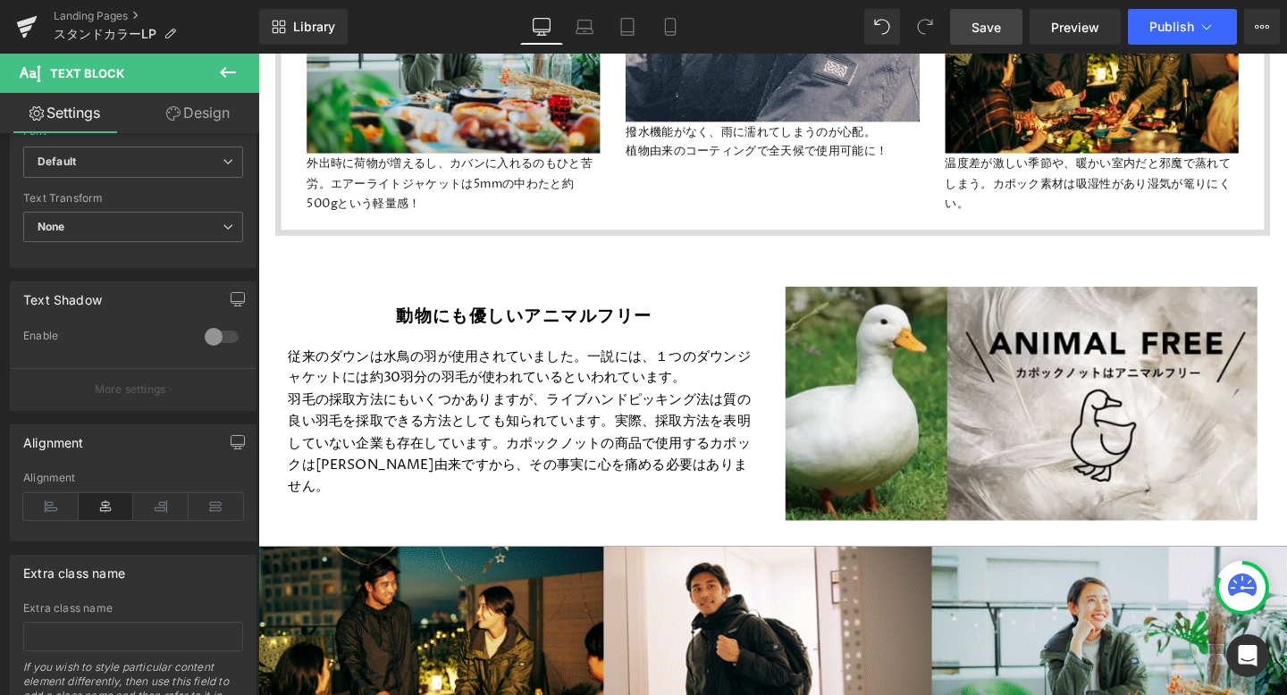
scroll to position [6104, 0]
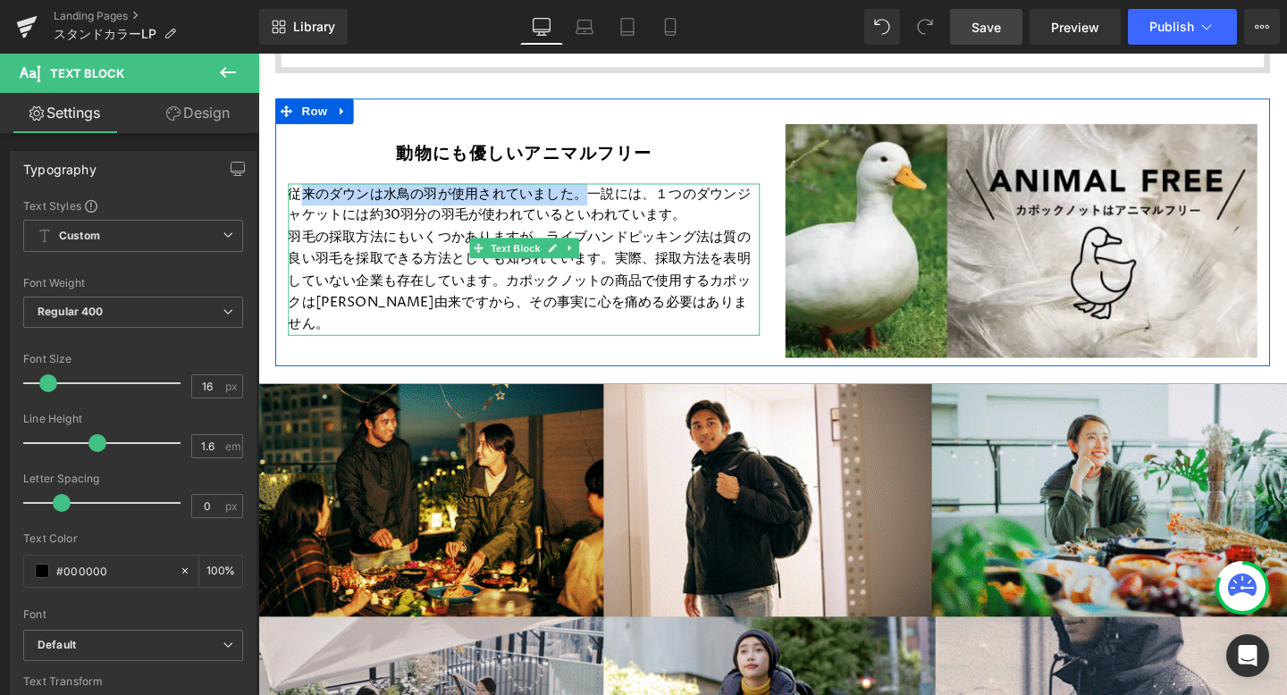
drag, startPoint x: 598, startPoint y: 203, endPoint x: 302, endPoint y: 202, distance: 295.8
click at [301, 202] on p "従来のダウンは水鳥の羽が使用されていました。一説には、１つのダウンジャケットには約30羽分の羽毛が使われているといわれています。" at bounding box center [538, 213] width 496 height 46
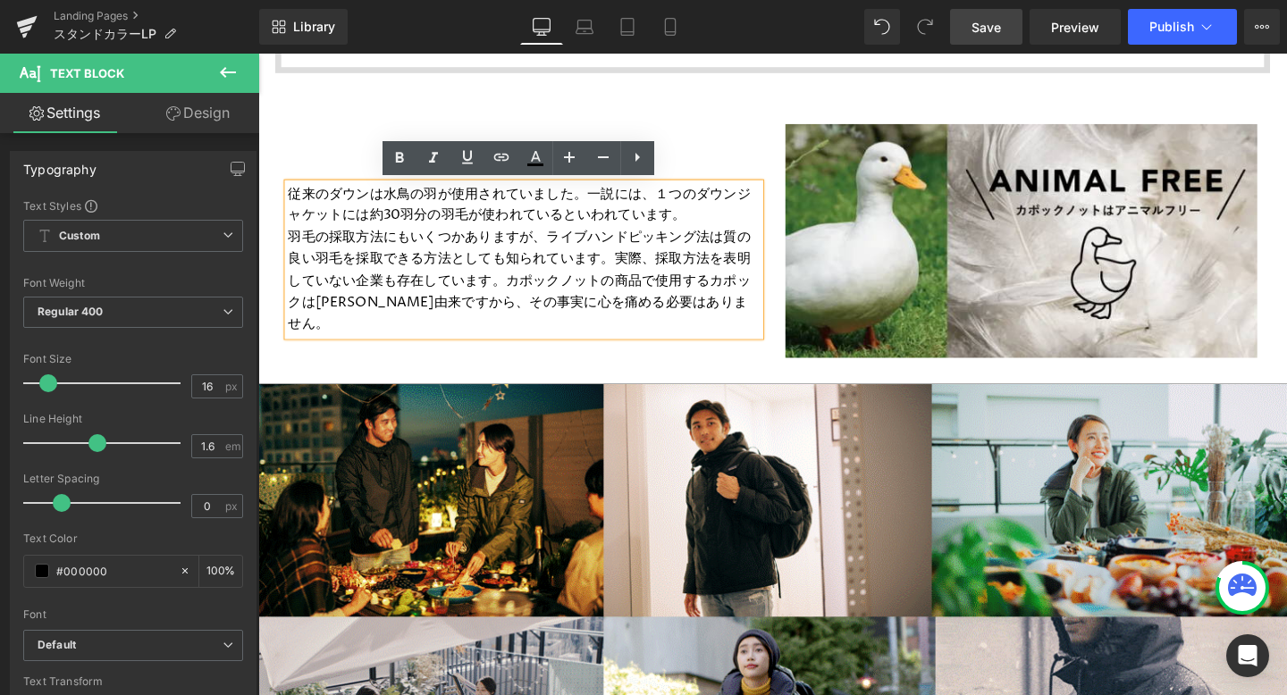
click at [373, 231] on p "従来のダウンは水鳥の羽が使用されていました。一説には、１つのダウンジャケットには約30羽分の羽毛が使われているといわれています。" at bounding box center [538, 213] width 496 height 46
drag, startPoint x: 289, startPoint y: 197, endPoint x: 631, endPoint y: 277, distance: 351.6
click at [632, 277] on div "従来のダウンは水鳥の羽が使用されていました。一説には、１つのダウンジャケットには約30羽分の羽毛が使われているといわれています。 羽毛の採取方法にもいくつかあ…" at bounding box center [538, 270] width 496 height 160
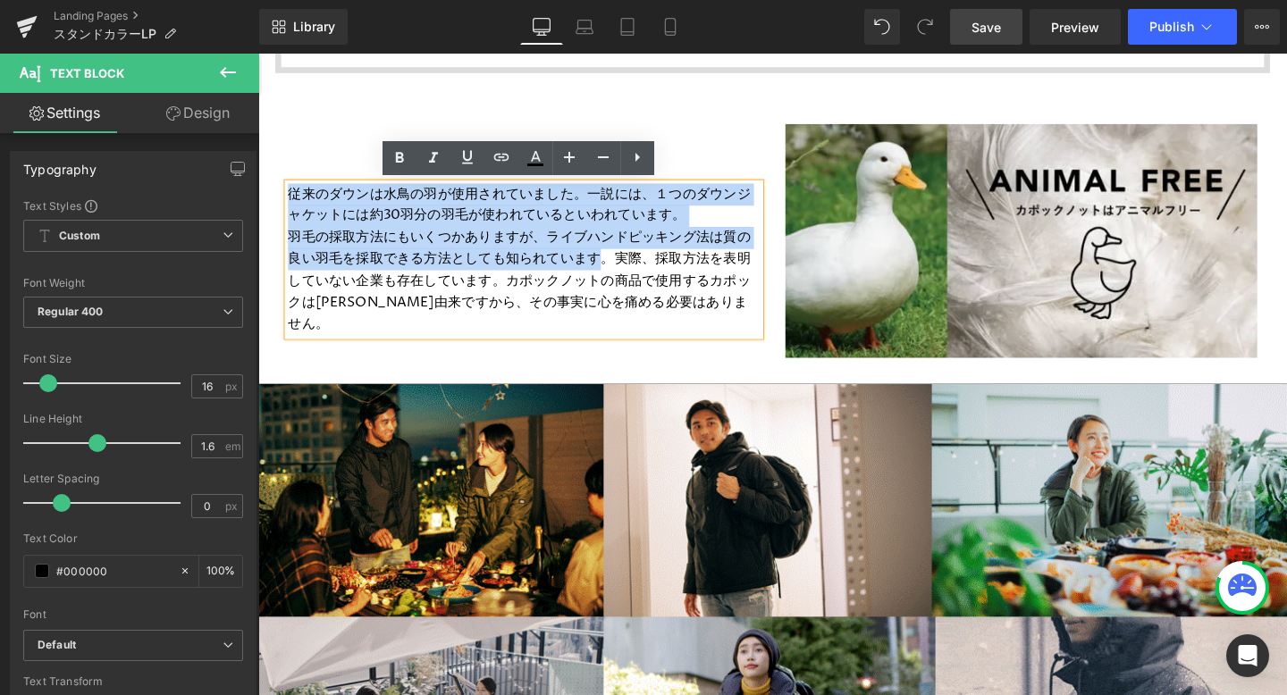
drag, startPoint x: 620, startPoint y: 271, endPoint x: 291, endPoint y: 198, distance: 336.7
click at [291, 198] on div "従来のダウンは水鳥の羽が使用されていました。一説には、１つのダウンジャケットには約30羽分の羽毛が使われているといわれています。 羽毛の採取方法にもいくつかあ…" at bounding box center [538, 270] width 496 height 160
copy div "従来のダウンは水鳥の羽が使用されていました。一説には、１つのダウンジャケットには約30羽分の羽毛が使われているといわれています。 羽毛の採取方法にもいくつかあ…"
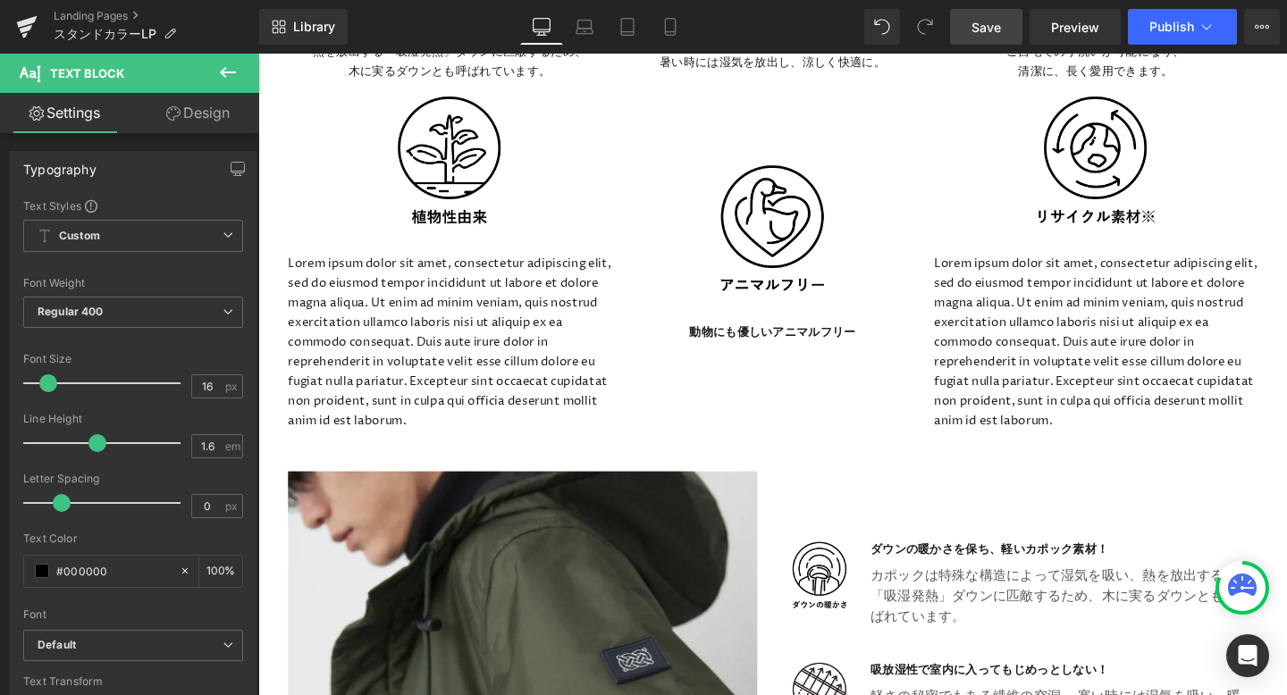
scroll to position [3741, 0]
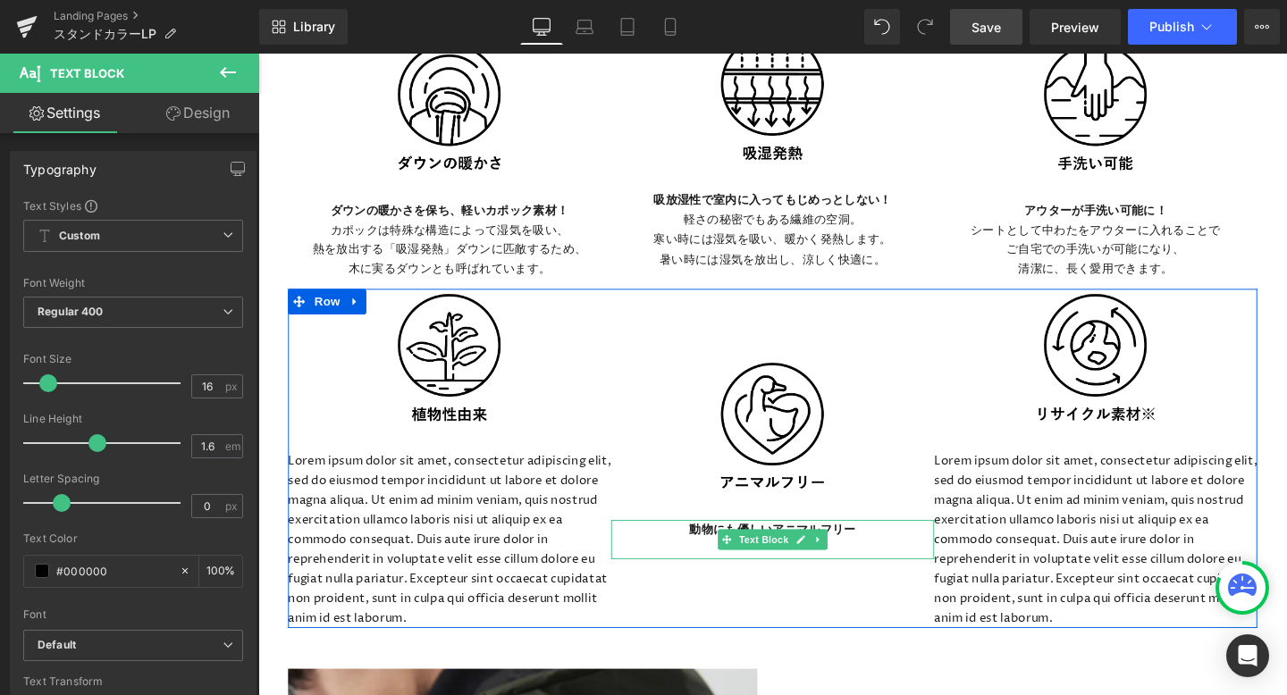
click at [889, 568] on p at bounding box center [799, 575] width 340 height 21
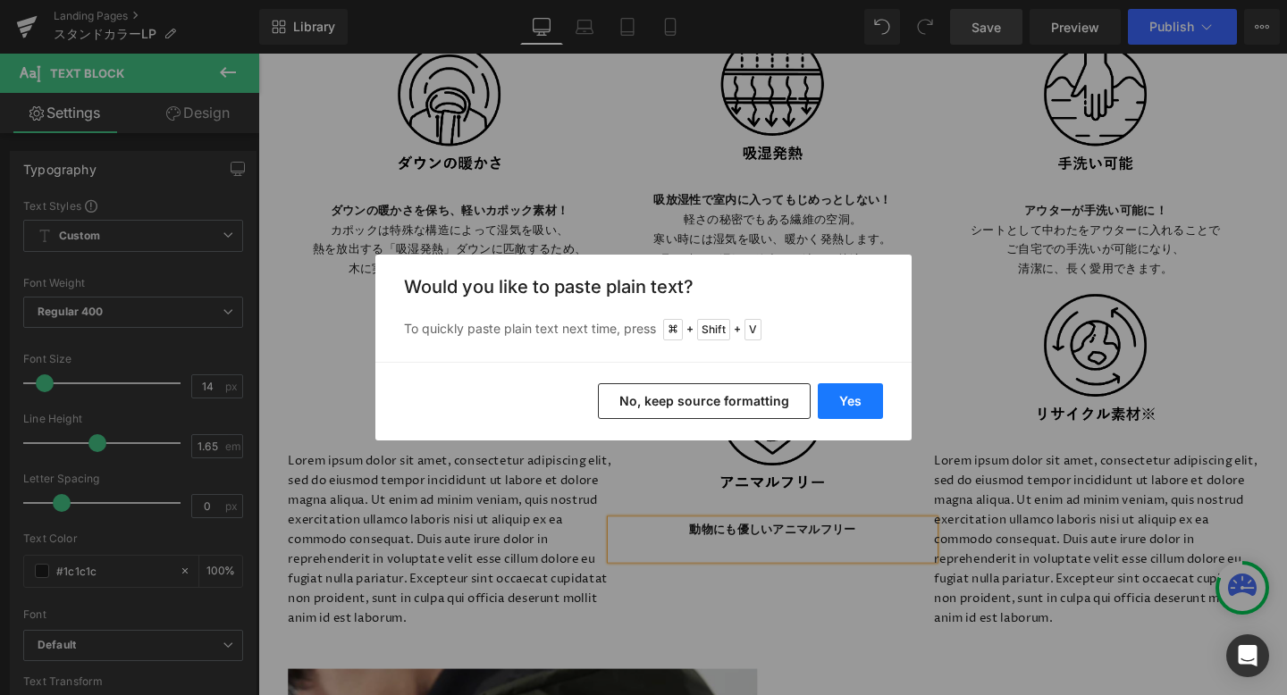
click at [847, 389] on button "Yes" at bounding box center [850, 401] width 65 height 36
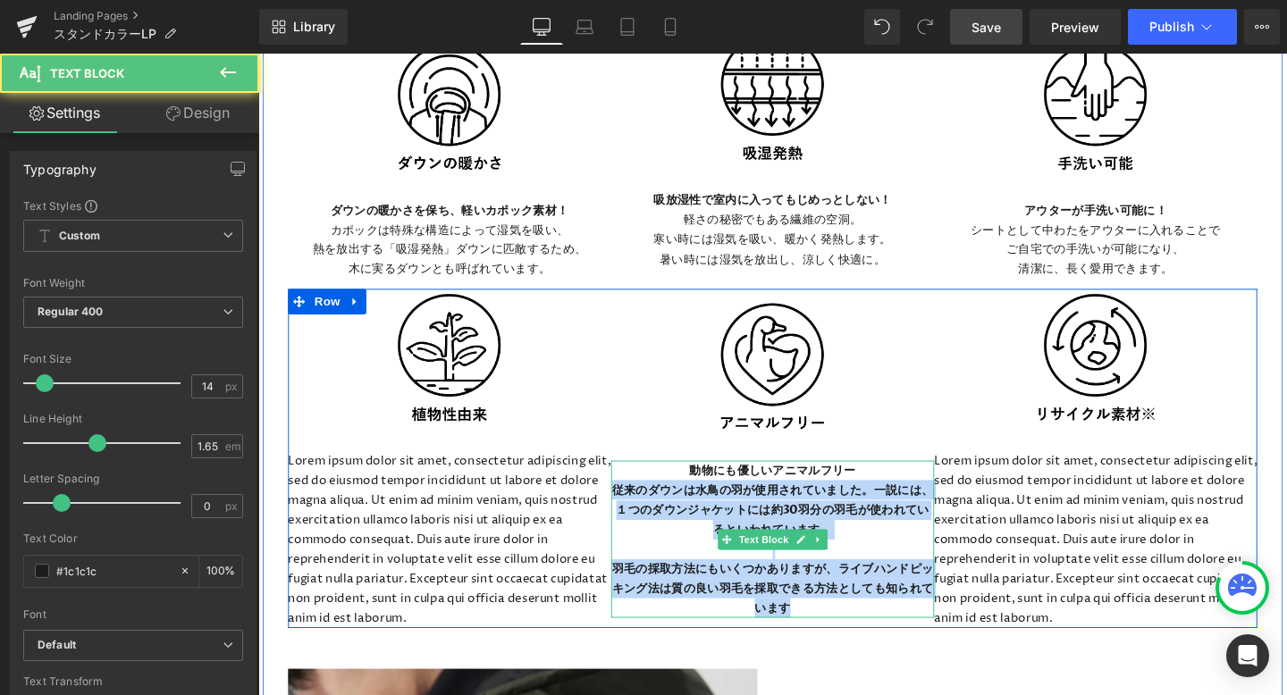
drag, startPoint x: 635, startPoint y: 512, endPoint x: 843, endPoint y: 631, distance: 239.8
click at [843, 631] on div "動物にも優しいアニマルフリー 従来のダウンは水鳥の羽が使用されていました。一説には、１つのダウンジャケットには約30羽分の羽毛が使われているといわれています。…" at bounding box center [799, 564] width 340 height 165
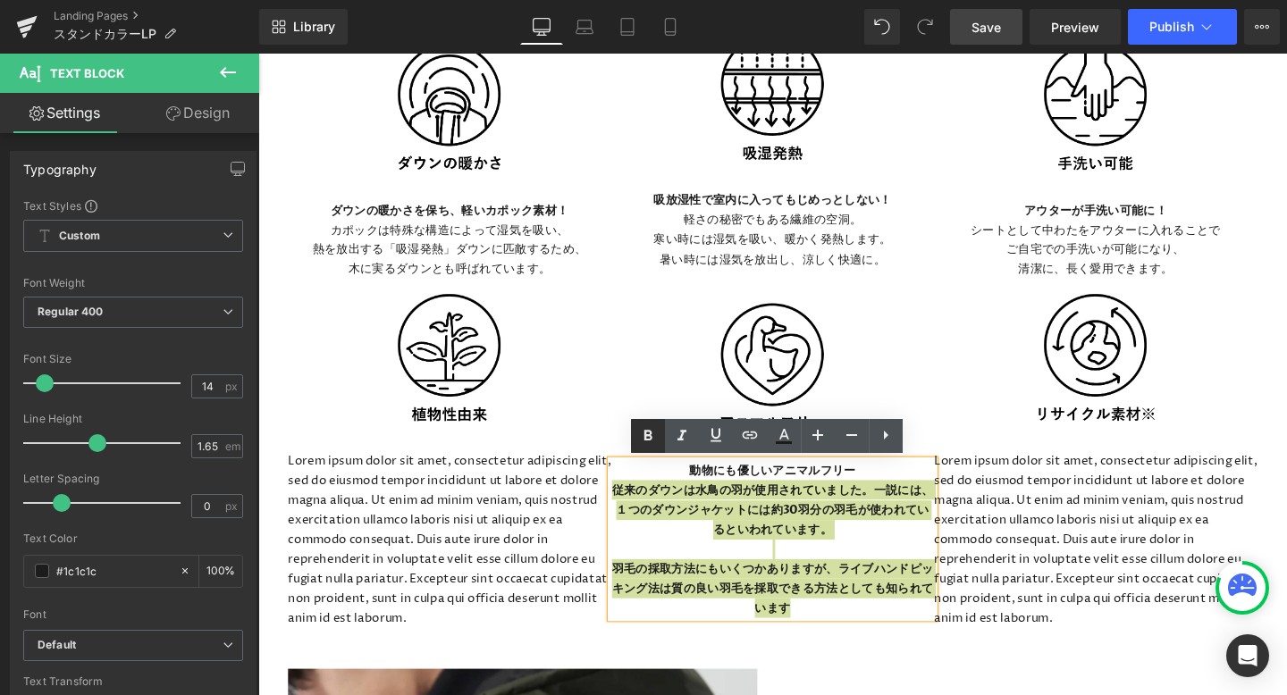
click at [652, 436] on icon at bounding box center [647, 435] width 21 height 21
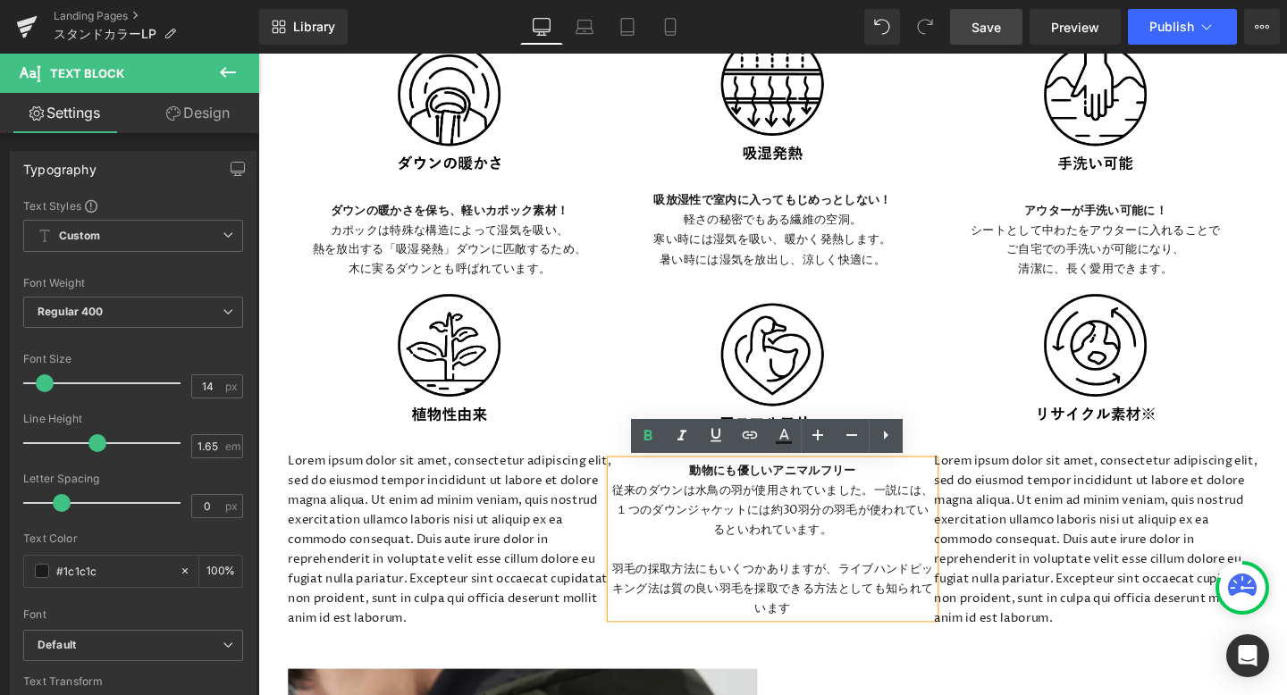
click at [829, 639] on p "羽毛の採取方法にもいくつかありますが、ライブハンドピッキング法は質の良い羽毛を採取できる方法としても知られています" at bounding box center [799, 616] width 340 height 62
click at [634, 593] on p "羽毛の採取方法にもいくつかありますが、ライブハンドピッキング法は質の良い羽毛を採取できる方法としても知られています" at bounding box center [799, 616] width 340 height 62
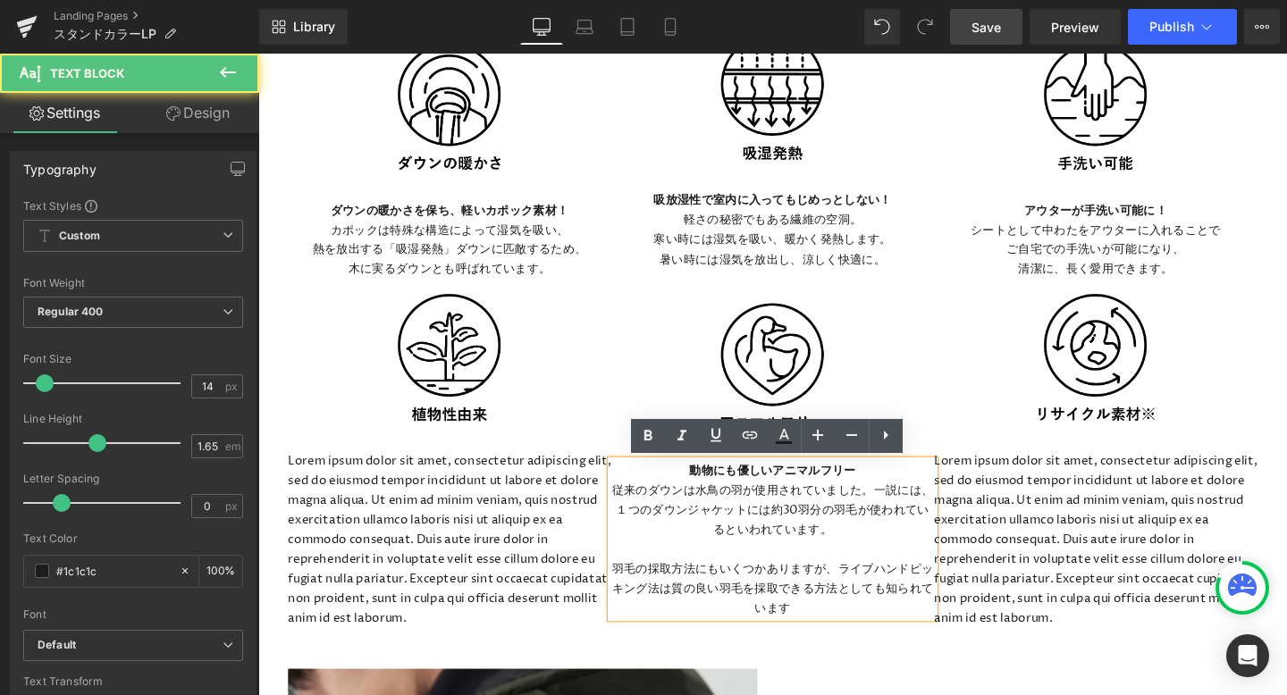
scroll to position [3752, 0]
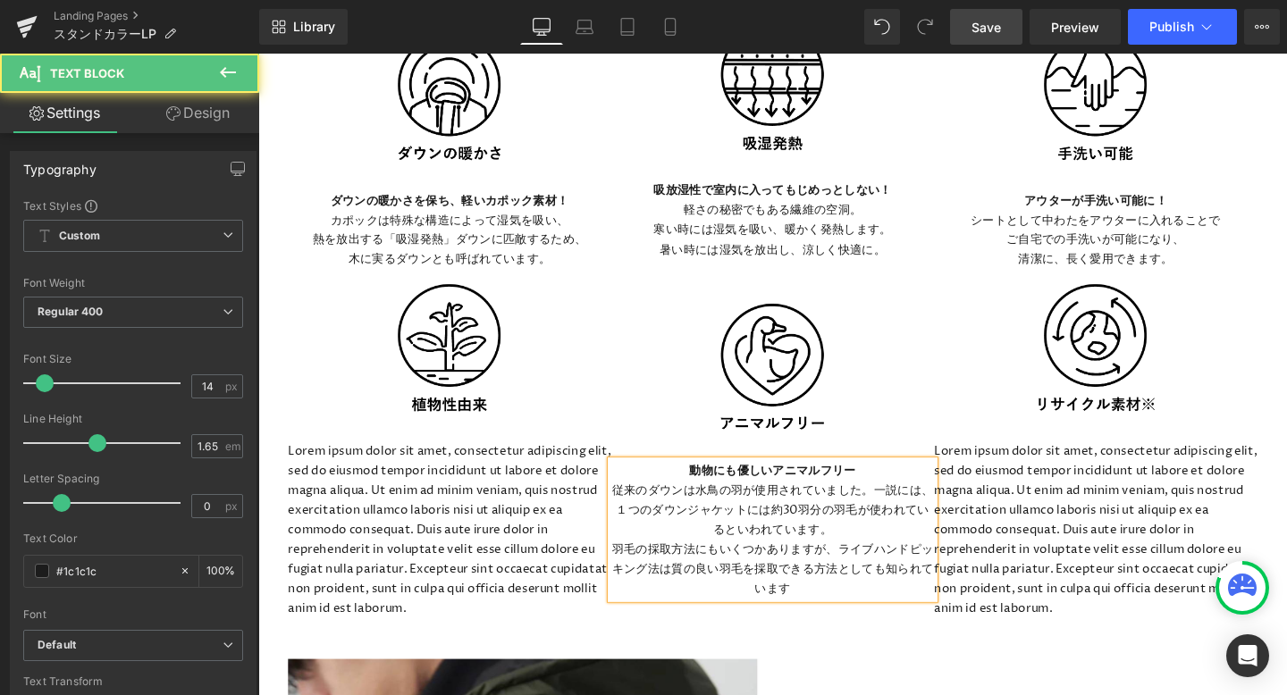
click at [833, 624] on p "羽毛の採取方法にもいくつかありますが、ライブハンドピッキング法は質の良い羽毛を採取できる方法としても知られています" at bounding box center [799, 595] width 340 height 62
click at [871, 572] on span "羽毛の採取方法にもいくつかありますが、ライブハンドピッキング法は質の良い羽毛を採取できる方法としても知られています。" at bounding box center [799, 595] width 338 height 58
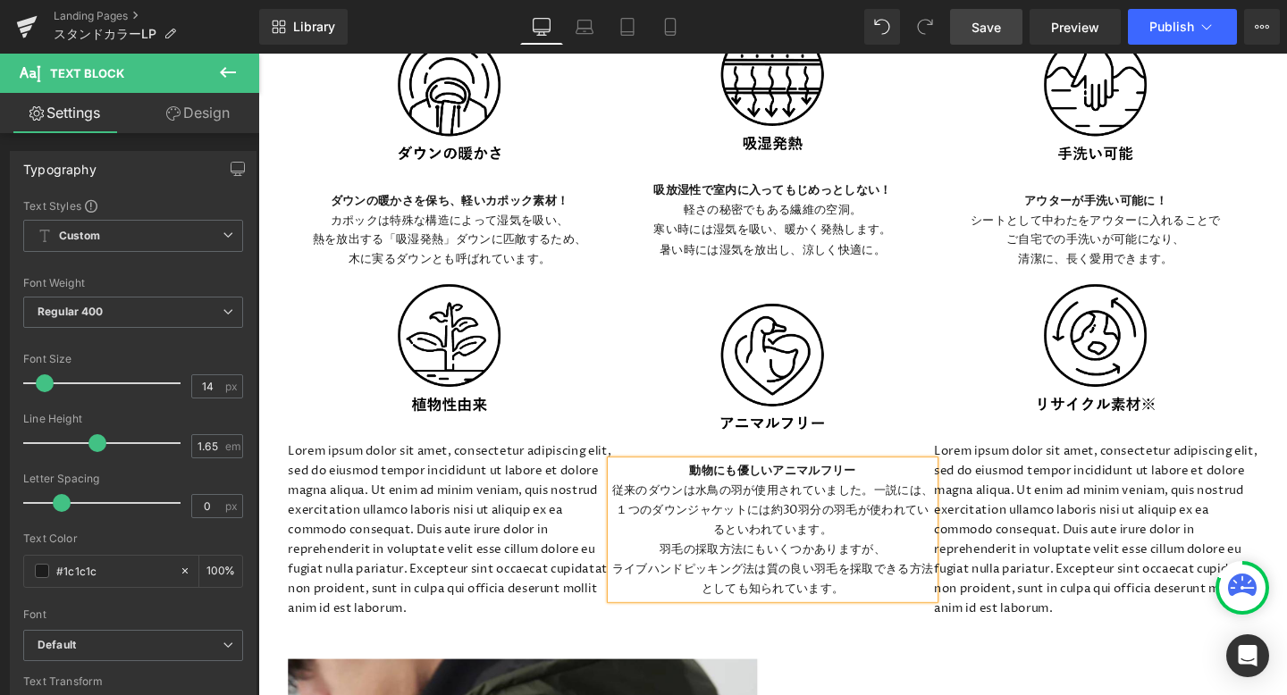
click at [903, 516] on p "従来のダウンは水鳥の羽が使用されていました。一説には、１つのダウンジャケットには約30羽分の羽毛が使われているといわれています。" at bounding box center [799, 533] width 340 height 62
click at [980, 27] on span "Save" at bounding box center [985, 27] width 29 height 19
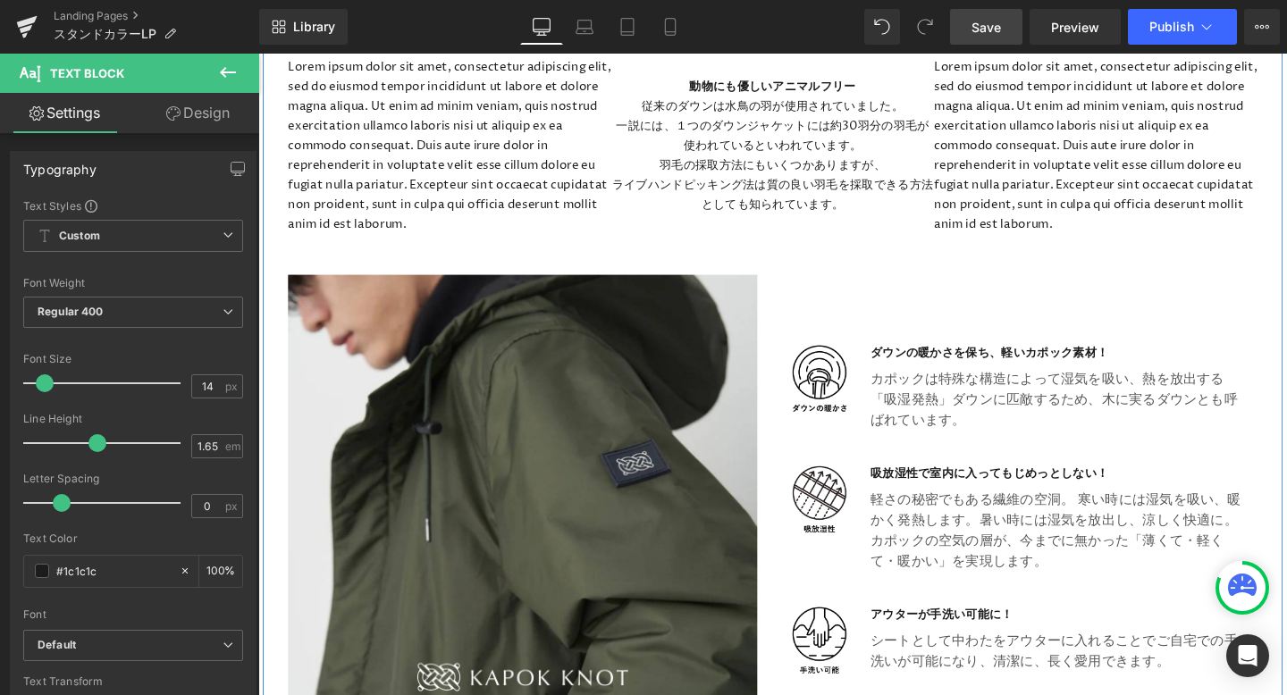
scroll to position [4157, 0]
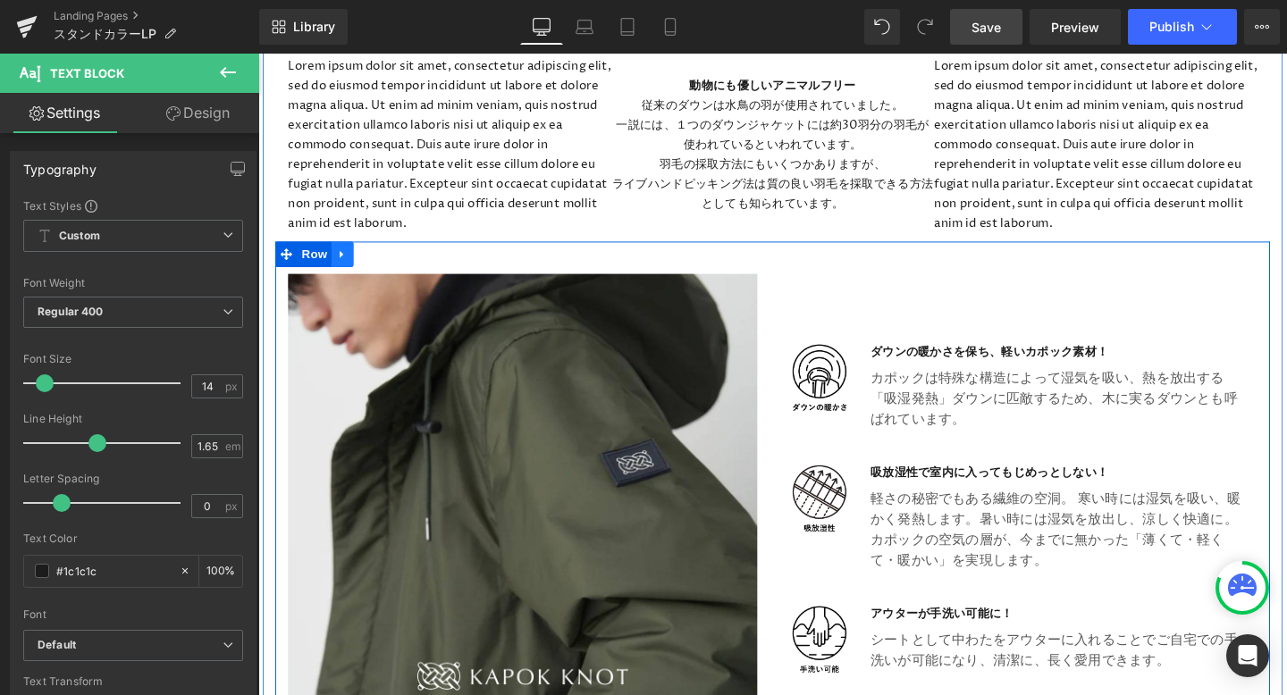
click at [352, 265] on icon at bounding box center [346, 263] width 13 height 13
click at [391, 265] on icon at bounding box center [393, 264] width 13 height 13
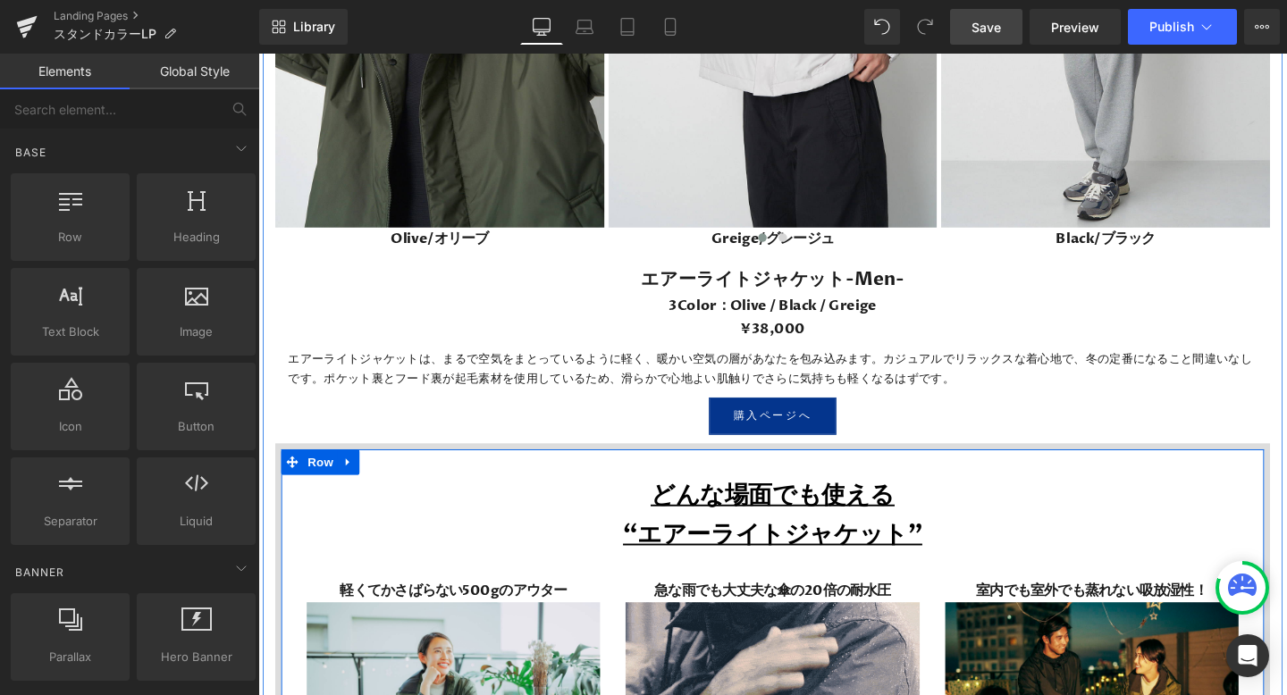
scroll to position [4552, 0]
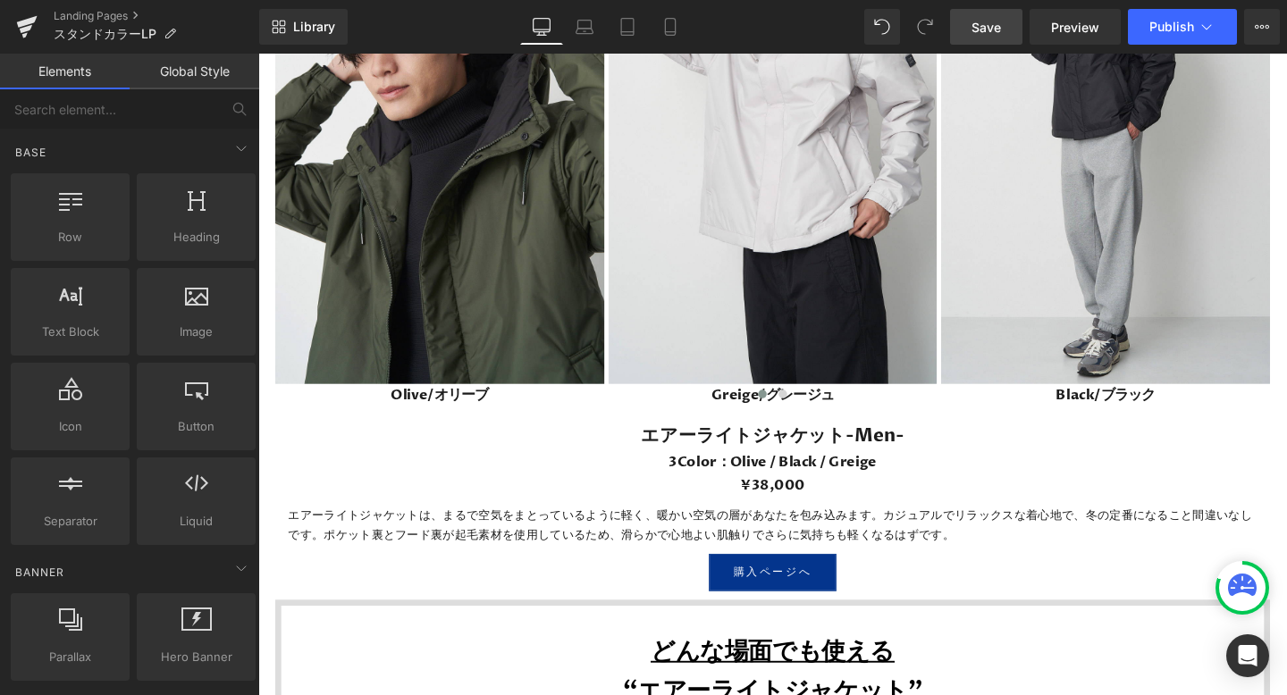
click at [988, 22] on span "Save" at bounding box center [985, 27] width 29 height 19
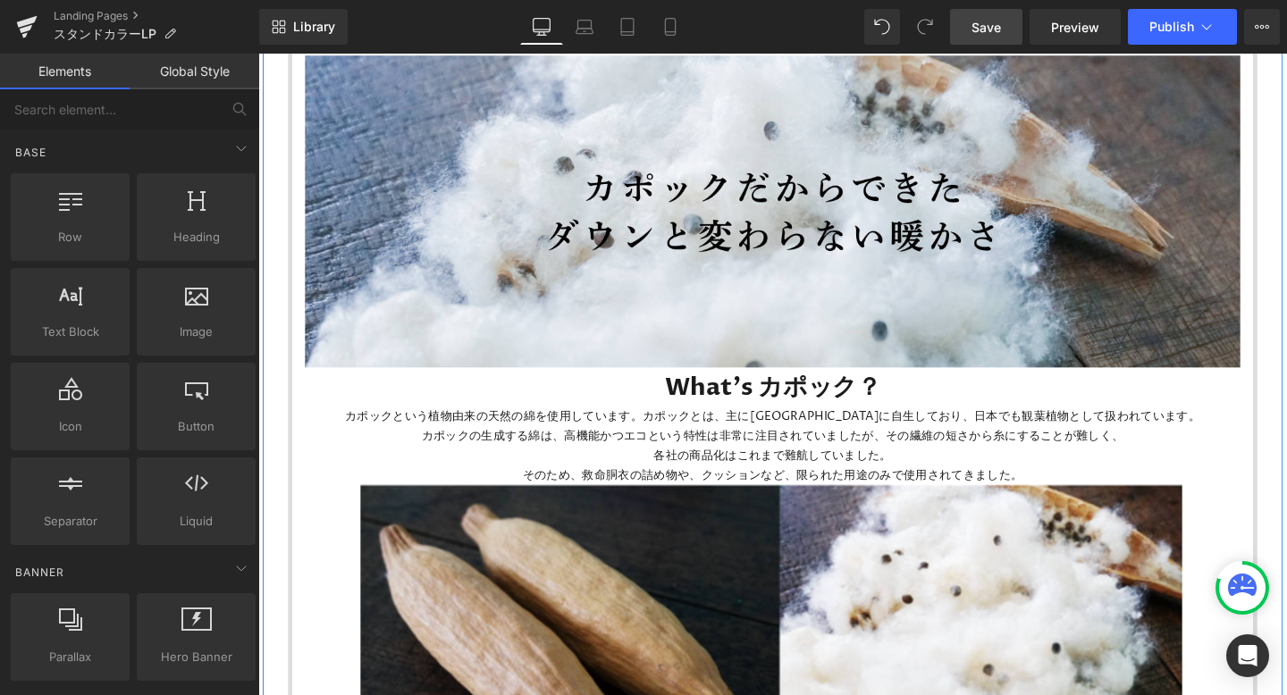
scroll to position [1180, 0]
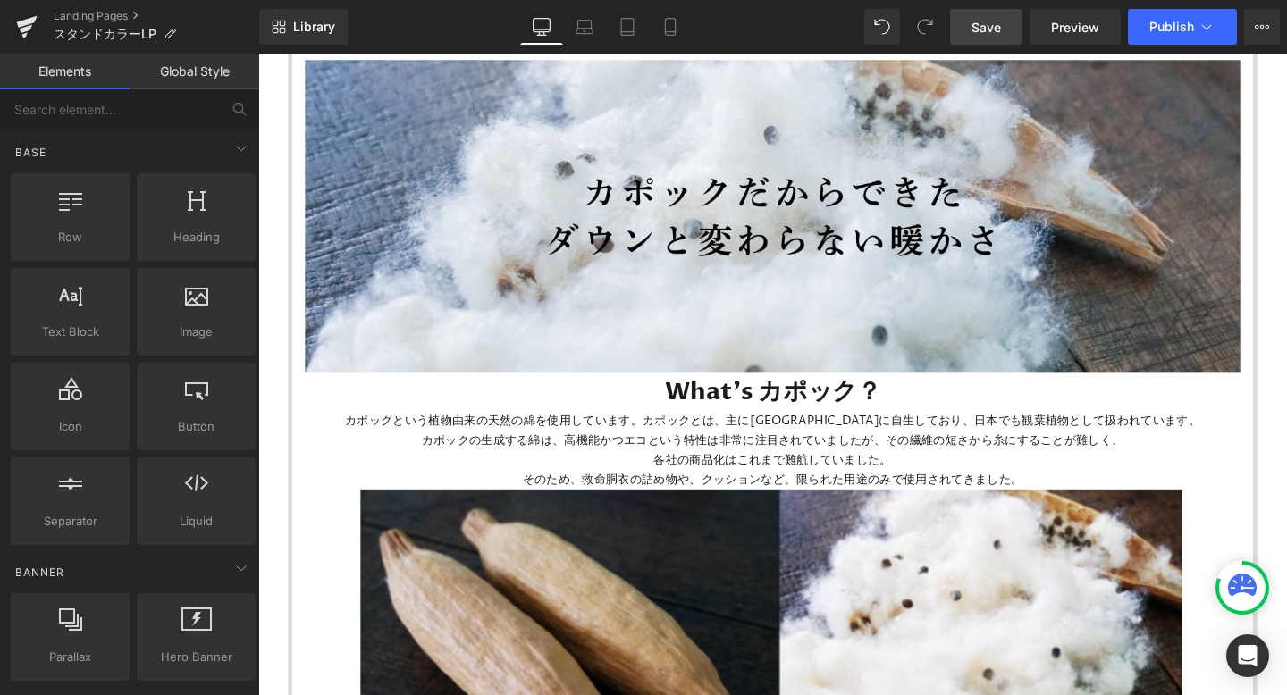
click at [966, 29] on link "Save" at bounding box center [986, 27] width 72 height 36
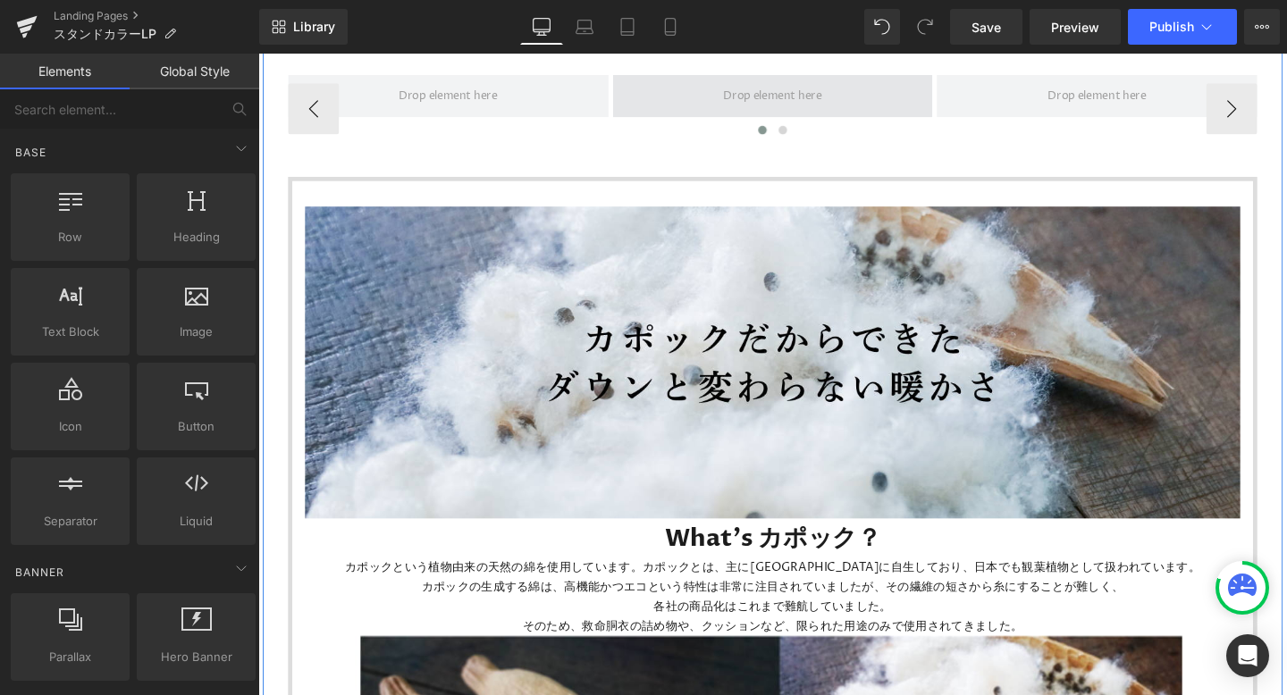
scroll to position [1020, 0]
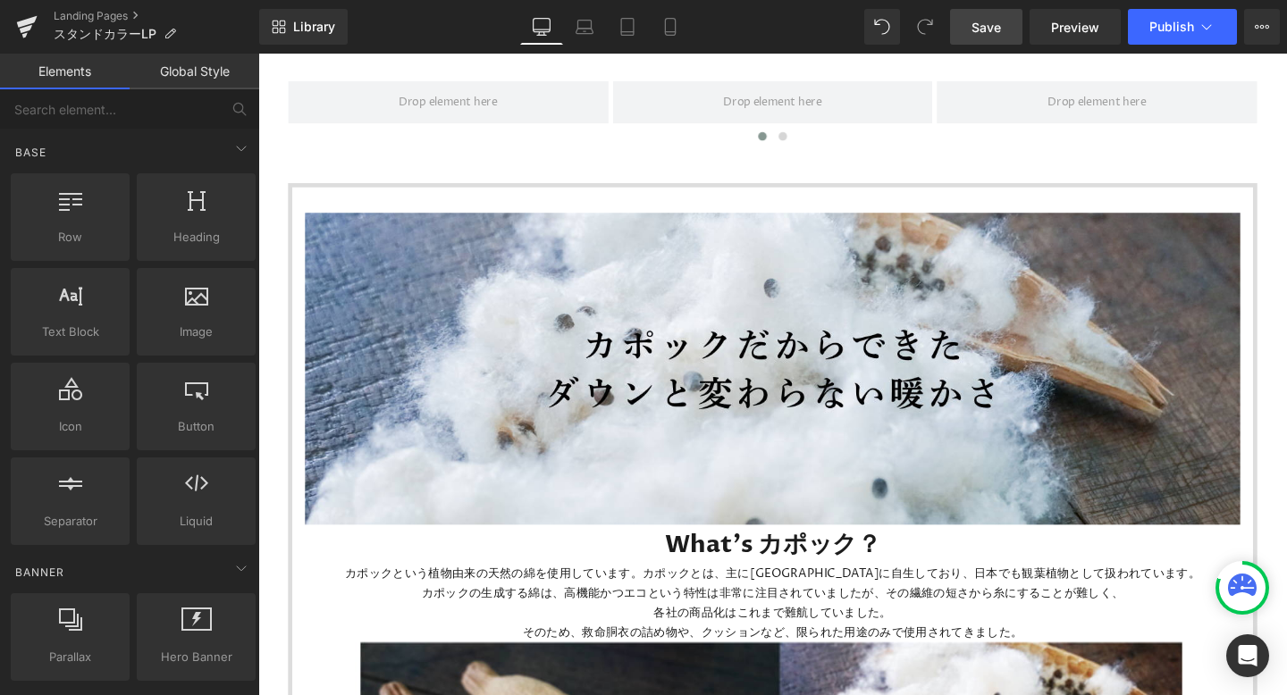
click at [968, 26] on link "Save" at bounding box center [986, 27] width 72 height 36
click at [29, 33] on icon at bounding box center [26, 26] width 21 height 45
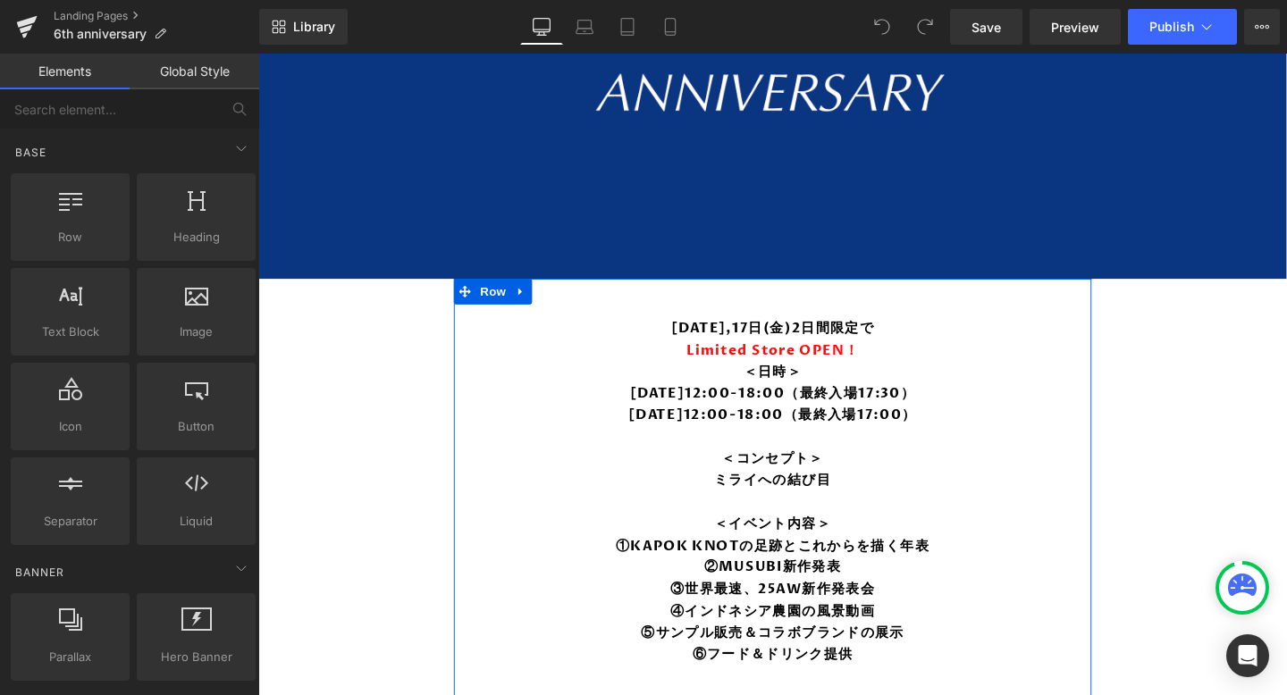
scroll to position [669, 0]
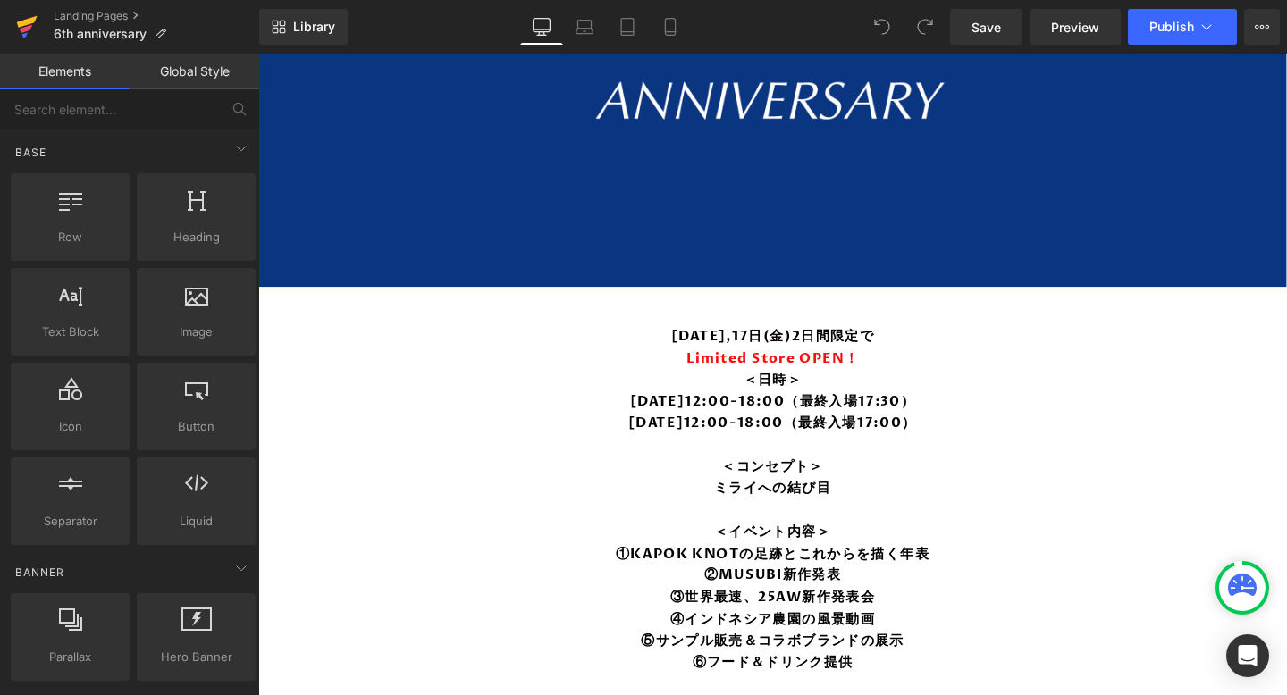
click at [38, 21] on link at bounding box center [27, 27] width 54 height 54
